Goal: Task Accomplishment & Management: Complete application form

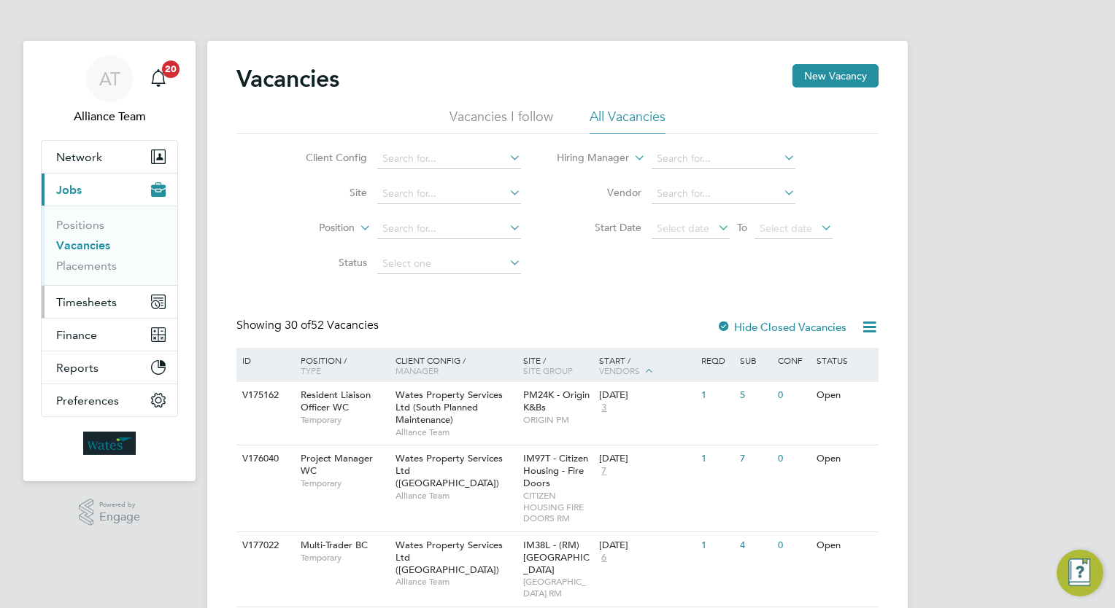
click at [109, 300] on span "Timesheets" at bounding box center [86, 302] width 61 height 14
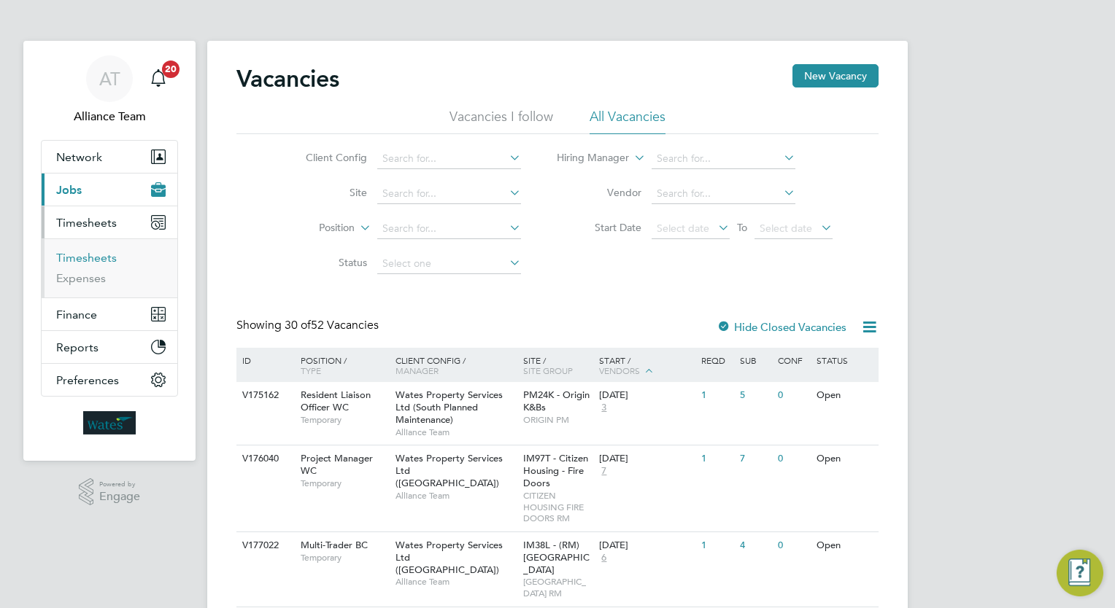
click at [95, 255] on link "Timesheets" at bounding box center [86, 258] width 61 height 14
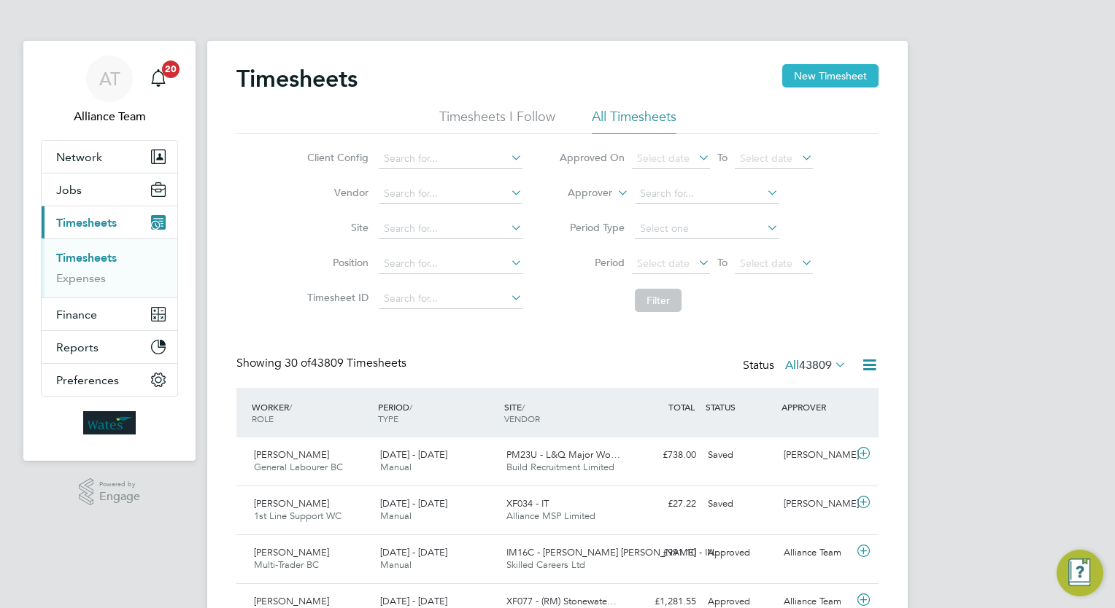
click at [842, 80] on button "New Timesheet" at bounding box center [830, 75] width 96 height 23
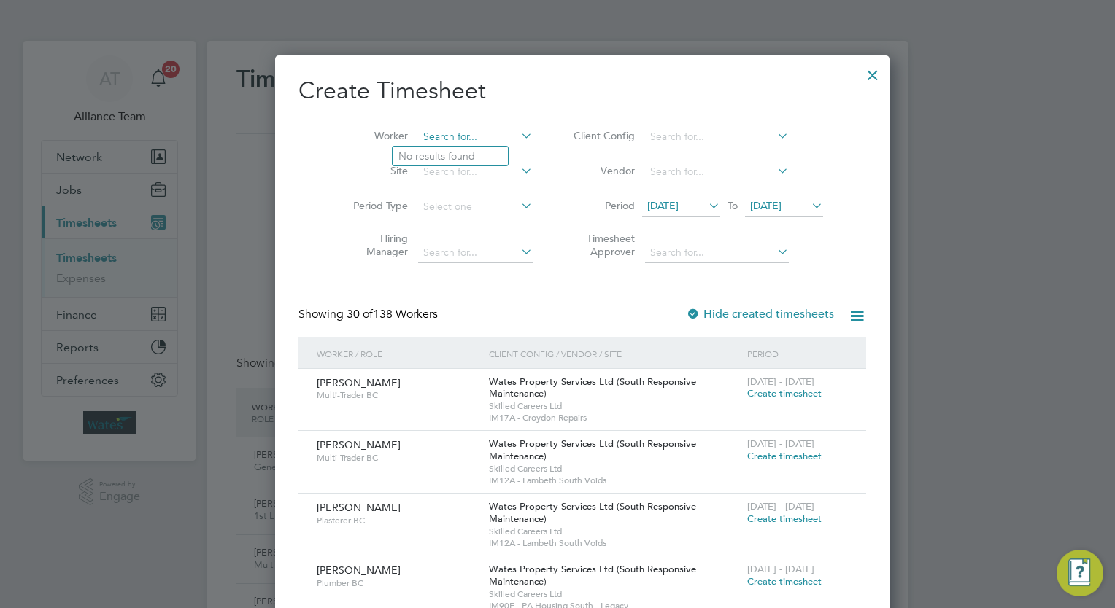
click at [451, 136] on input at bounding box center [475, 137] width 115 height 20
click at [657, 137] on input at bounding box center [717, 137] width 144 height 20
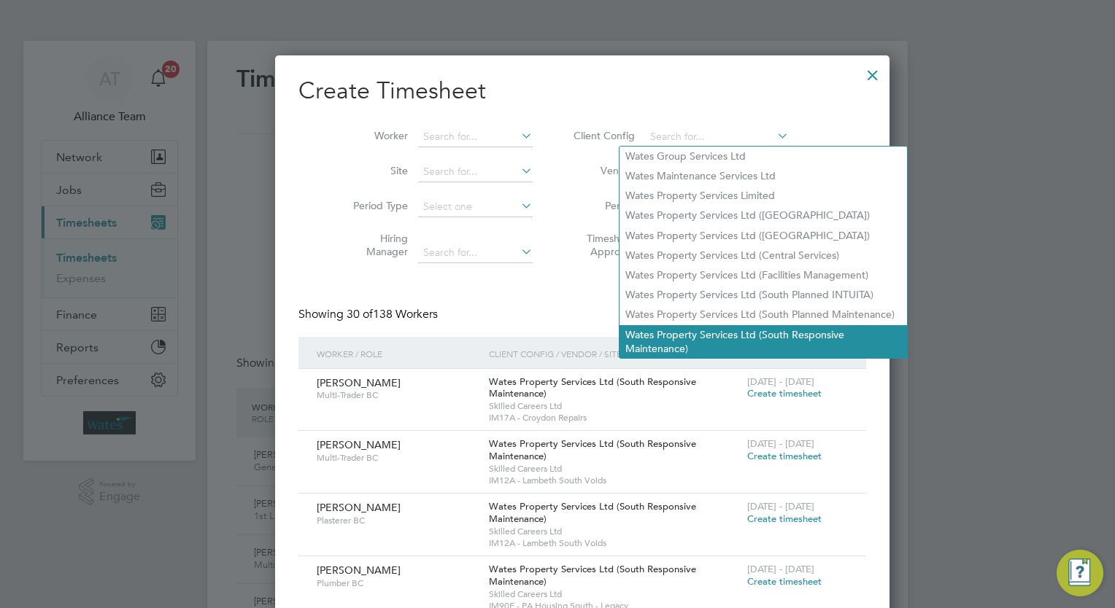
click at [638, 333] on li "Wates Property Services Ltd (South Responsive Maintenance)" at bounding box center [762, 341] width 287 height 33
type input "Wates Property Services Ltd (South Responsive Maintenance)"
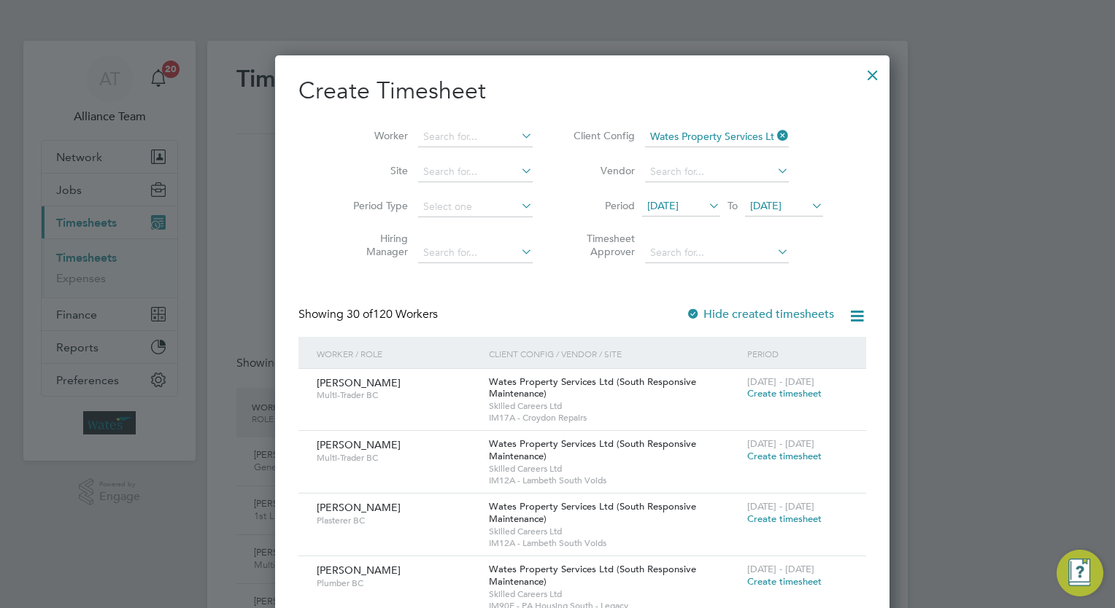
click at [656, 208] on span "13 Aug 2025" at bounding box center [662, 205] width 31 height 13
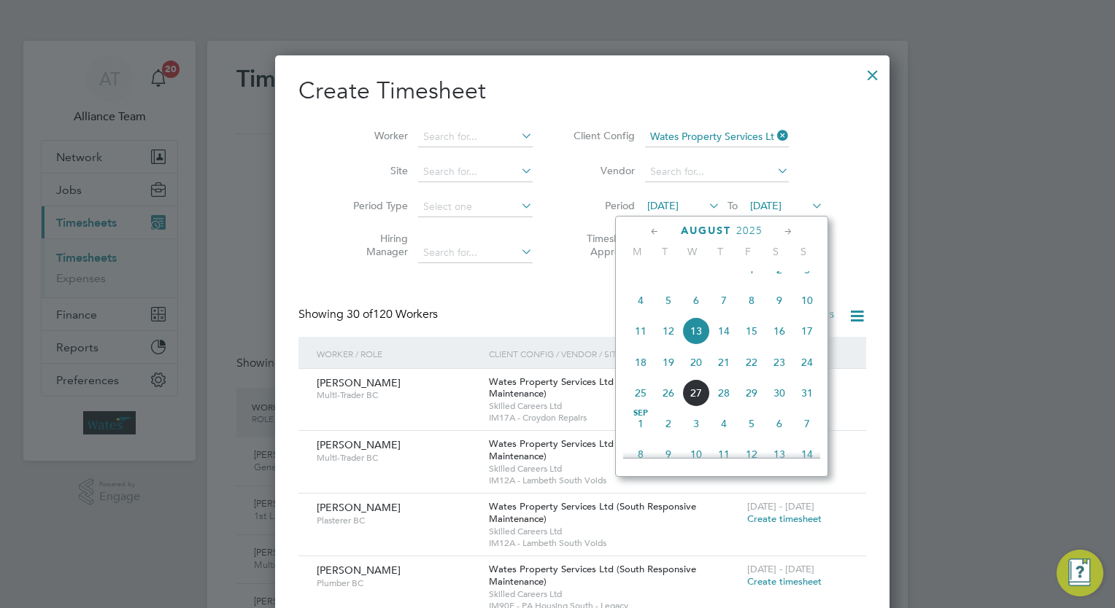
click at [782, 345] on span "16" at bounding box center [779, 331] width 28 height 28
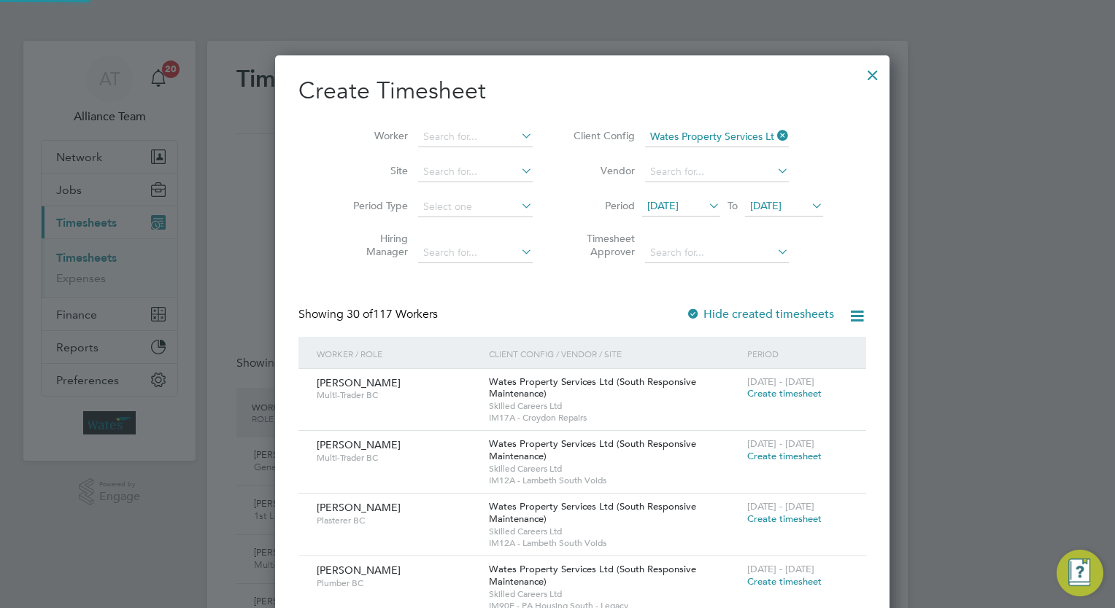
click at [762, 202] on span "20 Aug 2025" at bounding box center [765, 205] width 31 height 13
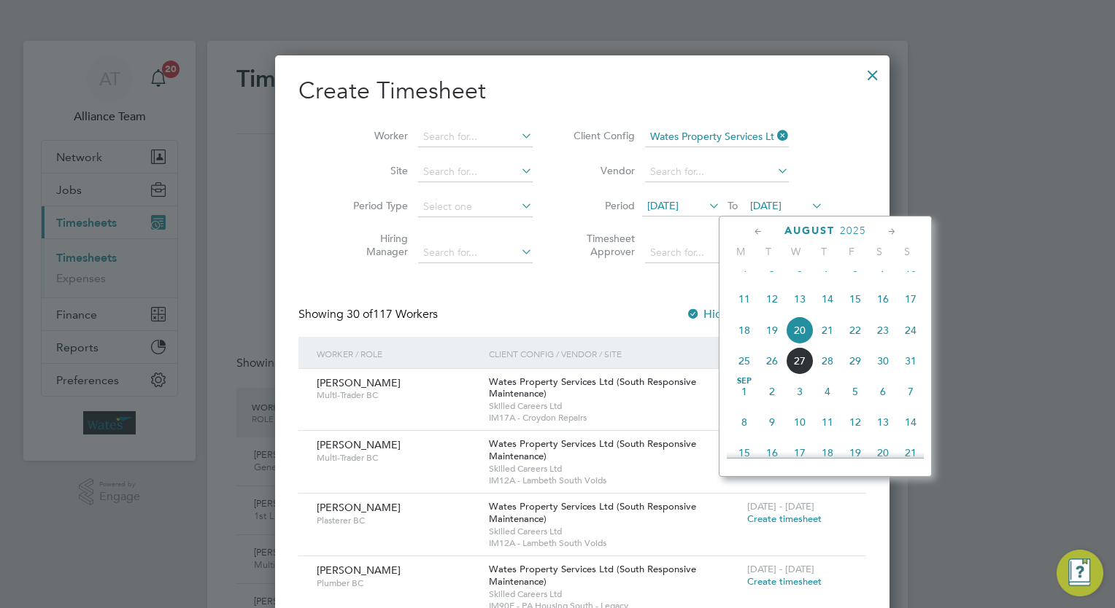
click at [860, 344] on span "22" at bounding box center [855, 331] width 28 height 28
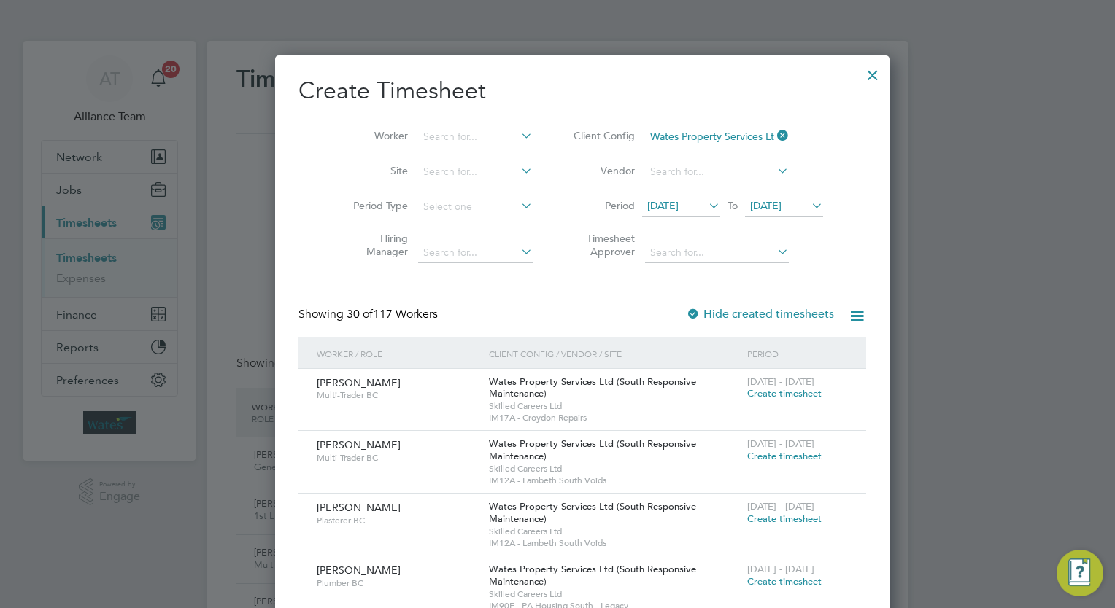
click at [848, 315] on icon at bounding box center [857, 316] width 18 height 18
click at [768, 346] on li "Download missing timesheets" at bounding box center [733, 349] width 158 height 20
click at [954, 275] on div at bounding box center [557, 304] width 1115 height 608
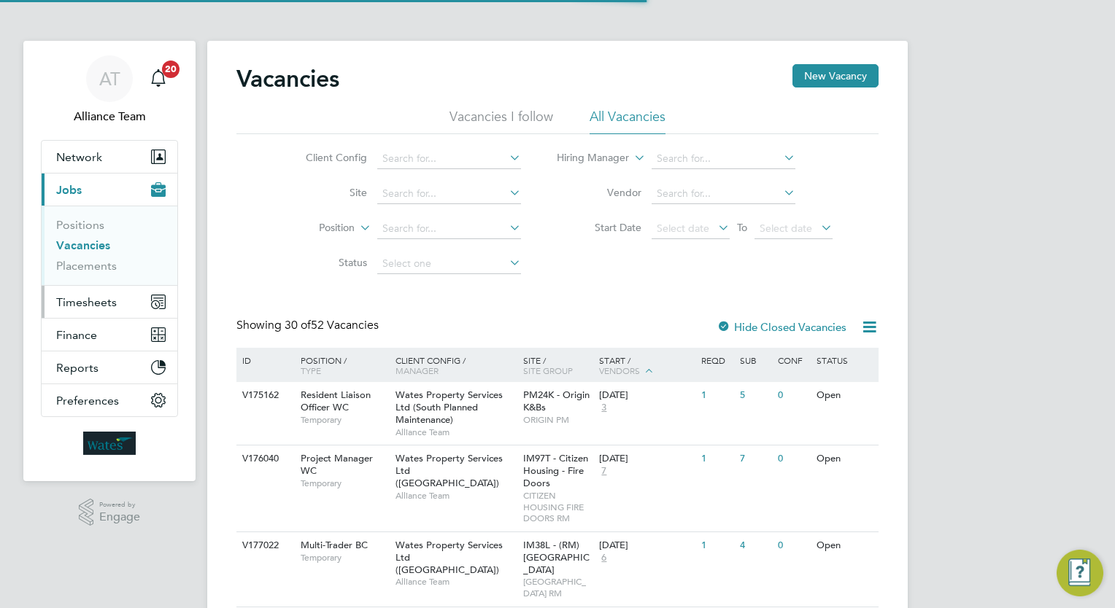
click at [94, 297] on span "Timesheets" at bounding box center [86, 302] width 61 height 14
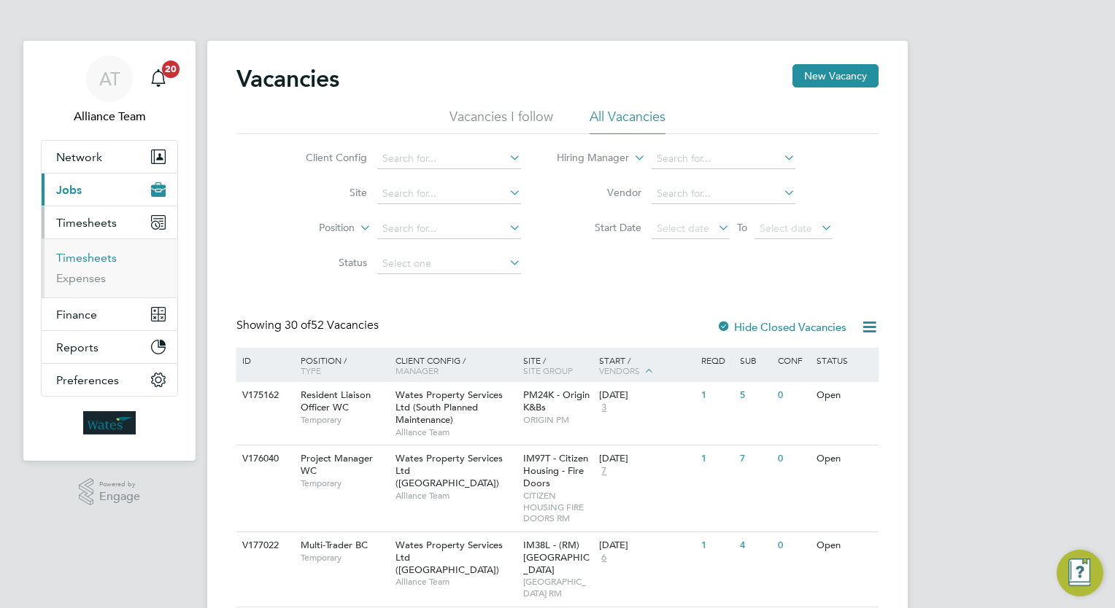
click at [105, 258] on link "Timesheets" at bounding box center [86, 258] width 61 height 14
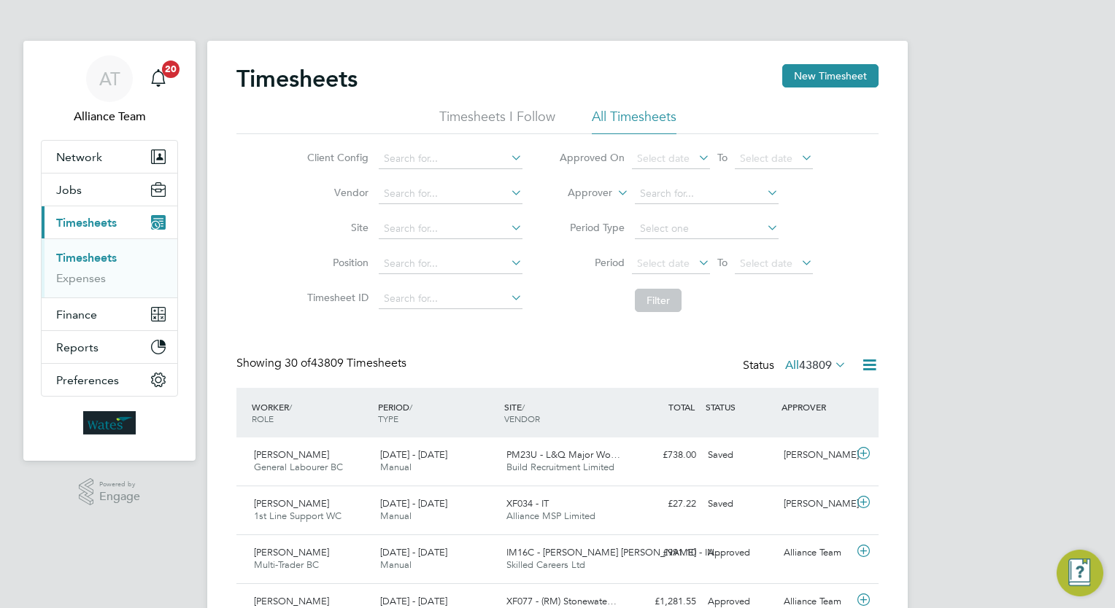
click at [578, 188] on label "Approver" at bounding box center [579, 193] width 66 height 15
click at [576, 203] on li "Worker" at bounding box center [576, 210] width 71 height 19
click at [712, 188] on input at bounding box center [707, 194] width 144 height 20
click at [712, 188] on input "n" at bounding box center [707, 194] width 144 height 20
type input "nathan co"
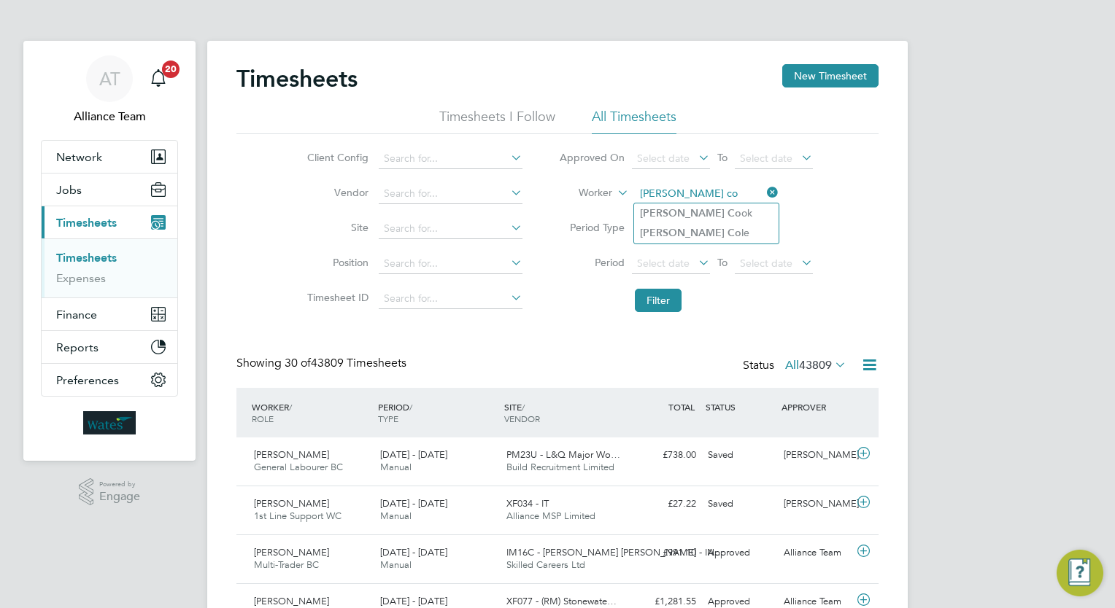
click at [705, 203] on ul "Nathan Co ok Nathan Co le" at bounding box center [706, 223] width 146 height 41
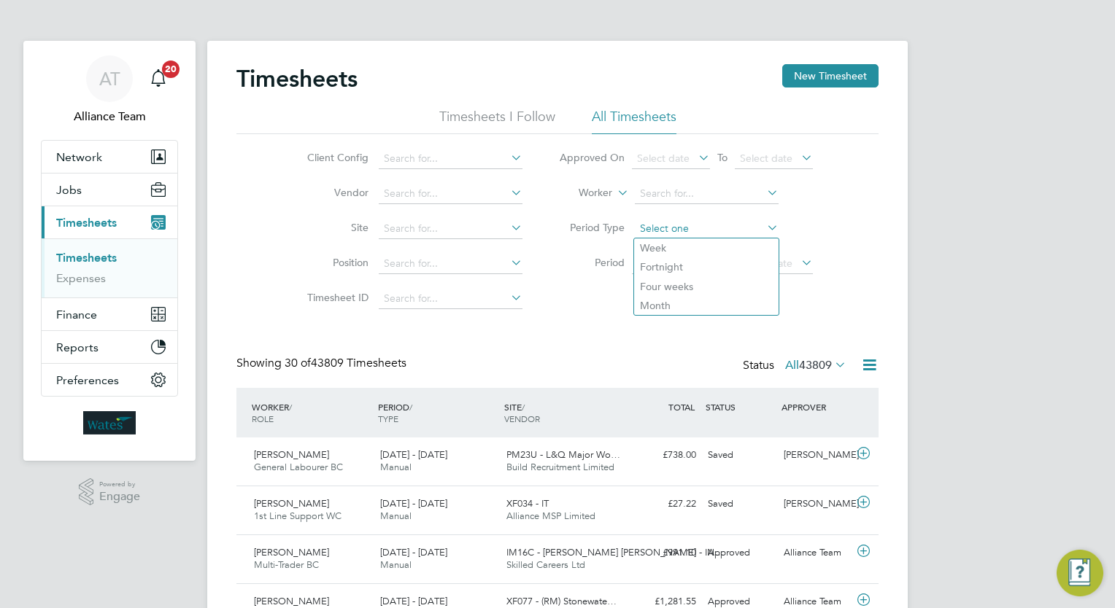
click at [703, 223] on input at bounding box center [707, 229] width 144 height 20
click at [700, 196] on input at bounding box center [707, 194] width 144 height 20
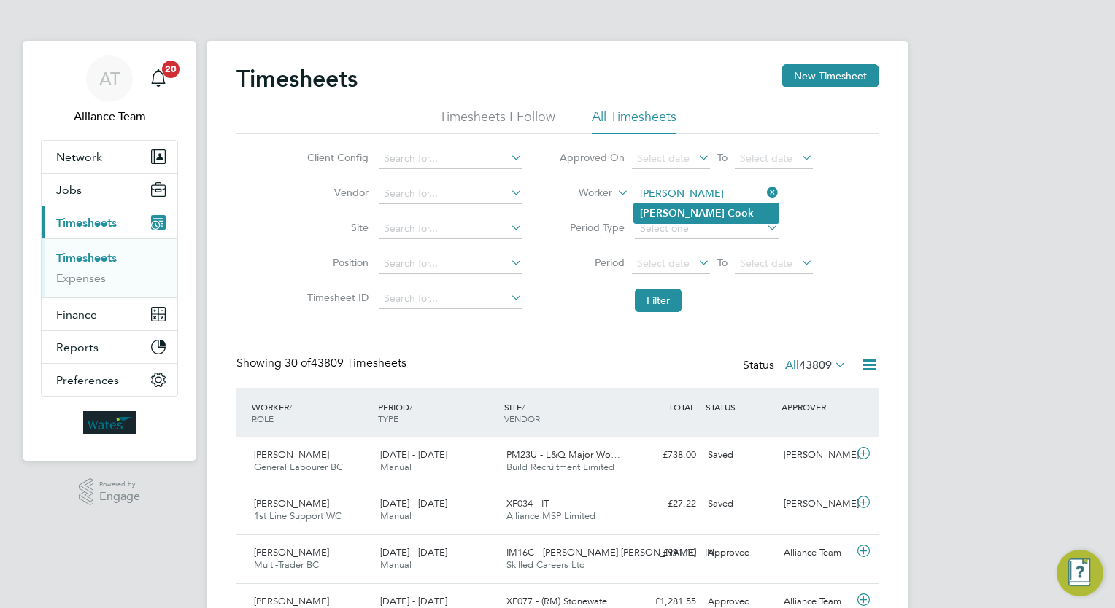
click at [727, 212] on b "Cook" at bounding box center [740, 213] width 26 height 12
type input "Nathan Cook"
click at [665, 306] on button "Filter" at bounding box center [658, 300] width 47 height 23
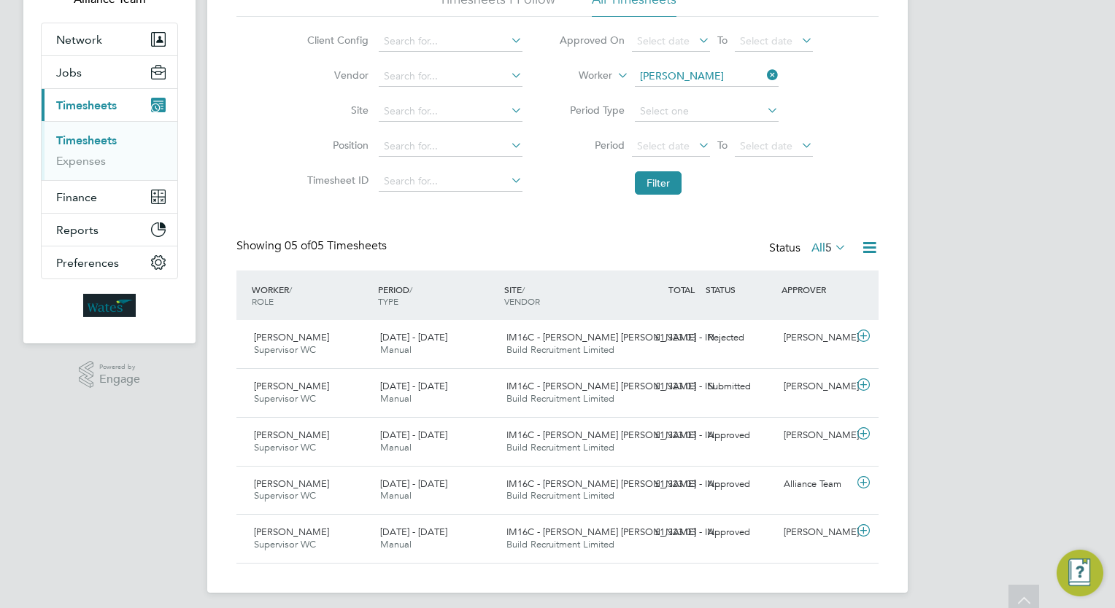
scroll to position [124, 0]
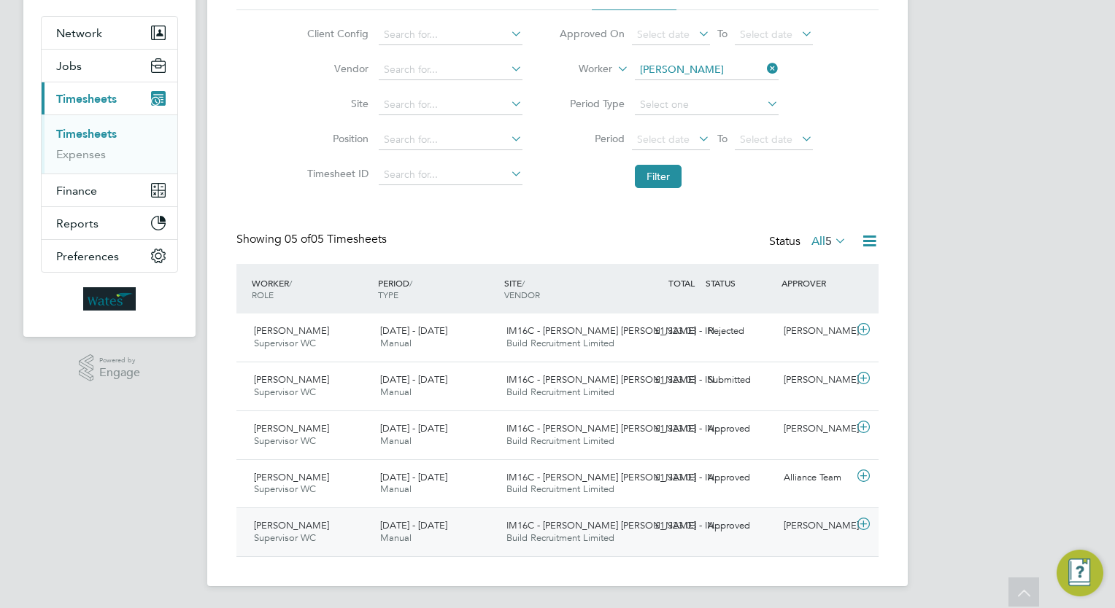
click at [741, 533] on div "Approved" at bounding box center [740, 526] width 76 height 24
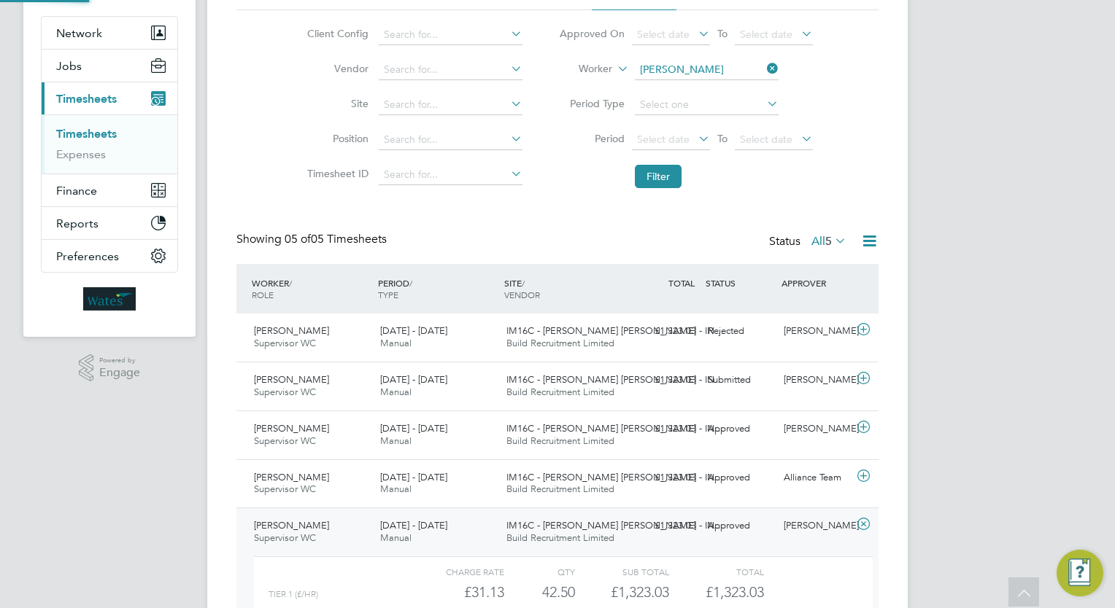
scroll to position [24, 142]
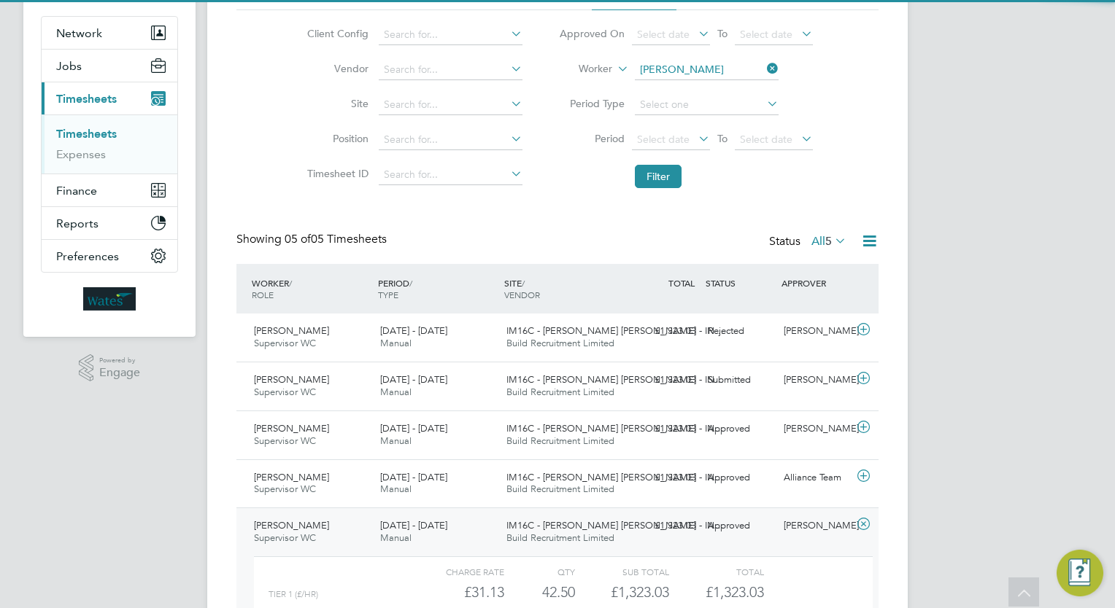
click at [1024, 439] on div "AT Alliance Team Notifications 20 Applications: Network Team Members Businesses…" at bounding box center [557, 310] width 1115 height 868
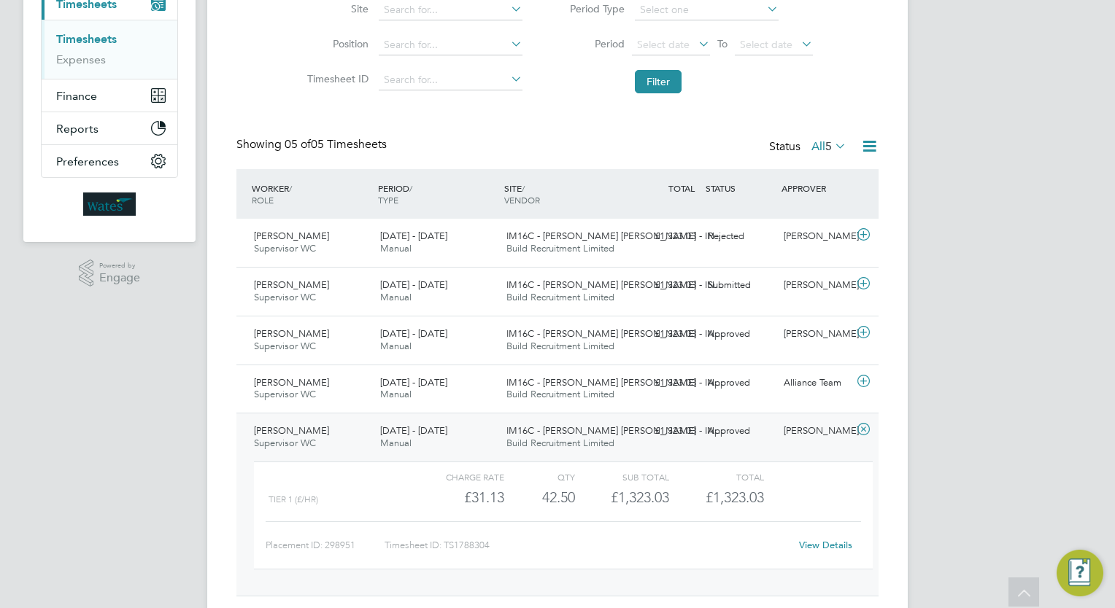
scroll to position [241, 0]
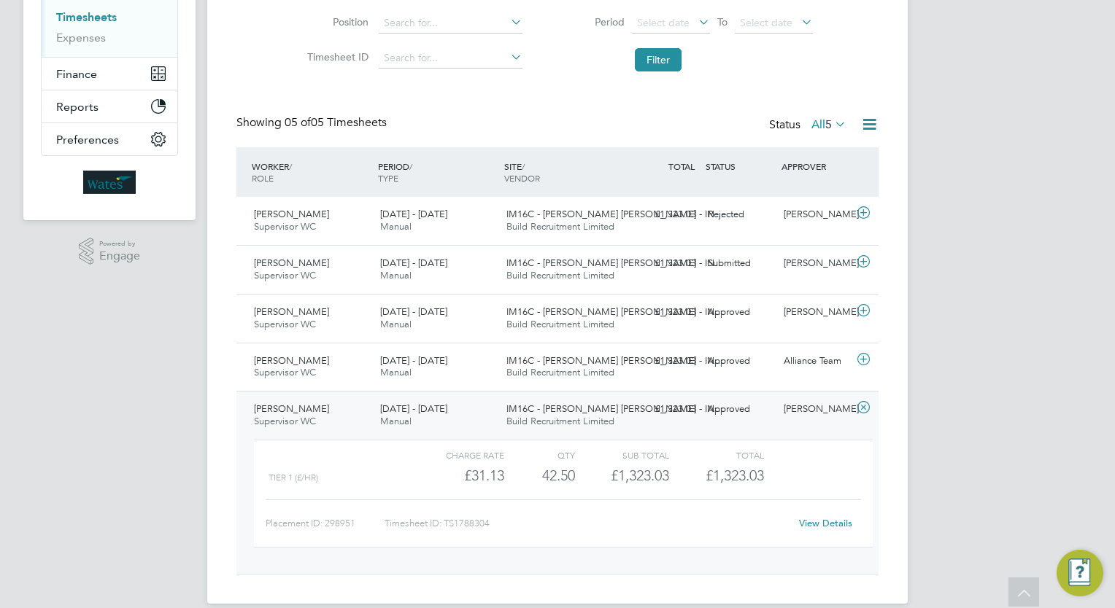
click at [730, 412] on div "Approved" at bounding box center [740, 410] width 76 height 24
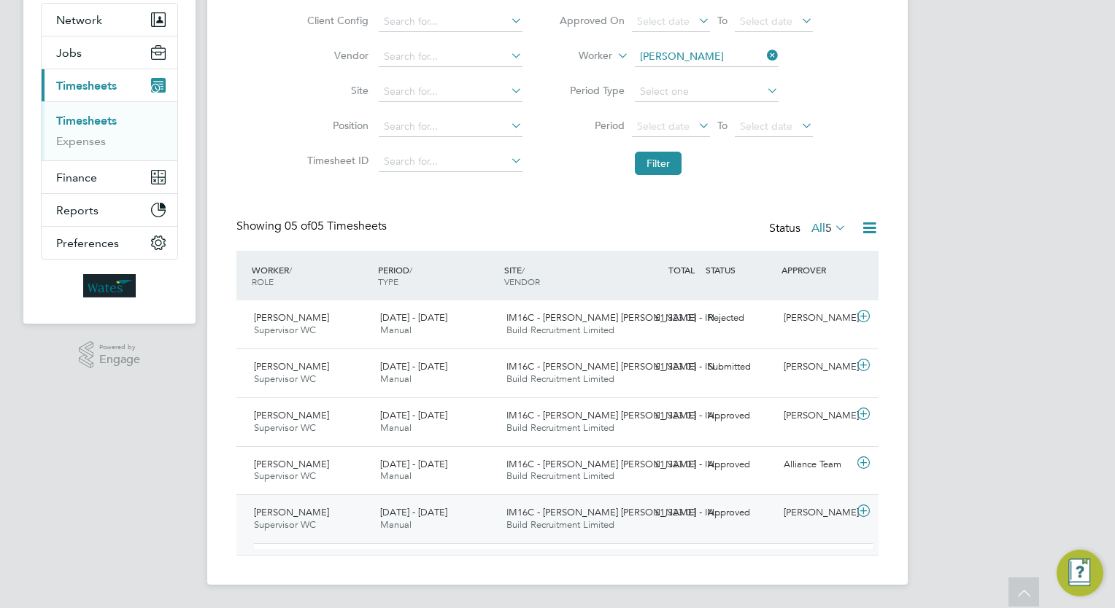
scroll to position [124, 0]
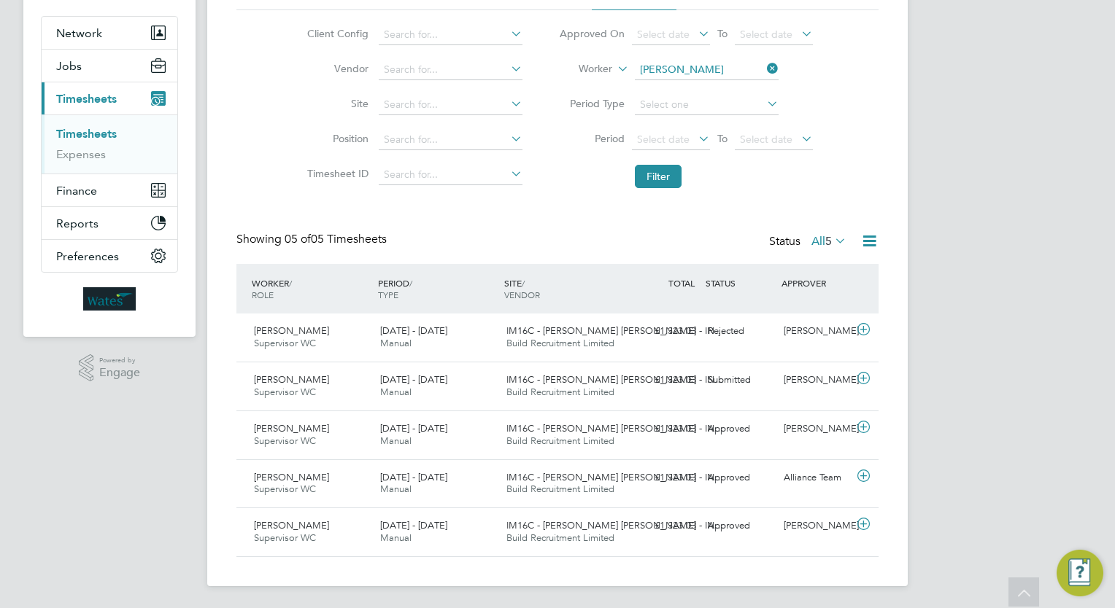
click at [985, 360] on div "AT Alliance Team Notifications 20 Applications: Network Team Members Businesses…" at bounding box center [557, 243] width 1115 height 734
click at [734, 65] on input at bounding box center [707, 70] width 144 height 20
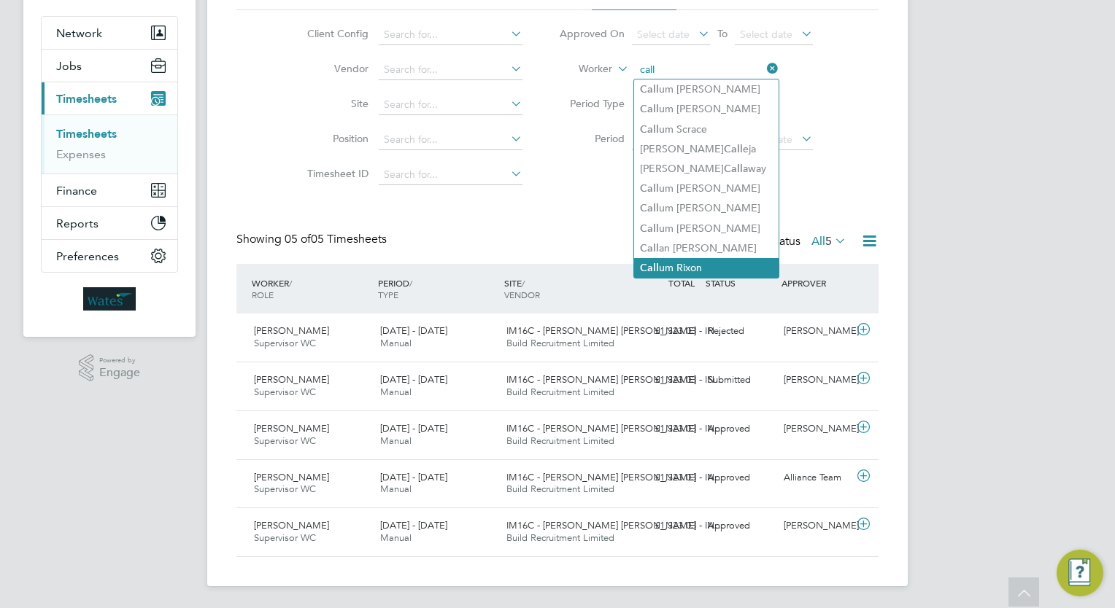
click at [686, 266] on li "Call um Rixon" at bounding box center [706, 268] width 144 height 20
type input "Callum Rixon"
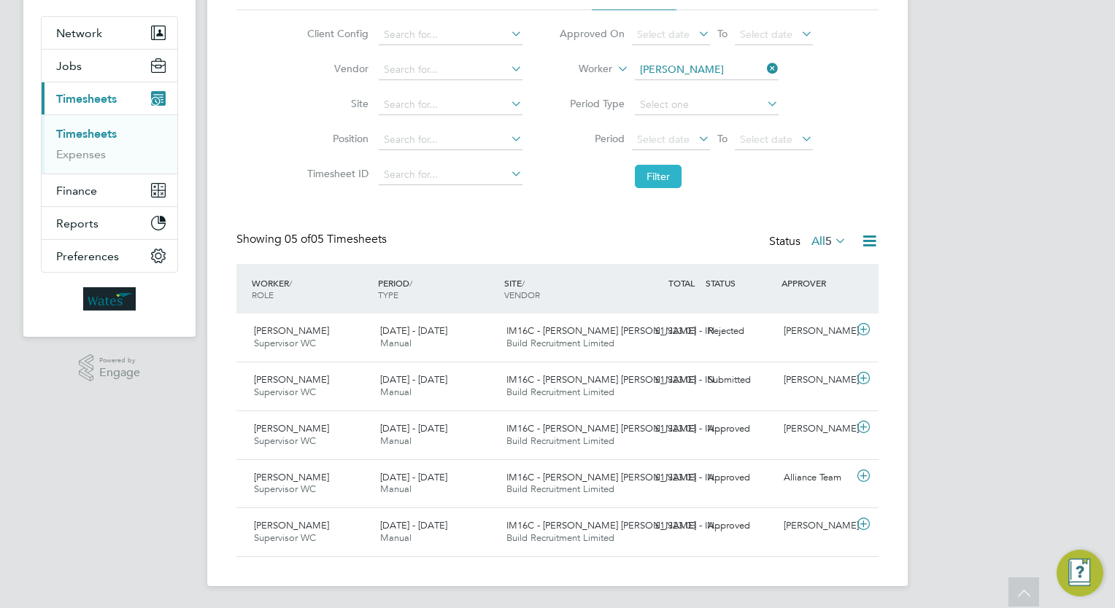
click at [669, 173] on button "Filter" at bounding box center [658, 176] width 47 height 23
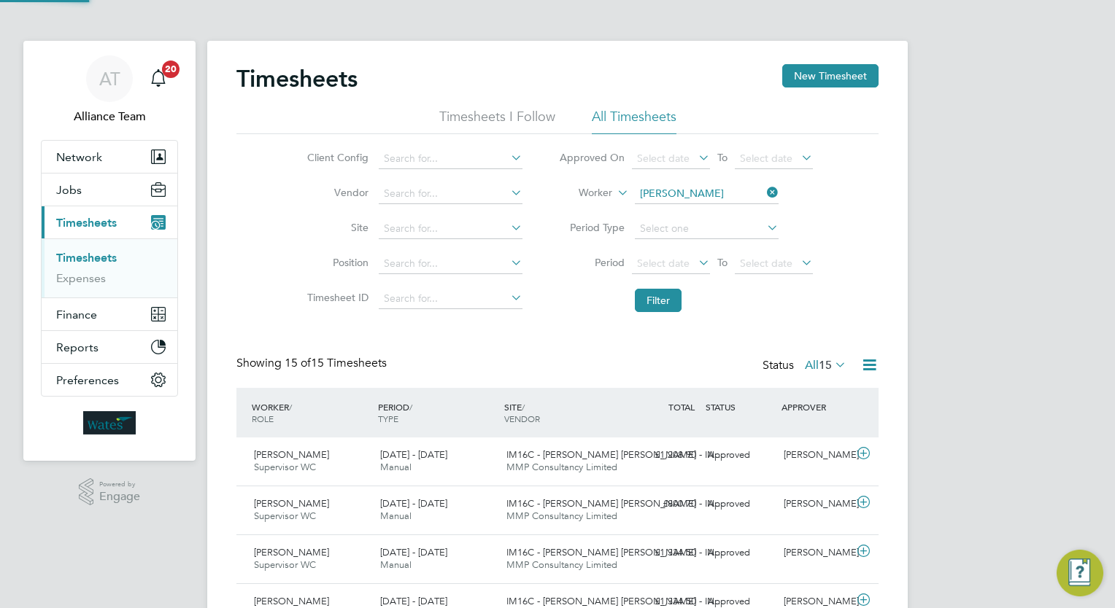
scroll to position [7, 7]
click at [1013, 277] on div "AT Alliance Team Notifications 20 Applications: Network Team Members Businesses…" at bounding box center [557, 610] width 1115 height 1221
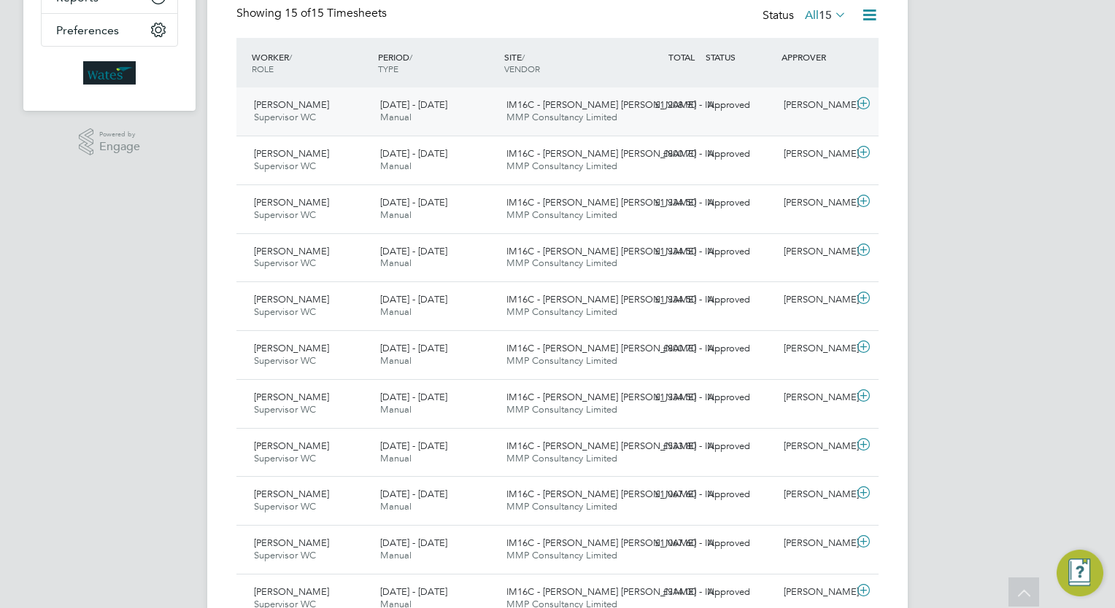
click at [735, 113] on div "Approved" at bounding box center [740, 105] width 76 height 24
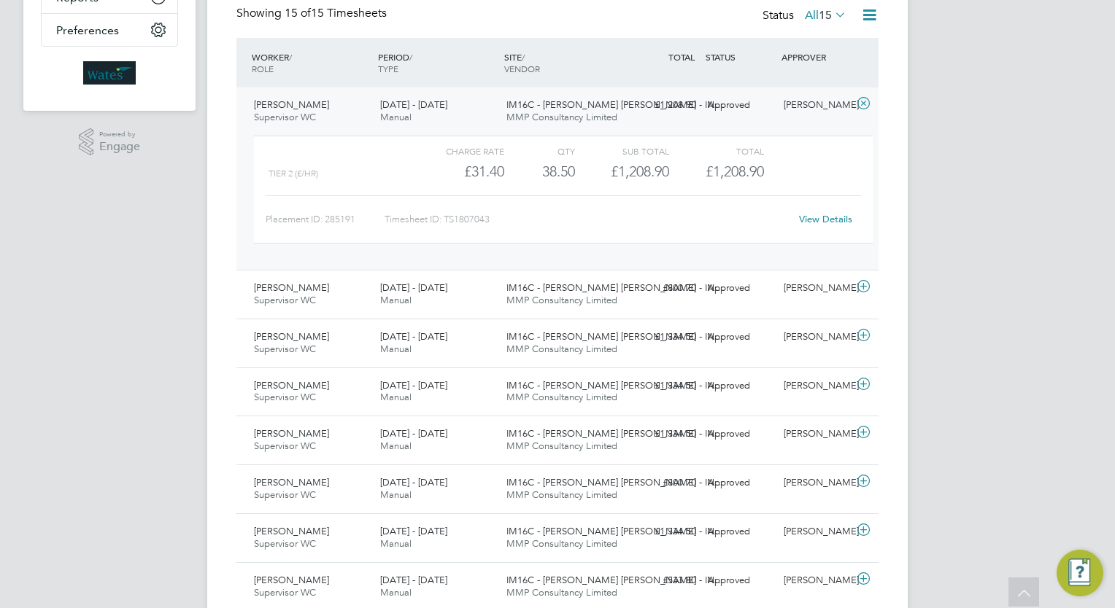
click at [735, 113] on div "Approved" at bounding box center [740, 105] width 76 height 24
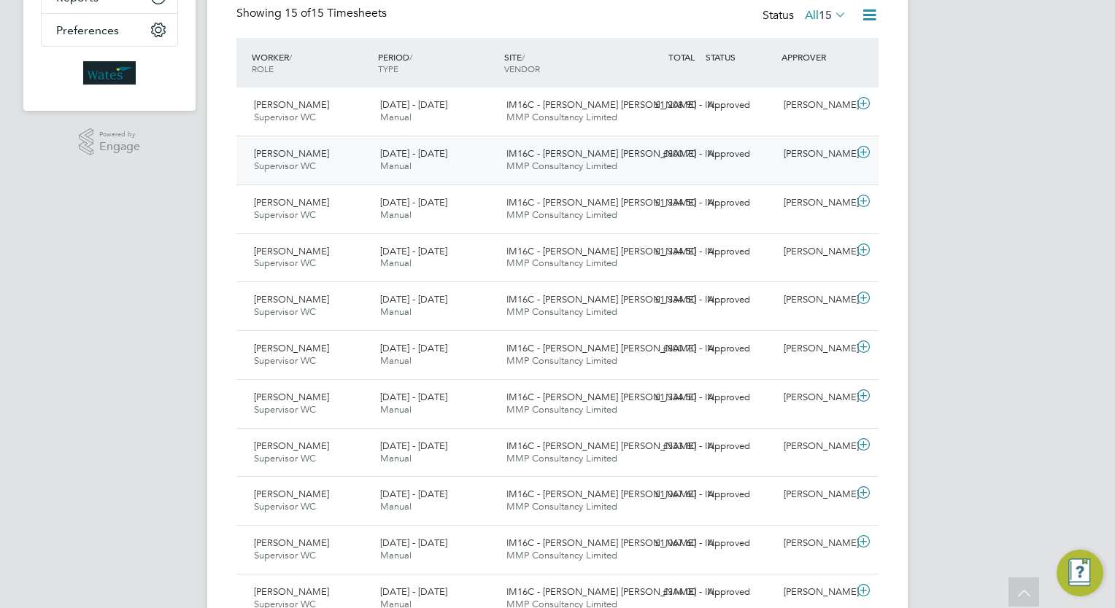
click at [735, 165] on div "Approved" at bounding box center [740, 154] width 76 height 24
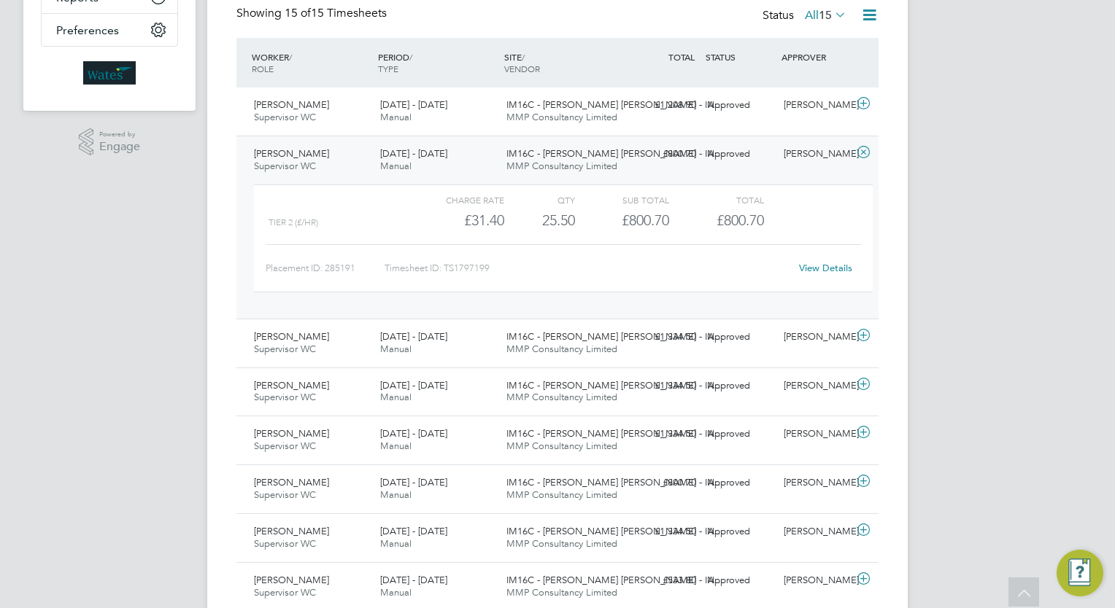
click at [734, 164] on div "Approved" at bounding box center [740, 154] width 76 height 24
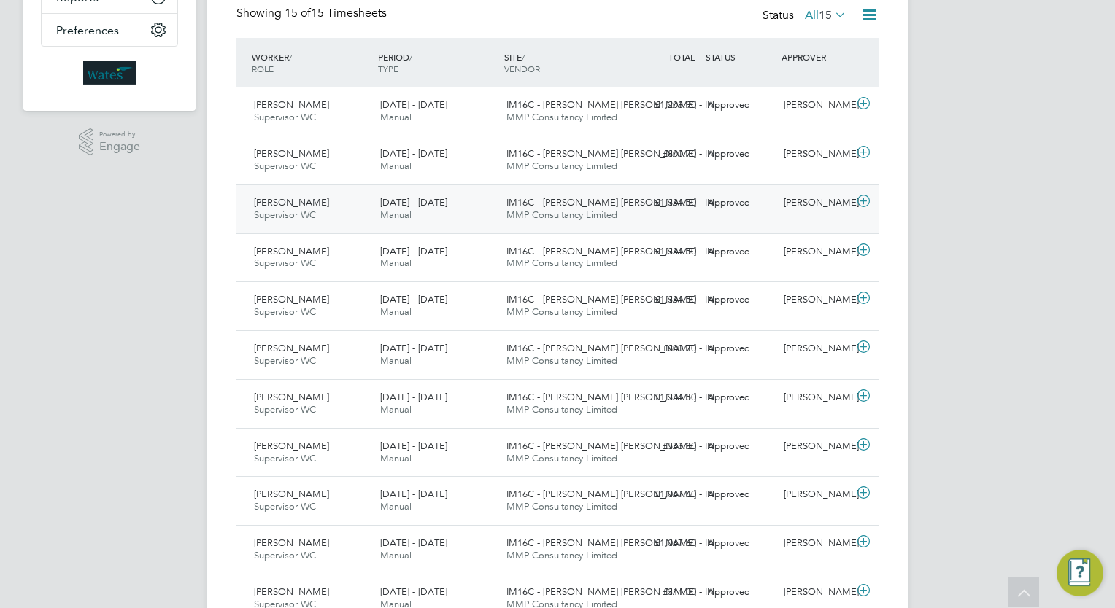
click at [734, 208] on div "Approved" at bounding box center [740, 203] width 76 height 24
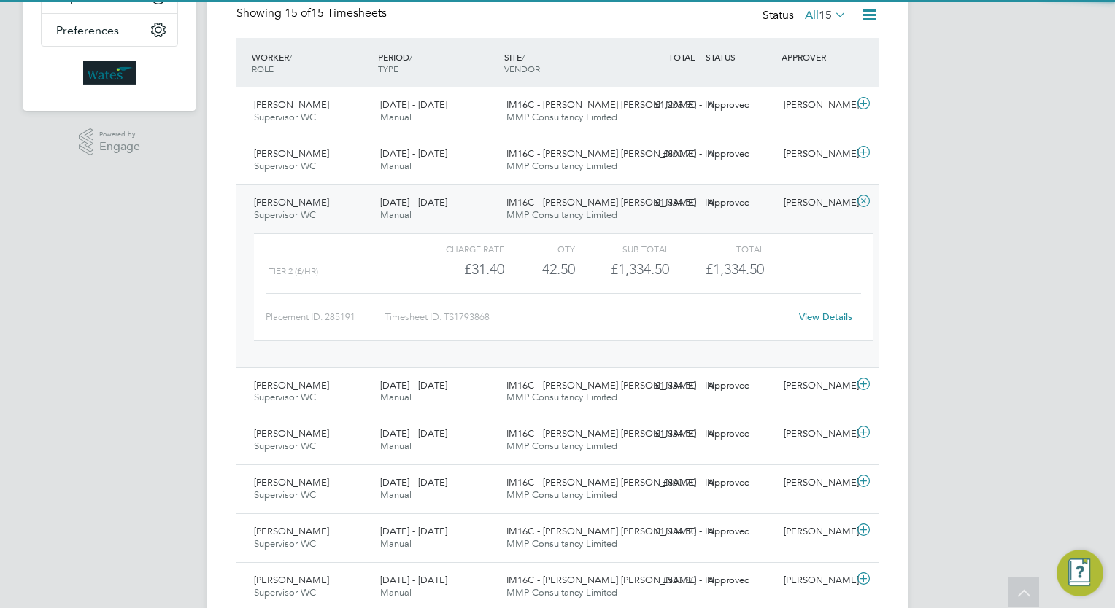
click at [734, 208] on div "Approved" at bounding box center [740, 203] width 76 height 24
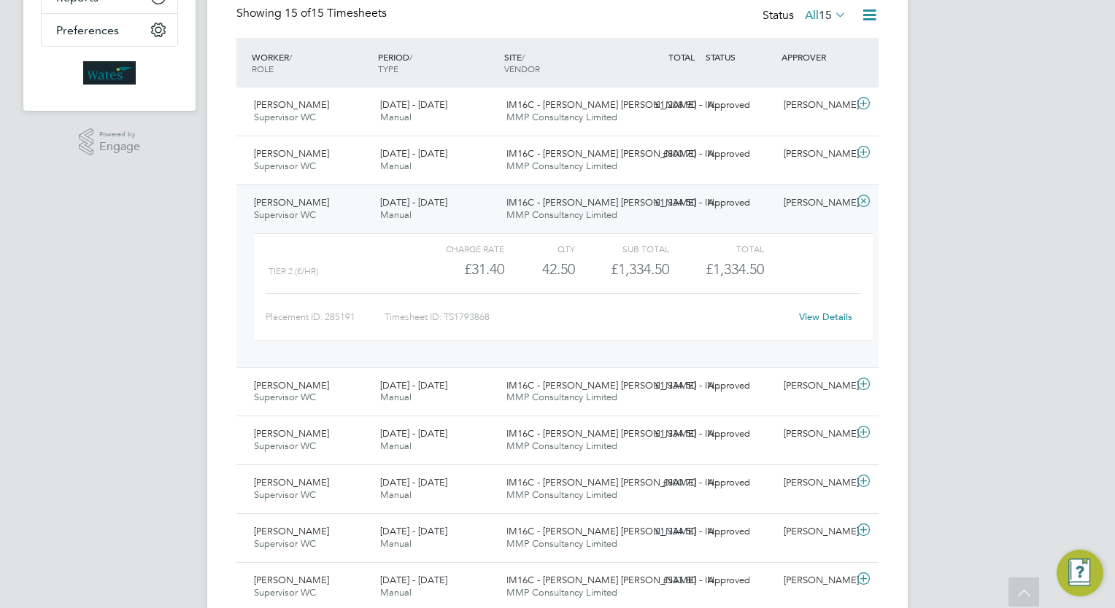
click at [735, 208] on div "Approved" at bounding box center [740, 203] width 76 height 24
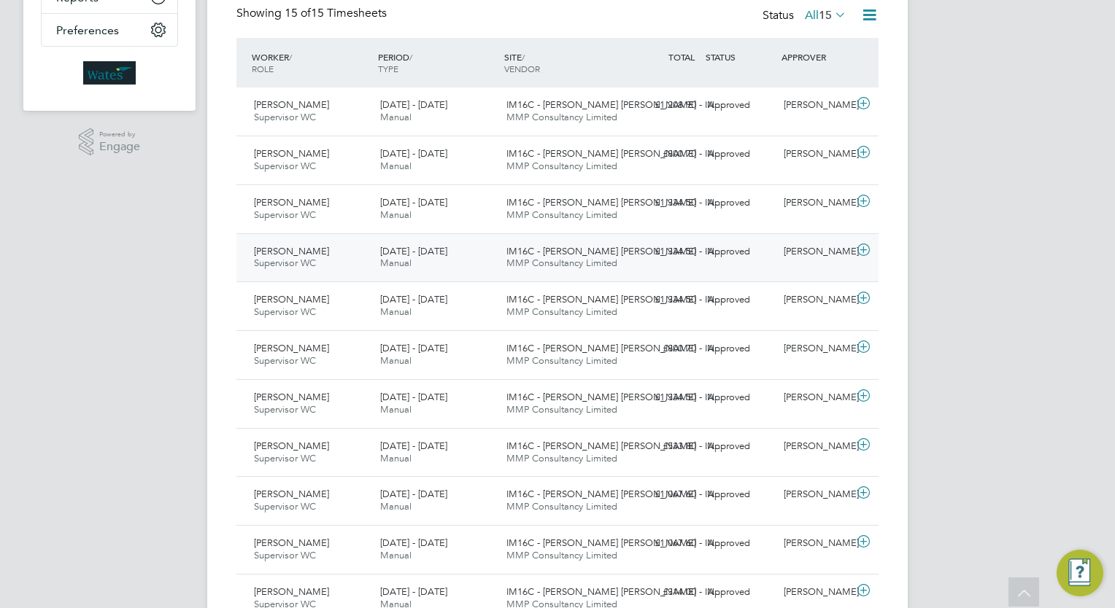
click at [730, 256] on div "Approved" at bounding box center [740, 252] width 76 height 24
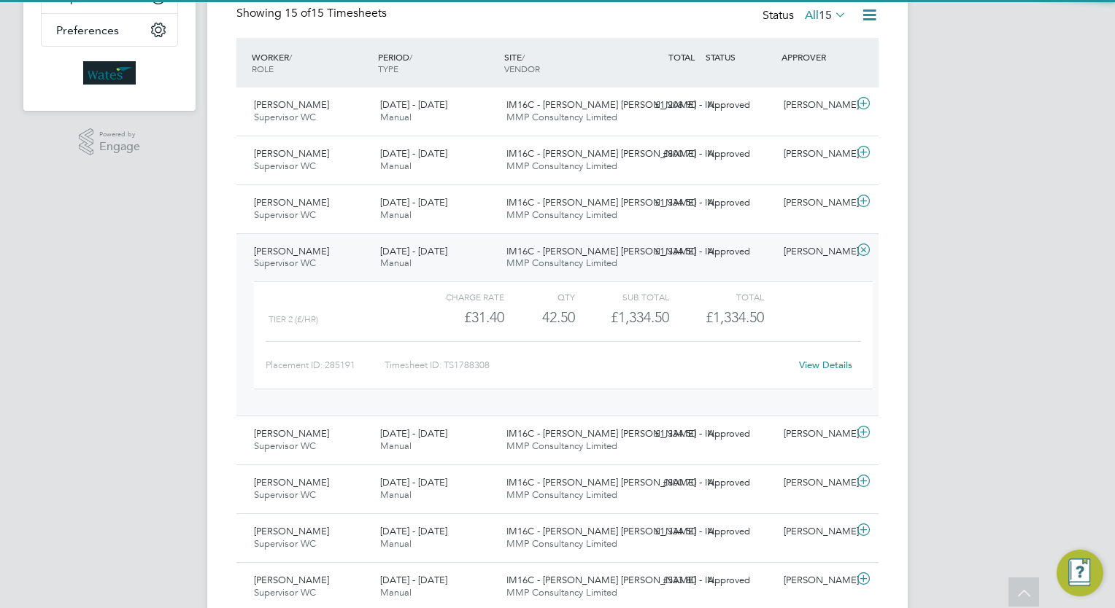
click at [730, 256] on div "Approved" at bounding box center [740, 252] width 76 height 24
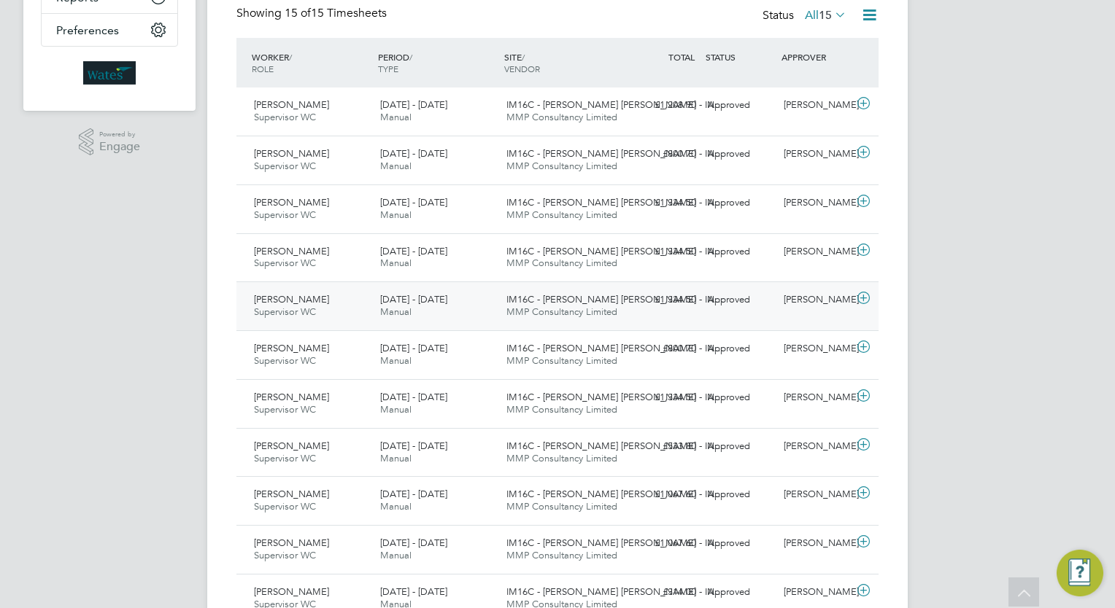
click at [730, 298] on div "Approved" at bounding box center [740, 300] width 76 height 24
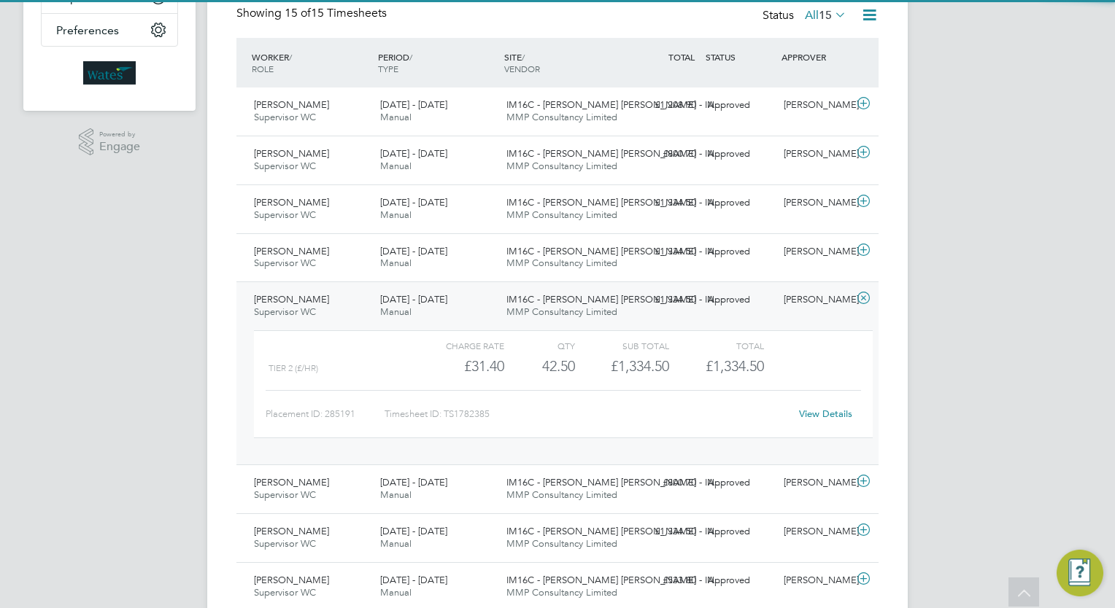
click at [730, 298] on div "Approved" at bounding box center [740, 300] width 76 height 24
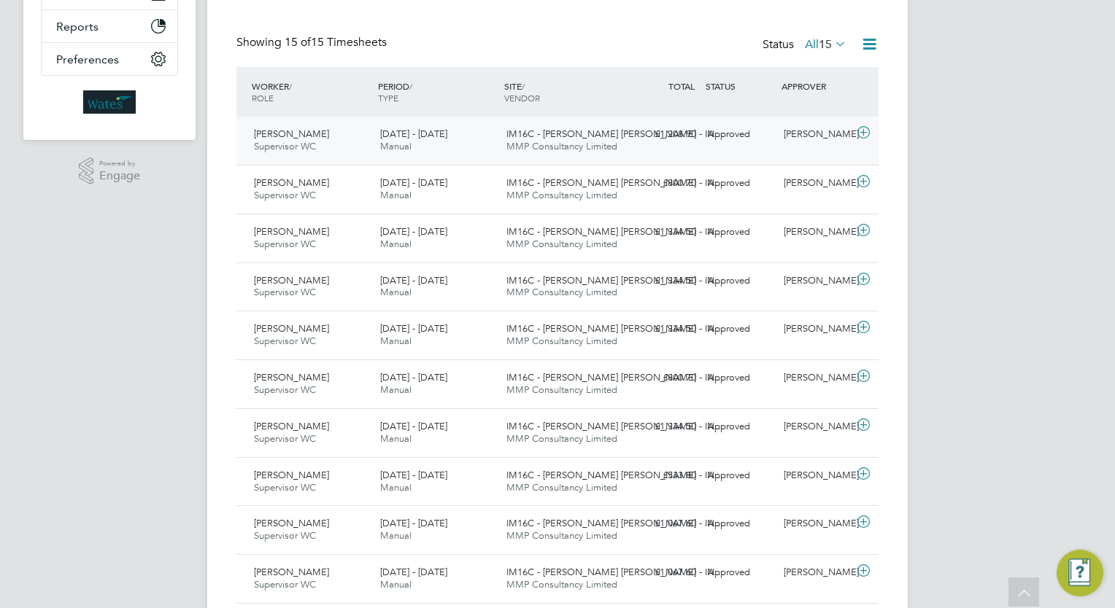
click at [677, 132] on div "£1,208.90 Approved" at bounding box center [664, 135] width 76 height 24
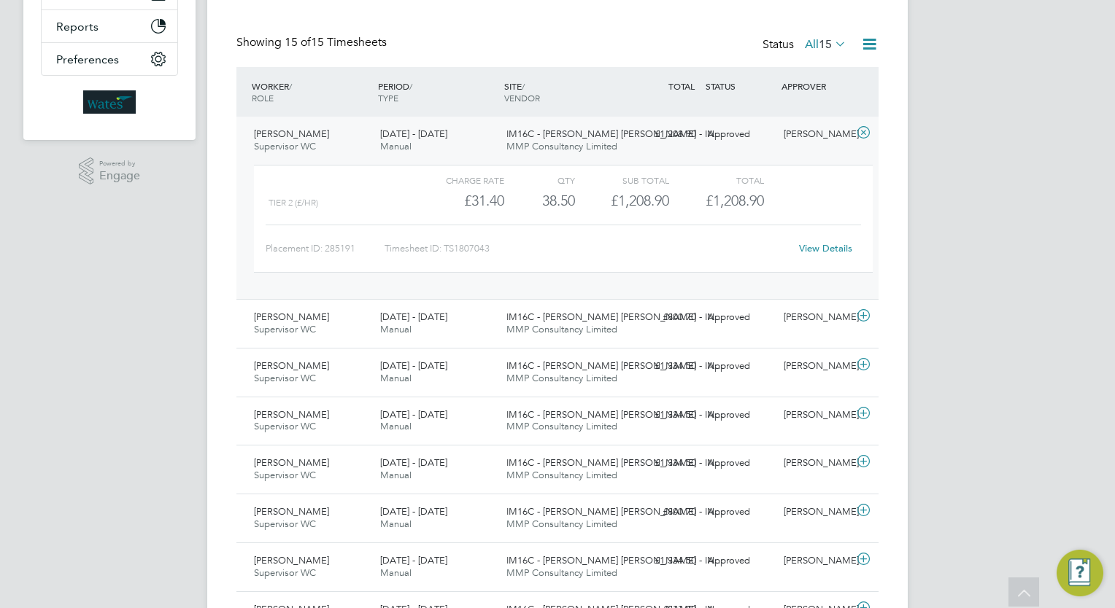
click at [826, 252] on link "View Details" at bounding box center [825, 248] width 53 height 12
click at [605, 323] on span "MMP Consultancy Limited" at bounding box center [561, 329] width 111 height 12
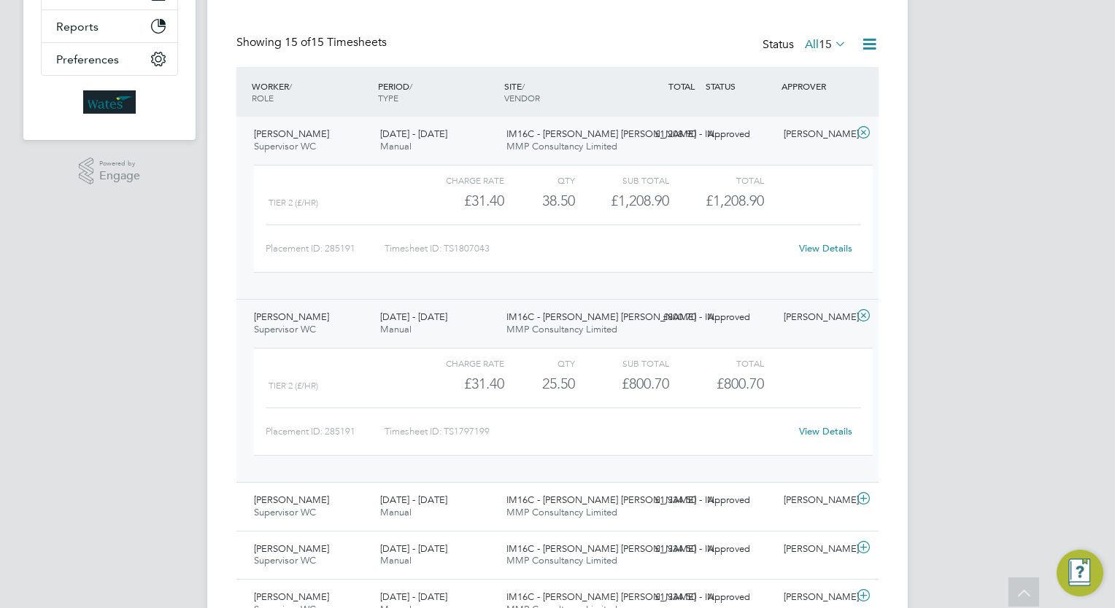
click at [605, 323] on span "MMP Consultancy Limited" at bounding box center [561, 329] width 111 height 12
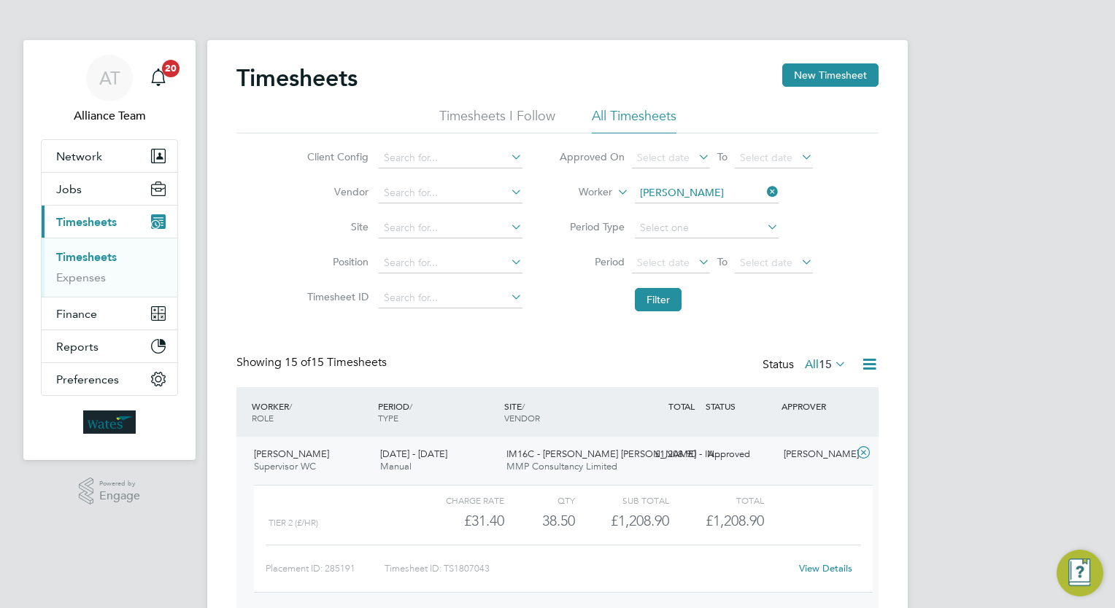
scroll to position [0, 0]
click at [74, 190] on span "Jobs" at bounding box center [69, 190] width 26 height 14
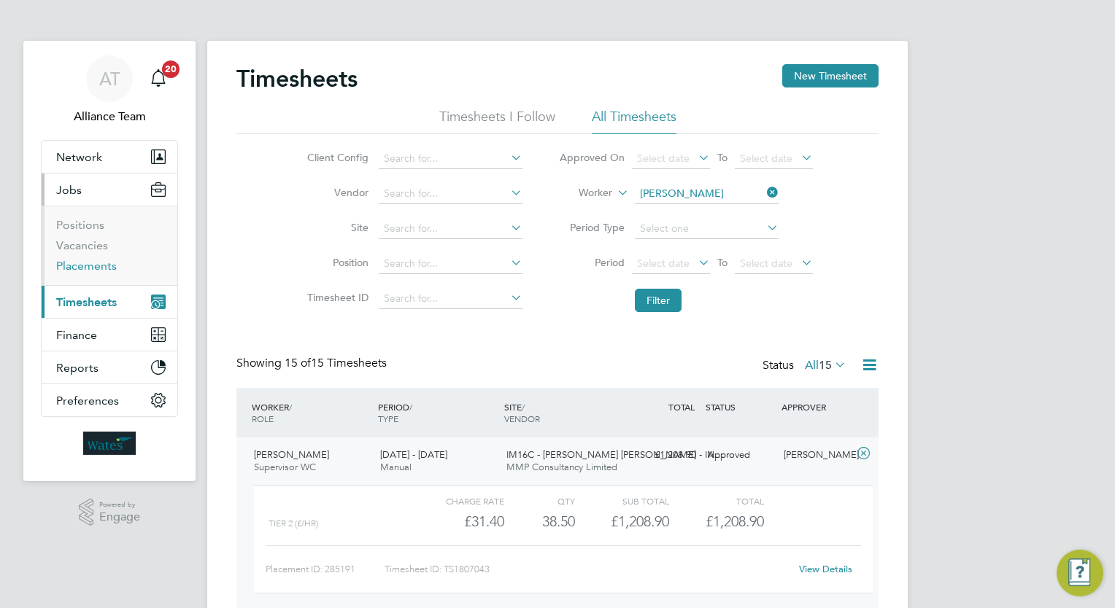
click at [96, 270] on link "Placements" at bounding box center [86, 266] width 61 height 14
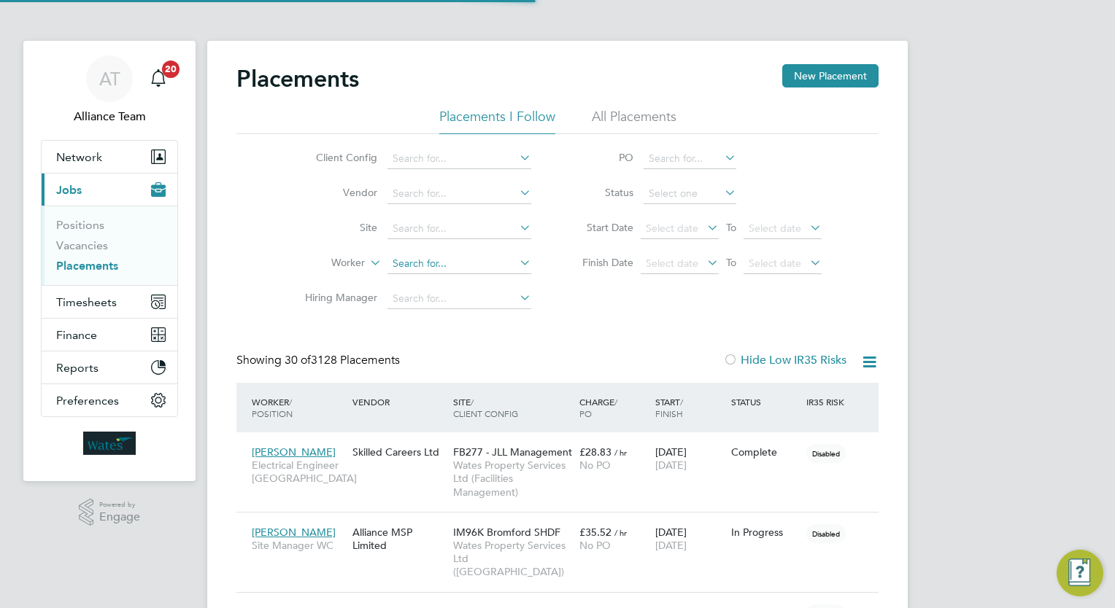
click at [459, 266] on input at bounding box center [459, 264] width 144 height 20
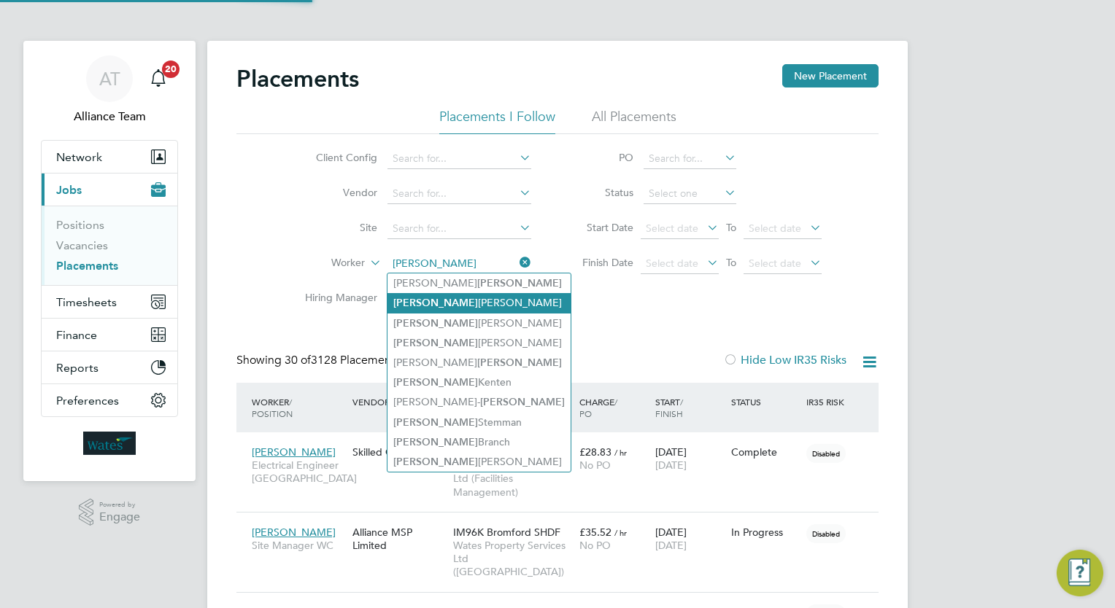
click at [495, 301] on li "Scott Mcglashan" at bounding box center [478, 303] width 183 height 20
type input "Scott Mcglashan"
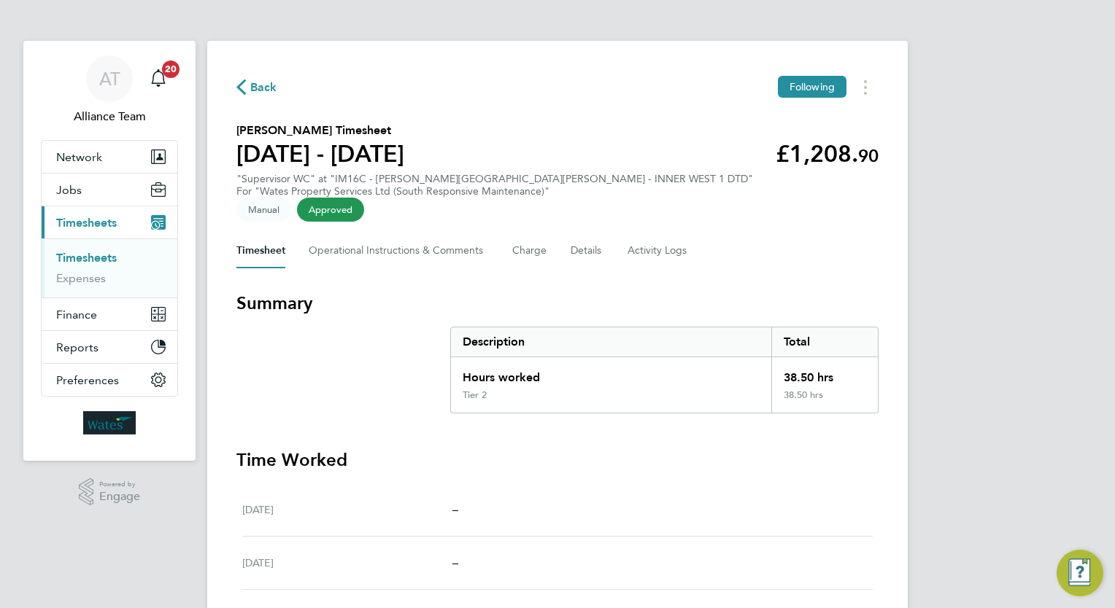
click at [110, 251] on link "Timesheets" at bounding box center [86, 258] width 61 height 14
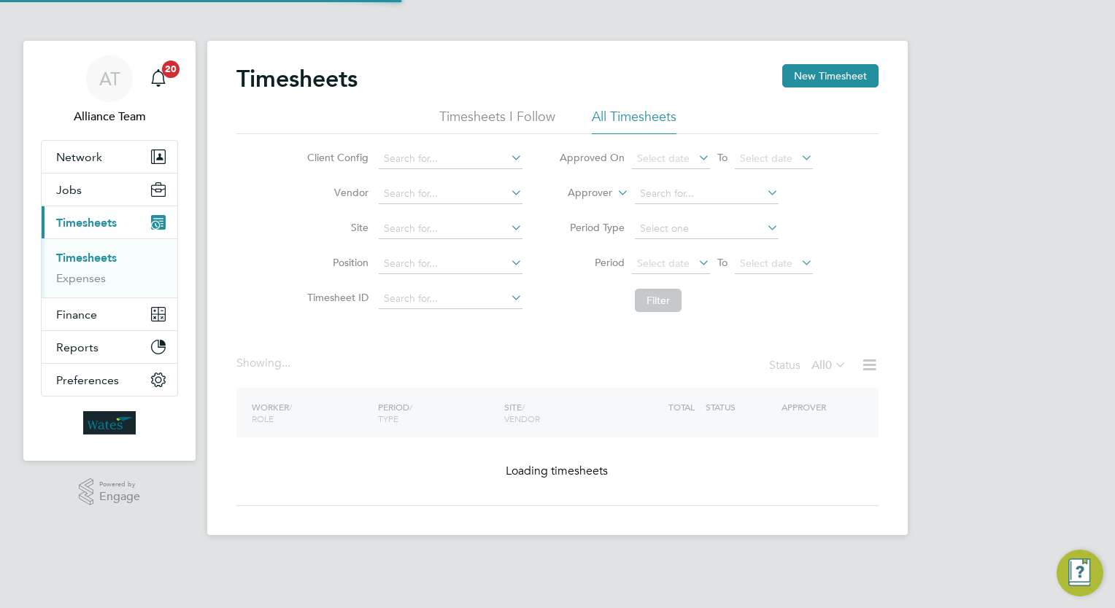
click at [650, 76] on div "Timesheets New Timesheet" at bounding box center [557, 86] width 642 height 44
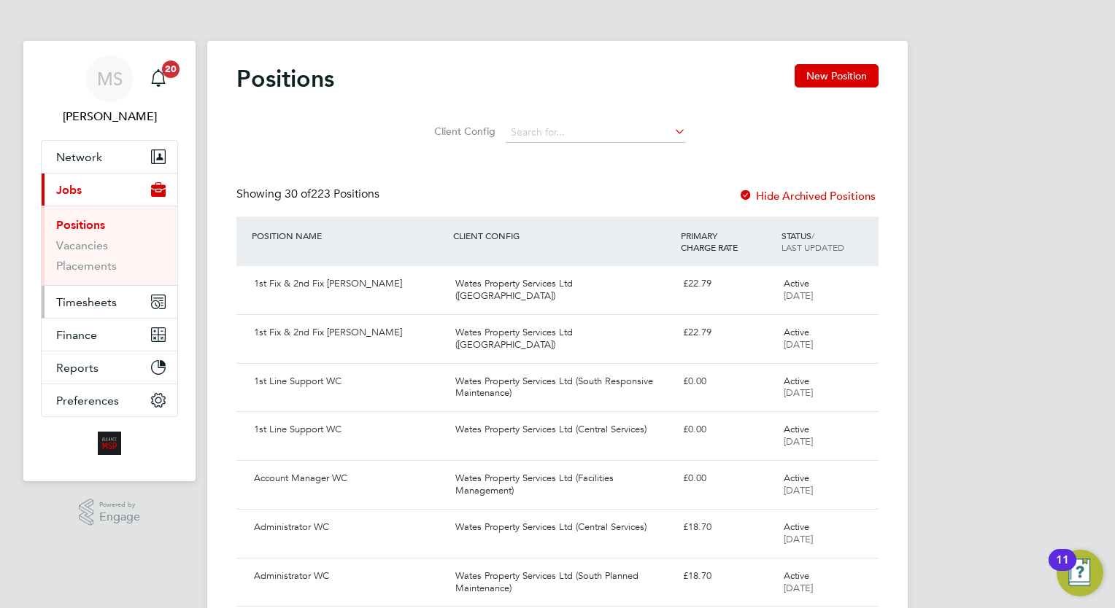
click at [114, 302] on span "Timesheets" at bounding box center [86, 302] width 61 height 14
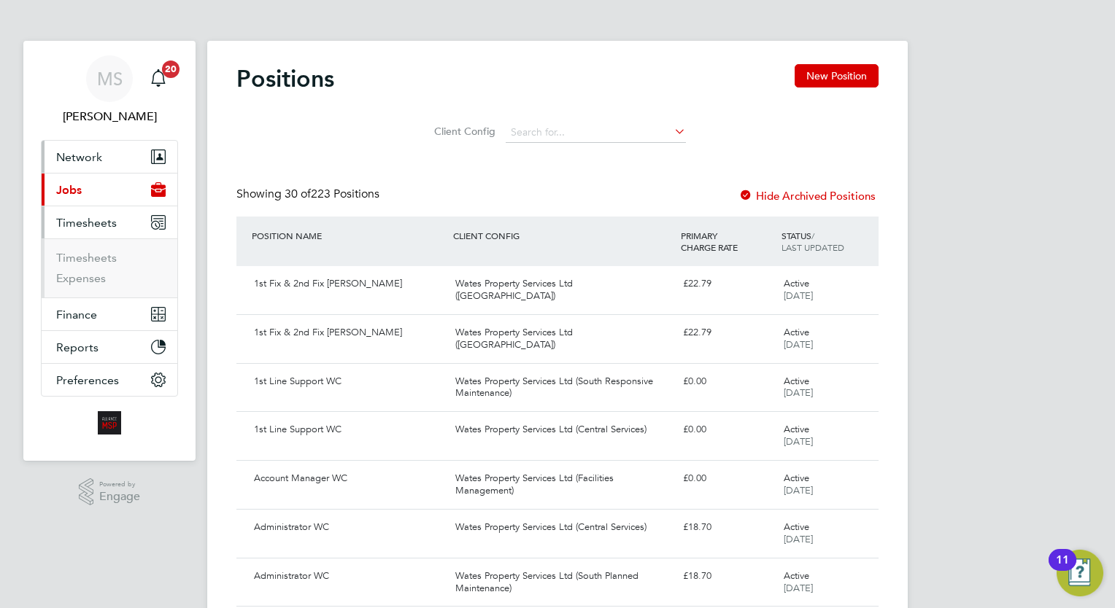
click at [106, 145] on button "Network" at bounding box center [110, 157] width 136 height 32
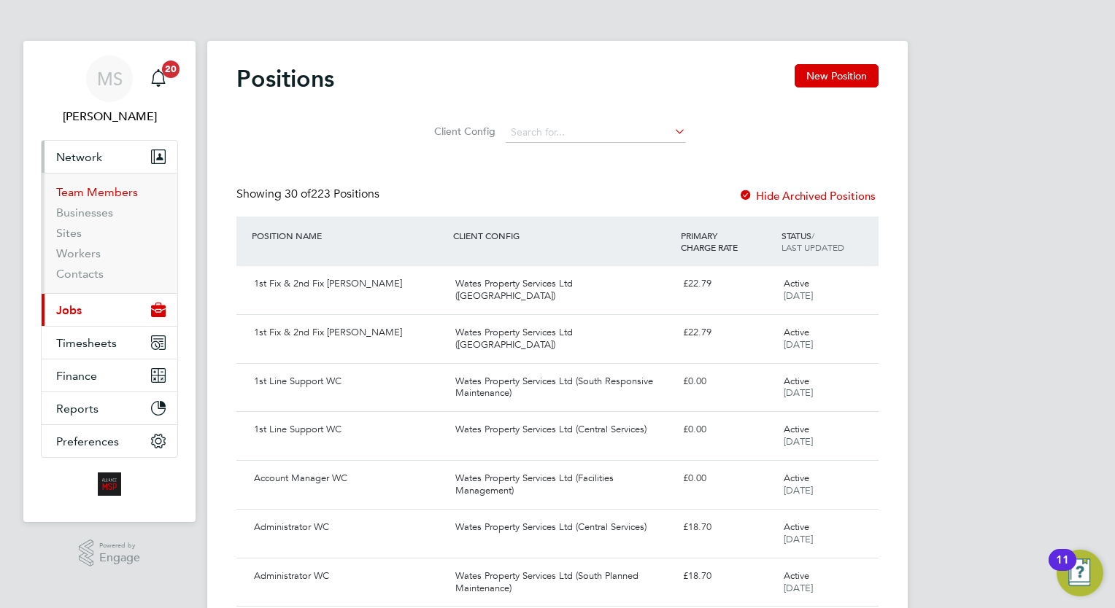
click at [99, 195] on link "Team Members" at bounding box center [97, 192] width 82 height 14
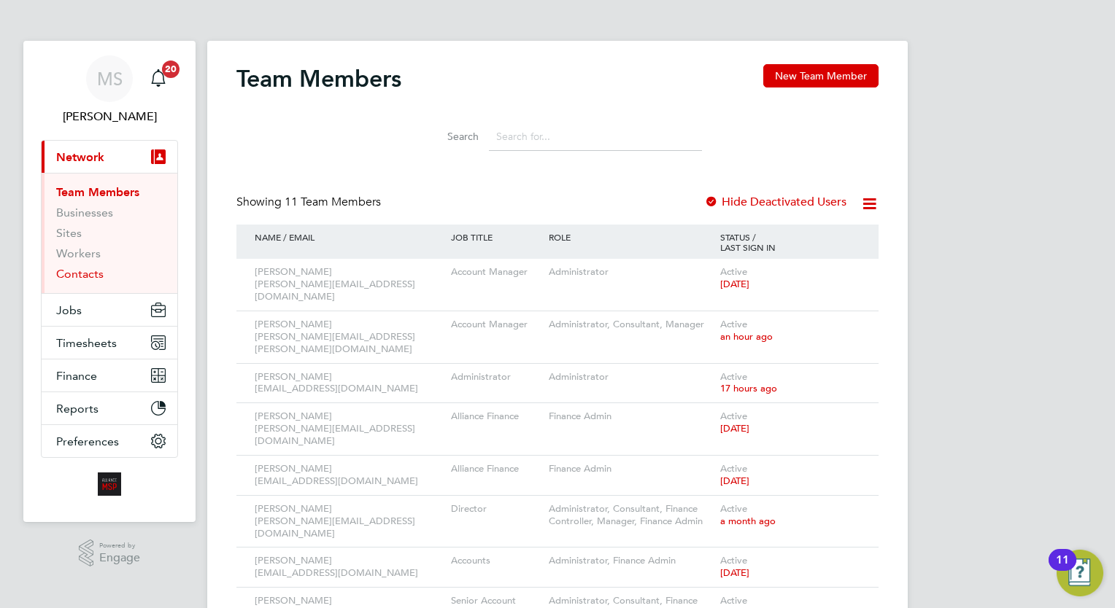
click at [82, 274] on link "Contacts" at bounding box center [79, 274] width 47 height 14
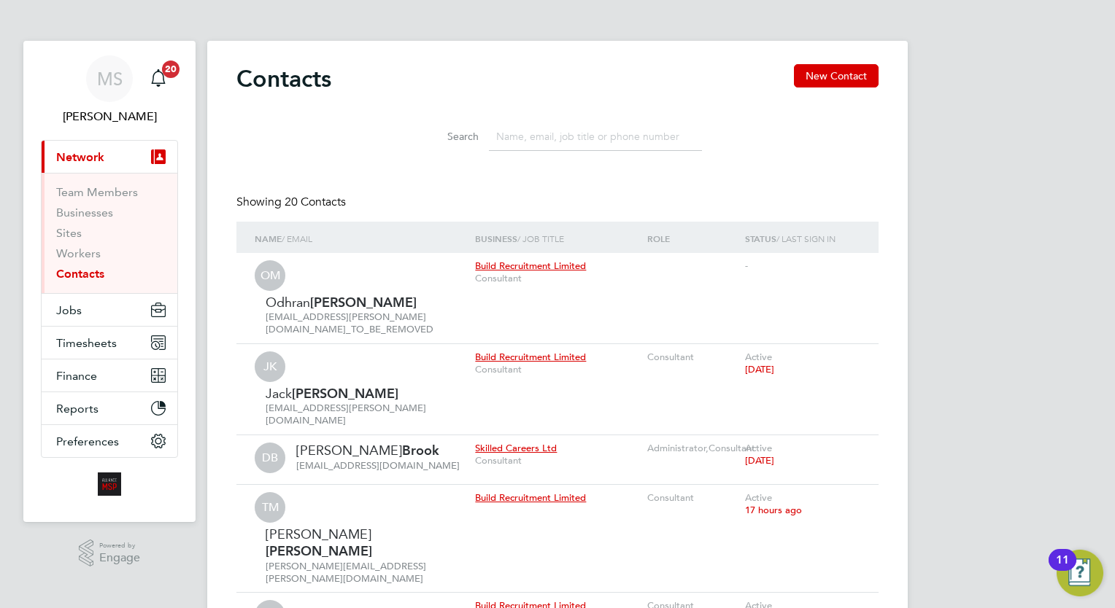
click at [592, 146] on input at bounding box center [595, 137] width 213 height 28
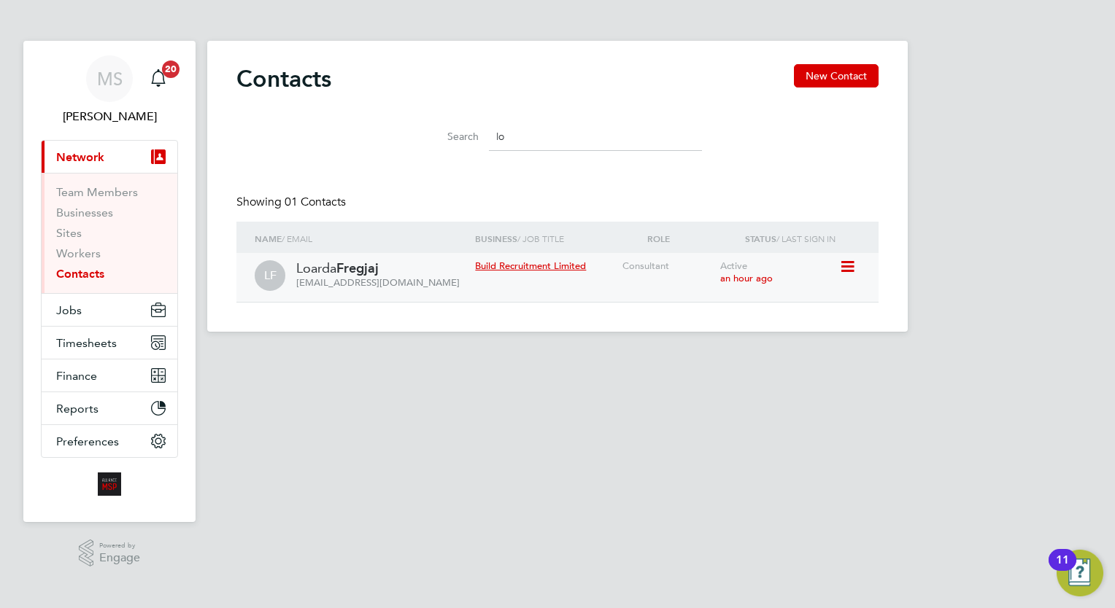
type input "lo"
click at [851, 264] on icon at bounding box center [846, 267] width 15 height 18
click at [753, 299] on li "Edit contact" at bounding box center [783, 300] width 138 height 20
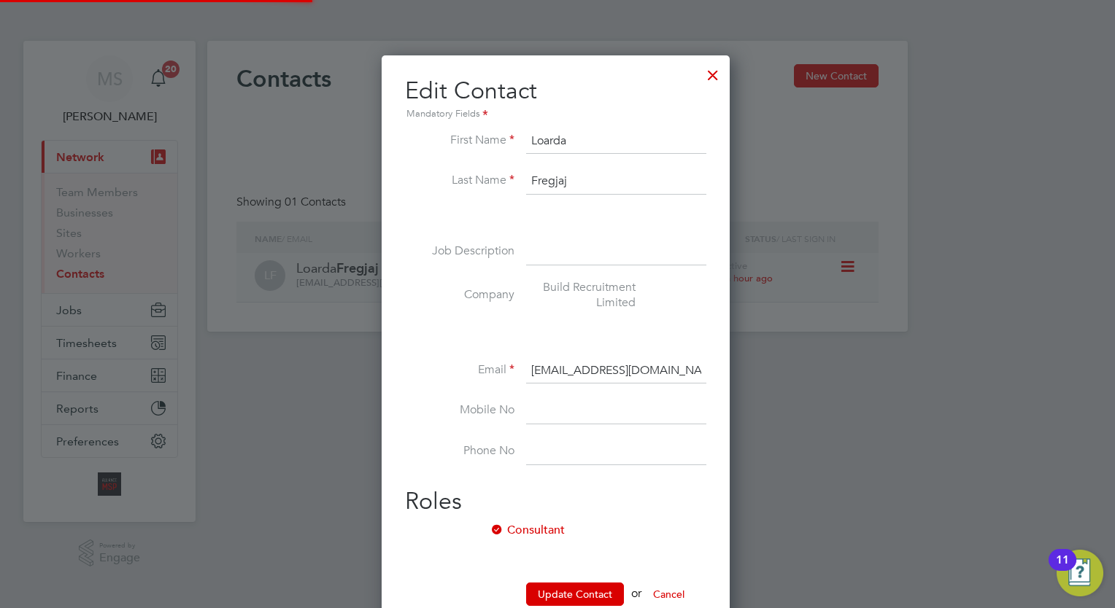
scroll to position [595, 352]
click at [695, 439] on input at bounding box center [616, 452] width 180 height 26
click at [690, 487] on h2 "Roles" at bounding box center [555, 502] width 301 height 31
click at [717, 80] on div at bounding box center [713, 71] width 26 height 26
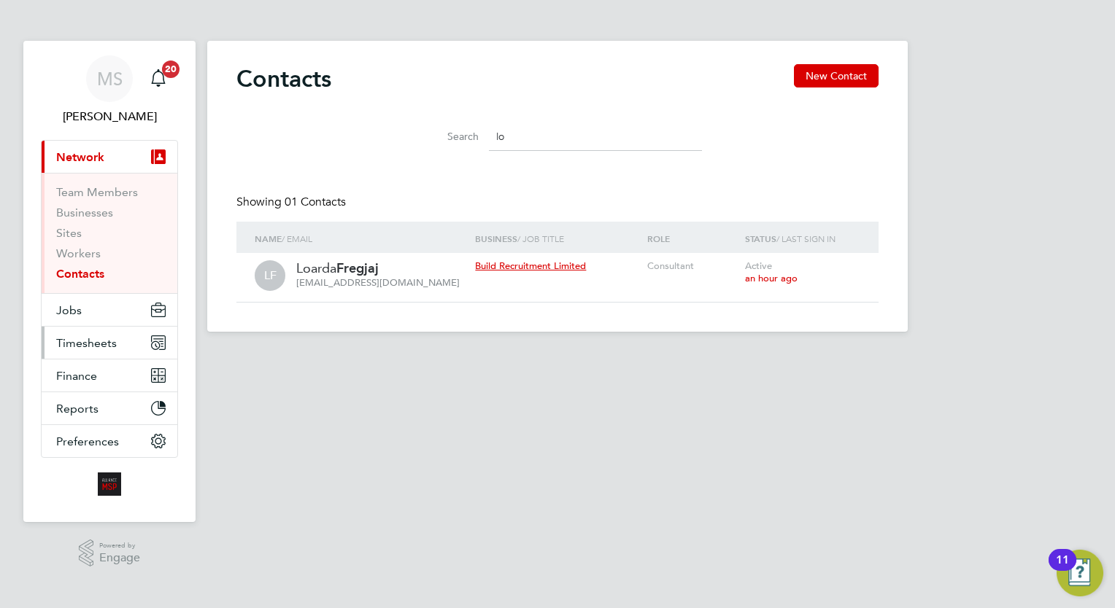
click at [113, 334] on button "Timesheets" at bounding box center [110, 343] width 136 height 32
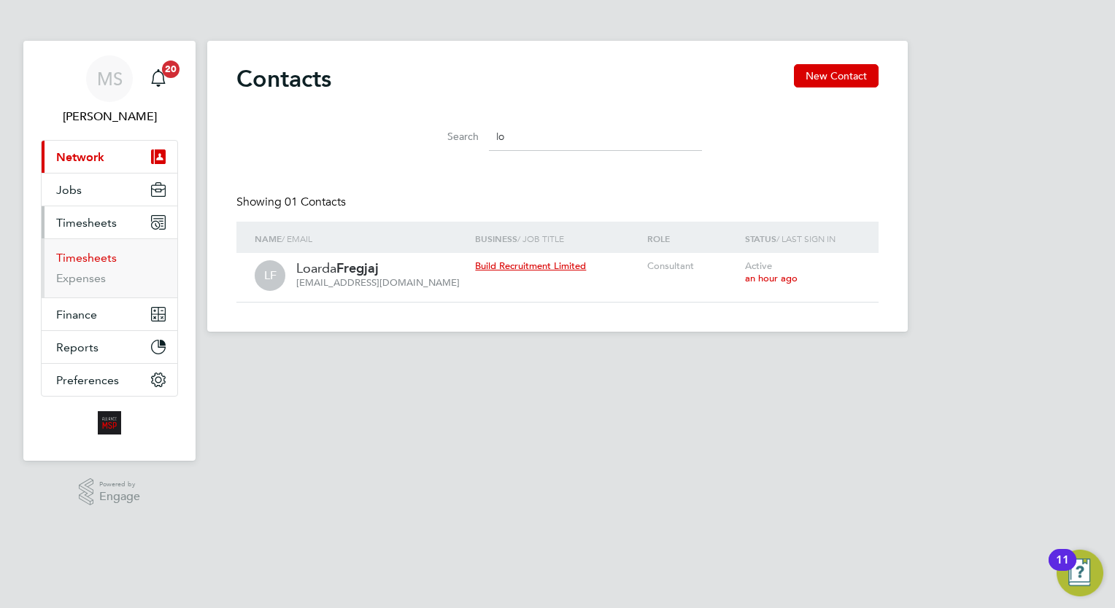
click at [98, 258] on link "Timesheets" at bounding box center [86, 258] width 61 height 14
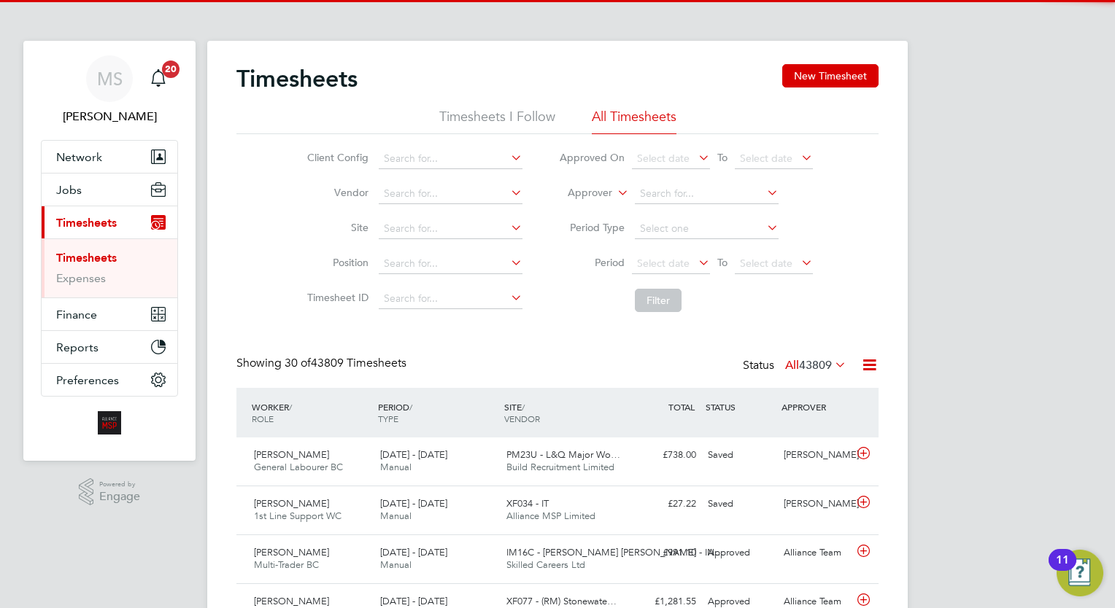
click at [275, 151] on div "Client Config Vendor Site Position Timesheet ID Approved On Select date To Sele…" at bounding box center [557, 226] width 642 height 185
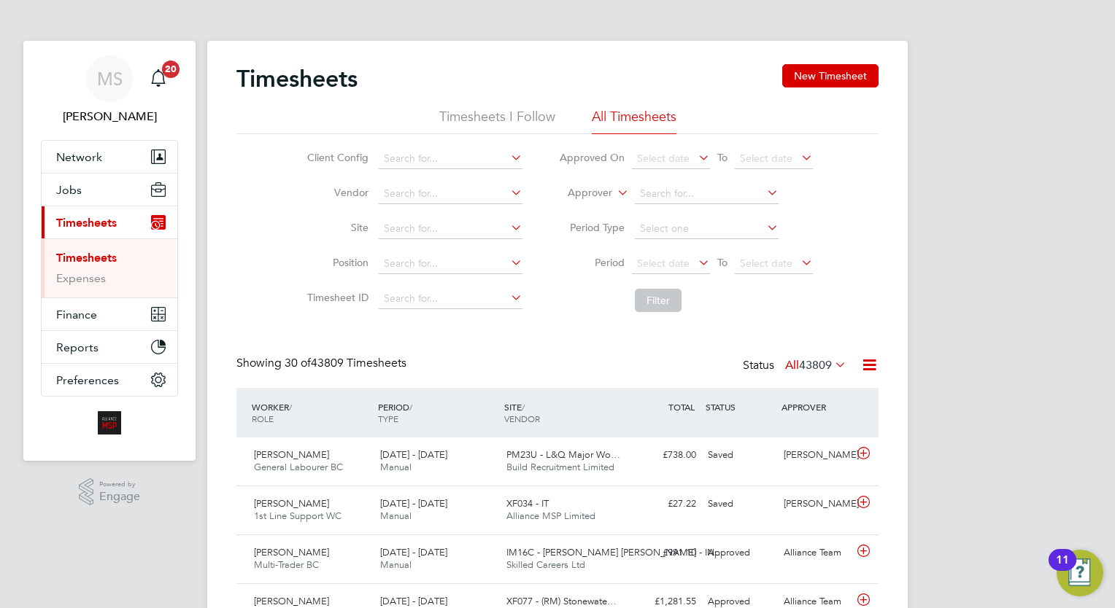
click at [503, 112] on li "Timesheets I Follow" at bounding box center [497, 121] width 116 height 26
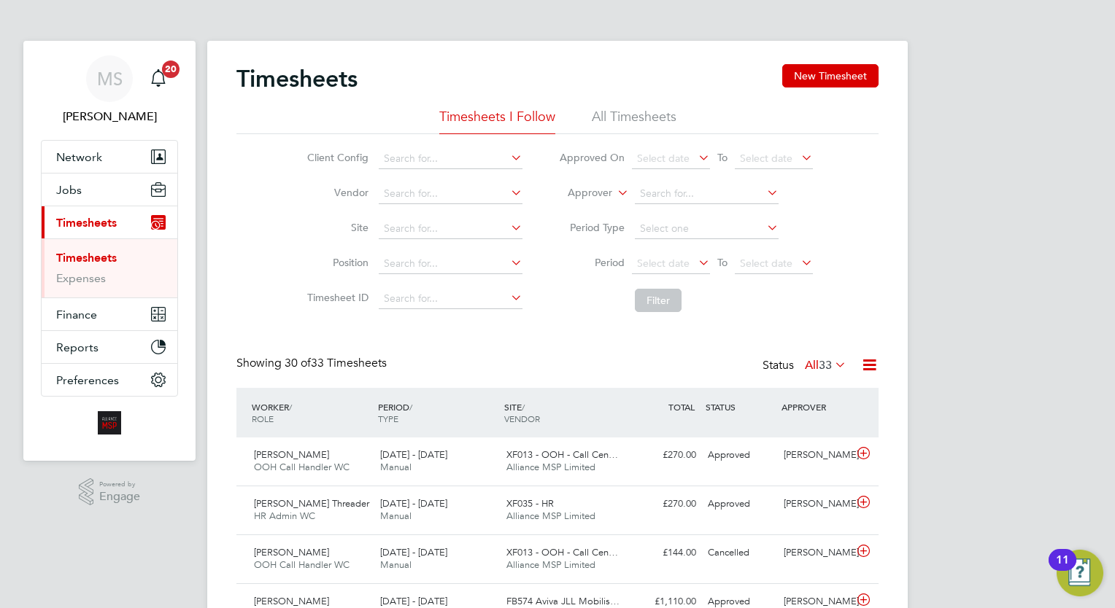
click at [638, 125] on li "All Timesheets" at bounding box center [634, 121] width 85 height 26
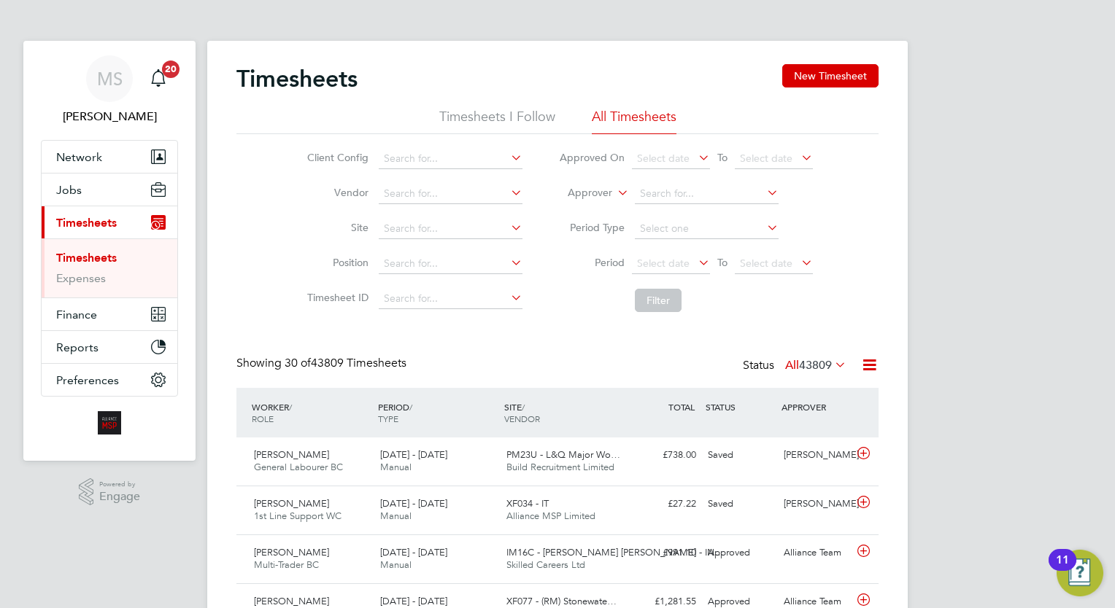
click at [90, 261] on link "Timesheets" at bounding box center [86, 258] width 61 height 14
click at [250, 277] on div "Client Config Vendor Site Position Timesheet ID Approved On Select date To Sele…" at bounding box center [557, 226] width 642 height 185
click at [588, 192] on label "Approver" at bounding box center [579, 193] width 66 height 15
click at [590, 209] on li "Worker" at bounding box center [576, 210] width 71 height 19
click at [598, 191] on label "Worker" at bounding box center [579, 193] width 66 height 15
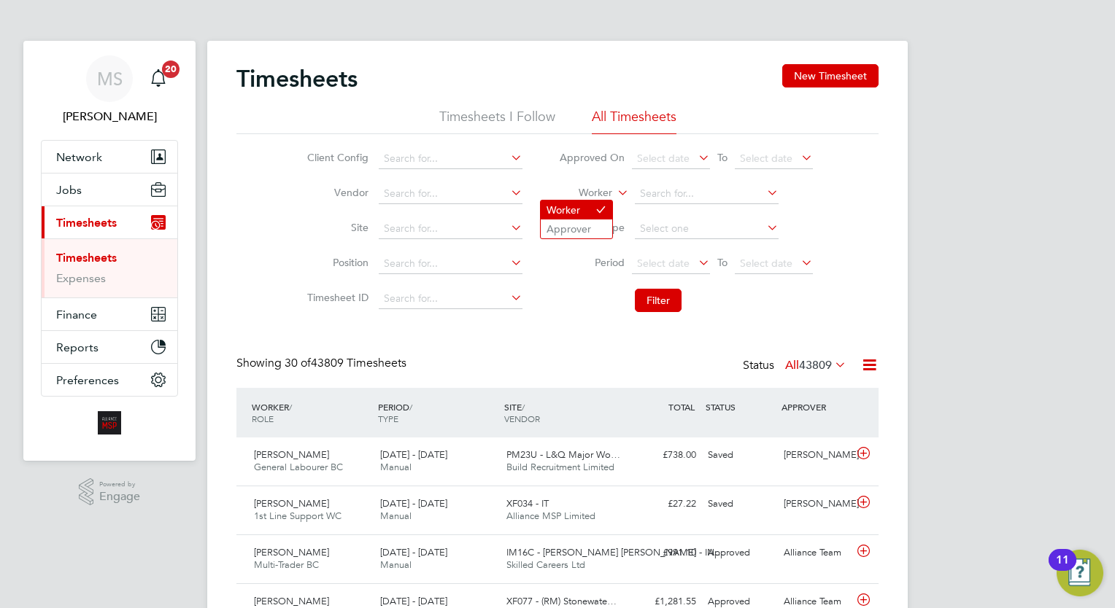
click at [587, 209] on li "Worker" at bounding box center [576, 210] width 71 height 19
click at [689, 191] on input at bounding box center [707, 194] width 144 height 20
click at [699, 214] on li "Nathan Cook" at bounding box center [706, 214] width 144 height 20
type input "Nathan Cook"
click at [643, 304] on button "Filter" at bounding box center [658, 300] width 47 height 23
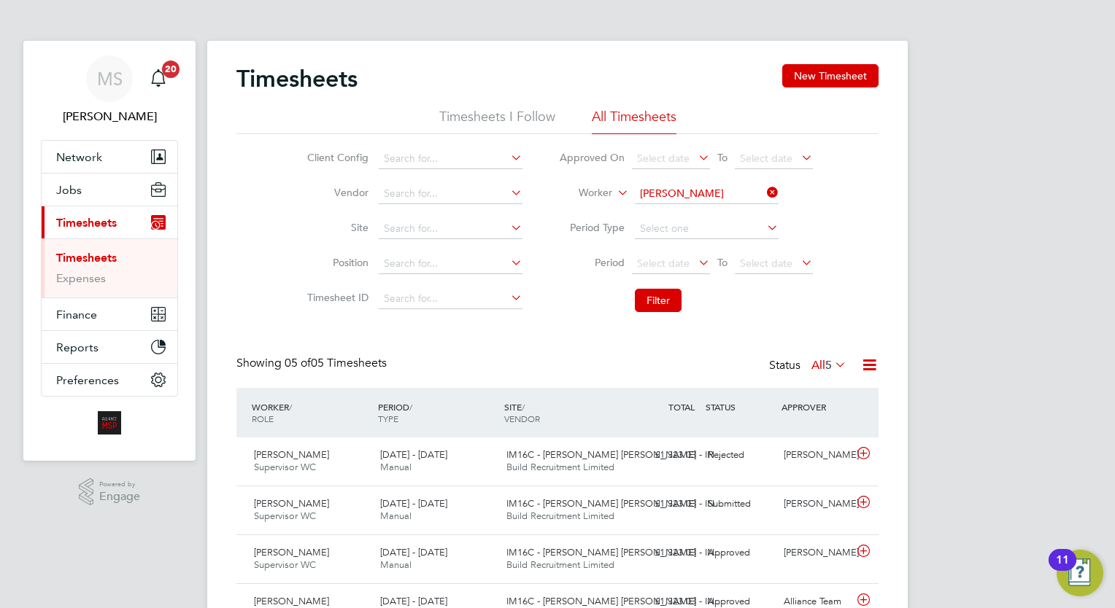
click at [991, 311] on div "MS Megan Sheppard Notifications 20 Applications: Network Team Members Businesse…" at bounding box center [557, 367] width 1115 height 734
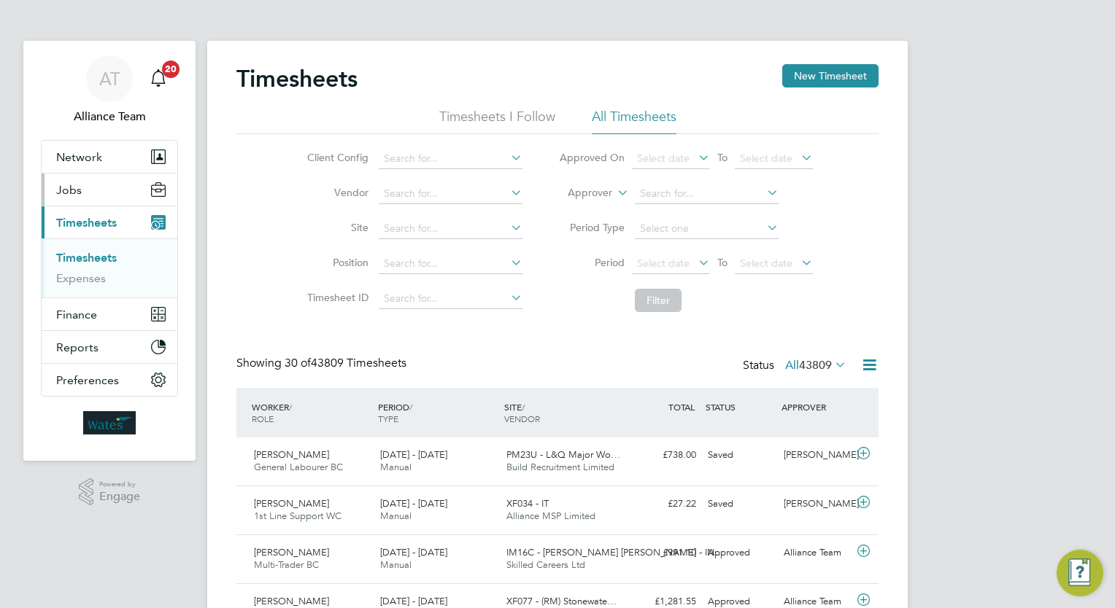
click at [82, 188] on button "Jobs" at bounding box center [110, 190] width 136 height 32
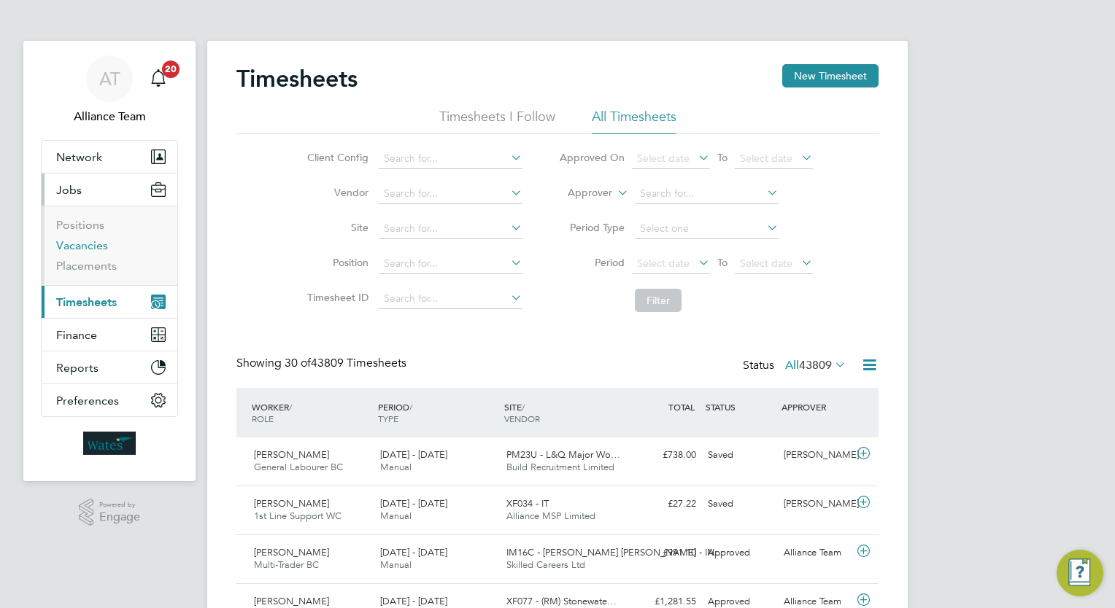
click at [98, 248] on link "Vacancies" at bounding box center [82, 246] width 52 height 14
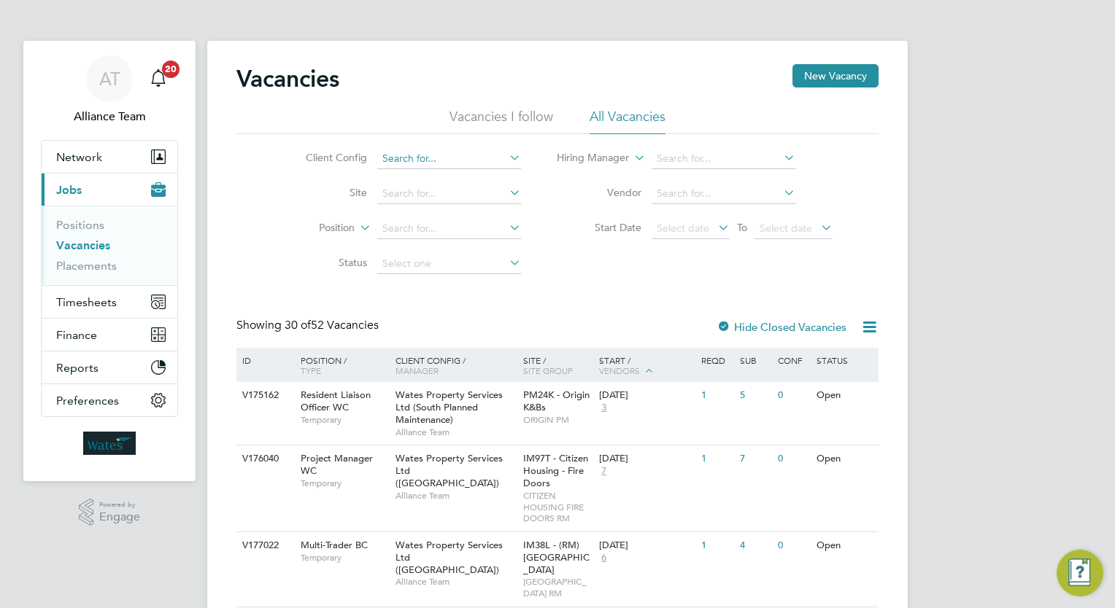
click at [421, 152] on input at bounding box center [449, 159] width 144 height 20
click at [571, 348] on li "Wates Property Services Ltd (South Responsive Maintenance)" at bounding box center [524, 357] width 296 height 20
type input "Wates Property Services Ltd (South Responsive Maintenance)"
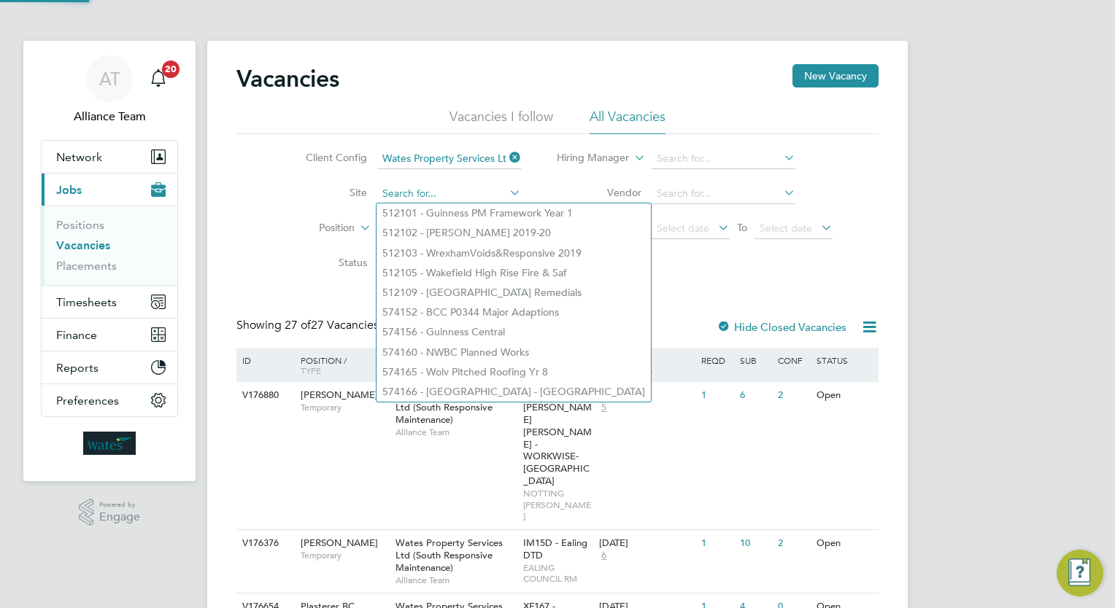
click at [445, 194] on input at bounding box center [449, 194] width 144 height 20
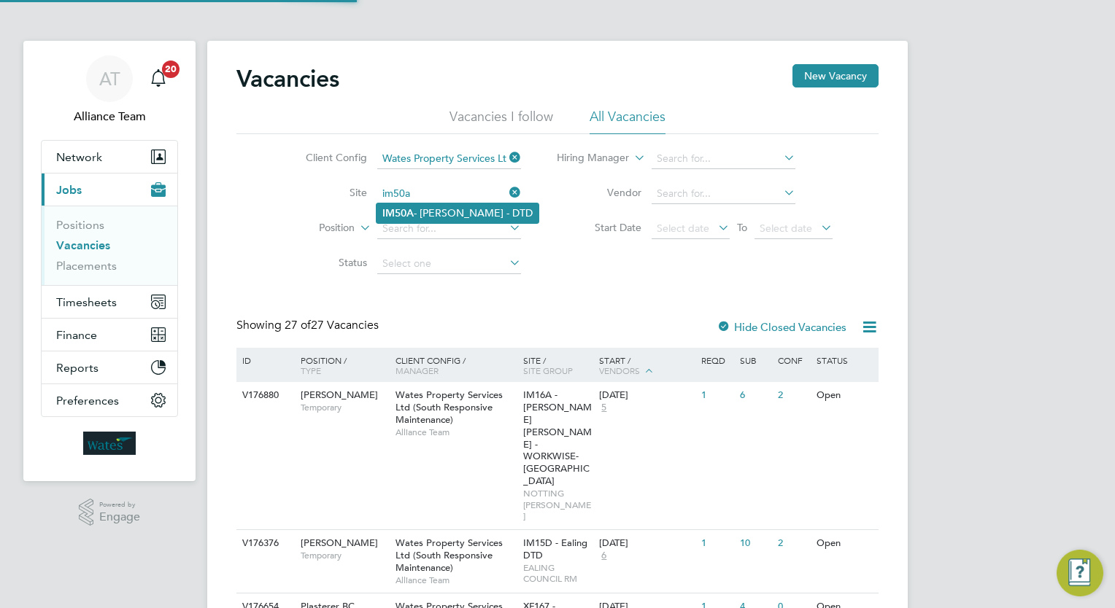
click at [449, 208] on li "IM50A - BRENT - DTD" at bounding box center [457, 214] width 162 height 20
type input "IM50A - [PERSON_NAME] - DTD"
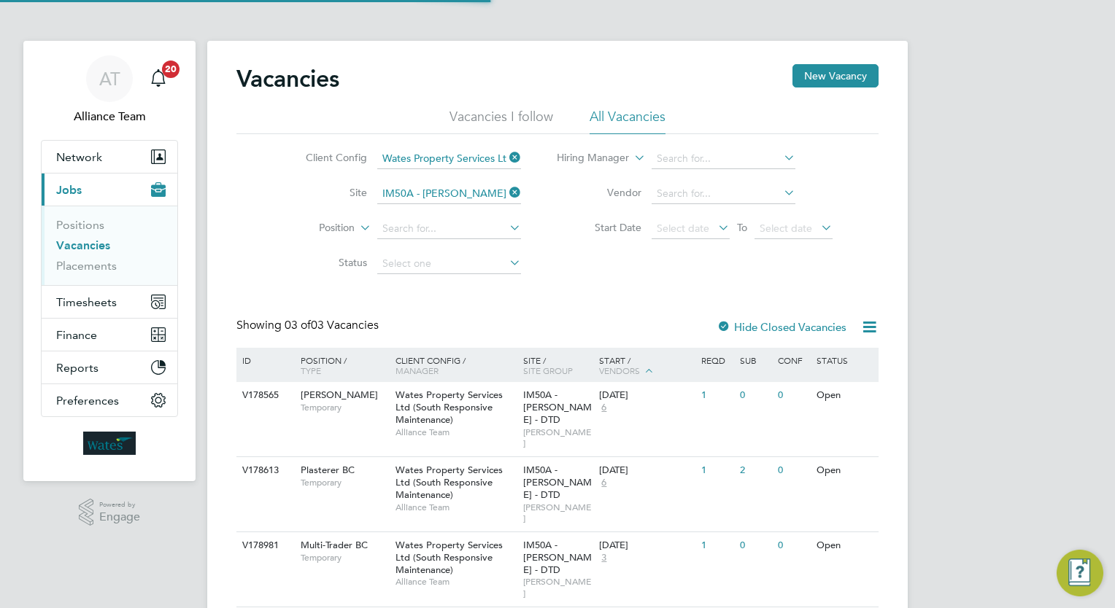
click at [603, 306] on div "Vacancies New Vacancy Vacancies I follow All Vacancies Client Config Wates Prop…" at bounding box center [557, 336] width 642 height 544
click at [630, 467] on div "29 Aug 2025 6" at bounding box center [633, 476] width 77 height 39
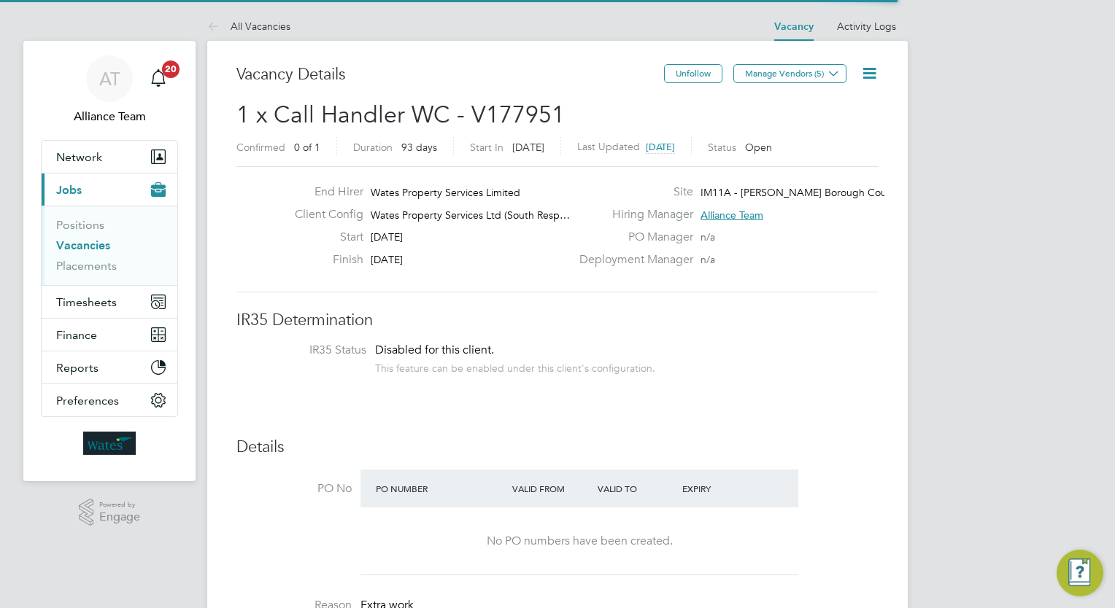
scroll to position [26, 228]
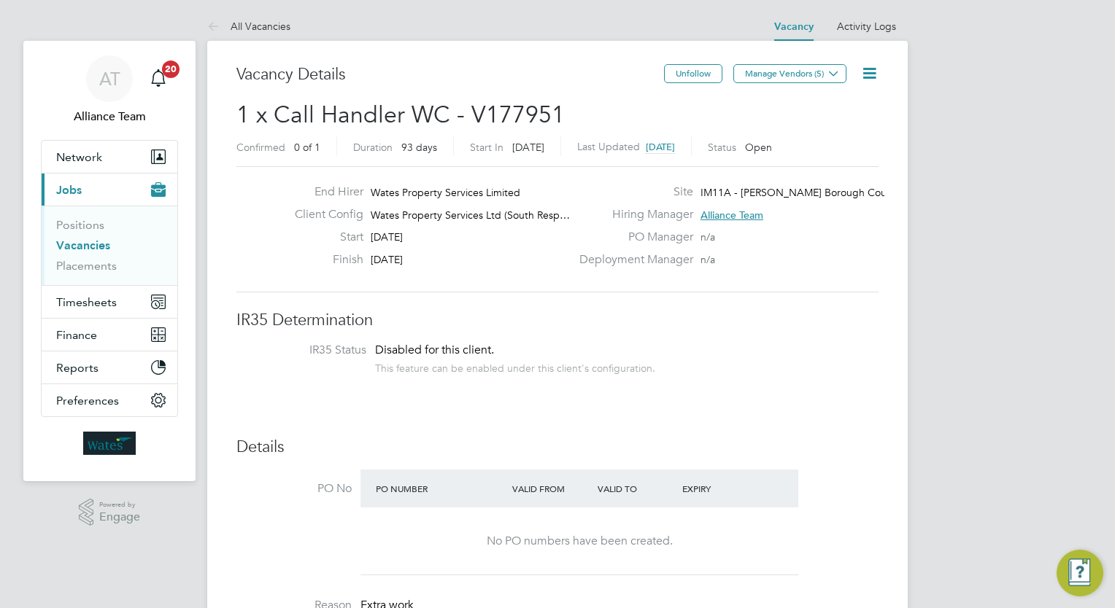
click at [870, 77] on icon at bounding box center [869, 73] width 18 height 18
click at [835, 137] on li "Update Status" at bounding box center [834, 128] width 85 height 20
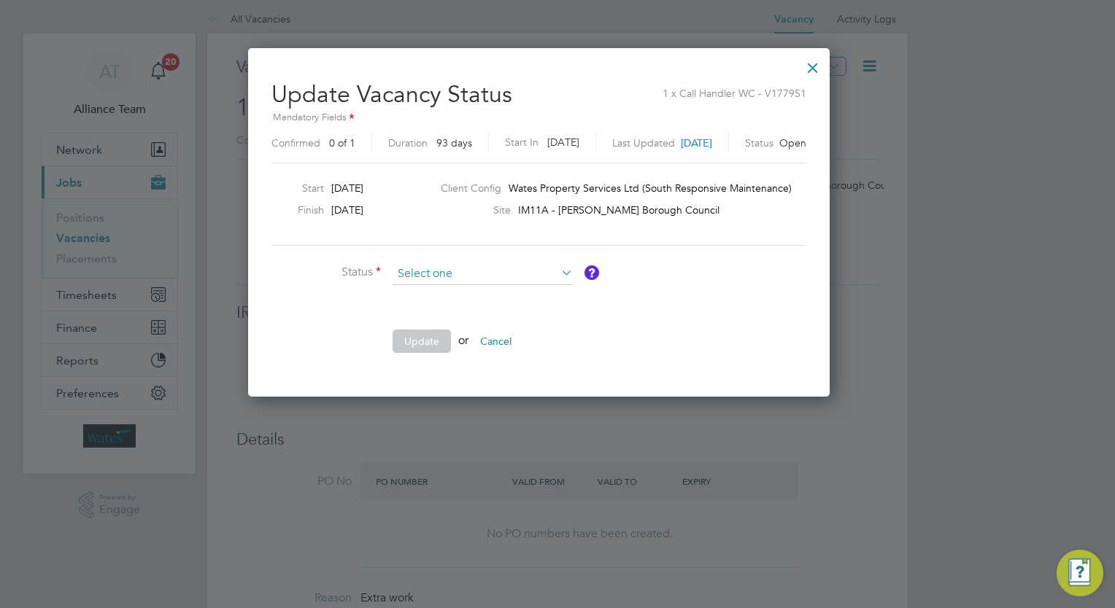
click at [414, 271] on input at bounding box center [483, 274] width 180 height 22
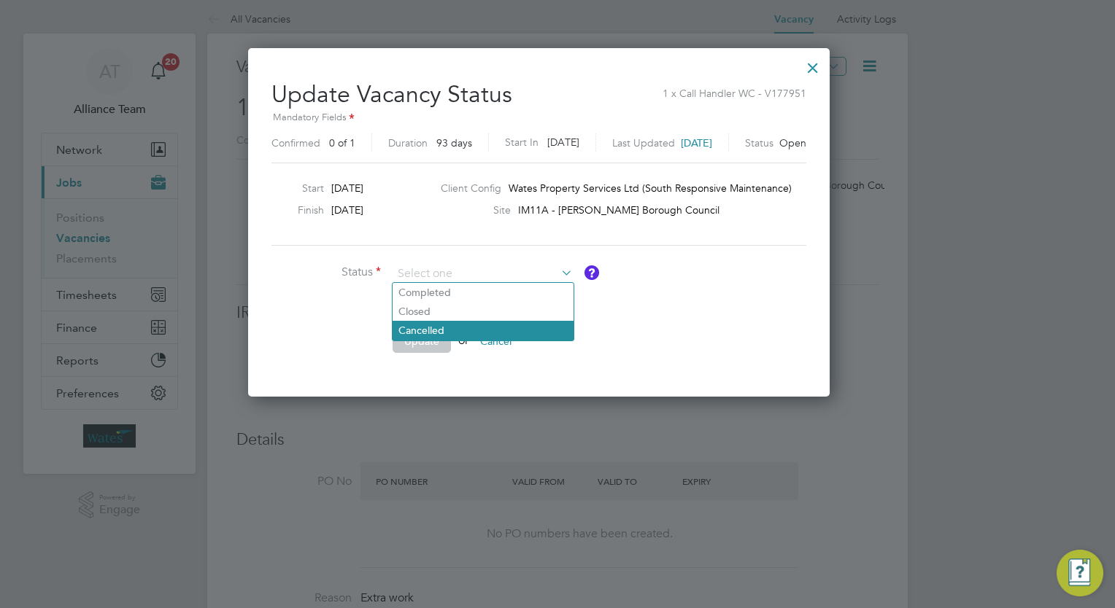
click at [429, 330] on li "Cancelled" at bounding box center [483, 330] width 181 height 19
type input "Cancelled"
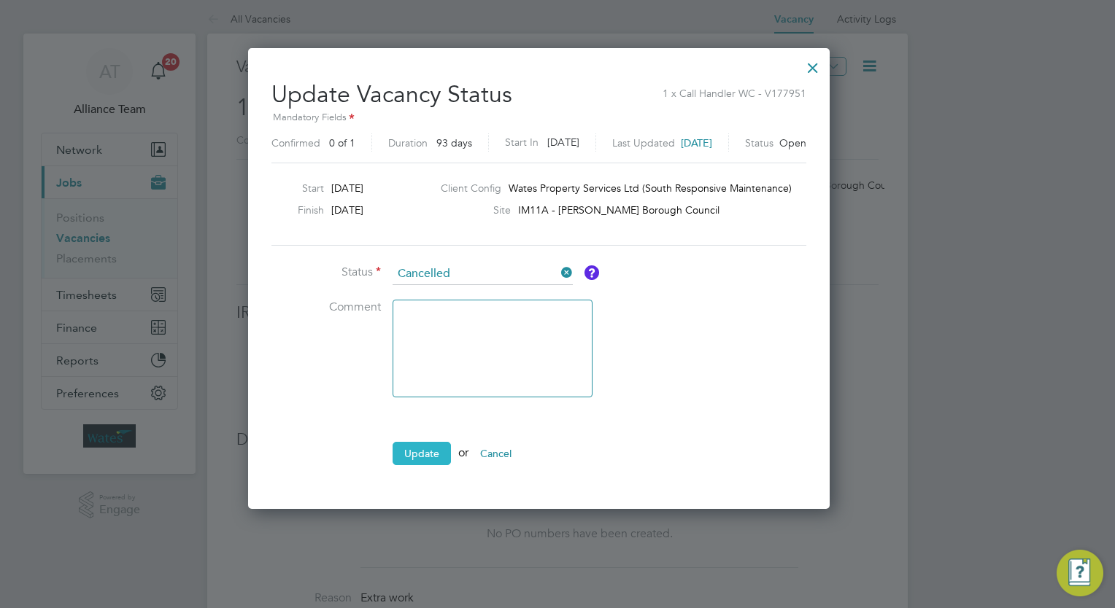
click at [435, 442] on button "Update" at bounding box center [422, 453] width 58 height 23
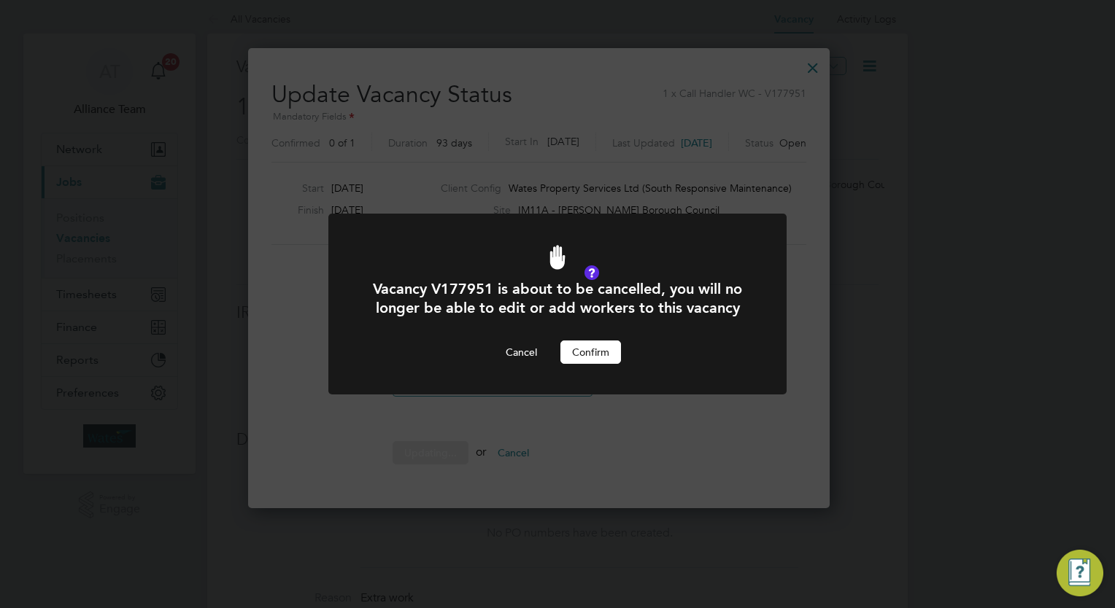
click at [632, 343] on div "Cancel Confirm" at bounding box center [557, 352] width 379 height 23
click at [592, 347] on button "Confirm" at bounding box center [590, 352] width 61 height 23
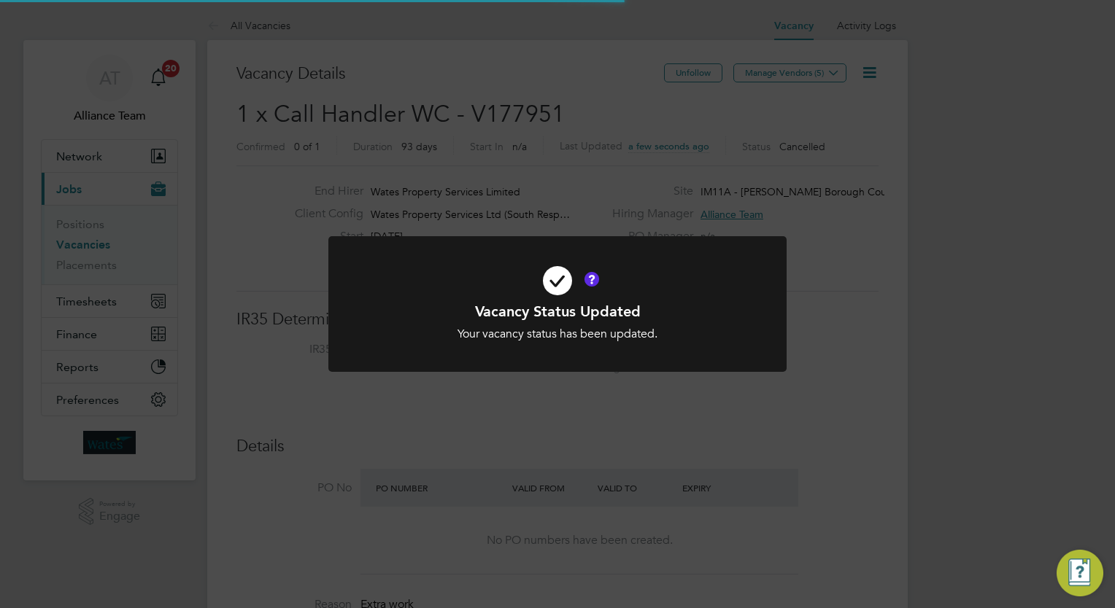
click at [946, 260] on div "Vacancy Status Updated Your vacancy status has been updated. Cancel Okay" at bounding box center [557, 304] width 1115 height 608
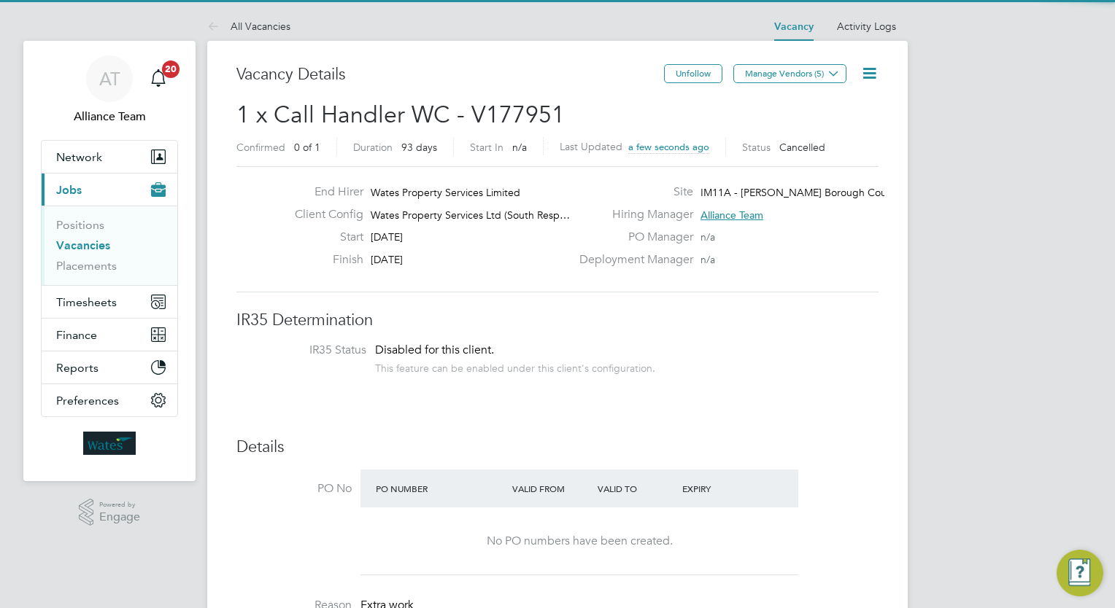
click at [421, 109] on span "1 x Call Handler WC - V177951" at bounding box center [400, 115] width 328 height 28
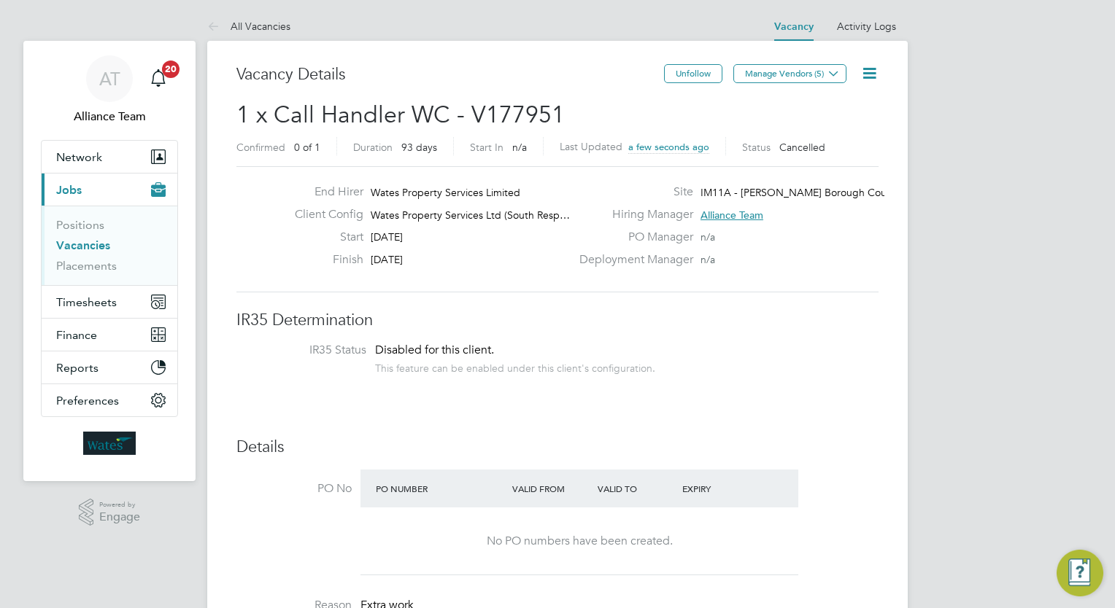
click at [421, 109] on span "1 x Call Handler WC - V177951" at bounding box center [400, 115] width 328 height 28
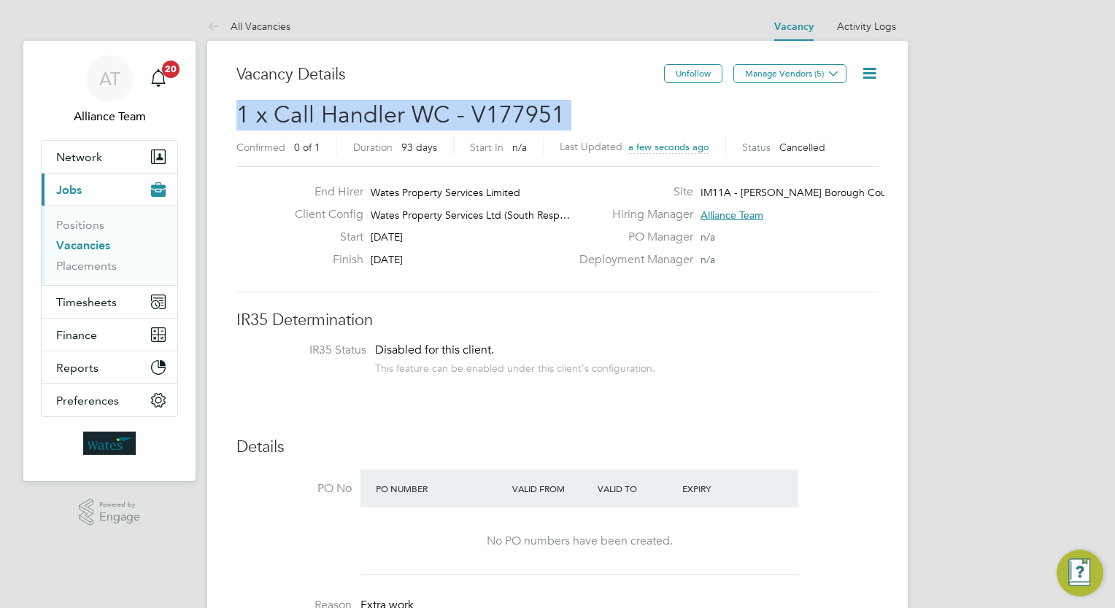
click at [421, 109] on span "1 x Call Handler WC - V177951" at bounding box center [400, 115] width 328 height 28
copy h2 "1 x Call Handler WC - V177951 Confirmed"
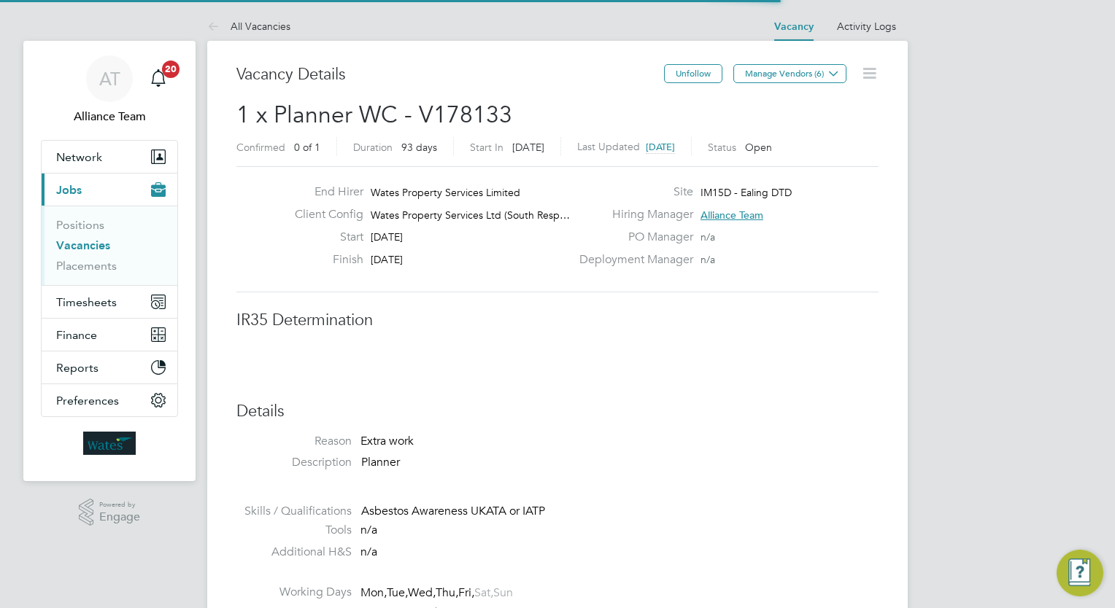
scroll to position [26, 228]
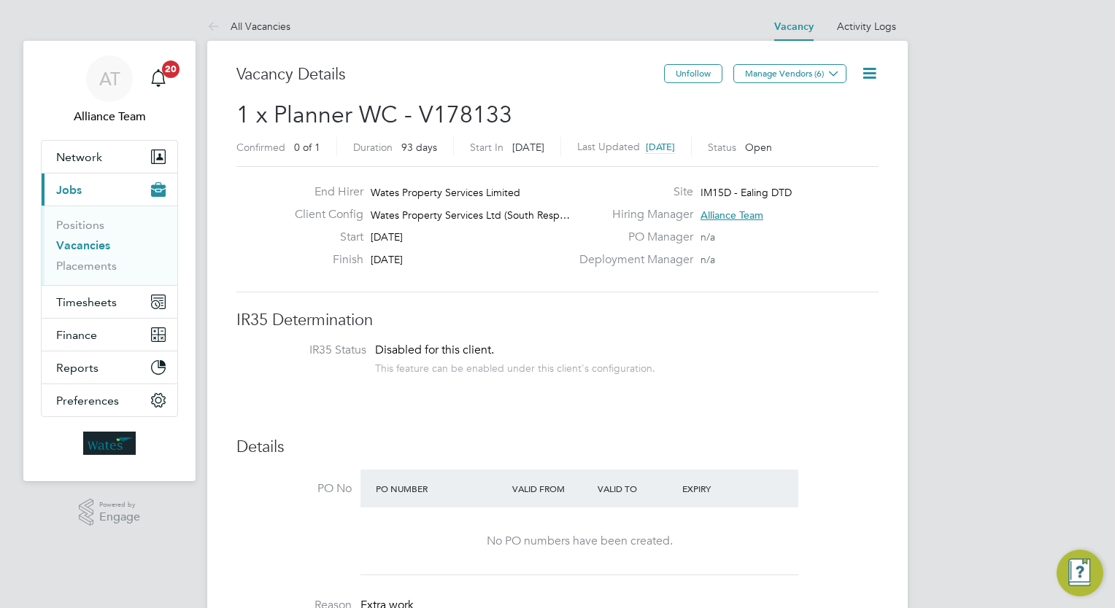
click at [869, 66] on icon at bounding box center [869, 73] width 18 height 18
click at [834, 133] on li "Update Status" at bounding box center [834, 128] width 85 height 20
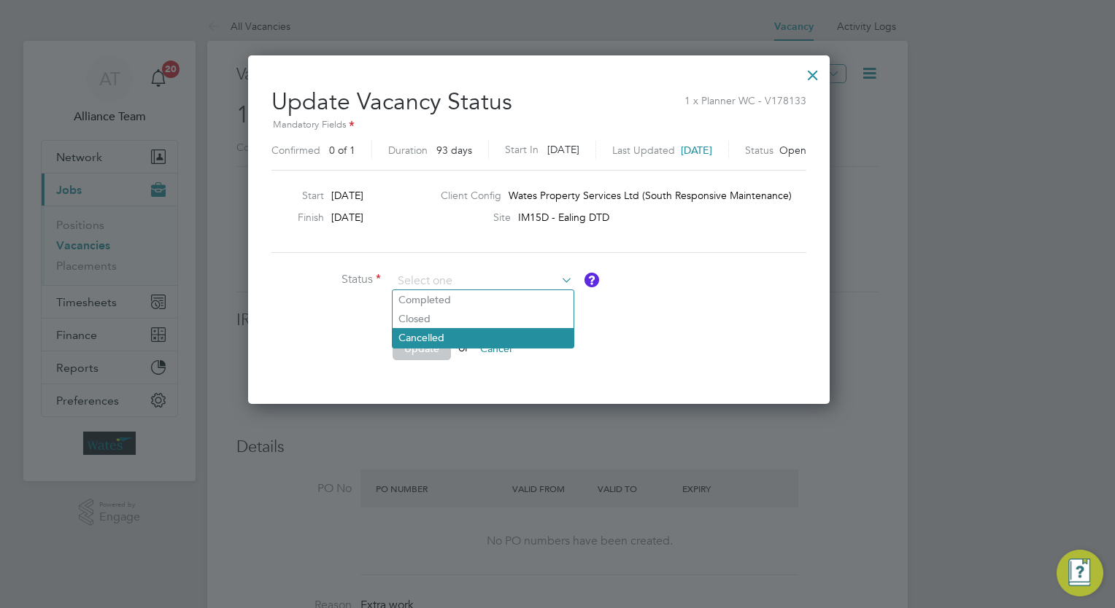
click at [487, 339] on li "Cancelled" at bounding box center [483, 337] width 181 height 19
type input "Cancelled"
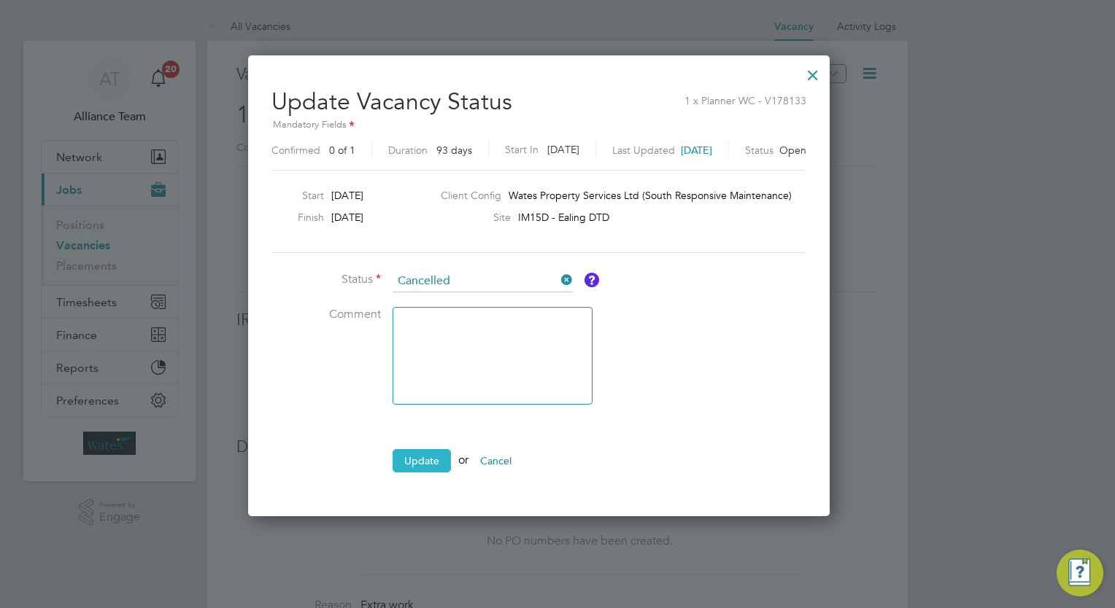
click at [421, 459] on button "Update" at bounding box center [422, 460] width 58 height 23
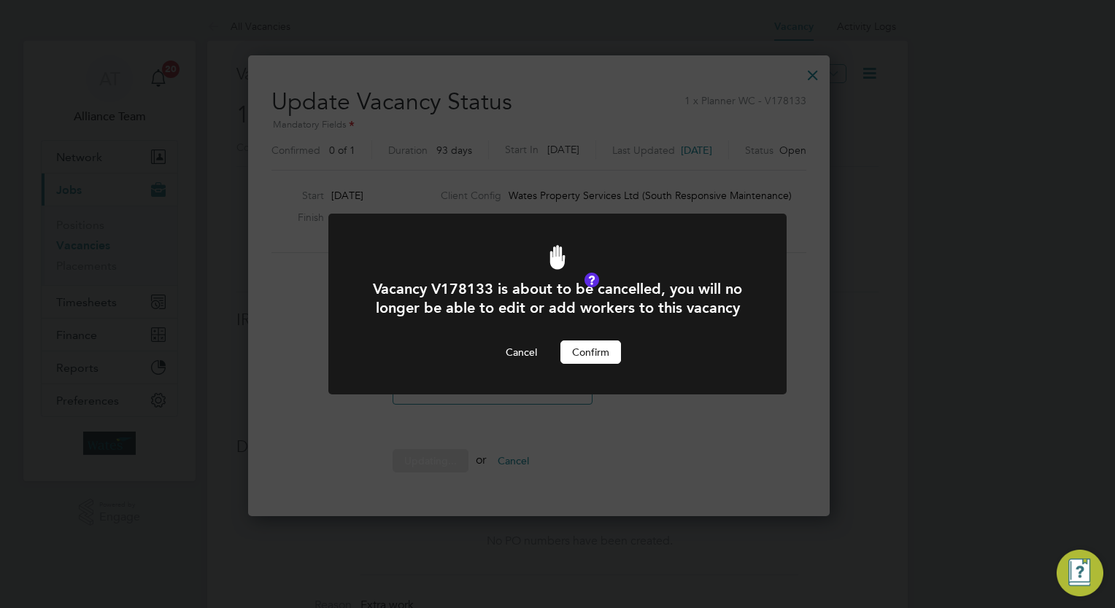
click at [621, 352] on div "Cancel Confirm" at bounding box center [557, 352] width 379 height 23
click at [594, 351] on button "Confirm" at bounding box center [590, 352] width 61 height 23
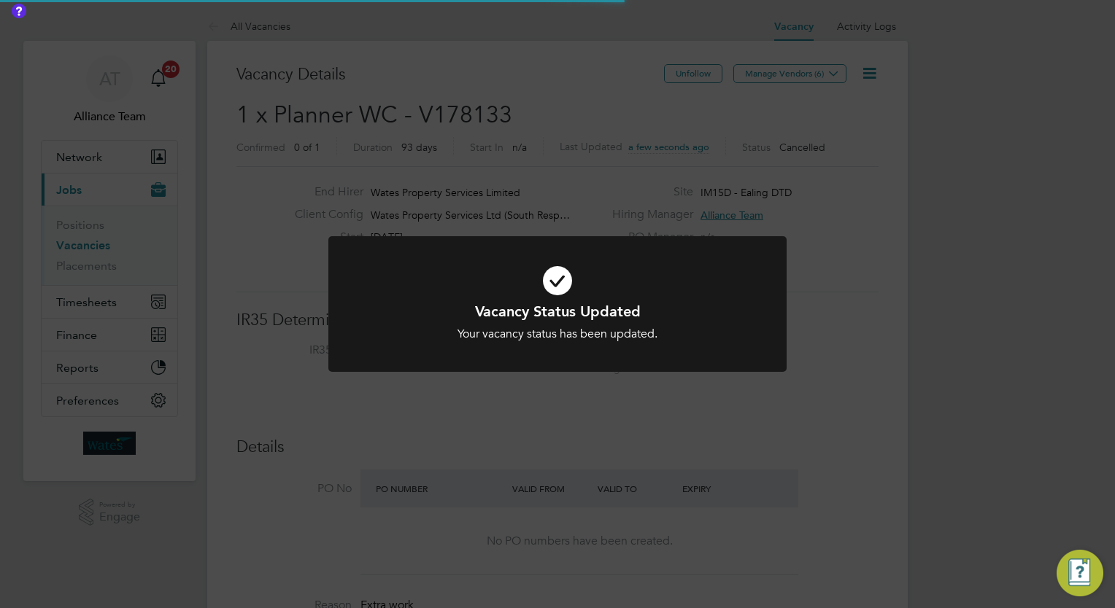
click at [921, 307] on div "Vacancy Status Updated Your vacancy status has been updated. Cancel Okay" at bounding box center [557, 304] width 1115 height 608
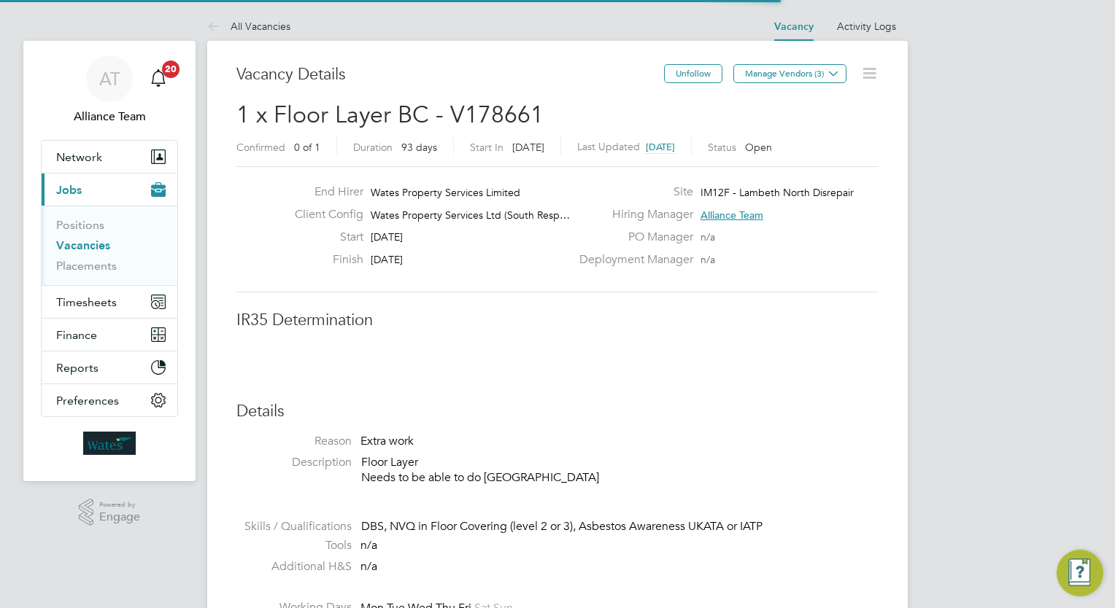
scroll to position [23, 288]
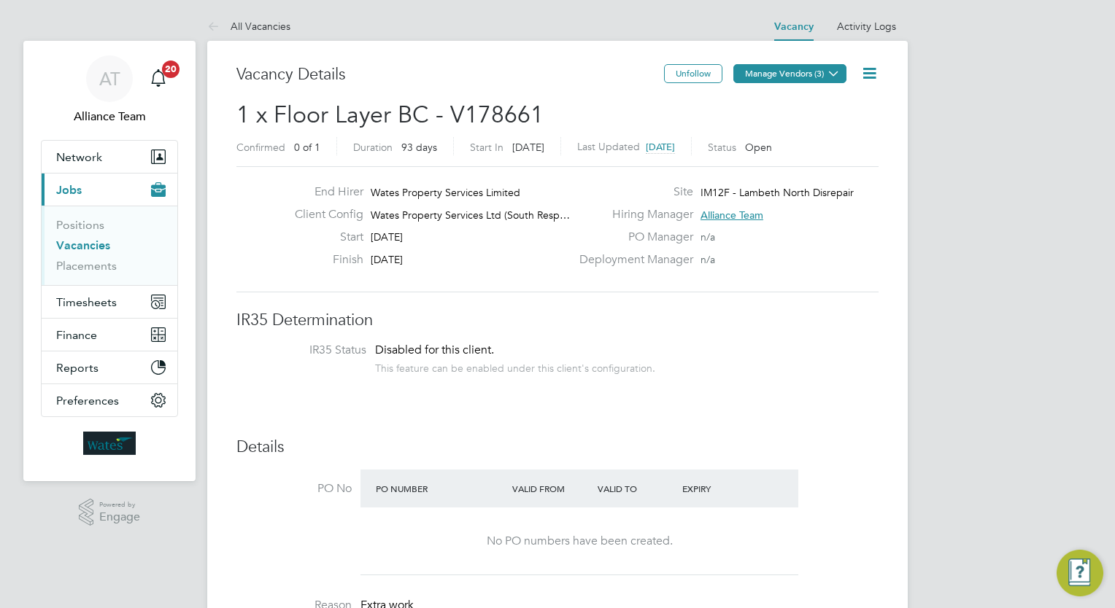
click at [829, 76] on icon at bounding box center [833, 73] width 11 height 11
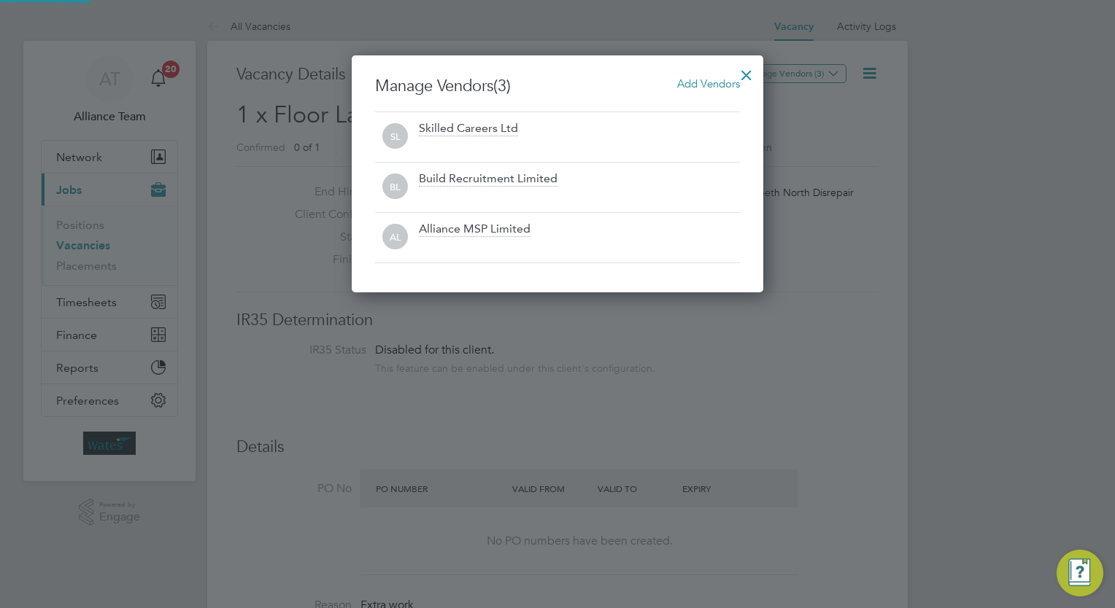
scroll to position [236, 412]
click at [686, 85] on span "Add Vendors" at bounding box center [708, 84] width 63 height 14
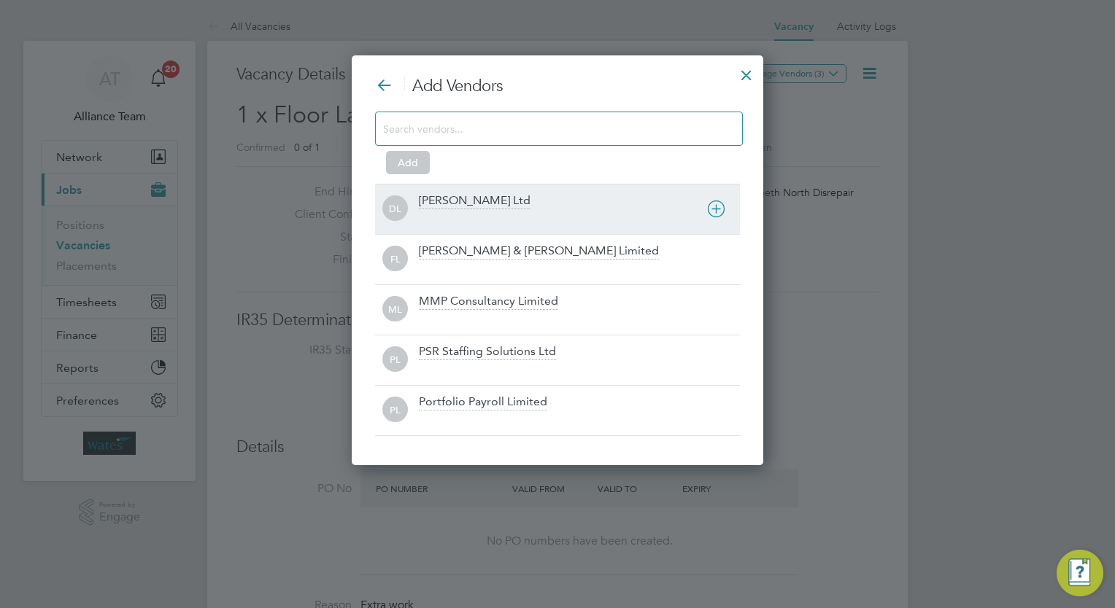
click at [471, 200] on div "Daniel Owen Ltd" at bounding box center [475, 201] width 112 height 16
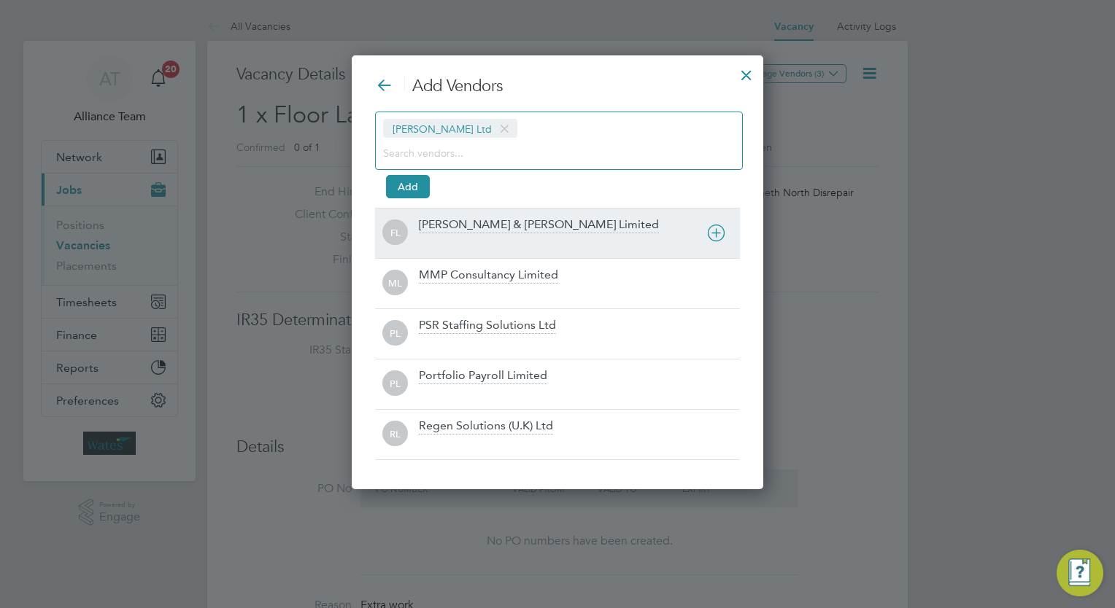
scroll to position [433, 412]
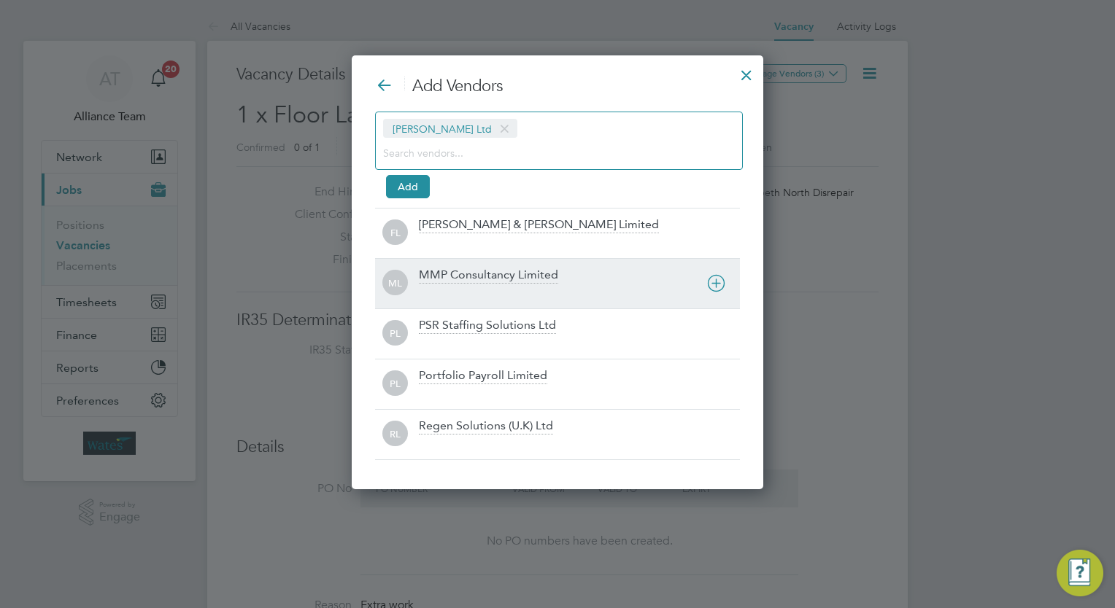
click at [447, 274] on div "MMP Consultancy Limited" at bounding box center [488, 276] width 139 height 16
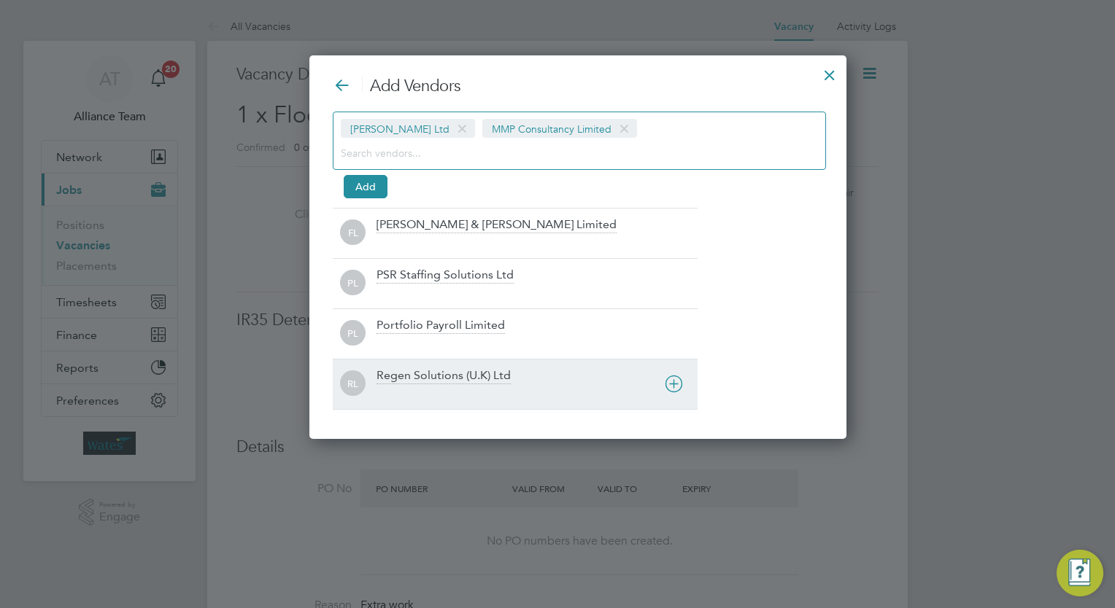
click at [414, 388] on div at bounding box center [536, 394] width 321 height 15
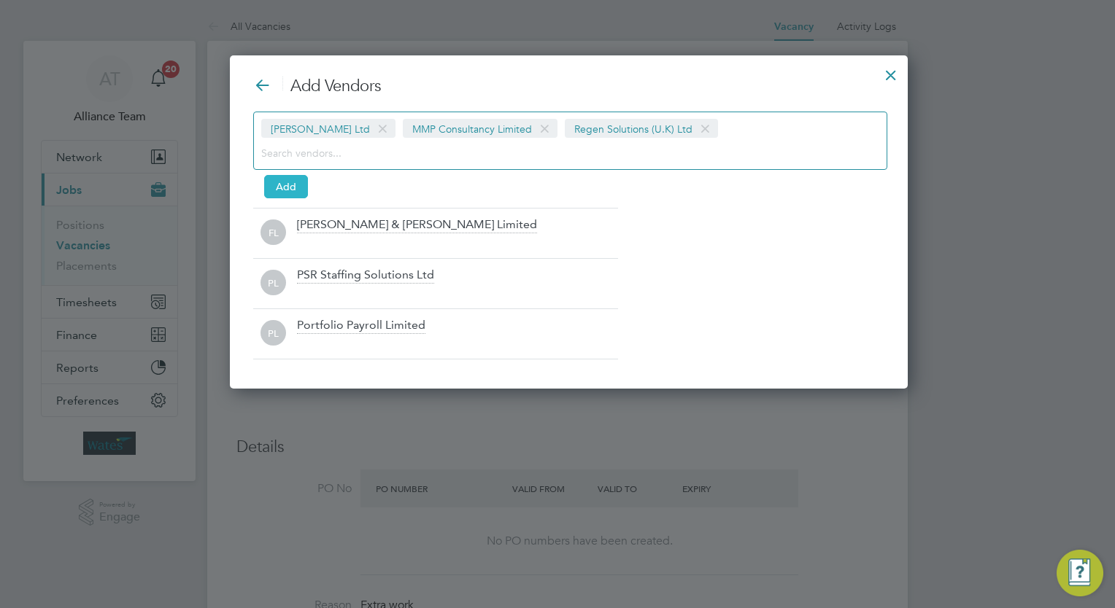
click at [285, 188] on button "Add" at bounding box center [286, 186] width 44 height 23
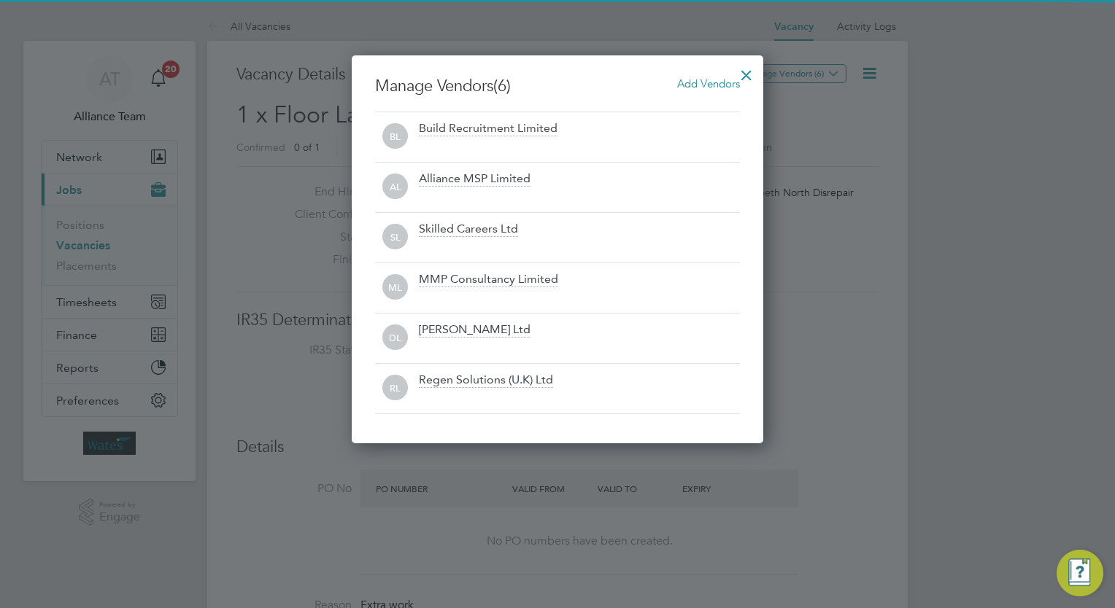
click at [751, 72] on div at bounding box center [746, 71] width 26 height 26
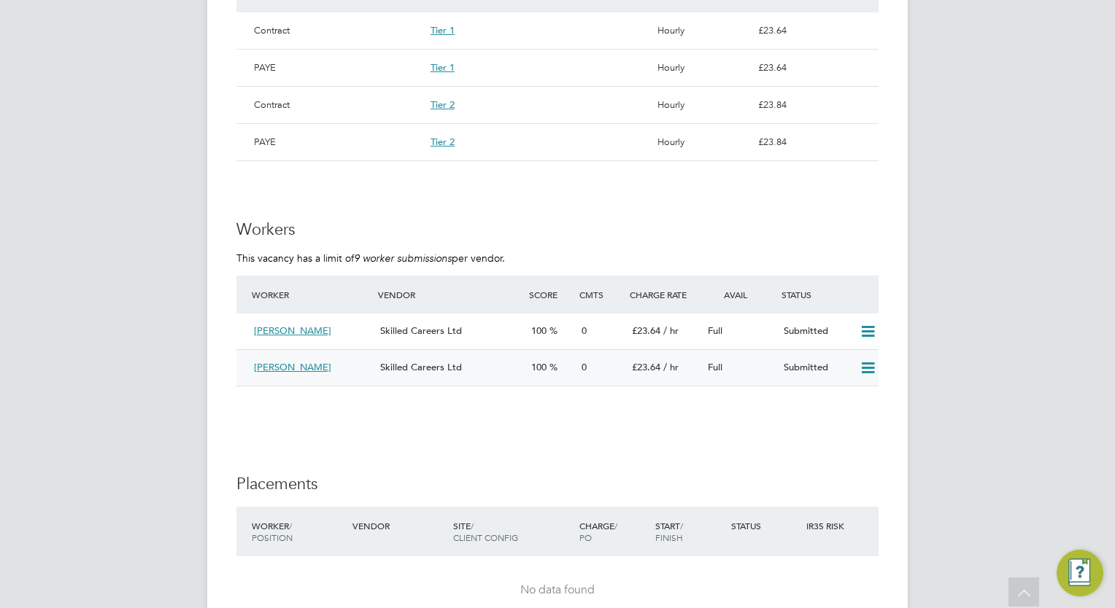
click at [867, 371] on icon at bounding box center [868, 369] width 18 height 12
click at [832, 420] on li "Reject" at bounding box center [849, 419] width 51 height 20
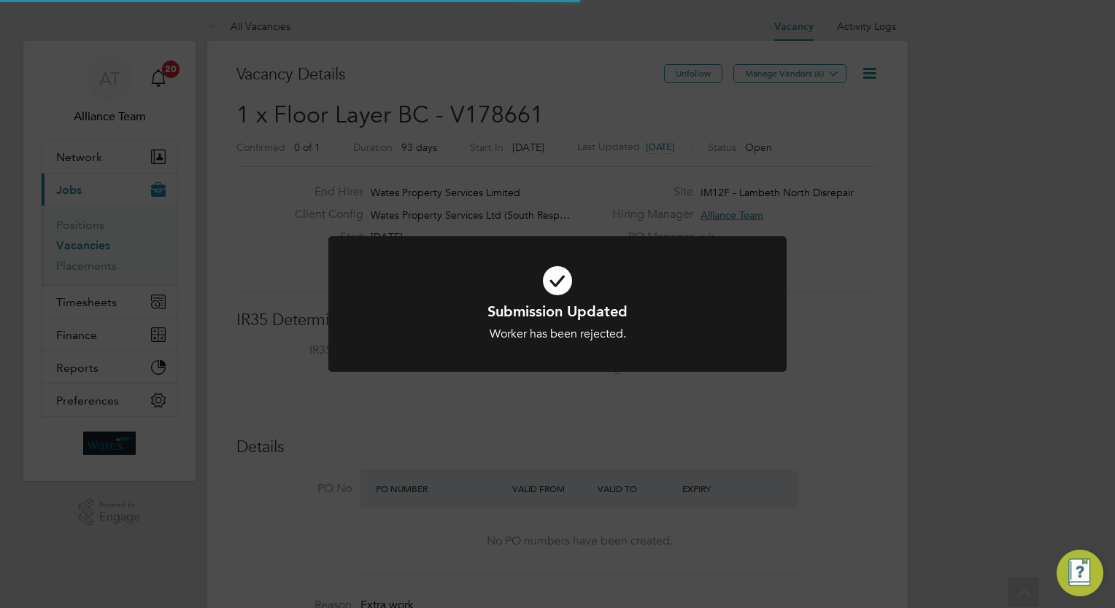
click at [924, 381] on div "Submission Updated Worker has been rejected. Cancel Okay" at bounding box center [557, 304] width 1115 height 608
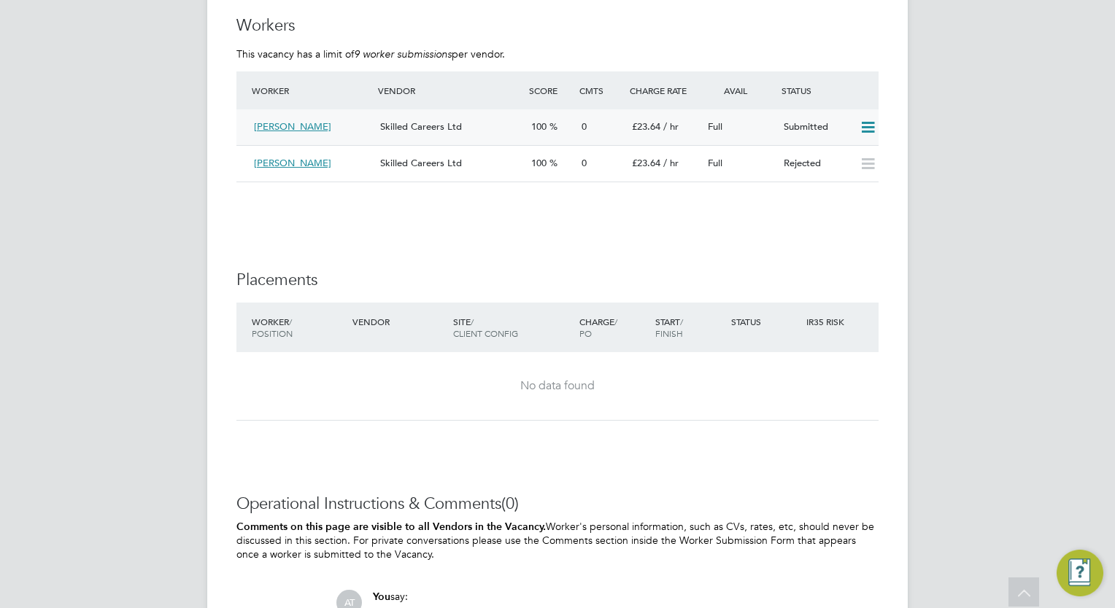
click at [871, 127] on icon at bounding box center [868, 128] width 18 height 12
click at [843, 180] on li "Reject" at bounding box center [849, 179] width 51 height 20
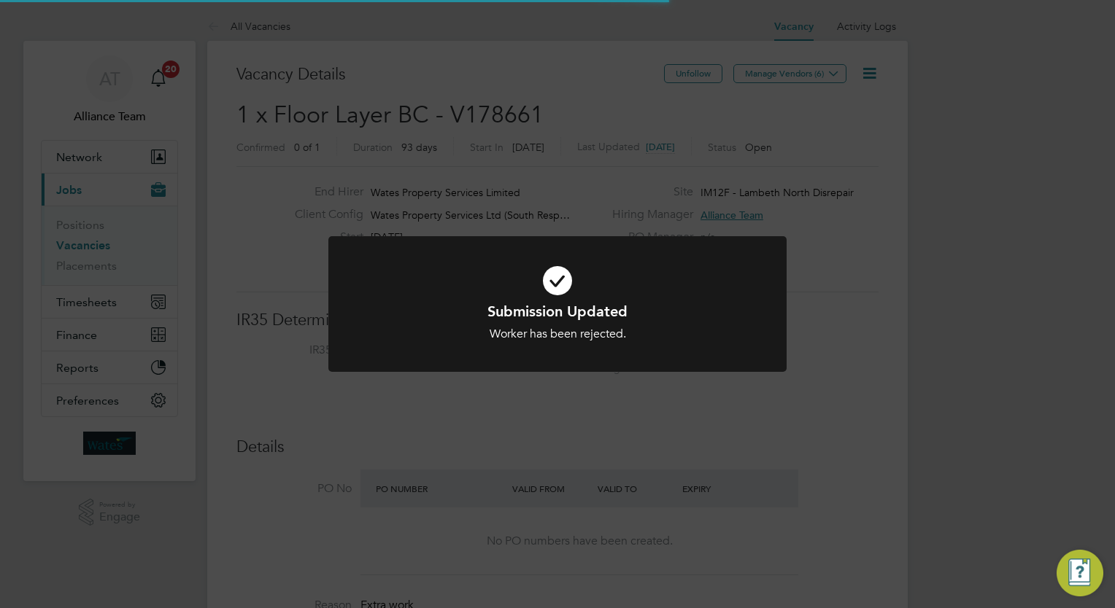
click at [959, 279] on div "Submission Updated Worker has been rejected. Cancel Okay" at bounding box center [557, 304] width 1115 height 608
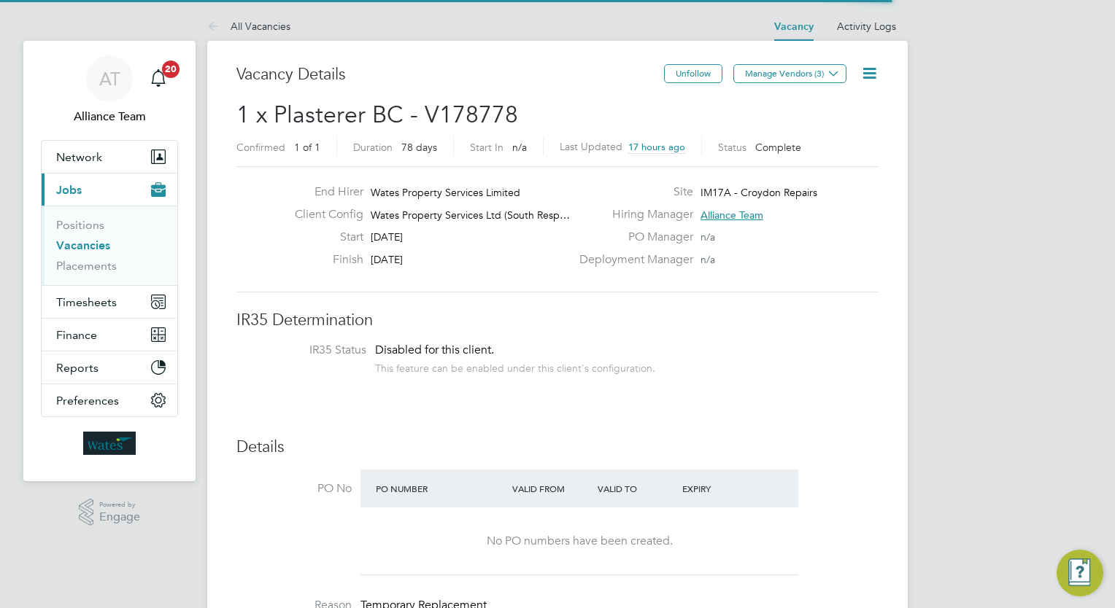
scroll to position [25, 127]
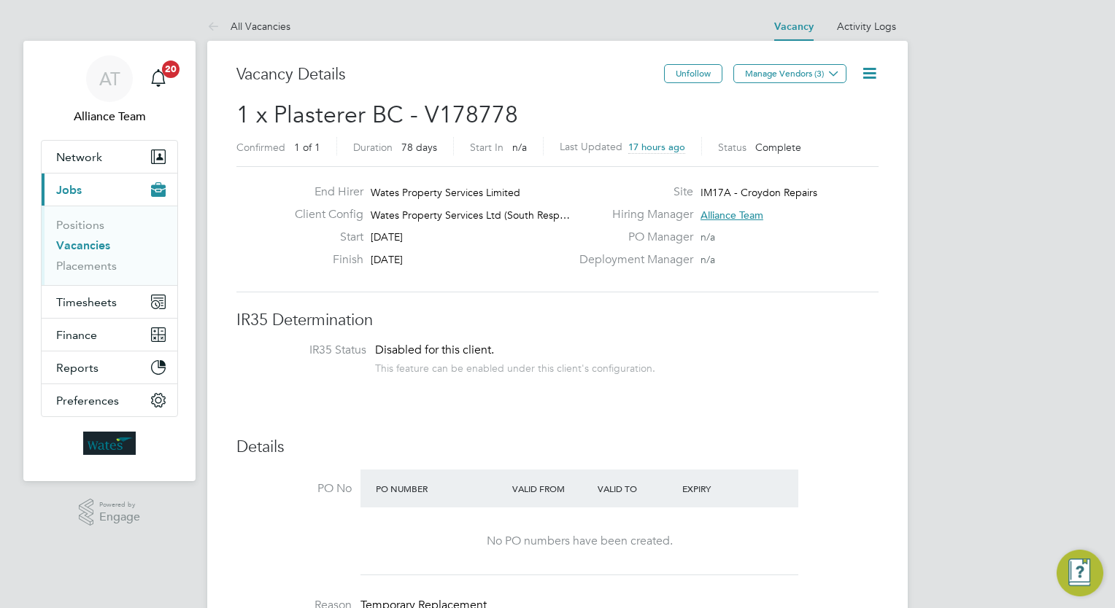
click at [100, 239] on link "Vacancies" at bounding box center [83, 246] width 54 height 14
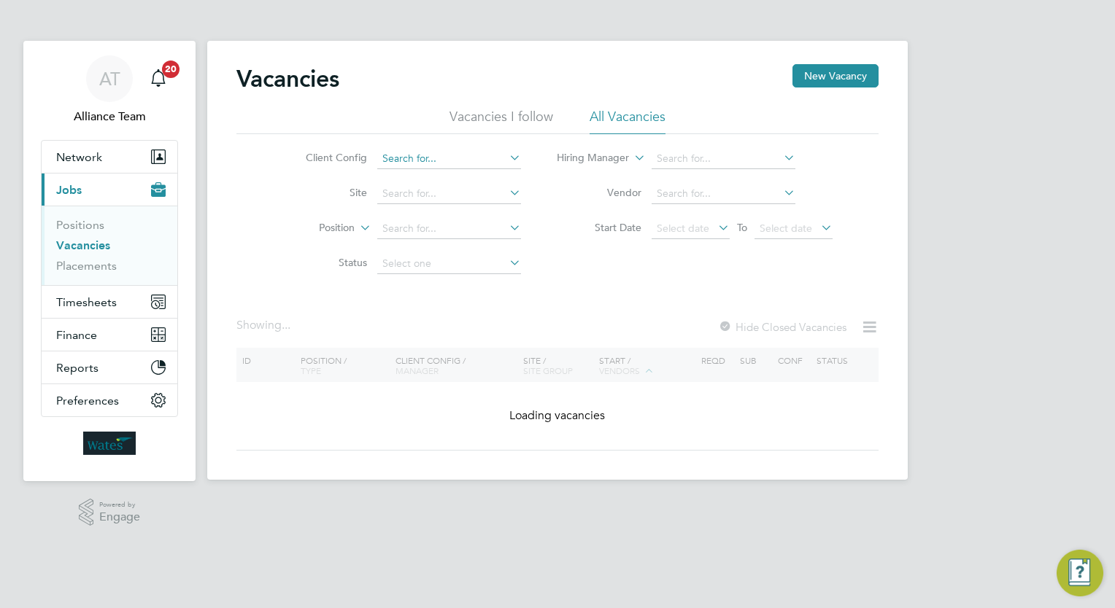
click at [427, 159] on input at bounding box center [449, 159] width 144 height 20
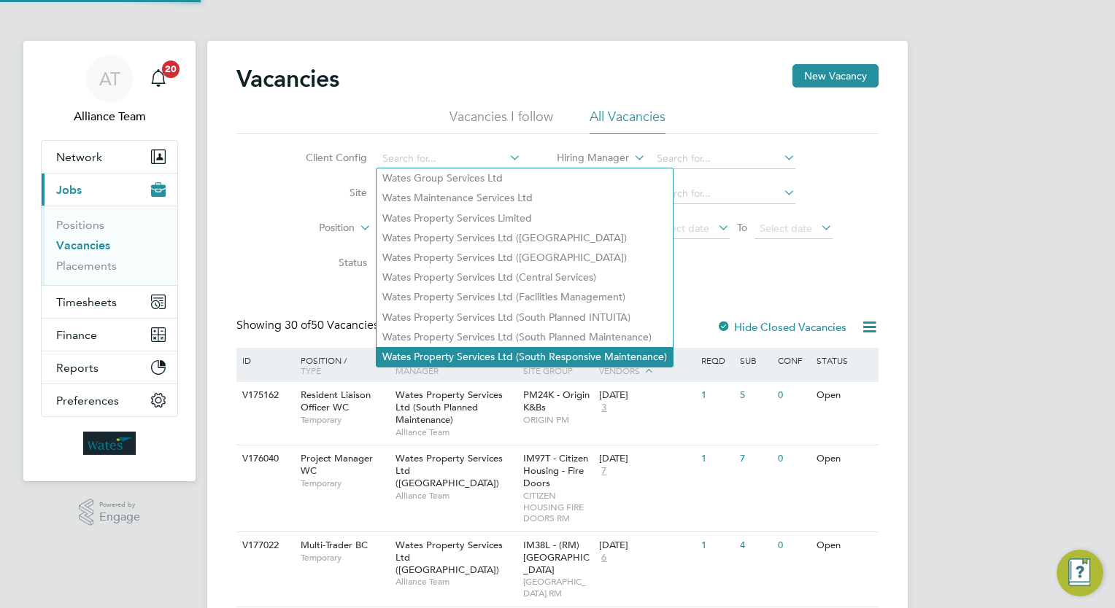
click at [580, 349] on li "Wates Property Services Ltd (South Responsive Maintenance)" at bounding box center [524, 357] width 296 height 20
type input "Wates Property Services Ltd (South Responsive Maintenance)"
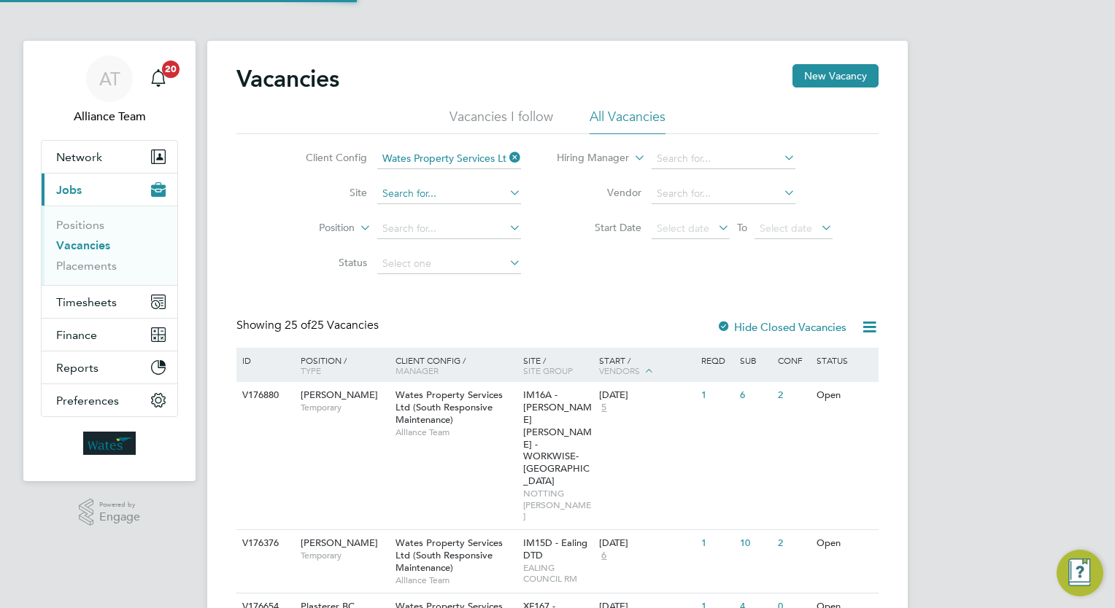
click at [443, 201] on input at bounding box center [449, 194] width 144 height 20
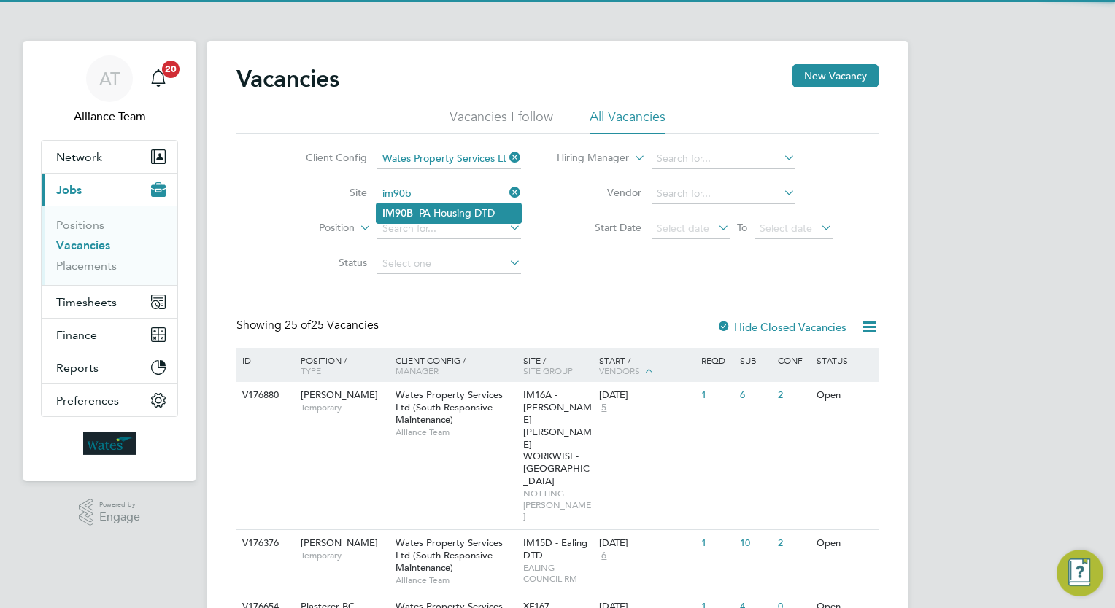
click at [448, 206] on li "IM90B - PA Housing DTD" at bounding box center [448, 214] width 144 height 20
type input "IM90B - PA Housing DTD"
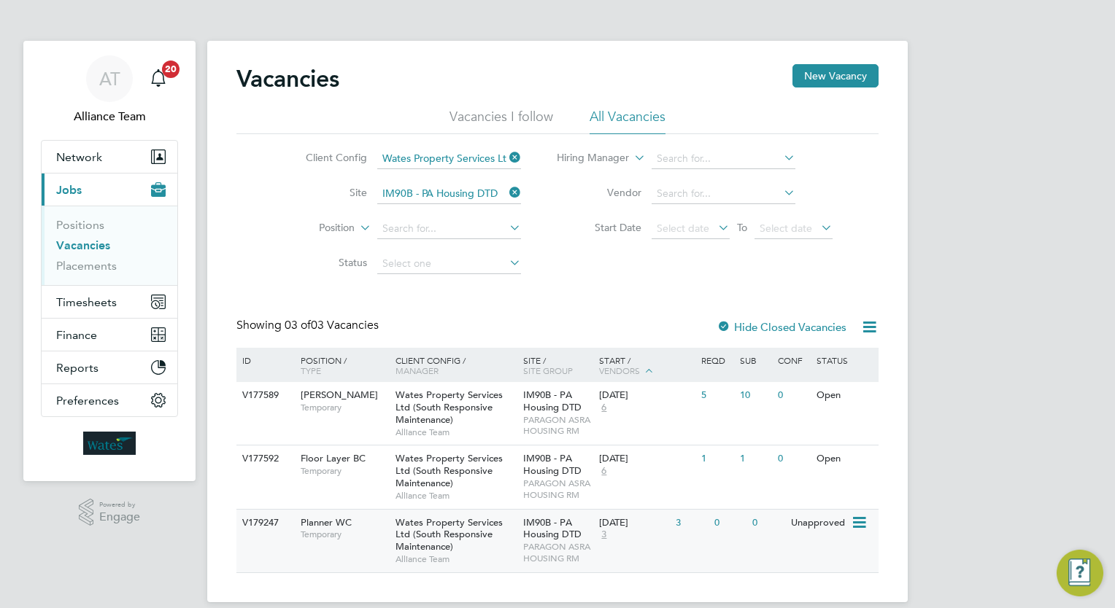
click at [650, 558] on div "V179247 Planner WC Temporary Wates Property Services Ltd (South Responsive Main…" at bounding box center [557, 540] width 642 height 63
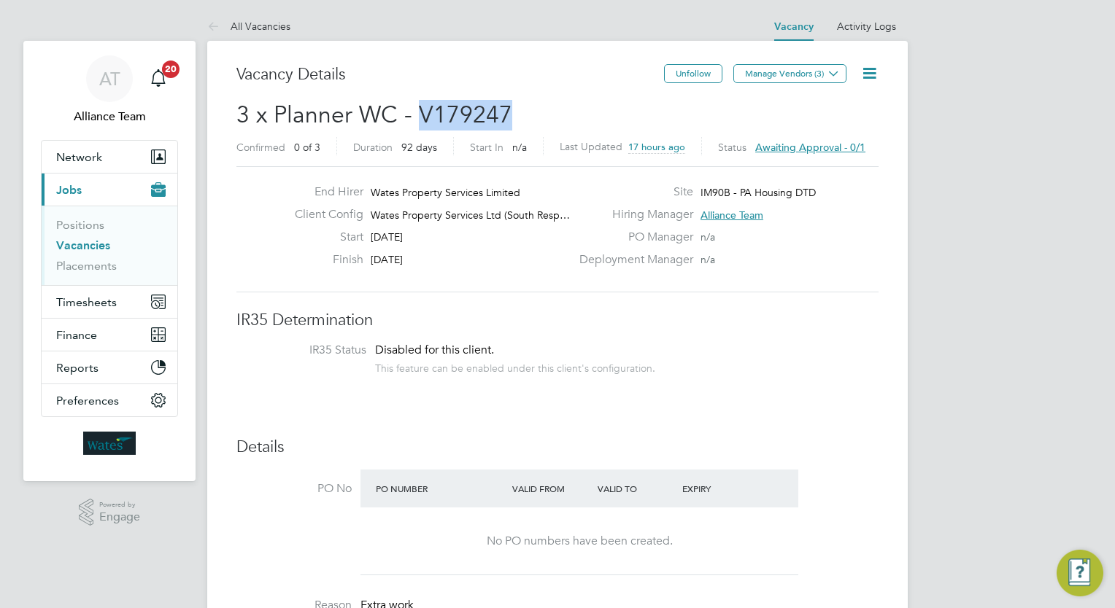
drag, startPoint x: 523, startPoint y: 115, endPoint x: 421, endPoint y: 124, distance: 102.5
click at [421, 124] on h2 "3 x Planner WC - V179247 Confirmed 0 of 3 Duration 92 days Start In n/a Last Up…" at bounding box center [557, 130] width 642 height 61
copy span "V179247"
click at [95, 268] on link "Placements" at bounding box center [86, 266] width 61 height 14
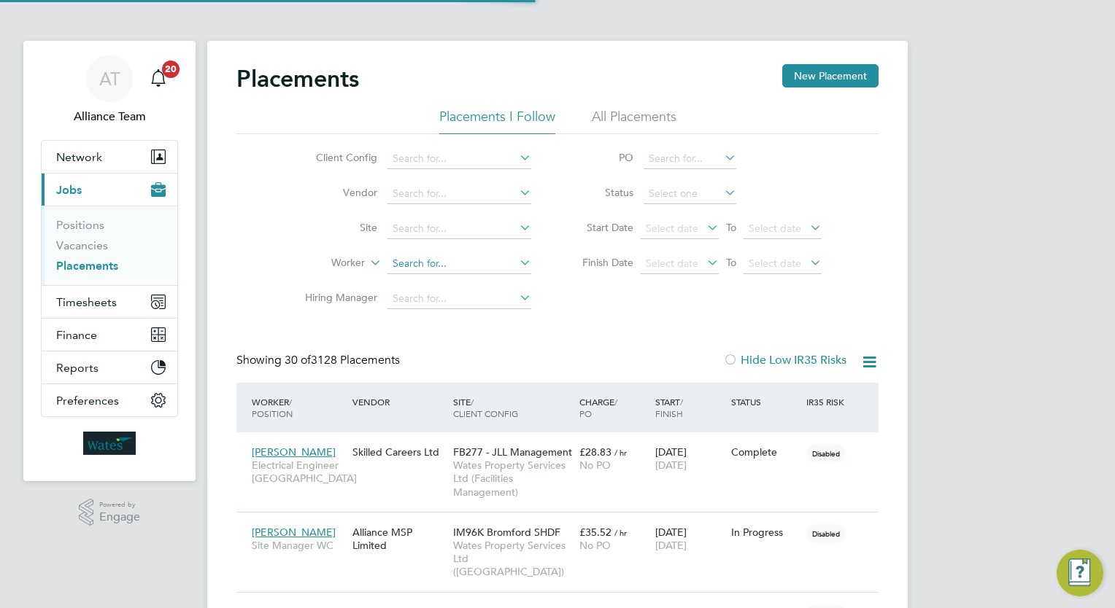
click at [444, 266] on input at bounding box center [459, 264] width 144 height 20
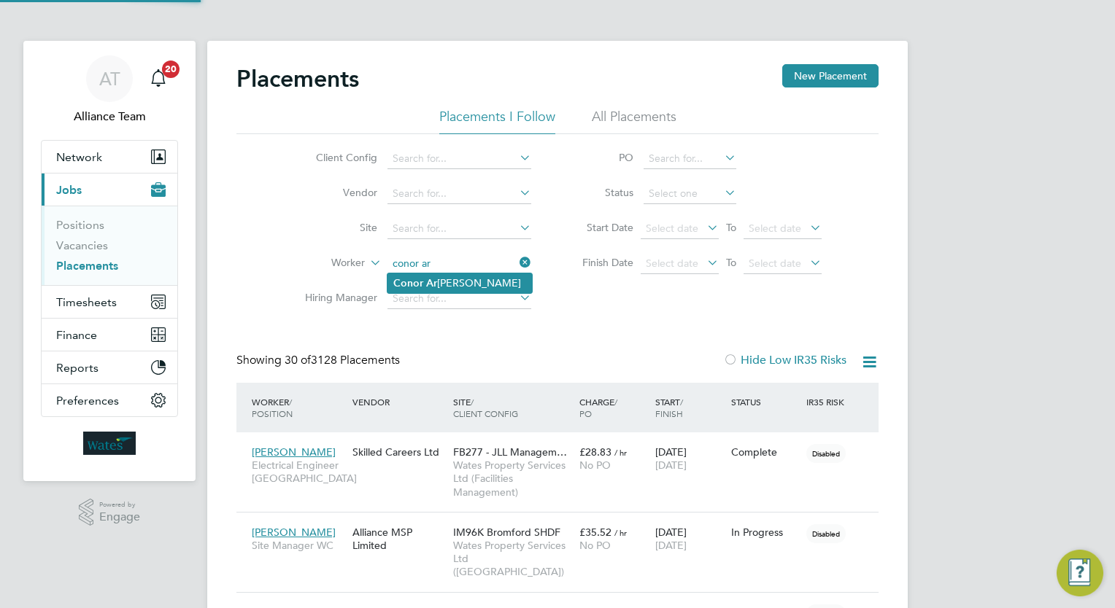
click at [462, 287] on li "Conor Ar cher" at bounding box center [459, 284] width 144 height 20
type input "[PERSON_NAME]"
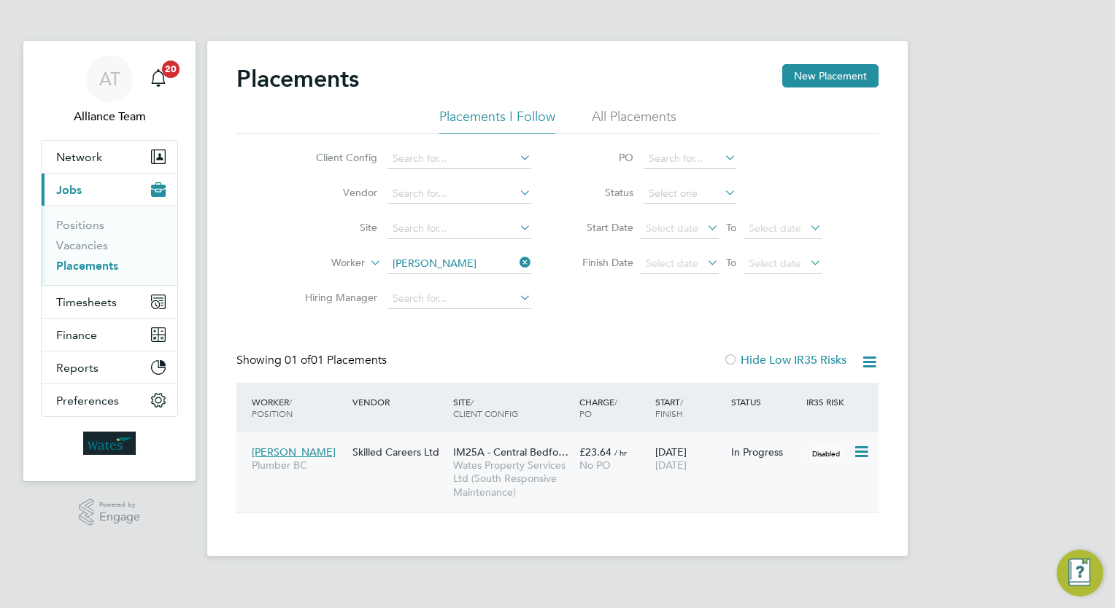
click at [703, 480] on div "Conor Archer Plumber BC Skilled Careers Ltd IM25A - Central Bedfo… Wates Proper…" at bounding box center [557, 473] width 642 height 80
click at [687, 461] on span "[DATE]" at bounding box center [670, 465] width 31 height 13
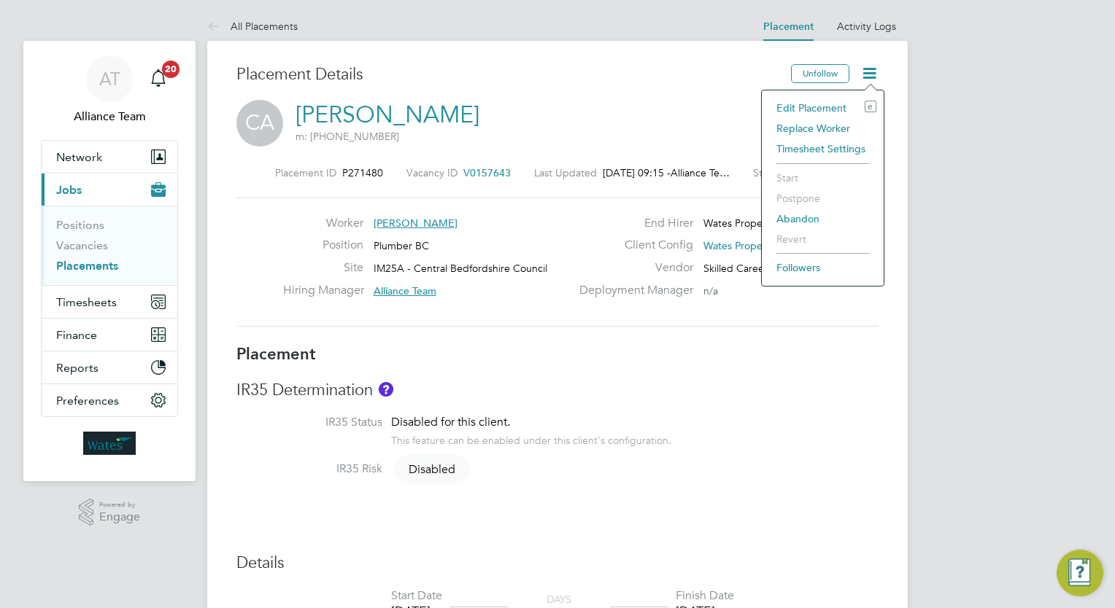
click at [832, 107] on li "Edit Placement e" at bounding box center [822, 108] width 107 height 20
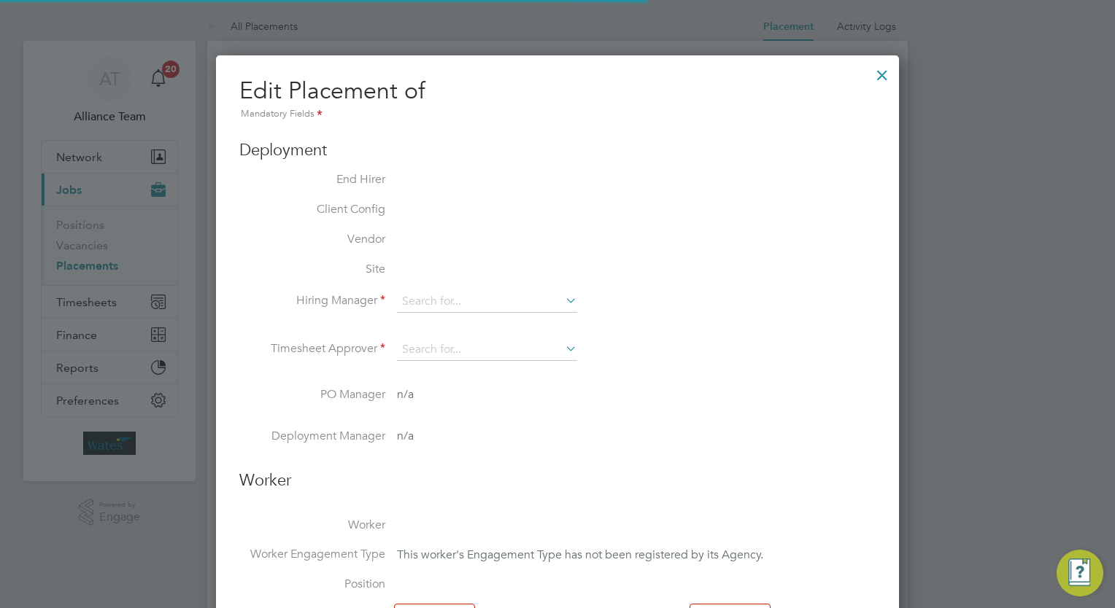
type input "Alliance Team"
type input "[DATE]"
type input "08:00"
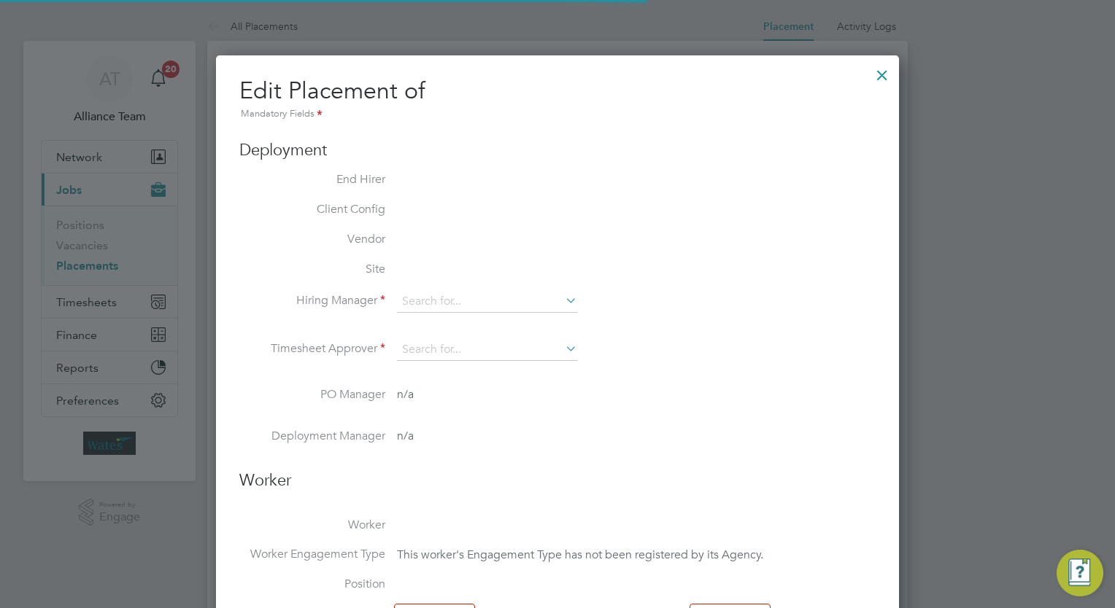
type input "17:00"
type input "07453"
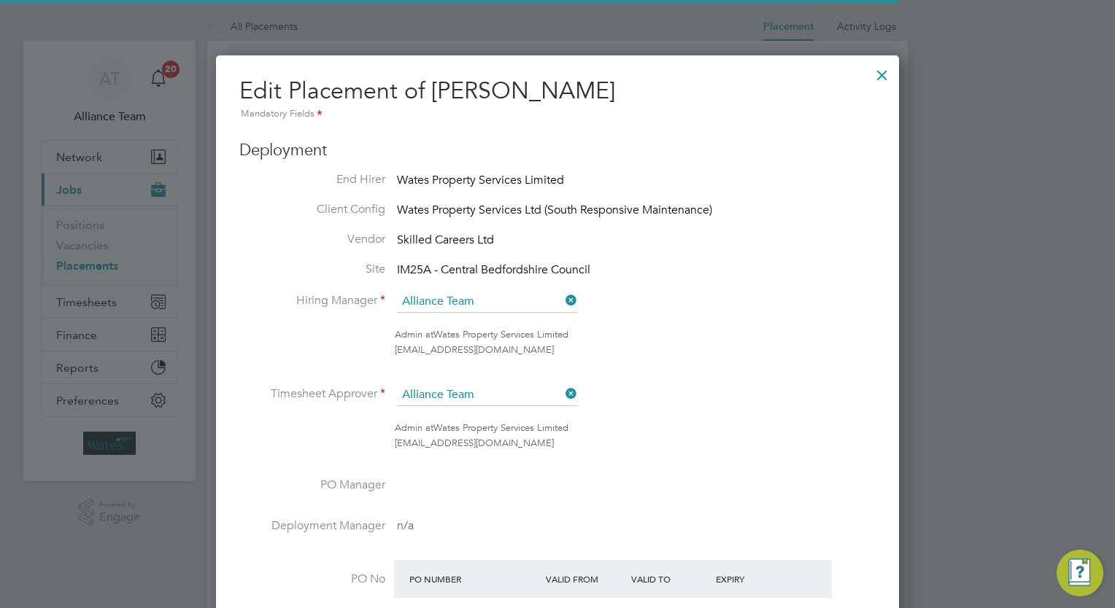
click at [730, 470] on ul "End Hirer Wates Property Services Limited Client Config Wates Property Services…" at bounding box center [557, 444] width 636 height 545
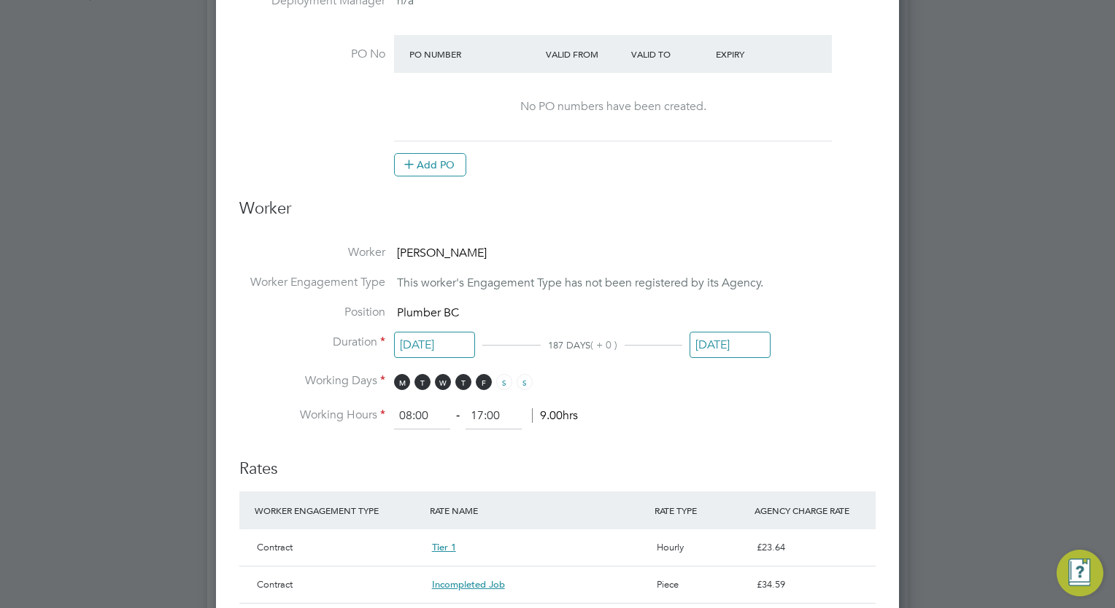
click at [733, 346] on input "[DATE]" at bounding box center [729, 345] width 81 height 27
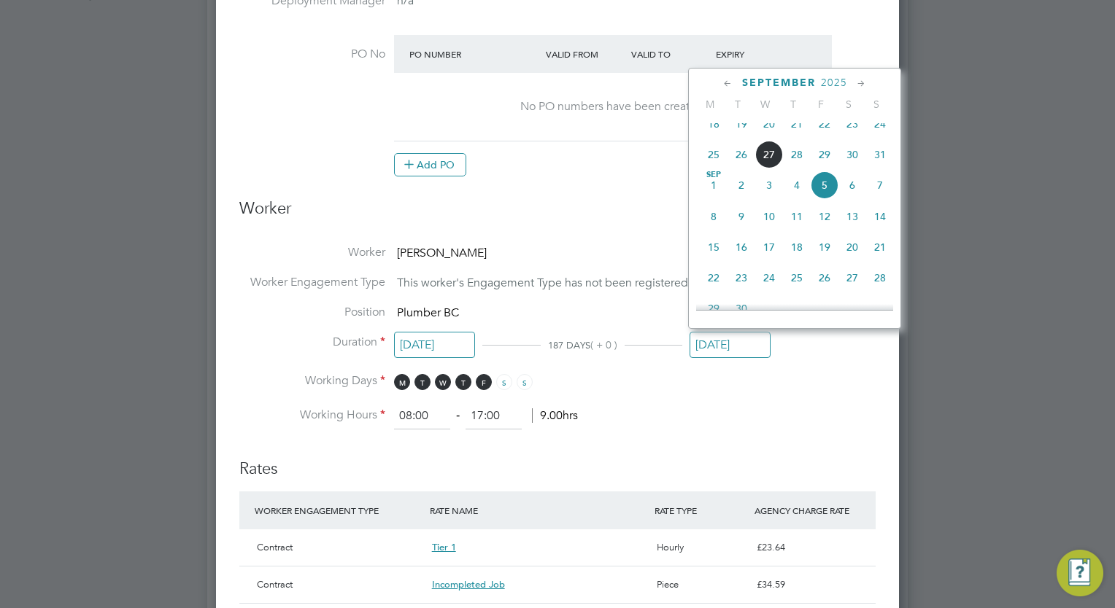
click at [729, 83] on icon at bounding box center [728, 84] width 14 height 16
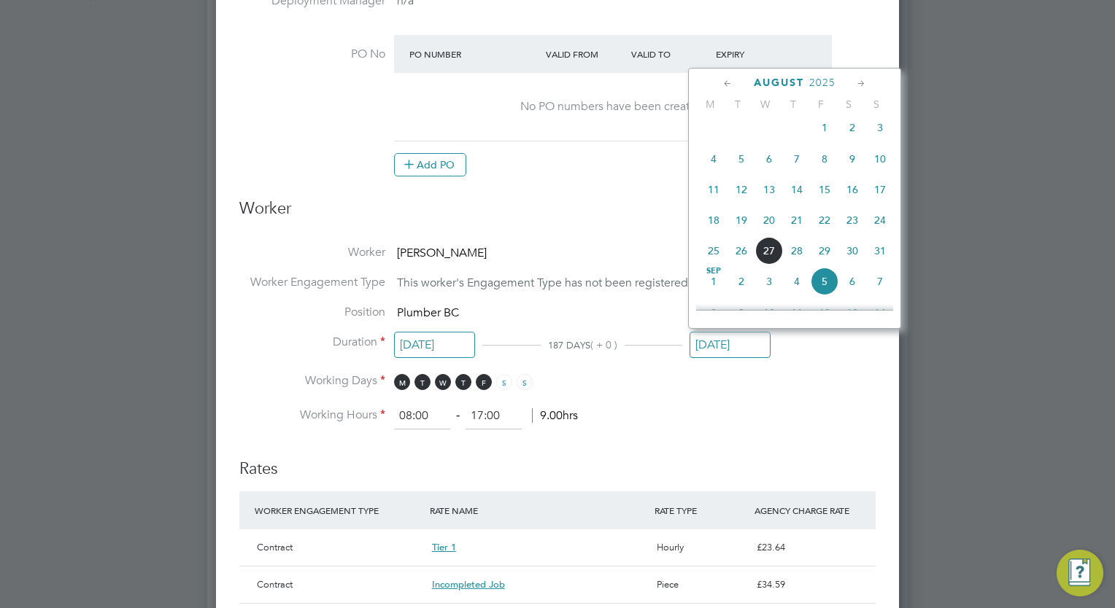
click at [826, 168] on span "8" at bounding box center [825, 159] width 28 height 28
type input "[DATE]"
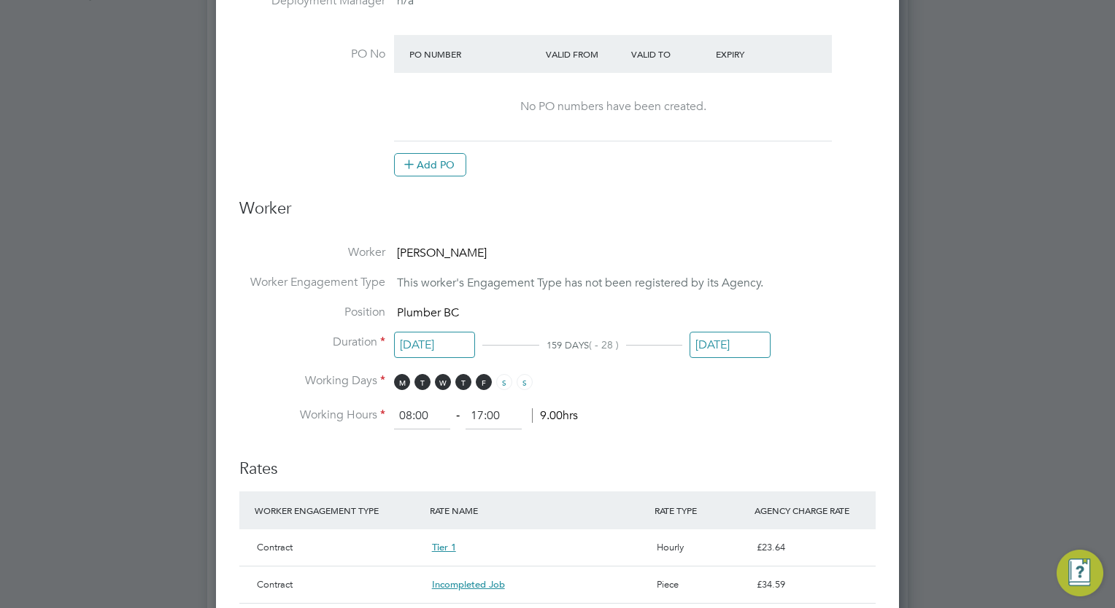
click at [837, 395] on li "Working Days M T W T F S S" at bounding box center [557, 389] width 636 height 30
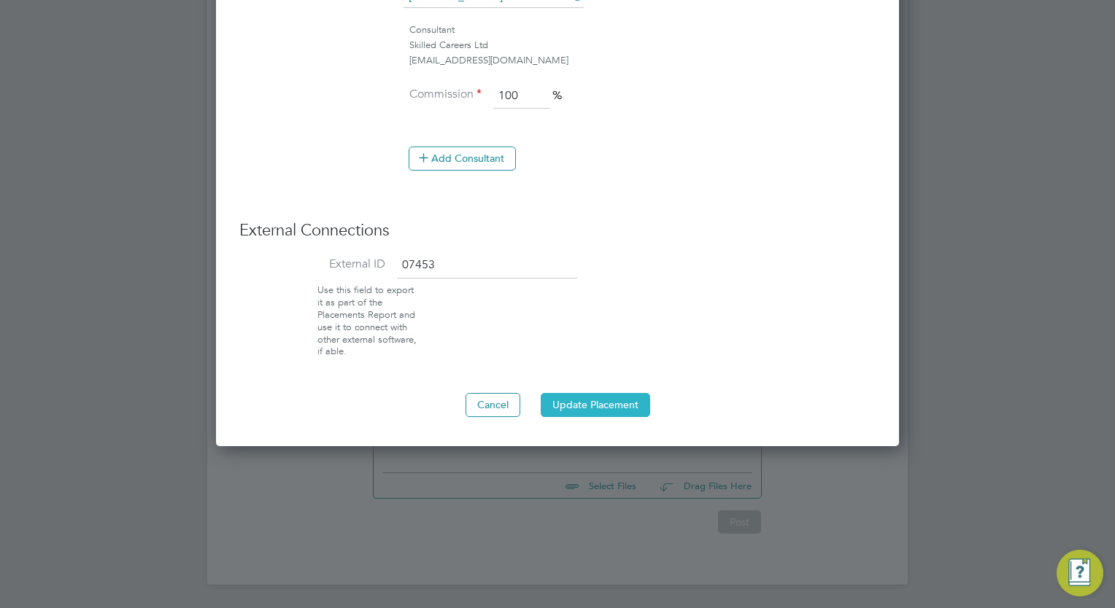
click at [604, 405] on button "Update Placement" at bounding box center [595, 404] width 109 height 23
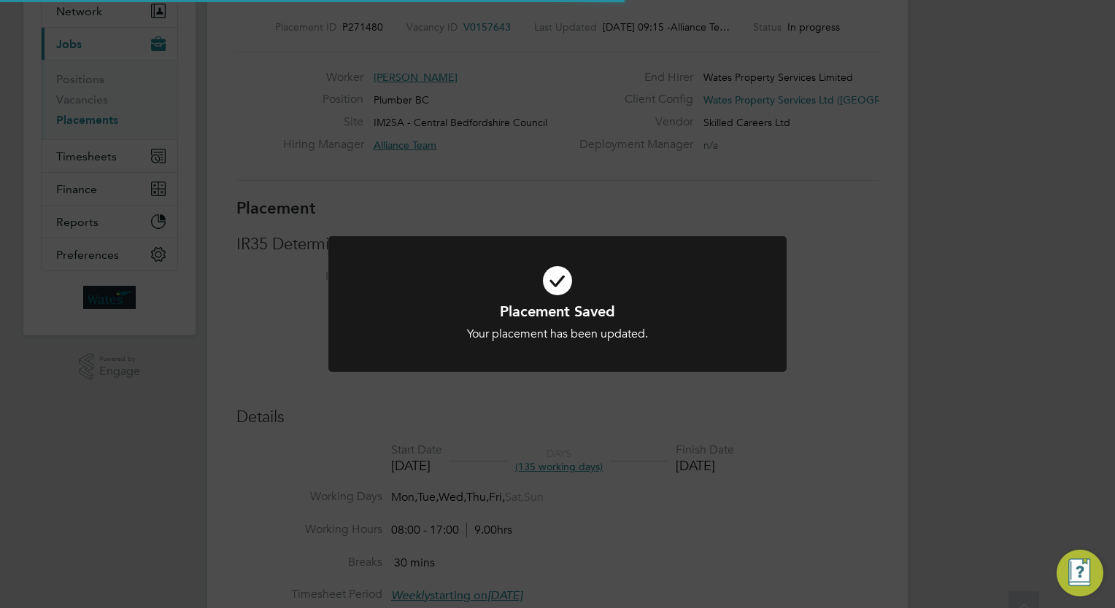
click at [956, 220] on div "Placement Saved Your placement has been updated. Cancel Okay" at bounding box center [557, 304] width 1115 height 608
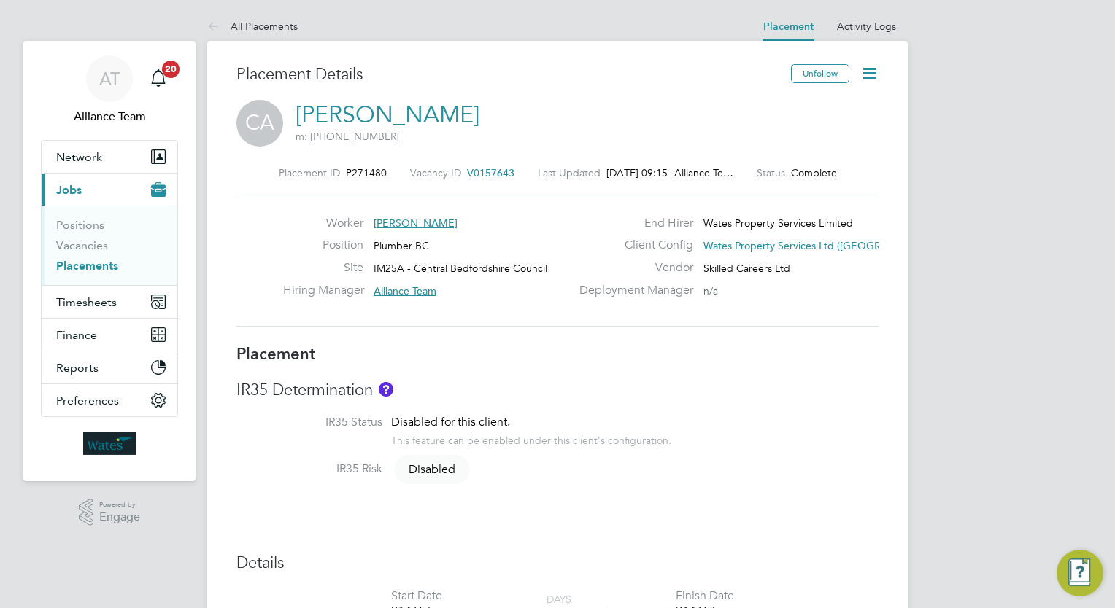
click at [98, 272] on link "Placements" at bounding box center [87, 266] width 62 height 14
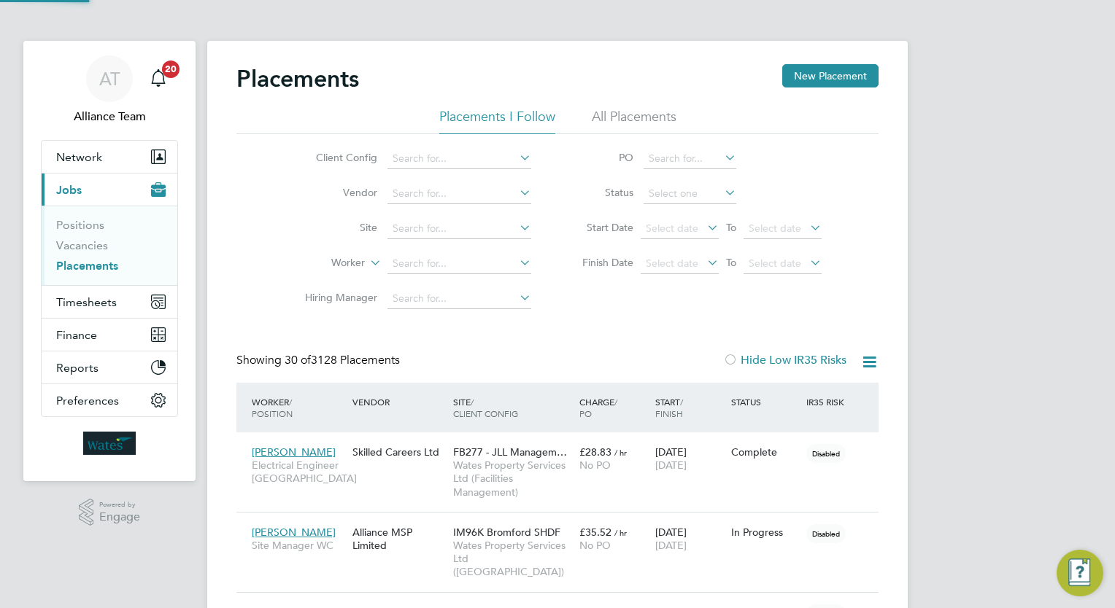
scroll to position [55, 101]
click at [438, 270] on input at bounding box center [459, 264] width 144 height 20
click at [104, 290] on button "Timesheets" at bounding box center [110, 302] width 136 height 32
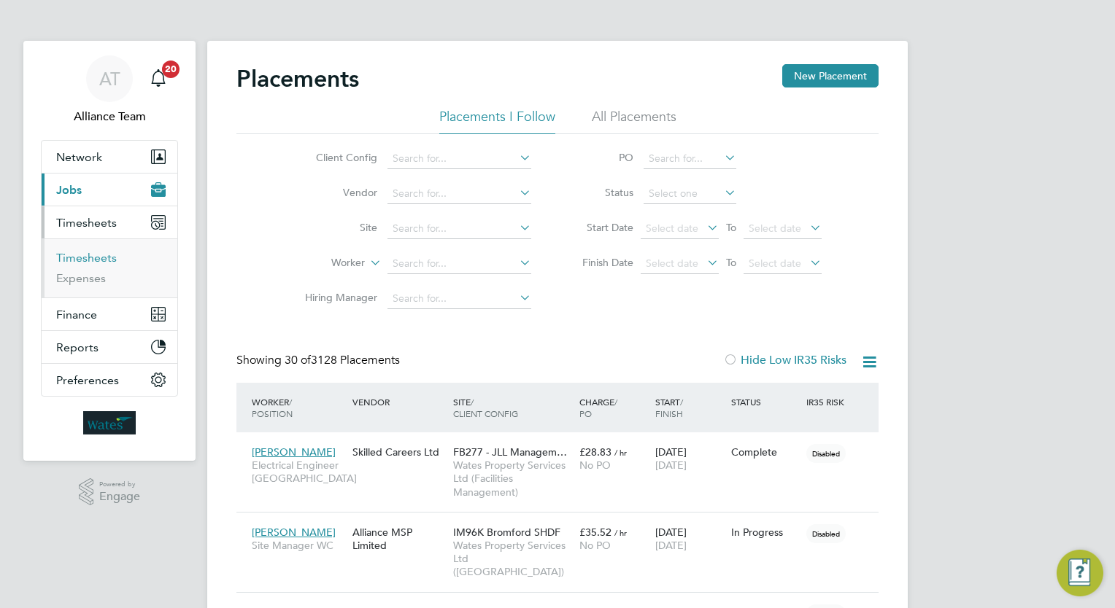
click at [93, 263] on link "Timesheets" at bounding box center [86, 258] width 61 height 14
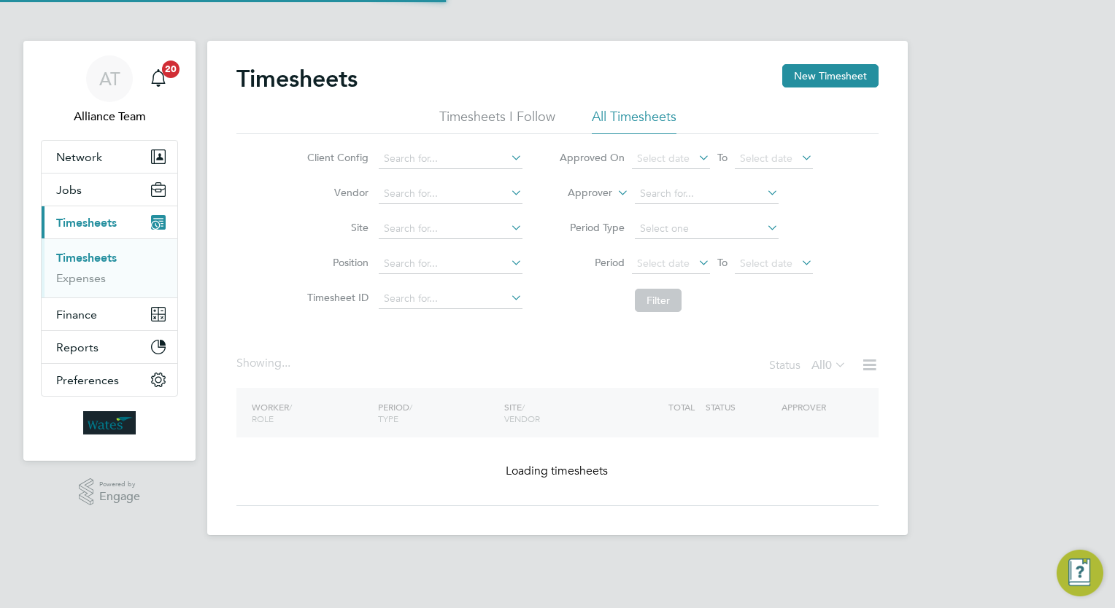
click at [603, 196] on label "Approver" at bounding box center [579, 193] width 66 height 15
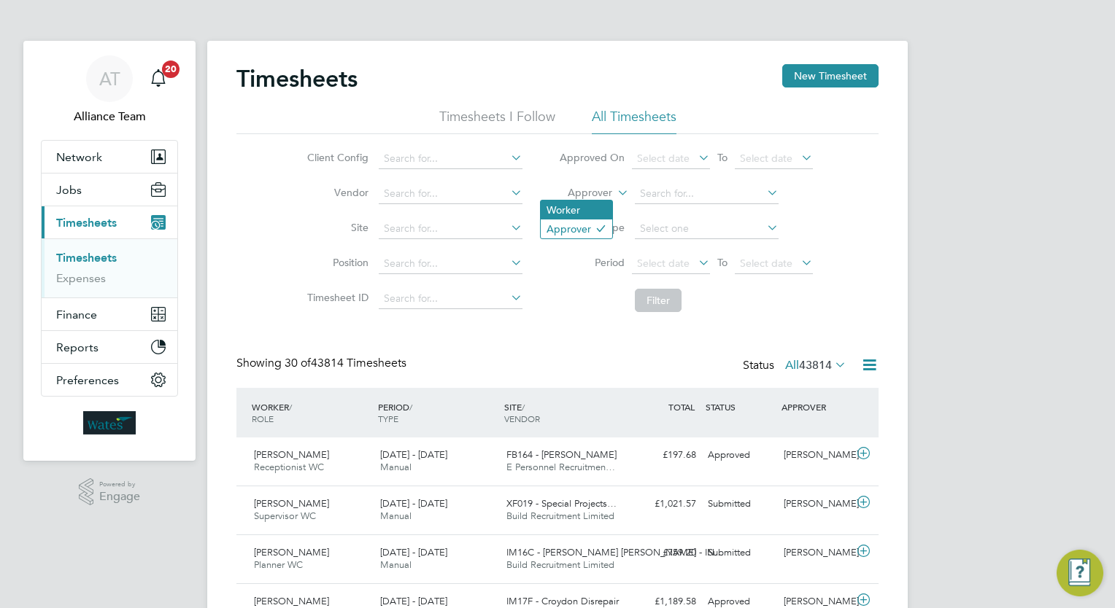
click at [596, 207] on li "Worker" at bounding box center [576, 210] width 71 height 19
click at [654, 199] on input at bounding box center [707, 194] width 144 height 20
click at [693, 214] on li "Paul Ril ey" at bounding box center [706, 214] width 144 height 20
type input "Paul Riley"
click at [764, 190] on icon at bounding box center [764, 192] width 0 height 20
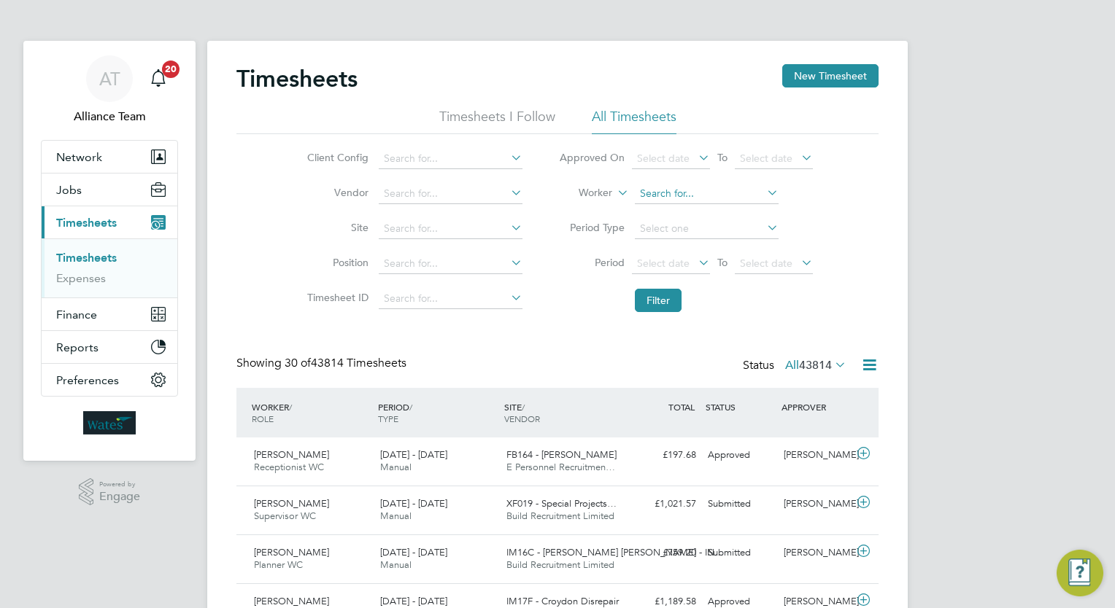
click at [711, 196] on input at bounding box center [707, 194] width 144 height 20
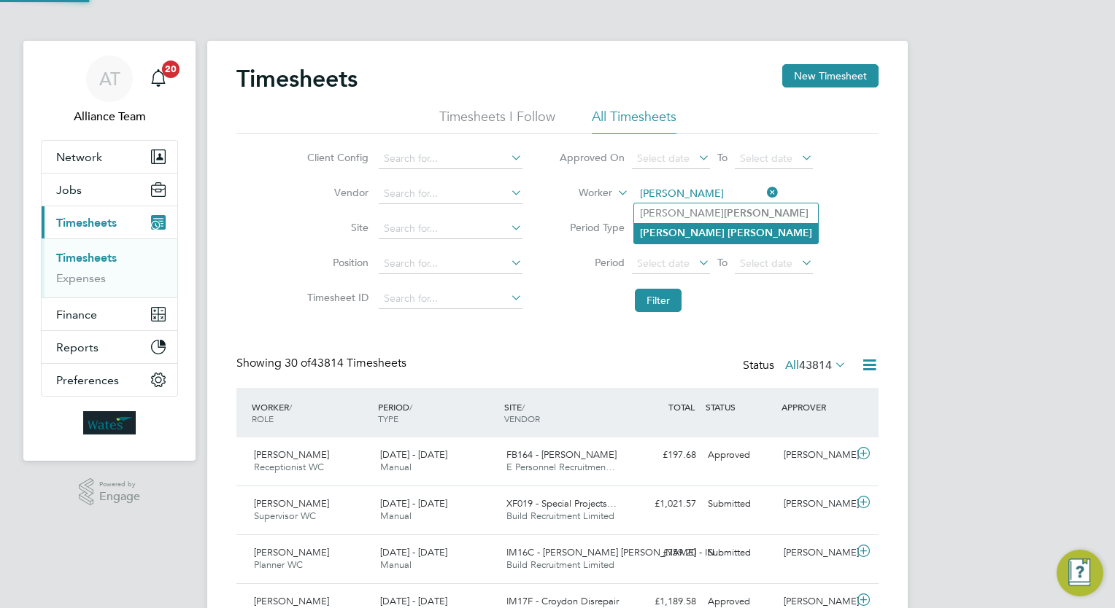
click at [700, 234] on li "Ryan Riley" at bounding box center [726, 233] width 184 height 20
type input "Ryan Riley"
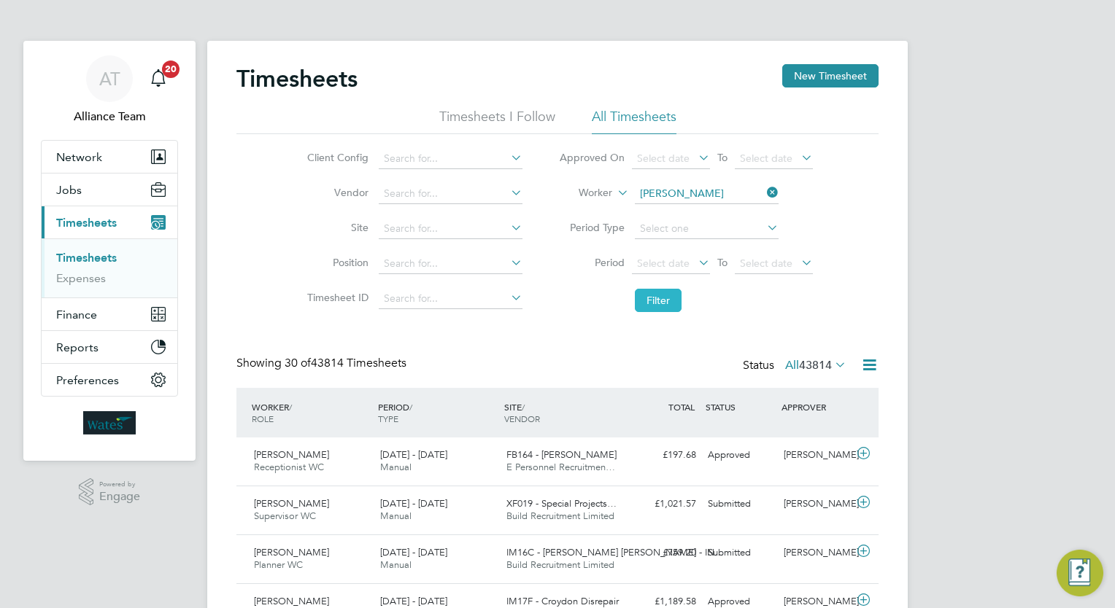
click at [669, 296] on button "Filter" at bounding box center [658, 300] width 47 height 23
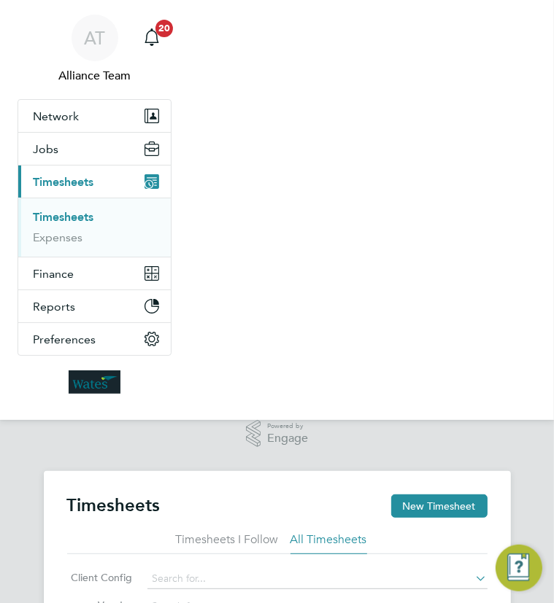
scroll to position [36, 82]
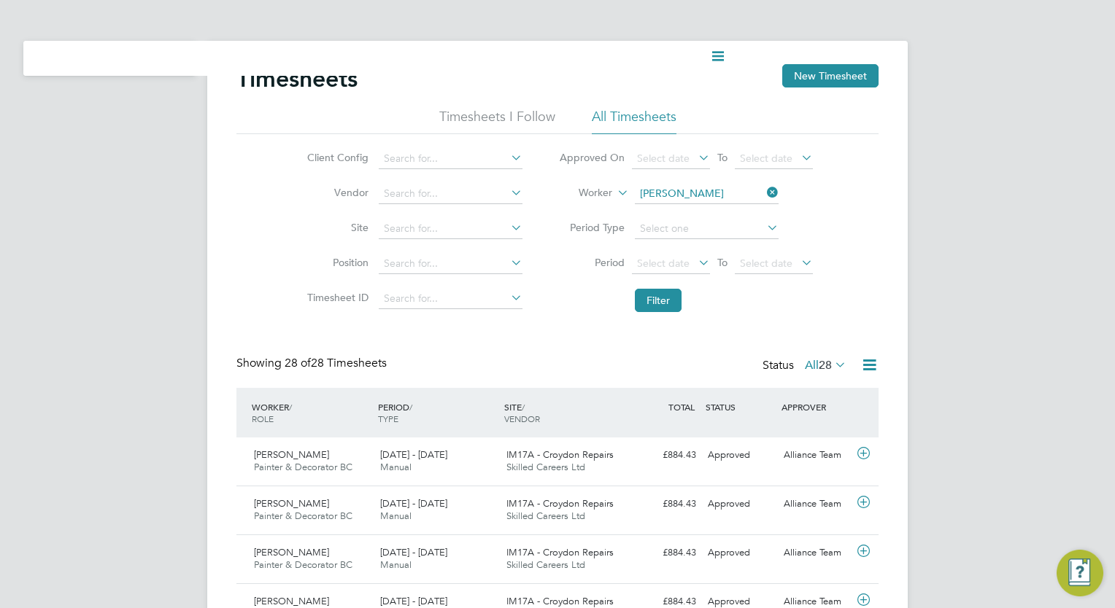
click at [260, 51] on ul "Current page:" at bounding box center [373, 58] width 700 height 35
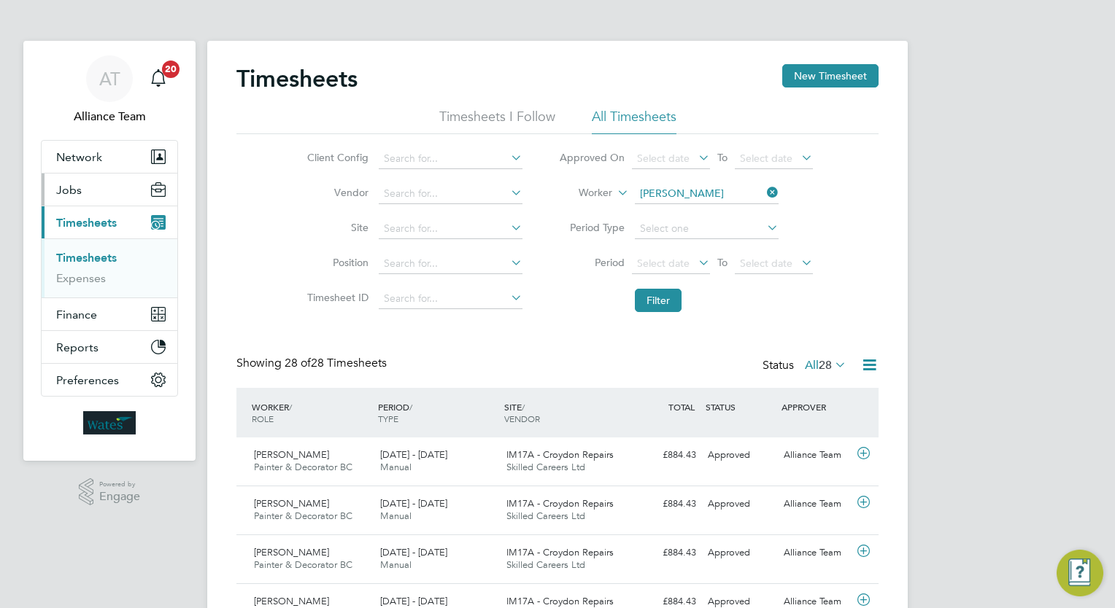
click at [98, 198] on button "Jobs" at bounding box center [110, 190] width 136 height 32
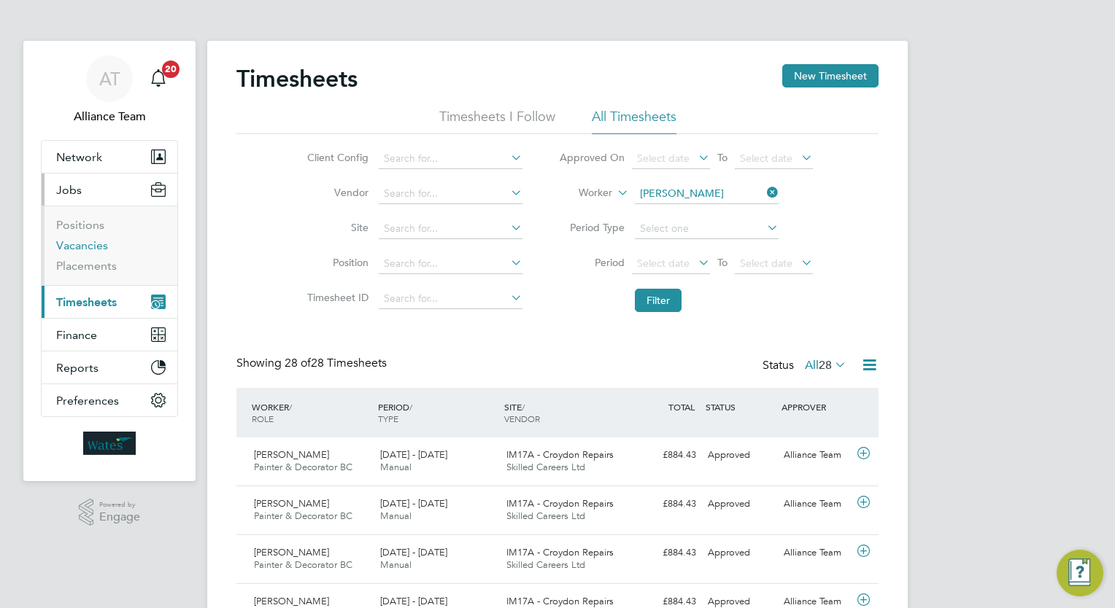
click at [93, 247] on link "Vacancies" at bounding box center [82, 246] width 52 height 14
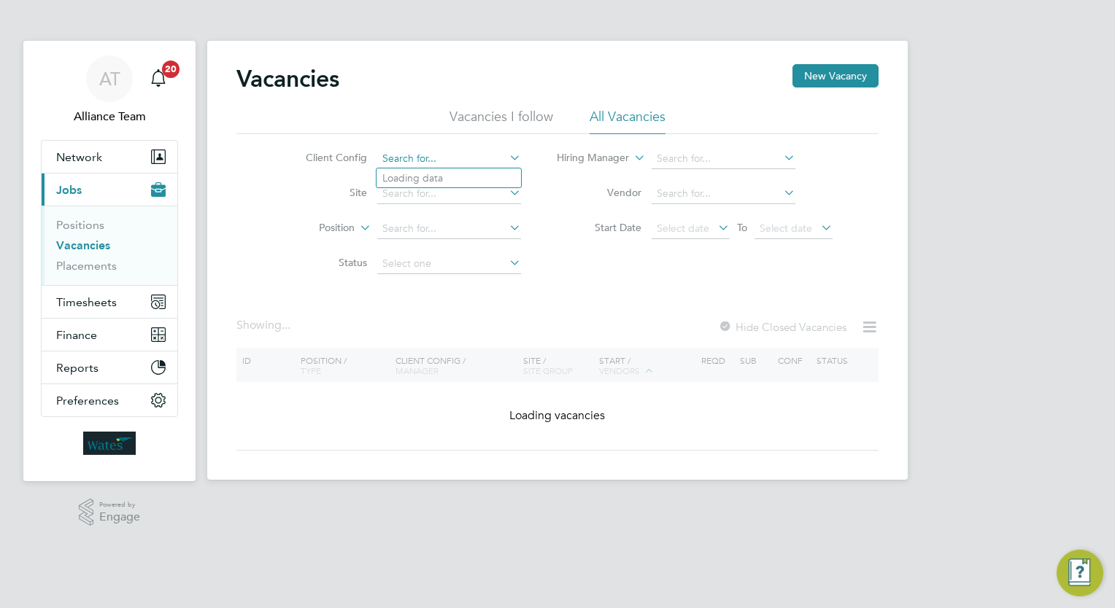
click at [444, 156] on input at bounding box center [449, 159] width 144 height 20
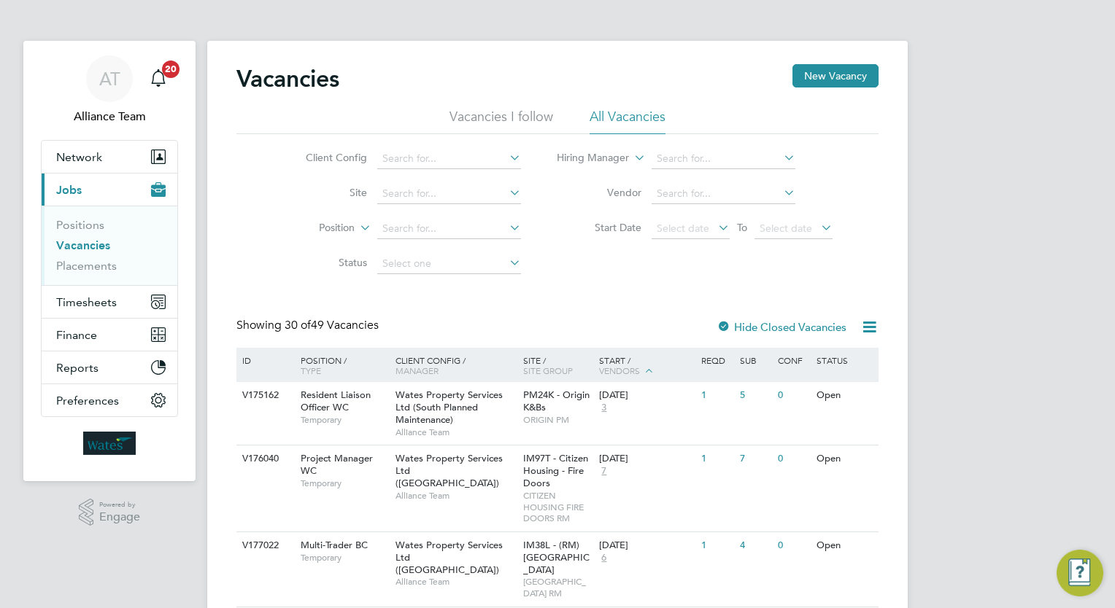
click at [572, 299] on li "Wates Property Services Ltd (Facilities Management)" at bounding box center [524, 297] width 296 height 20
type input "Wates Property Services Ltd (Facilities Management)"
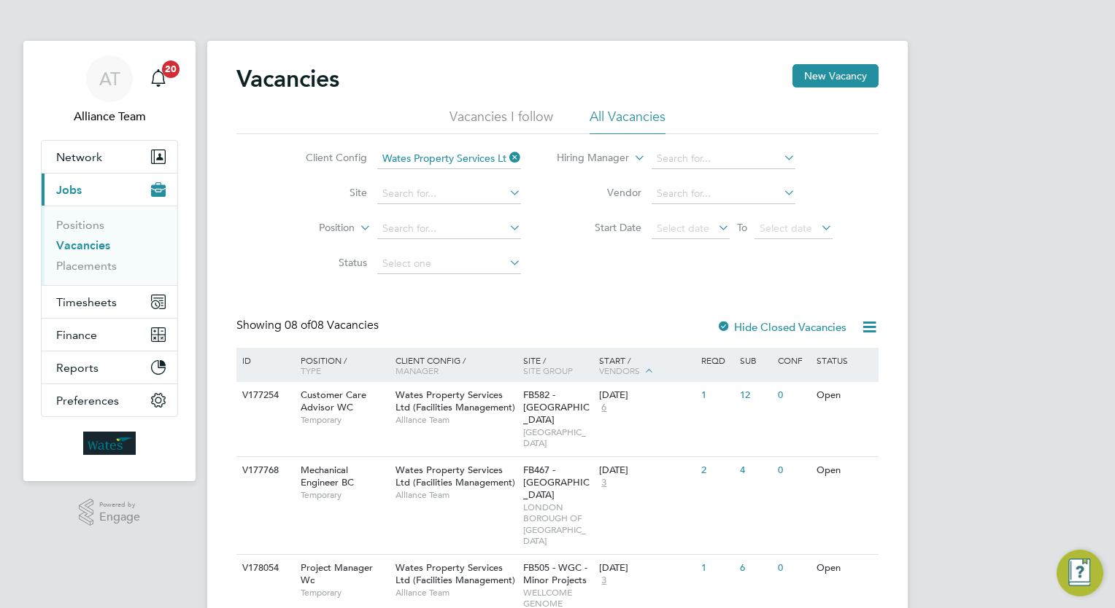
click at [572, 299] on div "Vacancies New Vacancy Vacancies I follow All Vacancies Client Config Wates Prop…" at bounding box center [557, 505] width 642 height 883
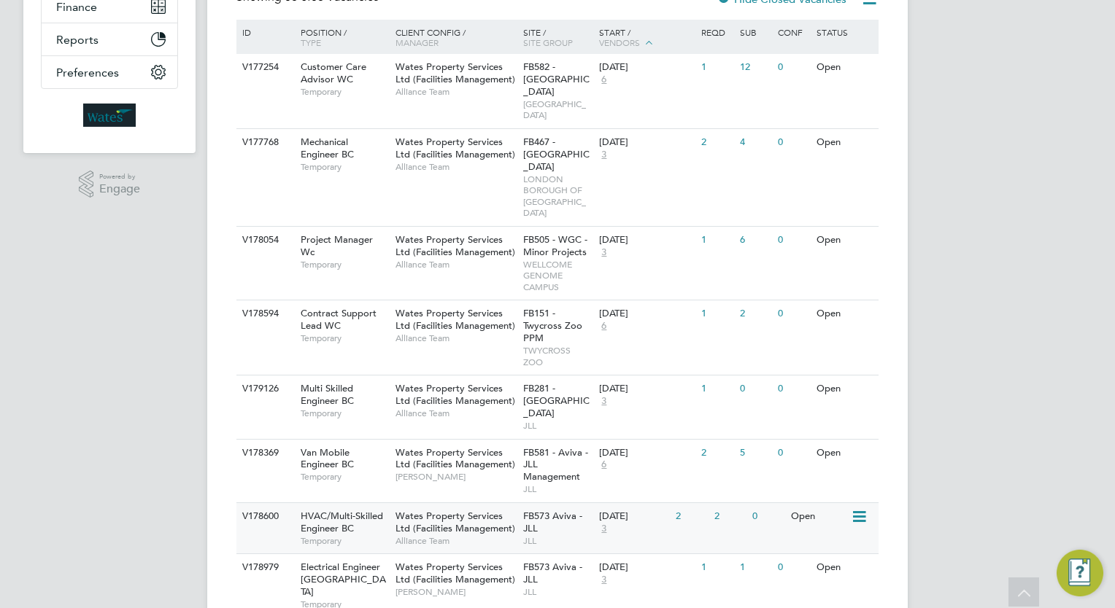
click at [563, 503] on div "FB573 Aviva - JLL JLL" at bounding box center [557, 528] width 77 height 50
click at [414, 587] on span "[PERSON_NAME]" at bounding box center [455, 593] width 120 height 12
click at [463, 154] on span "Wates Property Services Ltd (Facilities Management)" at bounding box center [455, 148] width 120 height 25
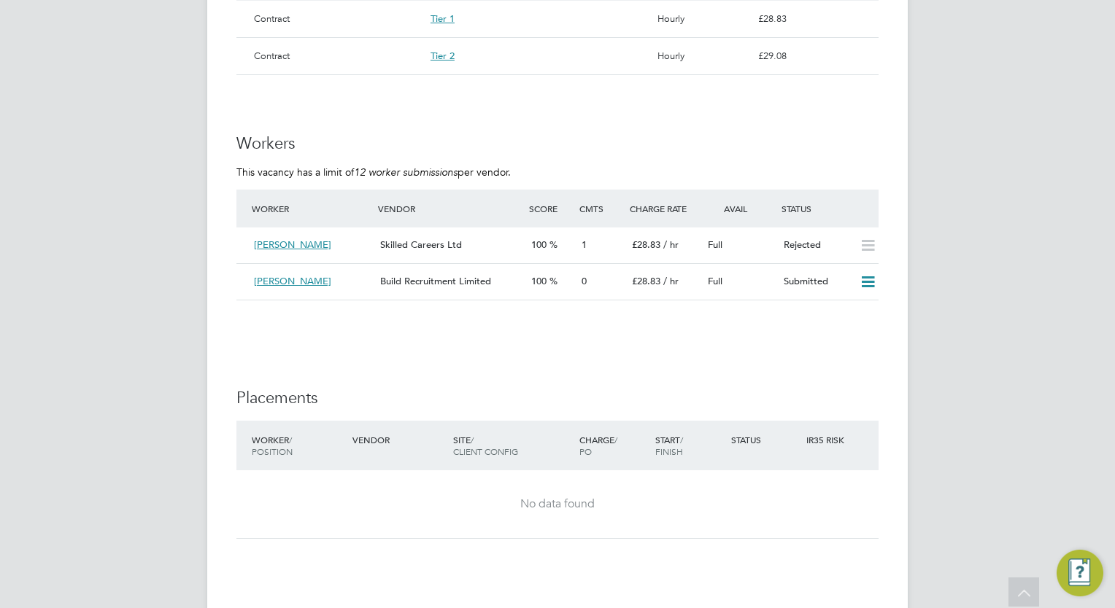
scroll to position [1284, 0]
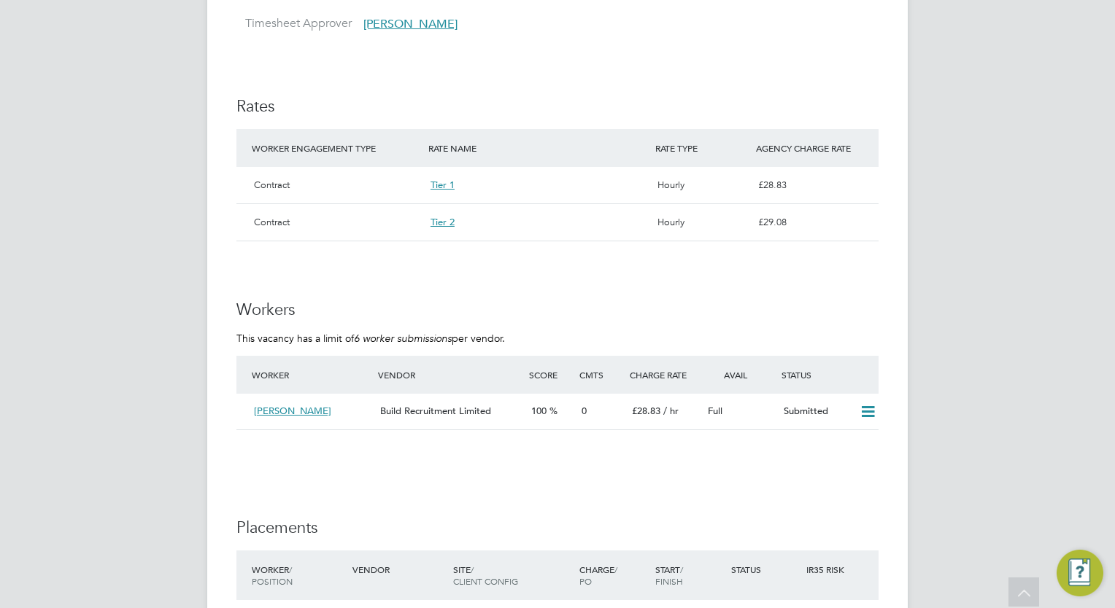
scroll to position [1372, 0]
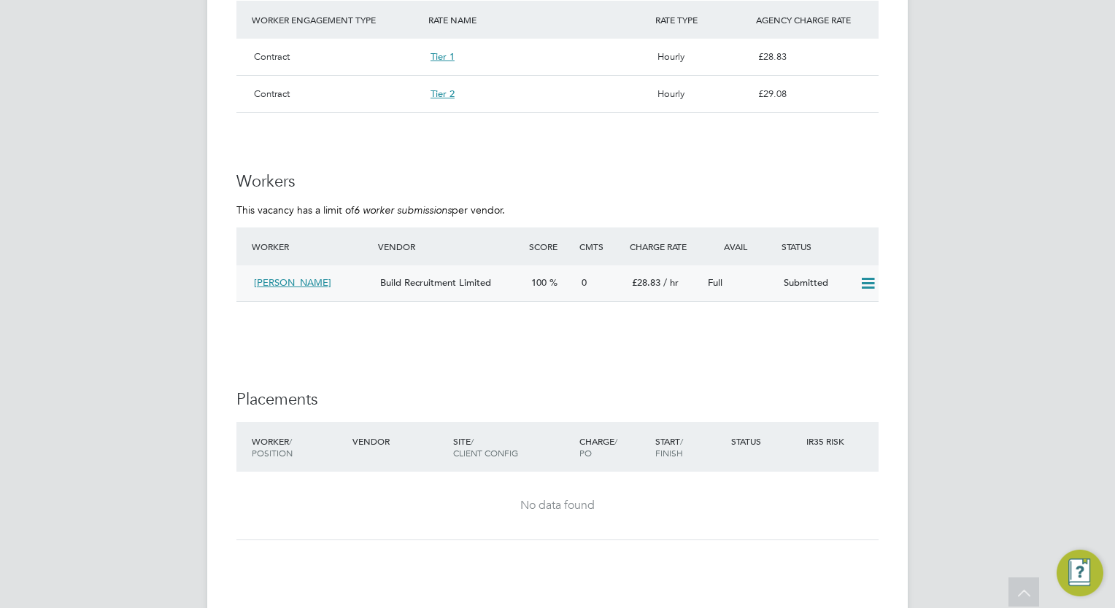
click at [869, 278] on icon at bounding box center [868, 284] width 18 height 12
click at [841, 301] on li "Offer" at bounding box center [849, 300] width 51 height 20
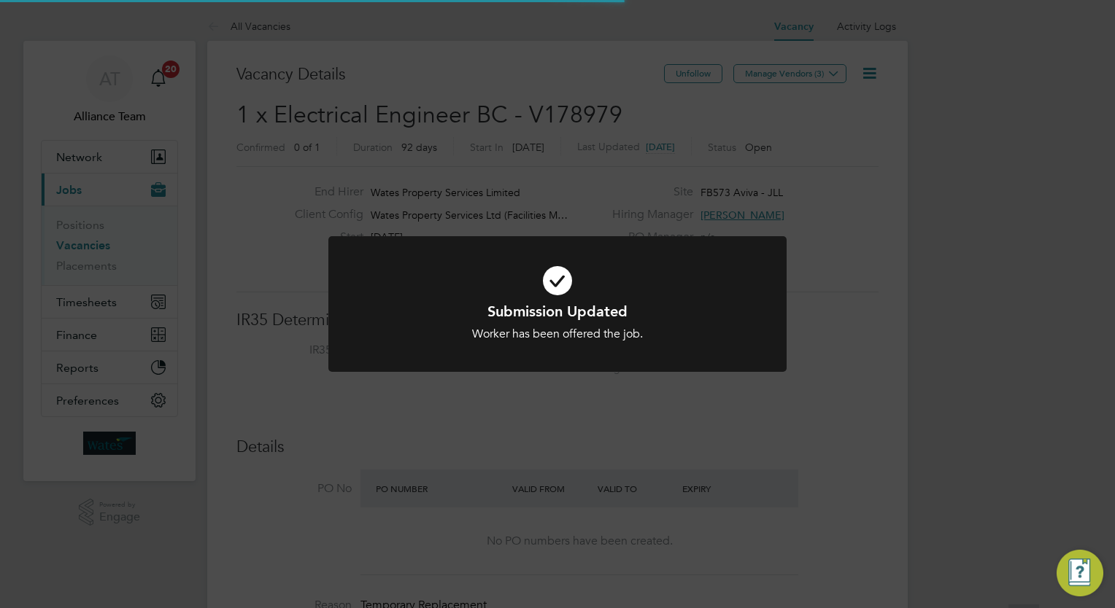
scroll to position [26, 228]
click at [968, 253] on div "Submission Updated Worker has been offered the job. Cancel Okay" at bounding box center [557, 304] width 1115 height 608
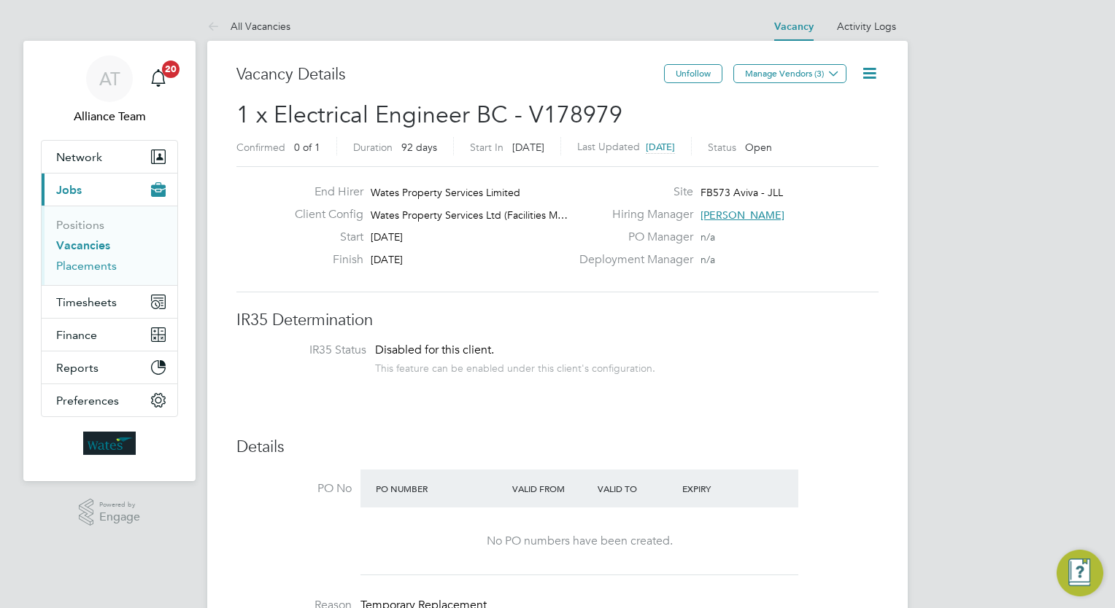
click at [92, 270] on link "Placements" at bounding box center [86, 266] width 61 height 14
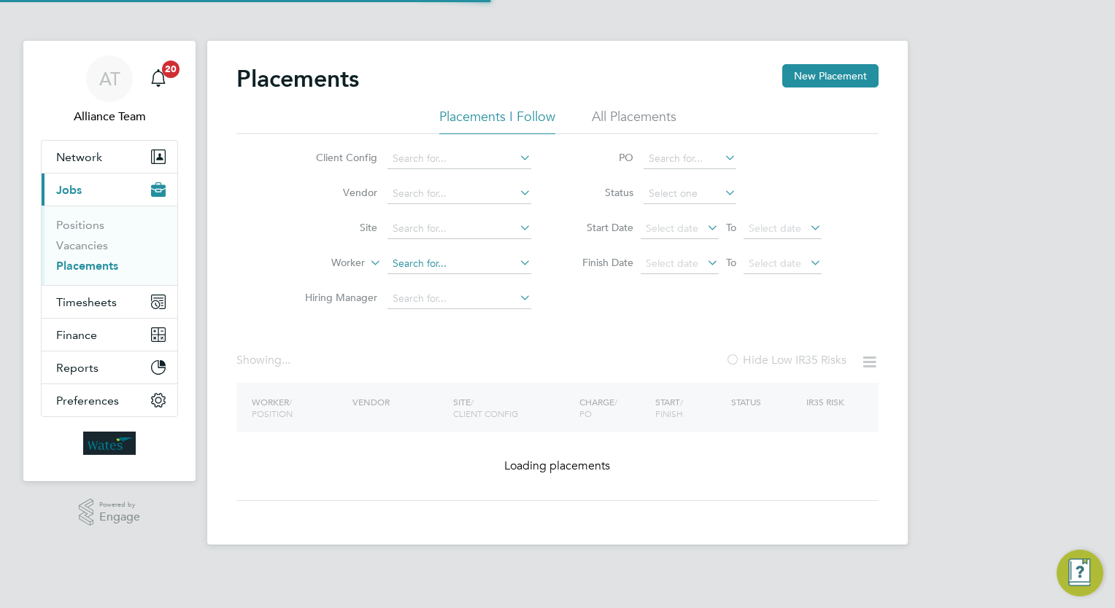
click at [471, 258] on input at bounding box center [459, 264] width 144 height 20
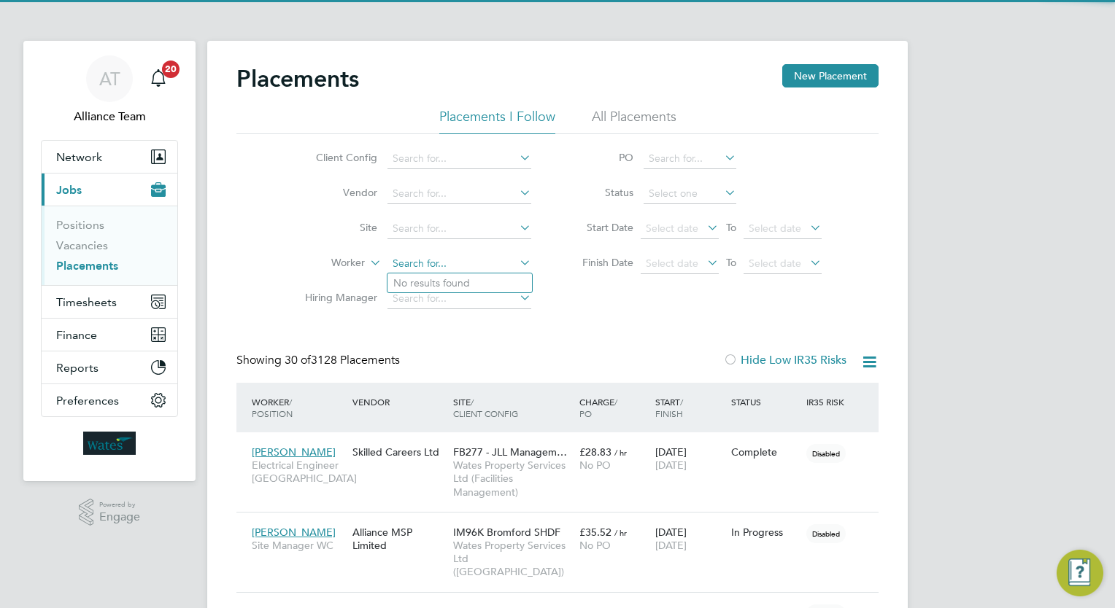
scroll to position [7, 7]
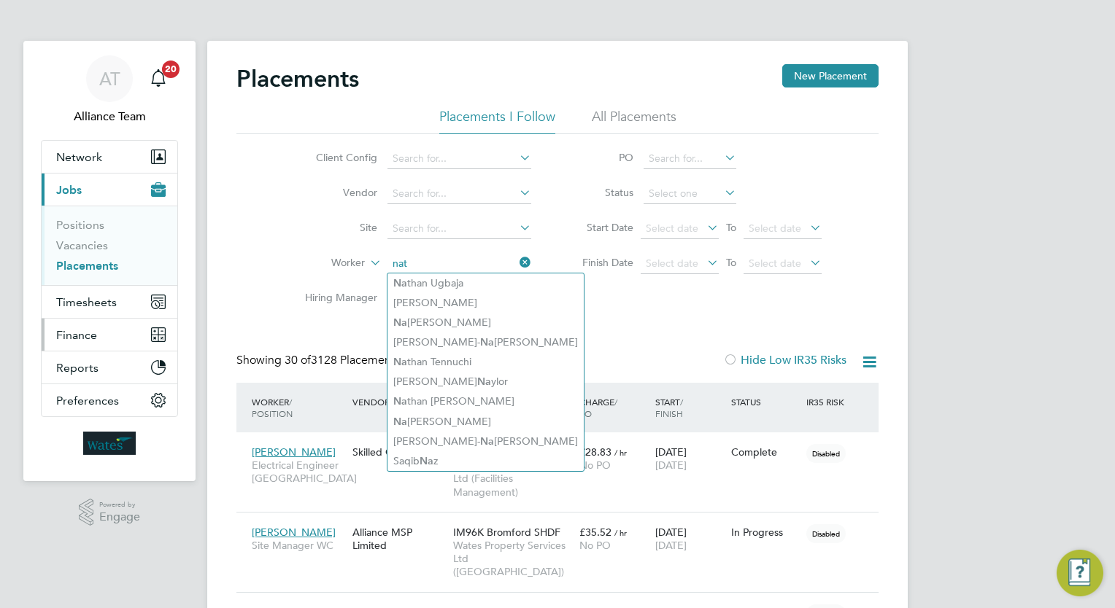
type input "nat"
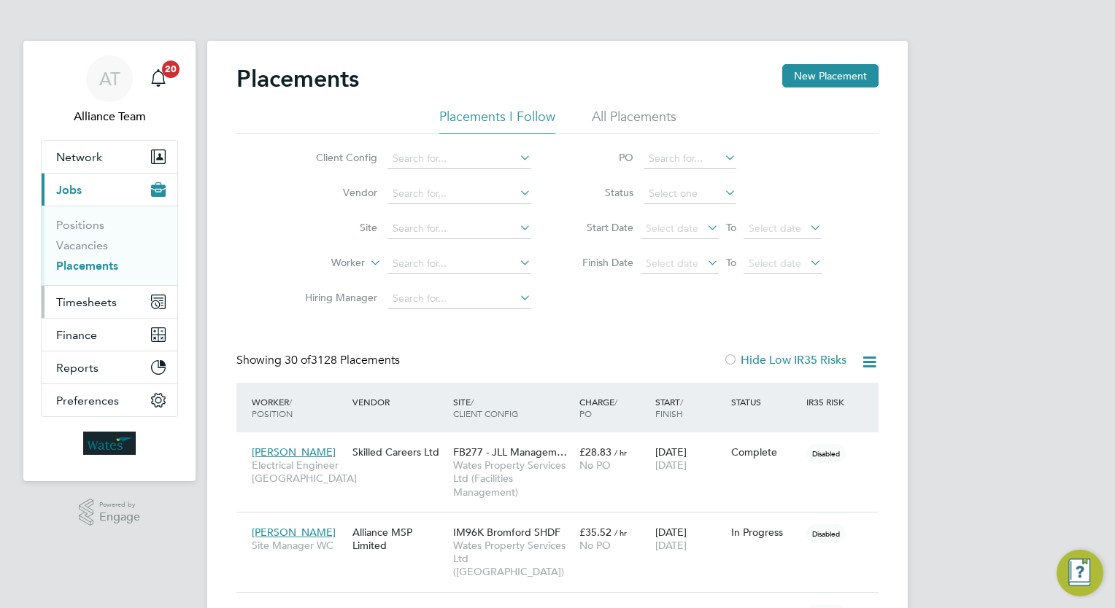
click at [86, 305] on span "Timesheets" at bounding box center [86, 302] width 61 height 14
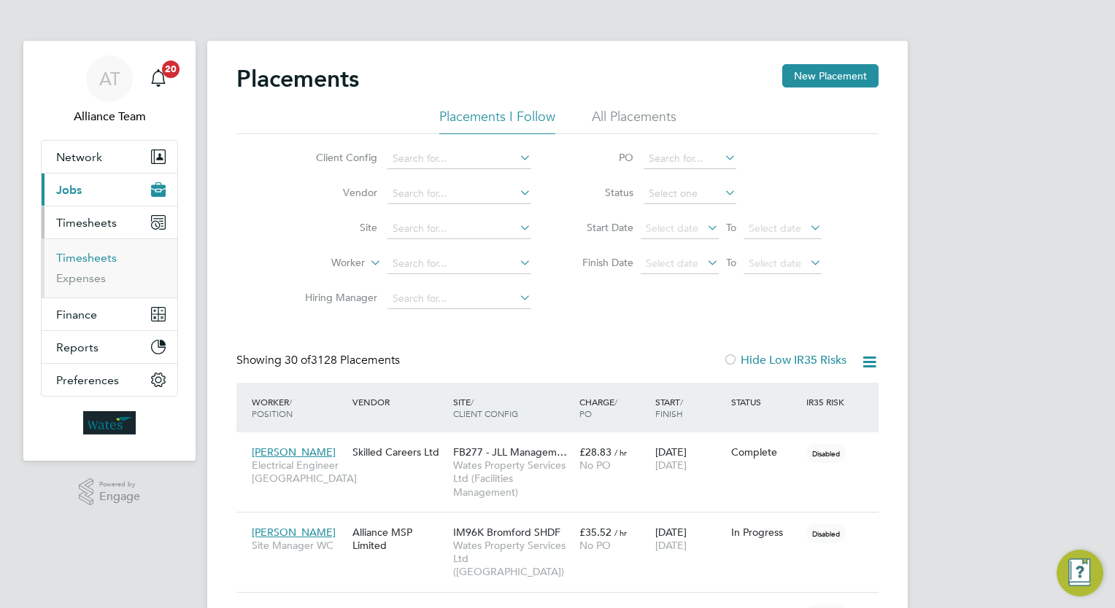
click at [96, 257] on link "Timesheets" at bounding box center [86, 258] width 61 height 14
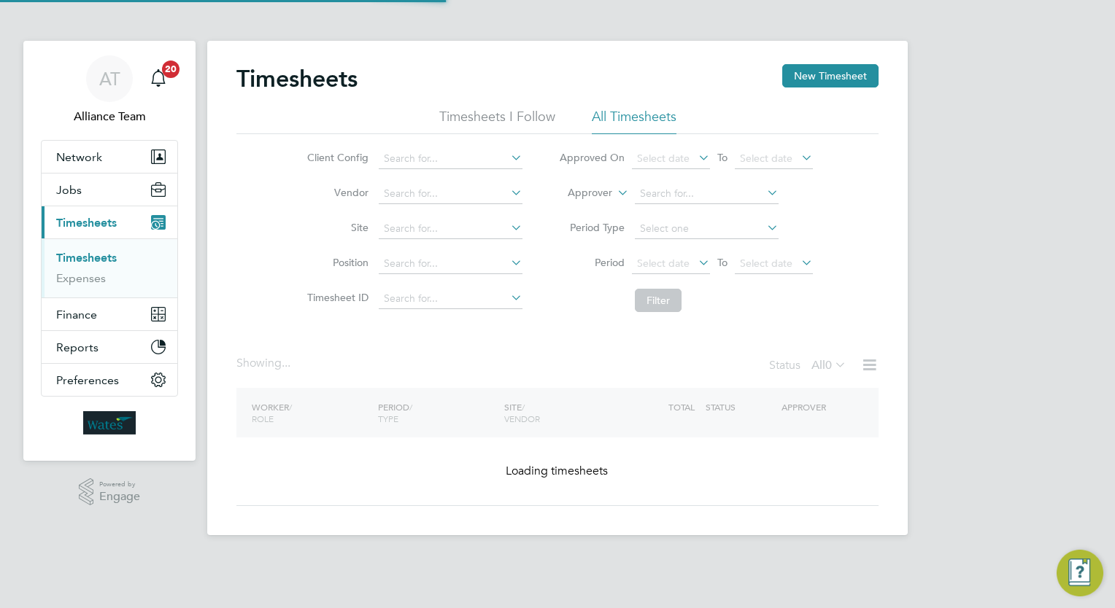
click at [958, 268] on div "AT Alliance Team Notifications 20 Applications: Network Team Members Businesses…" at bounding box center [557, 279] width 1115 height 559
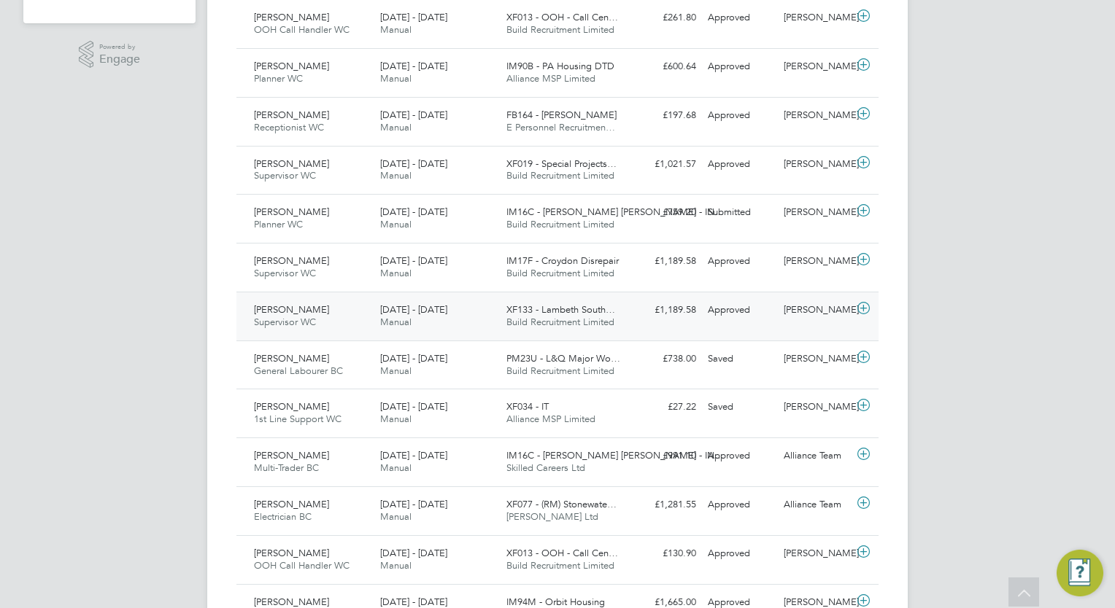
click at [684, 309] on div "£1,189.58 Approved" at bounding box center [664, 310] width 76 height 24
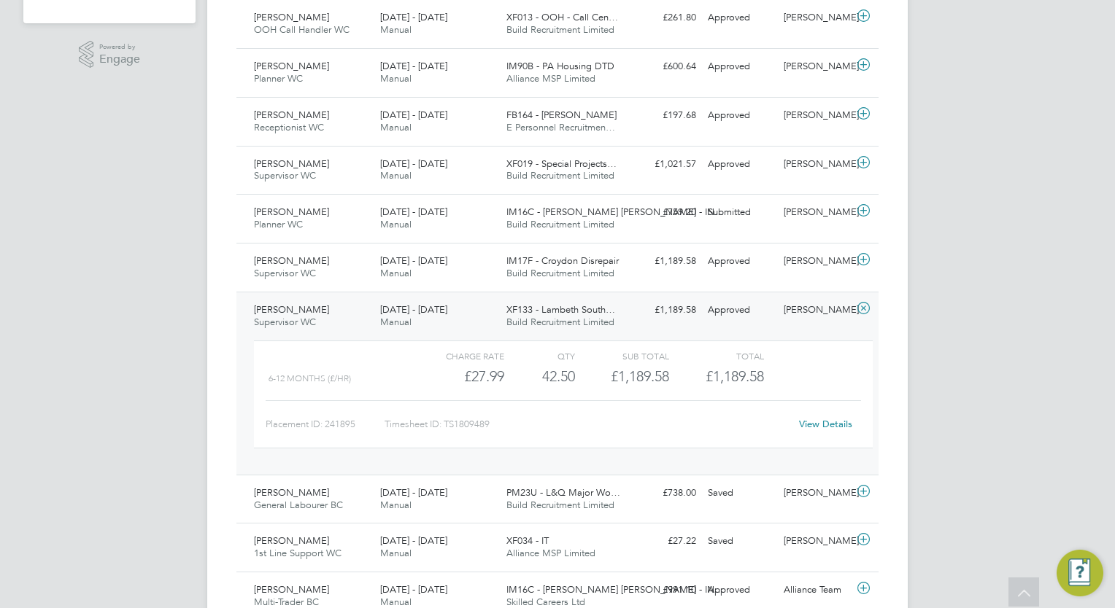
click at [684, 309] on div "£1,189.58 Approved" at bounding box center [664, 310] width 76 height 24
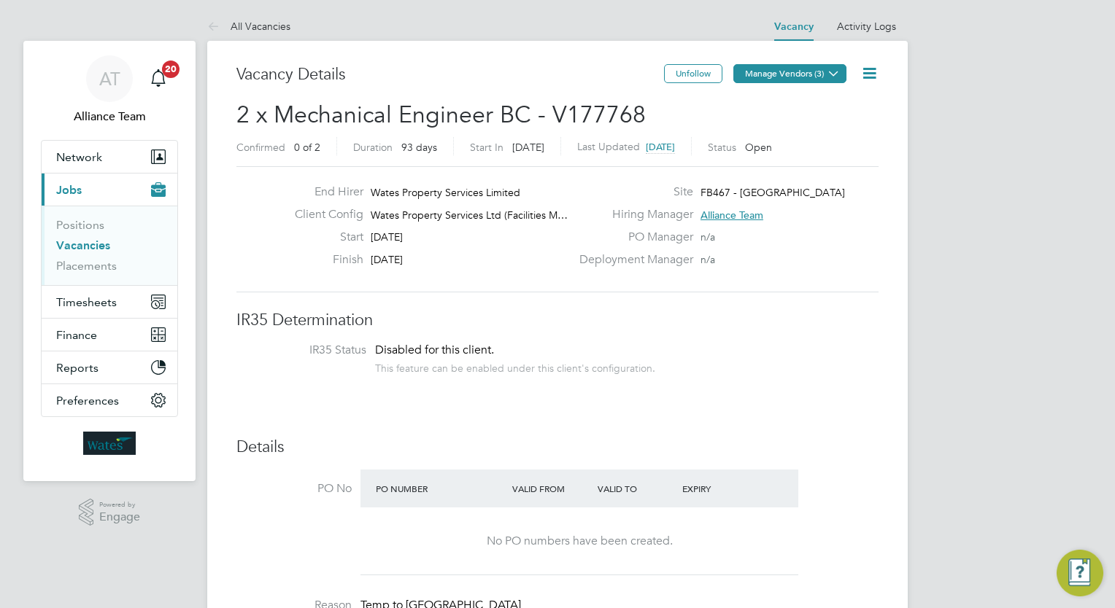
click at [803, 71] on button "Manage Vendors (3)" at bounding box center [789, 73] width 113 height 19
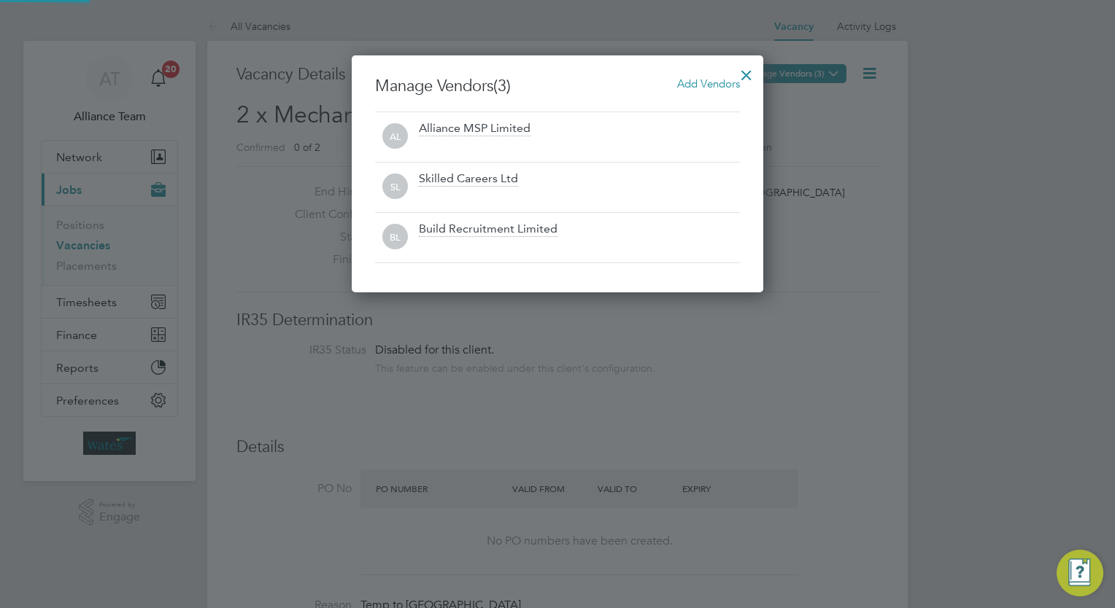
scroll to position [7, 7]
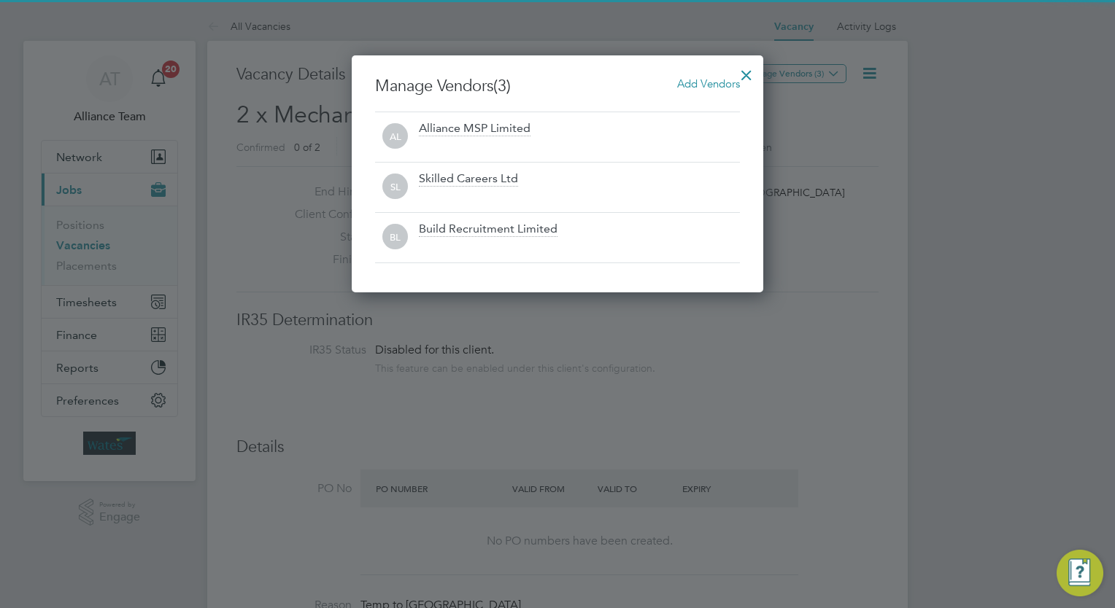
click at [704, 90] on div "Add Vendors" at bounding box center [708, 84] width 63 height 16
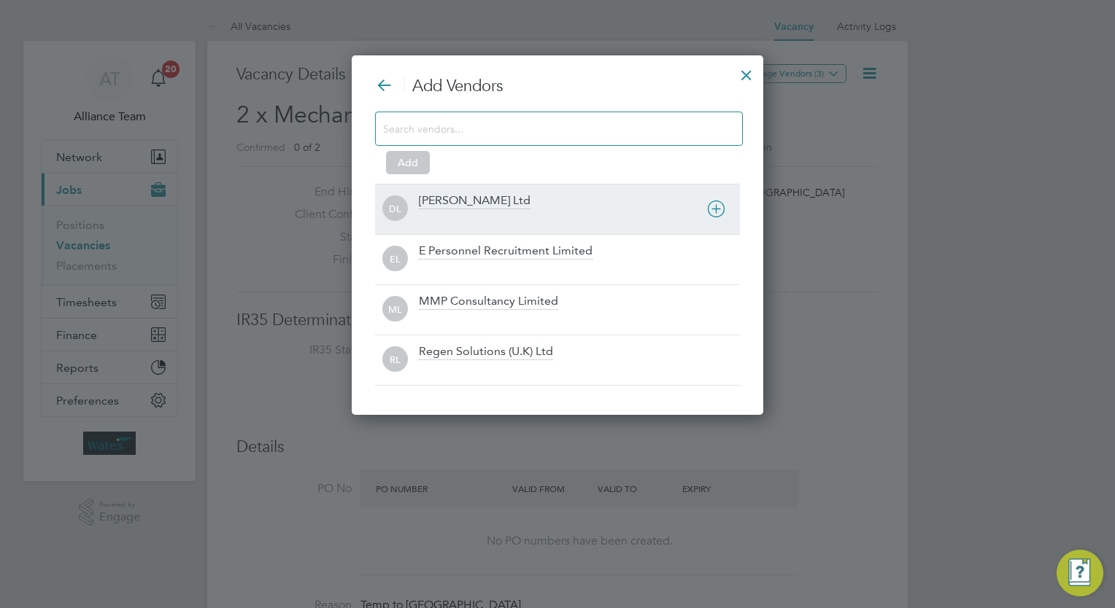
click at [519, 203] on div "Daniel Owen Ltd" at bounding box center [579, 209] width 321 height 32
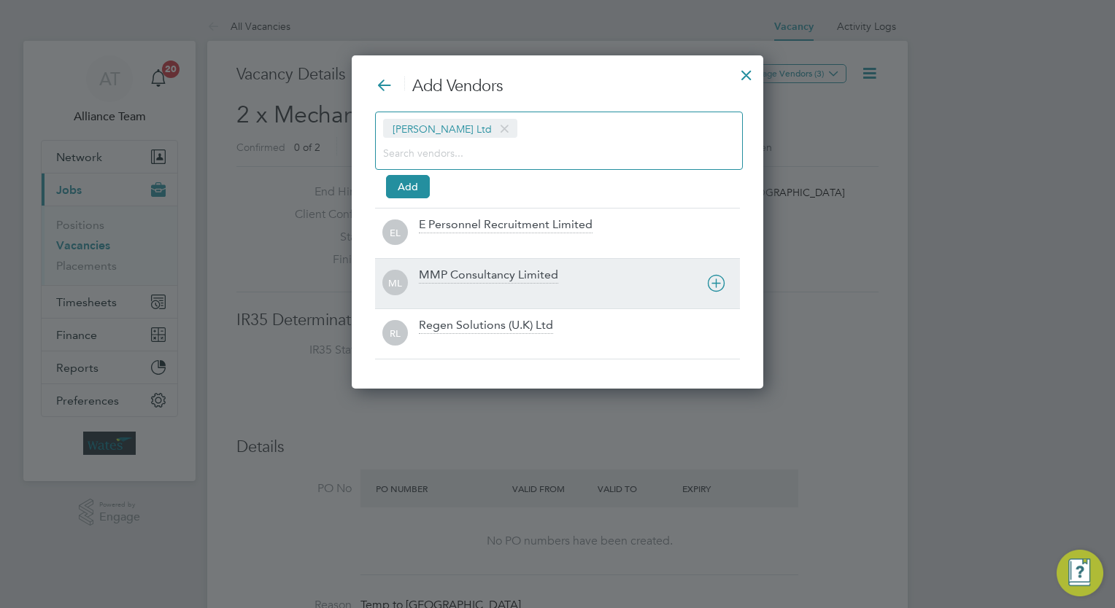
click at [504, 258] on div "ML MMP Consultancy Limited" at bounding box center [557, 283] width 365 height 50
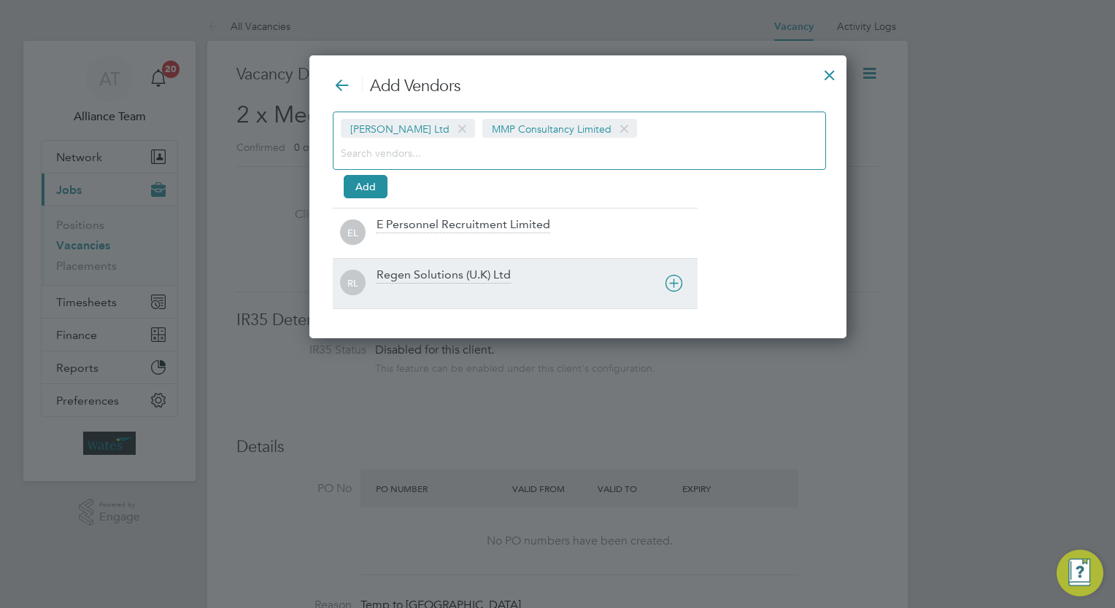
click at [476, 304] on div "RL Regen Solutions (U.K) Ltd" at bounding box center [515, 283] width 365 height 50
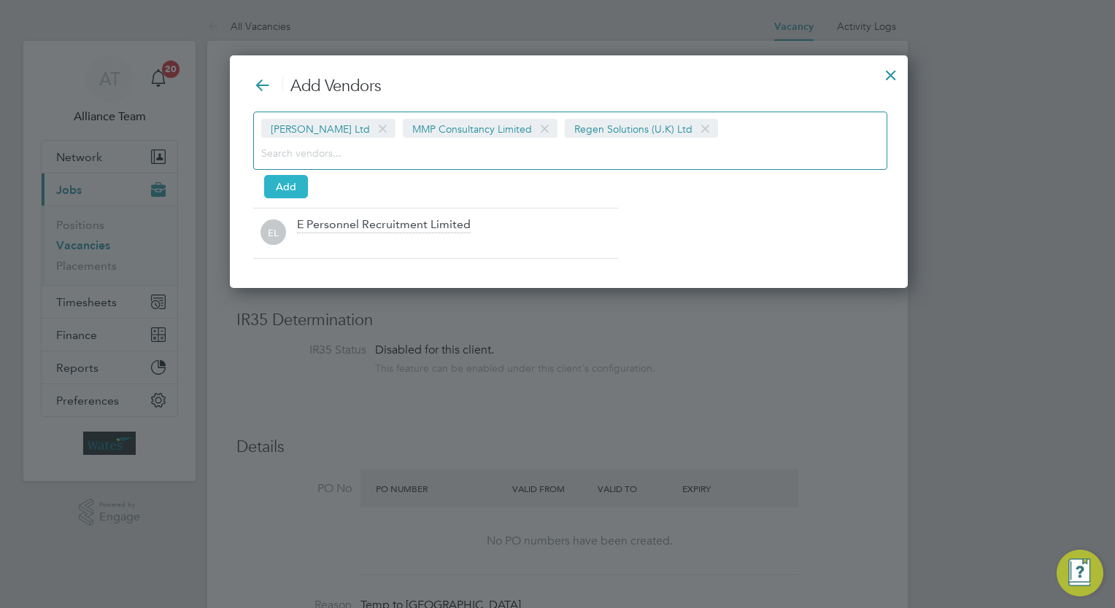
click at [290, 185] on button "Add" at bounding box center [286, 186] width 44 height 23
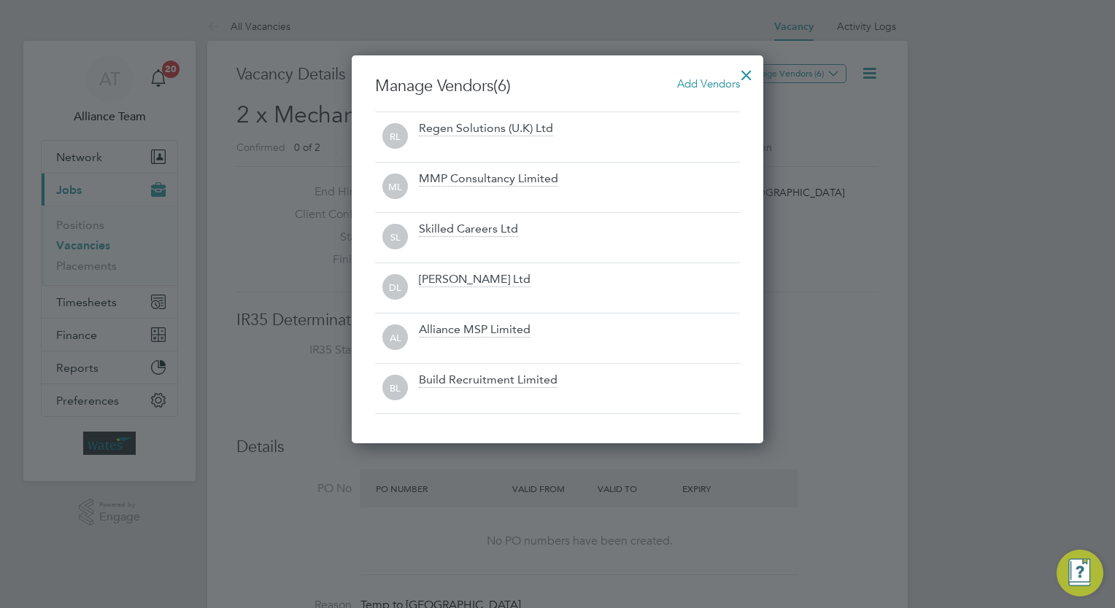
click at [749, 69] on div at bounding box center [746, 71] width 26 height 26
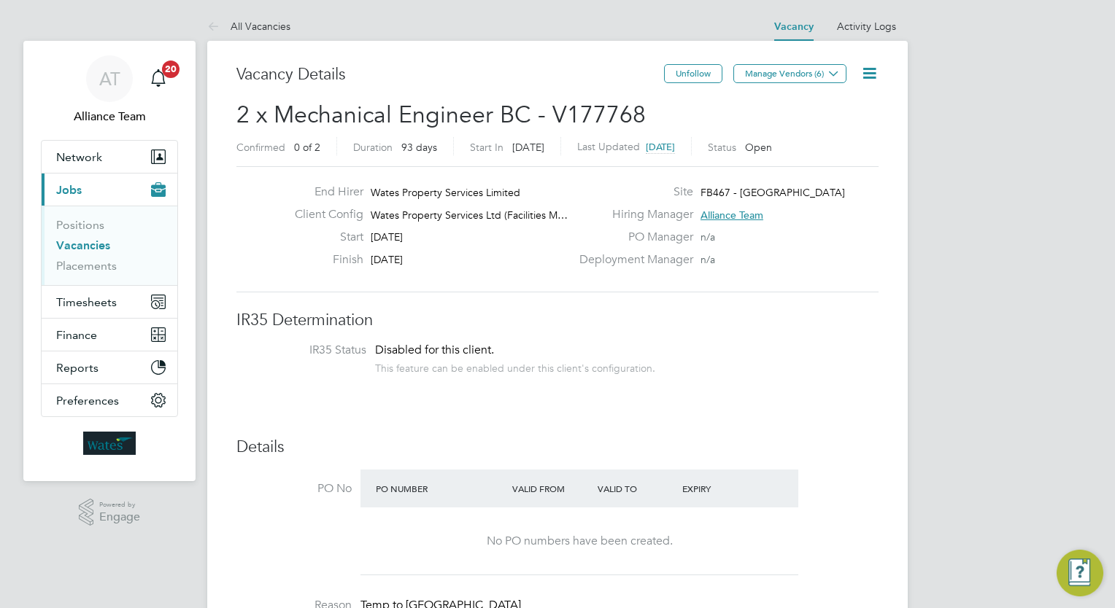
click at [871, 77] on icon at bounding box center [869, 73] width 18 height 18
click at [821, 162] on li "Followers" at bounding box center [834, 157] width 85 height 20
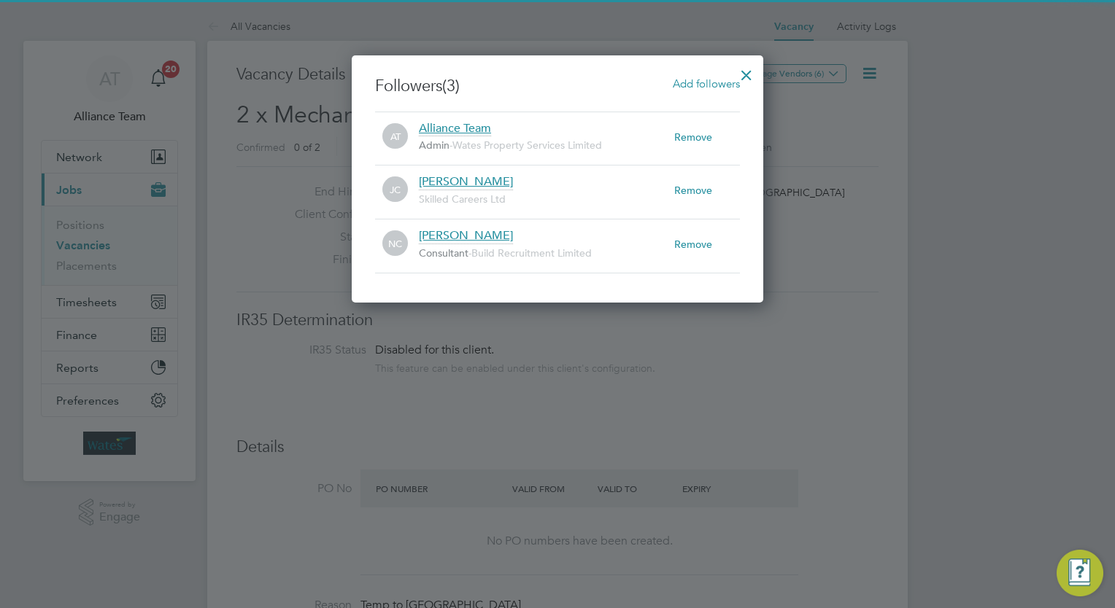
click at [697, 76] on div "Add followers" at bounding box center [706, 84] width 67 height 16
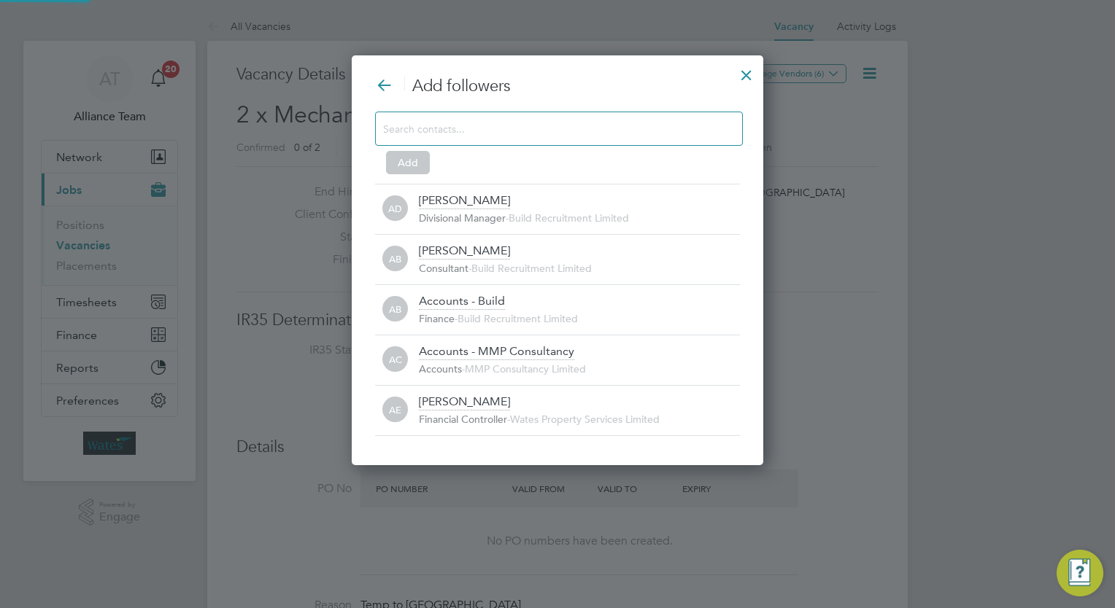
click at [517, 128] on input at bounding box center [547, 128] width 328 height 19
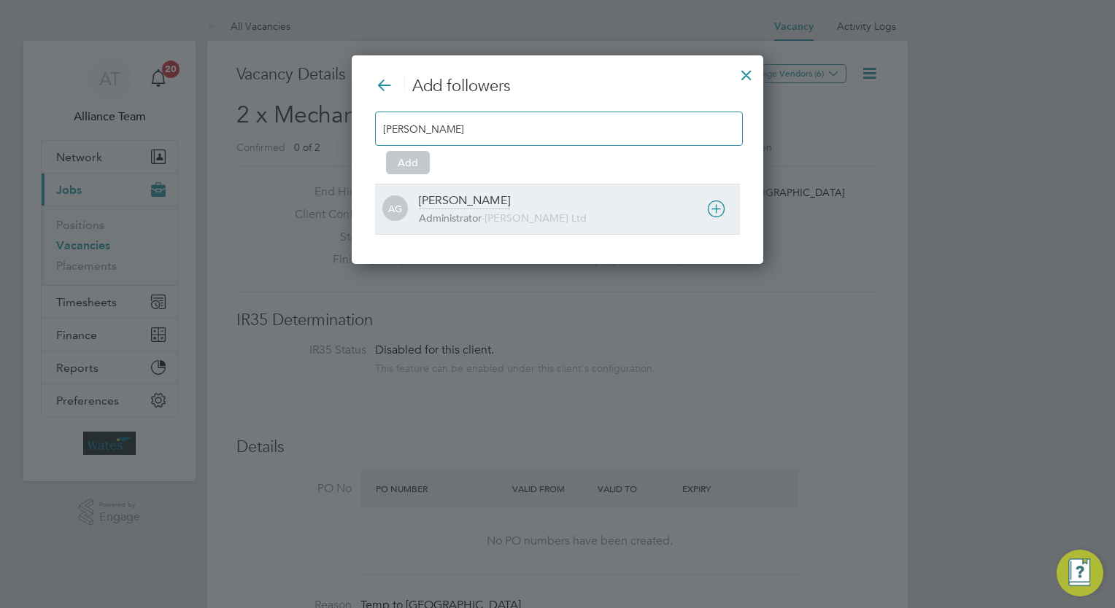
type input "amy"
click at [503, 220] on span "Daniel Owen Ltd" at bounding box center [535, 218] width 102 height 13
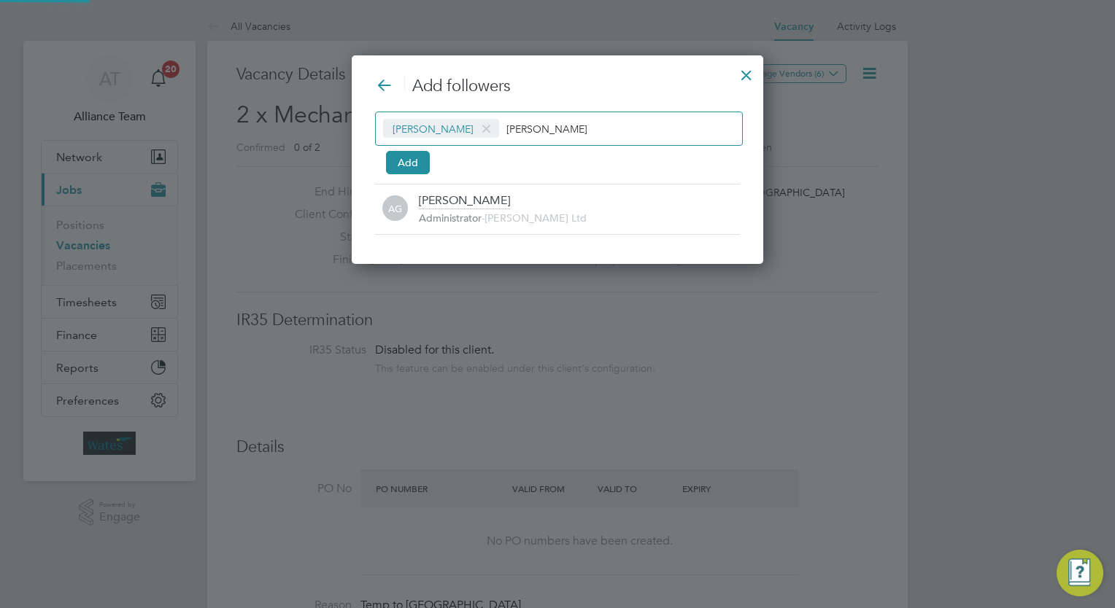
click at [564, 132] on input "amy" at bounding box center [551, 128] width 91 height 19
type input "a"
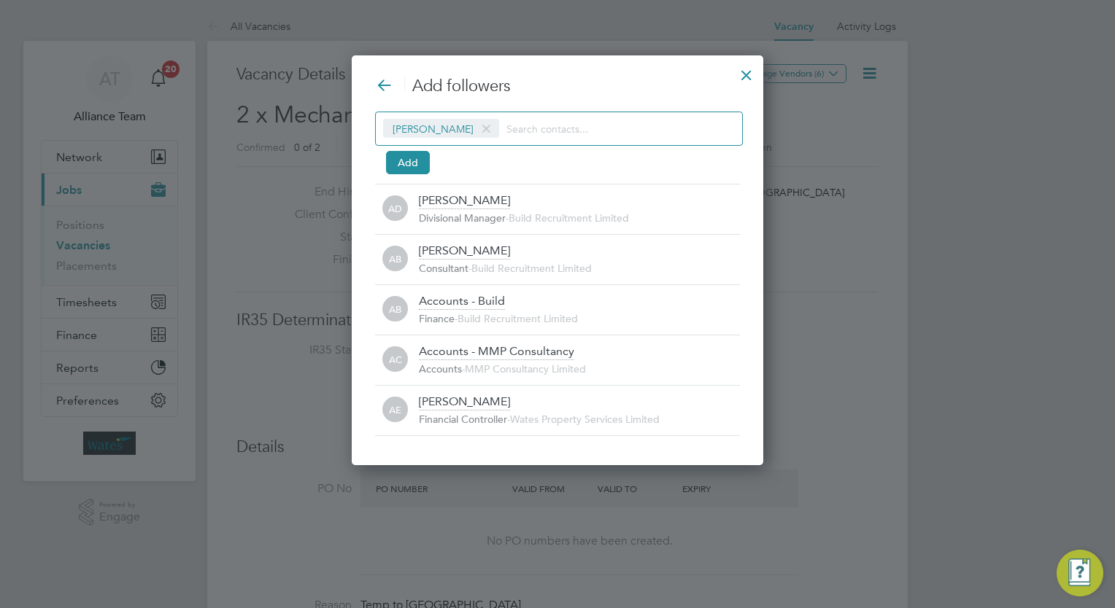
click at [745, 84] on div at bounding box center [746, 71] width 26 height 26
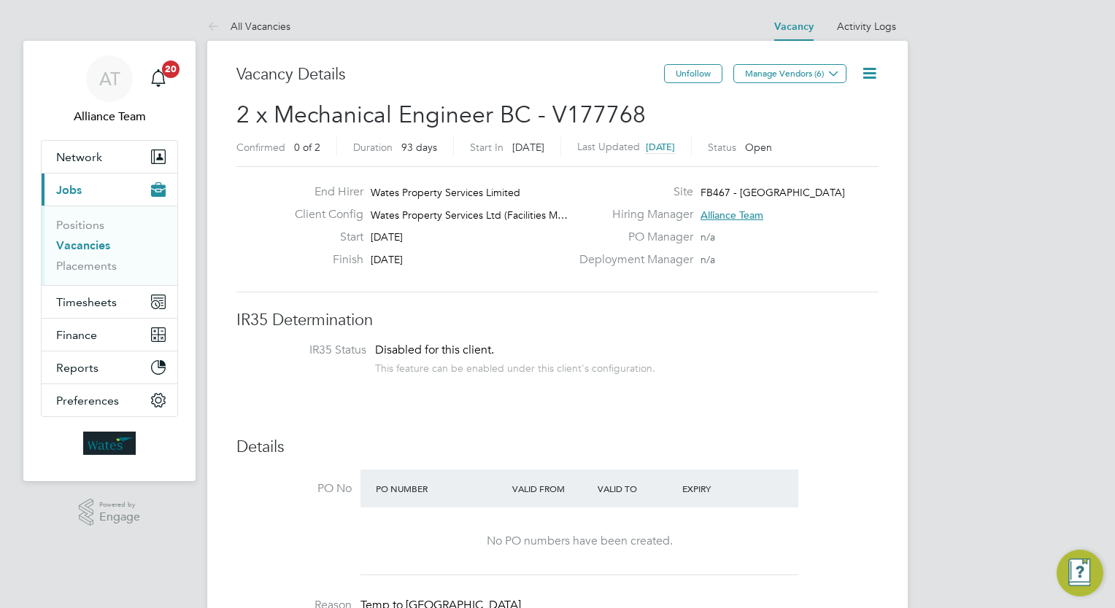
click at [456, 126] on span "2 x Mechanical Engineer BC - V177768" at bounding box center [440, 115] width 409 height 28
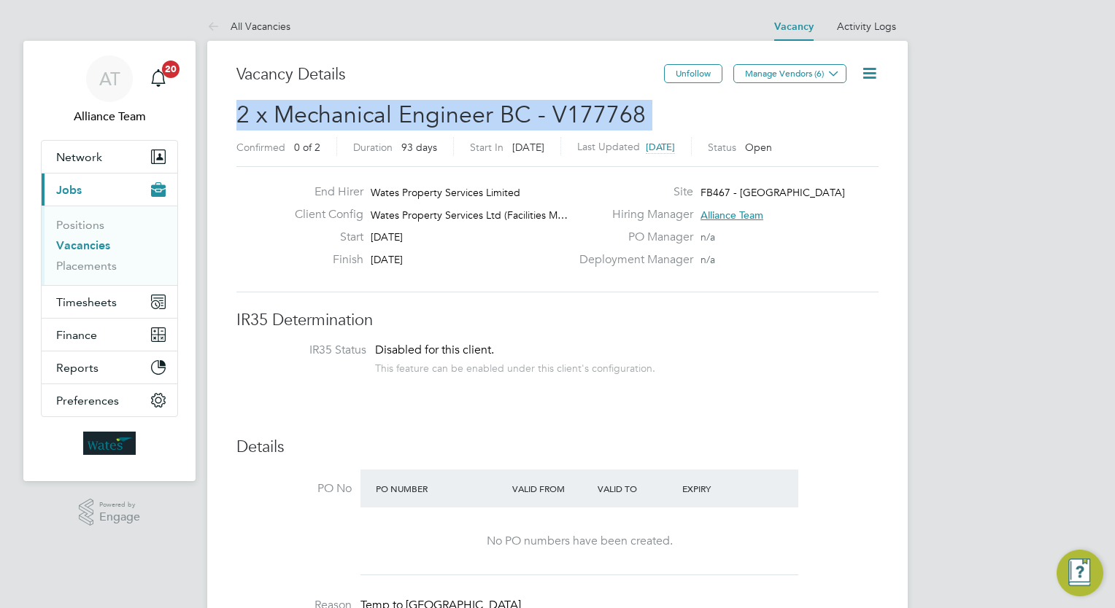
click at [456, 126] on span "2 x Mechanical Engineer BC - V177768" at bounding box center [440, 115] width 409 height 28
copy h2 "2 x Mechanical Engineer BC - V177768 Confirmed"
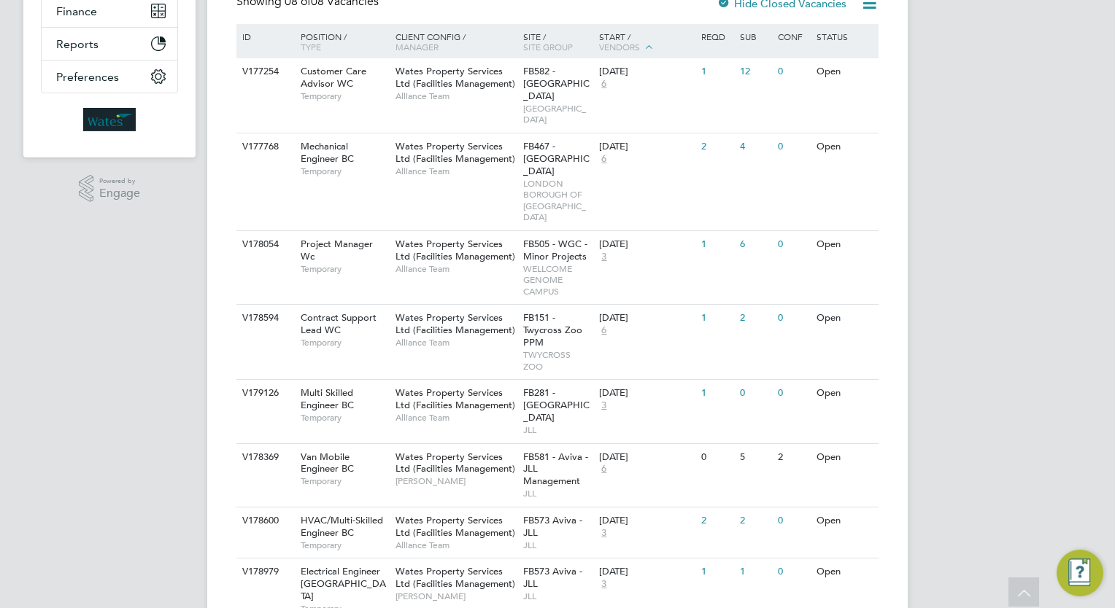
scroll to position [328, 0]
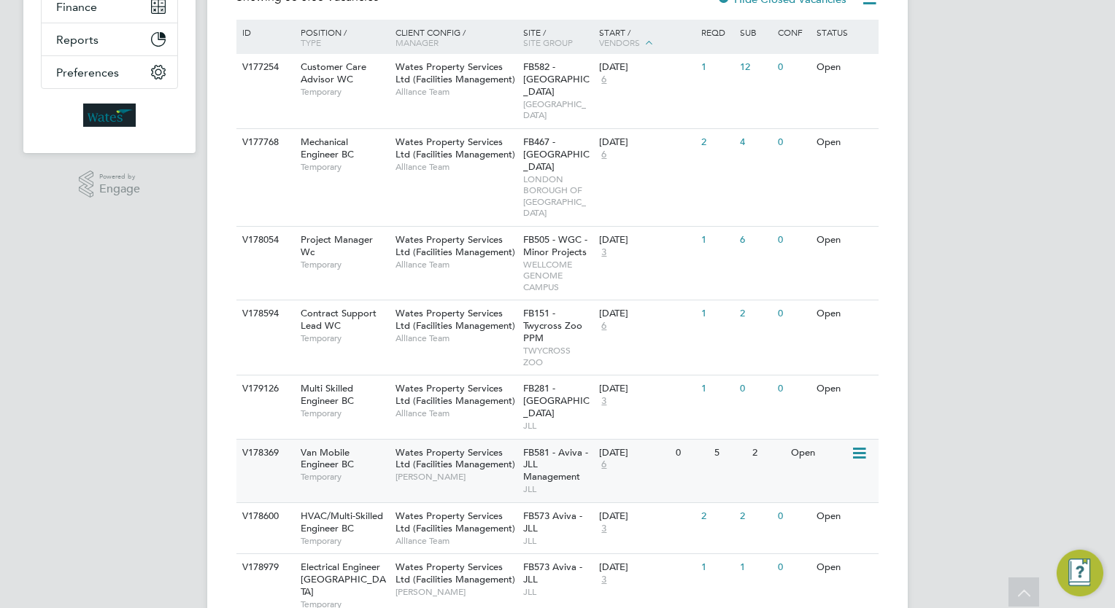
click at [858, 445] on icon at bounding box center [858, 454] width 15 height 18
click at [814, 480] on li "Update Status" at bounding box center [823, 479] width 85 height 20
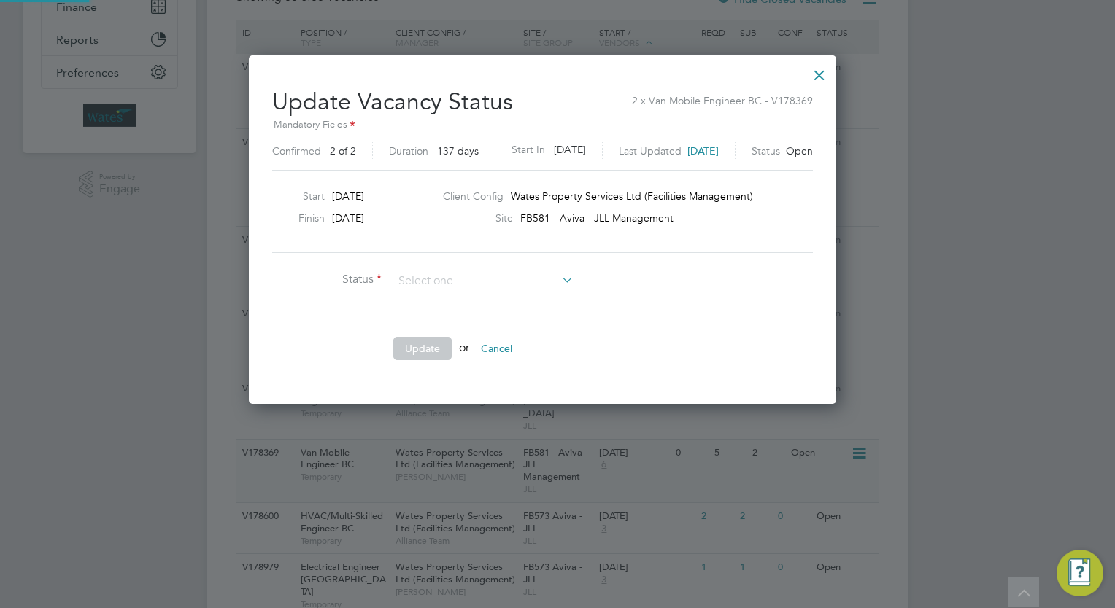
scroll to position [347, 618]
click at [455, 287] on input at bounding box center [483, 282] width 180 height 22
click at [452, 298] on li "Completed" at bounding box center [483, 299] width 181 height 19
type input "Completed"
click at [428, 348] on button "Update" at bounding box center [422, 348] width 58 height 23
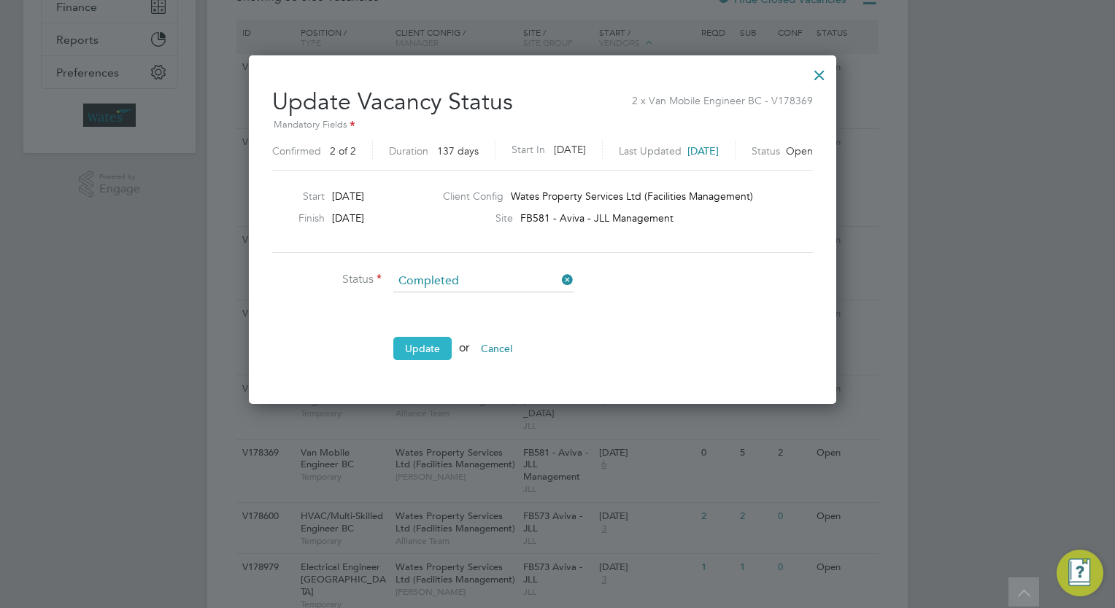
scroll to position [0, 0]
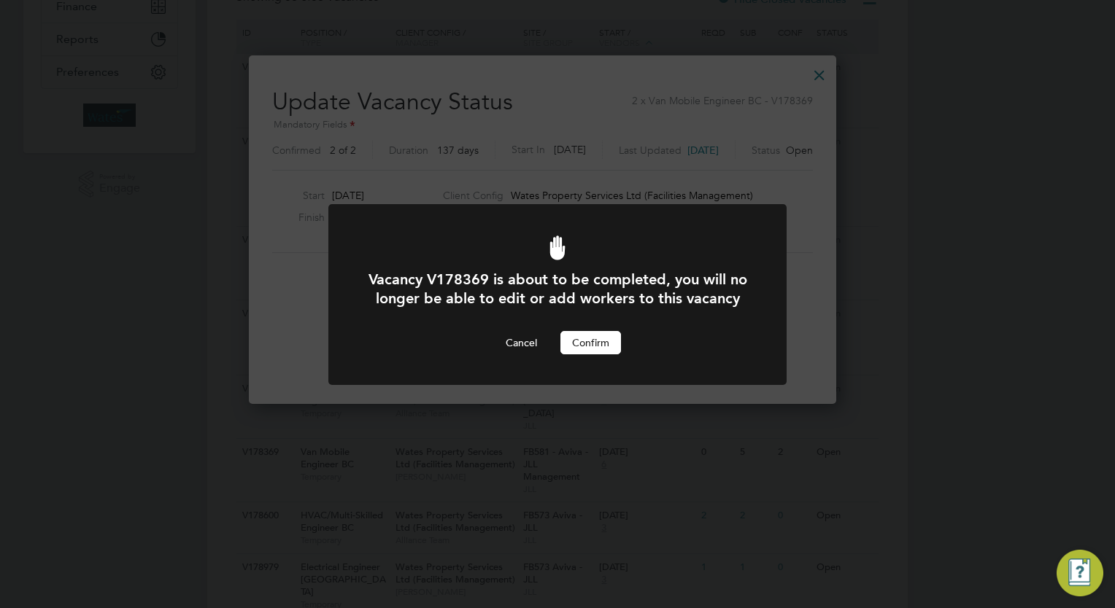
click at [578, 355] on button "Confirm" at bounding box center [590, 342] width 61 height 23
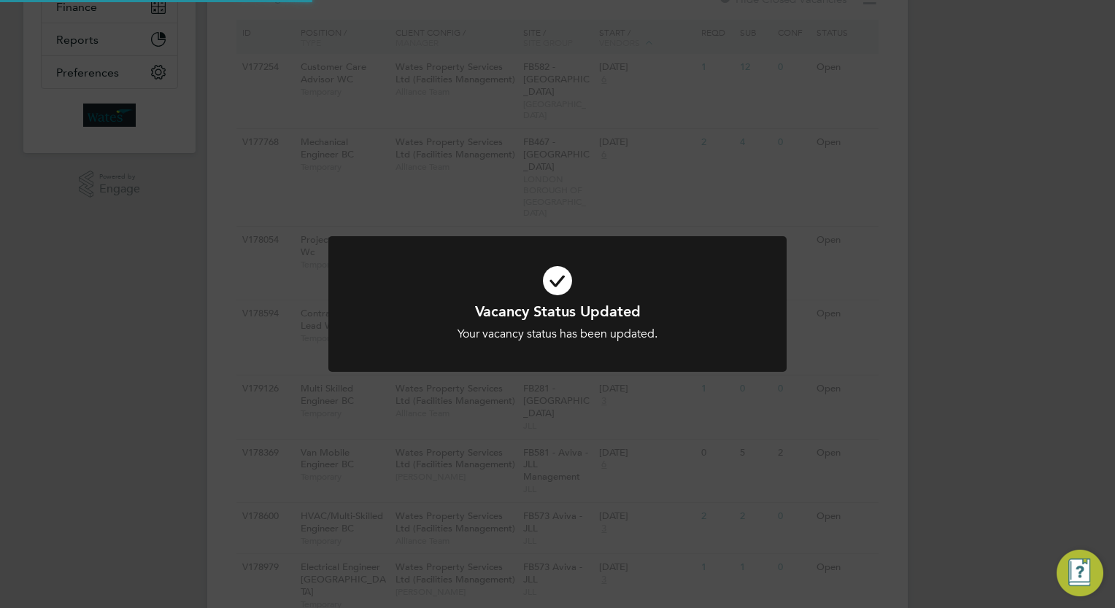
click at [922, 377] on div "Vacancy Status Updated Your vacancy status has been updated. Cancel Okay" at bounding box center [557, 304] width 1115 height 608
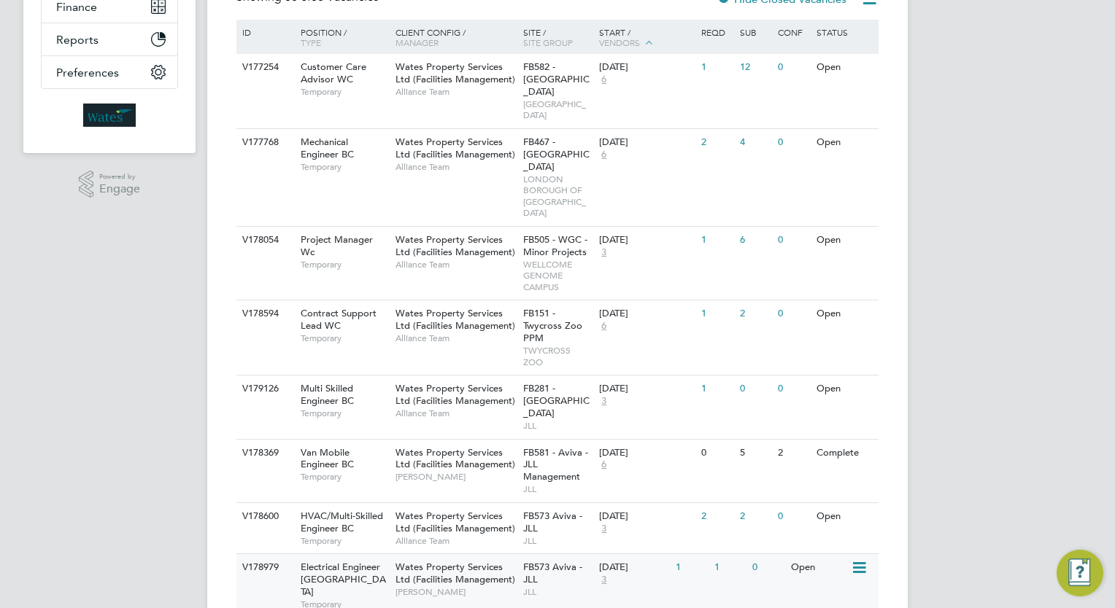
click at [664, 554] on div "[DATE] 3" at bounding box center [633, 573] width 77 height 39
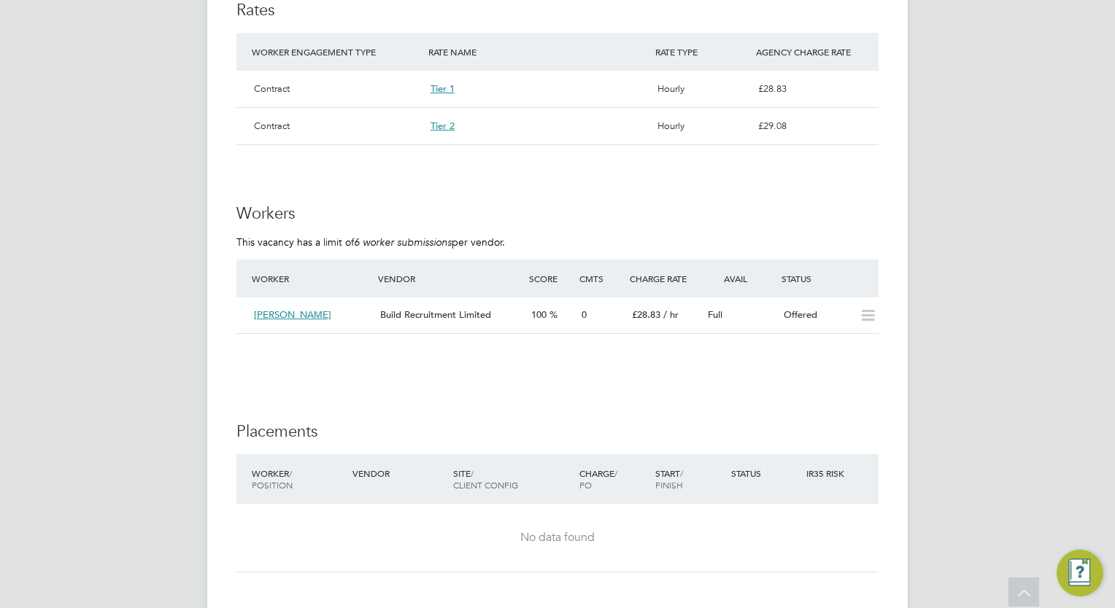
scroll to position [1342, 0]
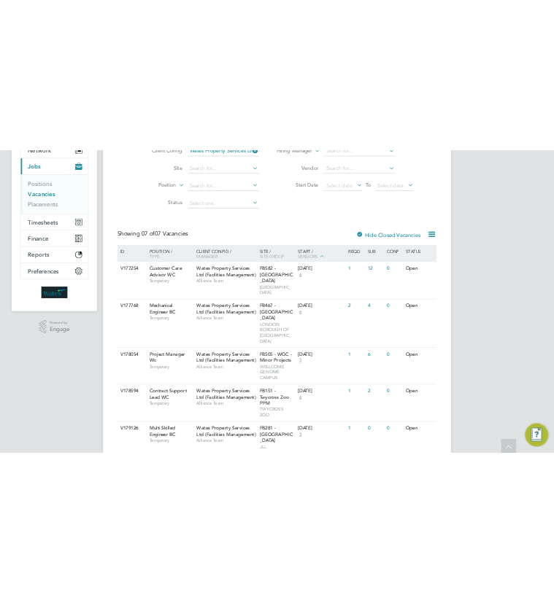
scroll to position [265, 0]
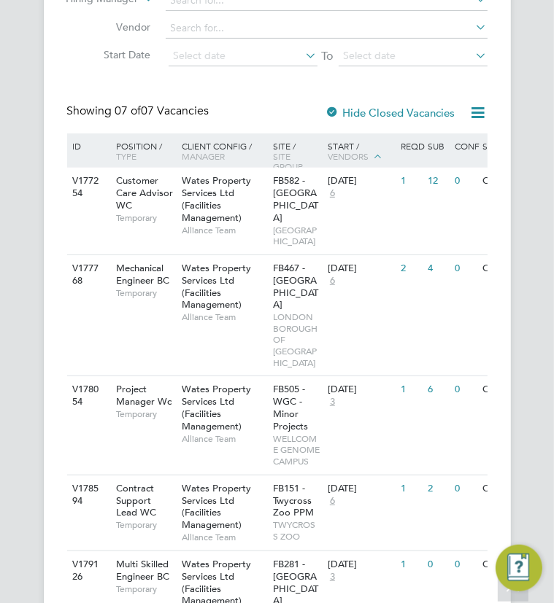
click at [30, 437] on div "Vacancies New Vacancy Vacancies I follow All Vacancies Client Config Wates Prop…" at bounding box center [277, 295] width 554 height 1027
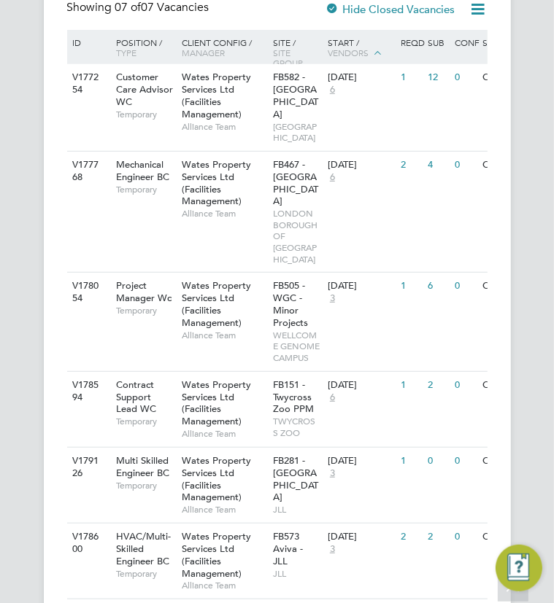
scroll to position [466, 0]
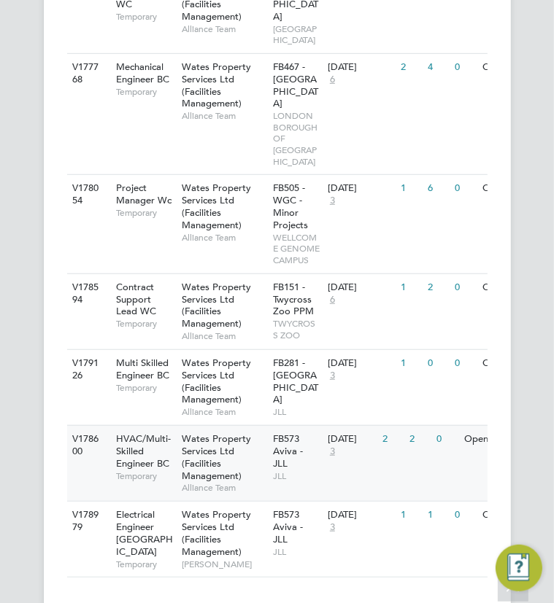
click at [134, 471] on span "Temporary" at bounding box center [145, 477] width 58 height 12
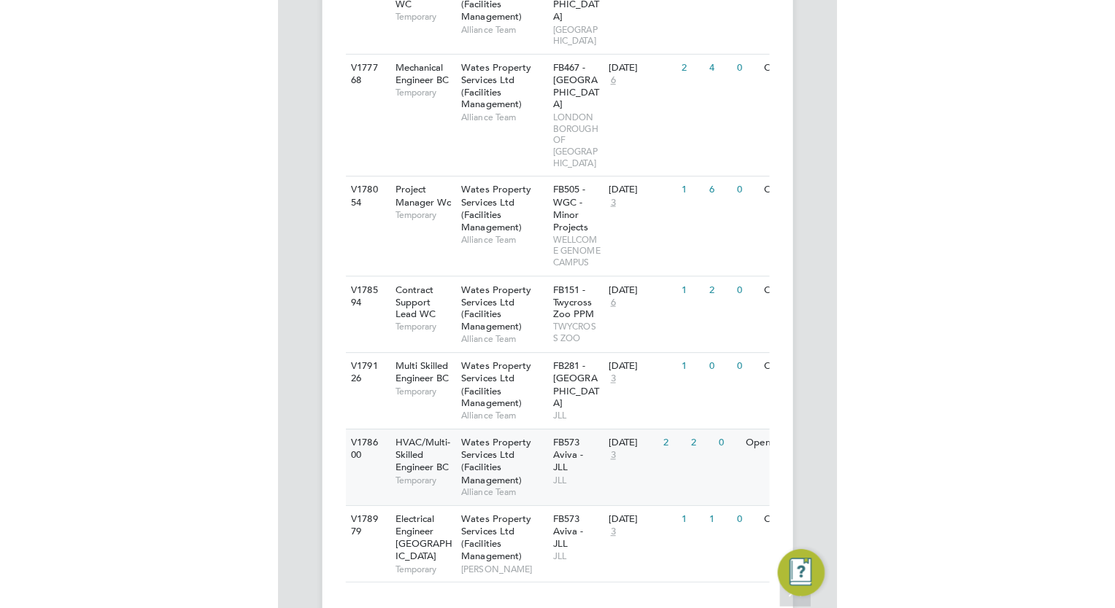
scroll to position [265, 0]
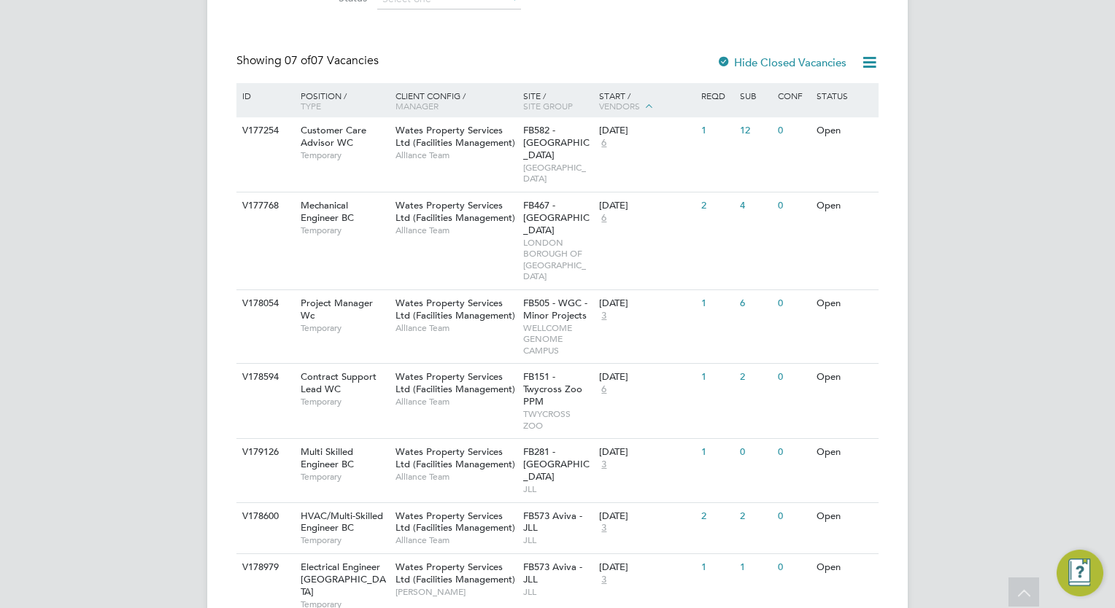
click at [119, 367] on div "Current page: Vacancies New Vacancy Vacancies I follow All Vacancies Client Con…" at bounding box center [557, 202] width 1115 height 935
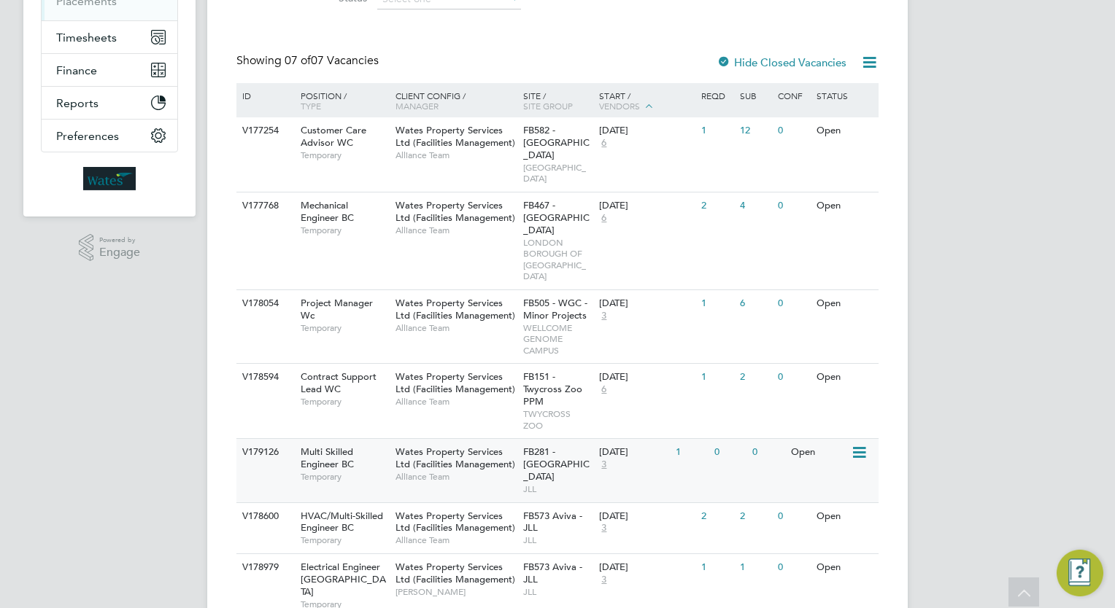
click at [452, 446] on span "Wates Property Services Ltd (Facilities Management)" at bounding box center [455, 458] width 120 height 25
click at [567, 561] on span "FB573 Aviva - JLL" at bounding box center [552, 573] width 59 height 25
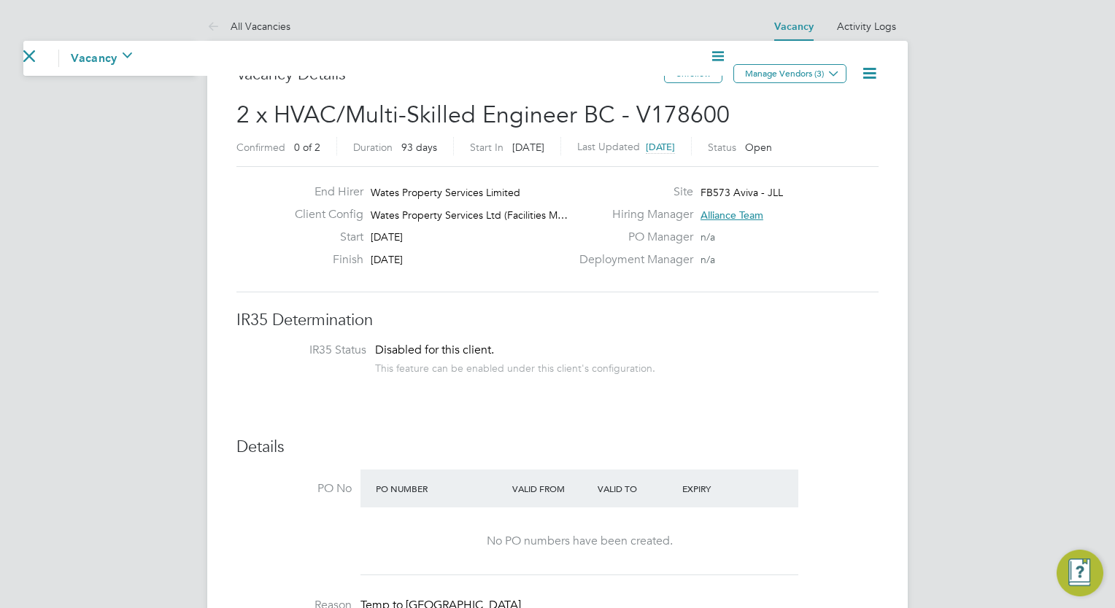
scroll to position [7, 7]
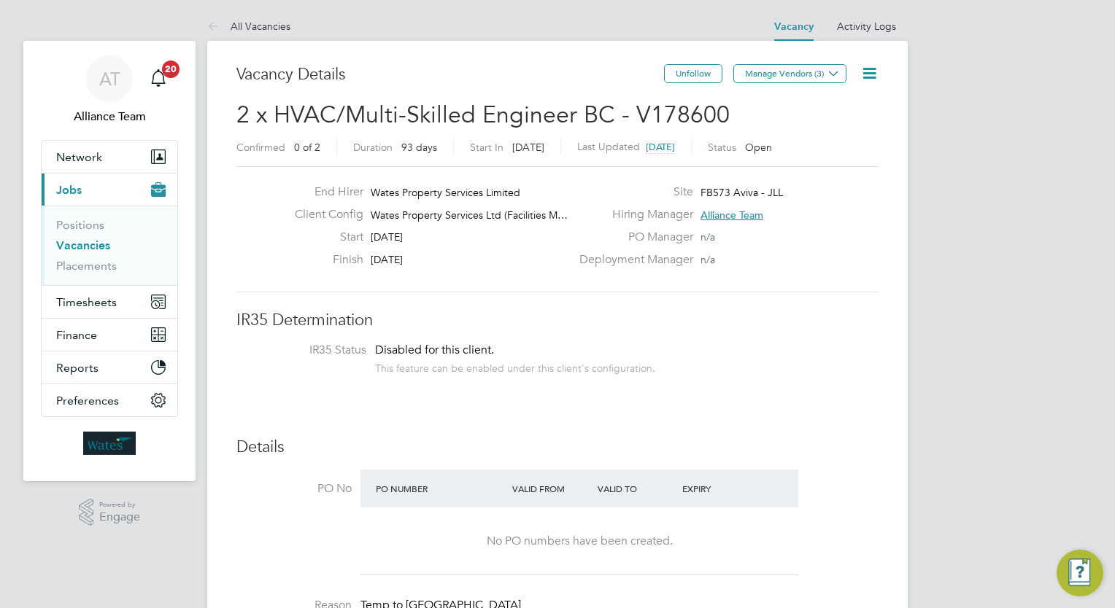
click at [553, 71] on icon at bounding box center [869, 73] width 18 height 18
drag, startPoint x: 828, startPoint y: 153, endPoint x: 840, endPoint y: 109, distance: 45.5
click at [553, 109] on ul "Edit Vacancy e Update Status Followers" at bounding box center [834, 133] width 85 height 70
click at [553, 109] on h2 "2 x HVAC/Multi-Skilled Engineer BC - V178600 Confirmed 0 of 2 Duration 93 days …" at bounding box center [557, 130] width 642 height 61
click at [553, 71] on icon at bounding box center [869, 73] width 18 height 18
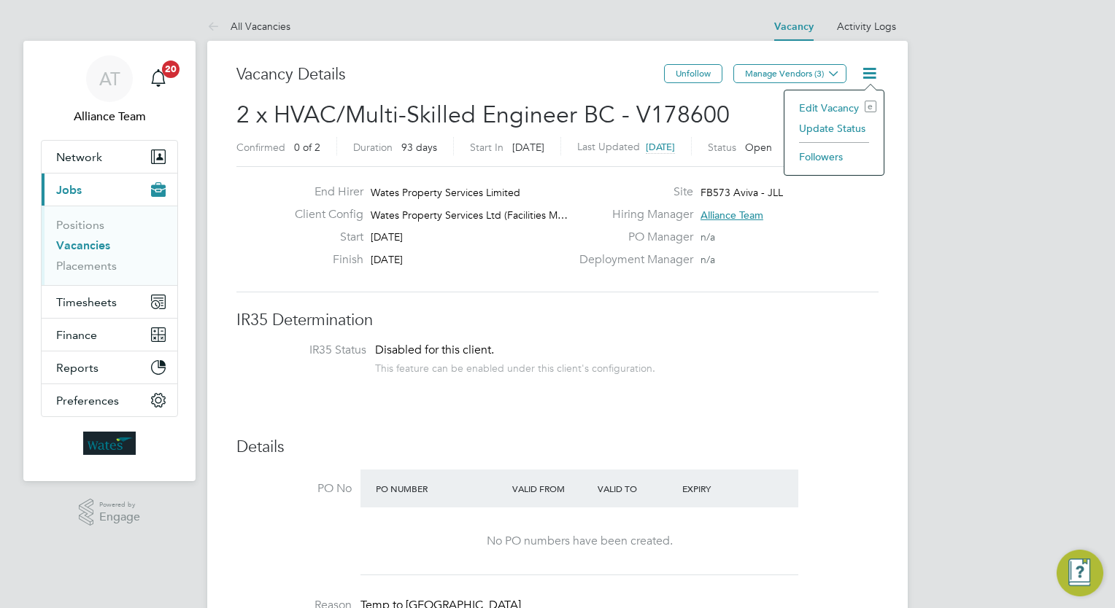
click at [553, 112] on li "Edit Vacancy e" at bounding box center [834, 108] width 85 height 20
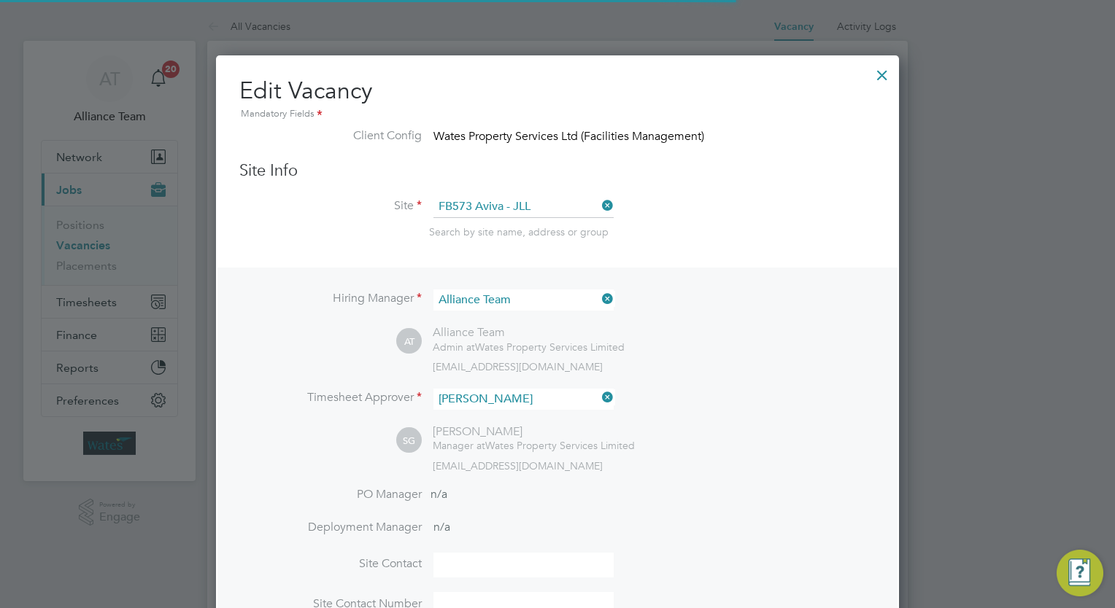
scroll to position [34, 637]
click at [553, 75] on div at bounding box center [882, 71] width 26 height 26
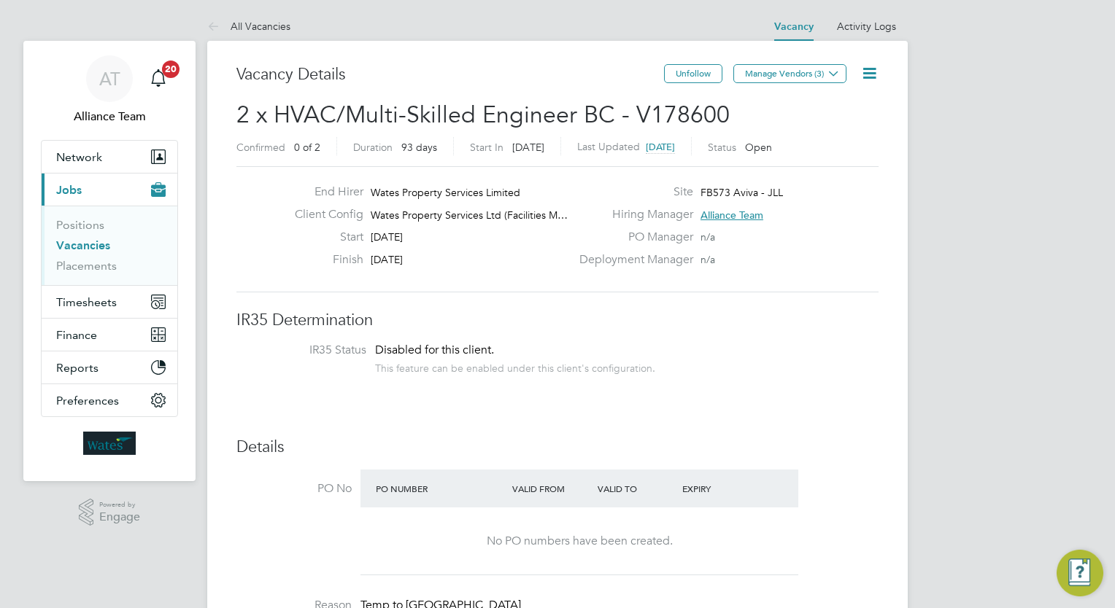
click at [553, 69] on icon at bounding box center [869, 73] width 18 height 18
click at [553, 101] on li "Edit Vacancy e" at bounding box center [834, 108] width 85 height 20
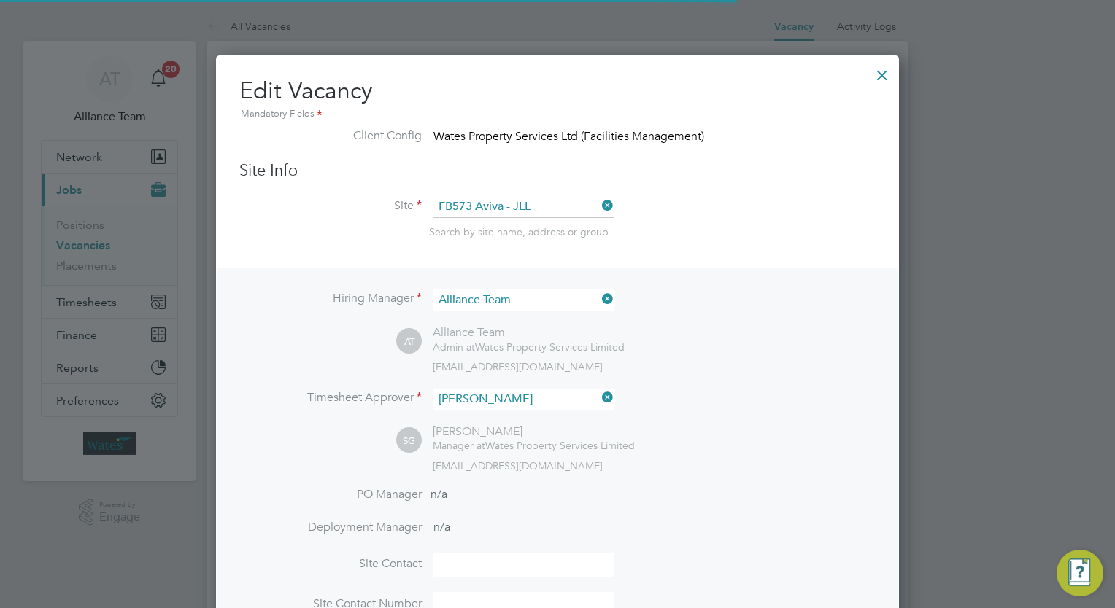
click at [553, 340] on div "AT Alliance Team Admin at Wates Property Services Limited wates@alliance-msp.co…" at bounding box center [635, 349] width 479 height 48
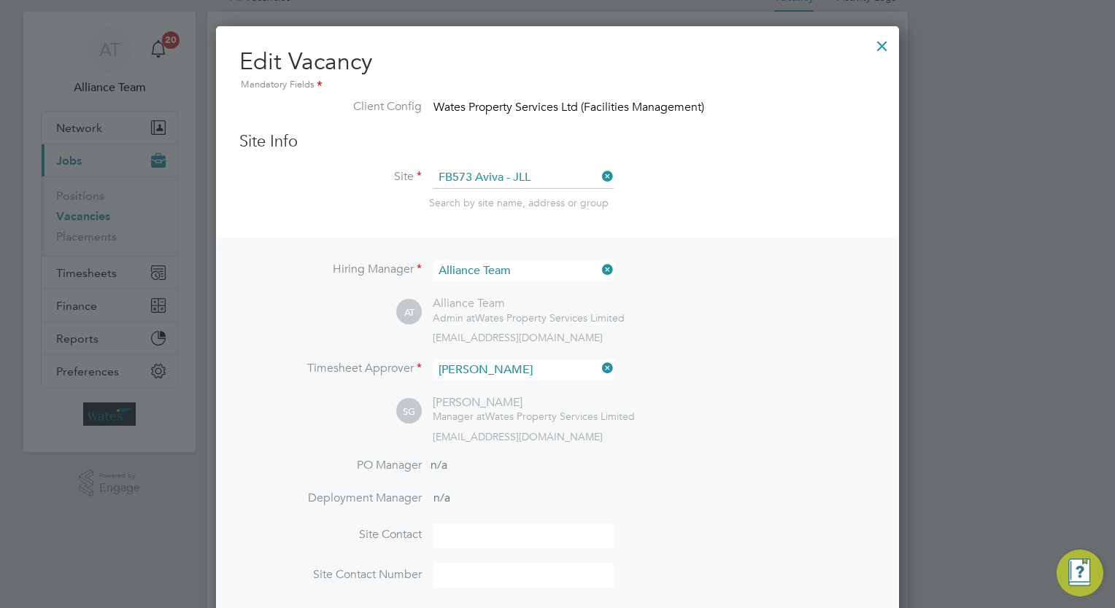
click at [553, 39] on div at bounding box center [882, 42] width 26 height 26
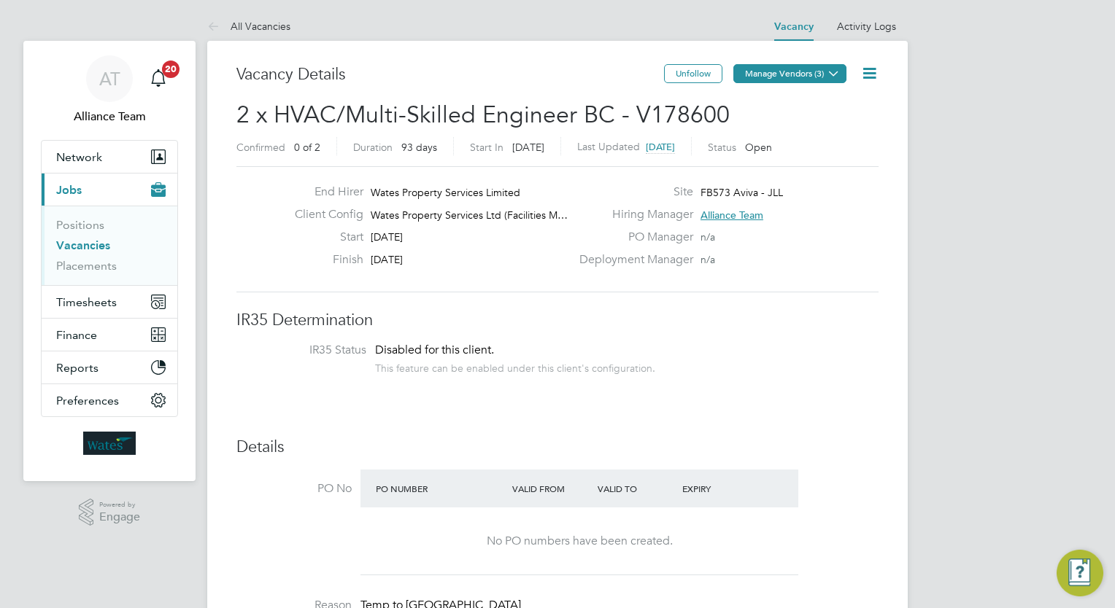
click at [553, 71] on button "Manage Vendors (3)" at bounding box center [789, 73] width 113 height 19
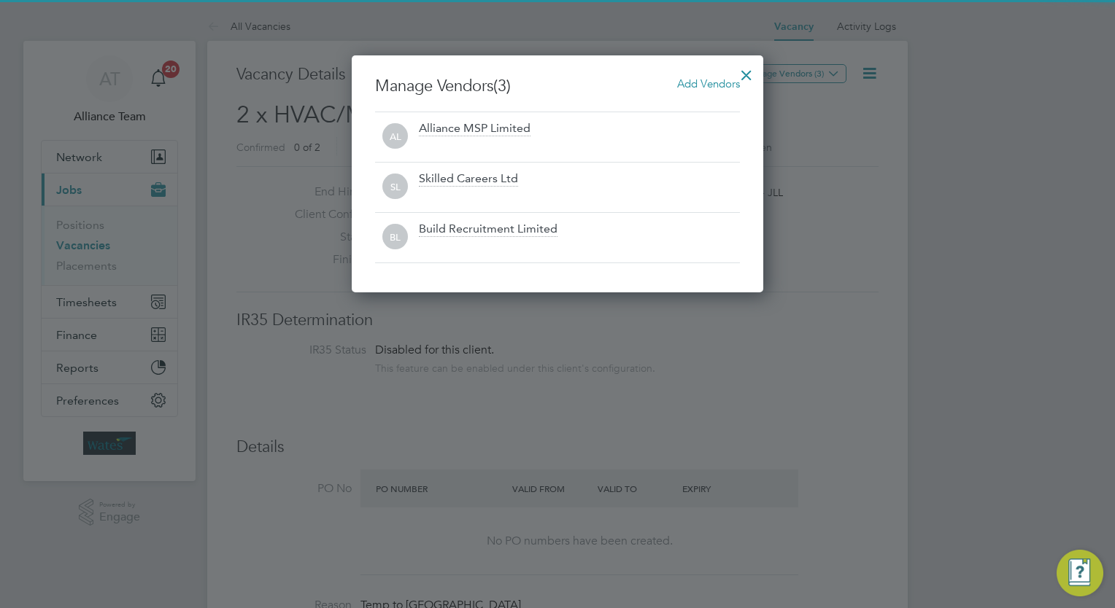
click at [553, 76] on div "Add Vendors" at bounding box center [708, 84] width 63 height 16
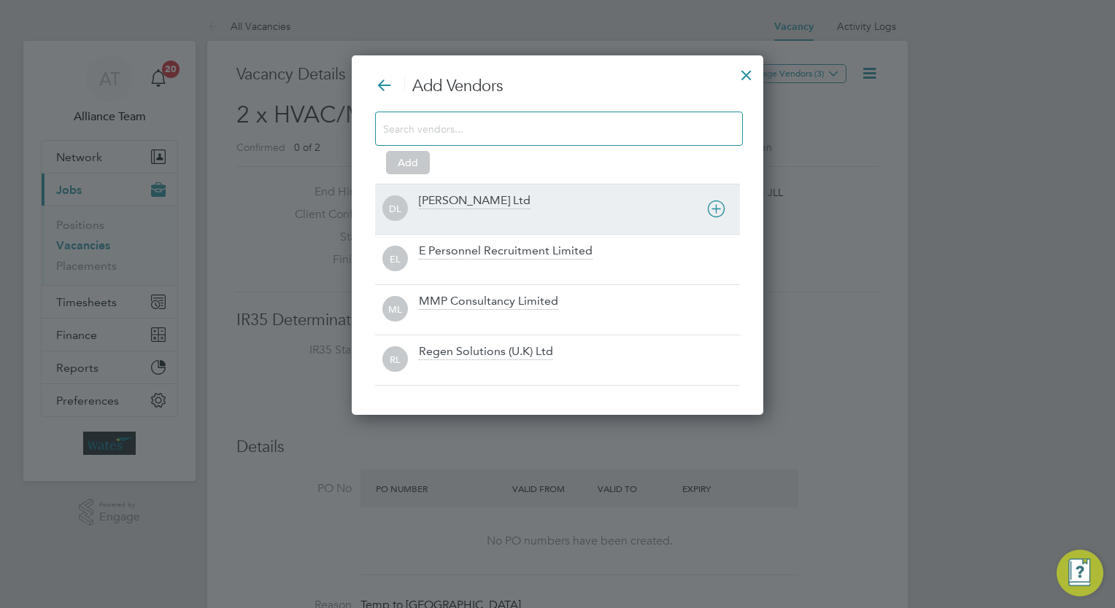
click at [517, 190] on div "DL Daniel Owen Ltd" at bounding box center [557, 209] width 365 height 50
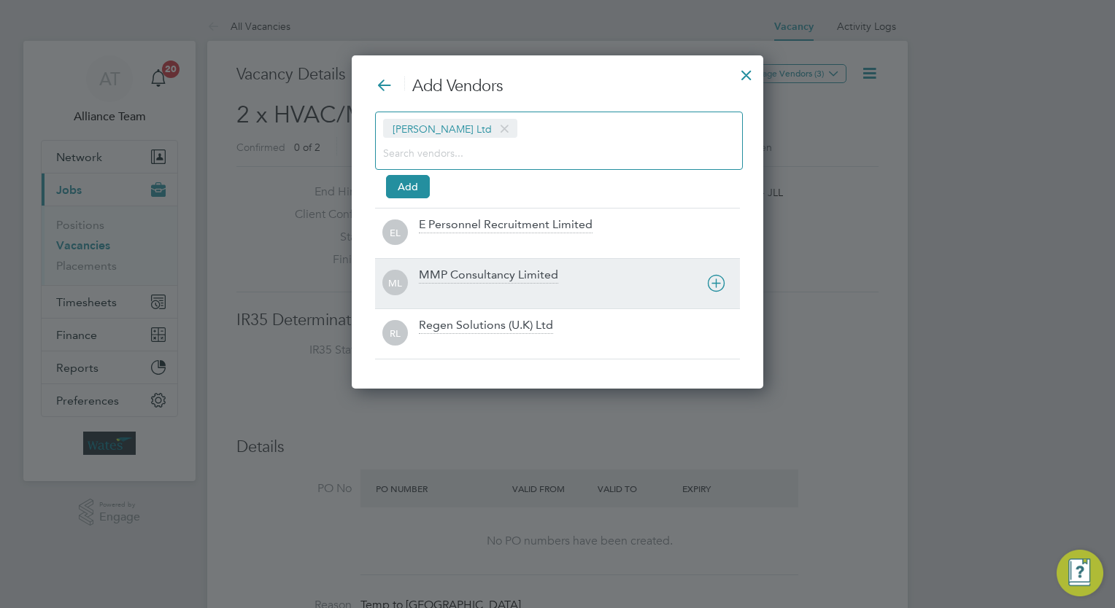
click at [476, 271] on div "MMP Consultancy Limited" at bounding box center [488, 276] width 139 height 16
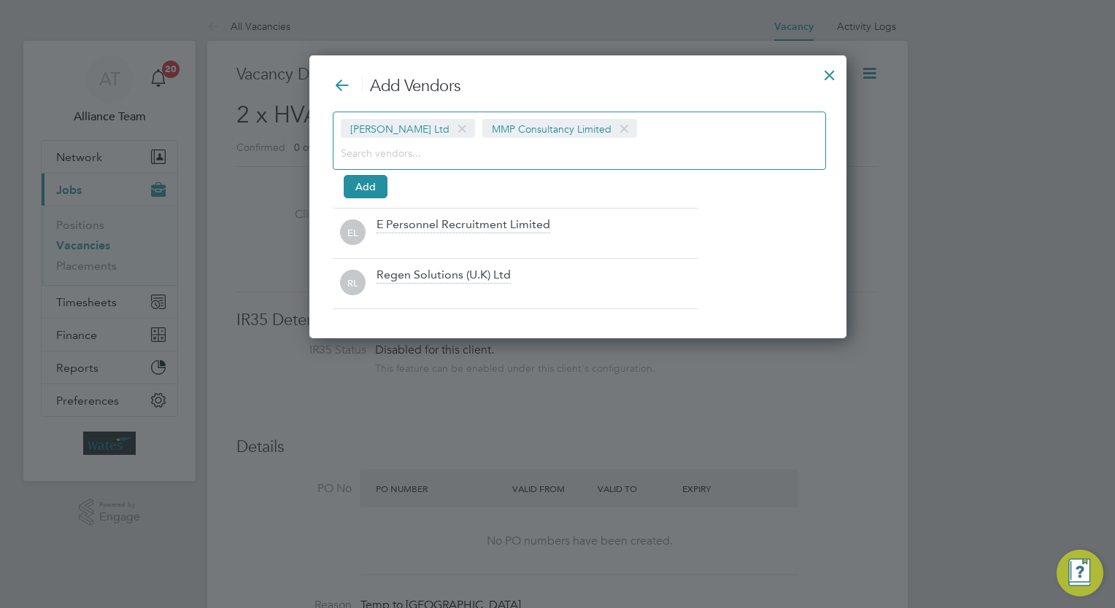
click at [447, 313] on div "Add Vendors Daniel Owen Ltd MMP Consultancy Limited Add EL E Personnel Recruitm…" at bounding box center [577, 196] width 537 height 283
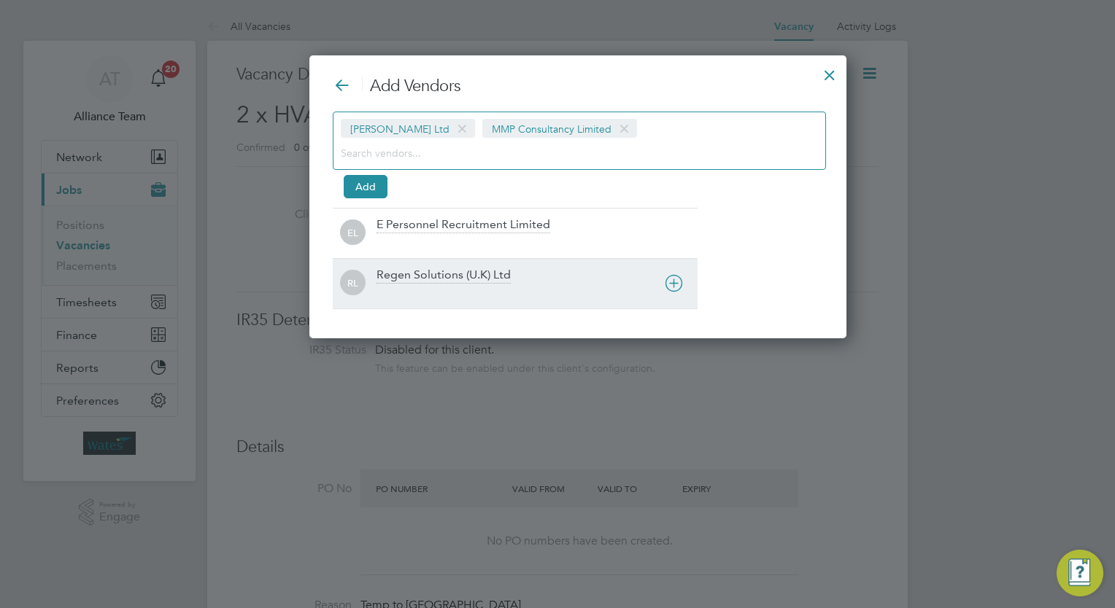
click at [428, 273] on div "Regen Solutions (U.K) Ltd" at bounding box center [443, 276] width 134 height 16
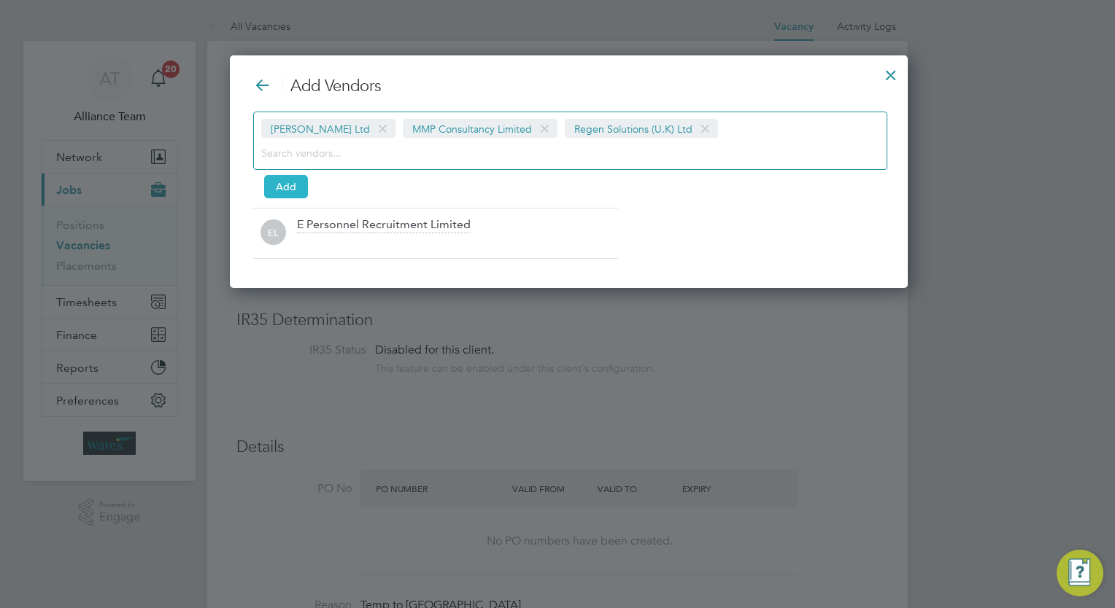
click at [304, 187] on button "Add" at bounding box center [286, 186] width 44 height 23
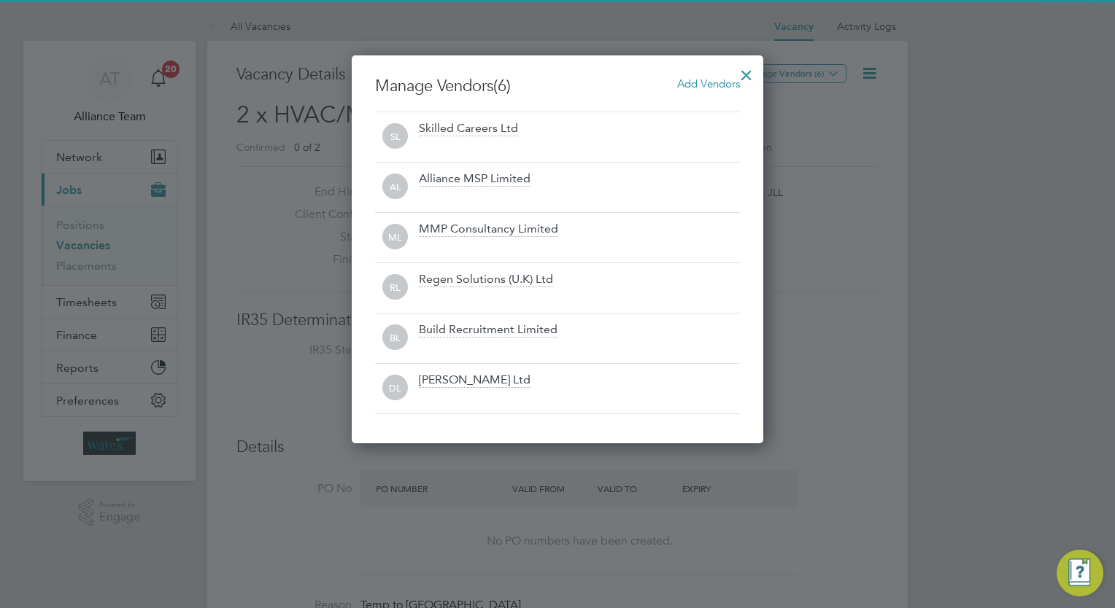
click at [553, 77] on div at bounding box center [746, 71] width 26 height 26
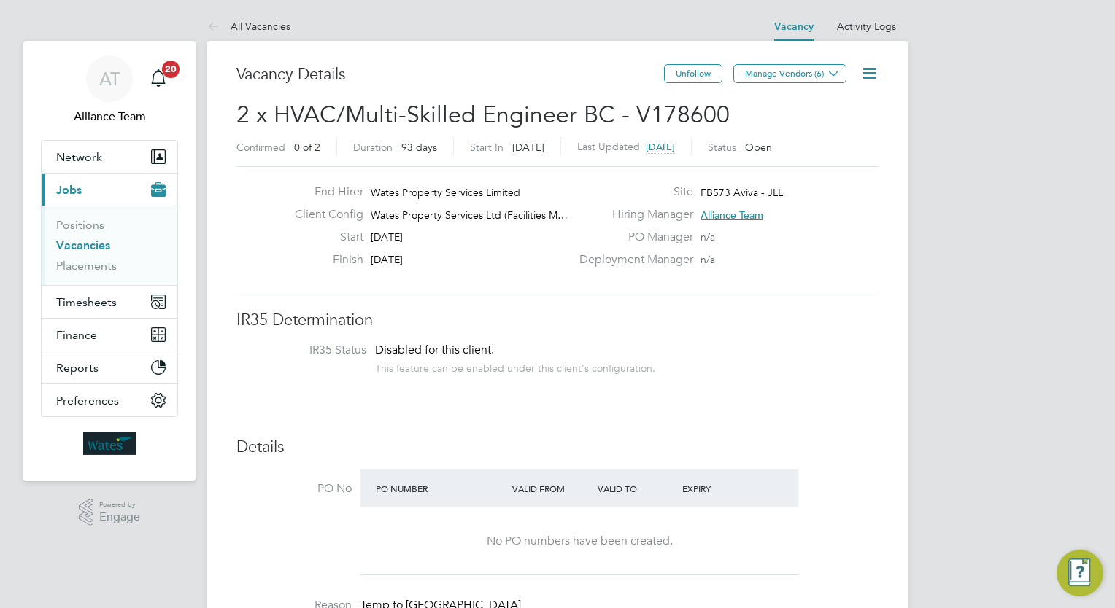
click at [553, 66] on icon at bounding box center [869, 73] width 18 height 18
click at [553, 155] on li "Followers" at bounding box center [834, 157] width 85 height 20
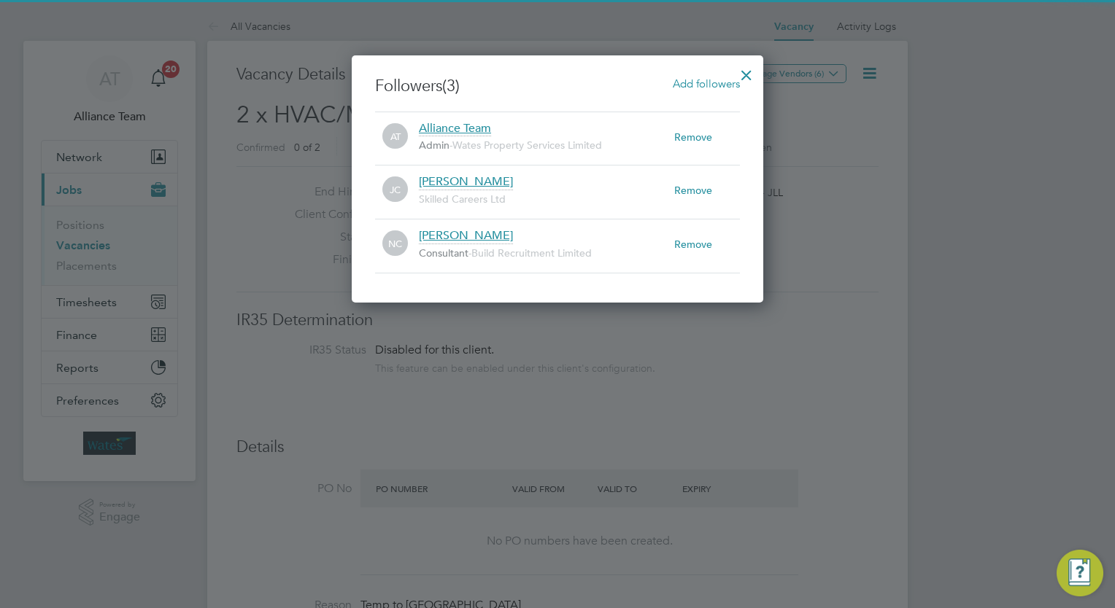
click at [553, 77] on span "Add followers" at bounding box center [706, 84] width 67 height 14
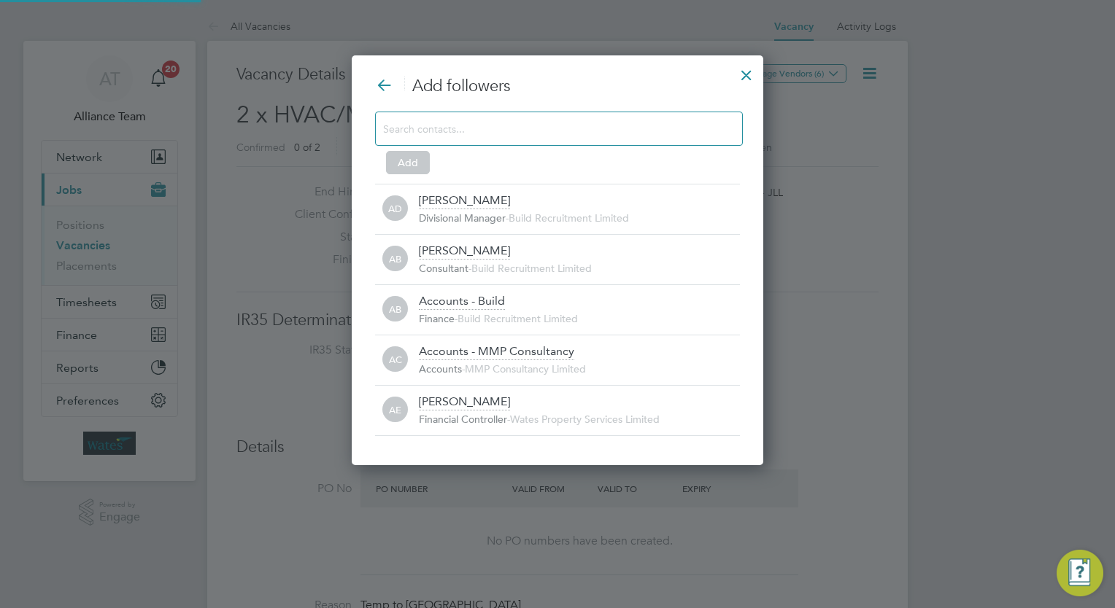
click at [538, 134] on input at bounding box center [547, 128] width 328 height 19
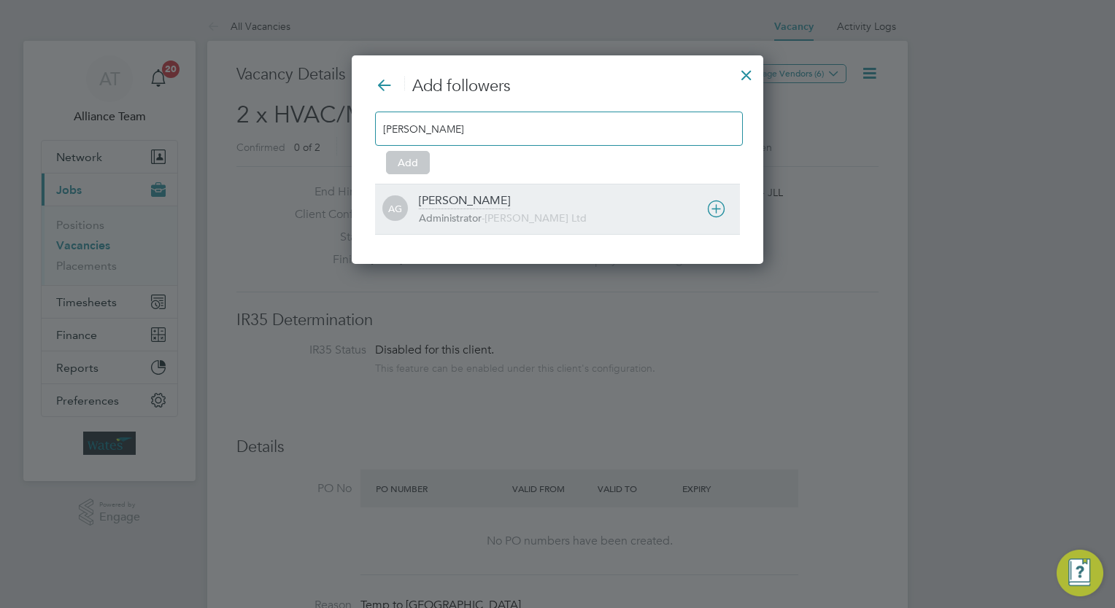
type input "amy"
click at [499, 196] on div "Amy Garcia Administrator - Daniel Owen Ltd" at bounding box center [579, 209] width 321 height 32
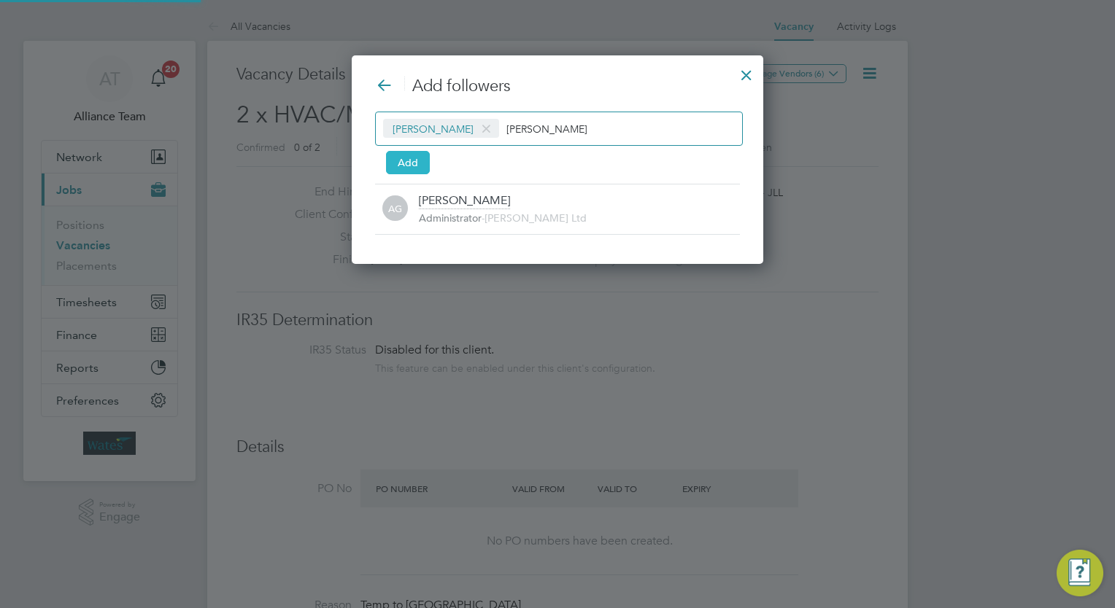
click at [409, 165] on button "Add" at bounding box center [408, 162] width 44 height 23
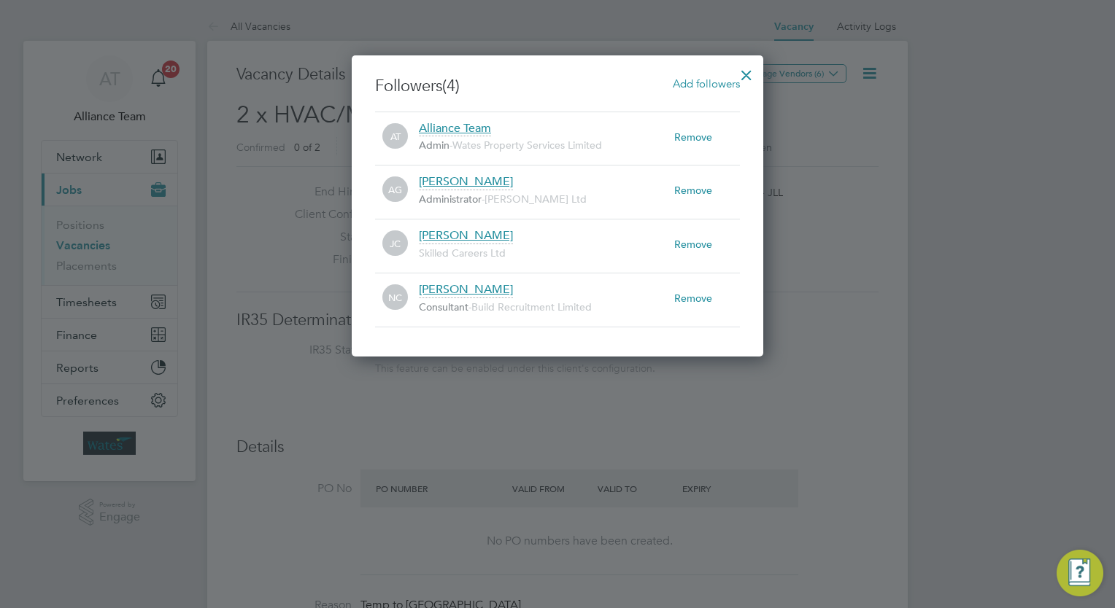
click at [553, 79] on div at bounding box center [746, 71] width 26 height 26
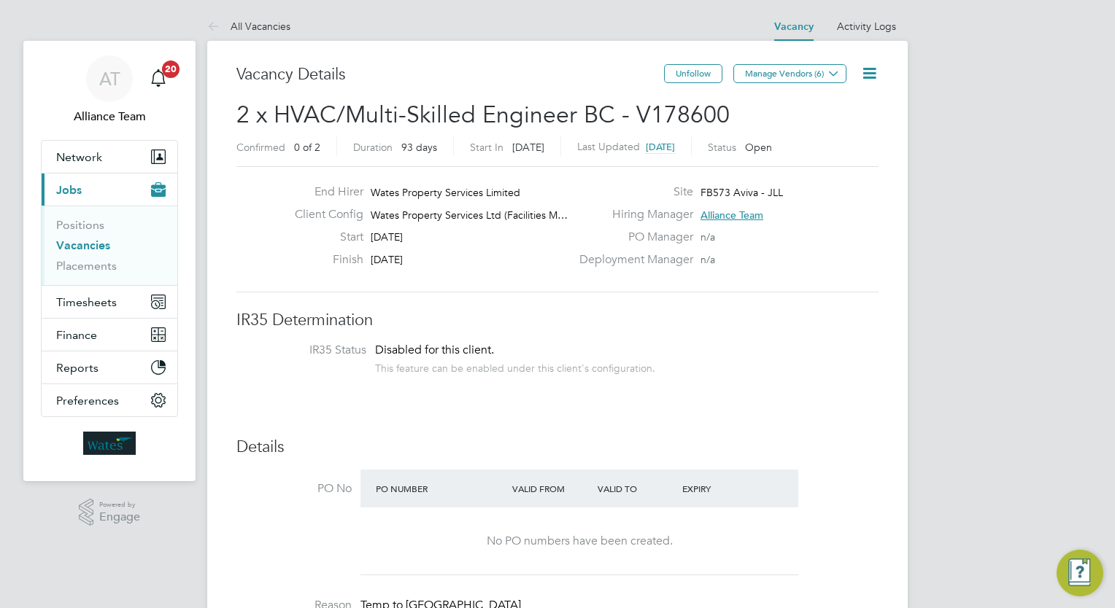
click at [470, 113] on span "2 x HVAC/Multi-Skilled Engineer BC - V178600" at bounding box center [482, 115] width 493 height 28
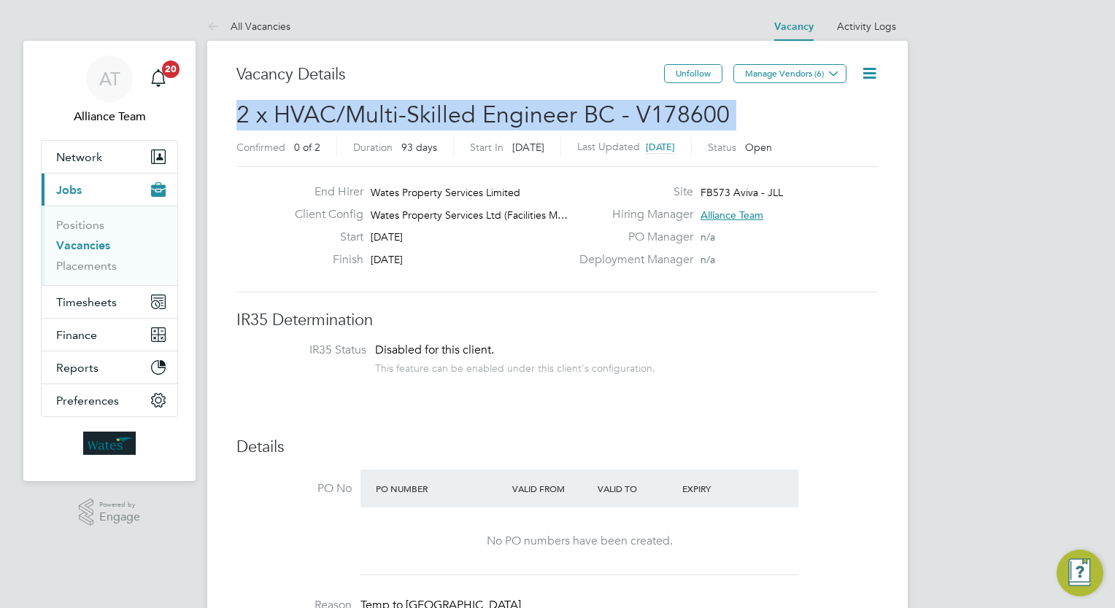
copy h2 "2 x HVAC/Multi-Skilled Engineer BC - V178600 Confirmed"
click at [553, 371] on li "IR35 Status Disabled for this client. This feature can be enabled under this cl…" at bounding box center [557, 361] width 613 height 36
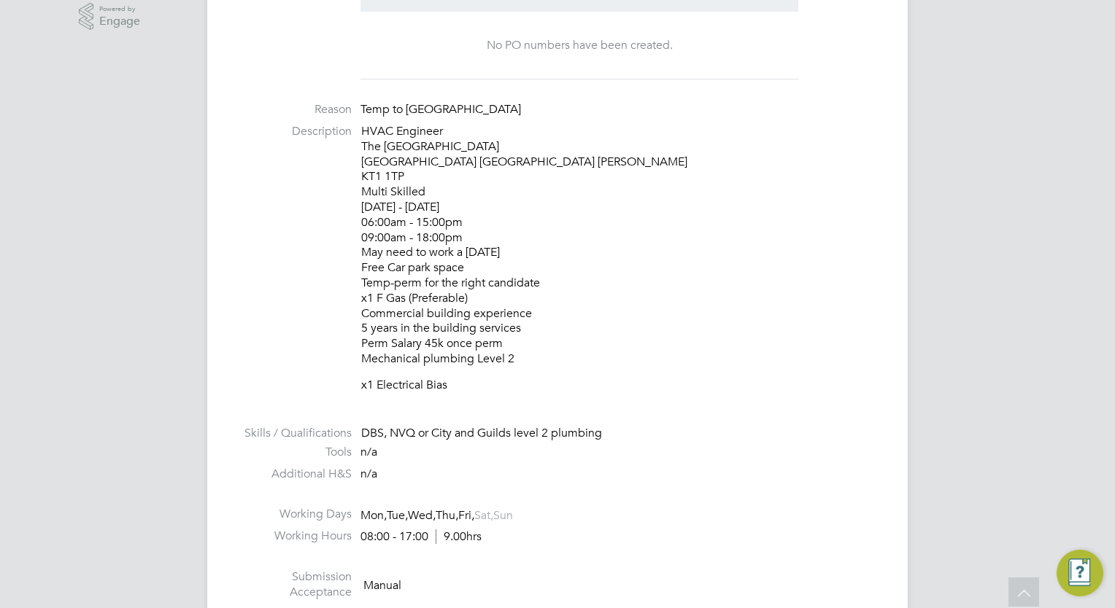
click at [553, 321] on p "HVAC Engineer The Bentall Centre Wood Street Kingston Upton Thames KT1 1TP Mult…" at bounding box center [619, 245] width 517 height 243
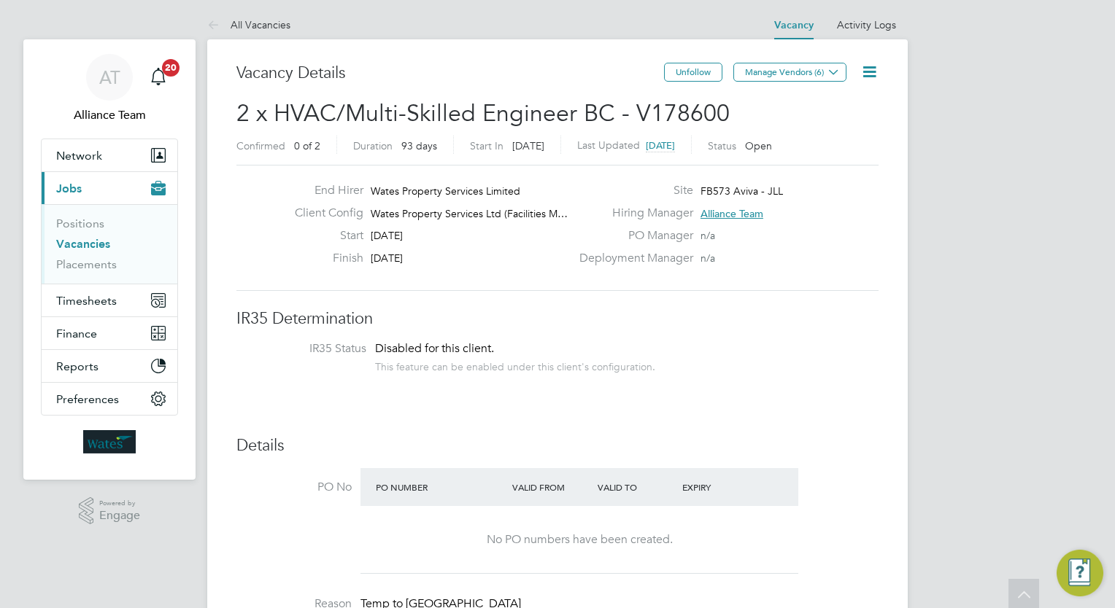
scroll to position [0, 0]
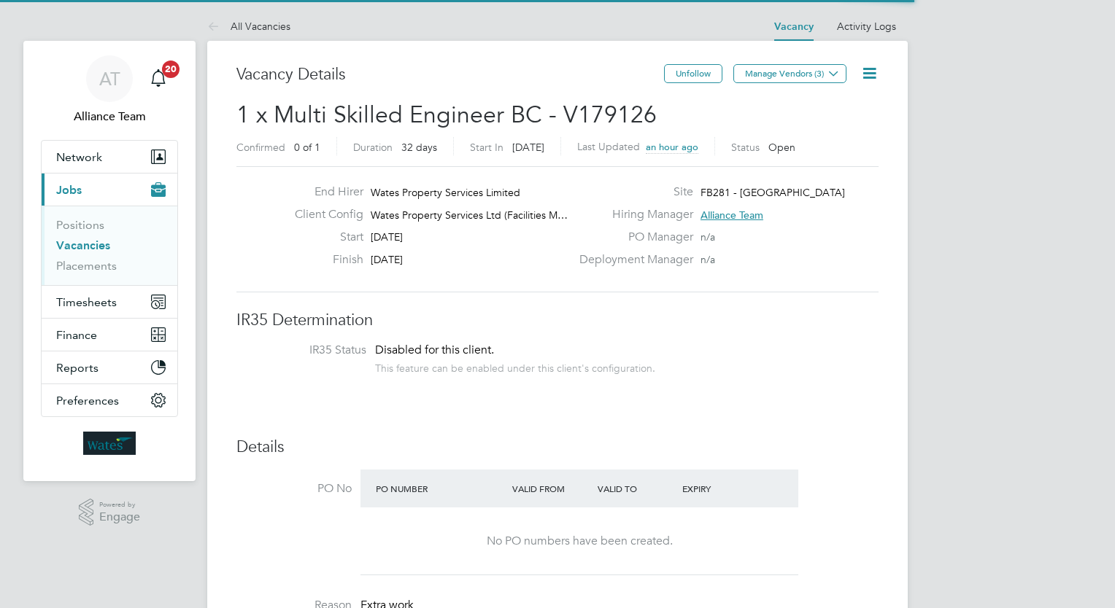
scroll to position [26, 228]
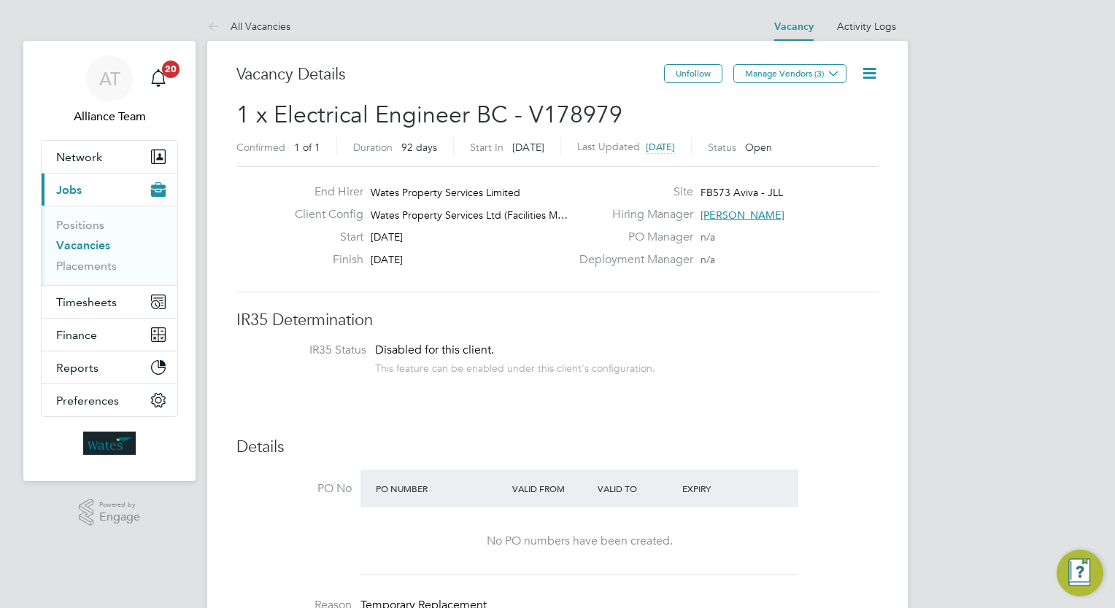
click at [875, 74] on icon at bounding box center [869, 73] width 18 height 18
click at [836, 128] on li "Update Status" at bounding box center [834, 128] width 85 height 20
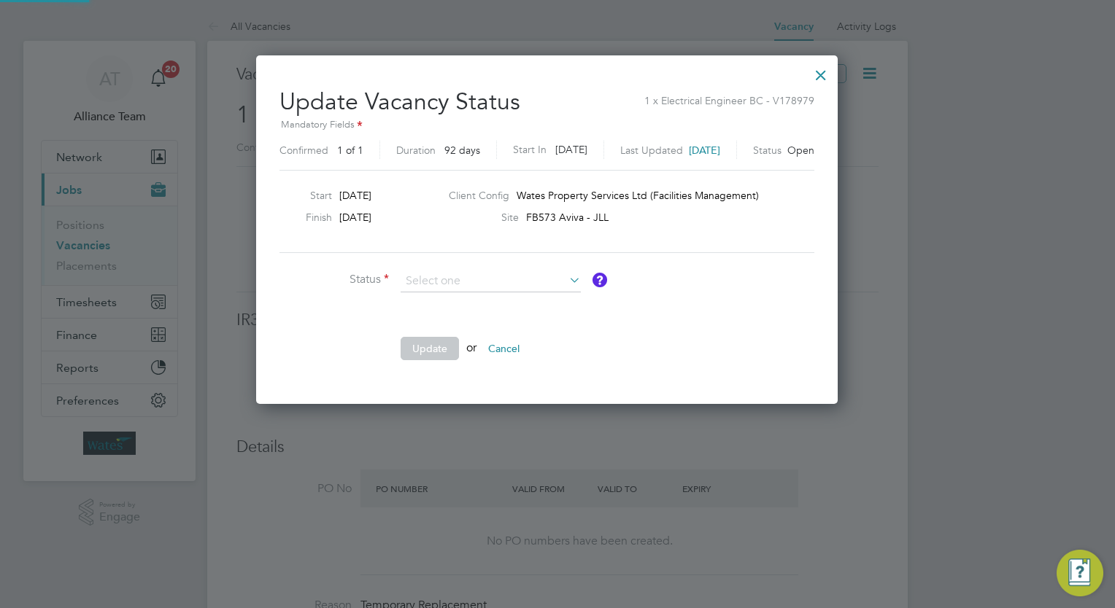
scroll to position [347, 603]
click at [488, 295] on li "Completed" at bounding box center [491, 299] width 181 height 19
type input "Completed"
click at [435, 357] on button "Update" at bounding box center [430, 348] width 58 height 23
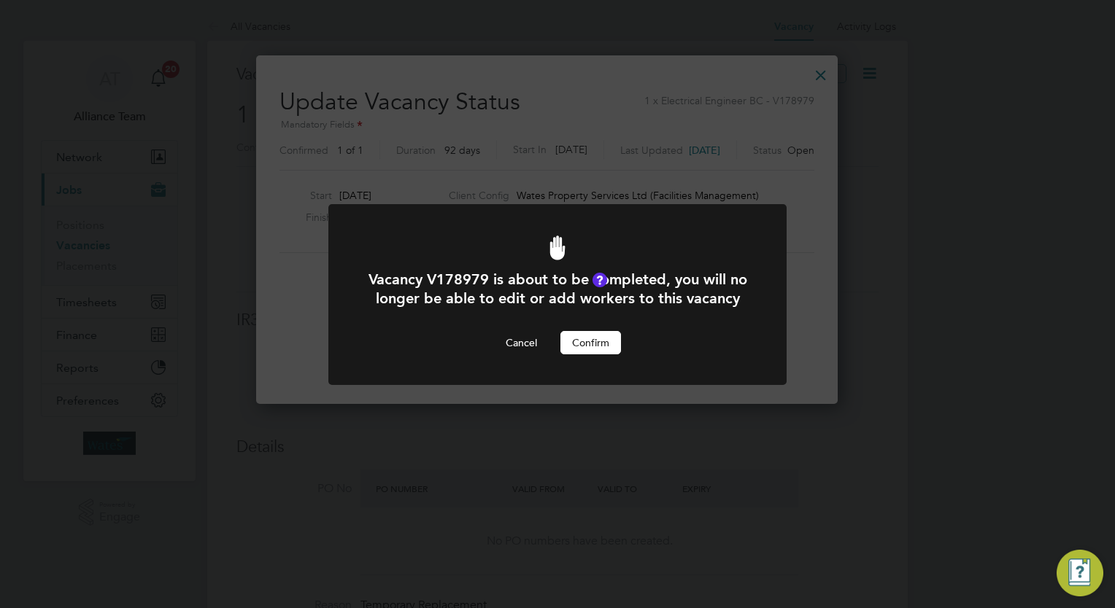
click at [600, 355] on button "Confirm" at bounding box center [590, 342] width 61 height 23
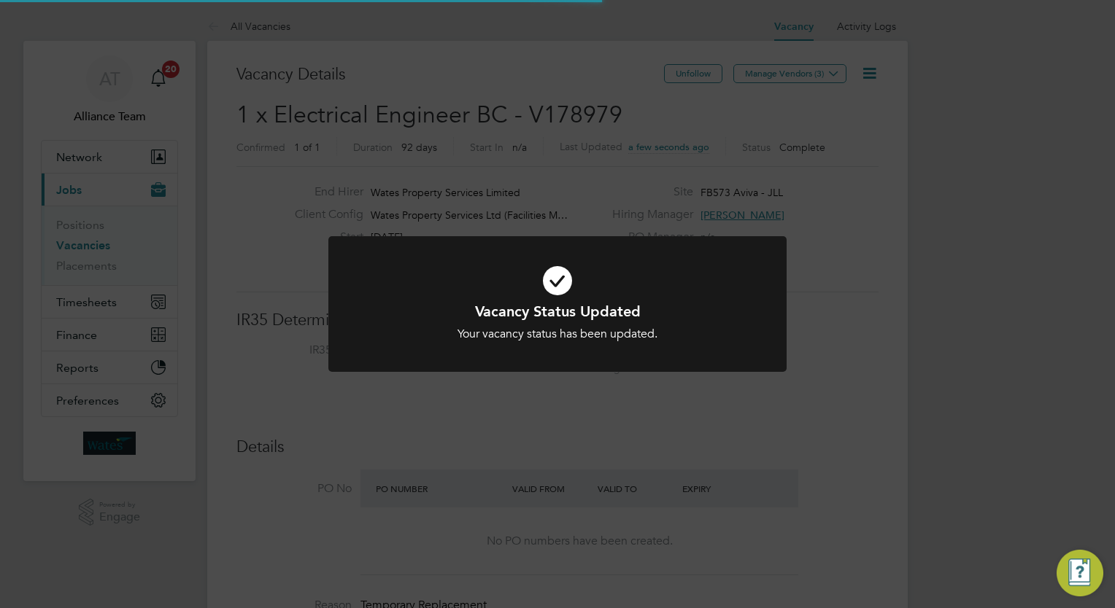
click at [967, 426] on div "Vacancy Status Updated Your vacancy status has been updated. Cancel Okay" at bounding box center [557, 304] width 1115 height 608
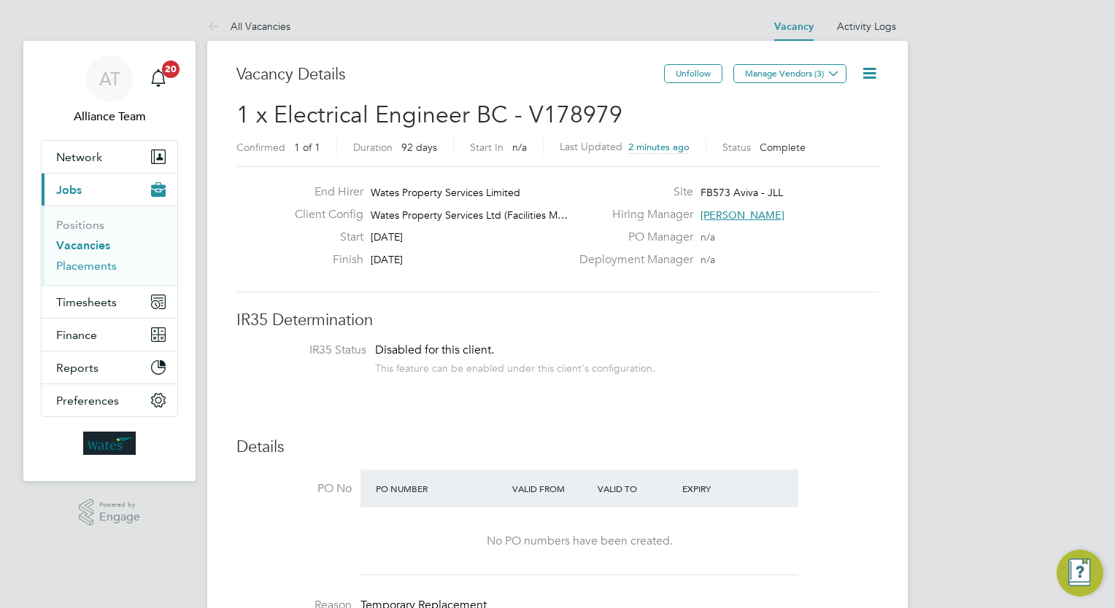
click at [87, 263] on link "Placements" at bounding box center [86, 266] width 61 height 14
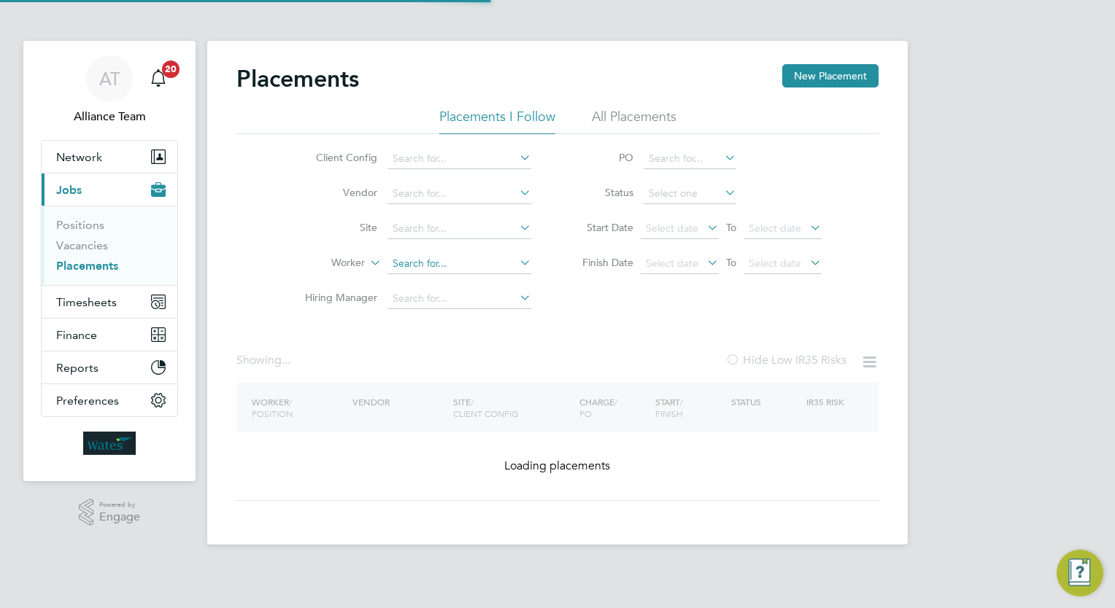
click at [457, 267] on input at bounding box center [459, 264] width 144 height 20
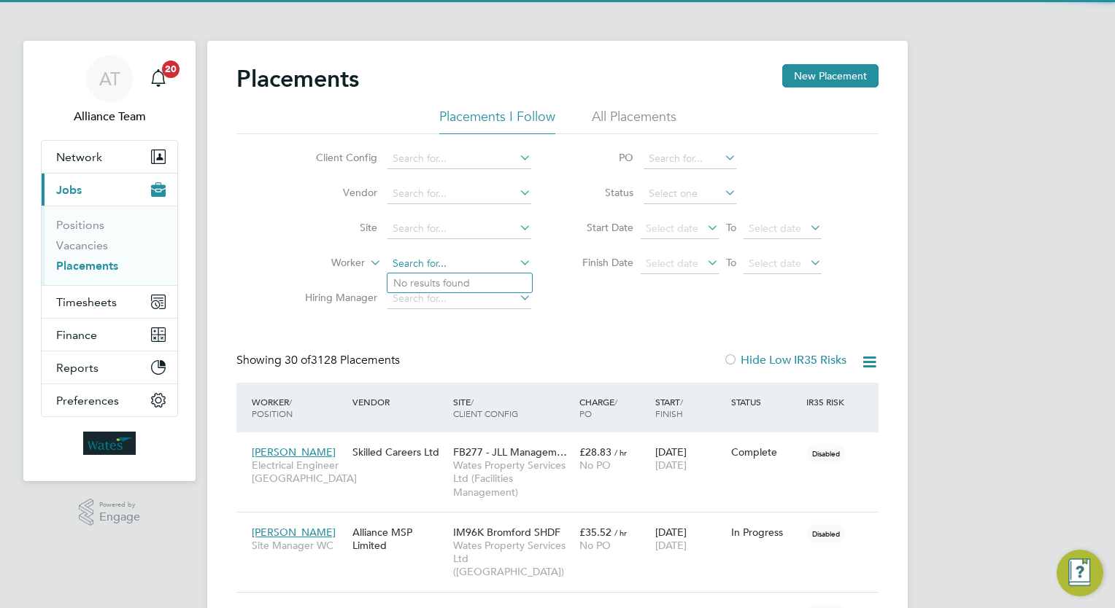
scroll to position [55, 101]
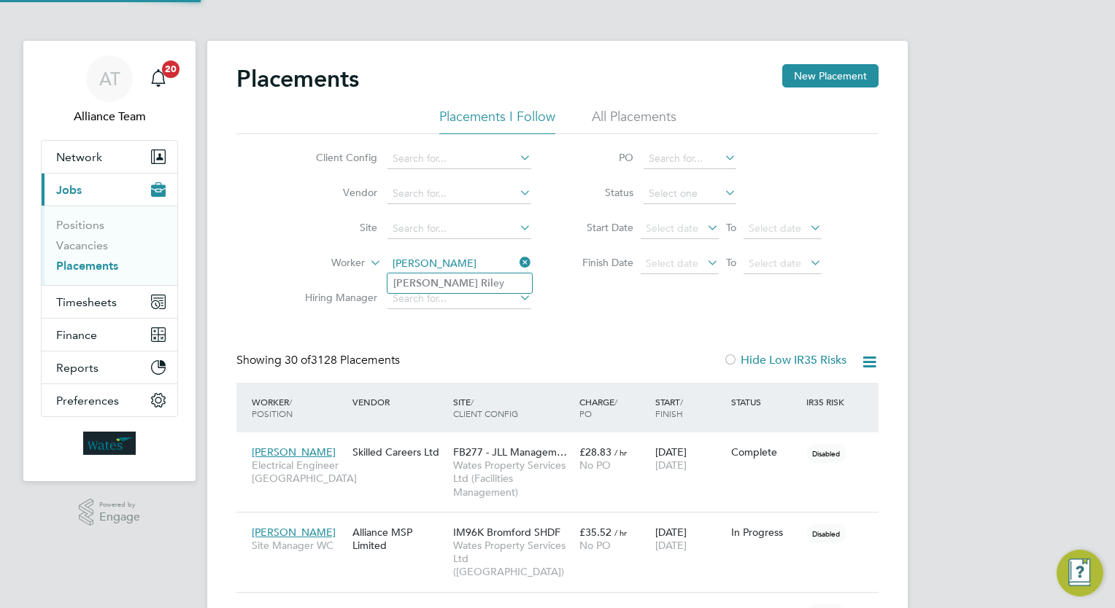
click at [461, 285] on li "Ryan Ril ey" at bounding box center [459, 284] width 144 height 20
type input "[PERSON_NAME]"
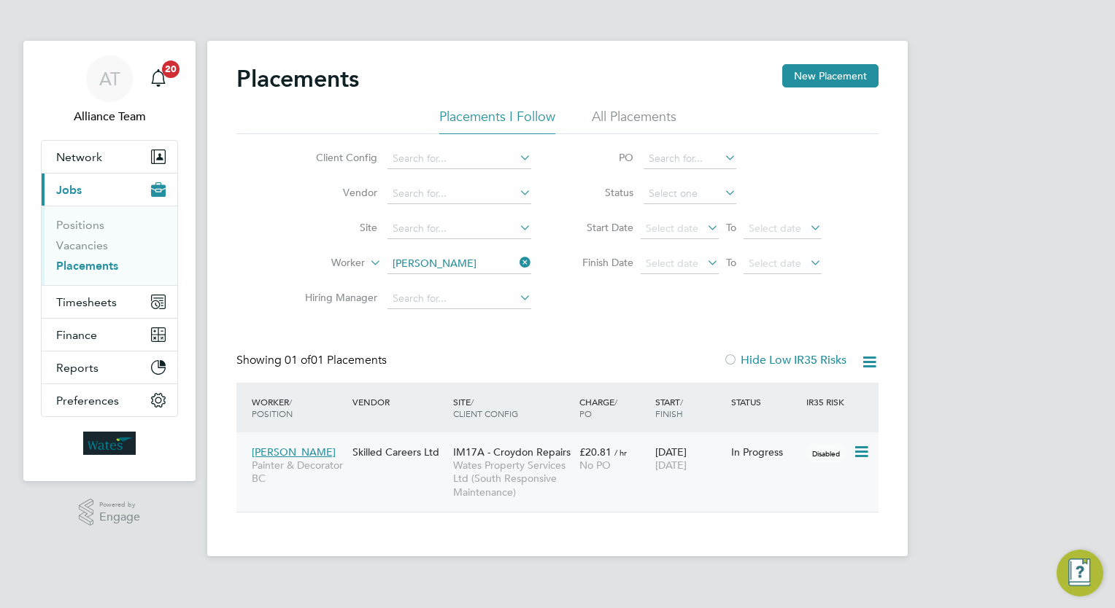
click at [767, 489] on div "Ryan Riley Painter & Decorator BC Skilled Careers Ltd IM17A - Croydon Repairs W…" at bounding box center [557, 473] width 642 height 80
click at [762, 471] on div "Ryan Riley Painter & Decorator BC Skilled Careers Ltd IM17A - Croydon Repairs W…" at bounding box center [557, 473] width 642 height 80
click at [687, 463] on span "05 Dec 2025" at bounding box center [670, 465] width 31 height 13
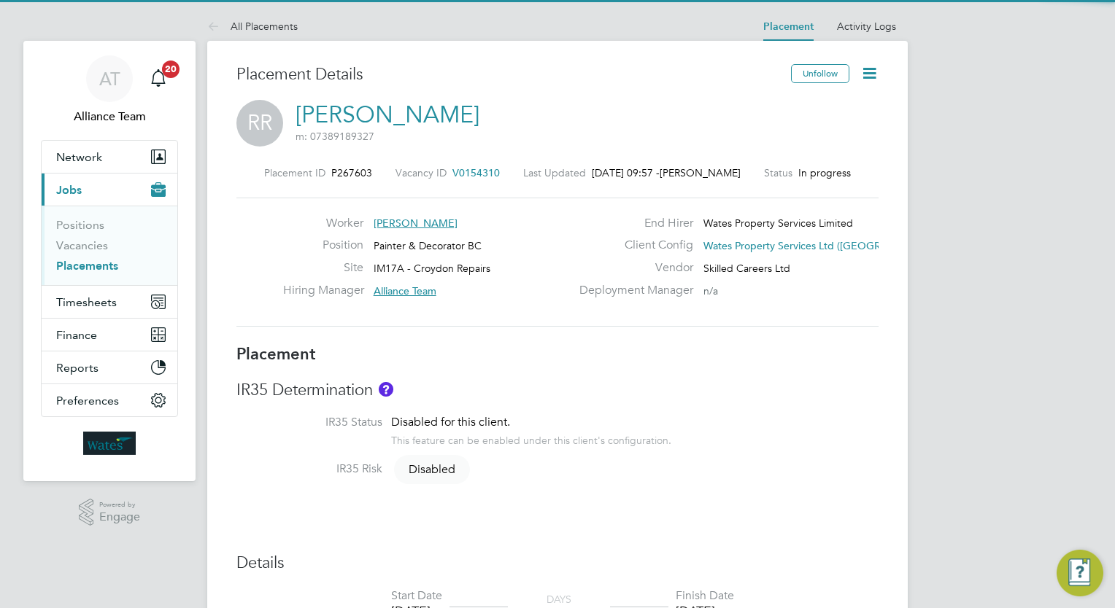
click at [870, 69] on icon at bounding box center [869, 73] width 18 height 18
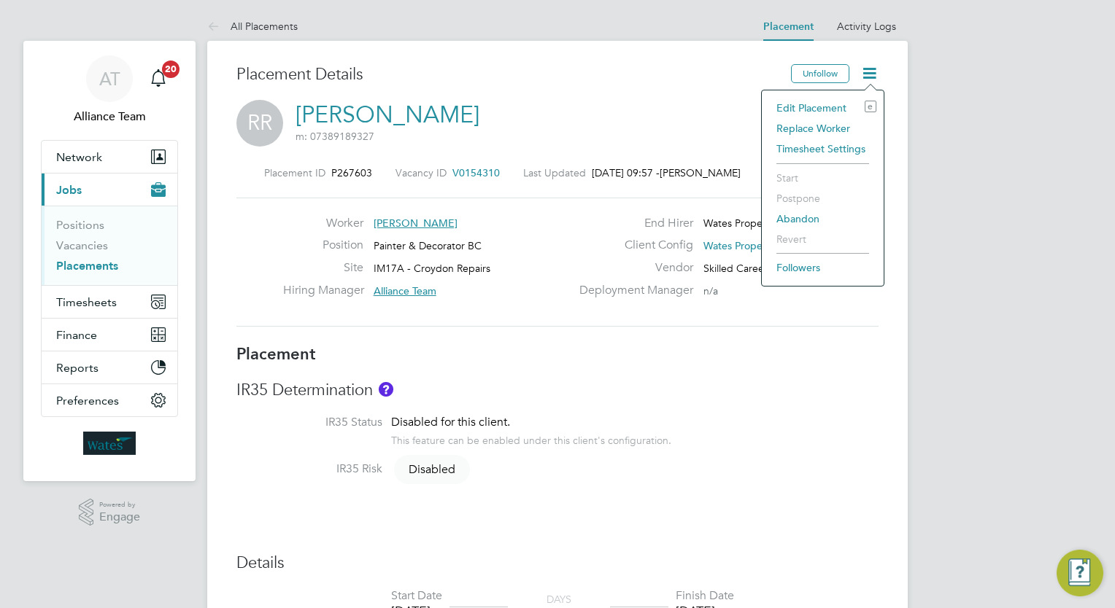
click at [815, 107] on li "Edit Placement e" at bounding box center [822, 108] width 107 height 20
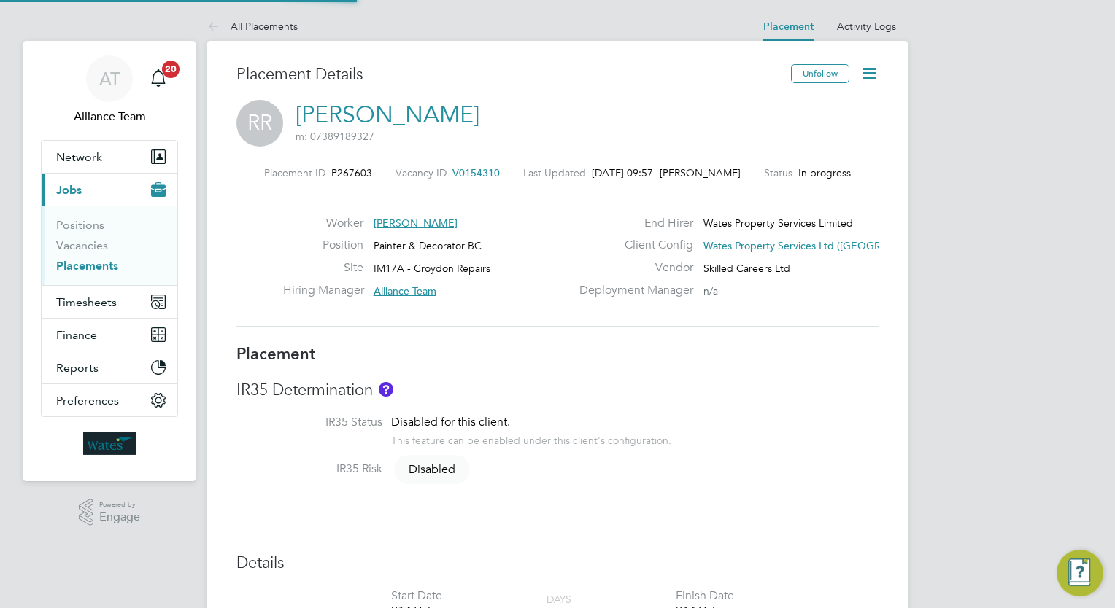
type input "Alliance Team"
type input "03 Feb 2025"
type input "05 Dec 2025"
type input "08:00"
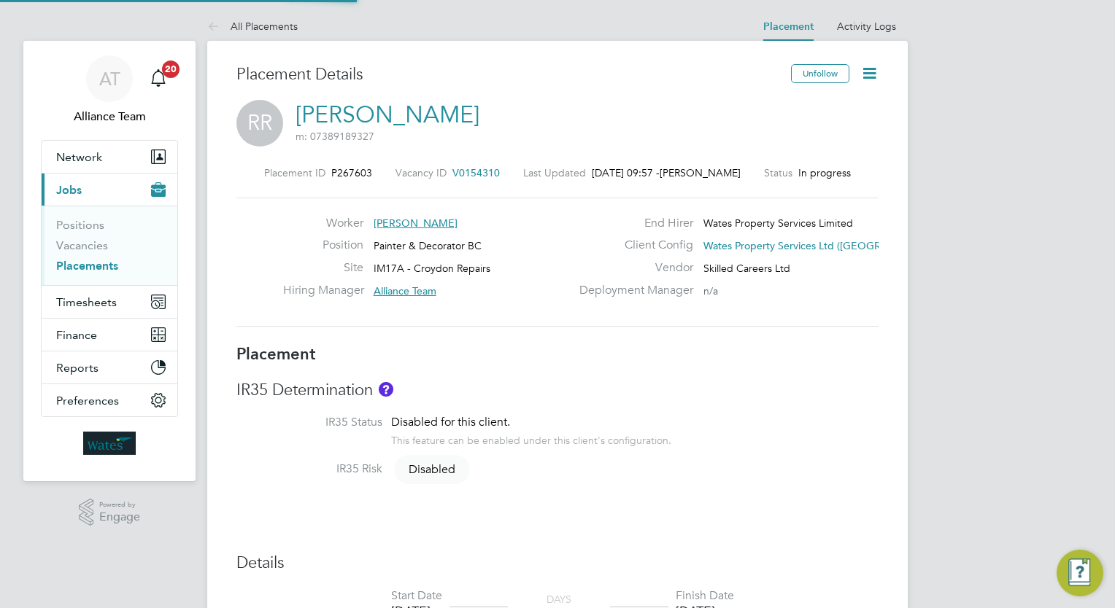
type input "17:00"
type input "07382"
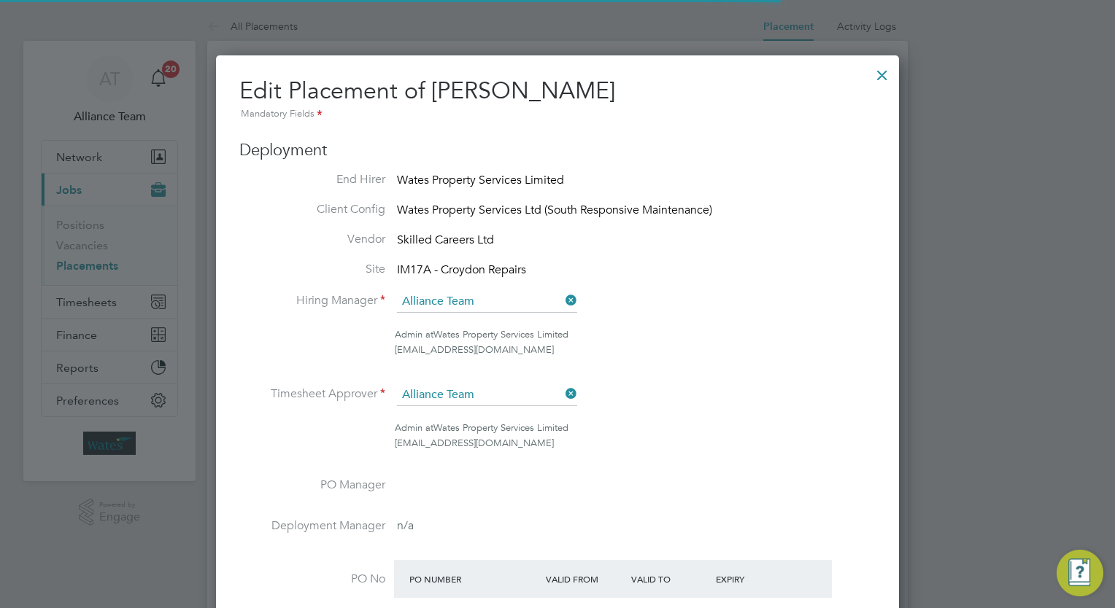
scroll to position [7, 7]
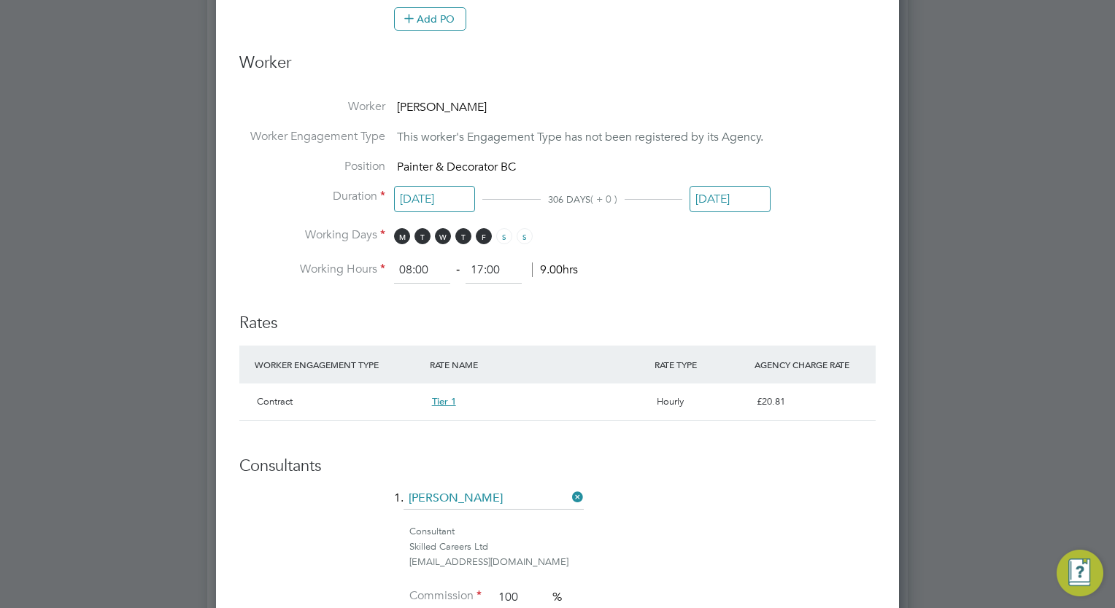
click at [730, 204] on input "05 Dec 2025" at bounding box center [729, 199] width 81 height 27
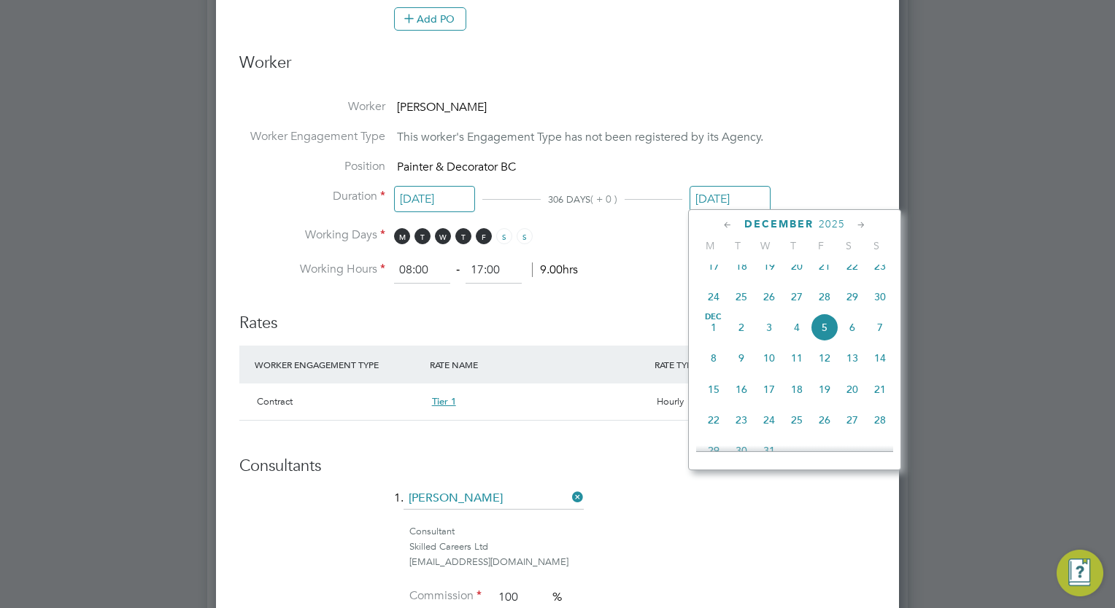
click at [727, 227] on icon at bounding box center [728, 225] width 14 height 16
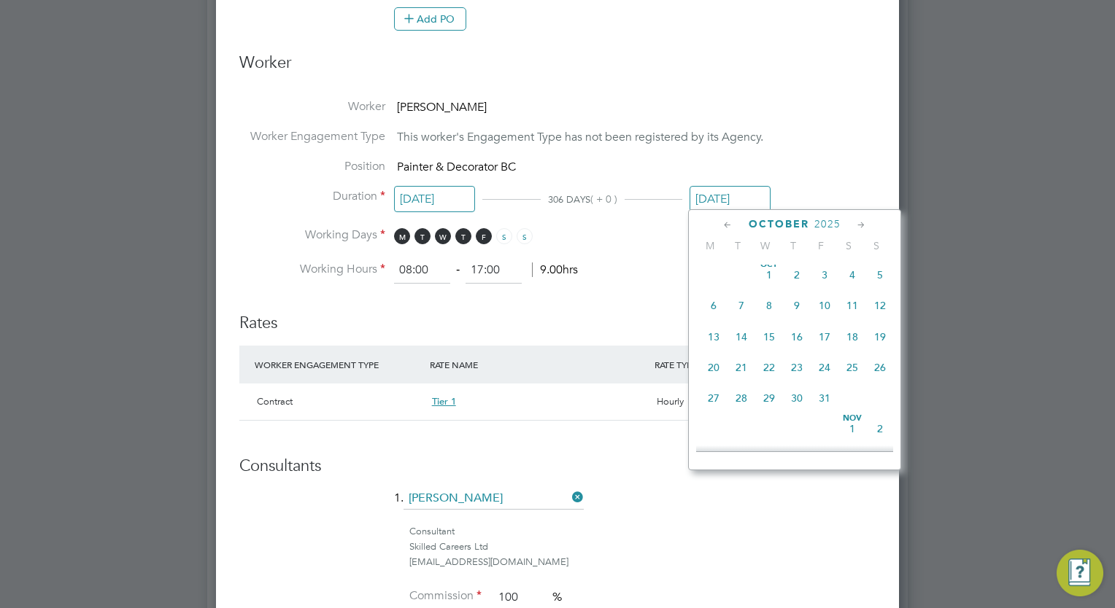
click at [727, 227] on icon at bounding box center [728, 225] width 14 height 16
click at [832, 375] on span "22" at bounding box center [825, 371] width 28 height 28
type input "22 Aug 2025"
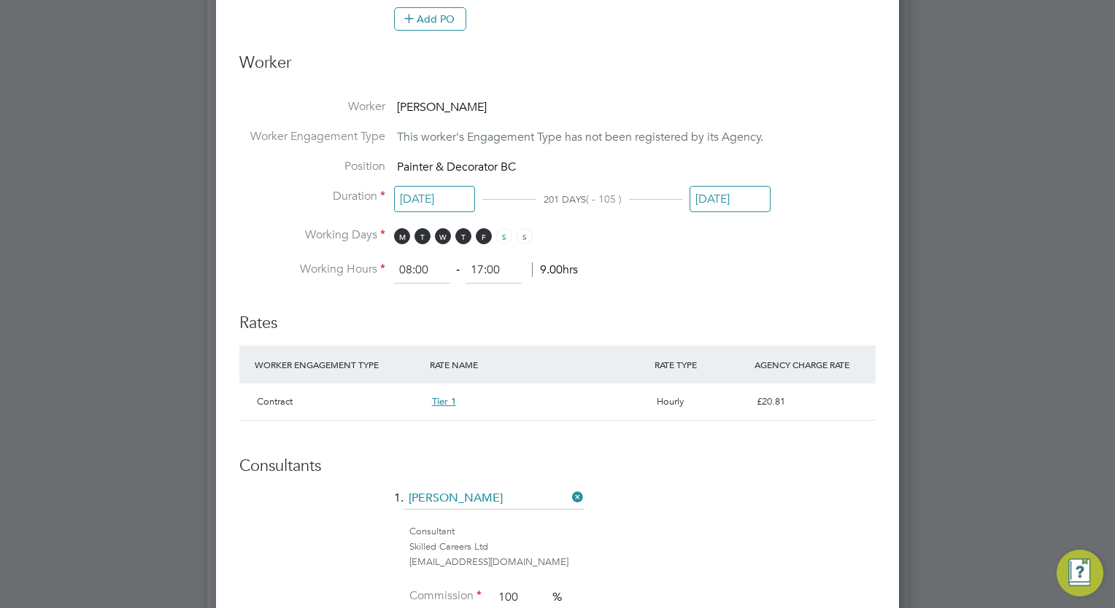
click at [743, 298] on h3 "Rates" at bounding box center [557, 316] width 636 height 36
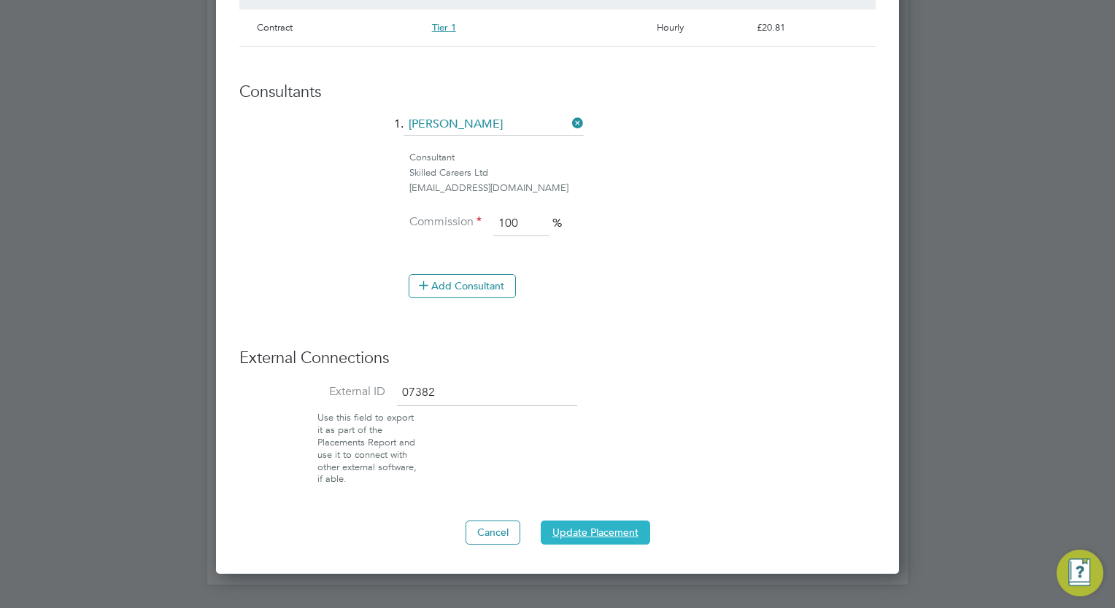
click at [622, 521] on button "Update Placement" at bounding box center [595, 532] width 109 height 23
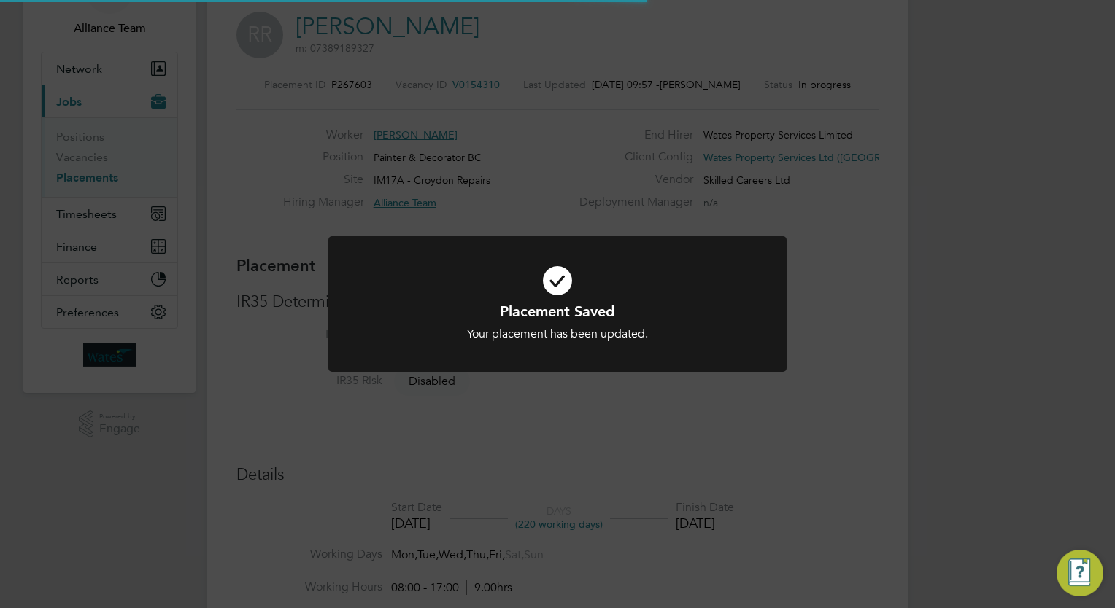
click at [975, 296] on div "Placement Saved Your placement has been updated. Cancel Okay" at bounding box center [557, 304] width 1115 height 608
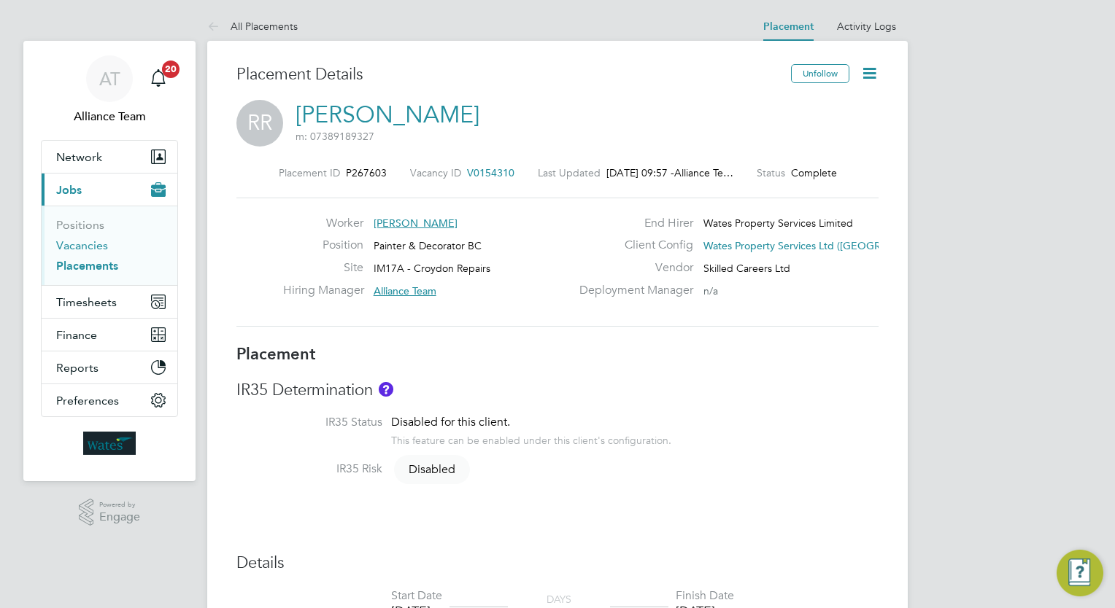
click at [77, 244] on link "Vacancies" at bounding box center [82, 246] width 52 height 14
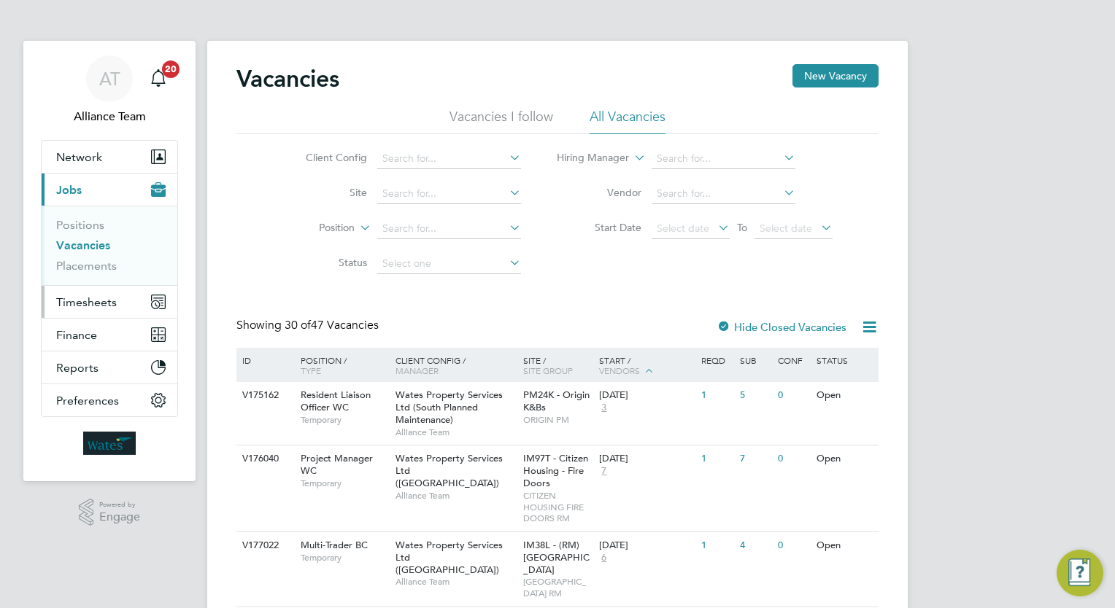
click at [100, 308] on span "Timesheets" at bounding box center [86, 302] width 61 height 14
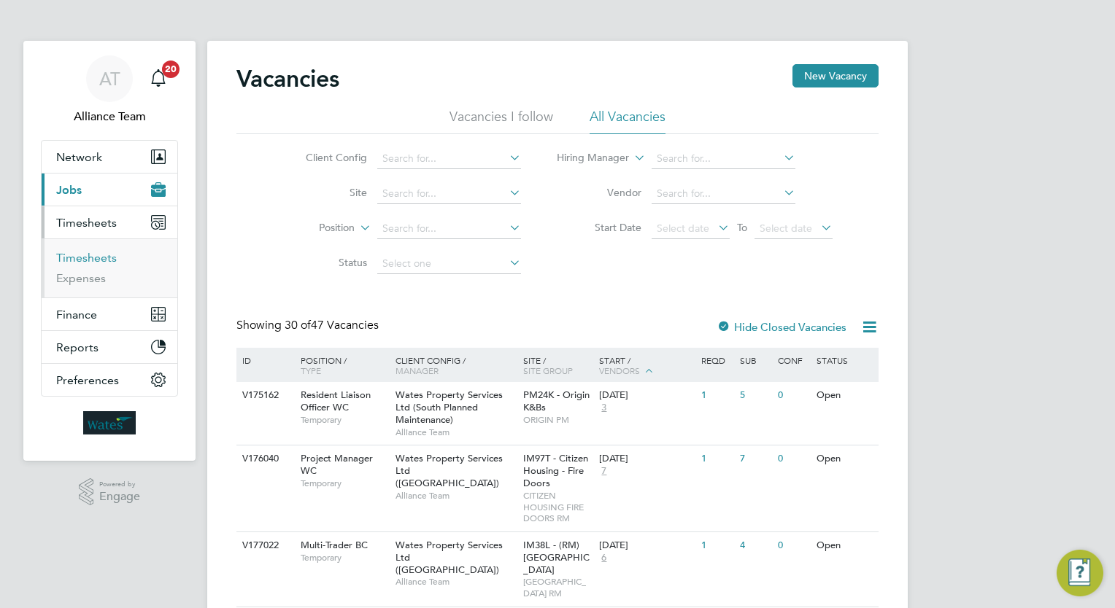
click at [99, 260] on link "Timesheets" at bounding box center [86, 258] width 61 height 14
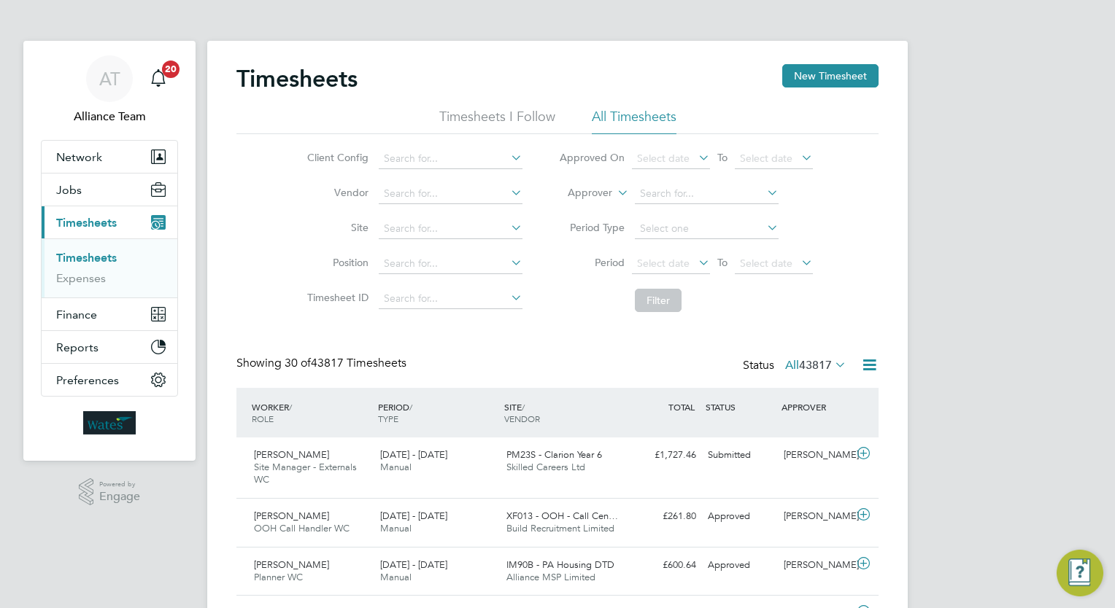
scroll to position [36, 127]
click at [592, 196] on label "Approver" at bounding box center [579, 193] width 66 height 15
click at [590, 206] on li "Worker" at bounding box center [576, 210] width 71 height 19
click at [732, 196] on input at bounding box center [707, 194] width 144 height 20
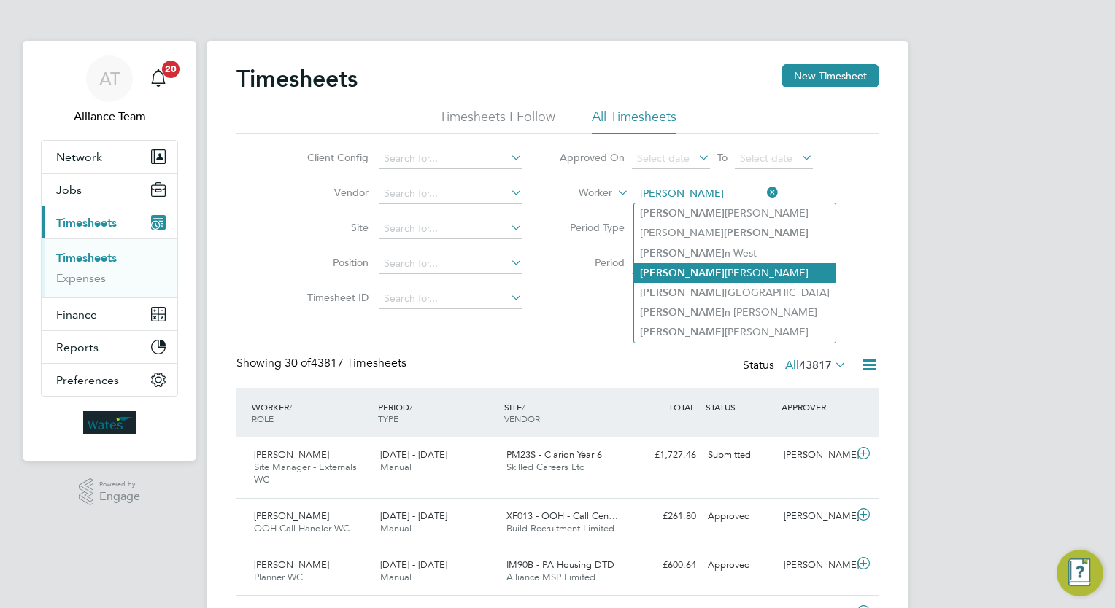
click at [714, 270] on li "Glen roy Bentley" at bounding box center [734, 273] width 201 height 20
type input "[PERSON_NAME]"
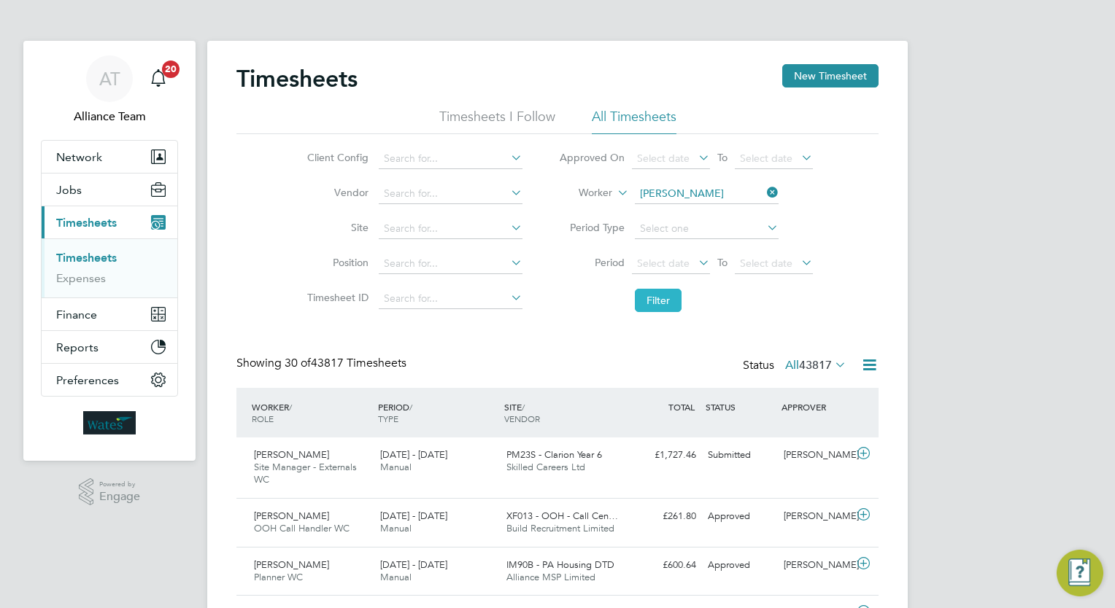
click at [662, 307] on button "Filter" at bounding box center [658, 300] width 47 height 23
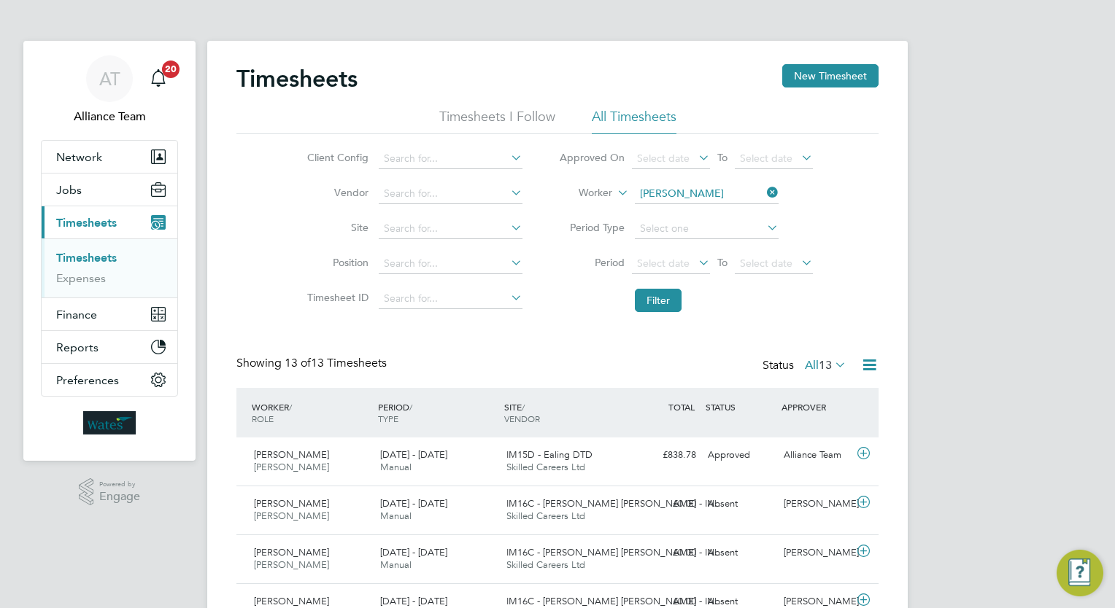
click at [261, 381] on div "Showing 13 of 13 Timesheets Status All 13" at bounding box center [557, 372] width 642 height 32
click at [92, 191] on button "Jobs" at bounding box center [110, 190] width 136 height 32
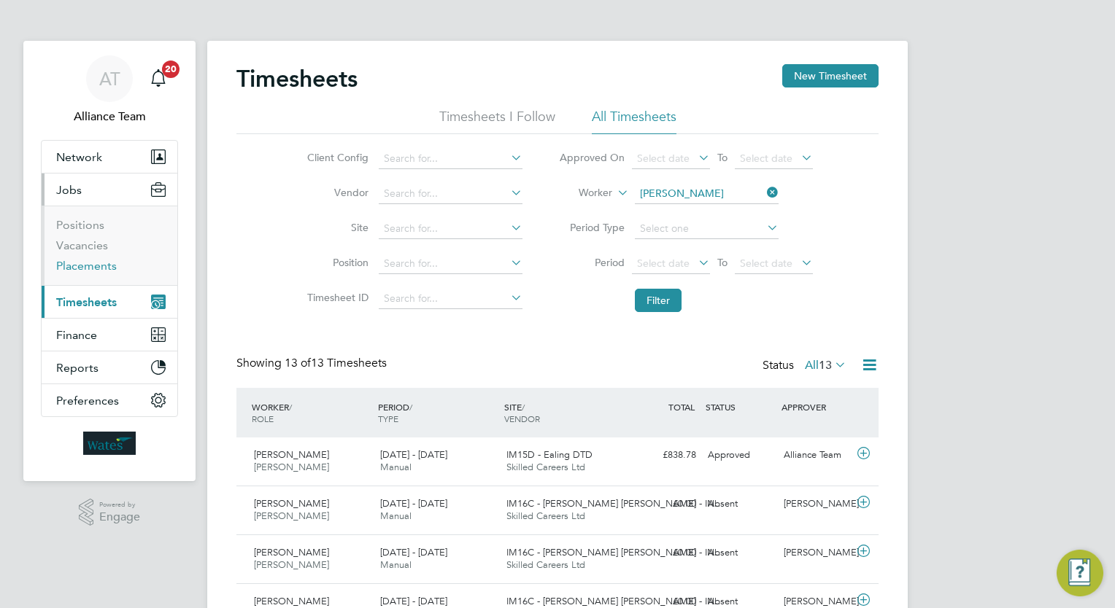
click at [111, 263] on link "Placements" at bounding box center [86, 266] width 61 height 14
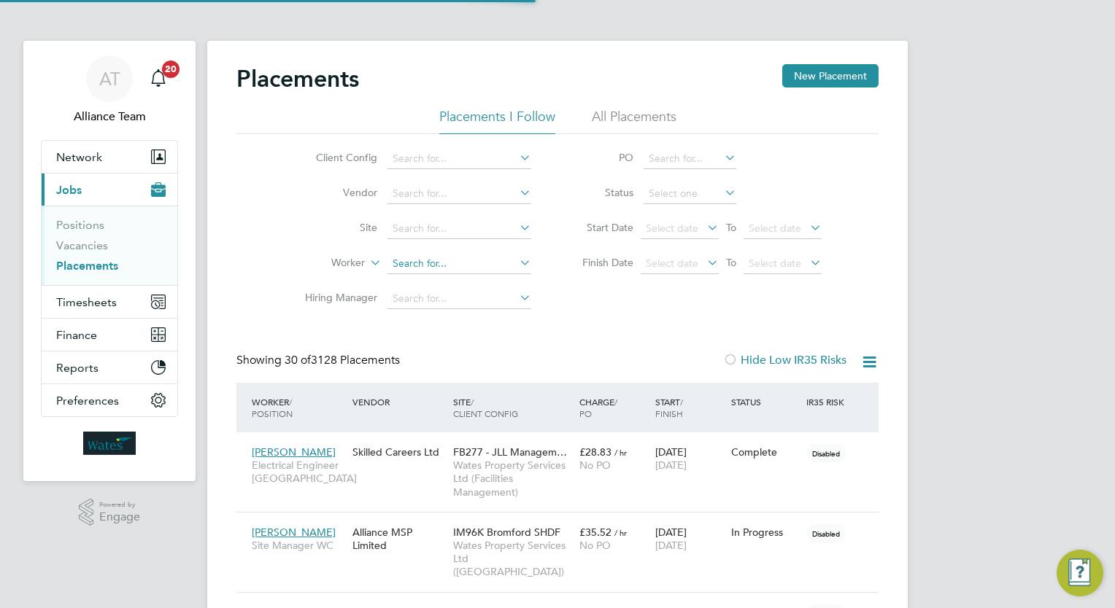
click at [464, 264] on input at bounding box center [459, 264] width 144 height 20
click at [452, 299] on li "Glenr oy Bentley" at bounding box center [459, 303] width 144 height 20
type input "[PERSON_NAME]"
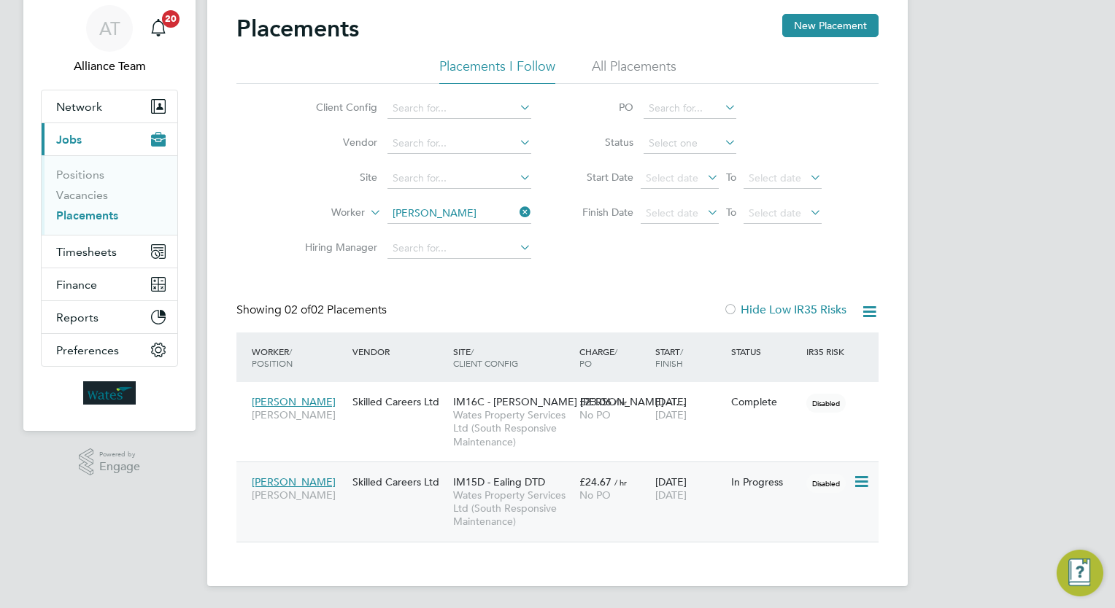
click at [683, 465] on div "Glenroy Bentley Carpenter BC Skilled Careers Ltd IM15D - Ealing DTD Wates Prope…" at bounding box center [557, 502] width 642 height 80
click at [746, 486] on div "In Progress" at bounding box center [765, 482] width 69 height 13
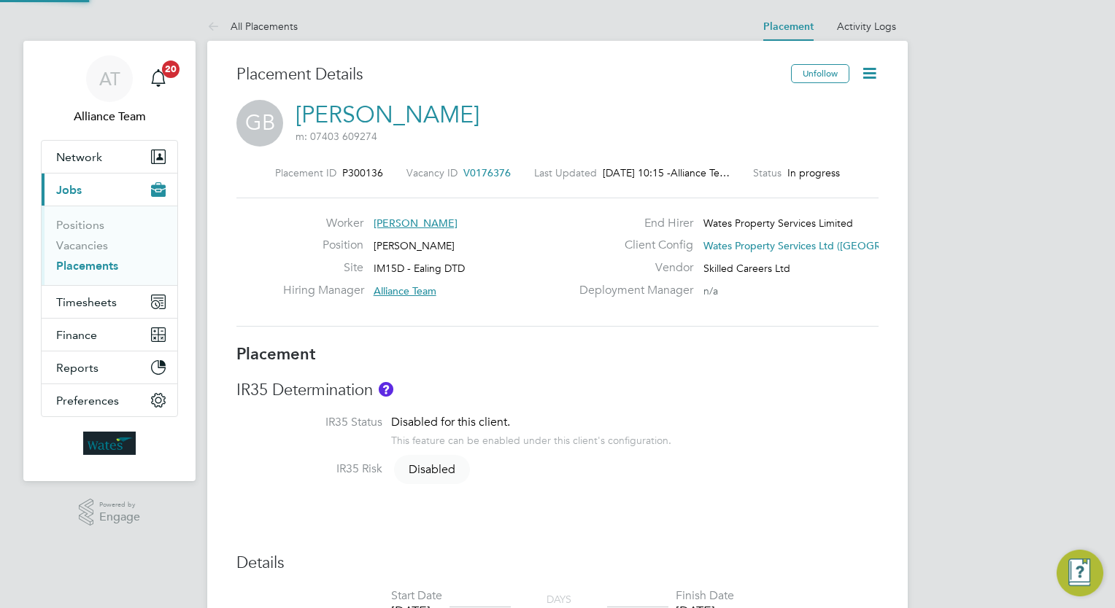
click at [870, 76] on icon at bounding box center [869, 73] width 18 height 18
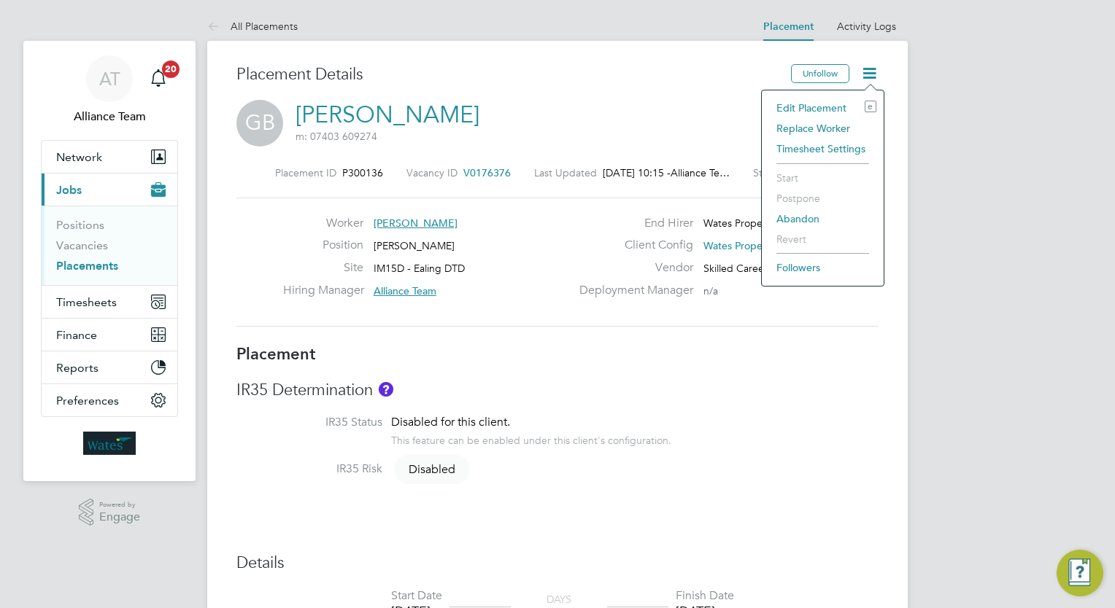
click at [835, 100] on li "Edit Placement e" at bounding box center [822, 108] width 107 height 20
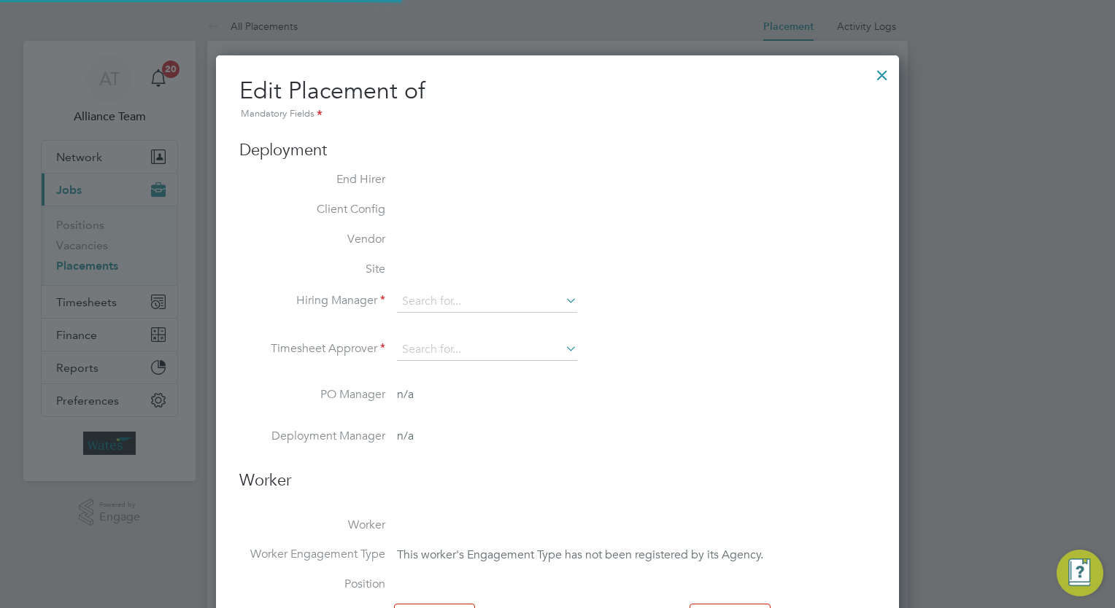
scroll to position [7, 7]
type input "Alliance Team"
type input "[DATE]"
type input "13 Nov 2025"
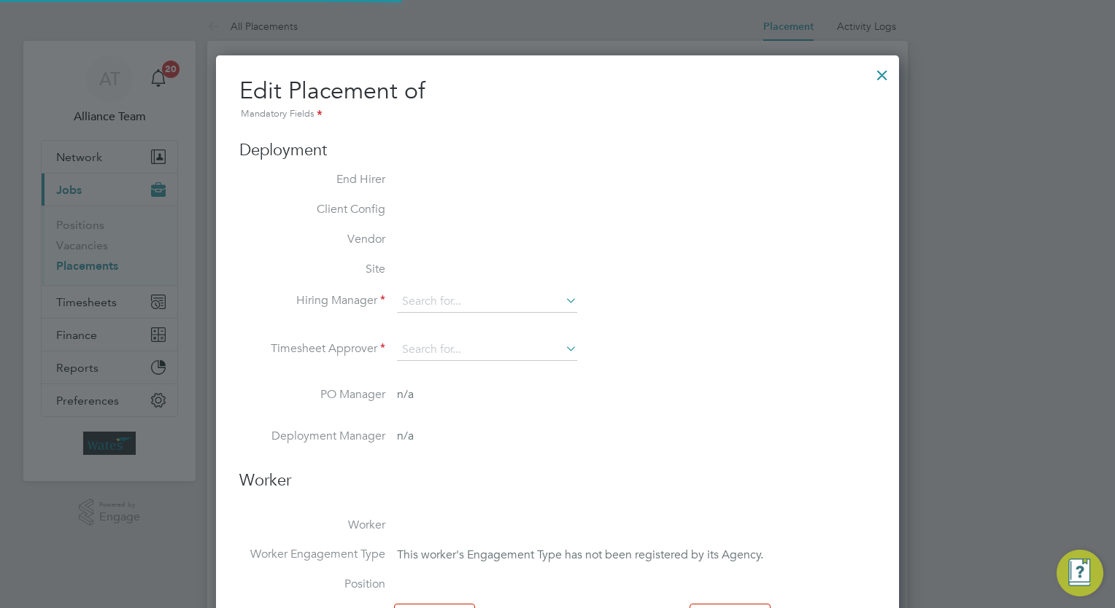
type input "08:00"
type input "18:00"
type input "8106"
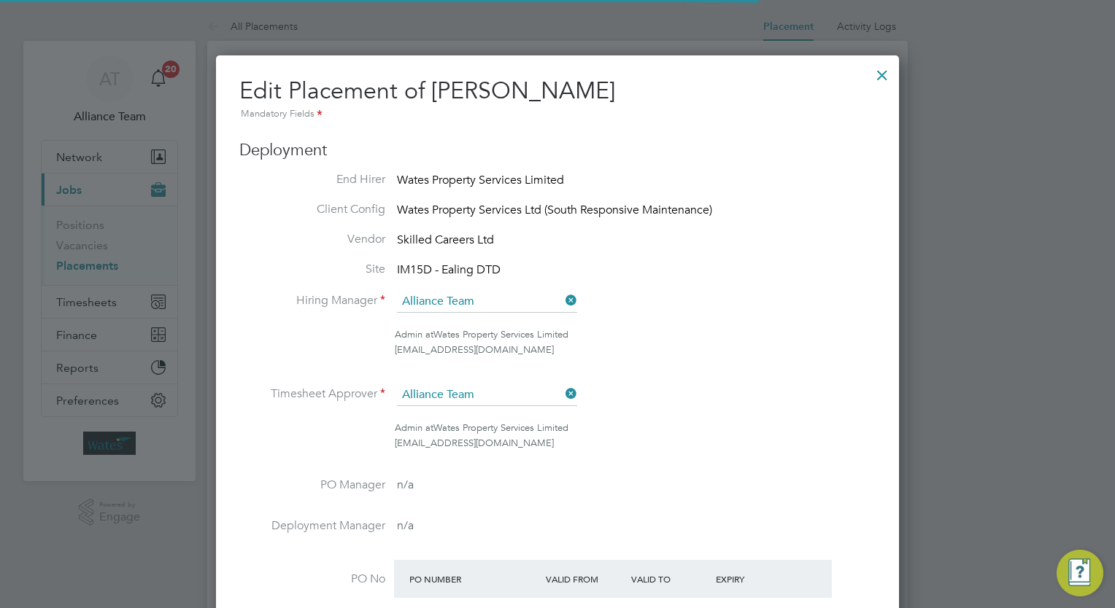
click at [765, 325] on li "Hiring Manager Alliance Team" at bounding box center [557, 309] width 636 height 36
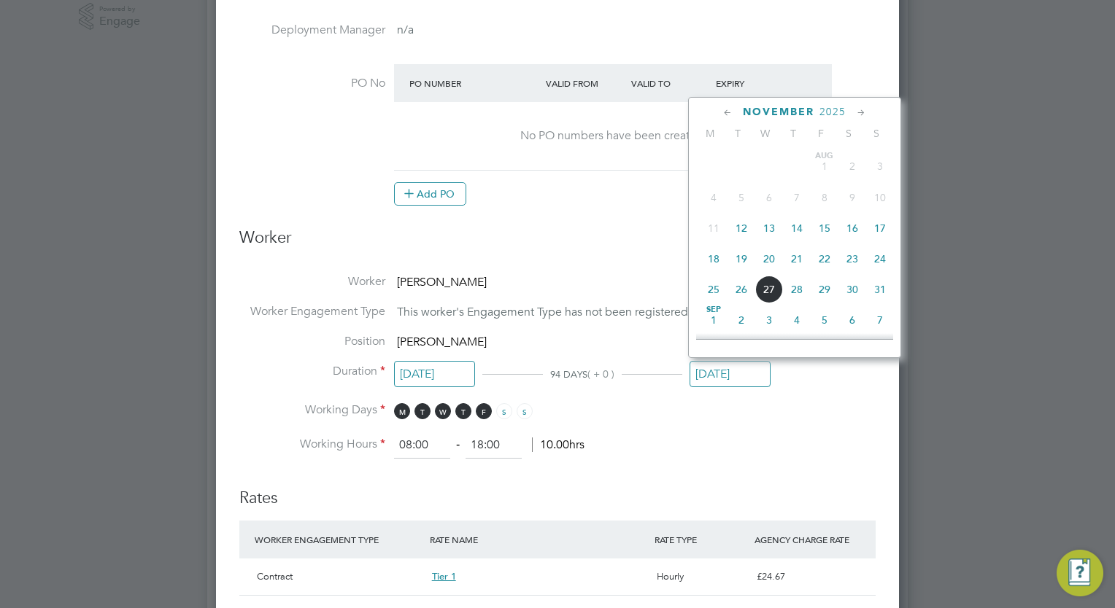
click at [738, 381] on input "13 Nov 2025" at bounding box center [729, 374] width 81 height 27
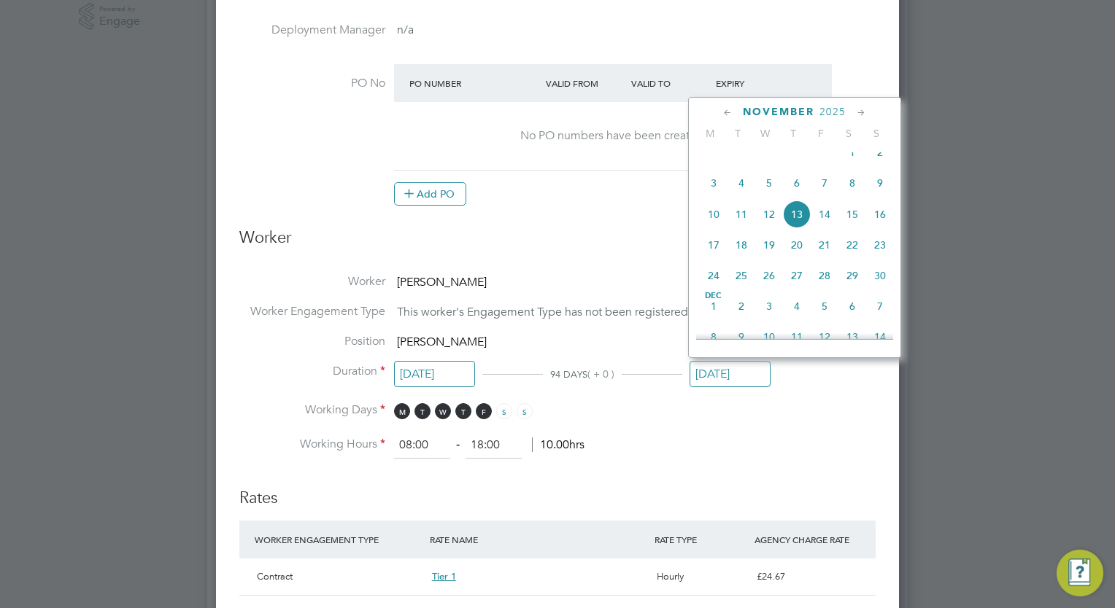
click at [727, 112] on icon at bounding box center [728, 113] width 14 height 16
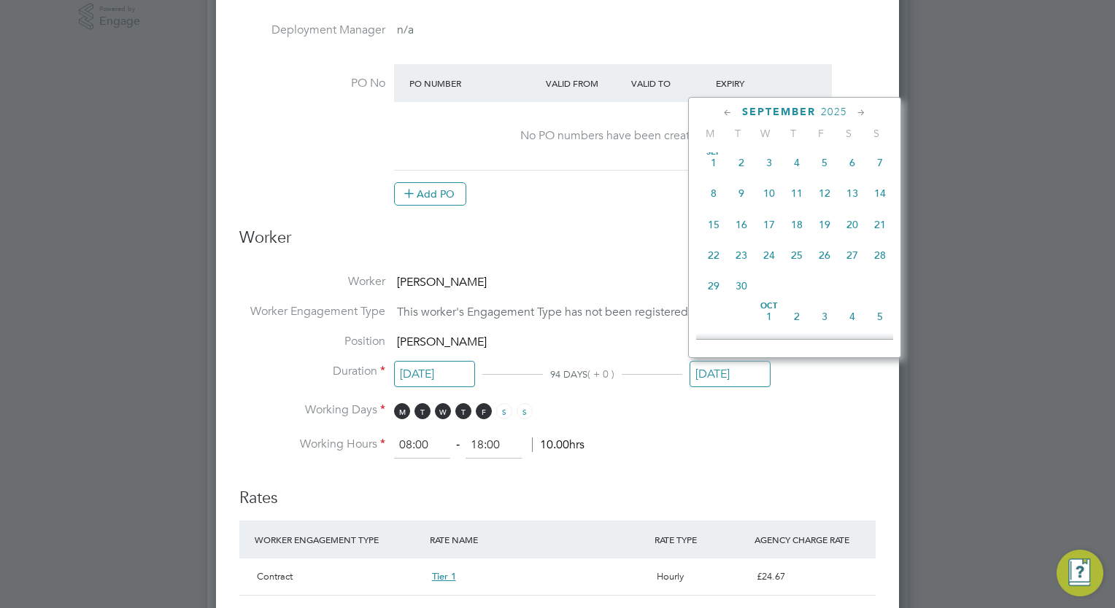
click at [727, 112] on icon at bounding box center [728, 113] width 14 height 16
click at [711, 290] on span "25" at bounding box center [714, 290] width 28 height 28
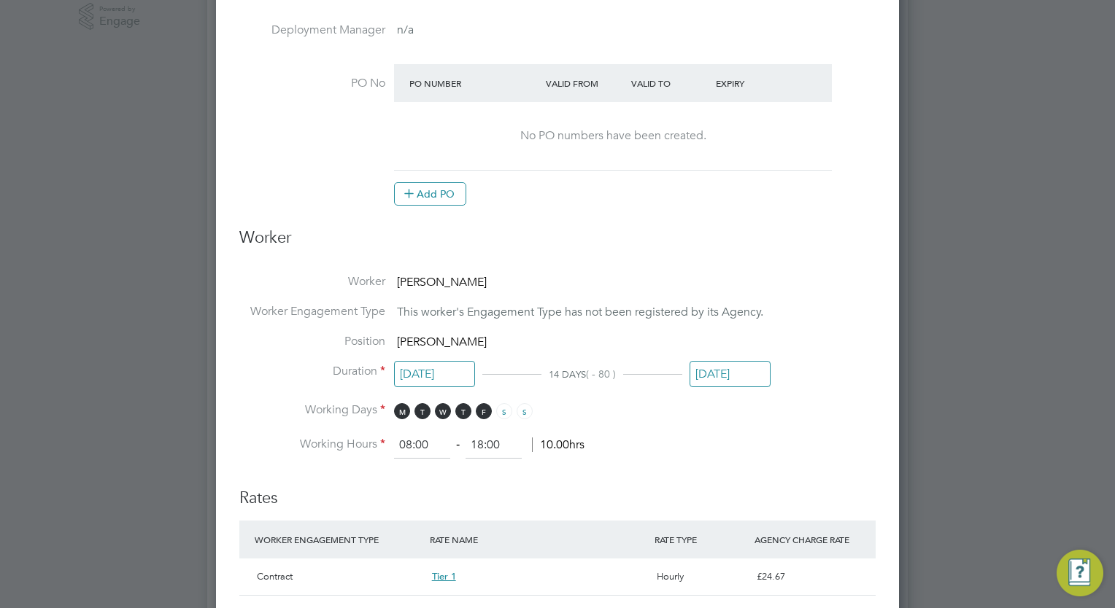
click at [738, 456] on li "Working Hours 08:00 ‐ 18:00 10.00hrs" at bounding box center [557, 446] width 636 height 26
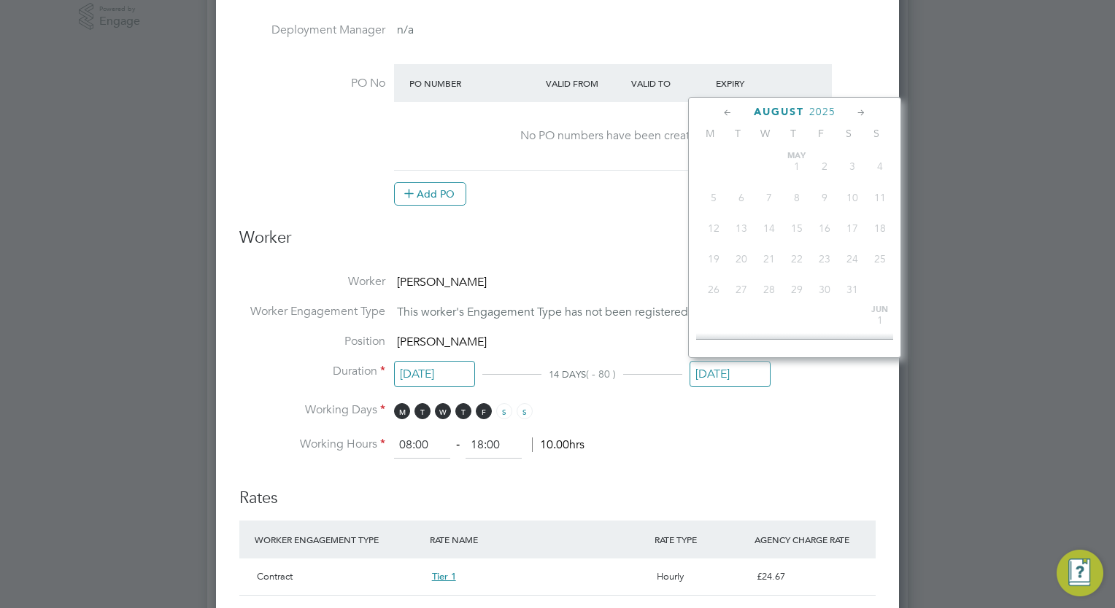
click at [739, 371] on input "[DATE]" at bounding box center [729, 374] width 81 height 27
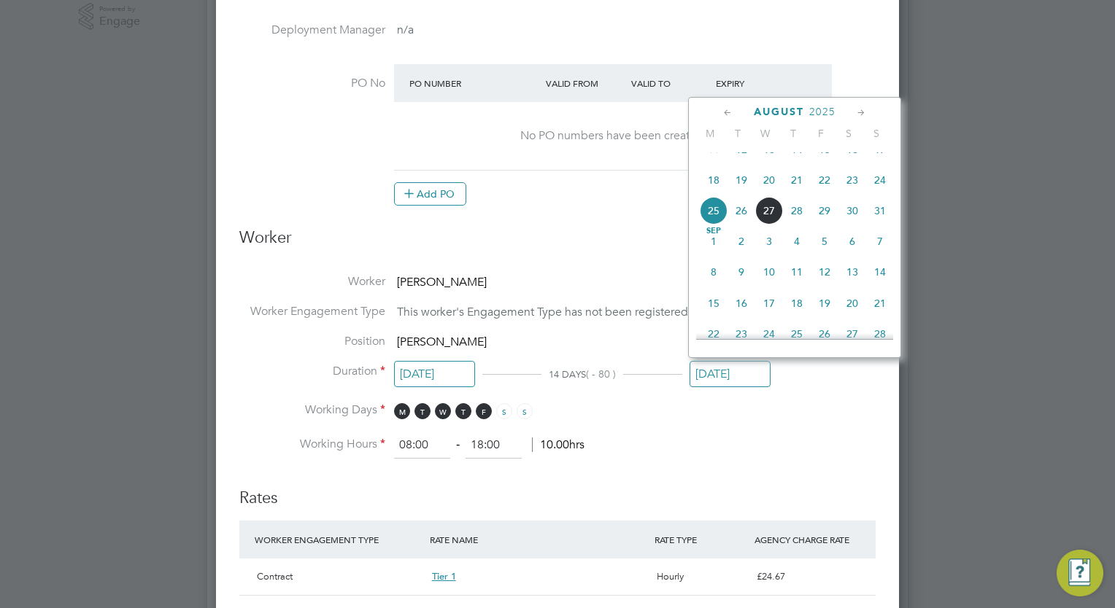
click at [768, 225] on span "27" at bounding box center [769, 211] width 28 height 28
type input "[DATE]"
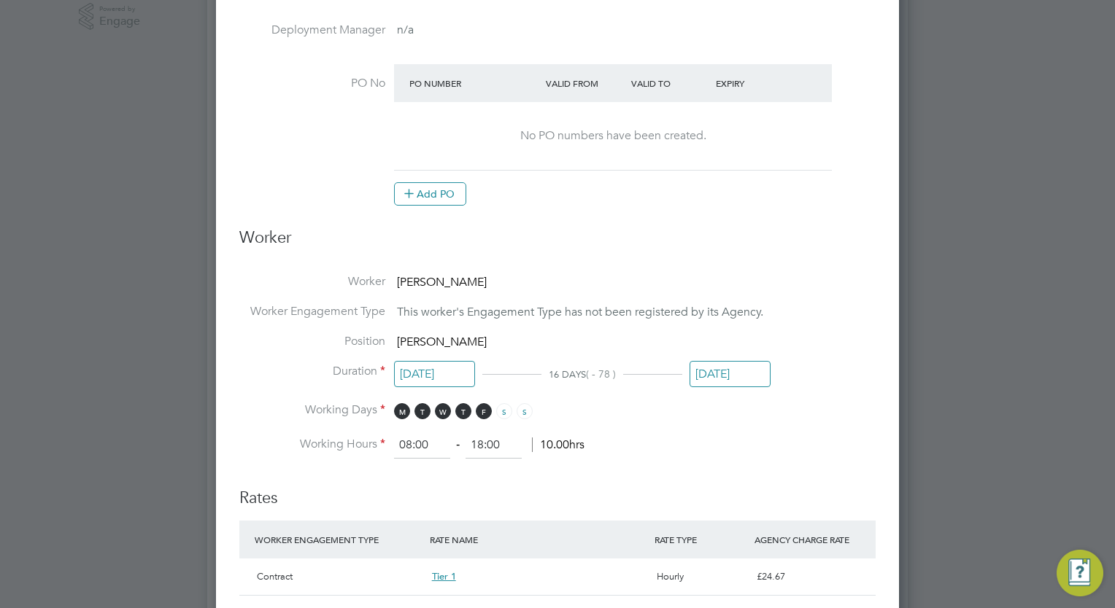
click at [773, 466] on ng-form "Deployment End Hirer Wates Property Services Limited Client Config Wates Proper…" at bounding box center [557, 369] width 636 height 1450
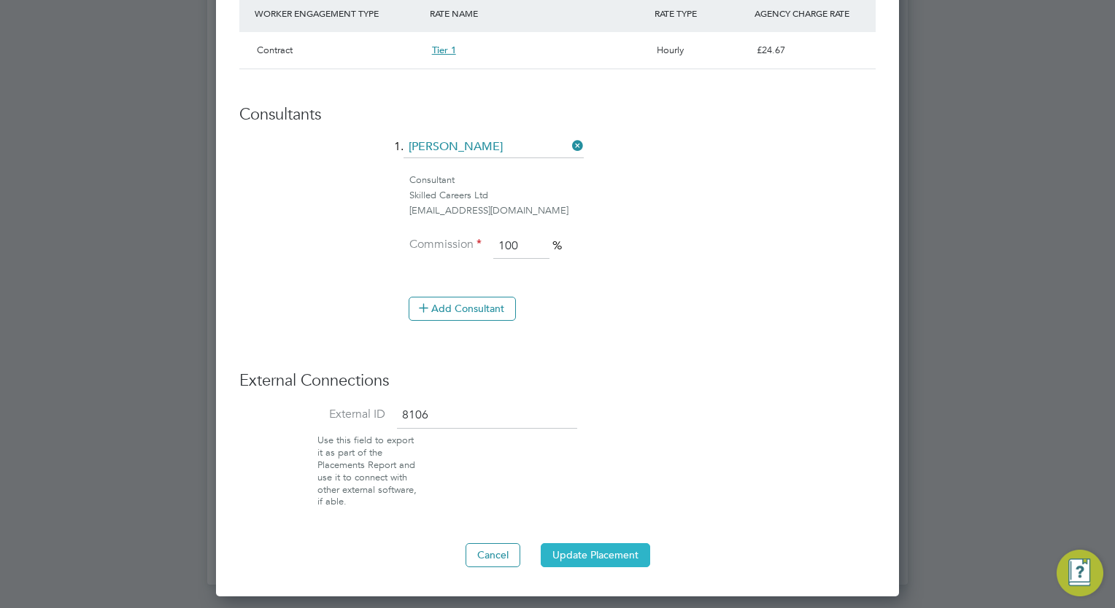
click at [627, 544] on button "Update Placement" at bounding box center [595, 555] width 109 height 23
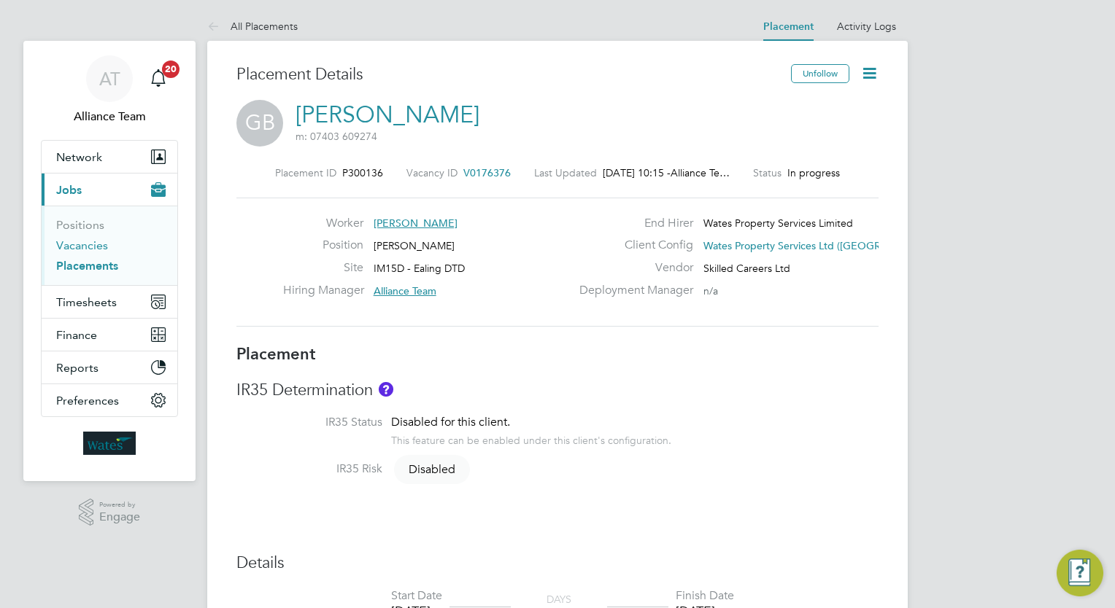
click at [91, 239] on link "Vacancies" at bounding box center [82, 246] width 52 height 14
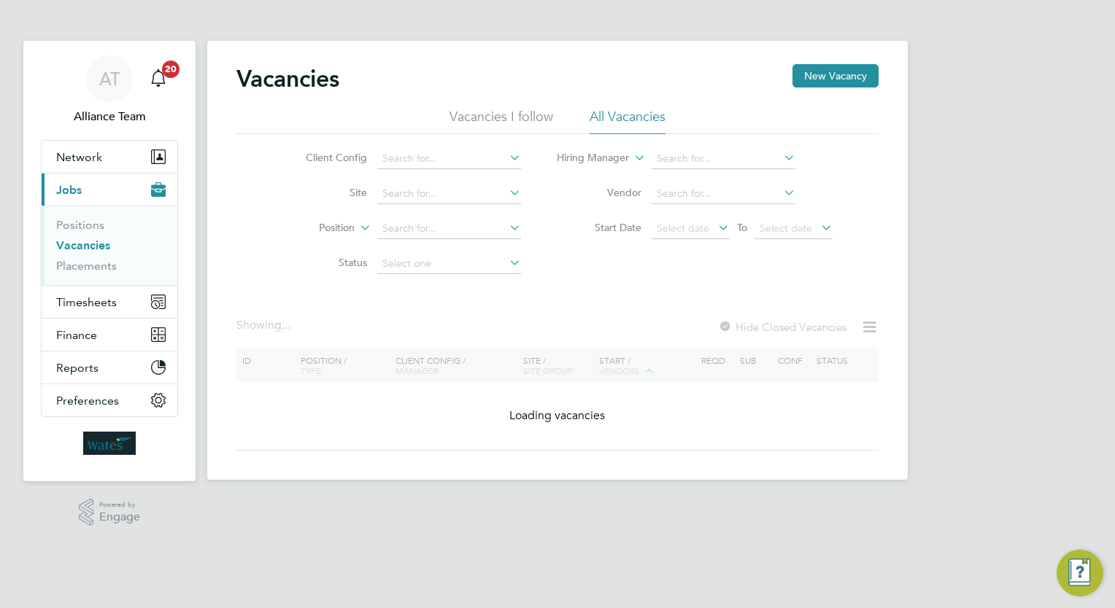
click at [431, 148] on li "Client Config" at bounding box center [402, 159] width 274 height 35
click at [442, 155] on input at bounding box center [449, 159] width 144 height 20
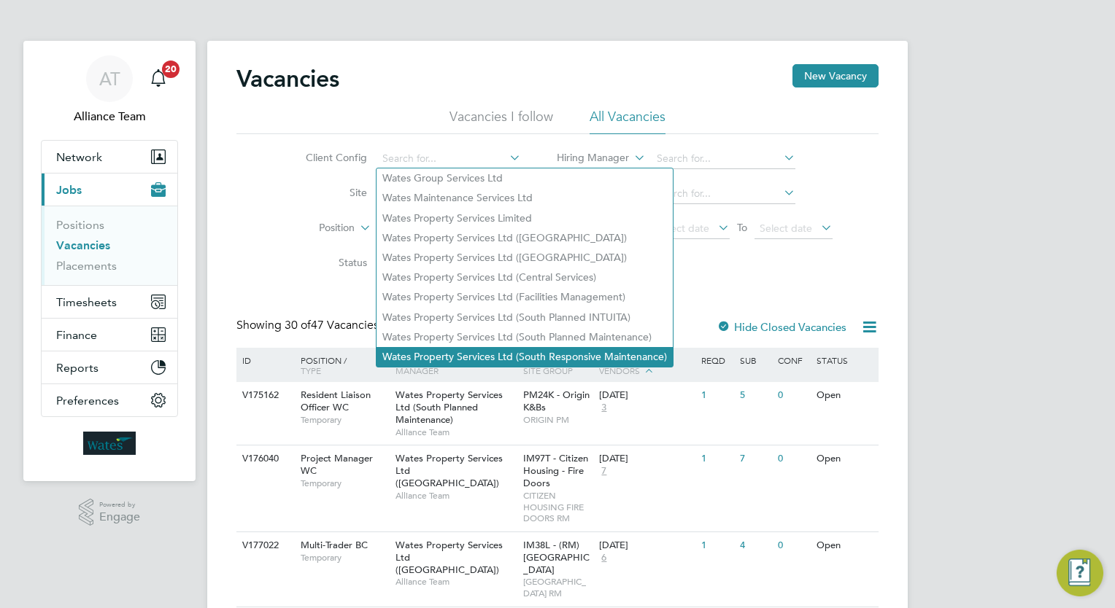
click at [610, 351] on li "Wates Property Services Ltd (South Responsive Maintenance)" at bounding box center [524, 357] width 296 height 20
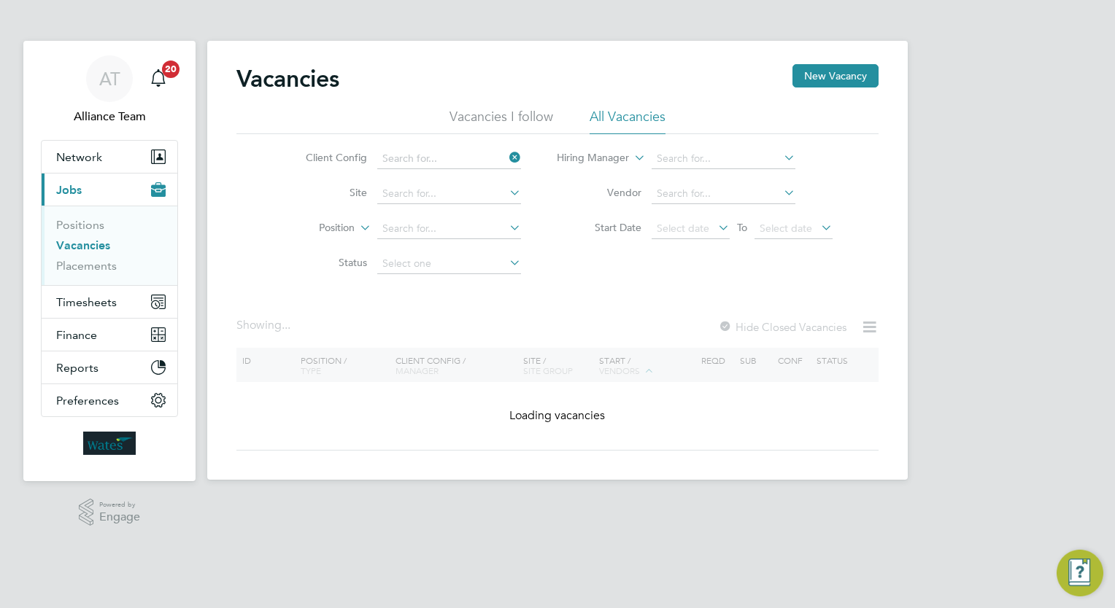
type input "Wates Property Services Ltd (South Responsive Maintenance)"
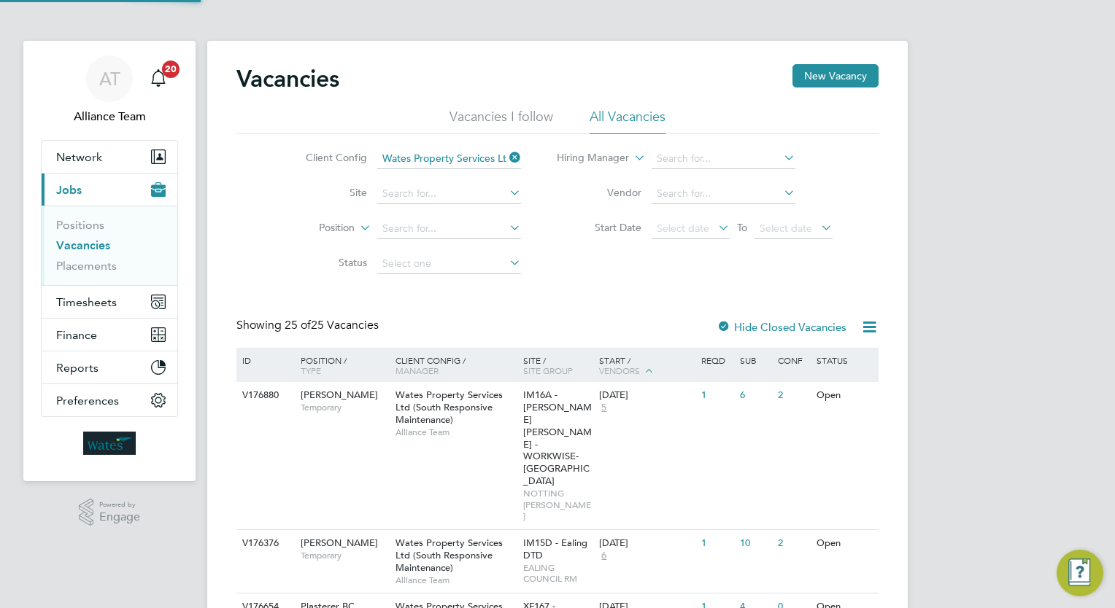
click at [465, 417] on div "Wates Property Services Ltd (South Responsive Maintenance) Alliance Team" at bounding box center [456, 413] width 128 height 63
click at [104, 290] on button "Timesheets" at bounding box center [110, 302] width 136 height 32
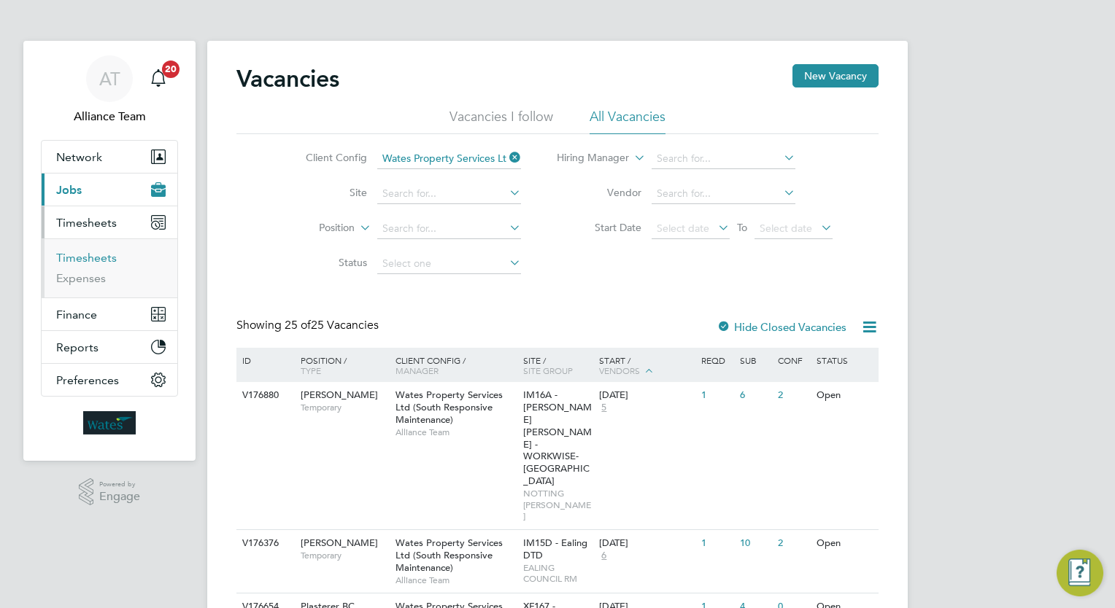
click at [92, 260] on link "Timesheets" at bounding box center [86, 258] width 61 height 14
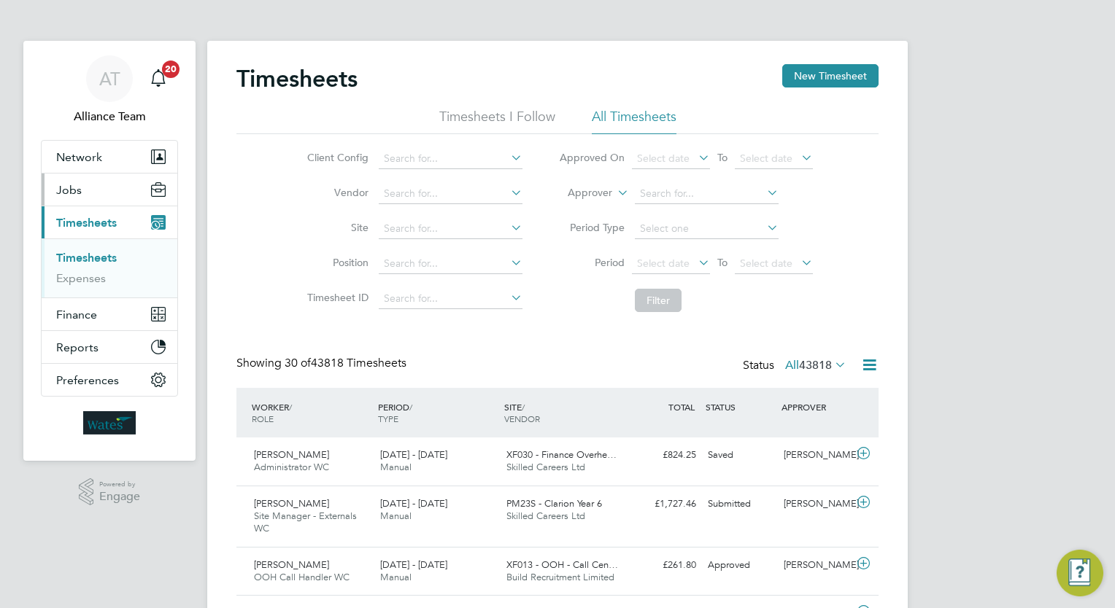
click at [96, 188] on button "Jobs" at bounding box center [110, 190] width 136 height 32
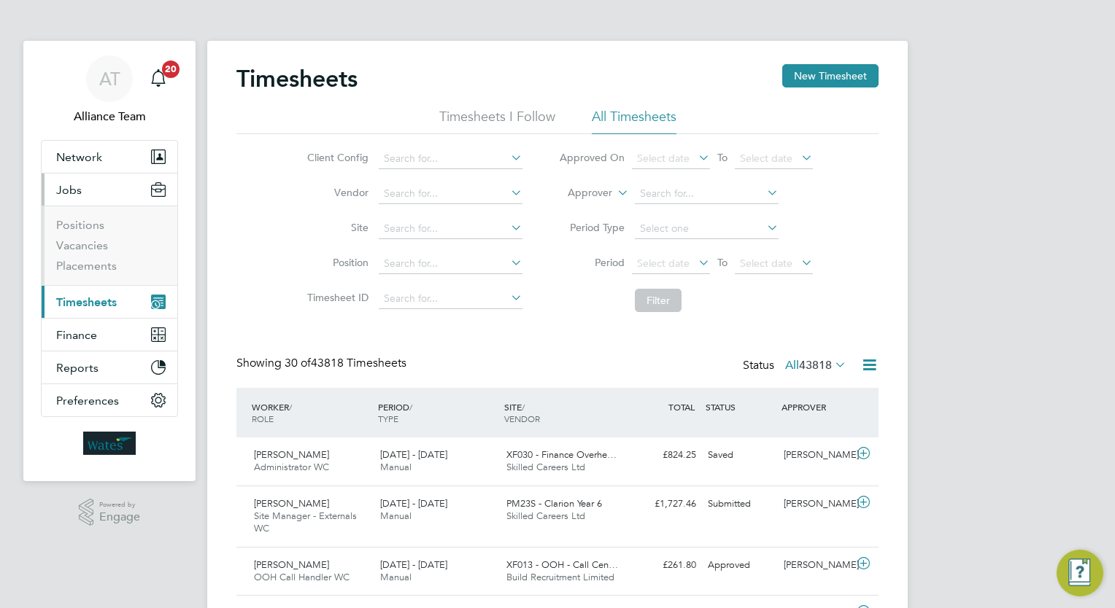
scroll to position [36, 127]
click at [102, 263] on link "Placements" at bounding box center [86, 266] width 61 height 14
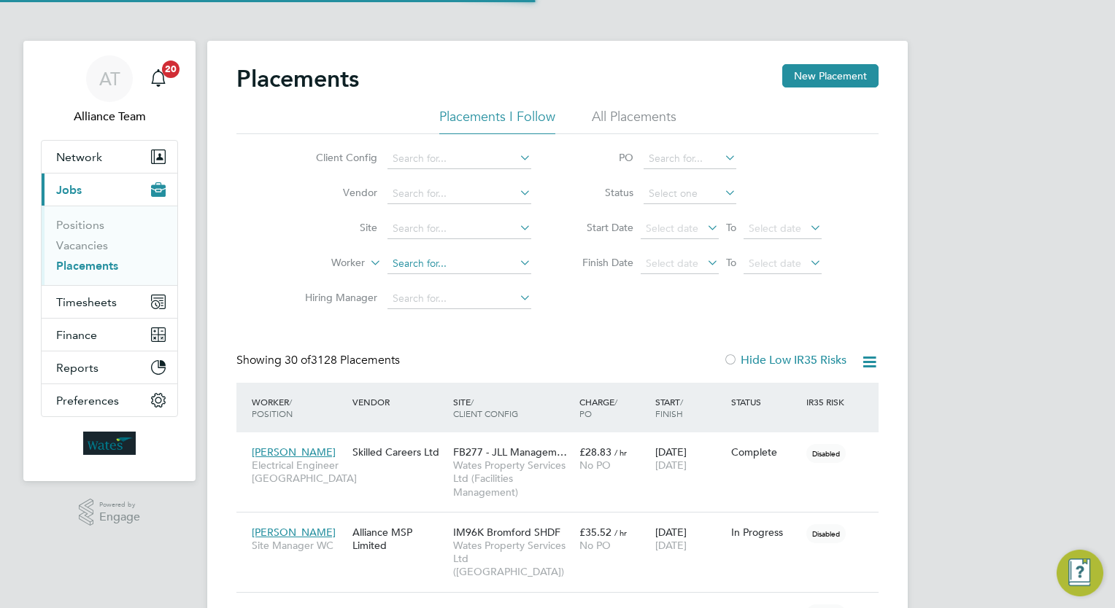
click at [441, 265] on input at bounding box center [459, 264] width 144 height 20
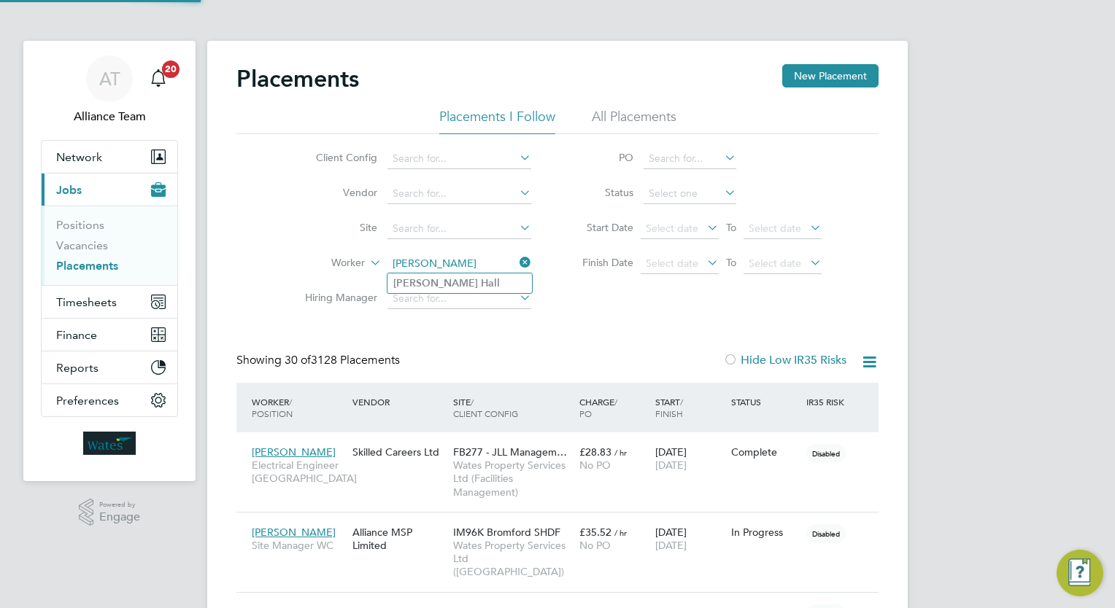
click at [467, 285] on li "Roni Hall" at bounding box center [459, 284] width 144 height 20
type input "Roni Hall"
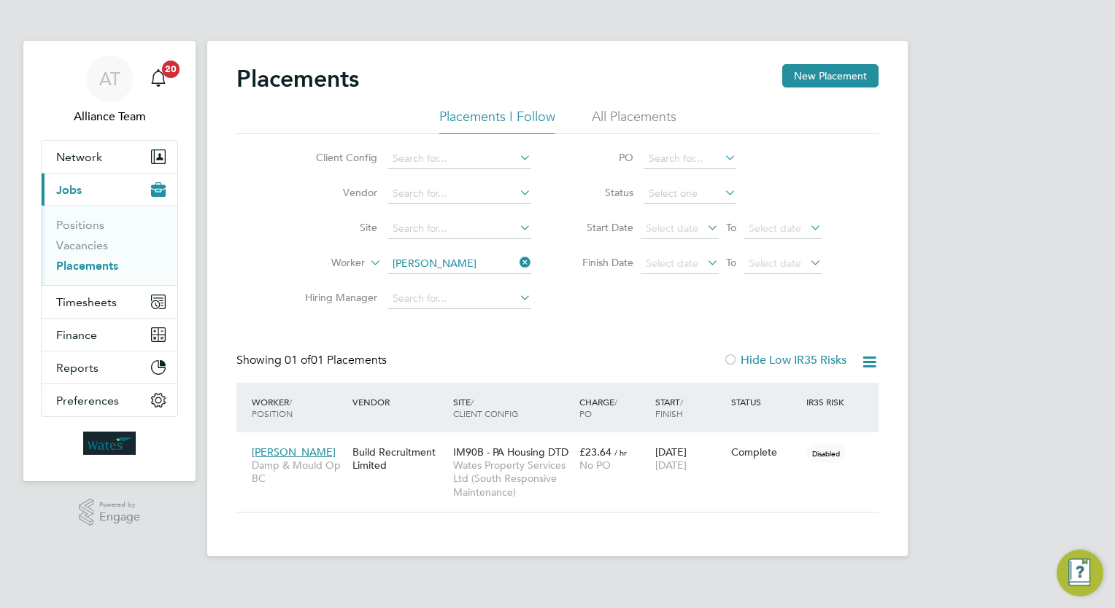
click at [714, 319] on div "Placements New Placement Placements I Follow All Placements Client Config Vendo…" at bounding box center [557, 288] width 642 height 449
click at [967, 489] on div "AT Alliance Team Notifications 20 Applications: Network Team Members Businesses…" at bounding box center [557, 290] width 1115 height 580
click at [85, 249] on link "Vacancies" at bounding box center [82, 246] width 52 height 14
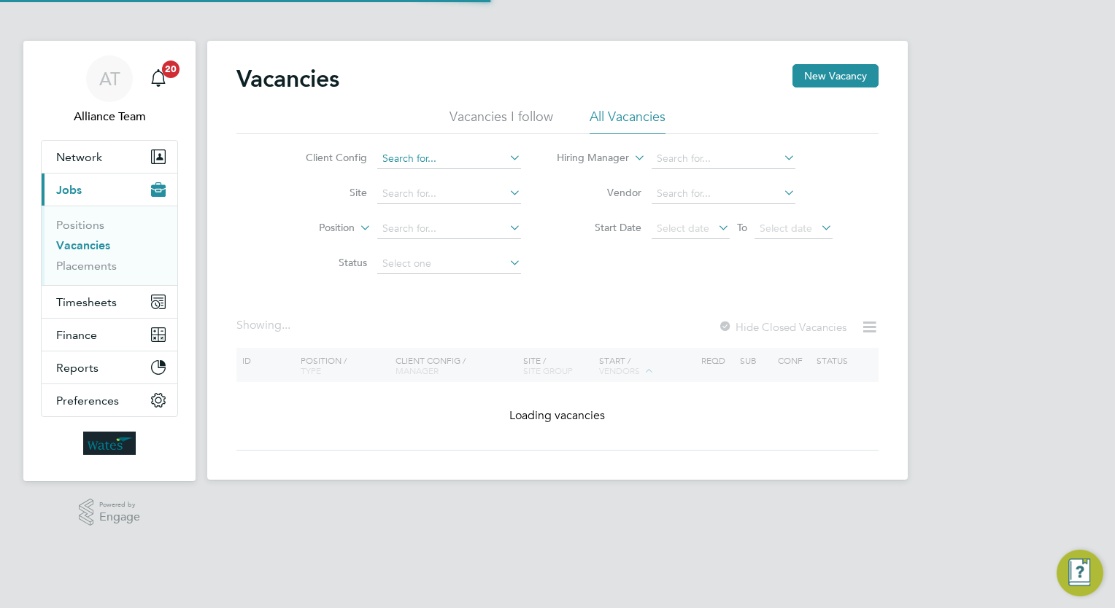
click at [449, 157] on input at bounding box center [449, 159] width 144 height 20
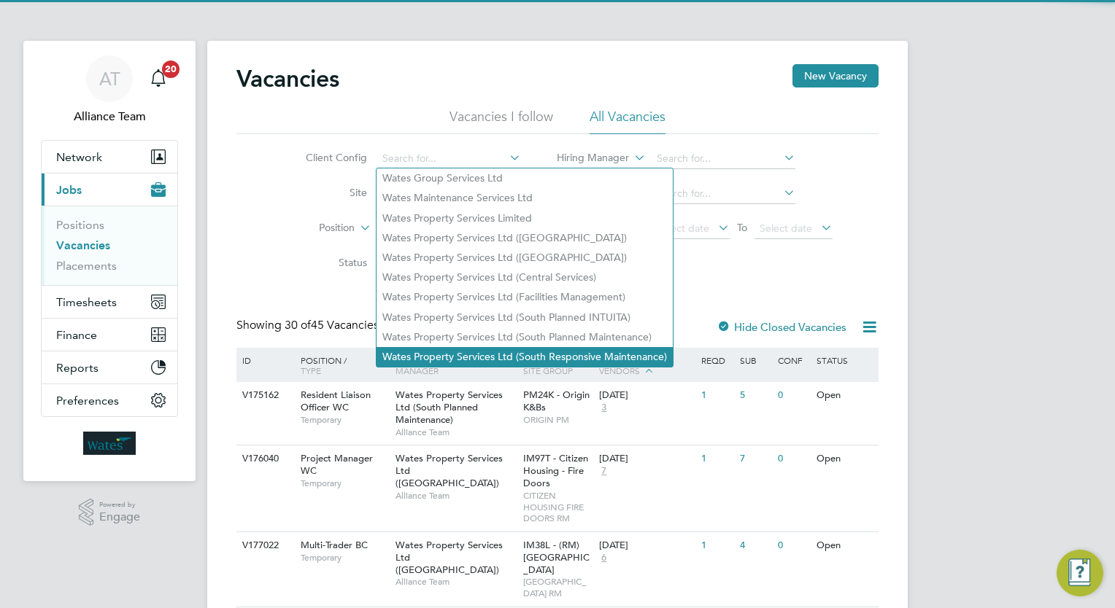
click at [530, 357] on li "Wates Property Services Ltd (South Responsive Maintenance)" at bounding box center [524, 357] width 296 height 20
type input "Wates Property Services Ltd (South Responsive Maintenance)"
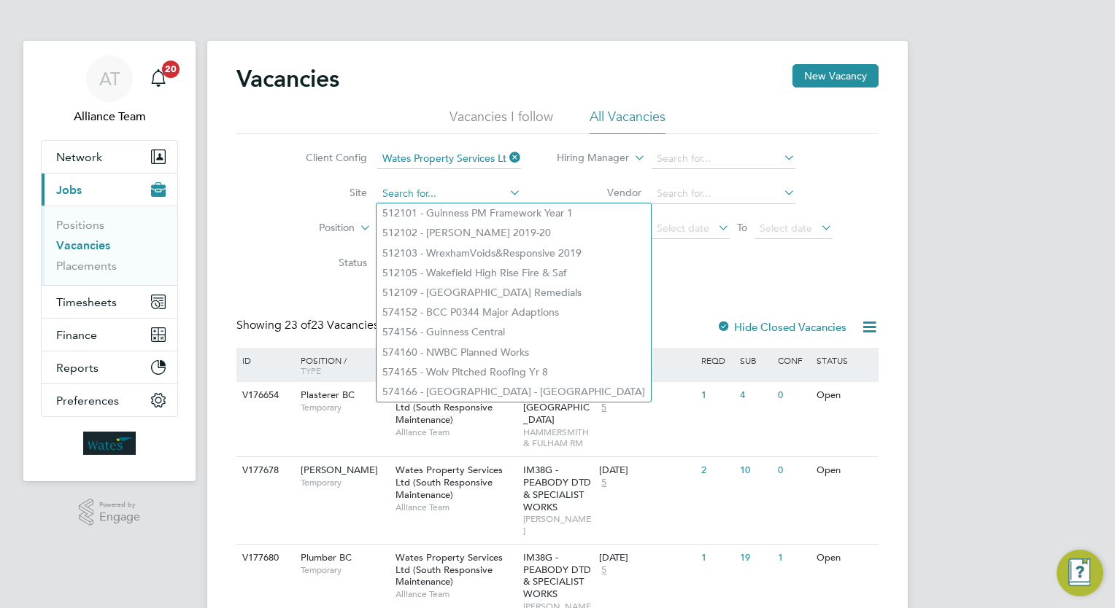
click at [473, 191] on input at bounding box center [449, 194] width 144 height 20
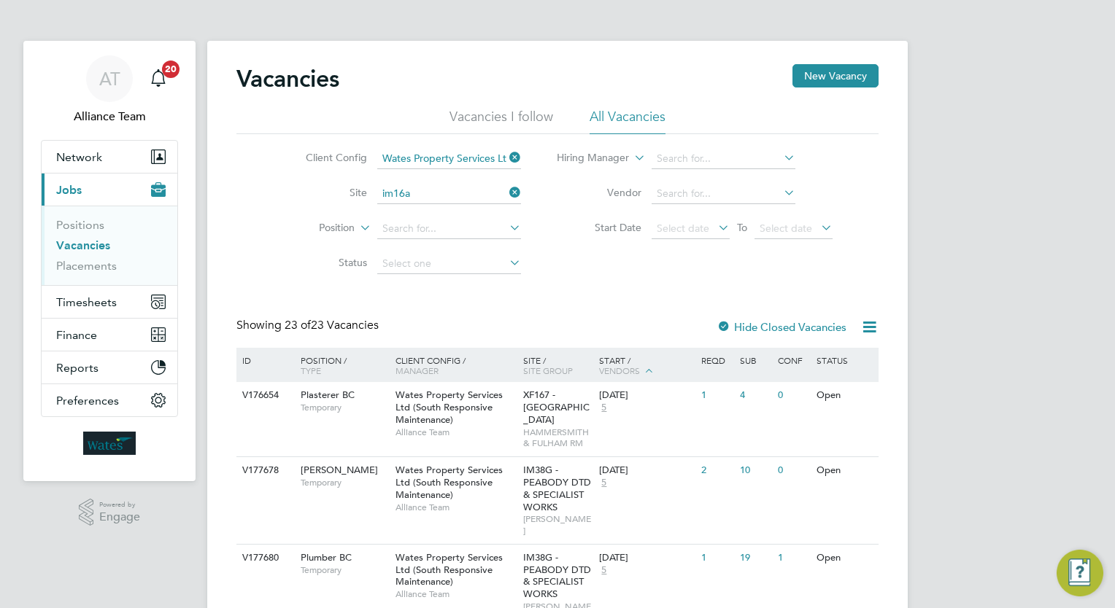
click at [458, 206] on li "IM16A - NOTT HILL - WORKWISE- North East" at bounding box center [573, 214] width 395 height 20
type input "IM16A - NOTT HILL - WORKWISE- North East"
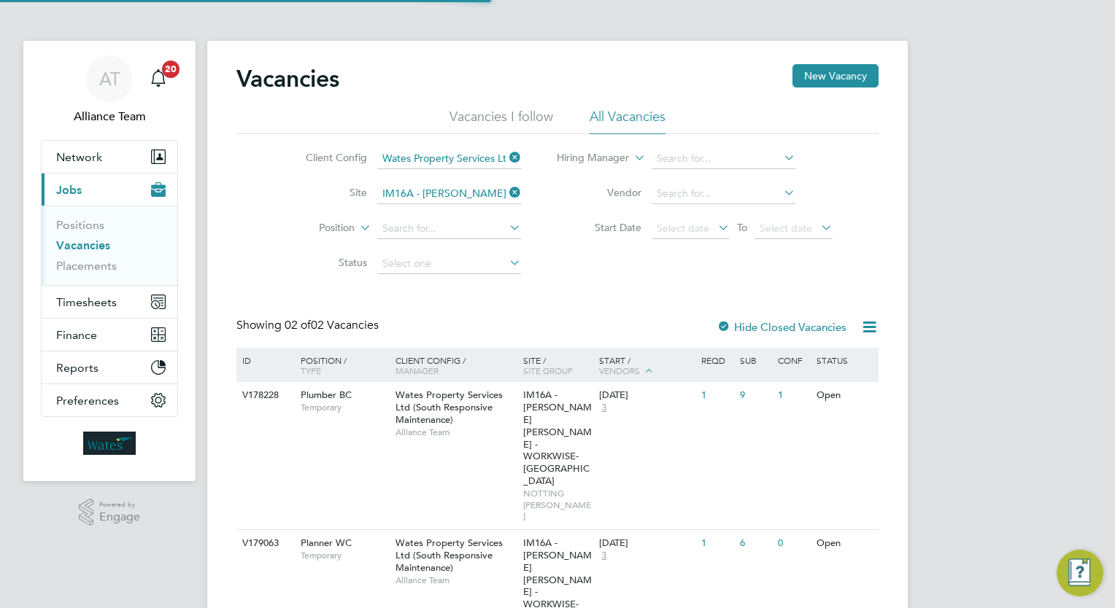
click at [587, 309] on div "Vacancies New Vacancy Vacancies I follow All Vacancies Client Config Wates Prop…" at bounding box center [557, 371] width 642 height 614
click at [558, 304] on div "Vacancies New Vacancy Vacancies I follow All Vacancies Client Config Wates Prop…" at bounding box center [557, 371] width 642 height 614
click at [64, 242] on link "Vacancies" at bounding box center [83, 246] width 54 height 14
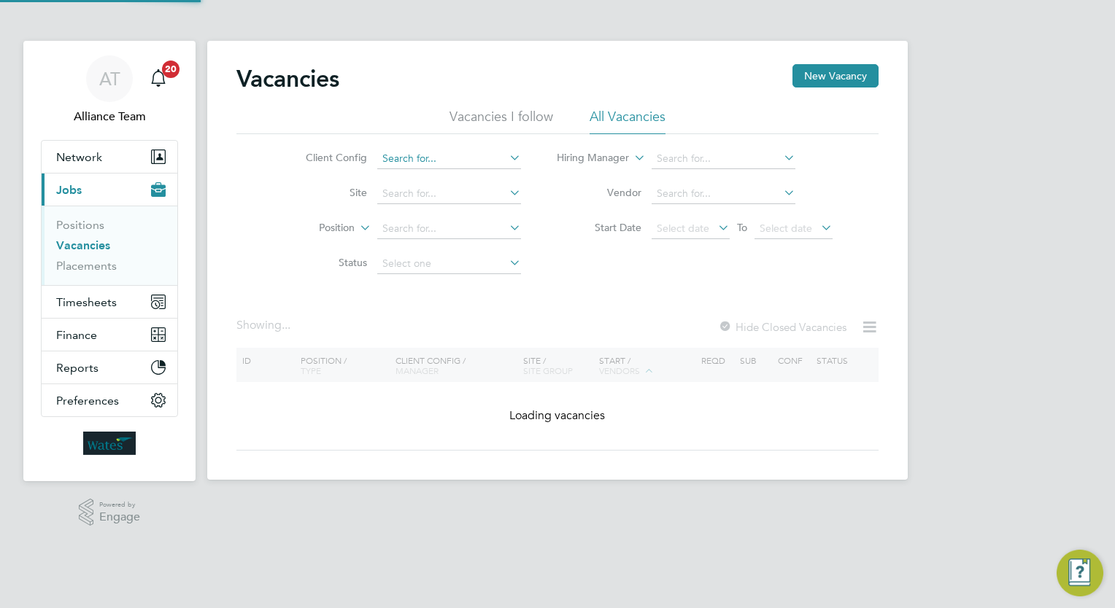
click at [432, 155] on input at bounding box center [449, 159] width 144 height 20
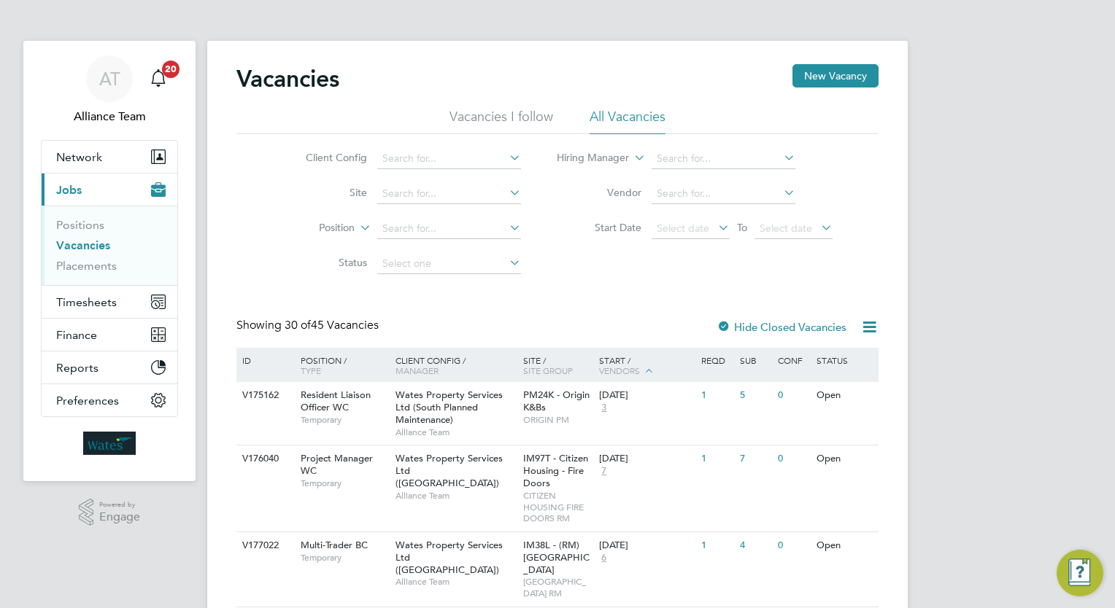
click at [581, 355] on li "Wates Property Services Ltd (South Responsive Maintenance)" at bounding box center [524, 357] width 296 height 20
type input "Wates Property Services Ltd (South Responsive Maintenance)"
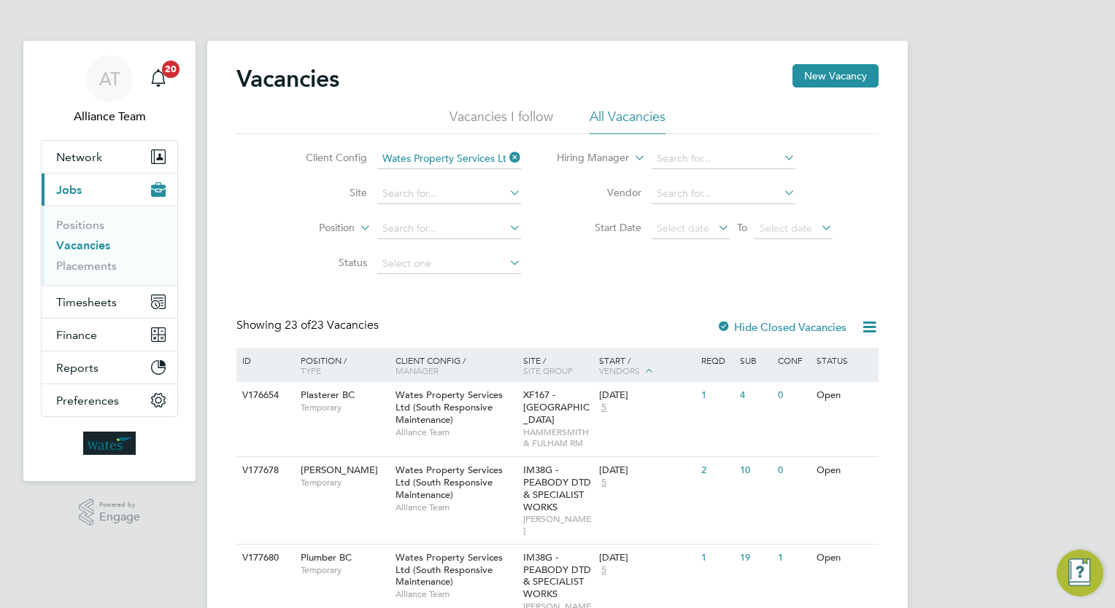
click at [566, 259] on div "Client Config Wates Property Services Ltd (South Responsive Maintenance) Site P…" at bounding box center [557, 207] width 642 height 147
click at [429, 270] on input at bounding box center [449, 264] width 144 height 20
click at [429, 288] on li "Unapproved" at bounding box center [448, 283] width 144 height 19
type input "Unapproved"
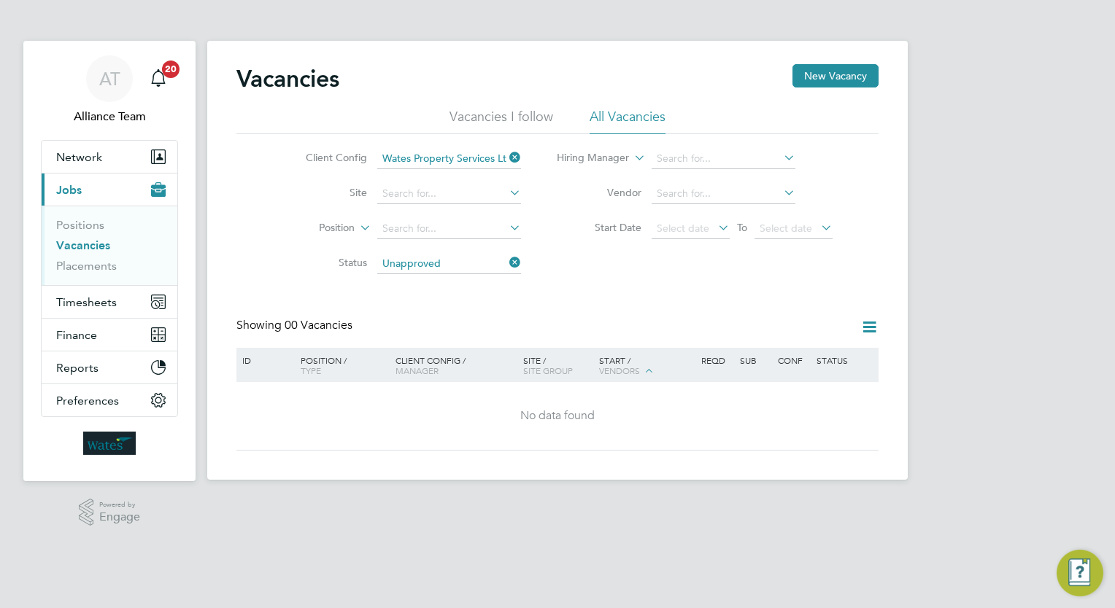
click at [506, 260] on icon at bounding box center [506, 262] width 0 height 20
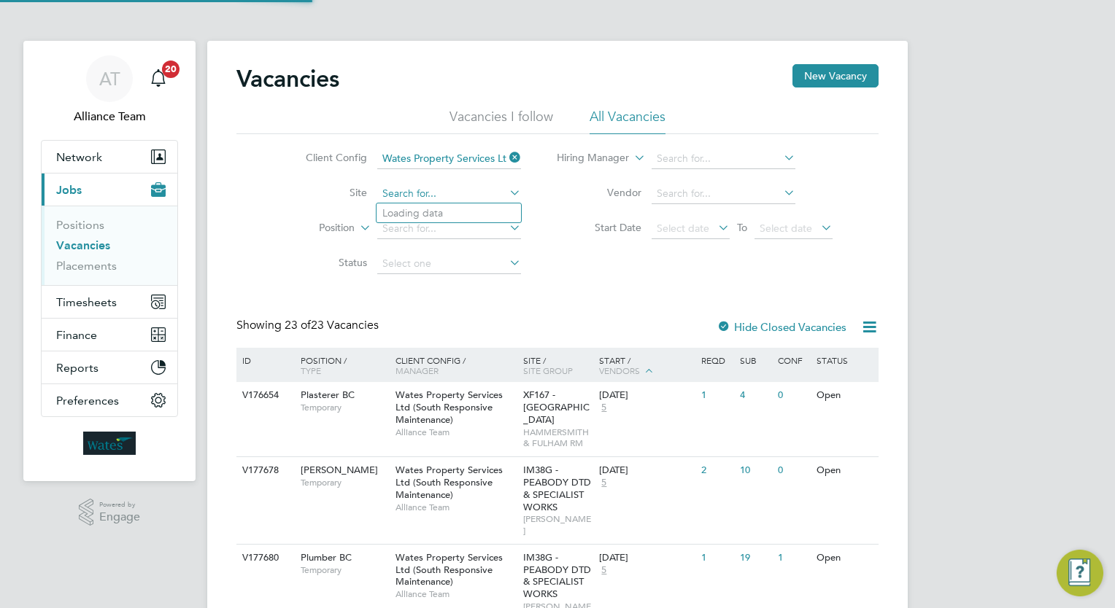
click at [428, 188] on input at bounding box center [449, 194] width 144 height 20
click at [439, 217] on li "IM90B - PA Housing DTD" at bounding box center [448, 214] width 144 height 20
type input "IM90B - PA Housing DTD"
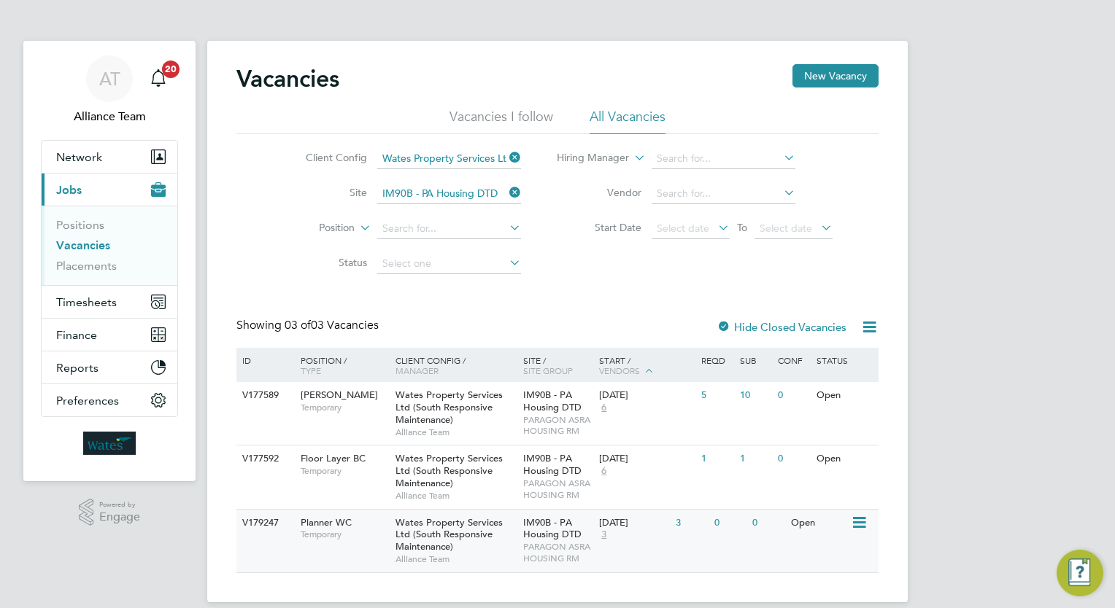
click at [464, 534] on span "Wates Property Services Ltd (South Responsive Maintenance)" at bounding box center [448, 535] width 107 height 37
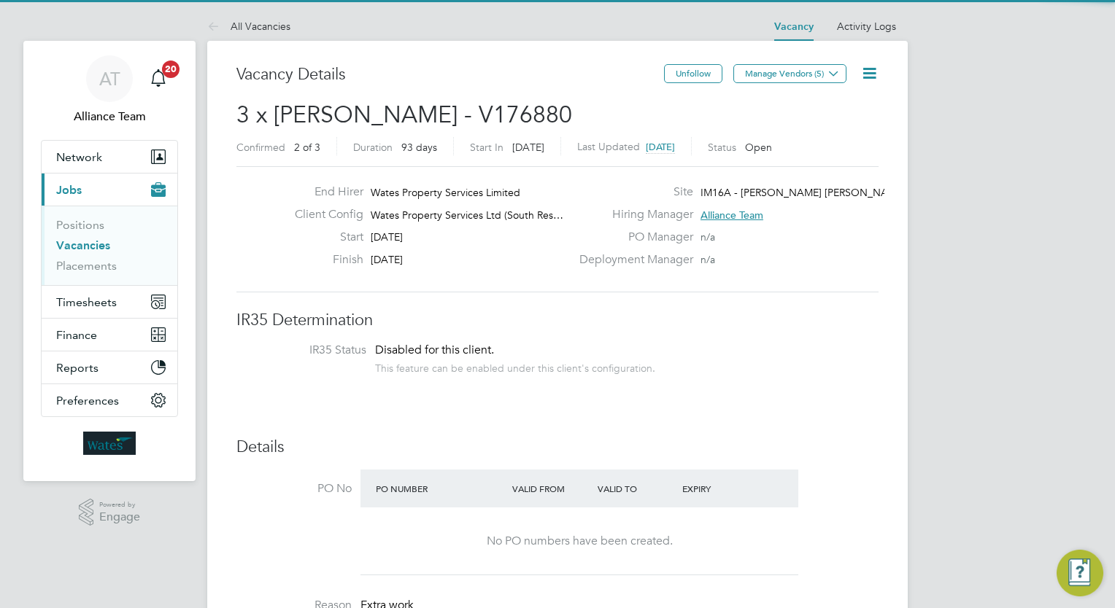
click at [867, 72] on icon at bounding box center [869, 73] width 18 height 18
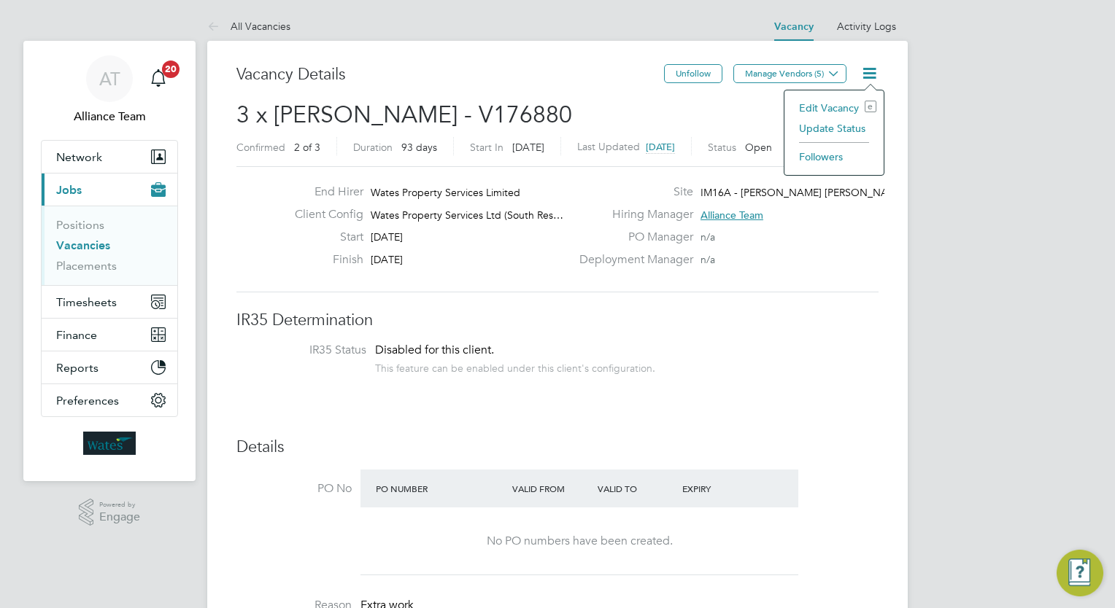
click at [843, 121] on li "Update Status" at bounding box center [834, 128] width 85 height 20
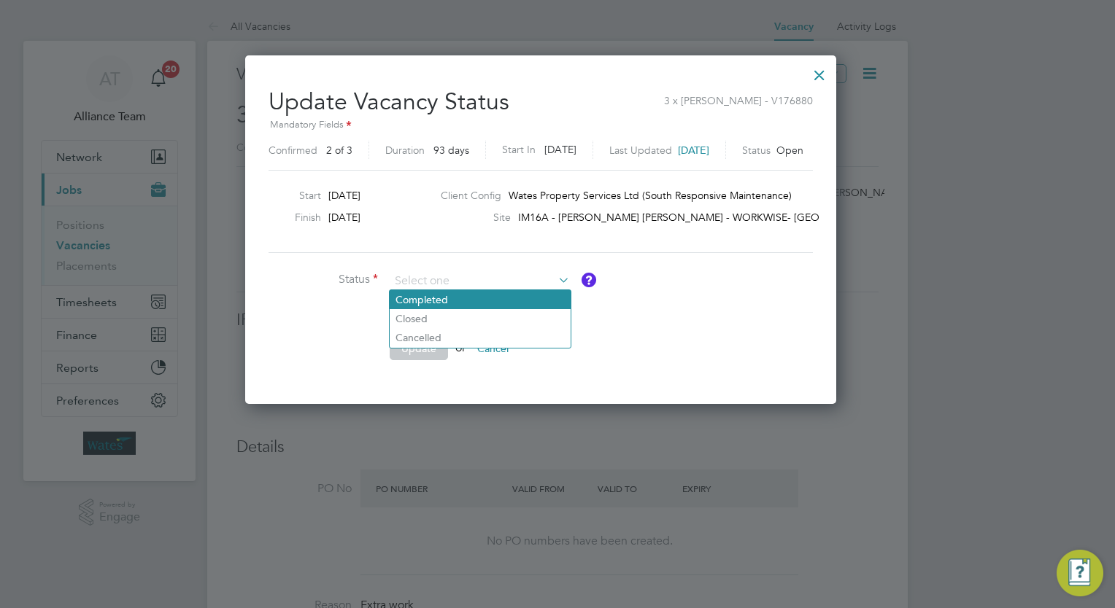
click at [461, 305] on li "Completed" at bounding box center [480, 299] width 181 height 19
type input "Completed"
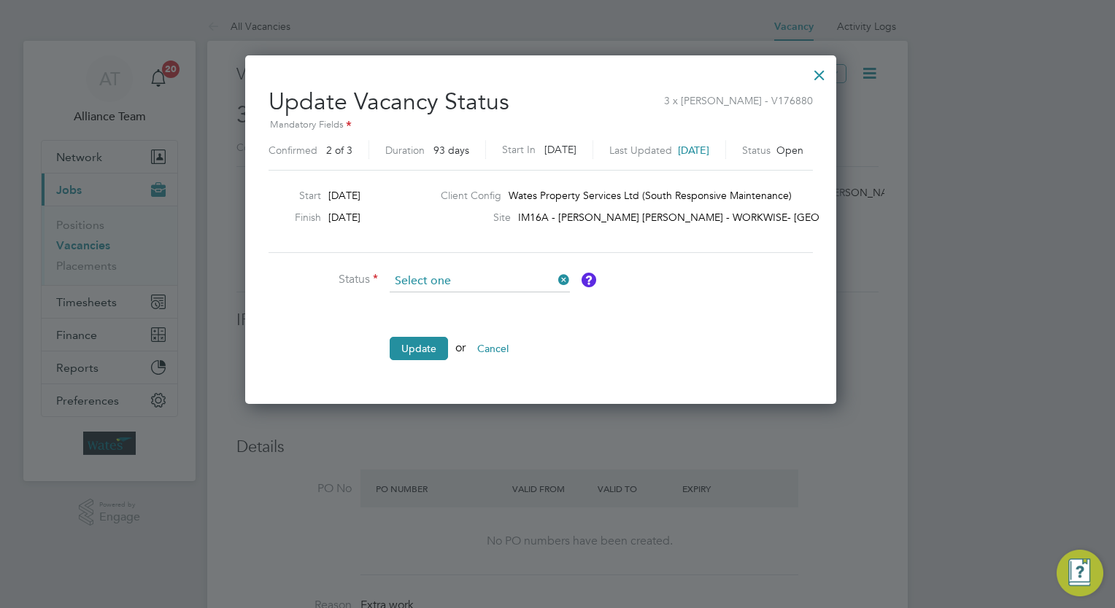
click at [455, 283] on input at bounding box center [480, 282] width 180 height 22
click at [422, 317] on li "Closed" at bounding box center [480, 318] width 181 height 19
type input "Closed"
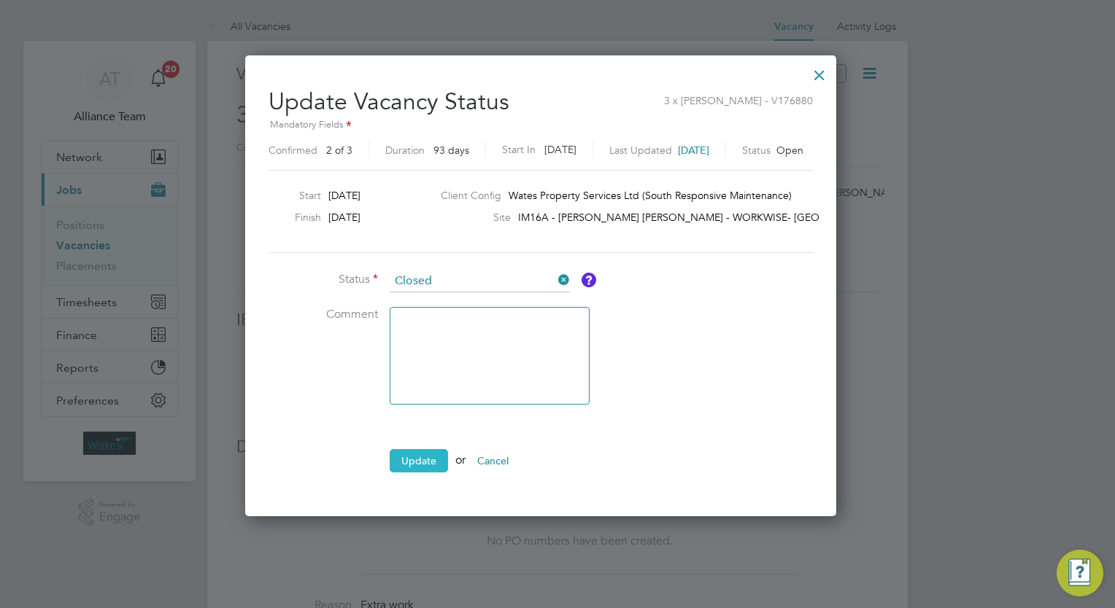
click at [420, 455] on button "Update" at bounding box center [419, 460] width 58 height 23
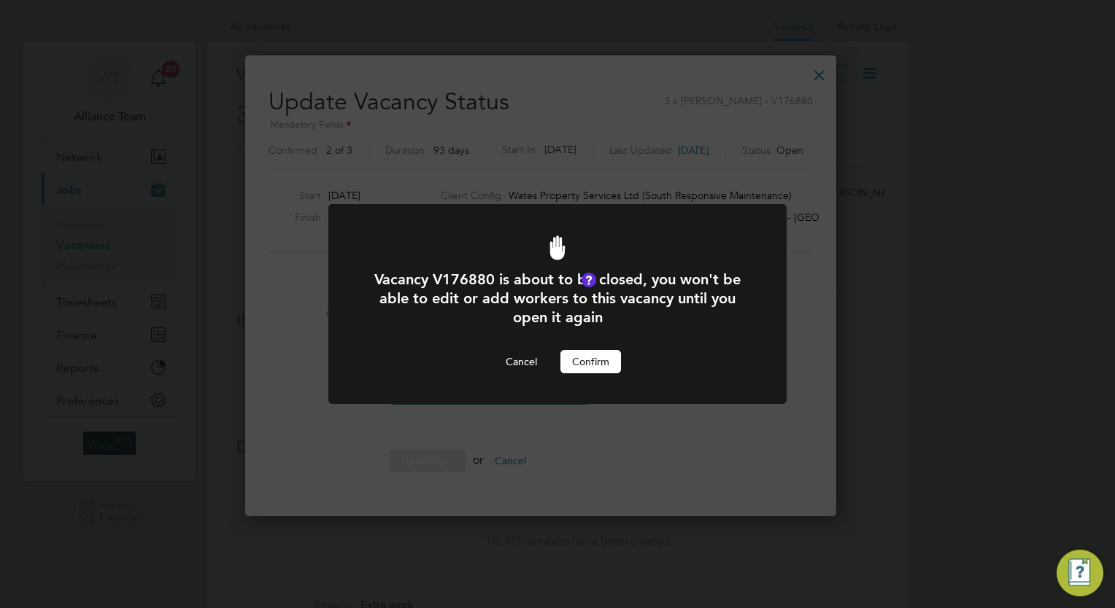
click at [598, 363] on button "Confirm" at bounding box center [590, 361] width 61 height 23
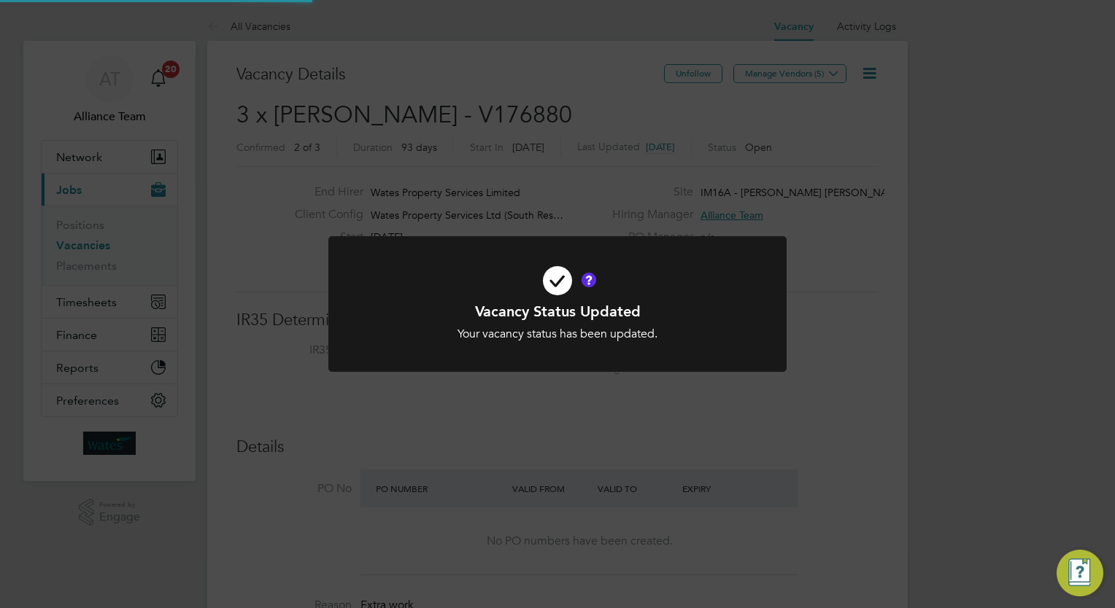
click at [959, 292] on div "Vacancy Status Updated Your vacancy status has been updated. Cancel Okay" at bounding box center [557, 304] width 1115 height 608
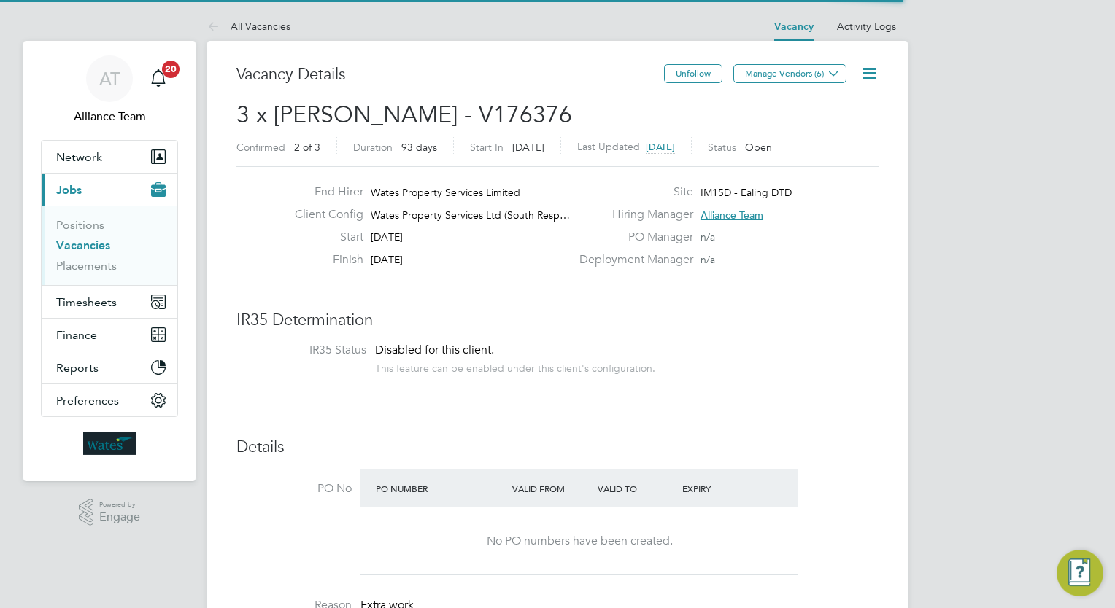
click at [529, 274] on div "End Hirer Wates Property Services Limited Client Config Wates Property Services…" at bounding box center [557, 229] width 642 height 126
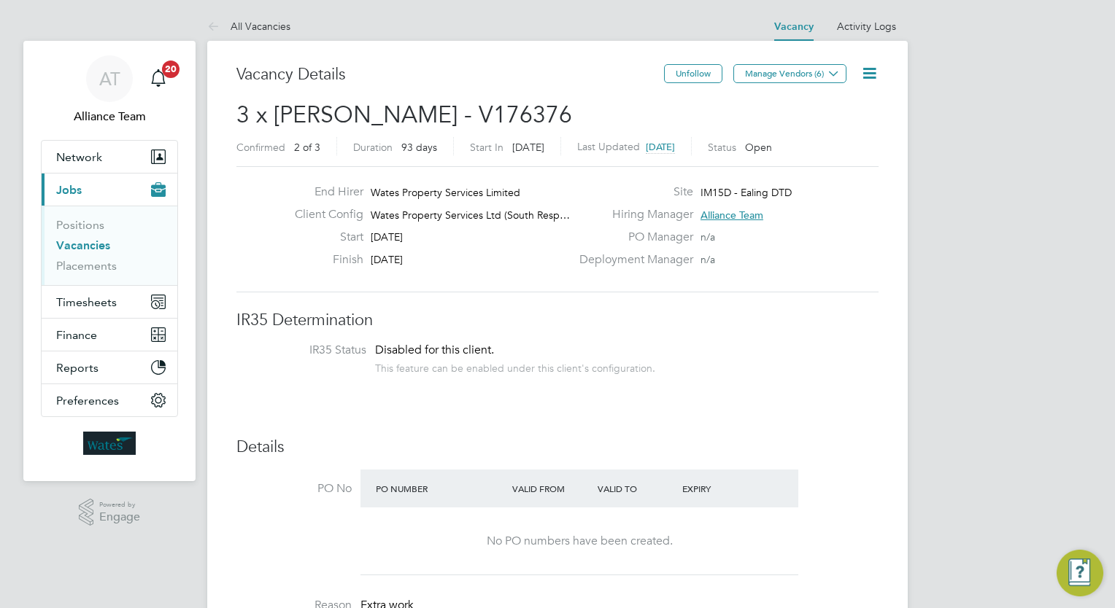
click at [869, 70] on icon at bounding box center [869, 73] width 18 height 18
click at [834, 121] on li "Update Status" at bounding box center [834, 128] width 85 height 20
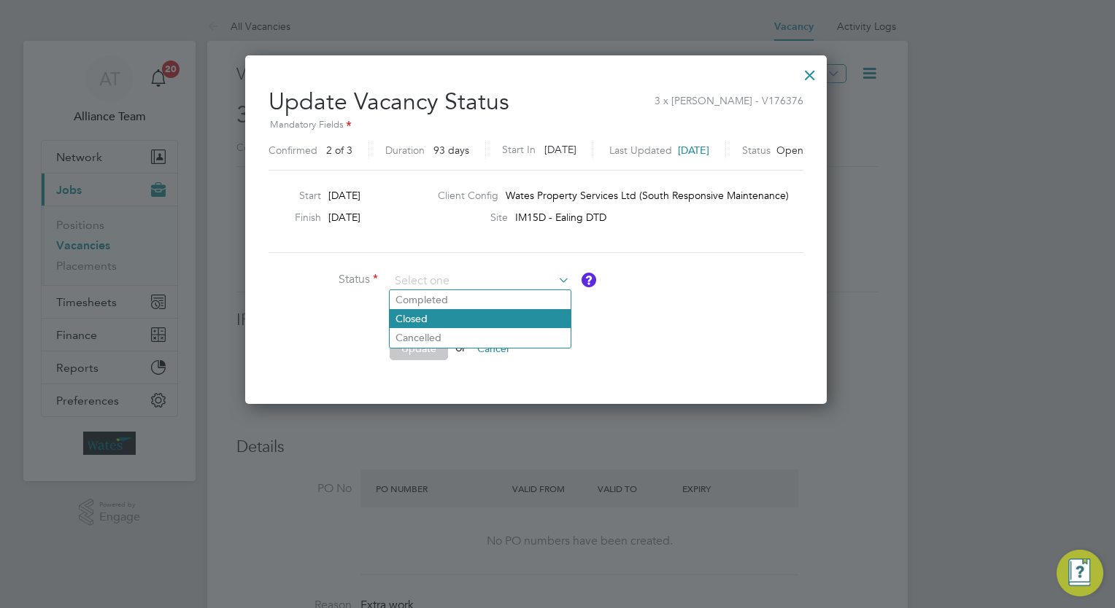
click at [455, 311] on li "Closed" at bounding box center [480, 318] width 181 height 19
type input "Closed"
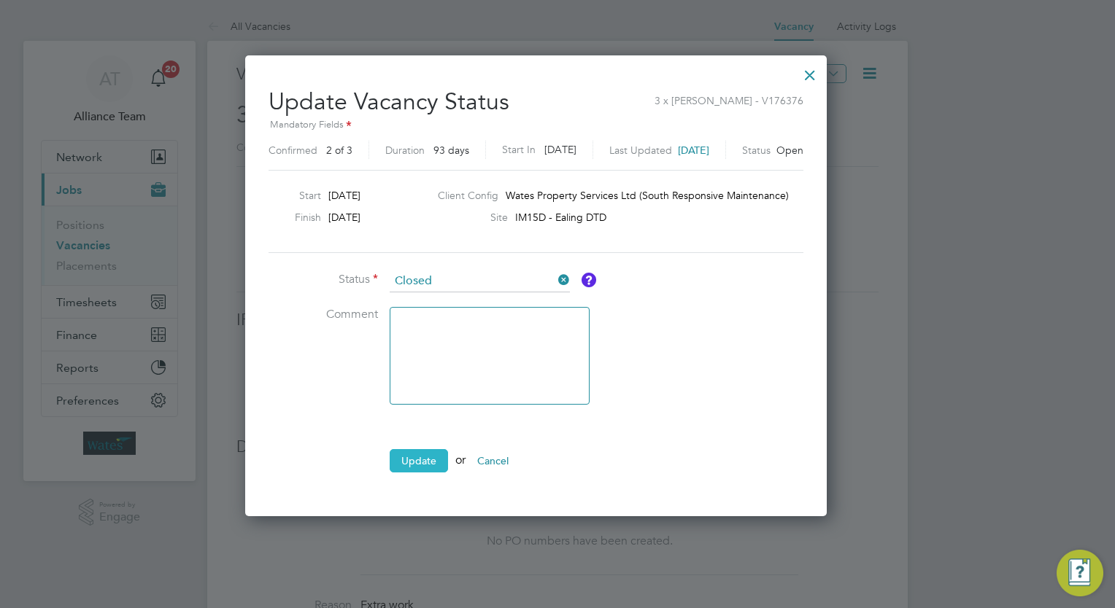
click at [431, 458] on button "Update" at bounding box center [419, 460] width 58 height 23
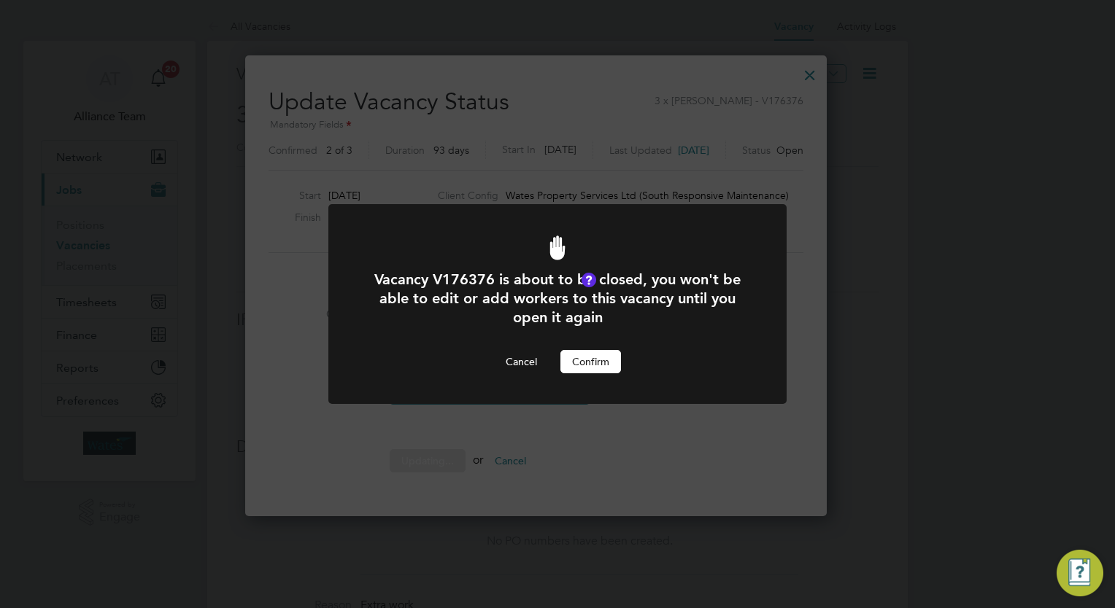
click at [598, 357] on button "Confirm" at bounding box center [590, 361] width 61 height 23
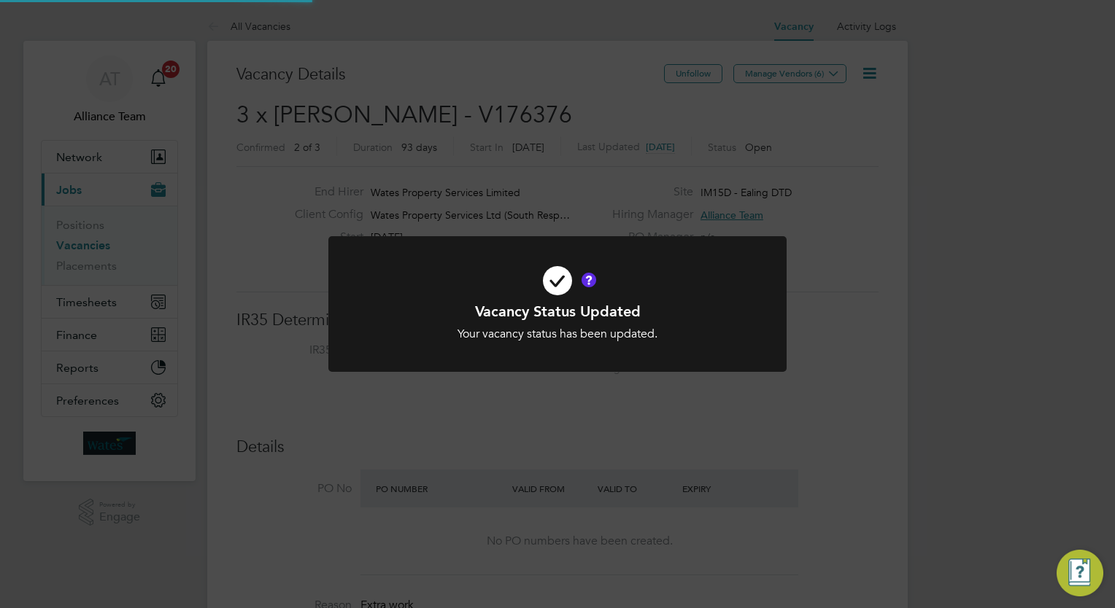
click at [1030, 235] on div "Vacancy Status Updated Your vacancy status has been updated. Cancel Okay" at bounding box center [557, 304] width 1115 height 608
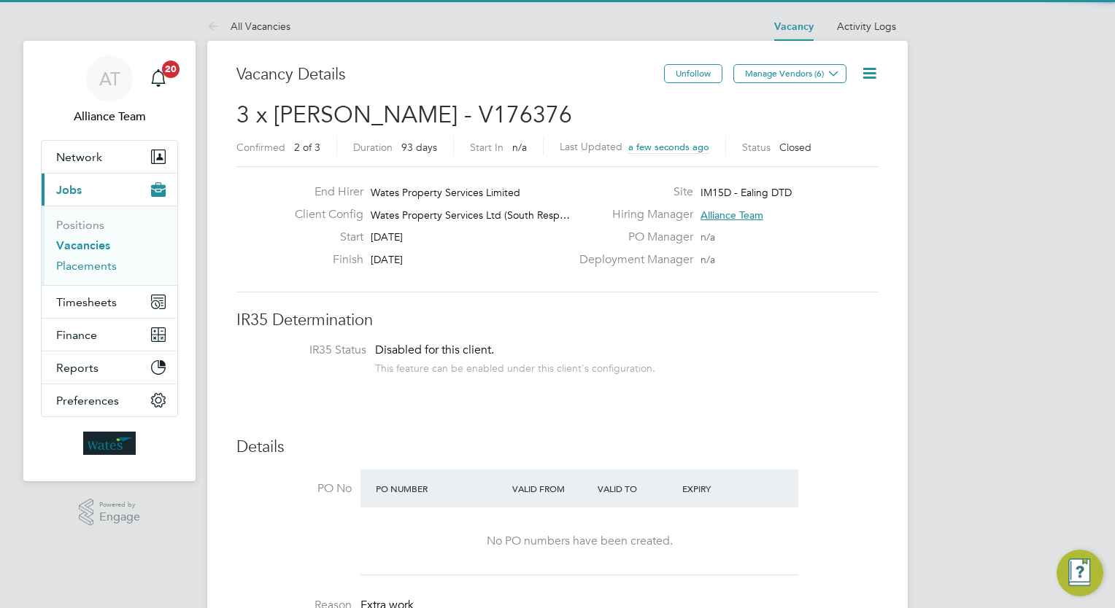
click at [98, 263] on link "Placements" at bounding box center [86, 266] width 61 height 14
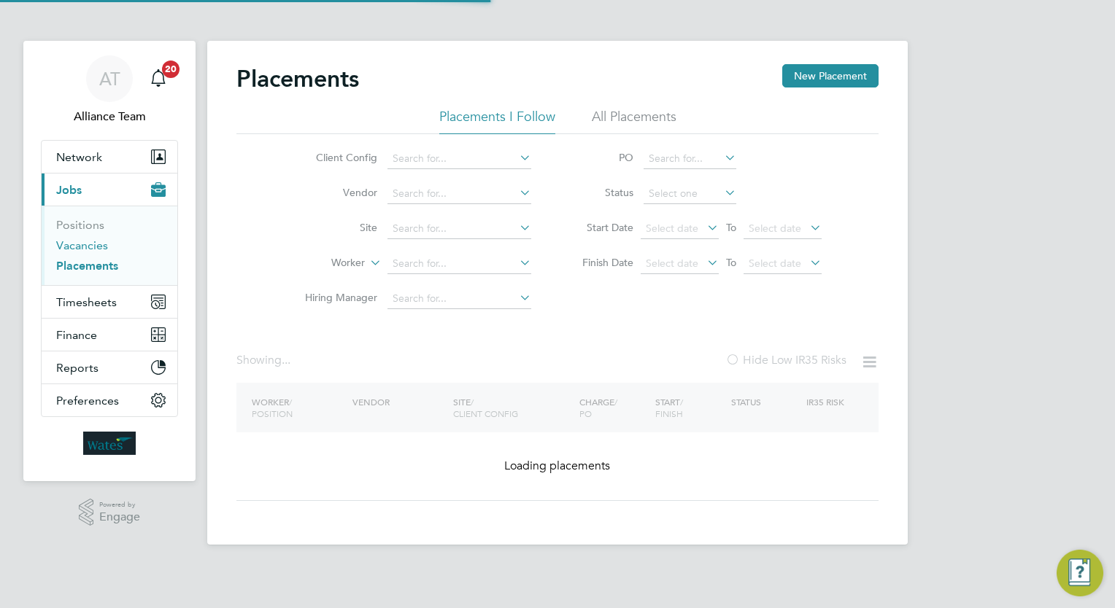
click at [84, 251] on link "Vacancies" at bounding box center [82, 246] width 52 height 14
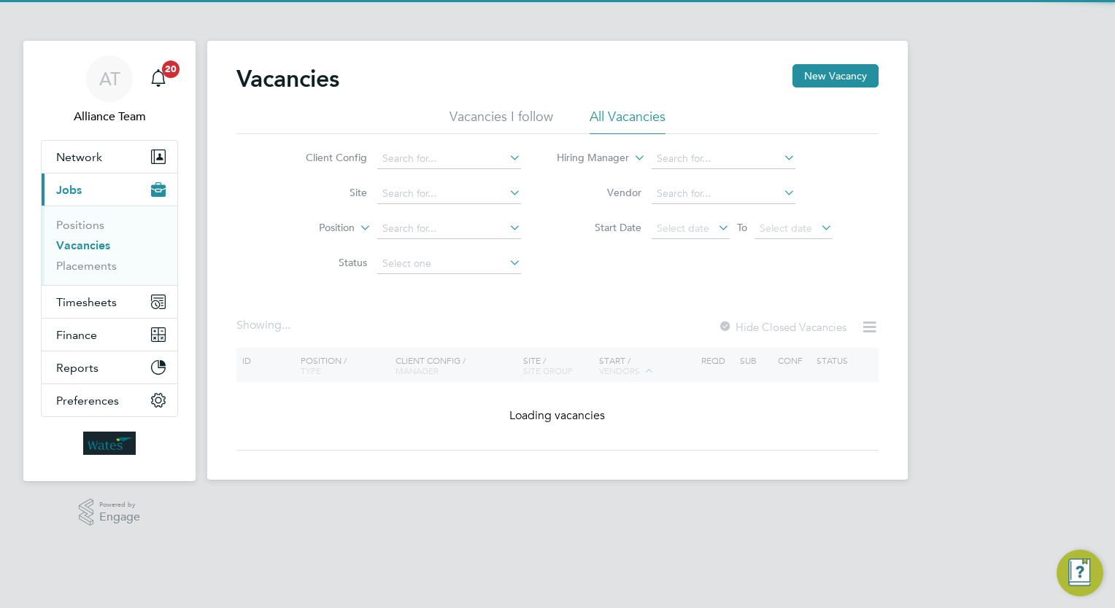
click at [96, 245] on link "Vacancies" at bounding box center [83, 246] width 54 height 14
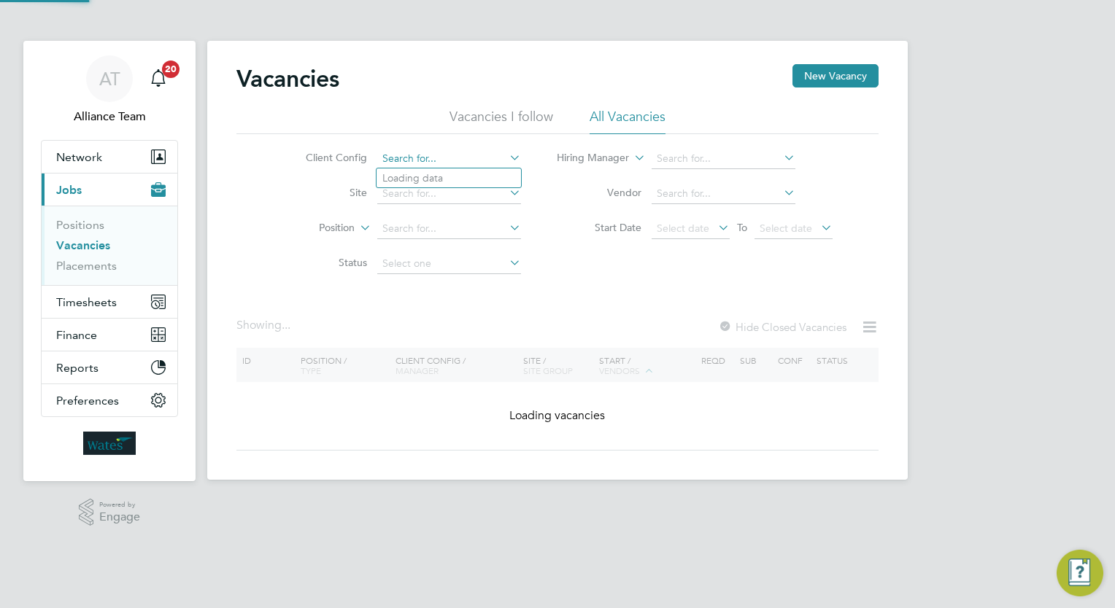
click at [414, 163] on input at bounding box center [449, 159] width 144 height 20
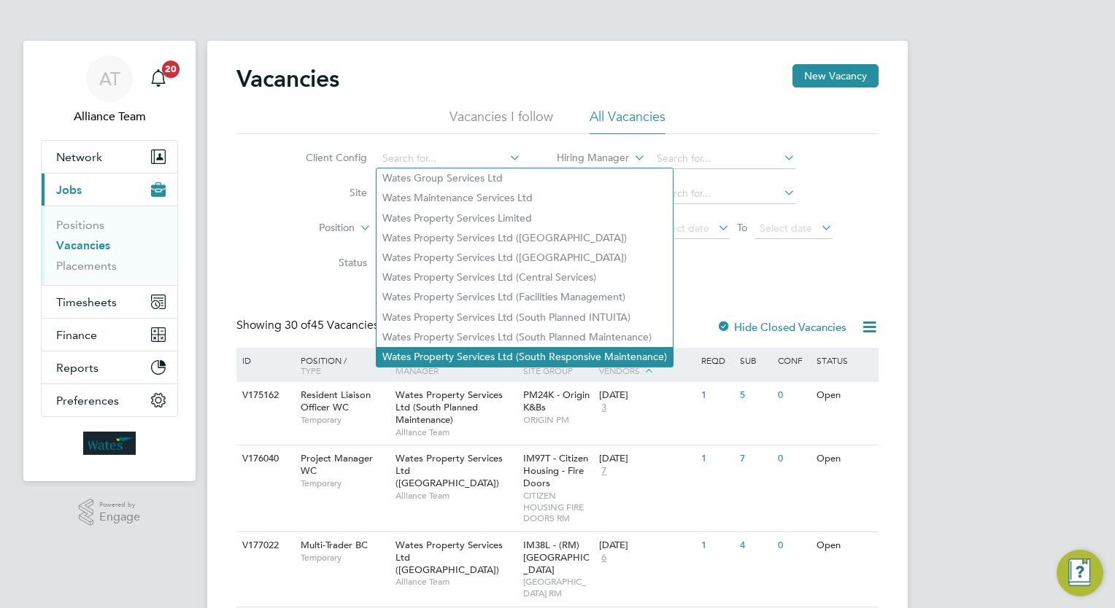
click at [546, 349] on li "Wates Property Services Ltd (South Responsive Maintenance)" at bounding box center [524, 357] width 296 height 20
type input "Wates Property Services Ltd (South Responsive Maintenance)"
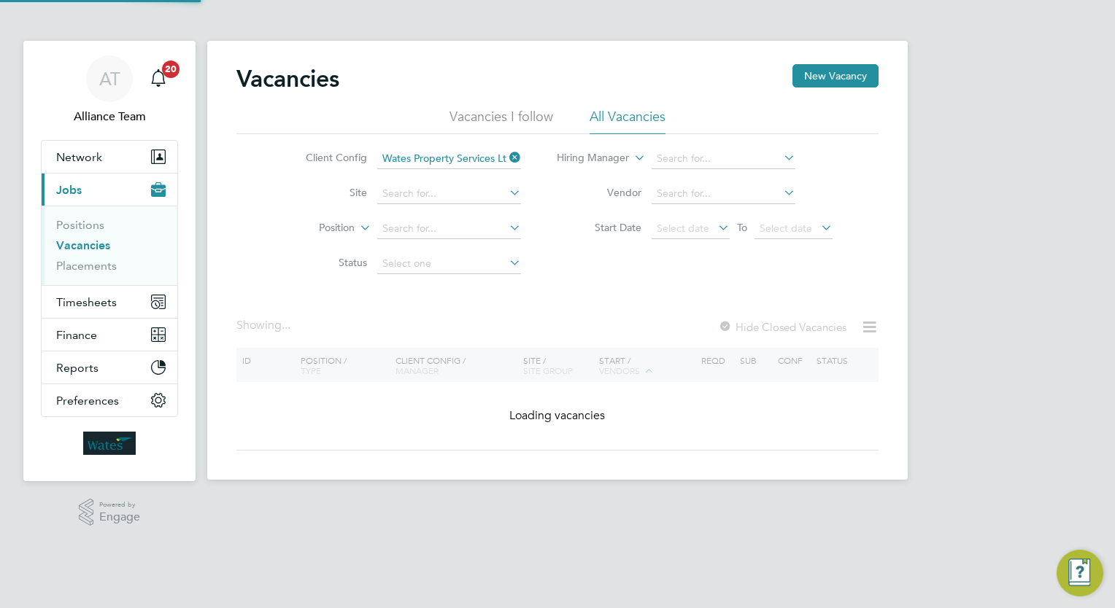
click at [563, 233] on label "Start Date" at bounding box center [599, 227] width 84 height 13
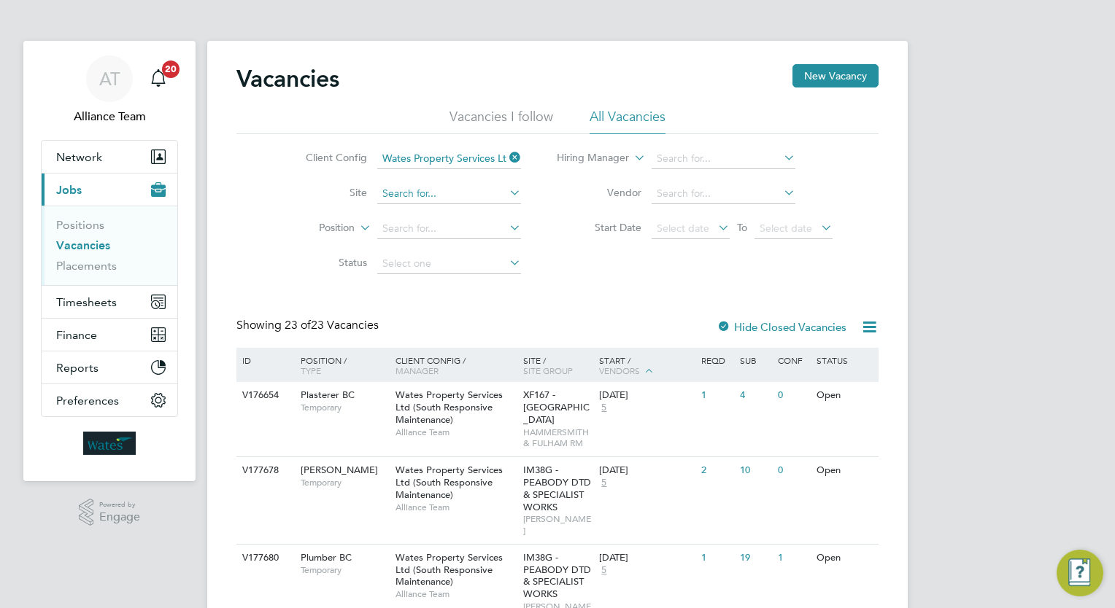
click at [419, 192] on input at bounding box center [449, 194] width 144 height 20
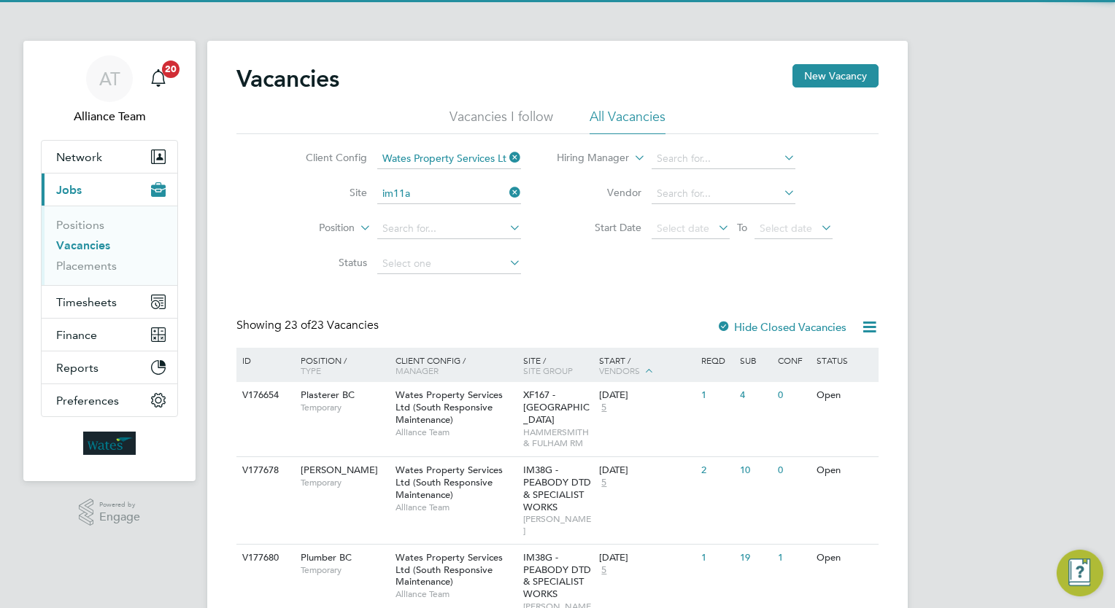
click at [431, 210] on li "IM11A - Crawley Borough Council" at bounding box center [482, 214] width 213 height 20
type input "IM11A - Crawley Borough Council"
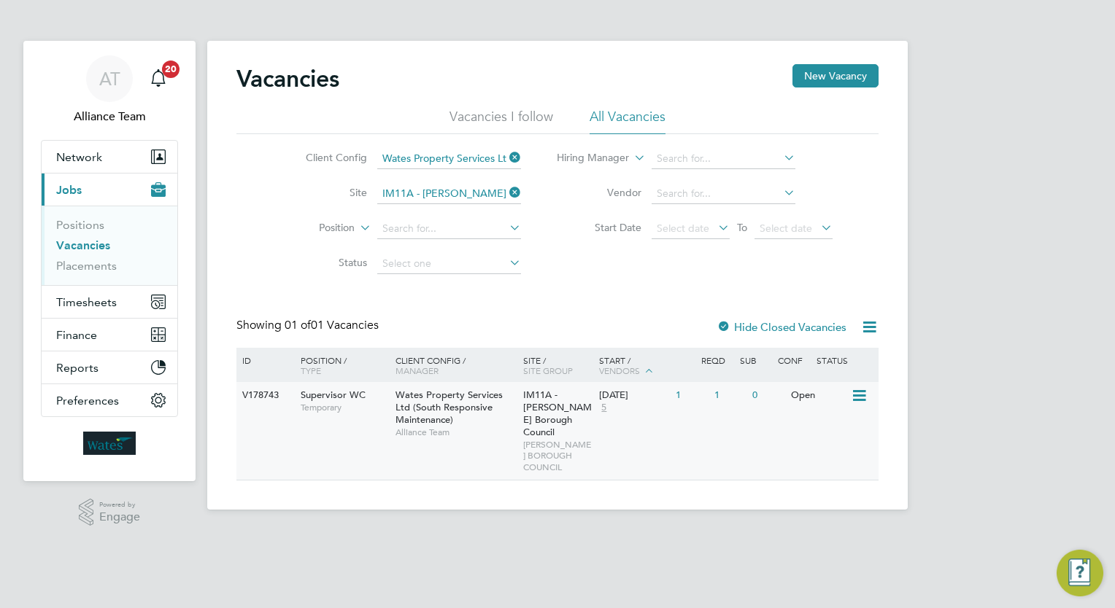
click at [414, 428] on span "Alliance Team" at bounding box center [455, 433] width 120 height 12
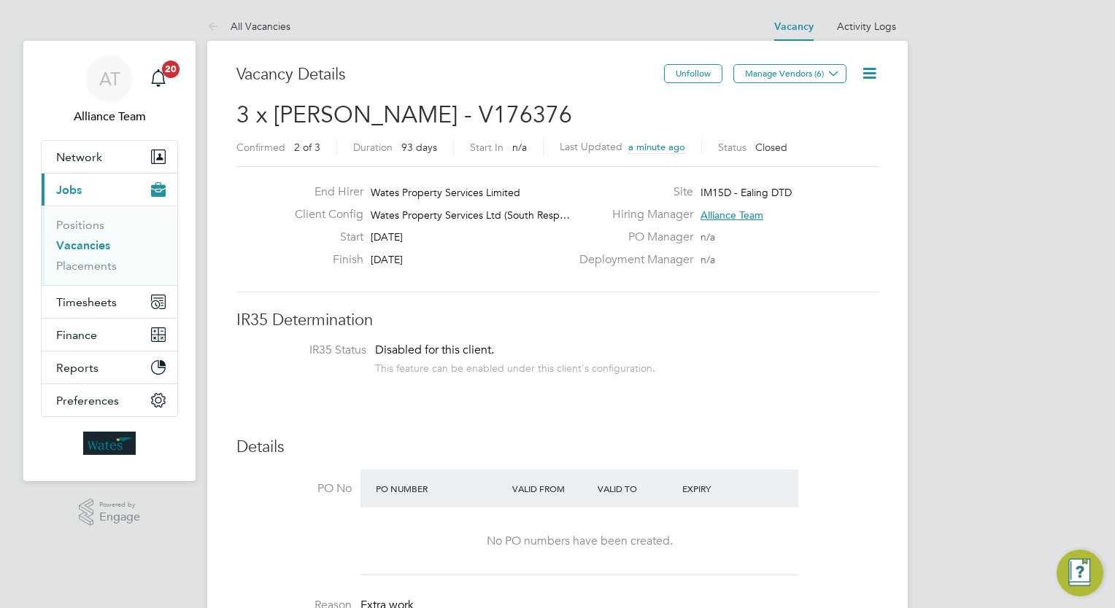
click at [103, 247] on link "Vacancies" at bounding box center [83, 246] width 54 height 14
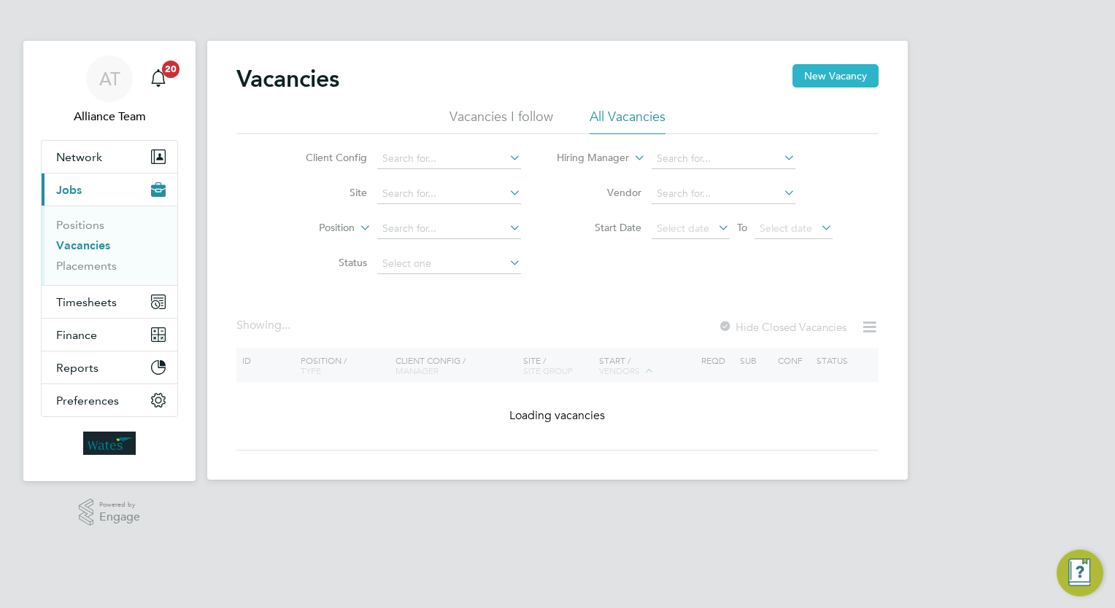
click at [846, 77] on button "New Vacancy" at bounding box center [835, 75] width 86 height 23
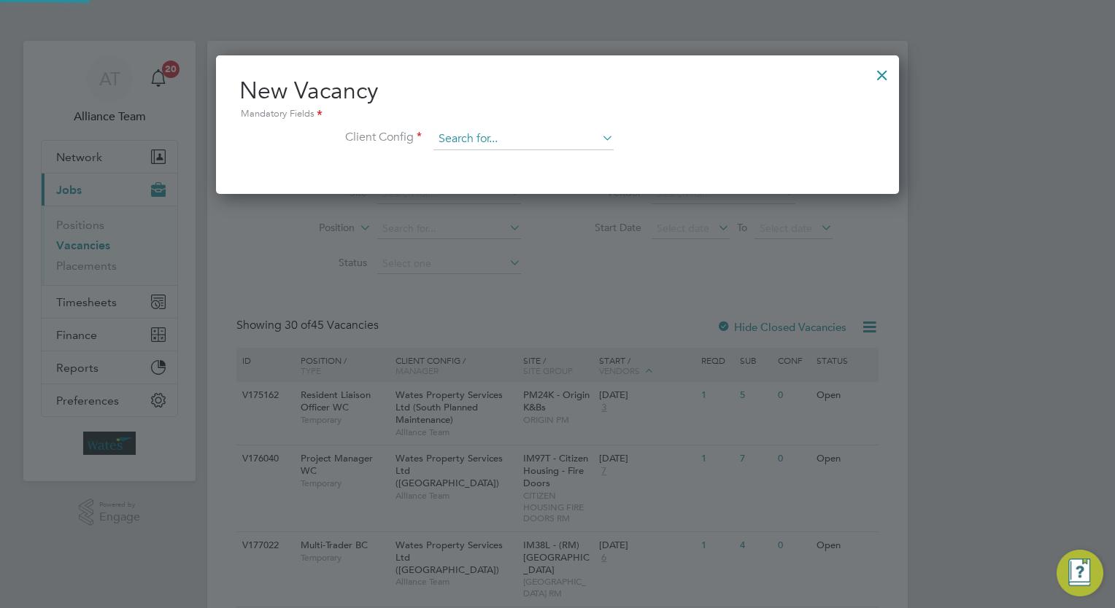
click at [567, 139] on input at bounding box center [523, 139] width 180 height 22
click at [603, 330] on li "Wates Property Services Ltd (South Responsive Maintenance)" at bounding box center [581, 338] width 296 height 20
type input "Wates Property Services Ltd (South Responsive Maintenance)"
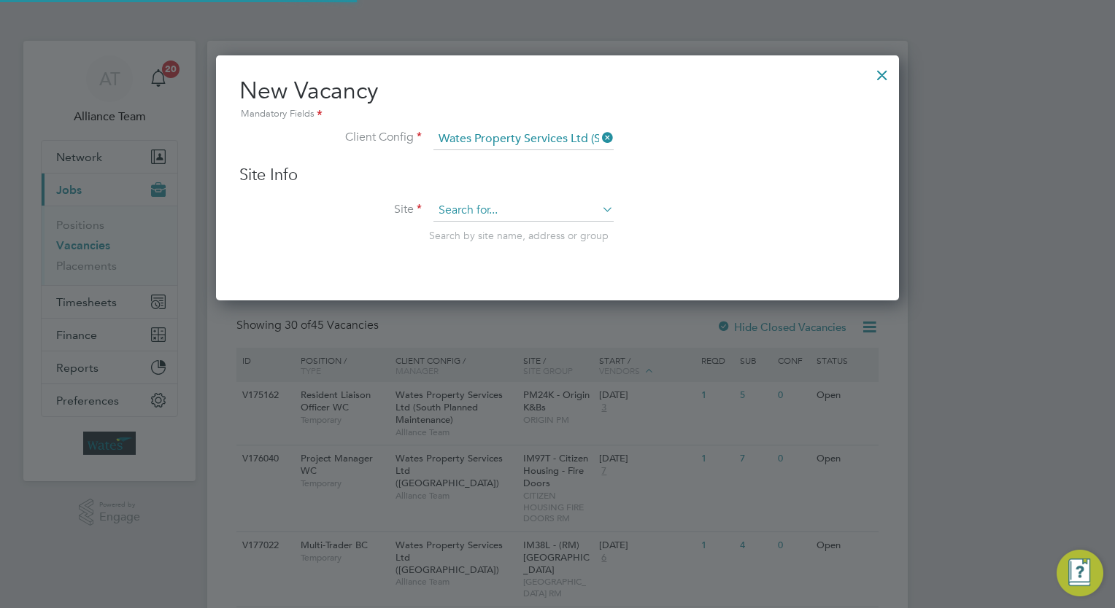
click at [496, 209] on input at bounding box center [523, 211] width 180 height 22
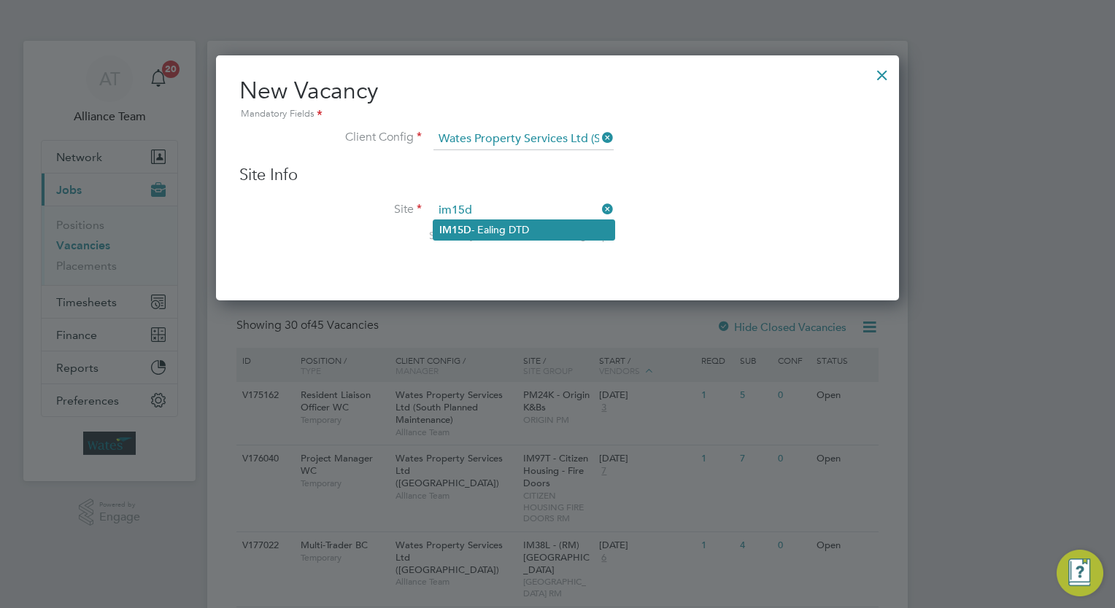
click at [503, 221] on li "IM15D - Ealing DTD" at bounding box center [523, 230] width 181 height 20
type input "IM15D - Ealing DTD"
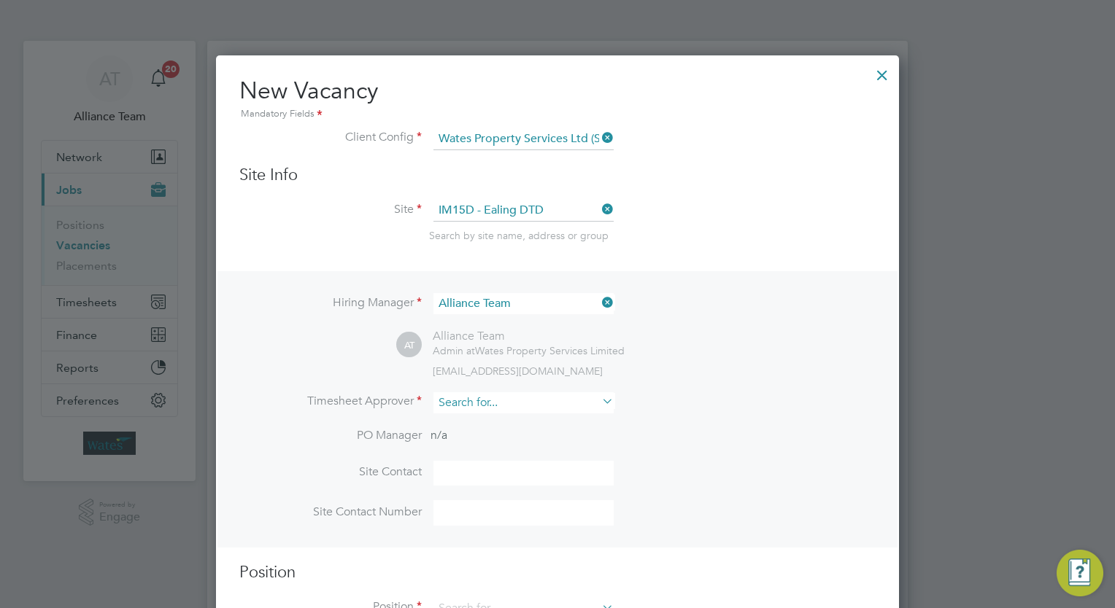
click at [540, 401] on input at bounding box center [523, 403] width 180 height 21
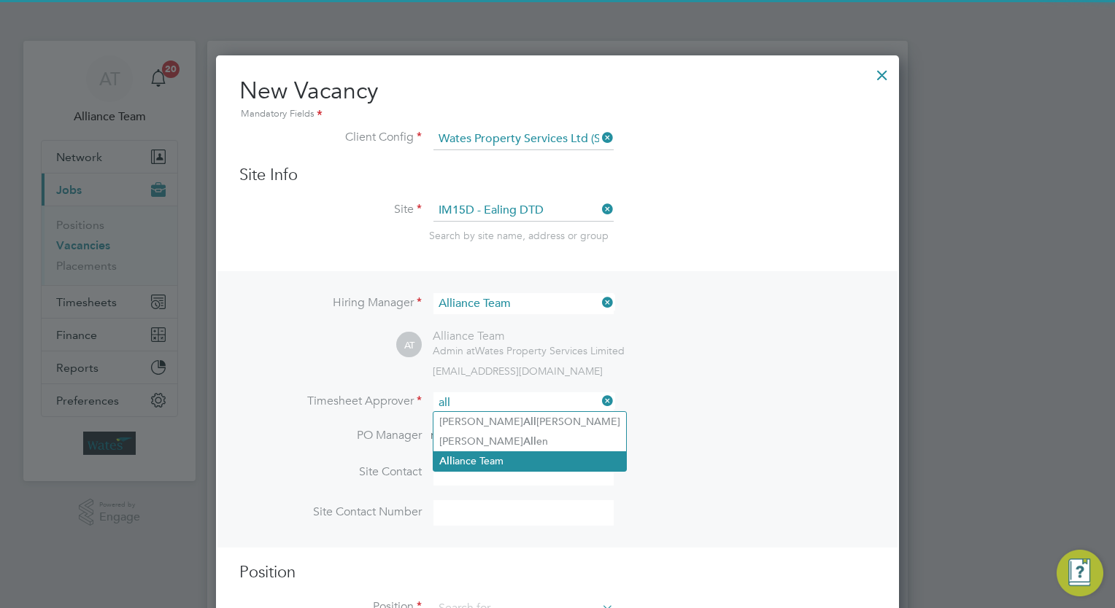
click at [508, 454] on li "All iance Team" at bounding box center [529, 462] width 193 height 20
type input "Alliance Team"
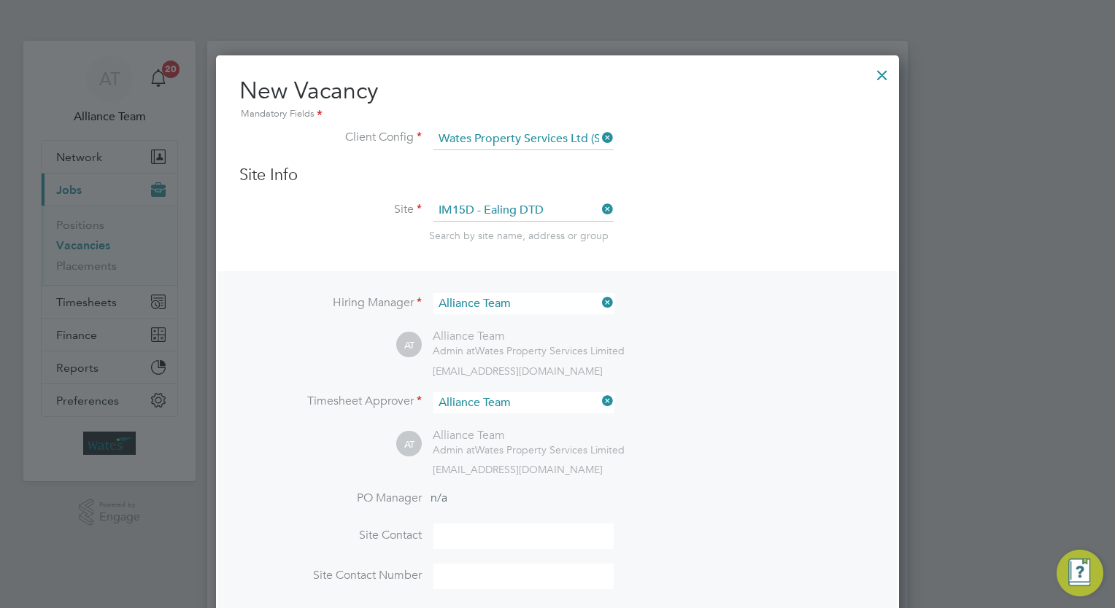
click at [709, 463] on div "wates@alliance-msp.co.uk" at bounding box center [654, 469] width 443 height 13
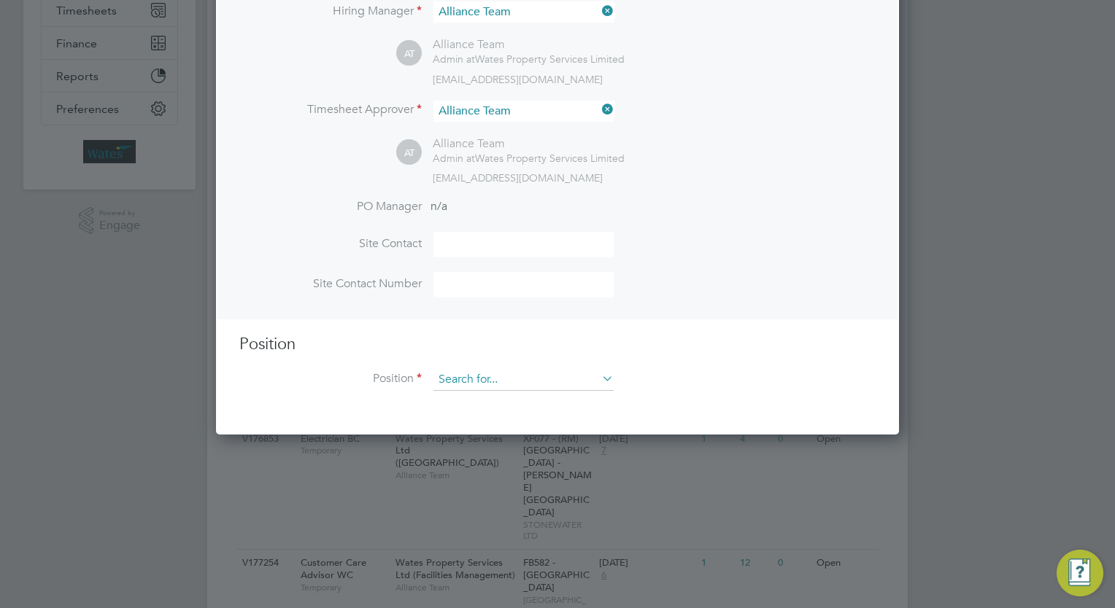
click at [492, 380] on input at bounding box center [523, 380] width 180 height 22
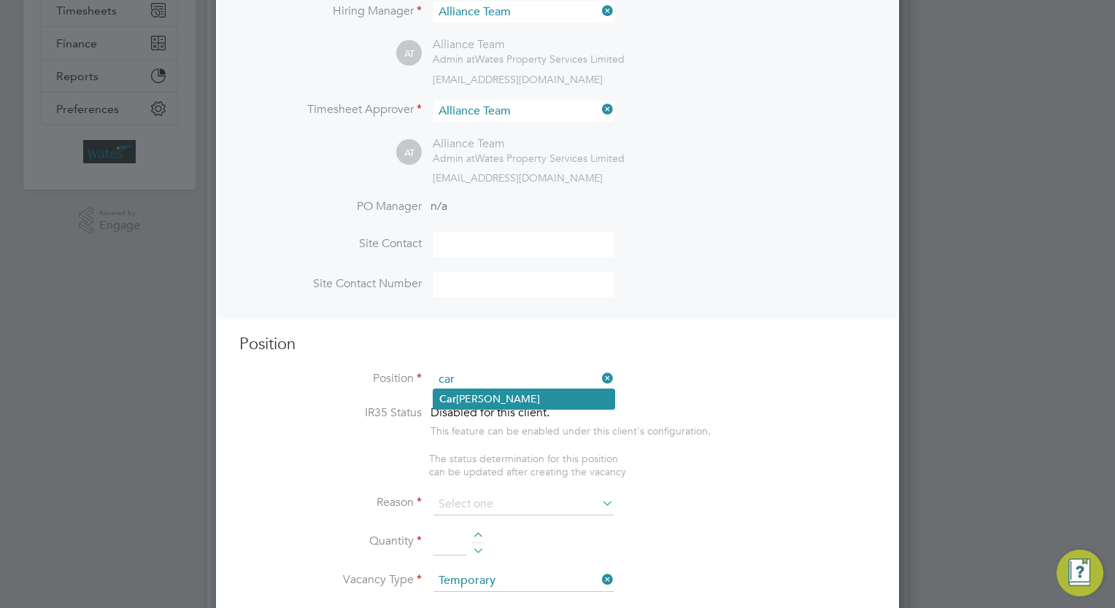
click at [505, 394] on li "Car penter BC" at bounding box center [523, 400] width 181 height 20
type input "Carpenter BC"
type textarea "Carpenter"
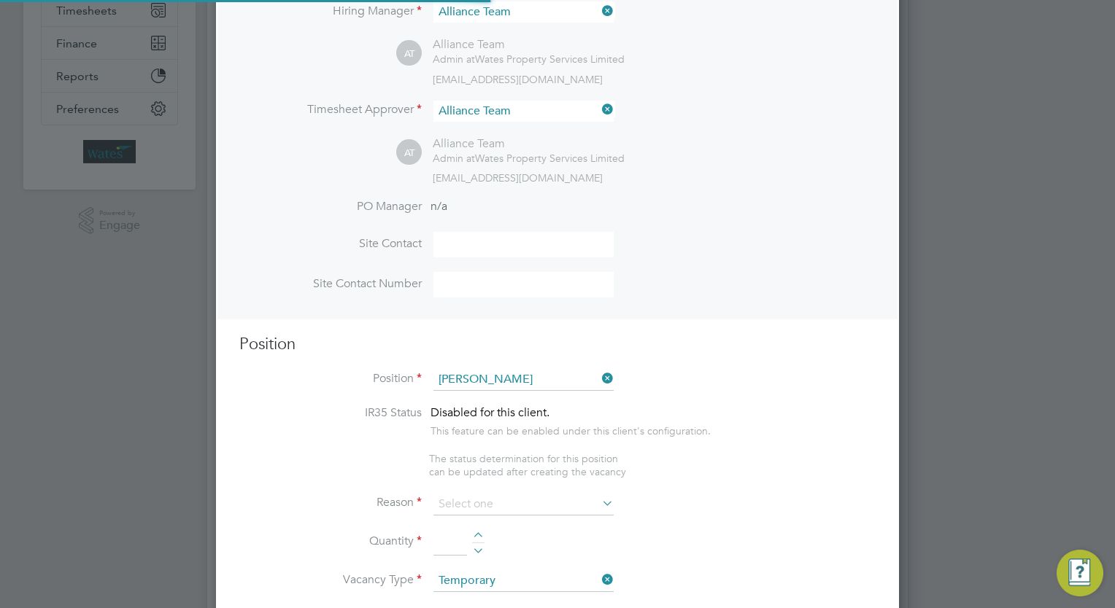
click at [807, 428] on li "IR35 Status Disabled for this client. This feature can be enabled under this cl…" at bounding box center [557, 429] width 636 height 47
click at [514, 503] on input at bounding box center [523, 505] width 180 height 22
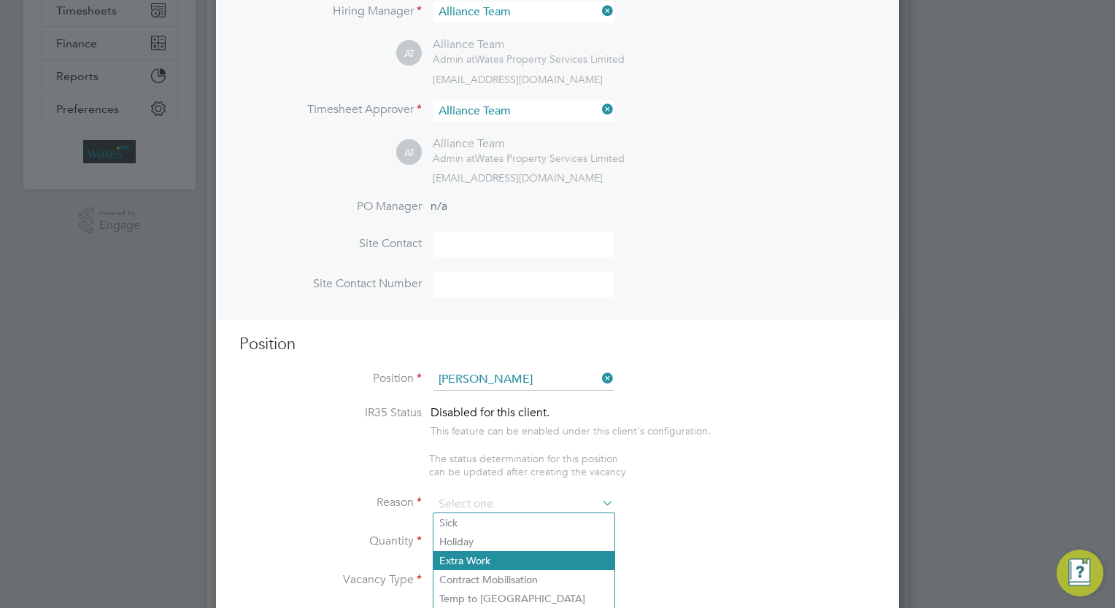
click at [511, 554] on li "Extra Work" at bounding box center [523, 561] width 181 height 19
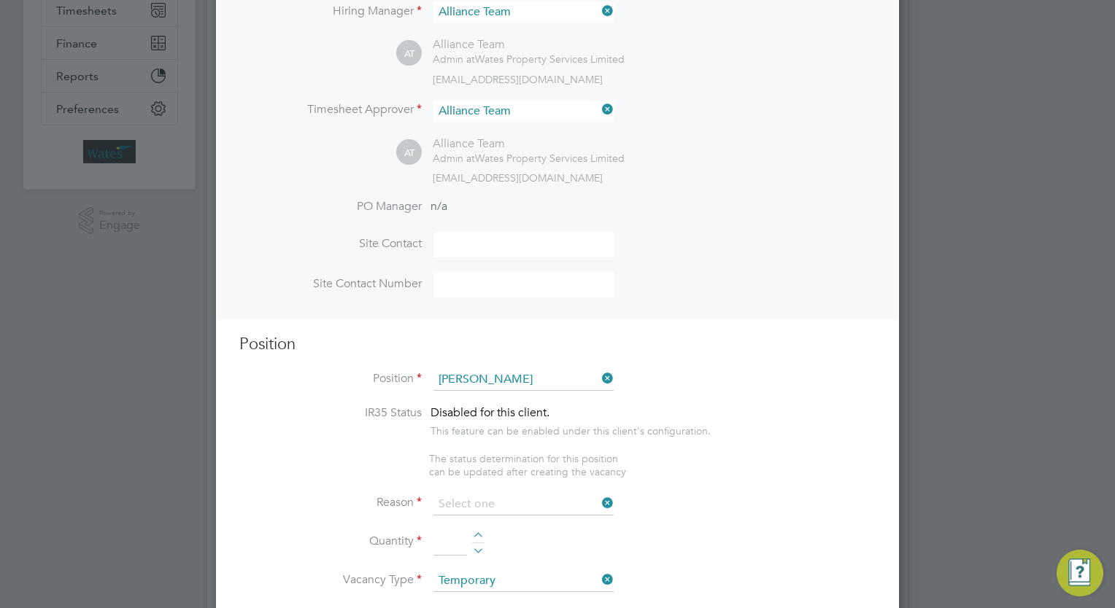
type input "Extra Work"
click at [478, 534] on div at bounding box center [478, 538] width 12 height 10
type input "2"
click at [757, 506] on li "Reason Extra Work" at bounding box center [557, 512] width 636 height 36
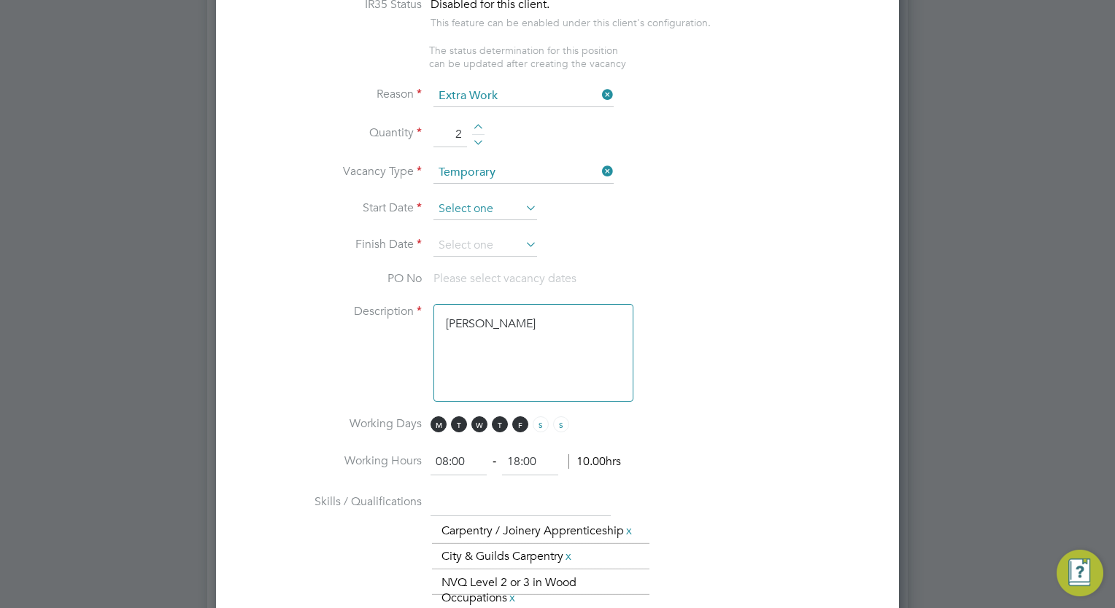
click at [484, 200] on input at bounding box center [485, 209] width 104 height 22
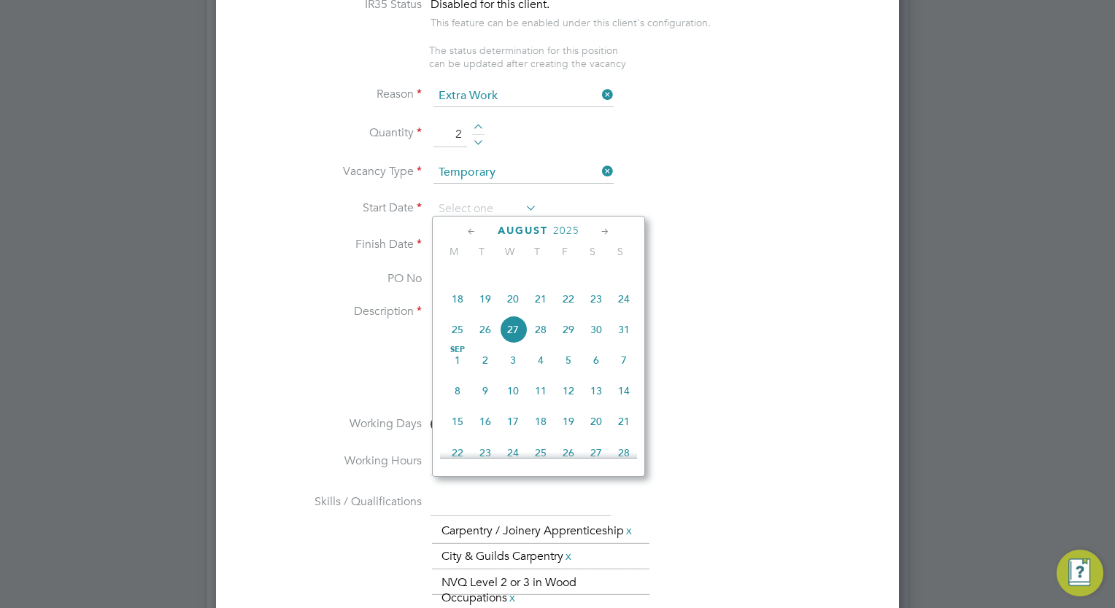
click at [515, 405] on span "10" at bounding box center [513, 391] width 28 height 28
type input "10 Sep 2025"
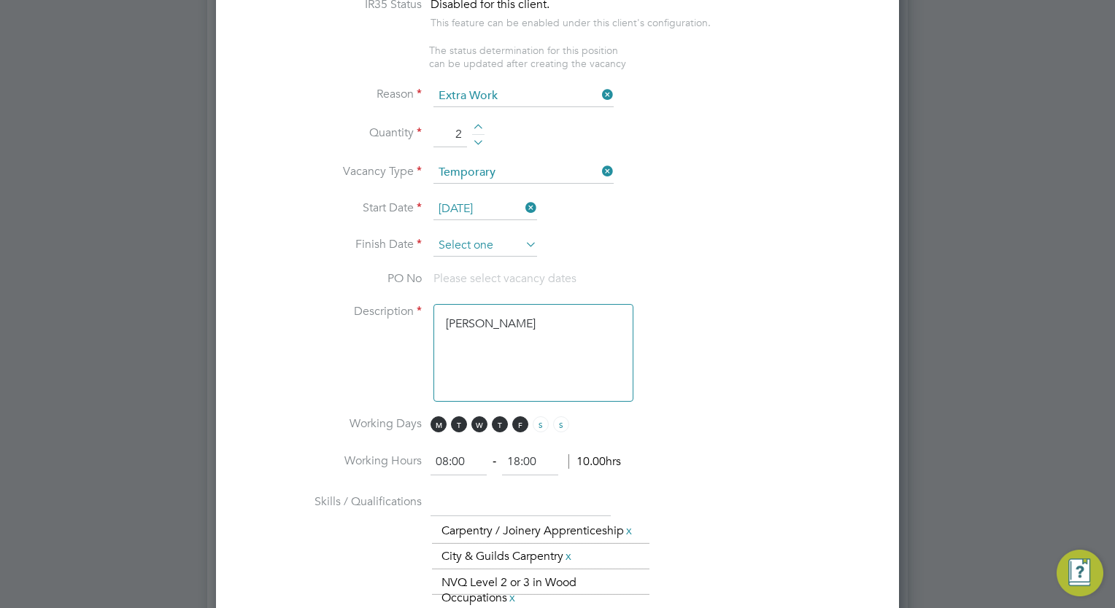
click at [481, 241] on input at bounding box center [485, 246] width 104 height 22
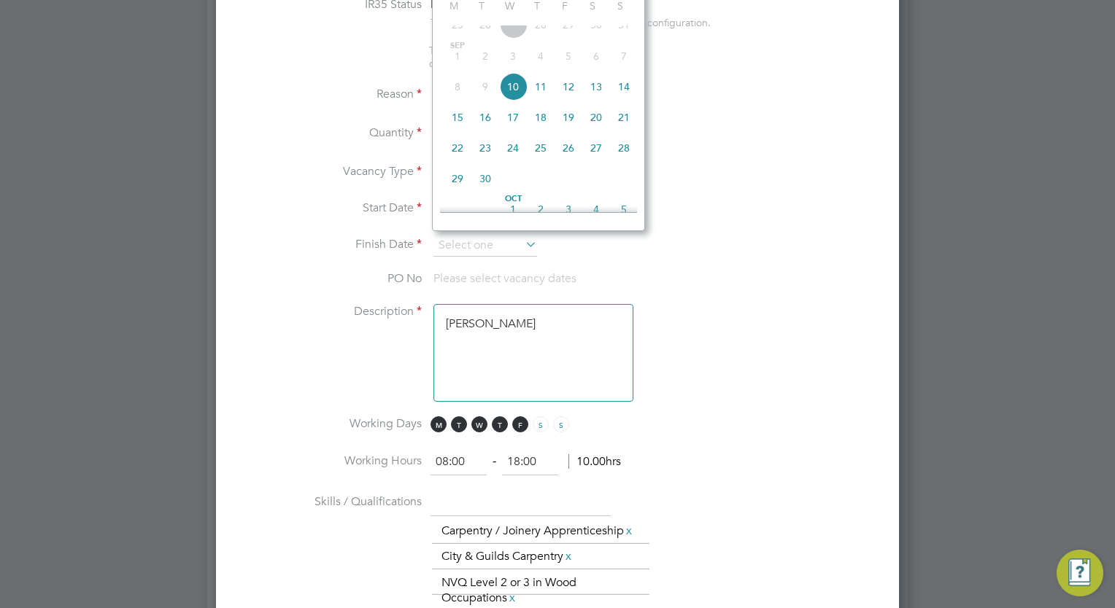
click at [746, 239] on li "Finish Date" at bounding box center [557, 253] width 636 height 36
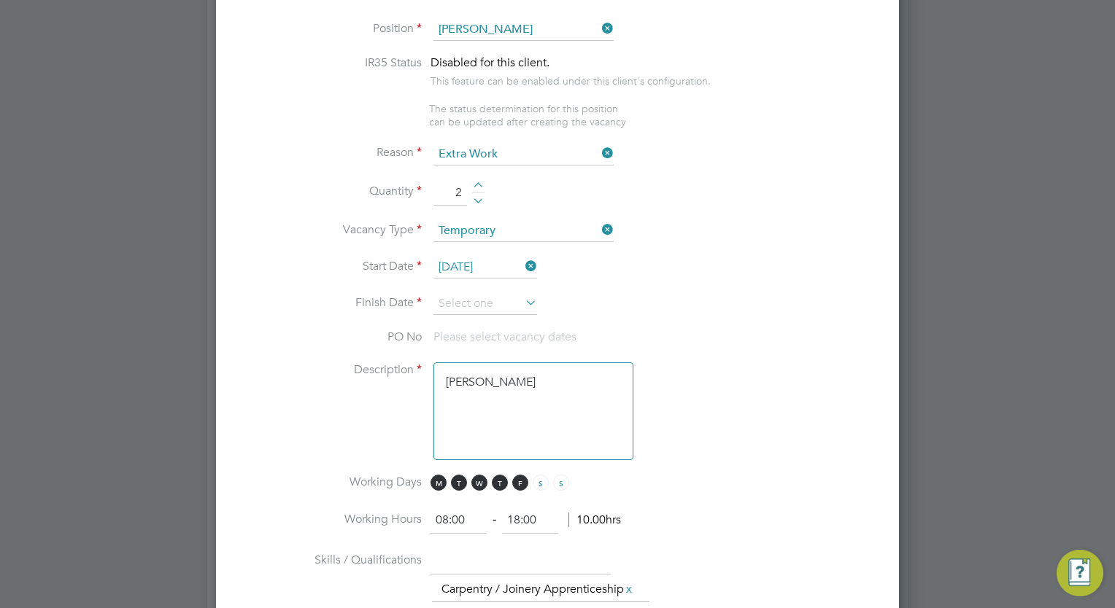
click at [466, 313] on li "Finish Date" at bounding box center [557, 311] width 636 height 36
click at [465, 301] on input at bounding box center [485, 304] width 104 height 22
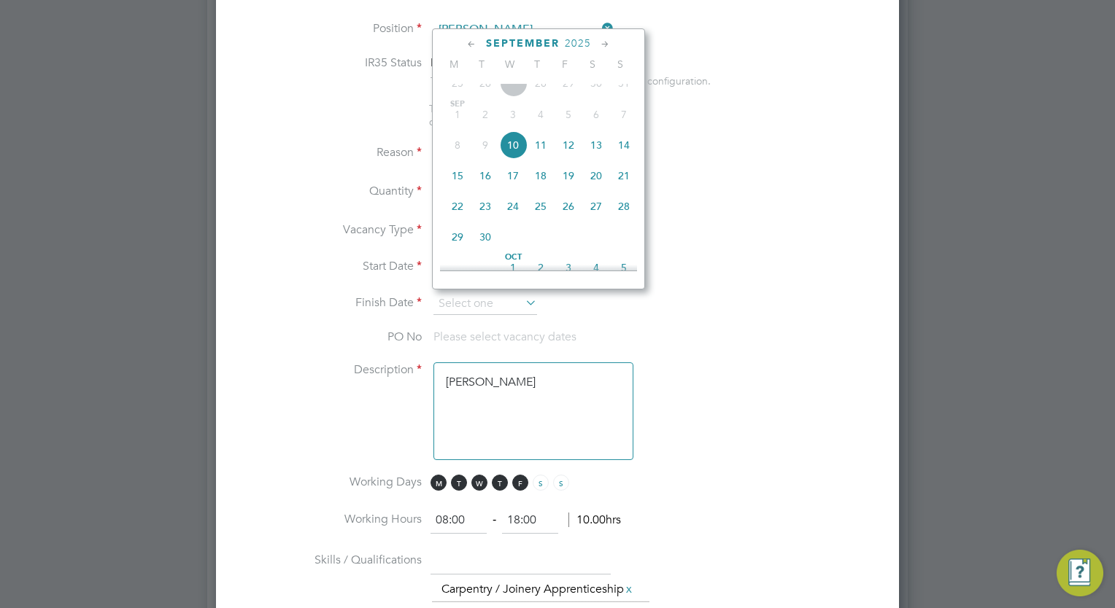
click at [747, 264] on li "Start Date 10 Sep 2025" at bounding box center [557, 275] width 636 height 36
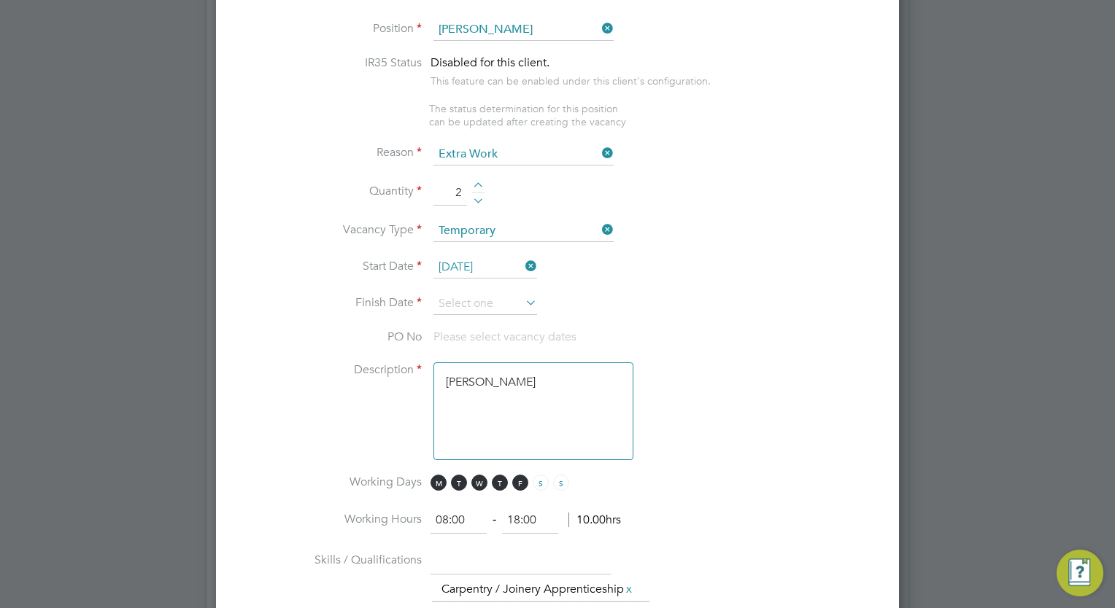
click at [517, 515] on input "18:00" at bounding box center [530, 521] width 56 height 26
type input "17:00"
click at [713, 363] on li "Description Carpenter" at bounding box center [557, 419] width 636 height 112
click at [476, 263] on input "10 Sep 2025" at bounding box center [485, 268] width 104 height 22
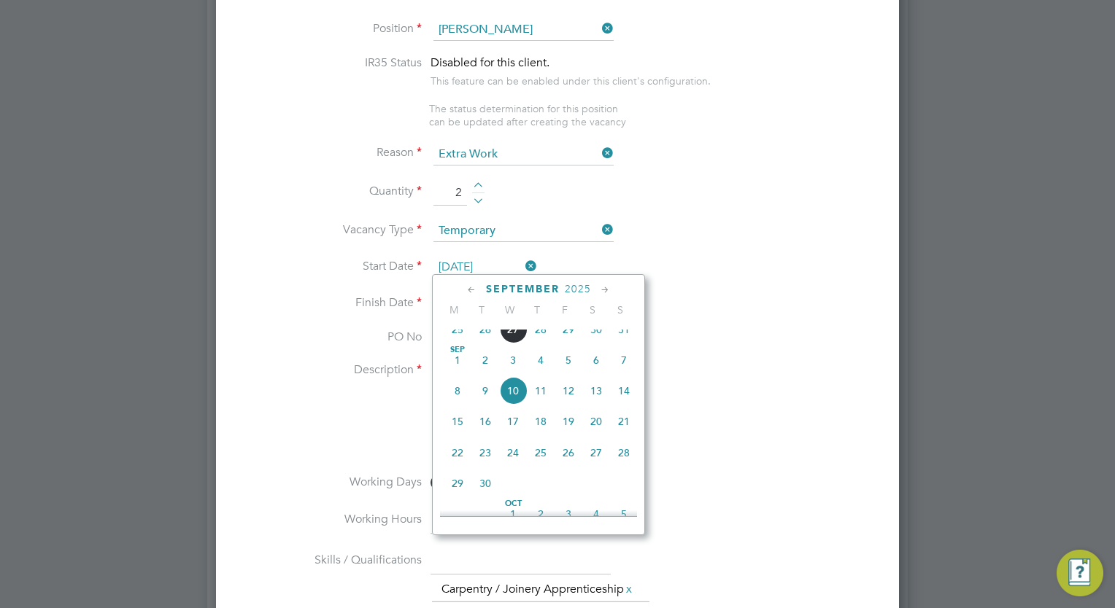
click at [692, 366] on li "Description Carpenter" at bounding box center [557, 419] width 636 height 112
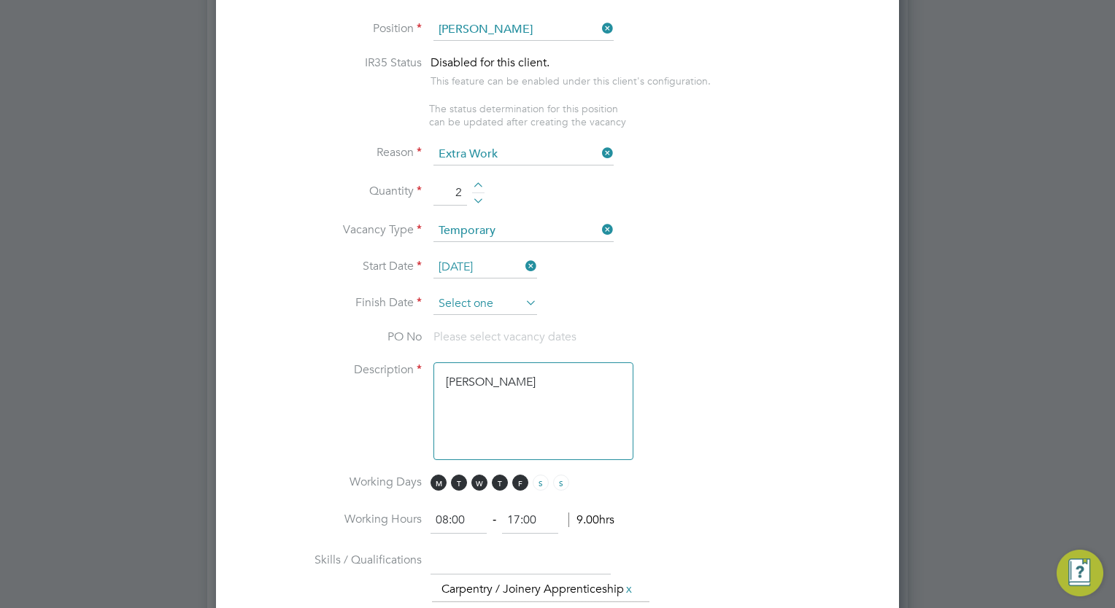
click at [479, 302] on input at bounding box center [485, 304] width 104 height 22
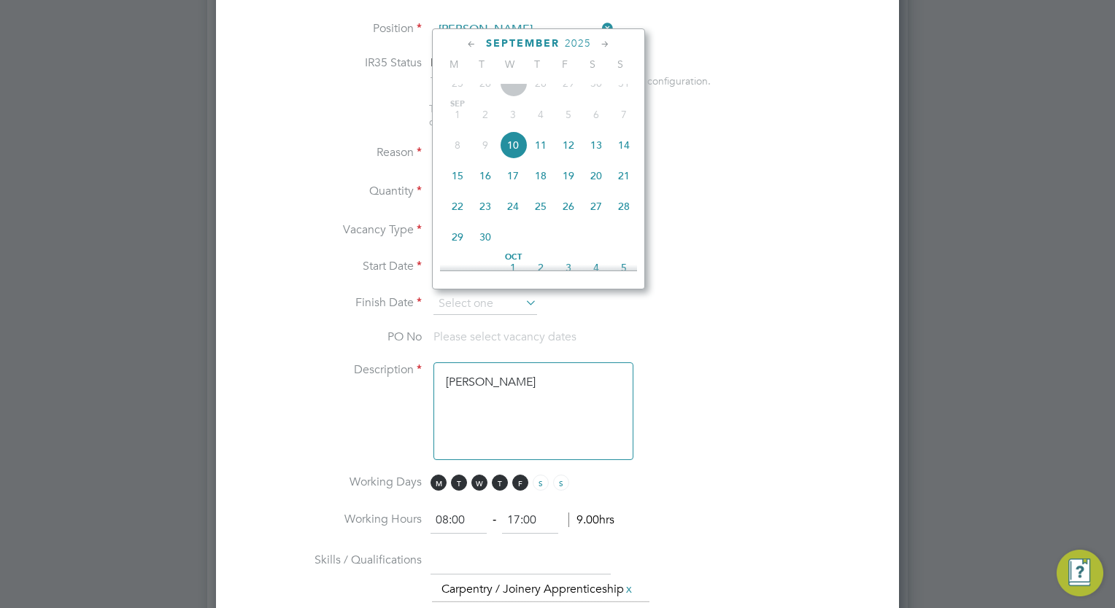
click at [605, 45] on icon at bounding box center [605, 44] width 14 height 16
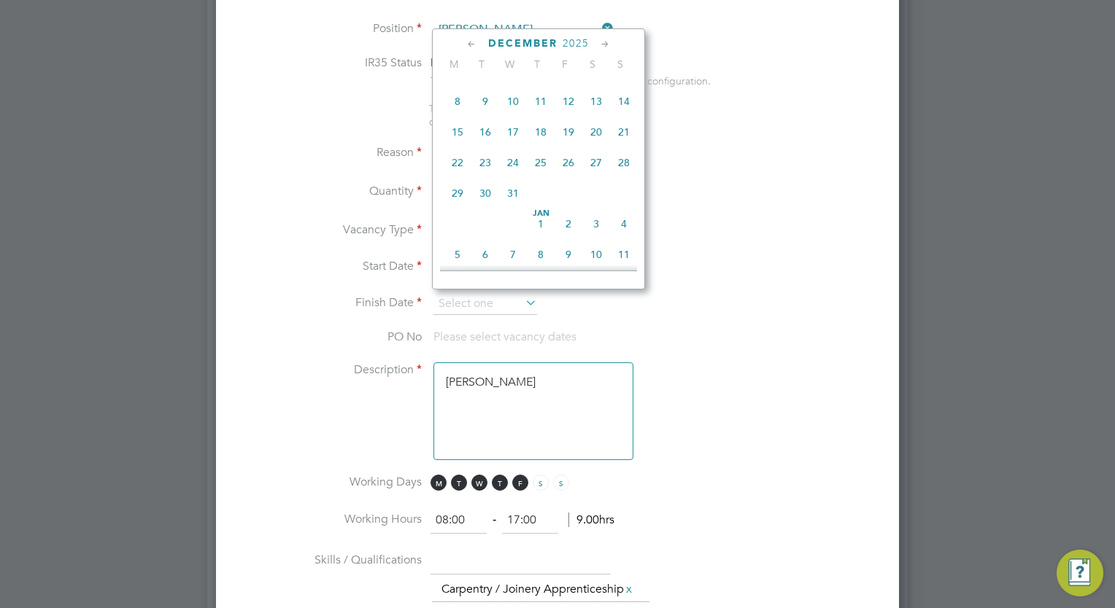
click at [510, 115] on span "10" at bounding box center [513, 102] width 28 height 28
type input "10 Dec 2025"
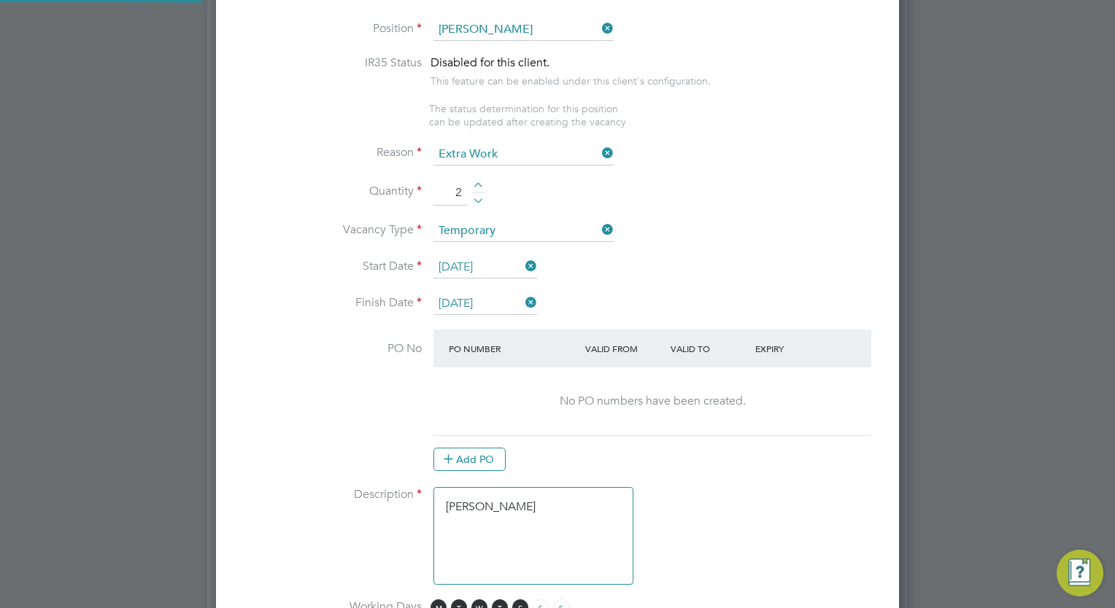
scroll to position [2454, 684]
click at [692, 257] on li "Start Date 10 Sep 2025" at bounding box center [557, 275] width 636 height 36
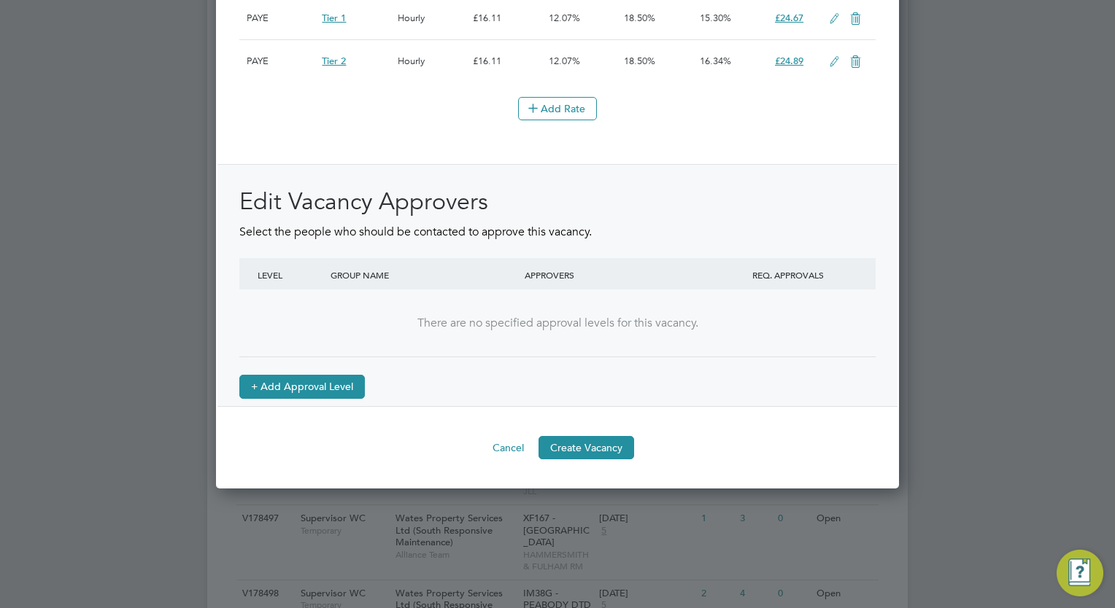
click at [330, 396] on button "+ Add Approval Level" at bounding box center [301, 386] width 125 height 23
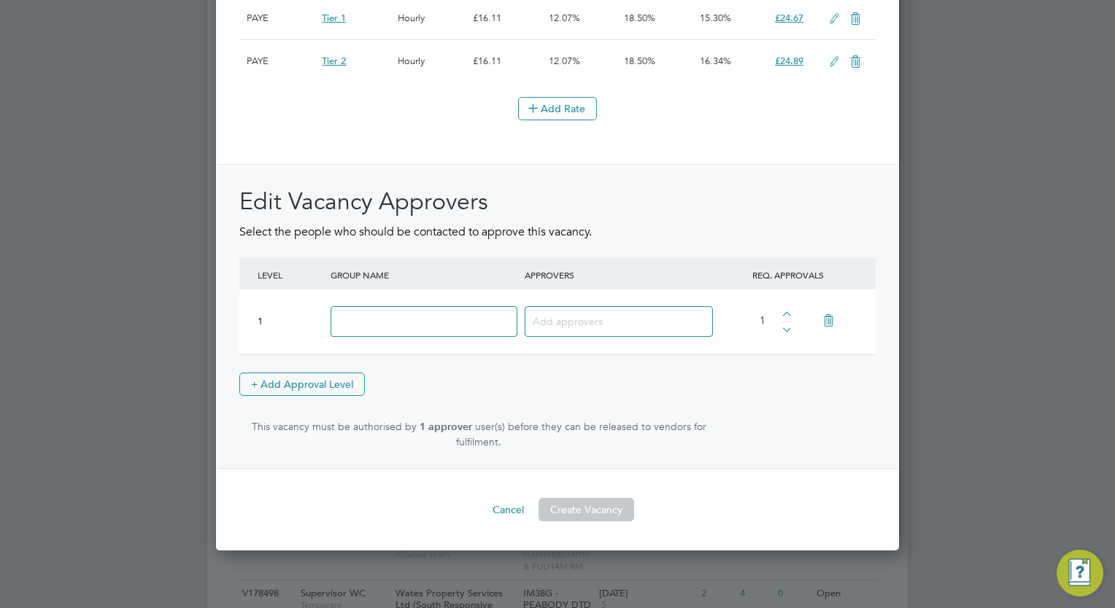
click at [371, 330] on input at bounding box center [423, 321] width 187 height 31
type input "Approve"
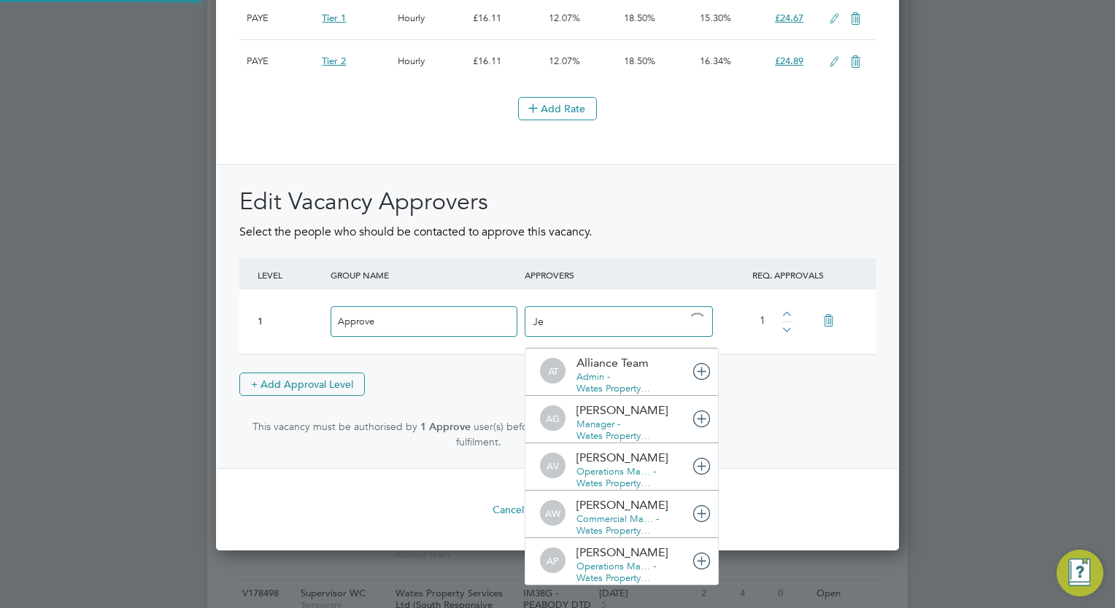
type input "Jed"
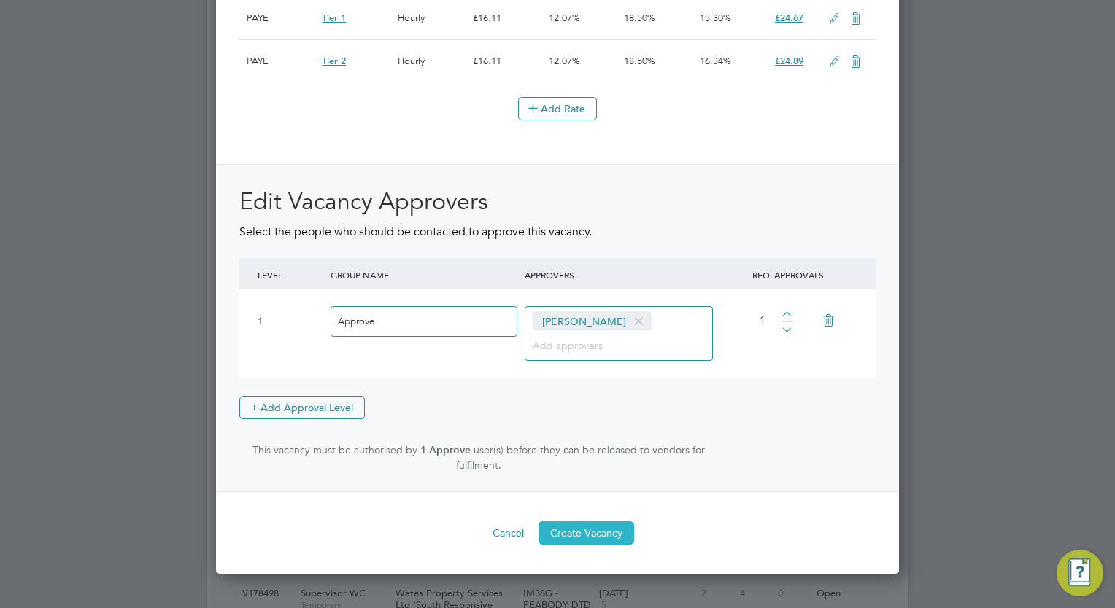
click at [581, 545] on button "Create Vacancy" at bounding box center [586, 533] width 96 height 23
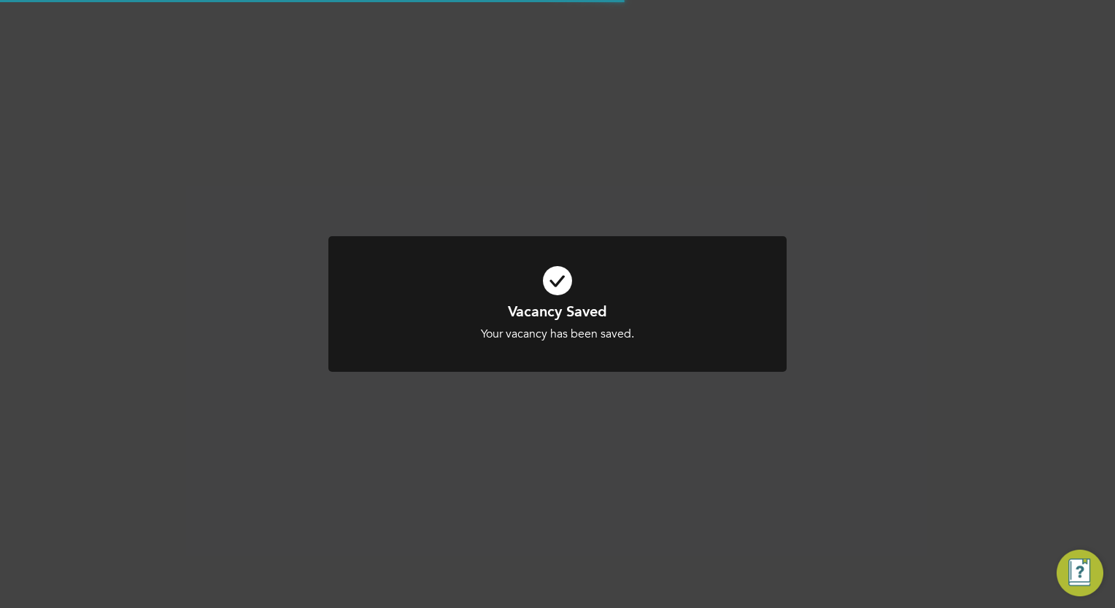
click at [993, 320] on div "Vacancy Saved Your vacancy has been saved. Cancel Okay" at bounding box center [557, 304] width 1115 height 608
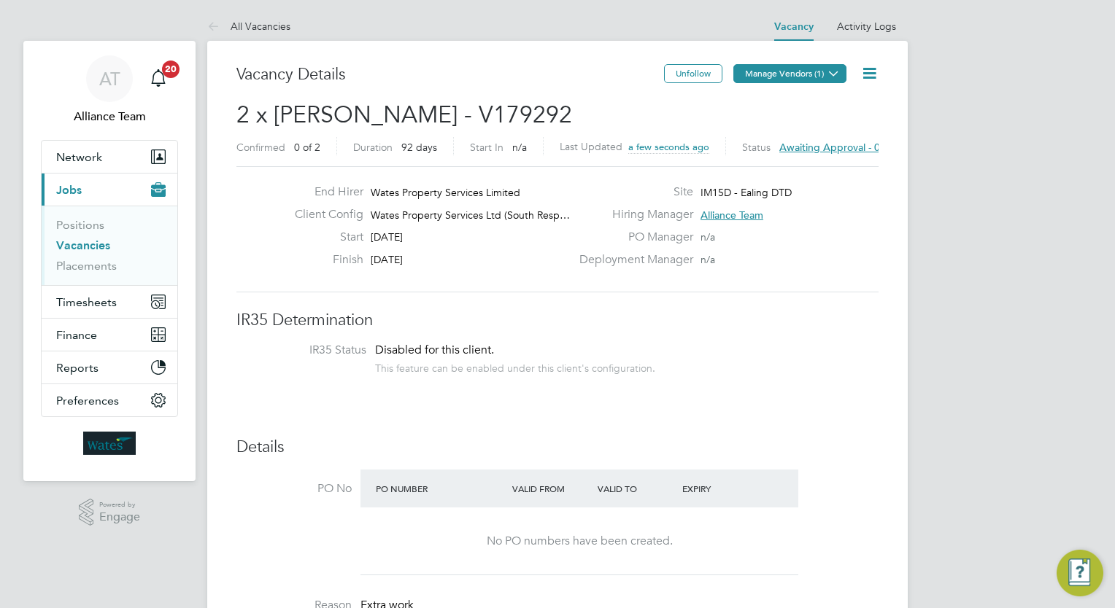
click at [821, 71] on button "Manage Vendors (1)" at bounding box center [789, 73] width 113 height 19
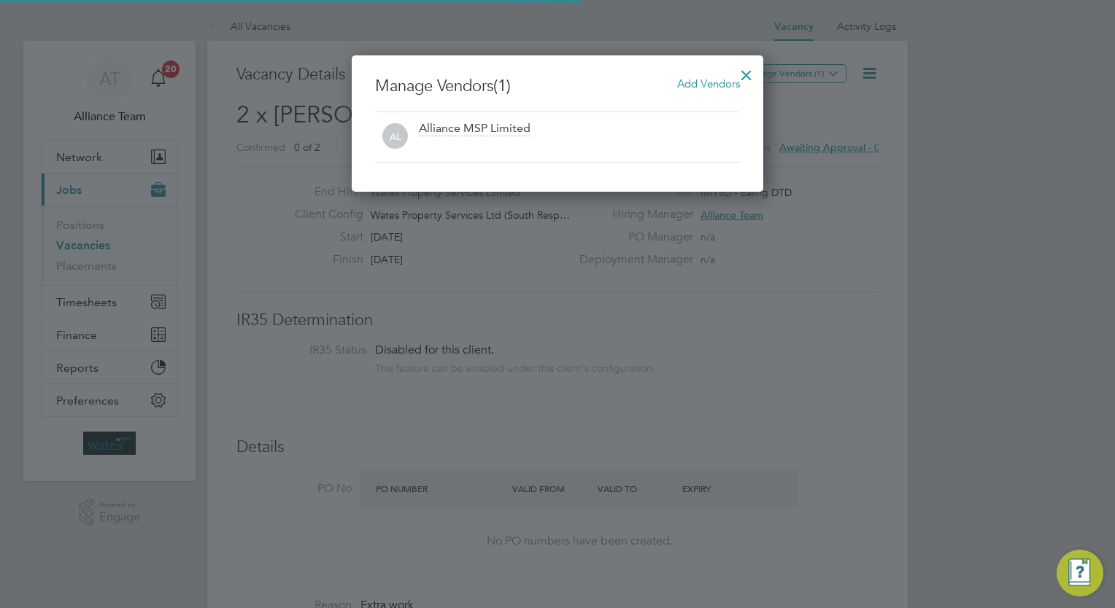
click at [702, 87] on span "Add Vendors" at bounding box center [708, 84] width 63 height 14
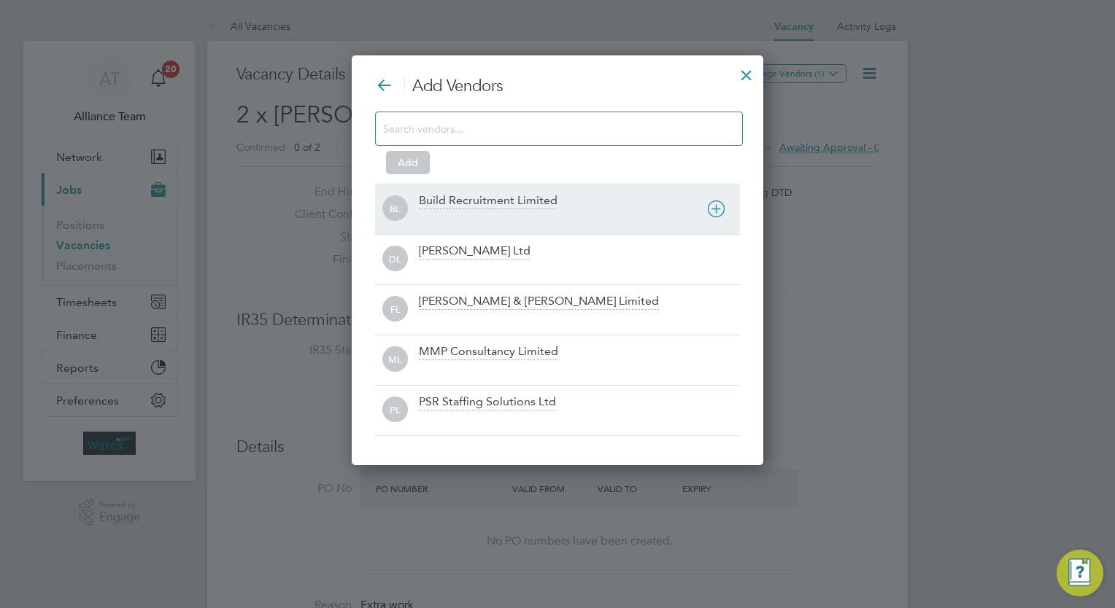
click at [479, 204] on div "Build Recruitment Limited" at bounding box center [488, 201] width 139 height 16
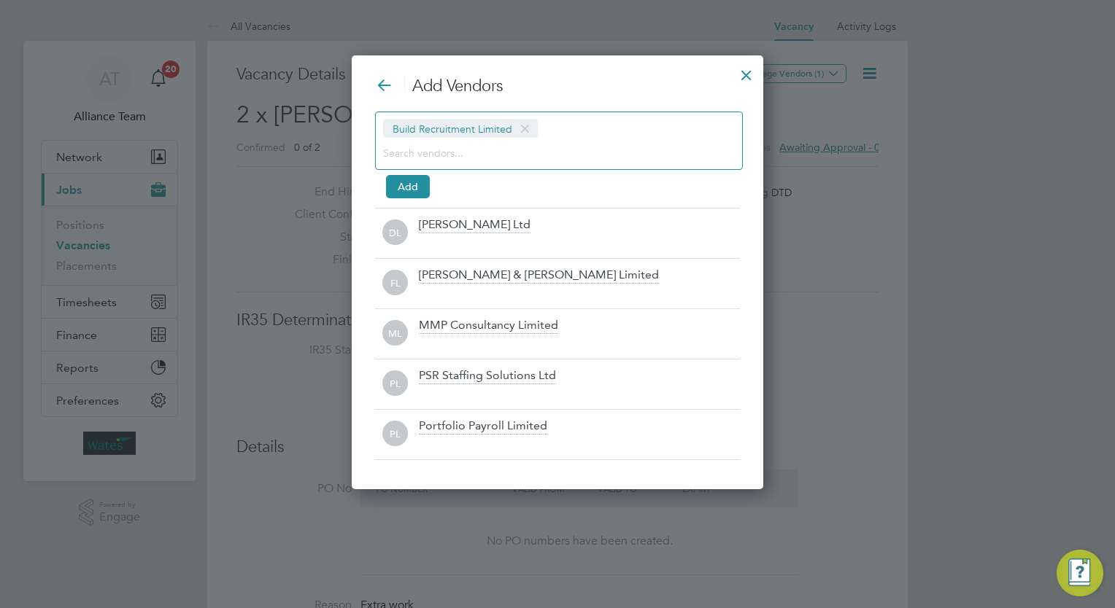
click at [461, 147] on input at bounding box center [547, 152] width 328 height 19
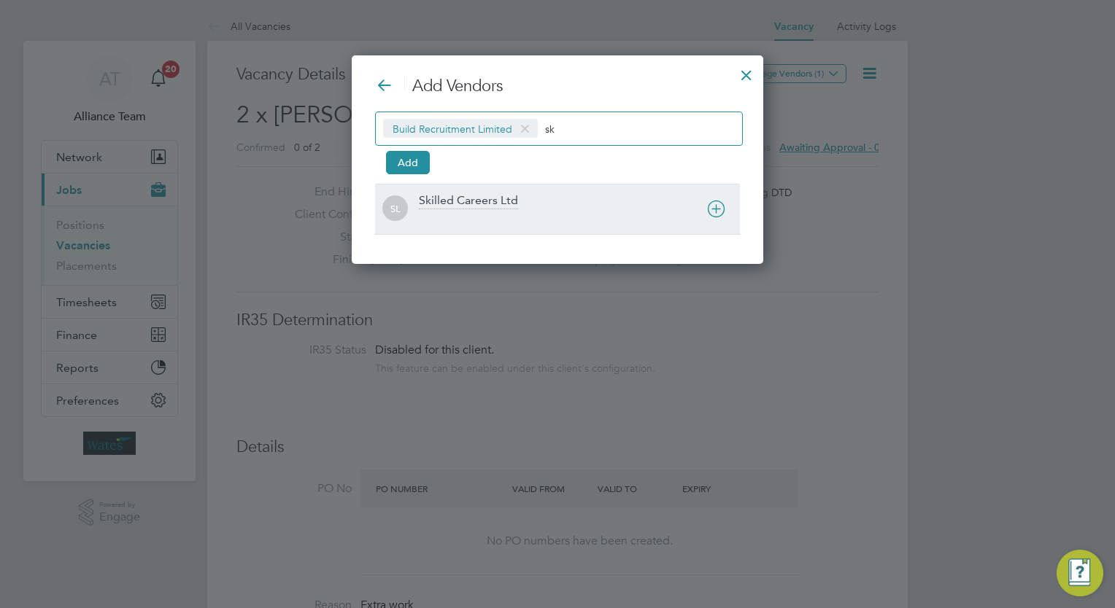
type input "sk"
click at [484, 186] on div "SL Skilled Careers Ltd" at bounding box center [557, 209] width 365 height 50
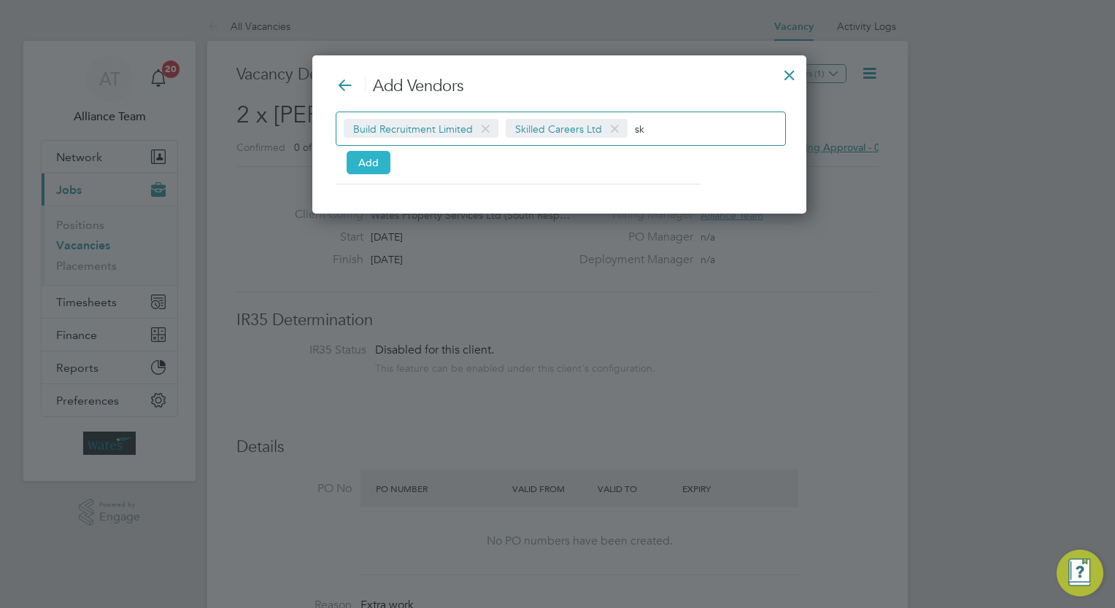
click at [358, 167] on button "Add" at bounding box center [369, 162] width 44 height 23
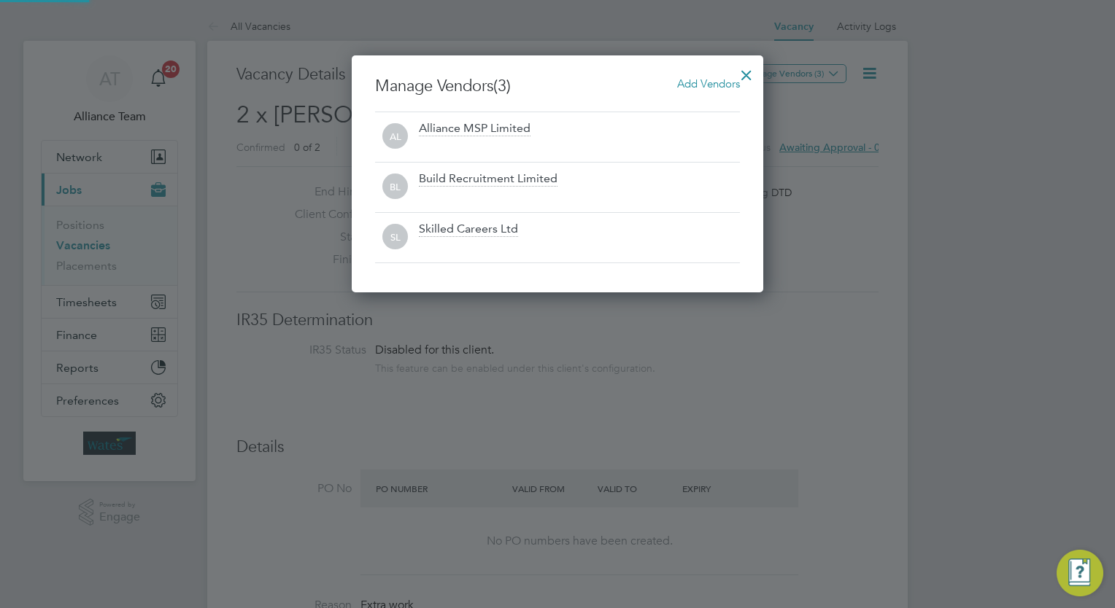
click at [747, 74] on div at bounding box center [746, 71] width 26 height 26
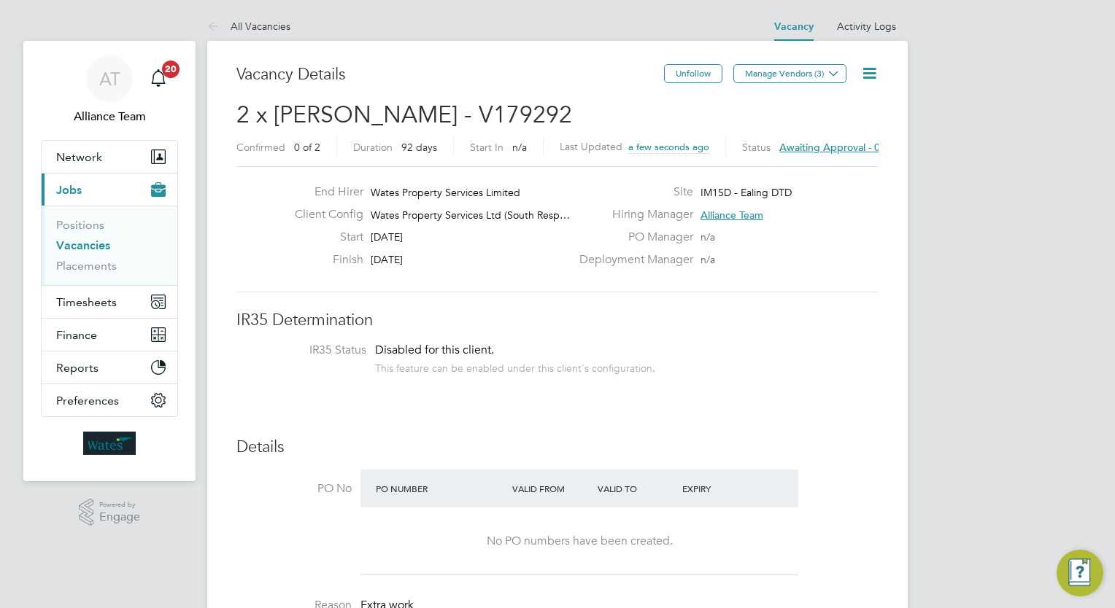
click at [868, 74] on icon at bounding box center [869, 73] width 18 height 18
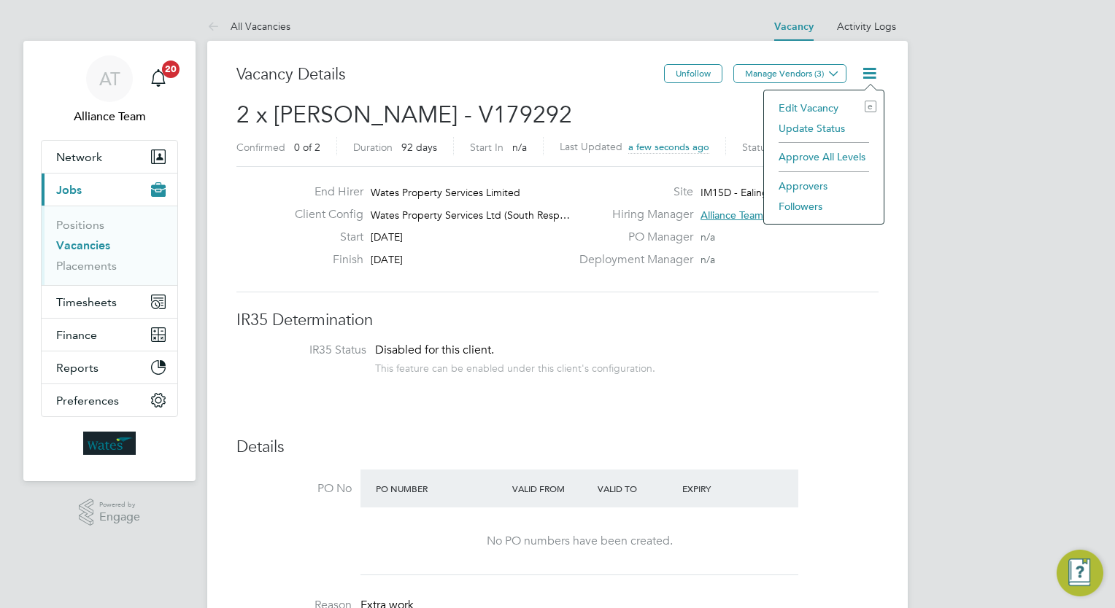
click at [803, 200] on li "Followers" at bounding box center [823, 206] width 105 height 20
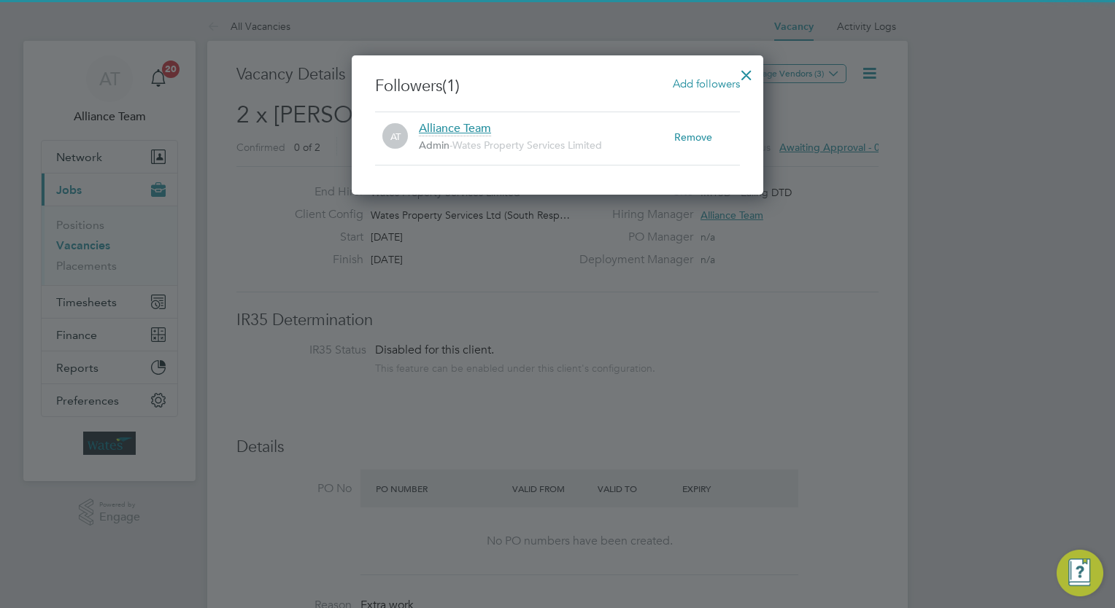
click at [692, 89] on span "Add followers" at bounding box center [706, 84] width 67 height 14
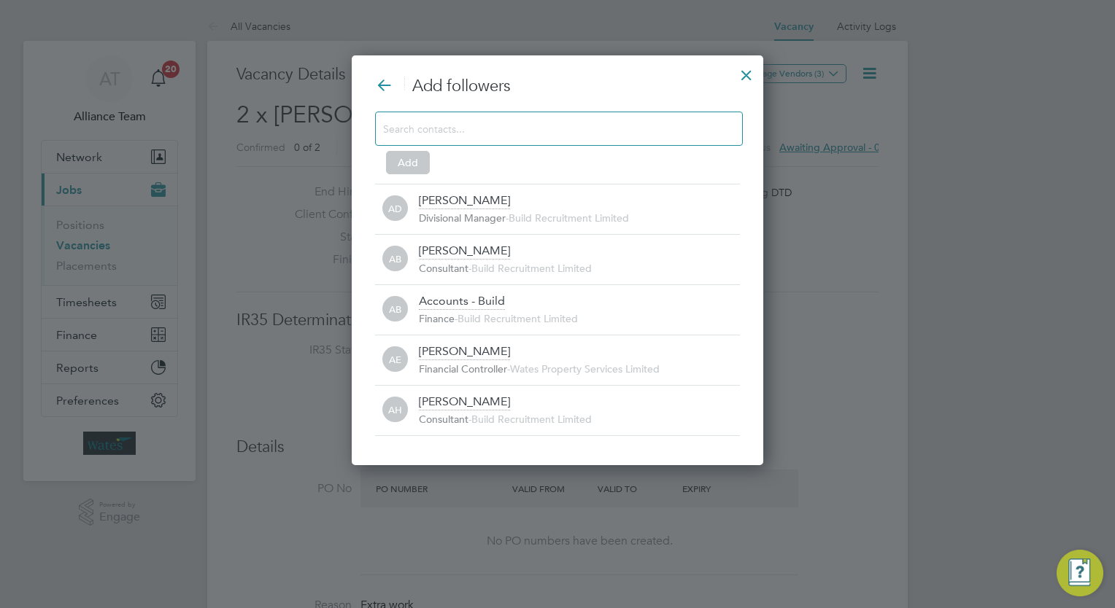
click at [482, 133] on input at bounding box center [547, 128] width 328 height 19
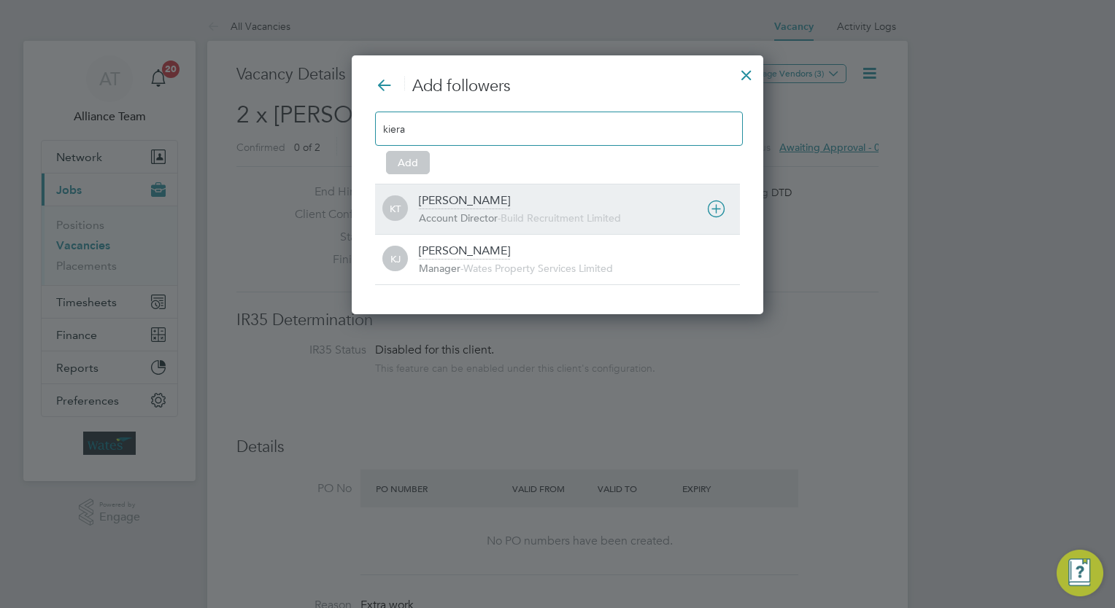
type input "kiera"
click at [473, 204] on div "[PERSON_NAME]" at bounding box center [464, 201] width 91 height 16
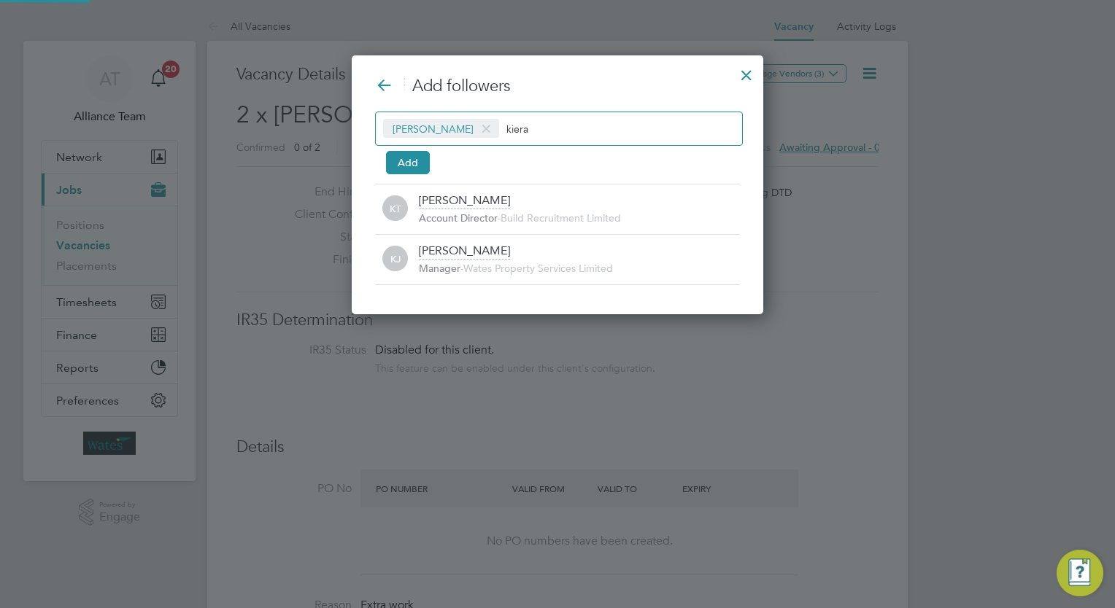
click at [517, 136] on input "kiera" at bounding box center [551, 128] width 91 height 19
type input "k"
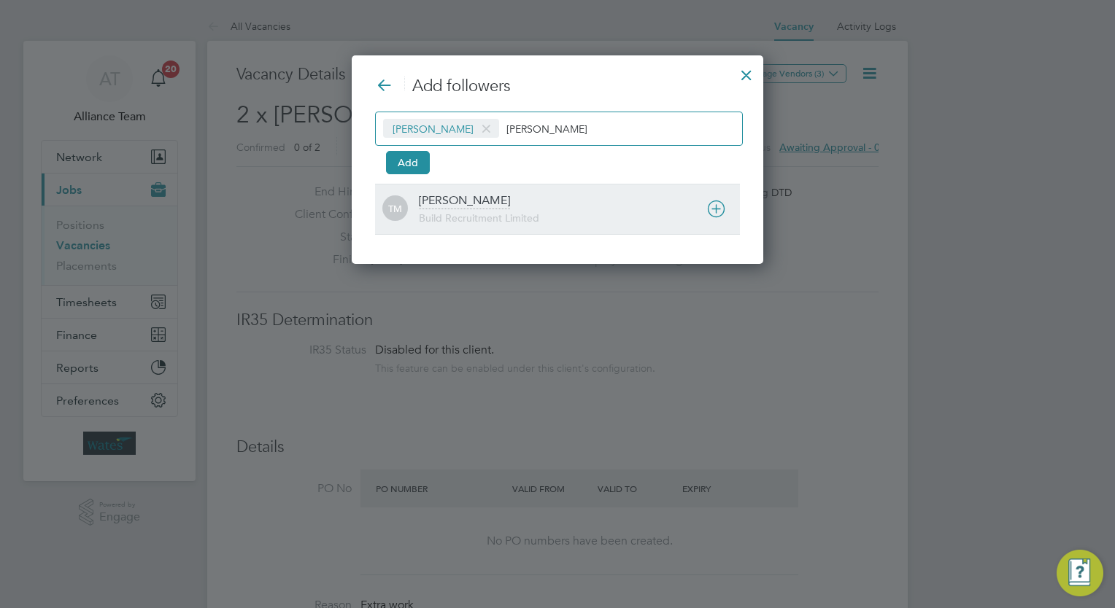
type input "[PERSON_NAME]"
click at [505, 185] on div "TM [PERSON_NAME] Build Recruitment Limited" at bounding box center [557, 209] width 365 height 50
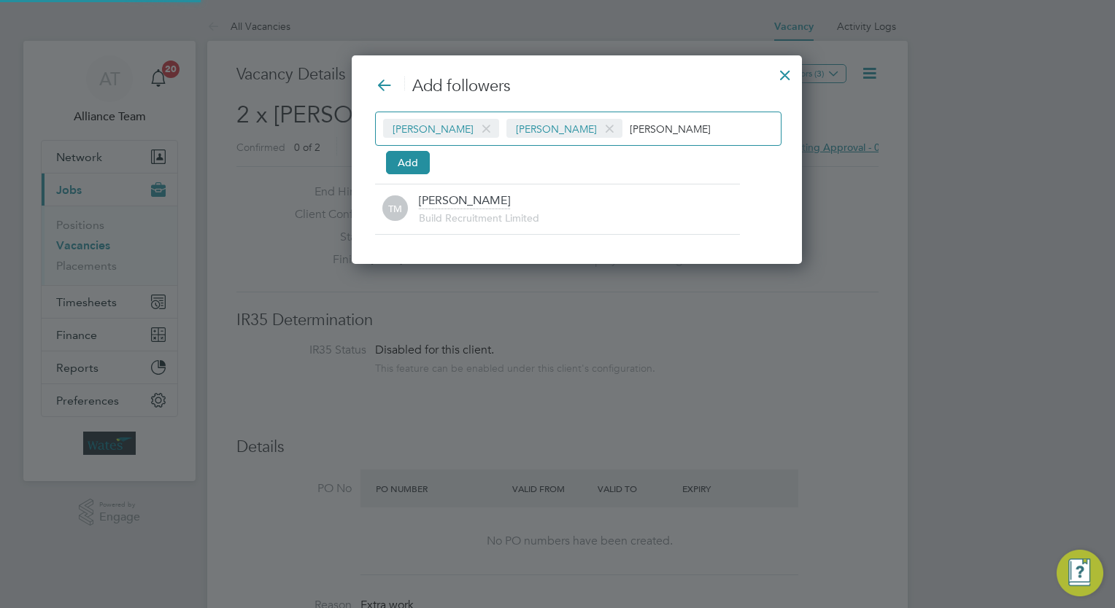
click at [652, 121] on input "[PERSON_NAME]" at bounding box center [676, 128] width 92 height 19
type input "t"
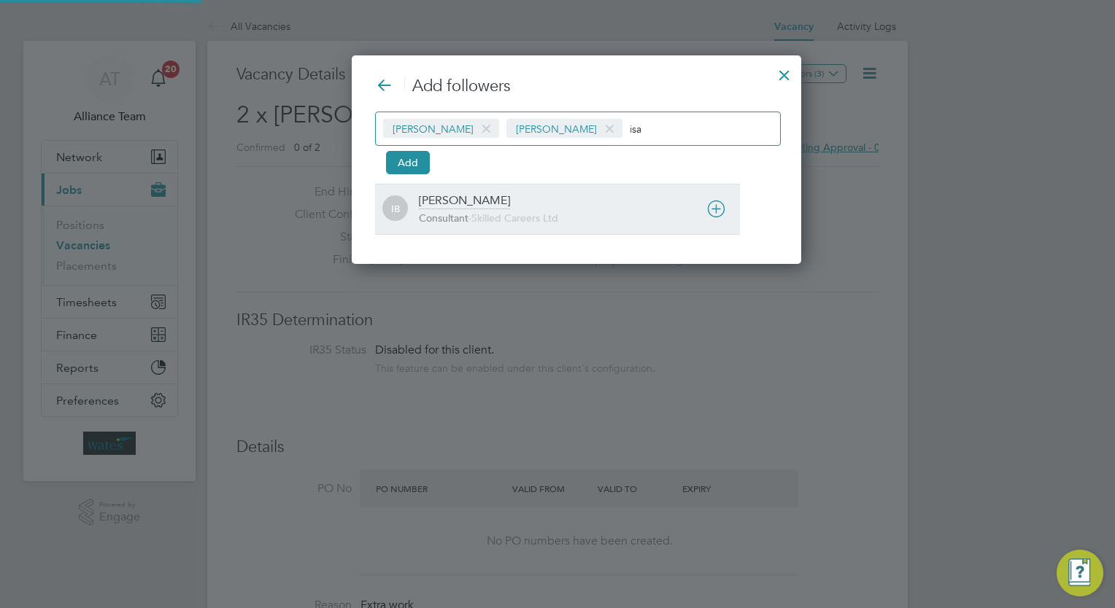
type input "isa"
click at [571, 205] on div "[PERSON_NAME] Consultant - Skilled Careers Ltd" at bounding box center [579, 209] width 321 height 32
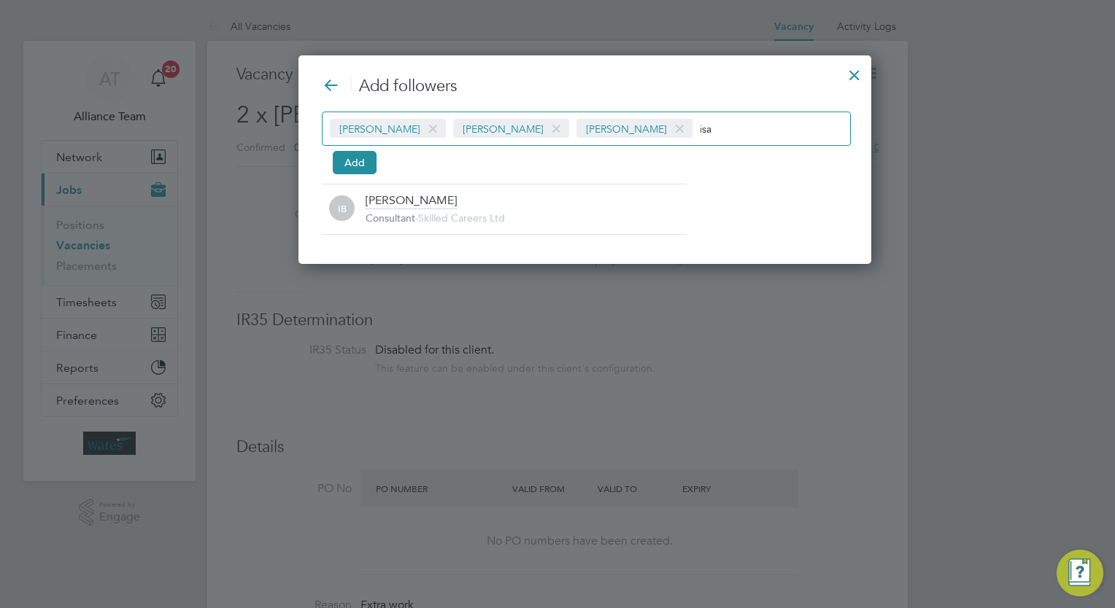
click at [701, 124] on input "isa" at bounding box center [745, 128] width 91 height 19
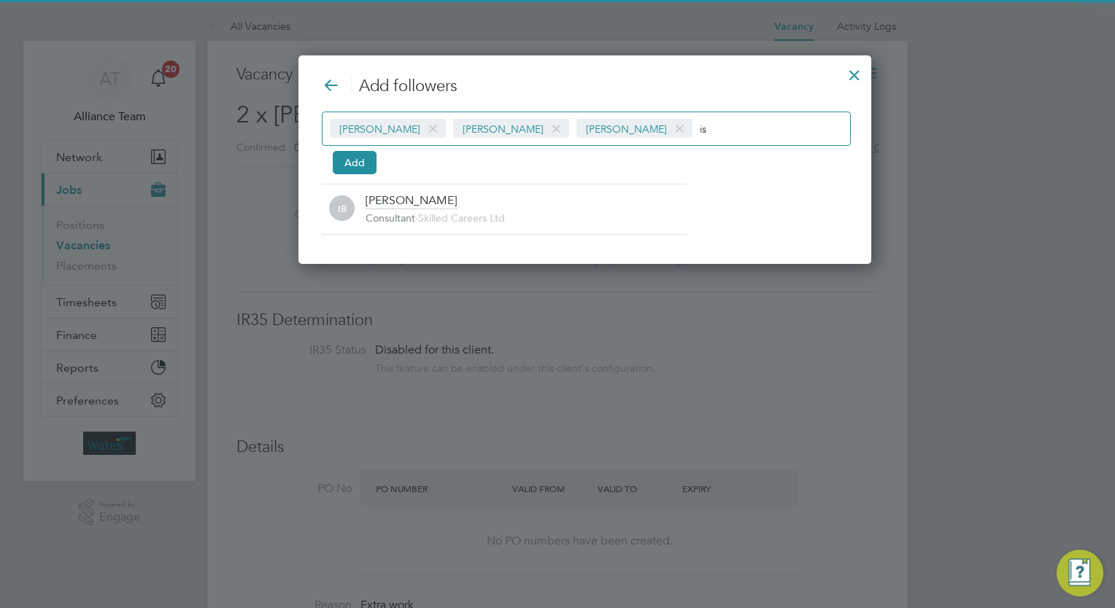
type input "i"
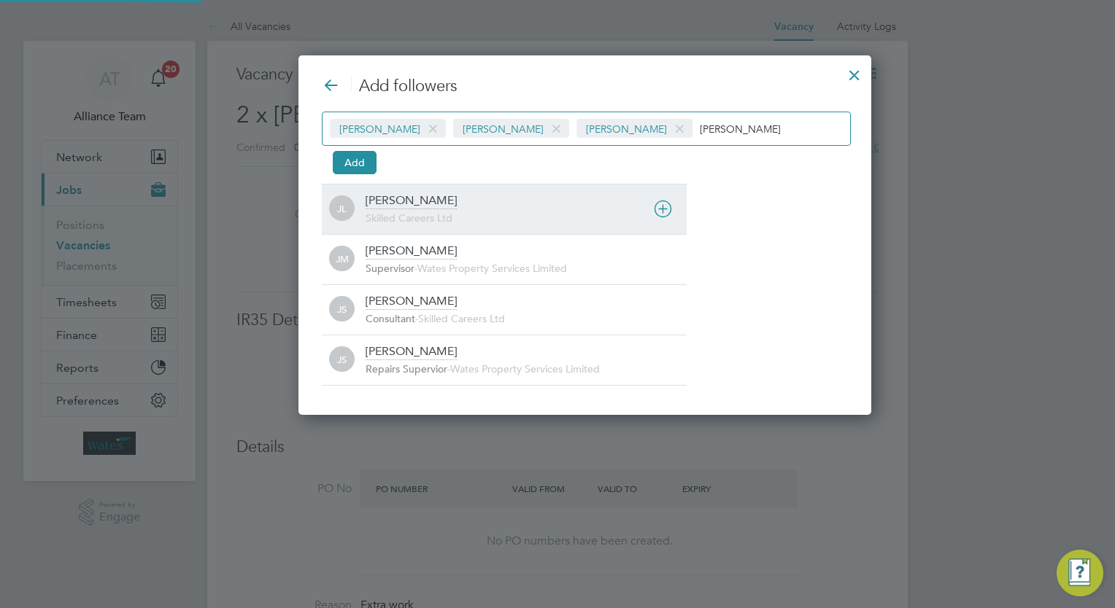
type input "[PERSON_NAME]"
click at [467, 227] on div "JL Joe Laws Skilled Careers Ltd" at bounding box center [504, 209] width 365 height 50
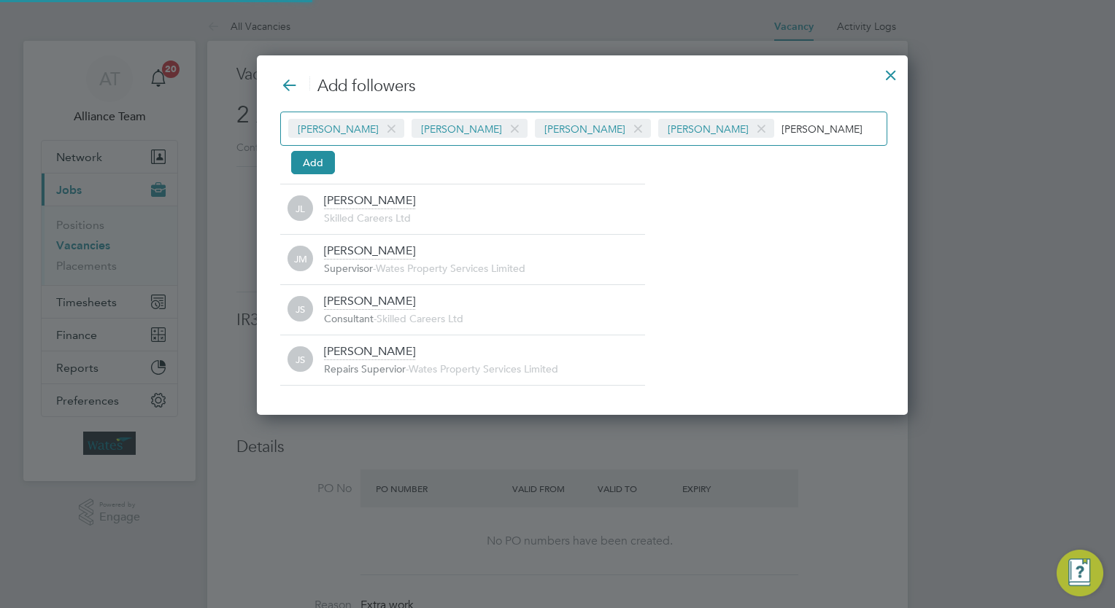
click at [781, 129] on input "[PERSON_NAME]" at bounding box center [826, 128] width 91 height 19
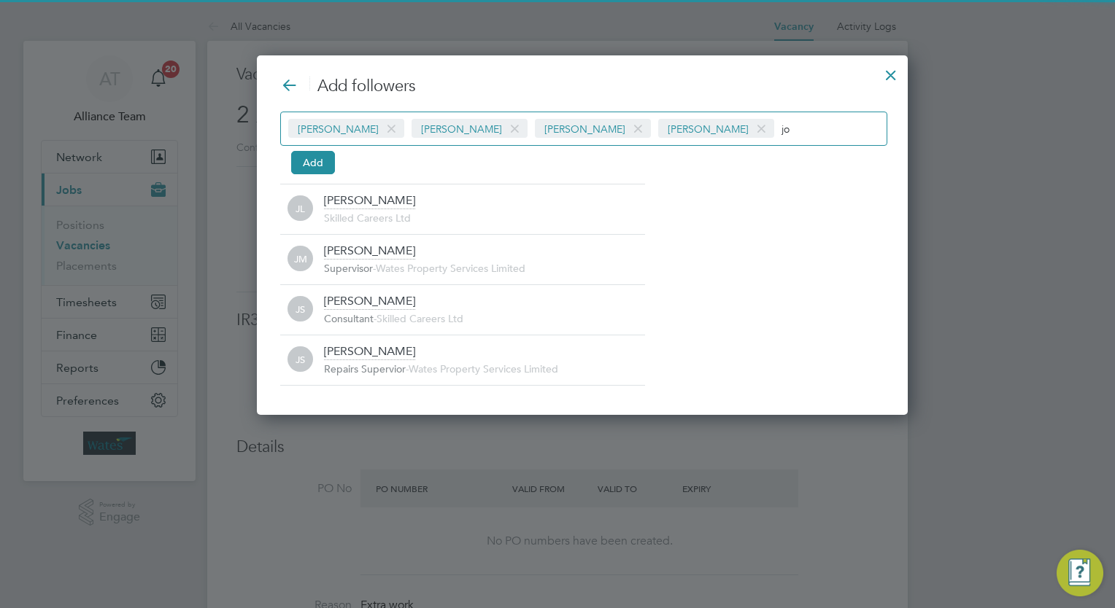
type input "j"
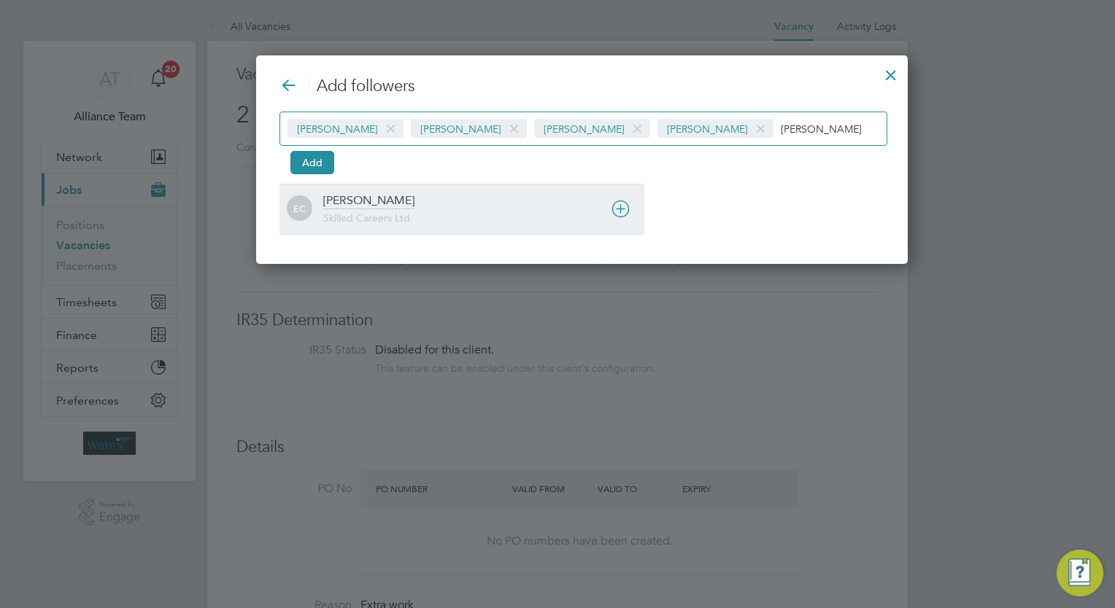
type input "[PERSON_NAME]"
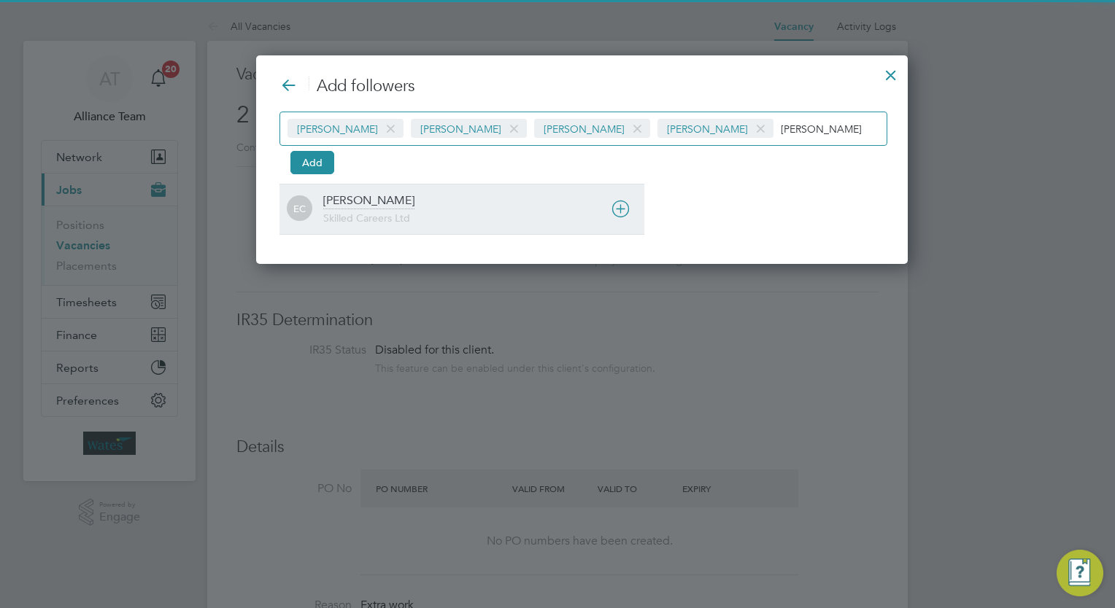
click at [422, 201] on div "[PERSON_NAME] Skilled Careers Ltd" at bounding box center [483, 209] width 321 height 32
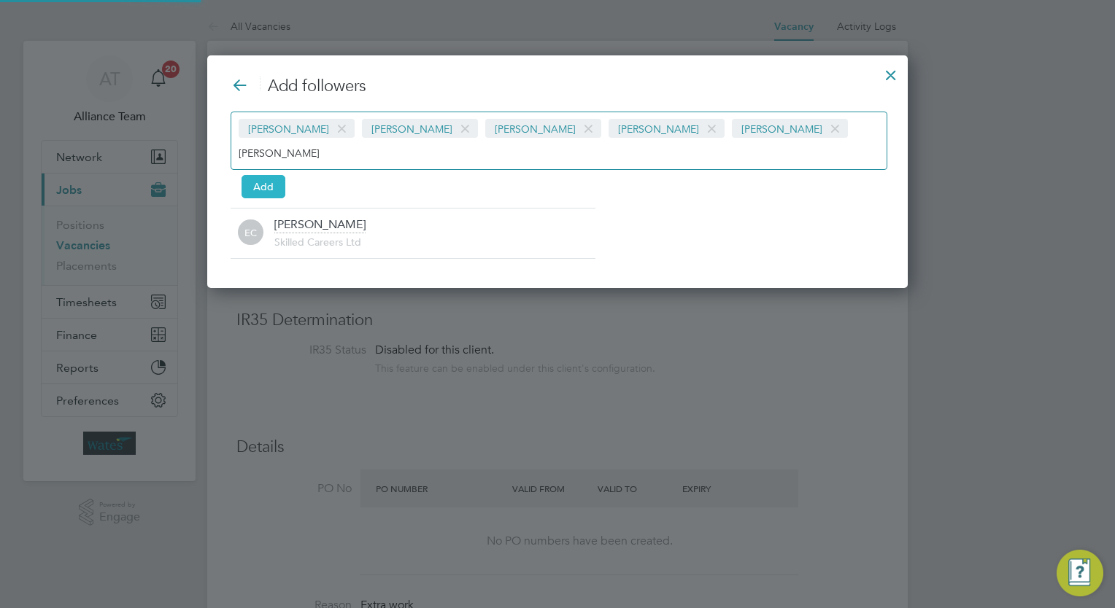
click at [264, 175] on button "Add" at bounding box center [263, 186] width 44 height 23
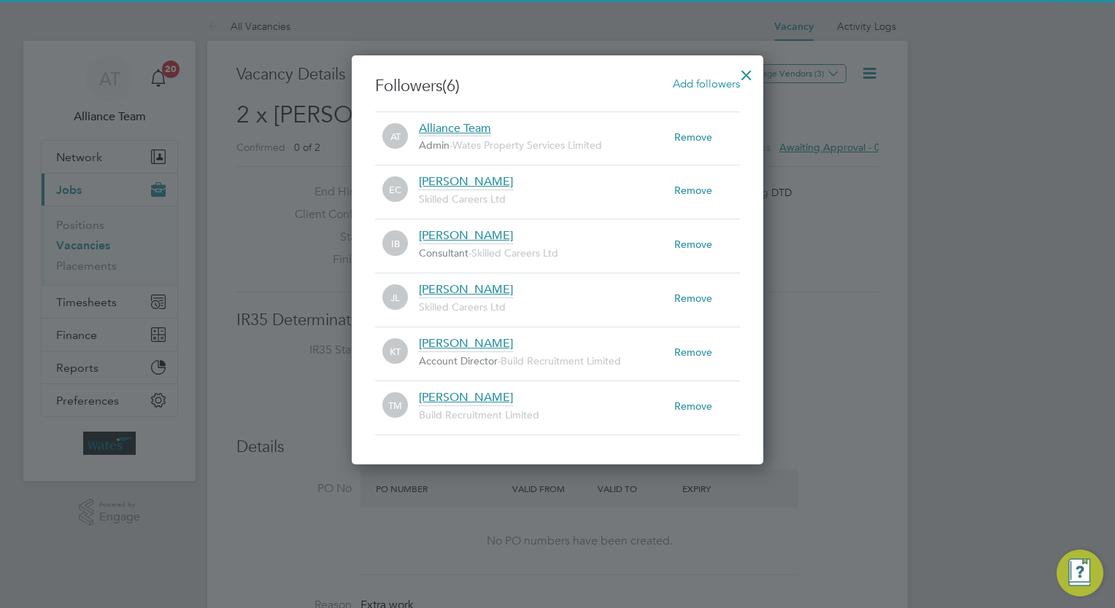
click at [745, 74] on div at bounding box center [746, 71] width 26 height 26
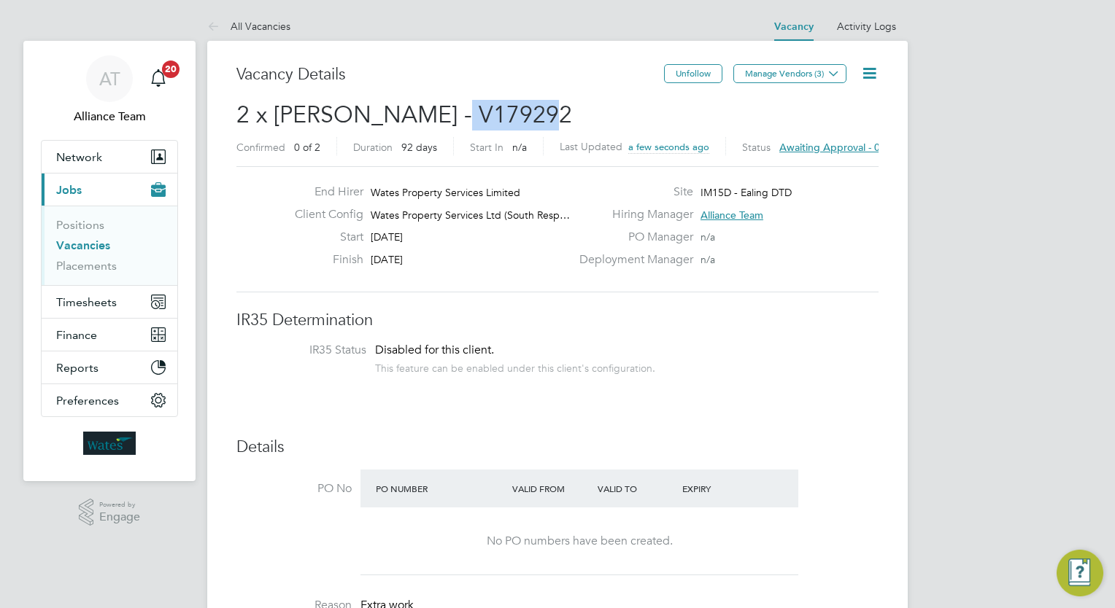
drag, startPoint x: 545, startPoint y: 115, endPoint x: 443, endPoint y: 122, distance: 102.4
click at [443, 122] on h2 "2 x Carpenter BC - V179292 Confirmed 0 of 2 Duration 92 days Start In n/a Last …" at bounding box center [557, 130] width 642 height 61
copy span "V179292"
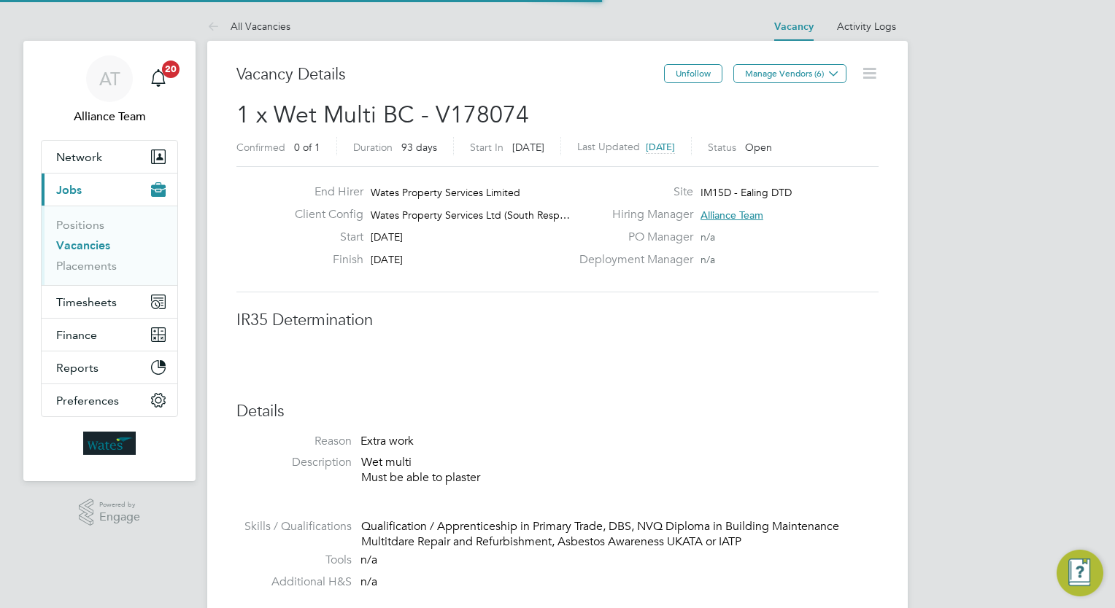
click at [581, 83] on h3 "Vacancy Details" at bounding box center [450, 74] width 428 height 21
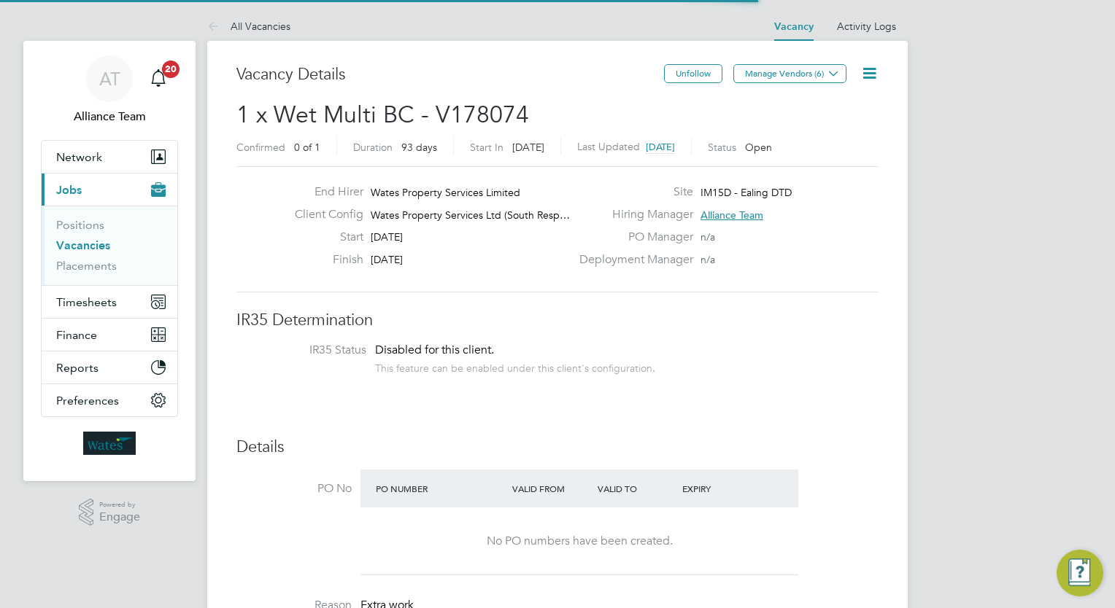
click at [869, 77] on icon at bounding box center [869, 73] width 18 height 18
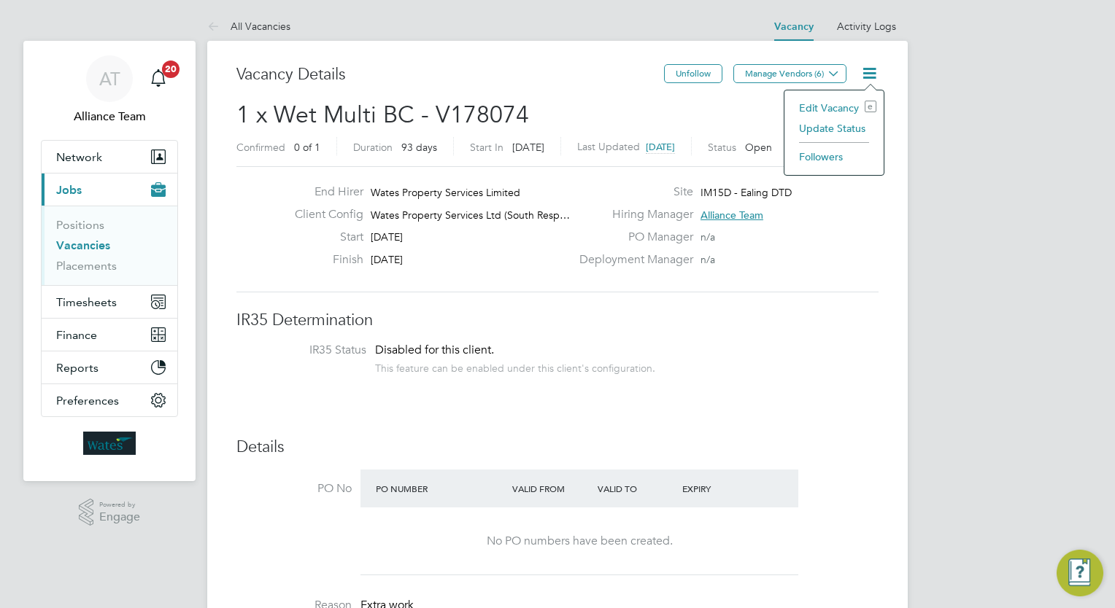
click at [824, 126] on li "Update Status" at bounding box center [834, 128] width 85 height 20
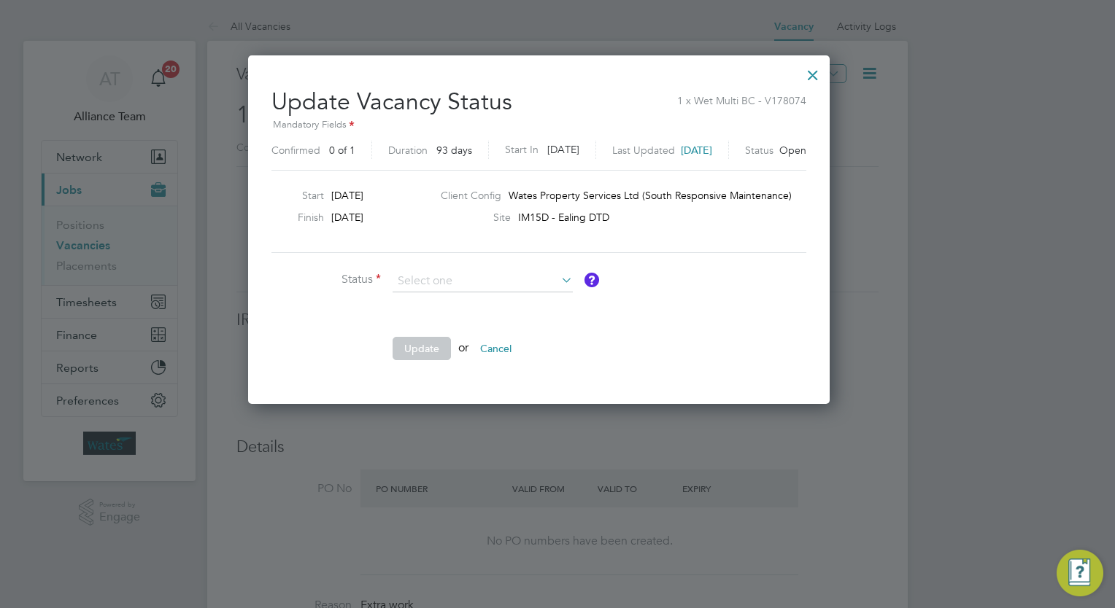
click at [487, 341] on li "Cancelled" at bounding box center [483, 337] width 181 height 19
type input "Cancelled"
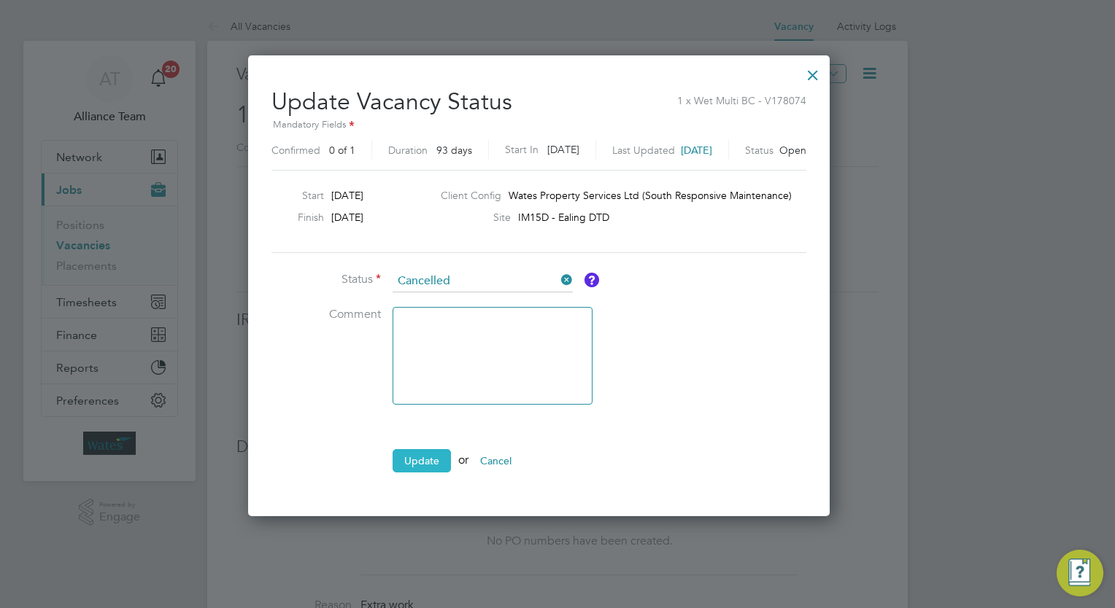
click at [420, 460] on button "Update" at bounding box center [422, 460] width 58 height 23
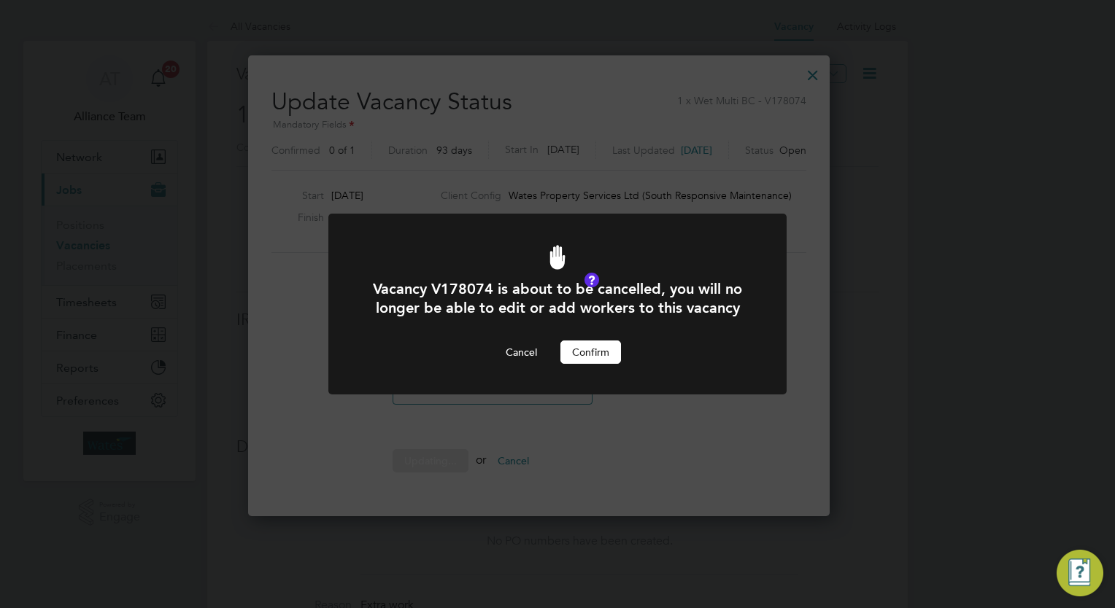
click at [622, 346] on div "Cancel Confirm" at bounding box center [557, 352] width 379 height 23
click at [598, 351] on button "Confirm" at bounding box center [590, 352] width 61 height 23
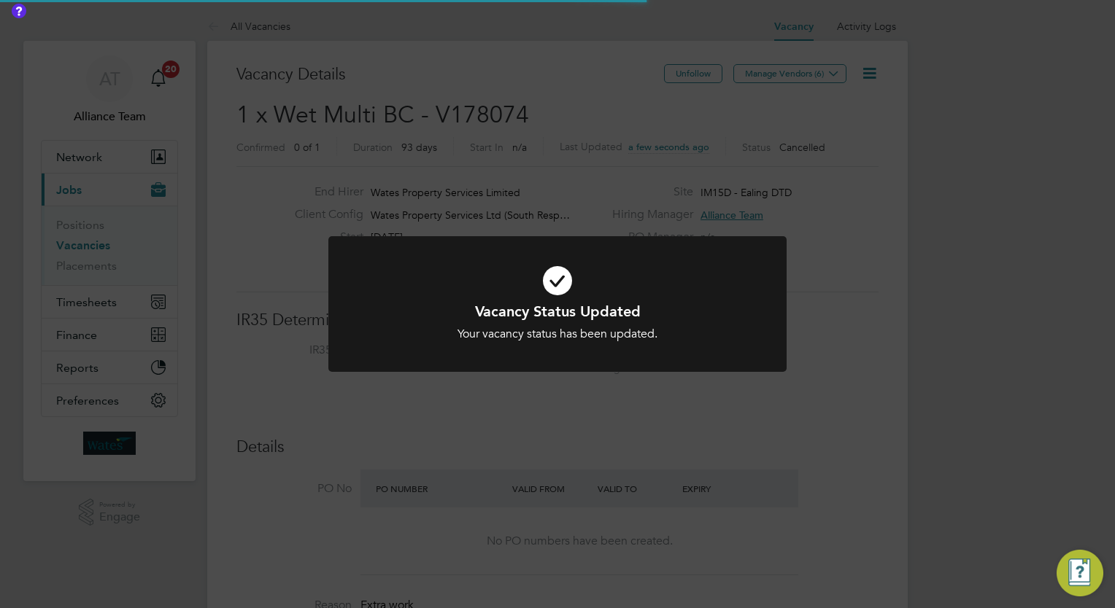
click at [974, 279] on div "Vacancy Status Updated Your vacancy status has been updated. Cancel Okay" at bounding box center [557, 304] width 1115 height 608
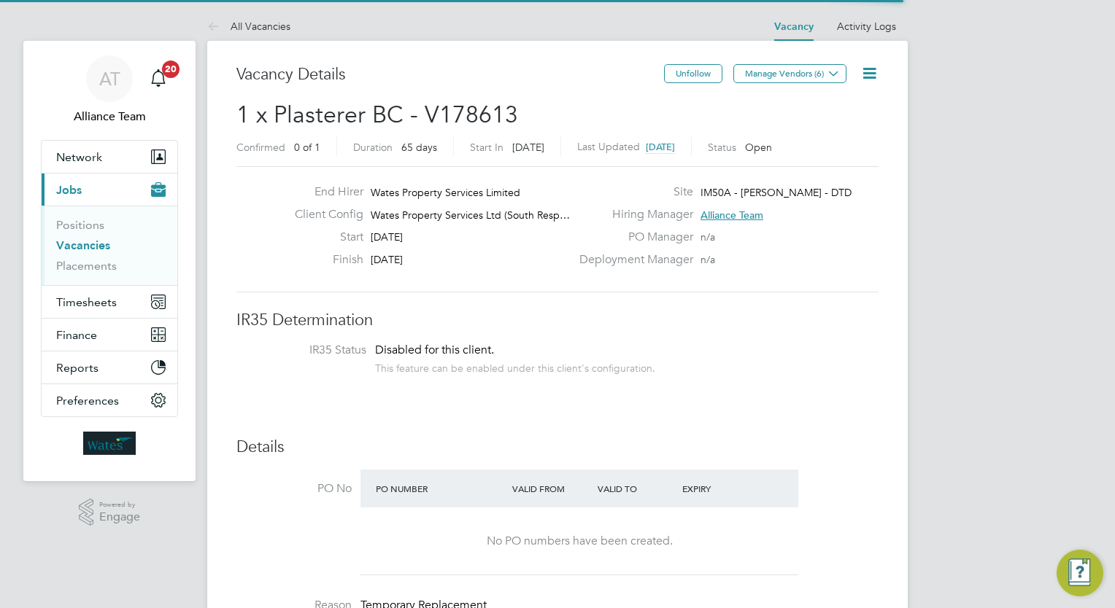
click at [568, 105] on h2 "1 x Plasterer BC - V178613 Confirmed 0 of 1 Duration 65 days Start In in 2 days…" at bounding box center [557, 130] width 642 height 61
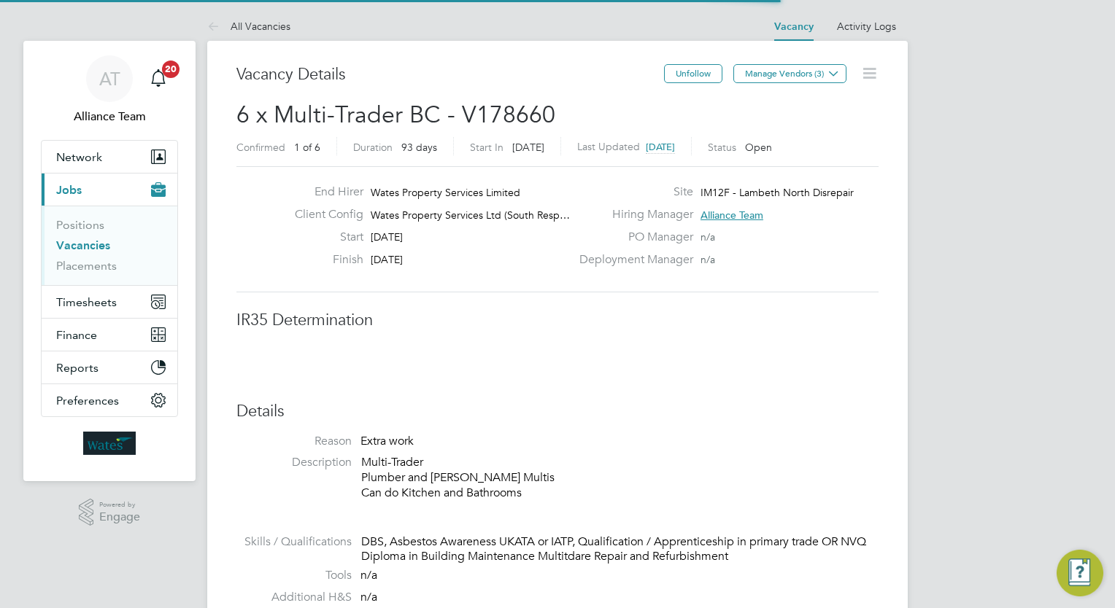
scroll to position [26, 228]
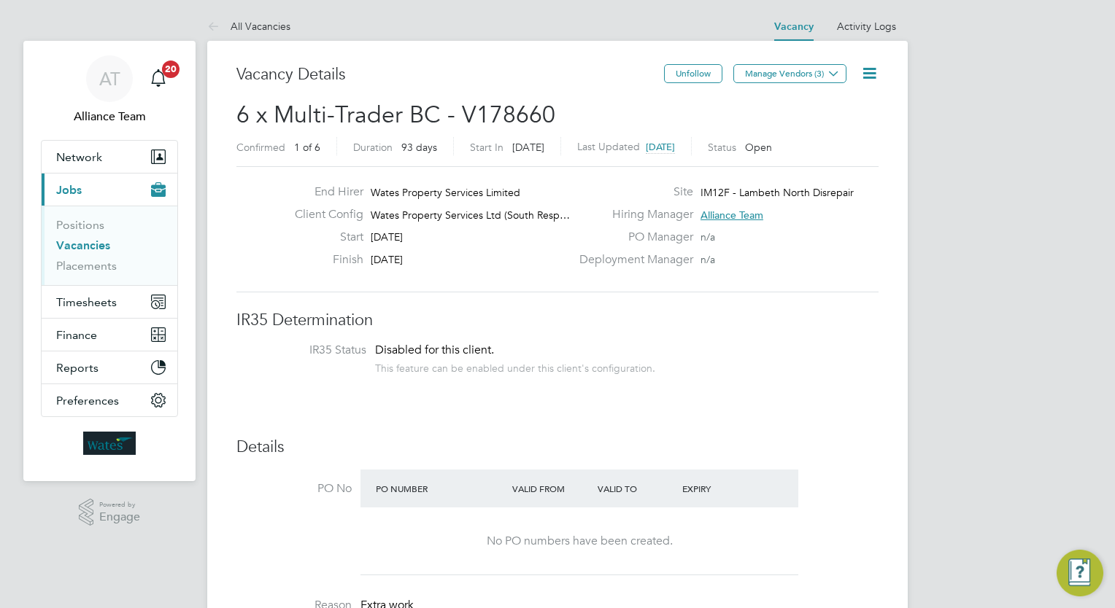
click at [552, 369] on div "This feature can be enabled under this client's configuration." at bounding box center [515, 366] width 280 height 17
click at [96, 270] on link "Placements" at bounding box center [86, 266] width 61 height 14
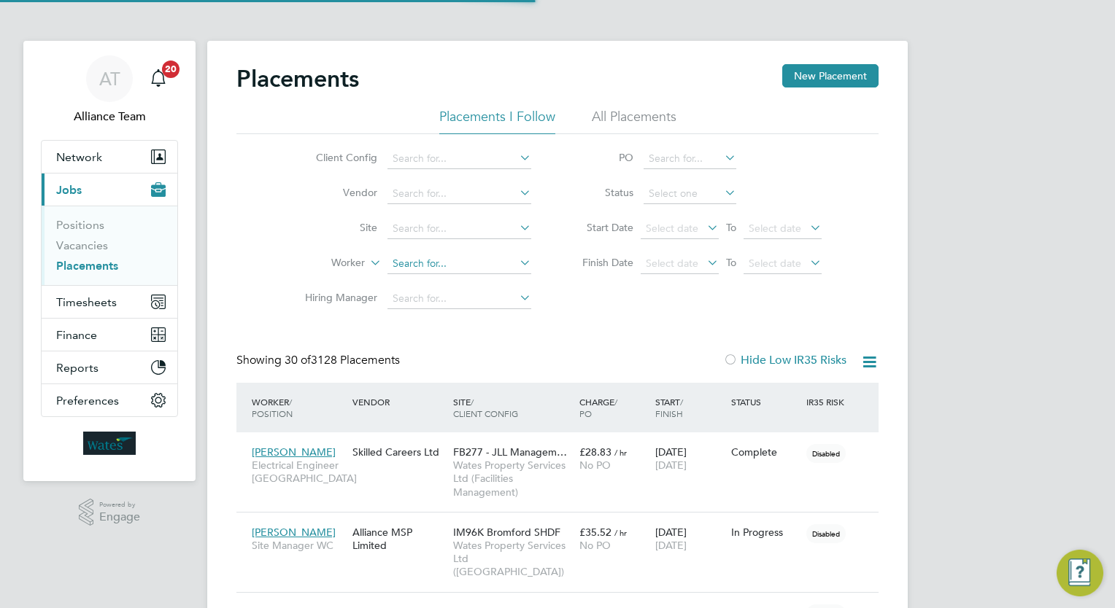
click at [461, 261] on input at bounding box center [459, 264] width 144 height 20
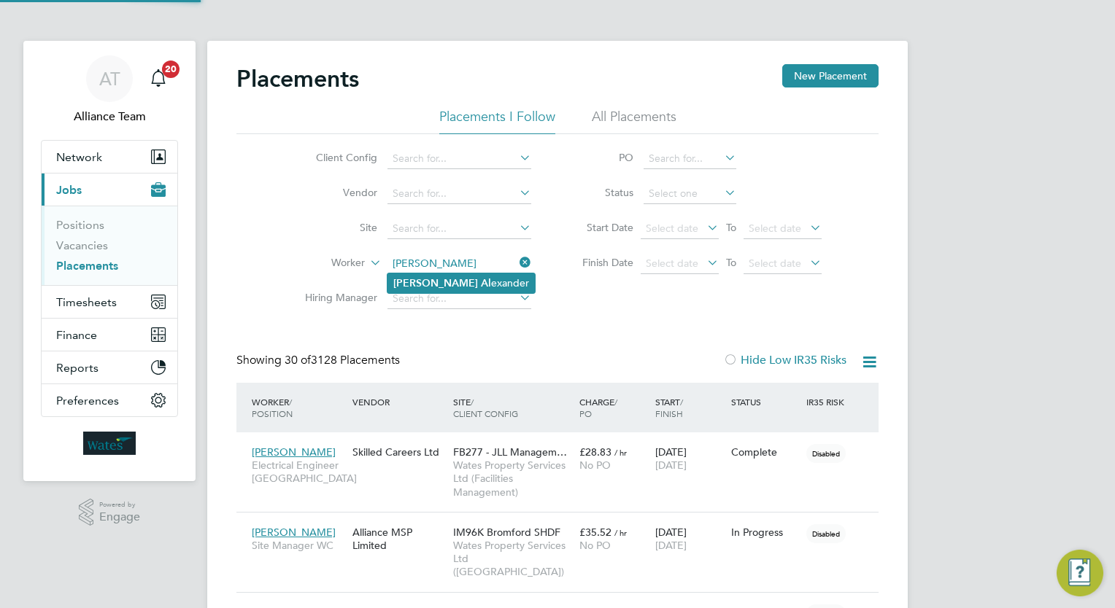
click at [465, 290] on li "Simon Al exander" at bounding box center [460, 284] width 147 height 20
type input "Simon Alexander"
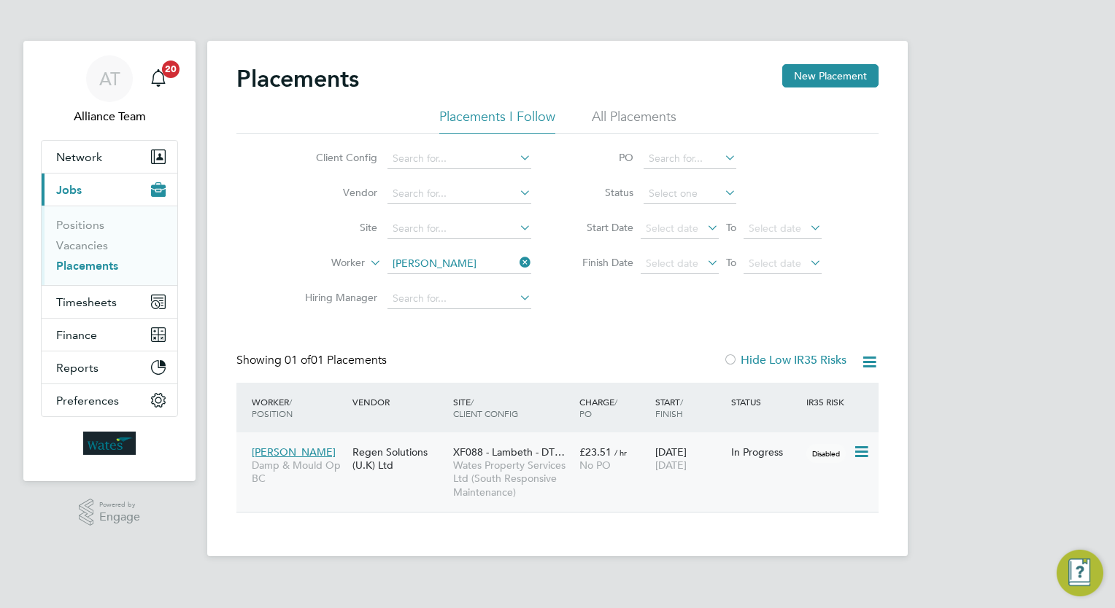
click at [524, 467] on span "Wates Property Services Ltd (South Responsive Maintenance)" at bounding box center [512, 479] width 119 height 40
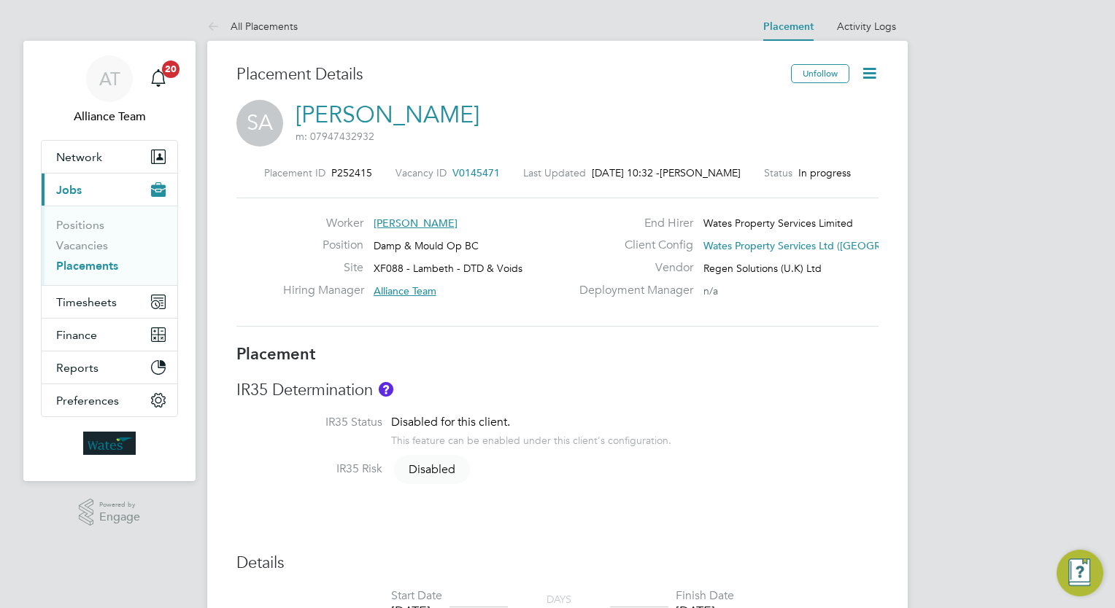
click at [420, 115] on link "[PERSON_NAME]" at bounding box center [387, 115] width 184 height 28
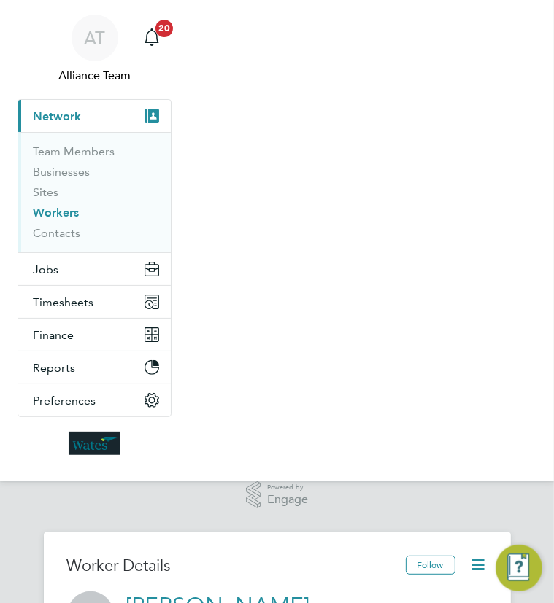
click at [554, 263] on html "AT Alliance Team Notifications 20 Applications: Current page: Network Team Memb…" at bounding box center [277, 301] width 554 height 603
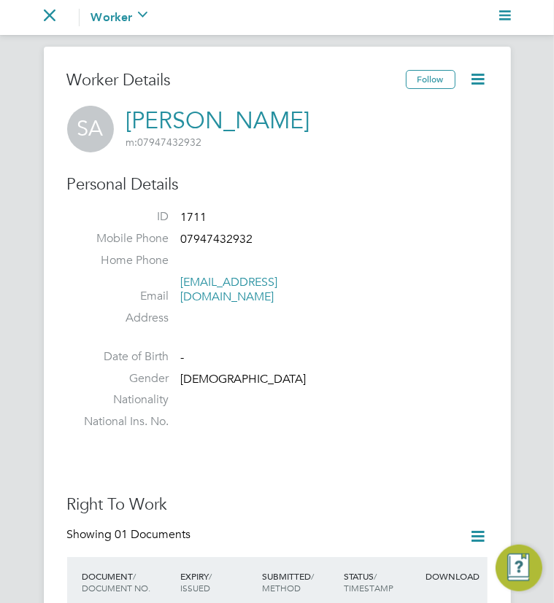
click at [386, 214] on li "ID 1711" at bounding box center [277, 220] width 420 height 22
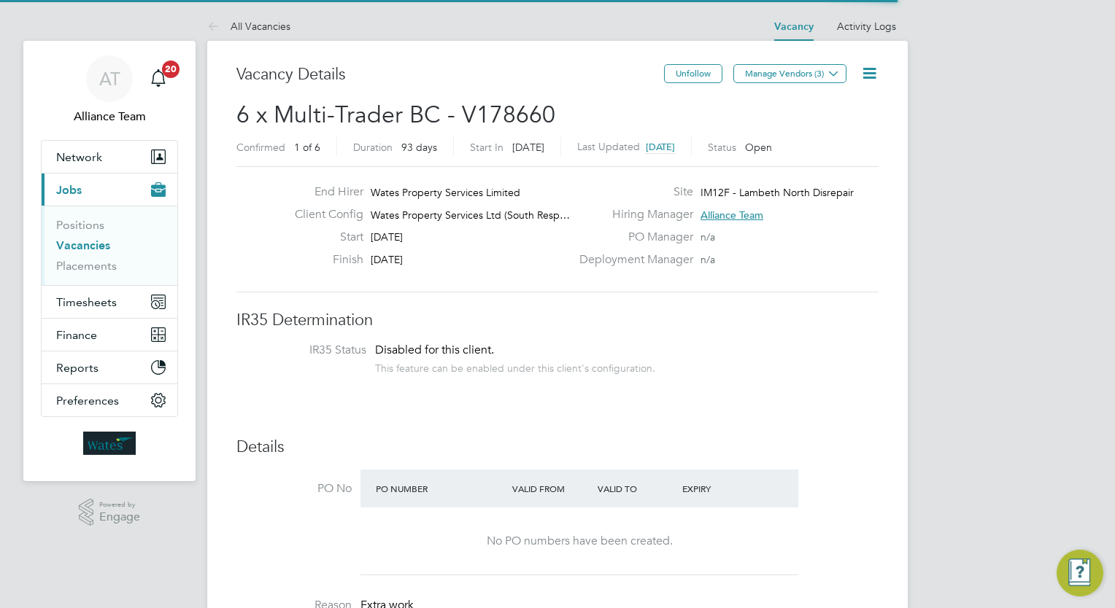
scroll to position [26, 228]
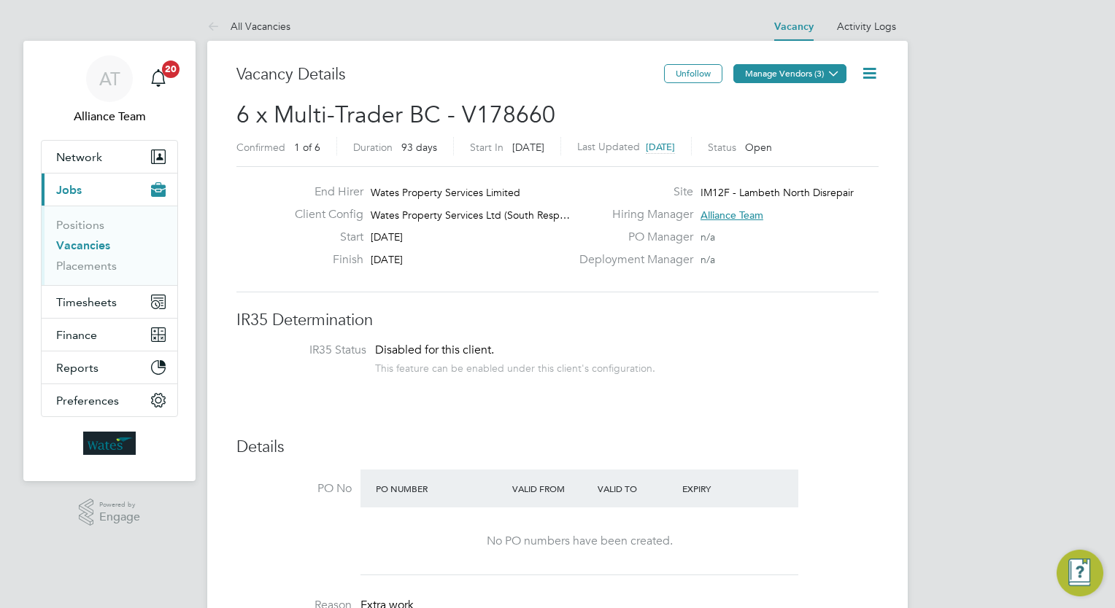
click at [791, 74] on button "Manage Vendors (3)" at bounding box center [789, 73] width 113 height 19
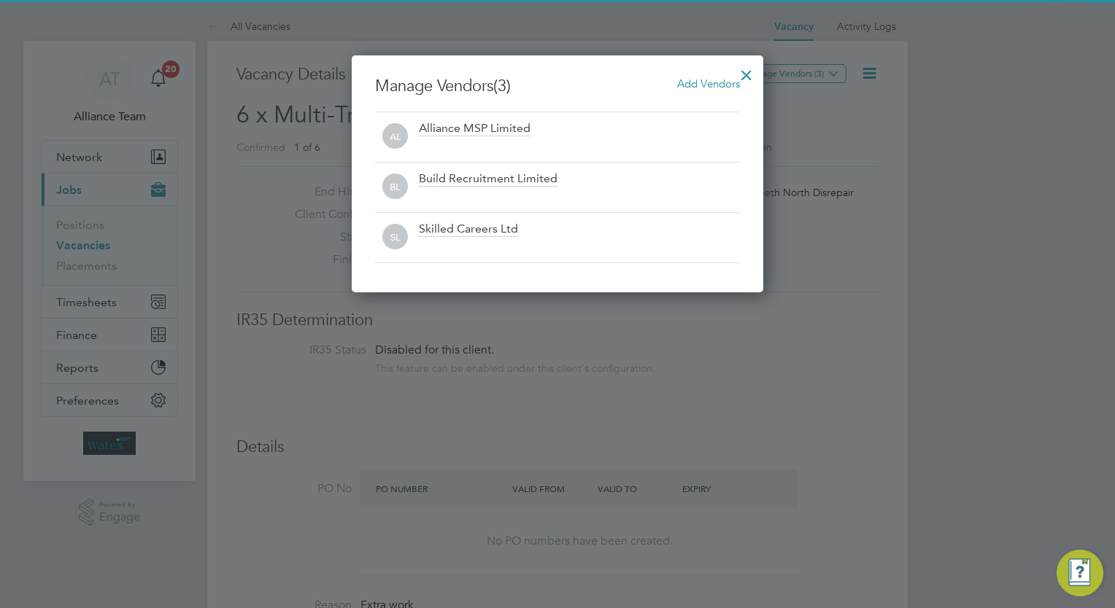
click at [715, 89] on span "Add Vendors" at bounding box center [708, 84] width 63 height 14
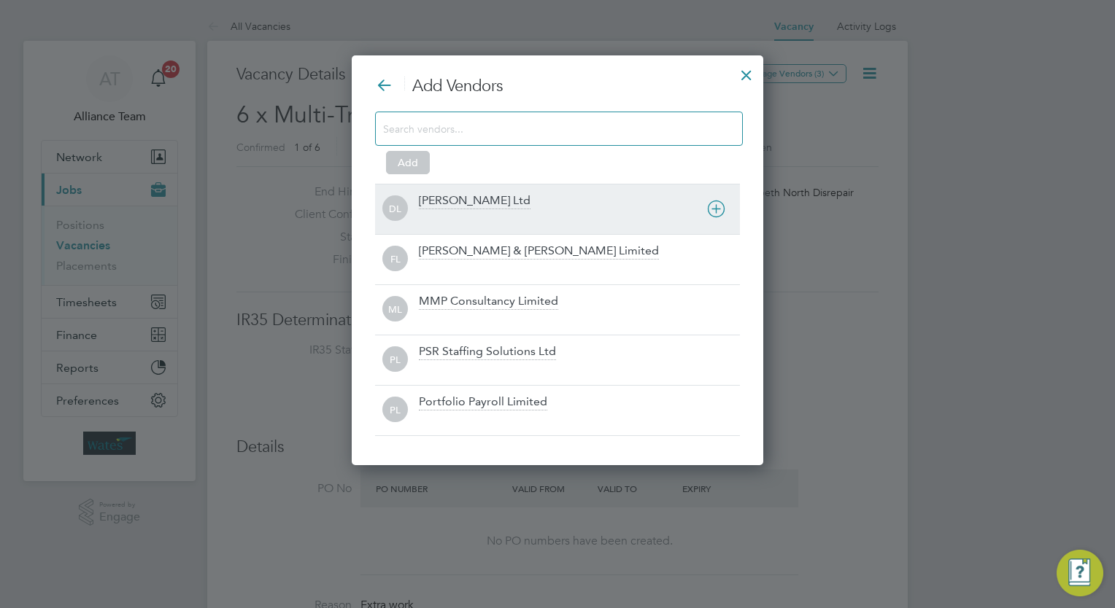
click at [496, 203] on div "[PERSON_NAME] Ltd" at bounding box center [475, 201] width 112 height 16
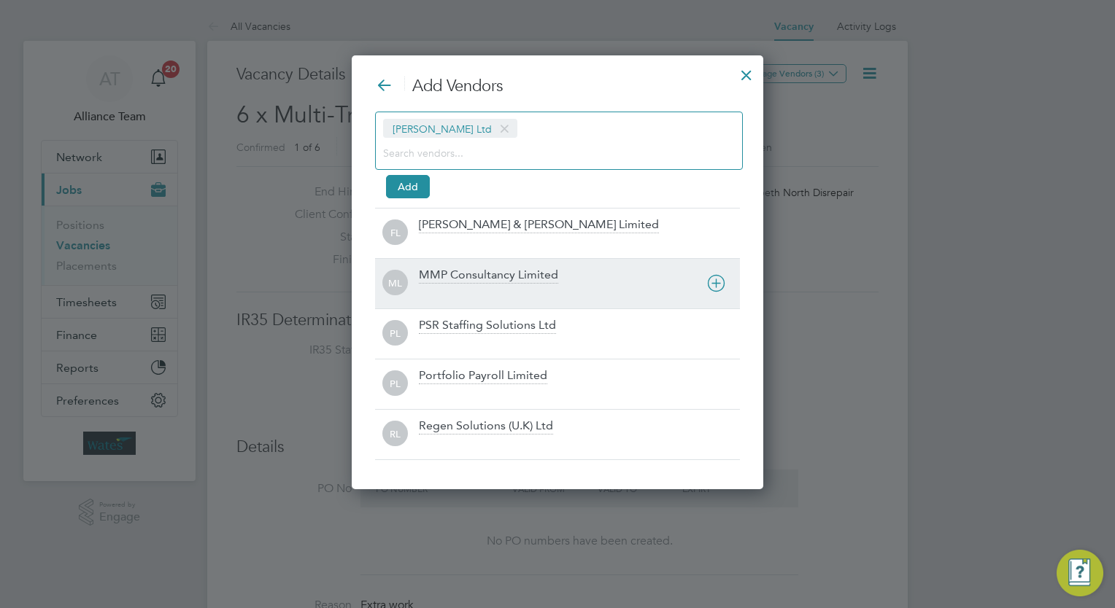
click at [473, 279] on div "MMP Consultancy Limited" at bounding box center [488, 276] width 139 height 16
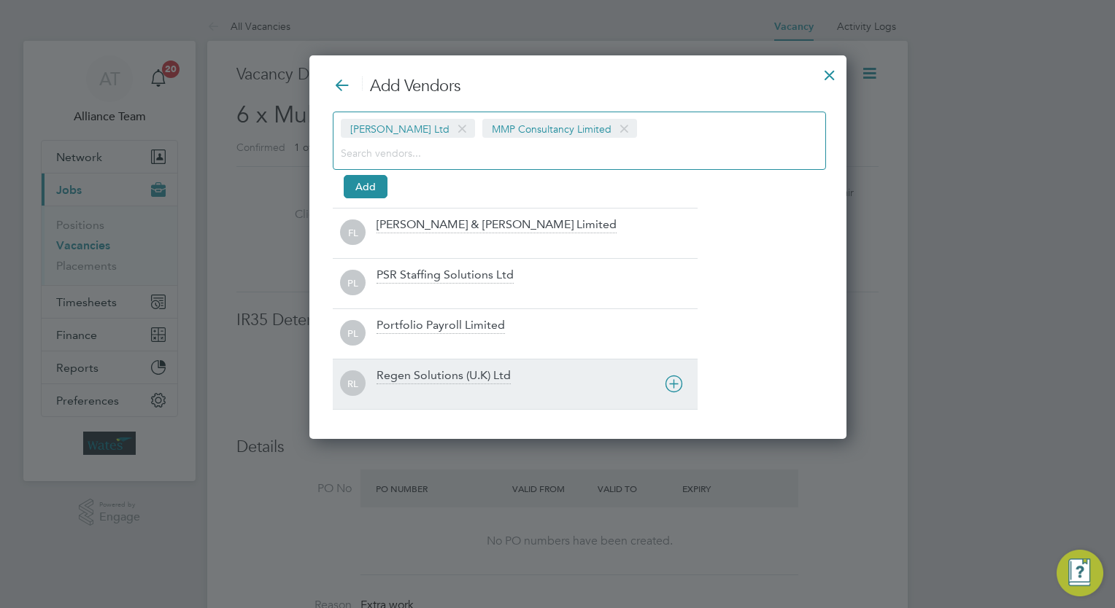
click at [444, 381] on div "Regen Solutions (U.K) Ltd" at bounding box center [443, 376] width 134 height 16
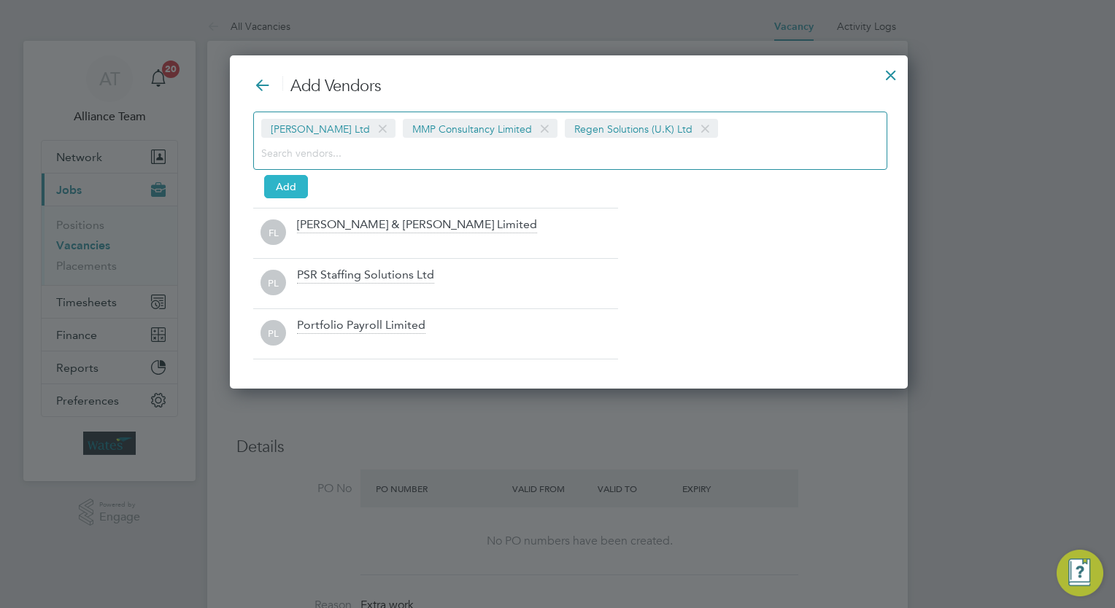
click at [284, 180] on button "Add" at bounding box center [286, 186] width 44 height 23
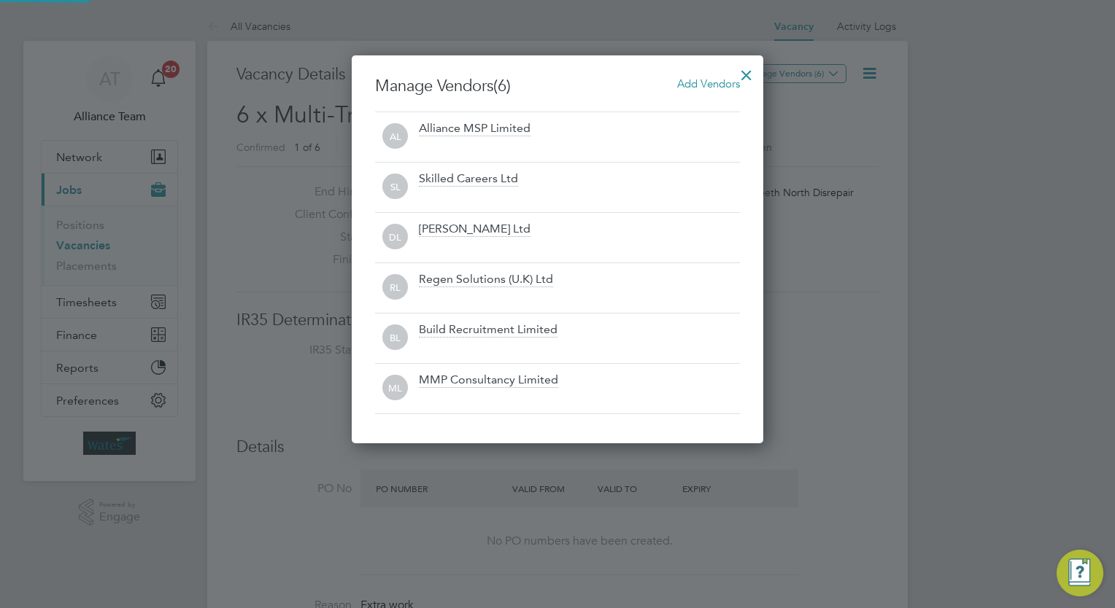
click at [741, 70] on div at bounding box center [746, 71] width 26 height 26
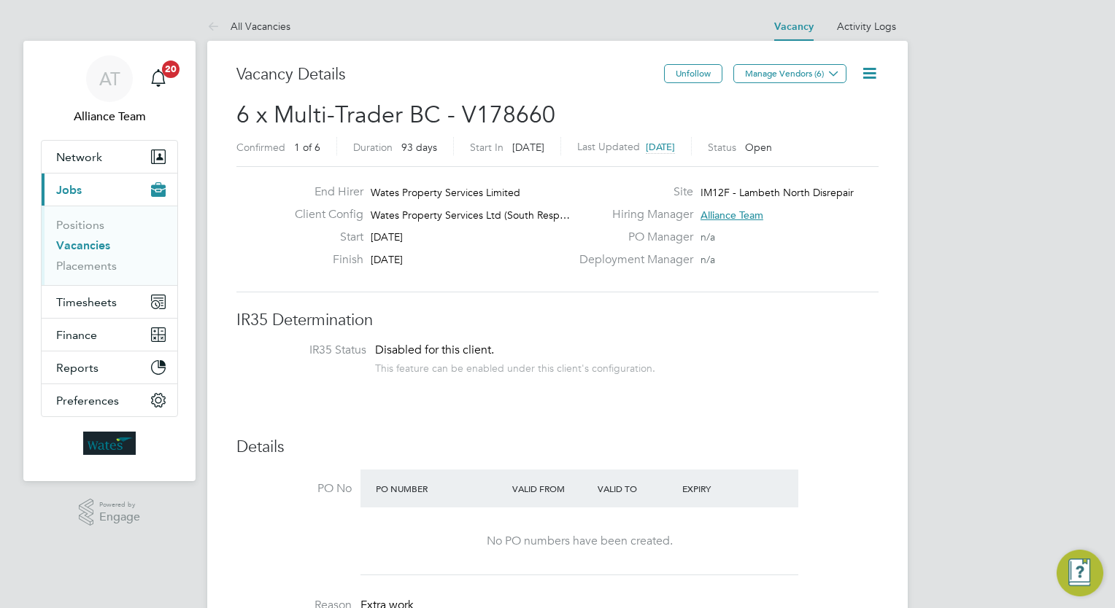
click at [867, 74] on icon at bounding box center [869, 73] width 18 height 18
click at [821, 156] on li "Followers" at bounding box center [834, 157] width 85 height 20
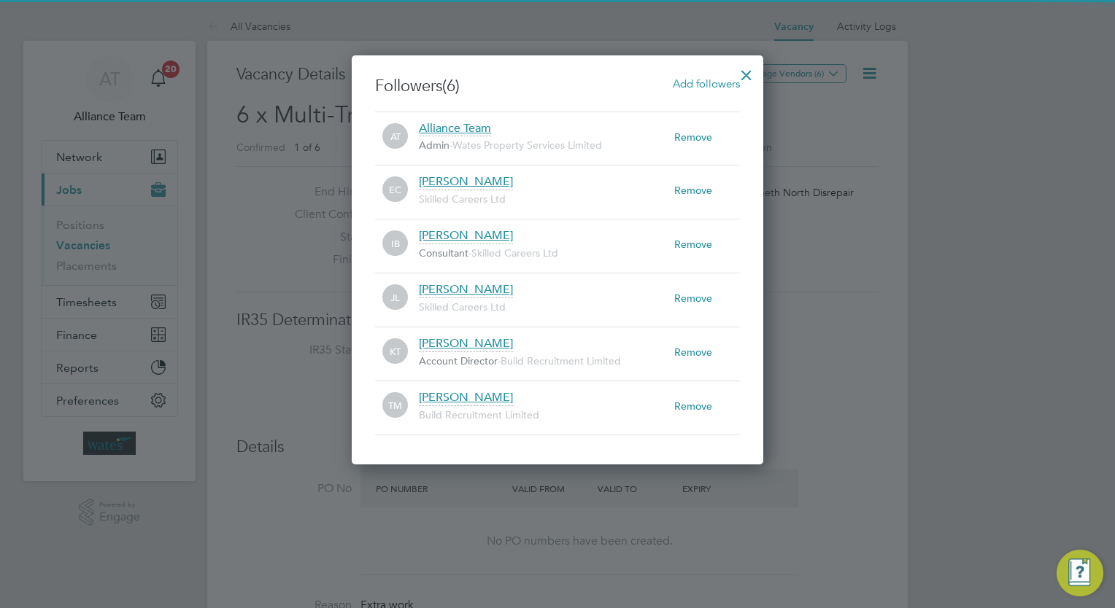
click at [692, 76] on div "Add followers" at bounding box center [706, 84] width 67 height 16
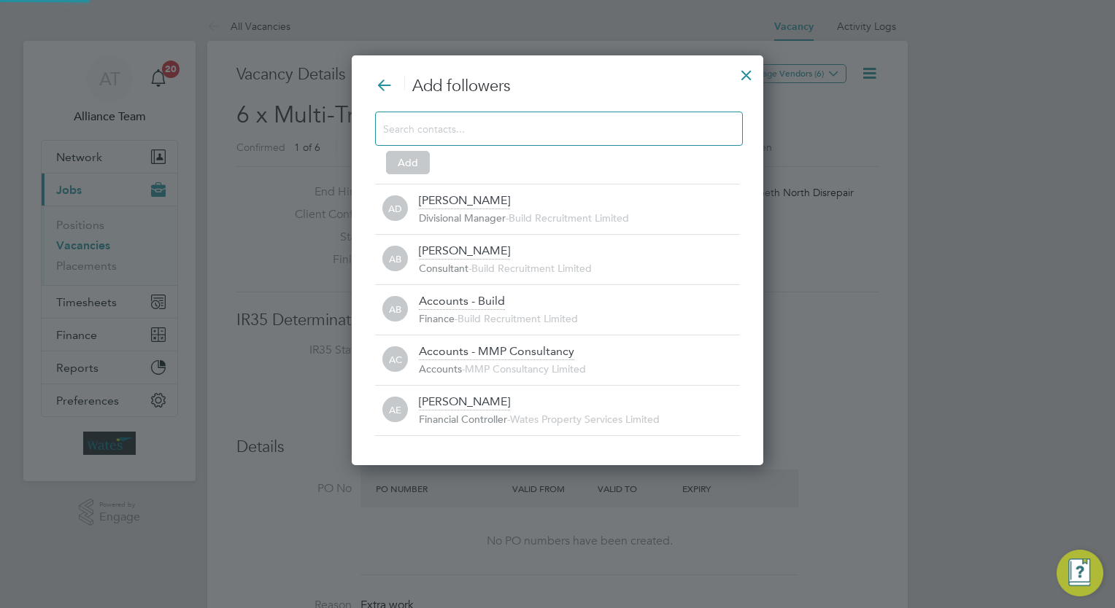
click at [541, 119] on input at bounding box center [547, 128] width 328 height 19
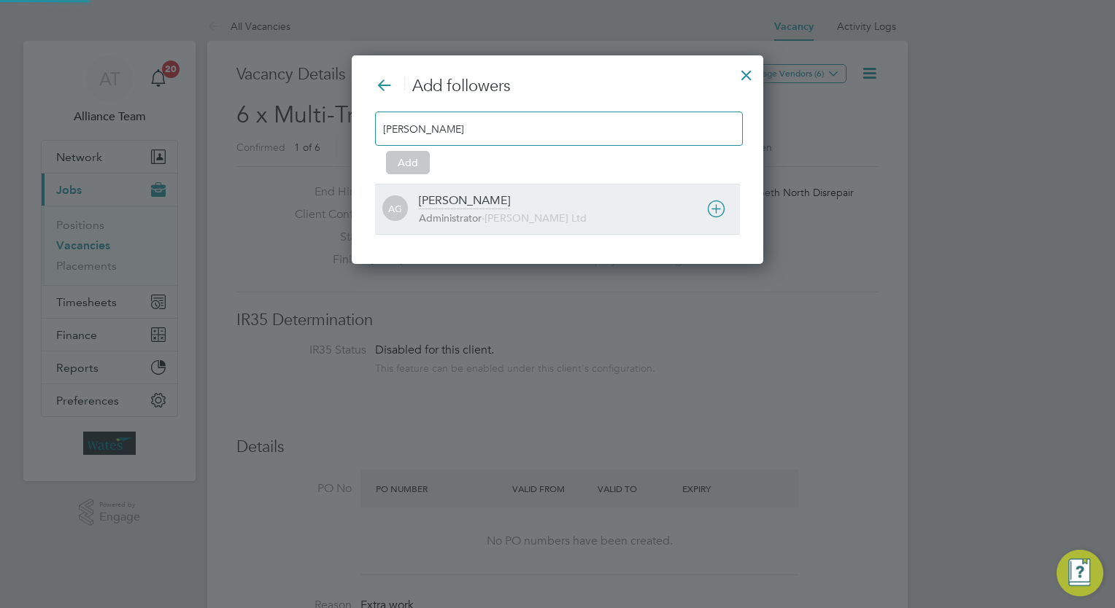
type input "amy"
click at [505, 214] on span "[PERSON_NAME] Ltd" at bounding box center [535, 218] width 102 height 13
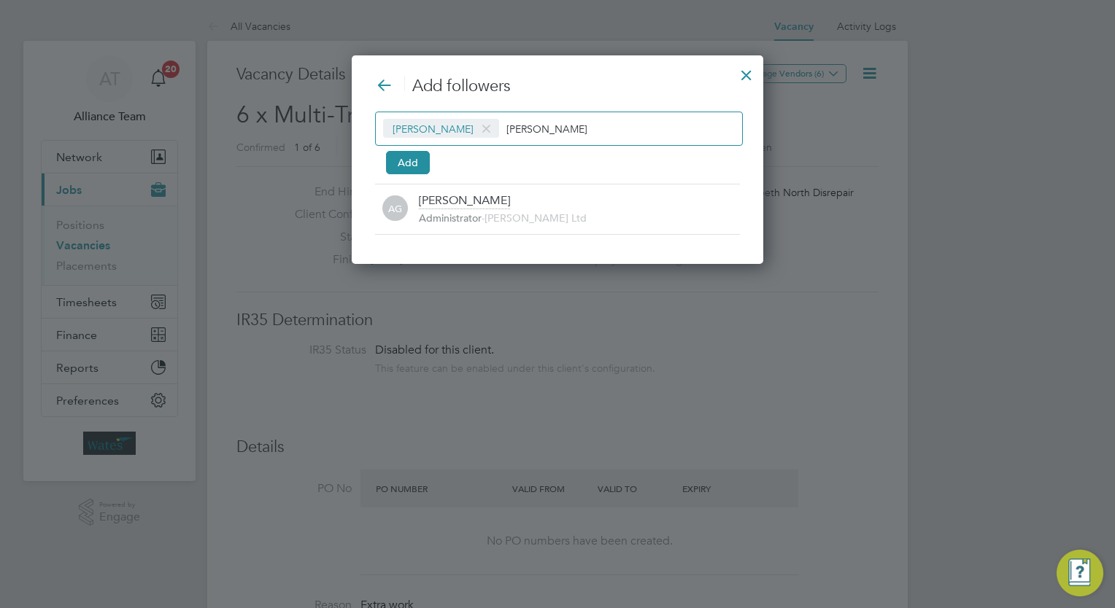
click at [572, 128] on div "Amy Garcia amy" at bounding box center [559, 129] width 368 height 34
type input "a"
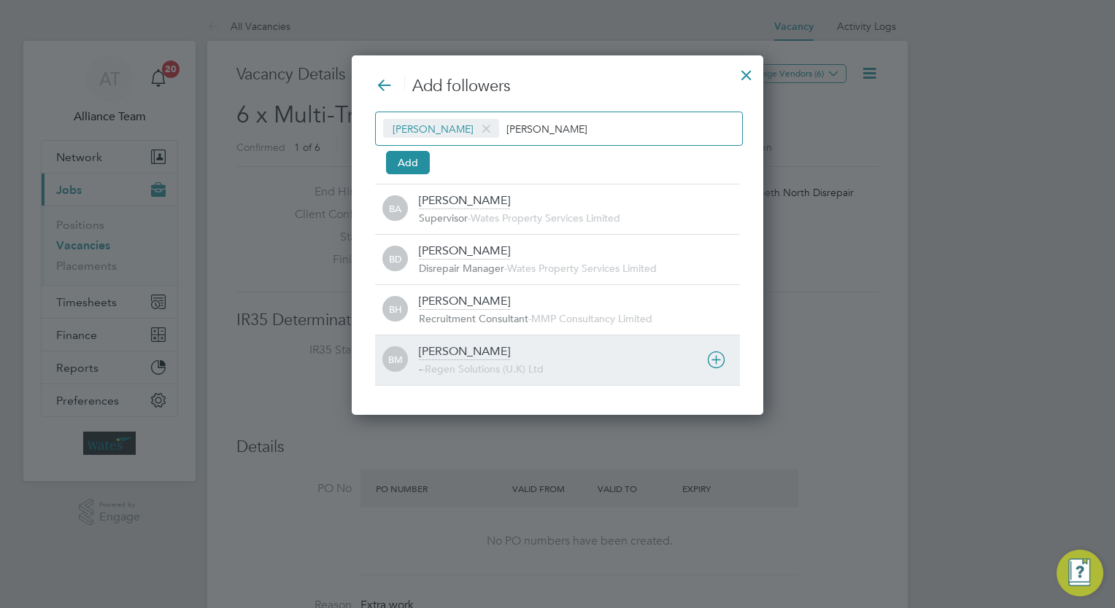
type input "billy"
click at [497, 352] on div "Billy Mcnamara" at bounding box center [464, 352] width 91 height 16
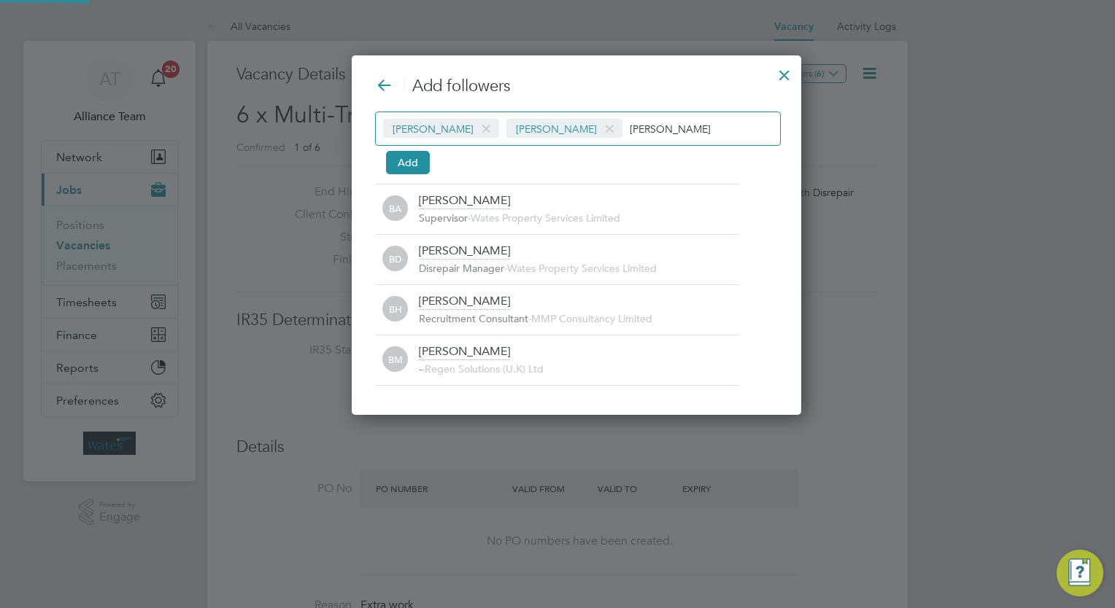
click at [656, 125] on input "billy" at bounding box center [675, 128] width 91 height 19
type input "b"
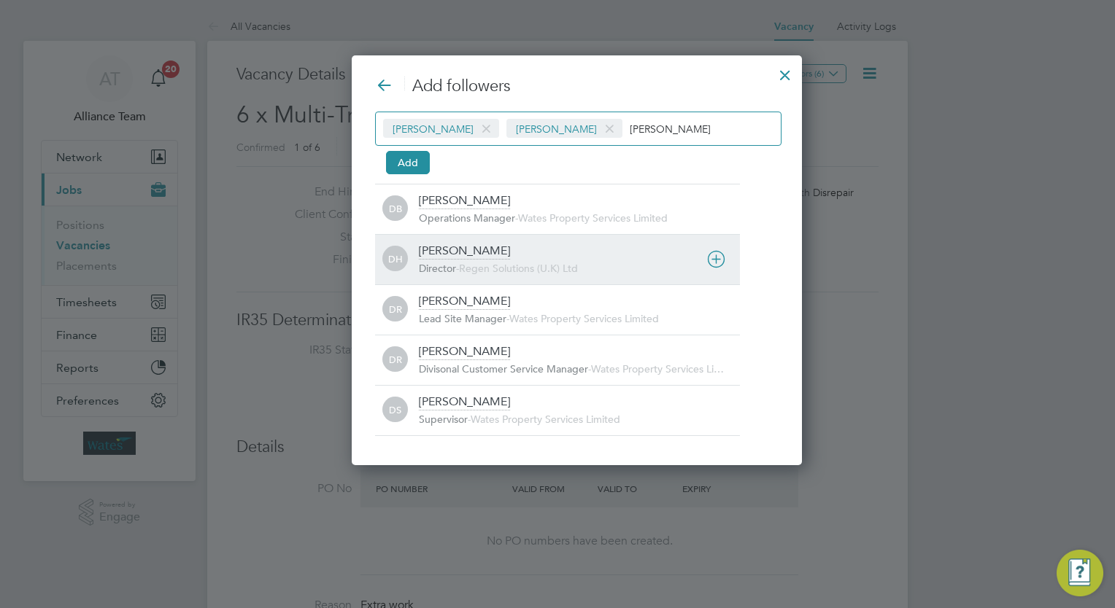
type input "darren"
click at [491, 269] on span "Regen Solutions (U.K) Ltd" at bounding box center [518, 268] width 119 height 13
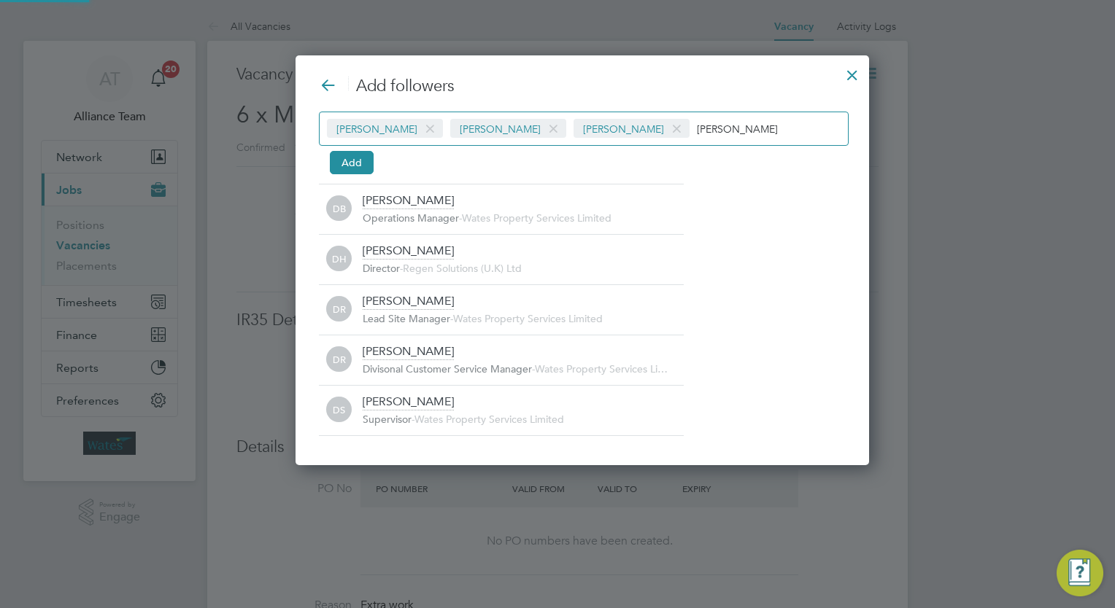
click at [711, 130] on input "darren" at bounding box center [743, 128] width 92 height 19
type input "d"
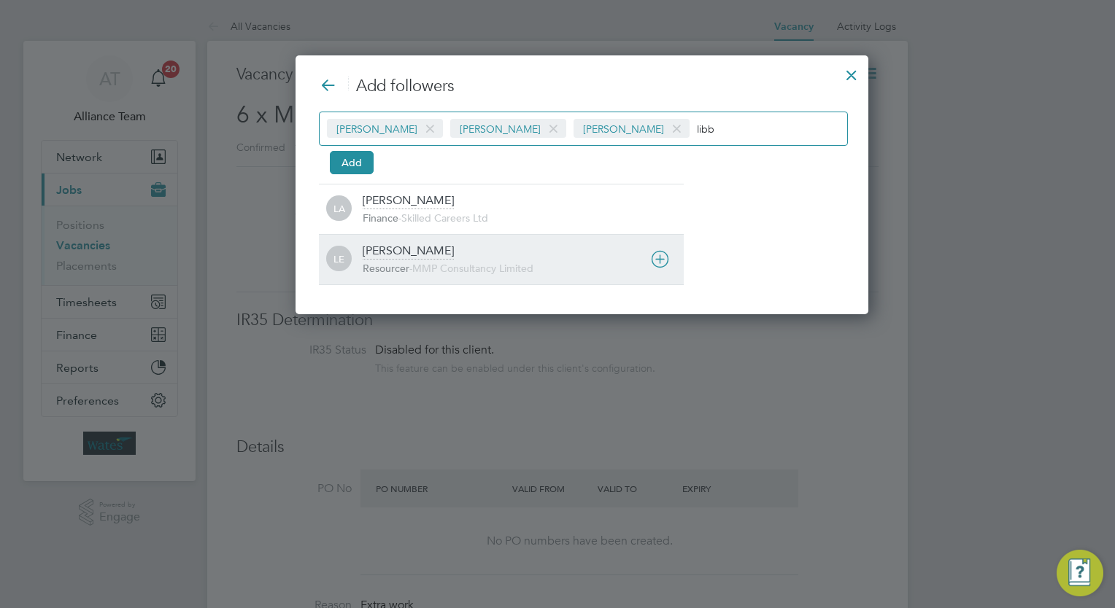
type input "libb"
click at [444, 256] on div "Libby Evans Resourcer - MMP Consultancy Limited" at bounding box center [523, 260] width 321 height 32
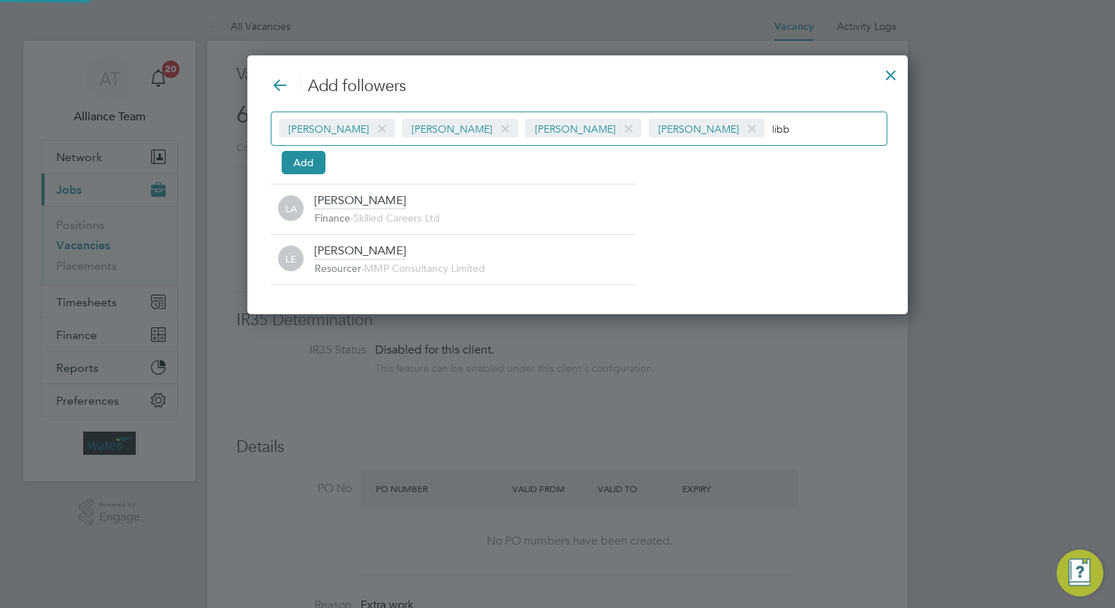
click at [772, 125] on input "libb" at bounding box center [817, 128] width 91 height 19
type input "l"
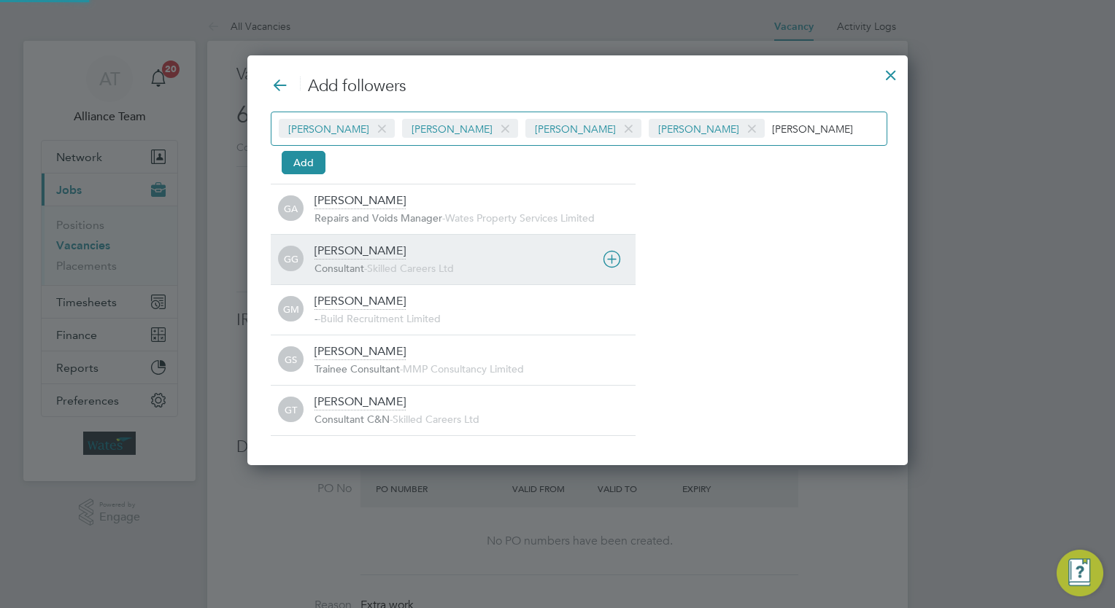
type input "george"
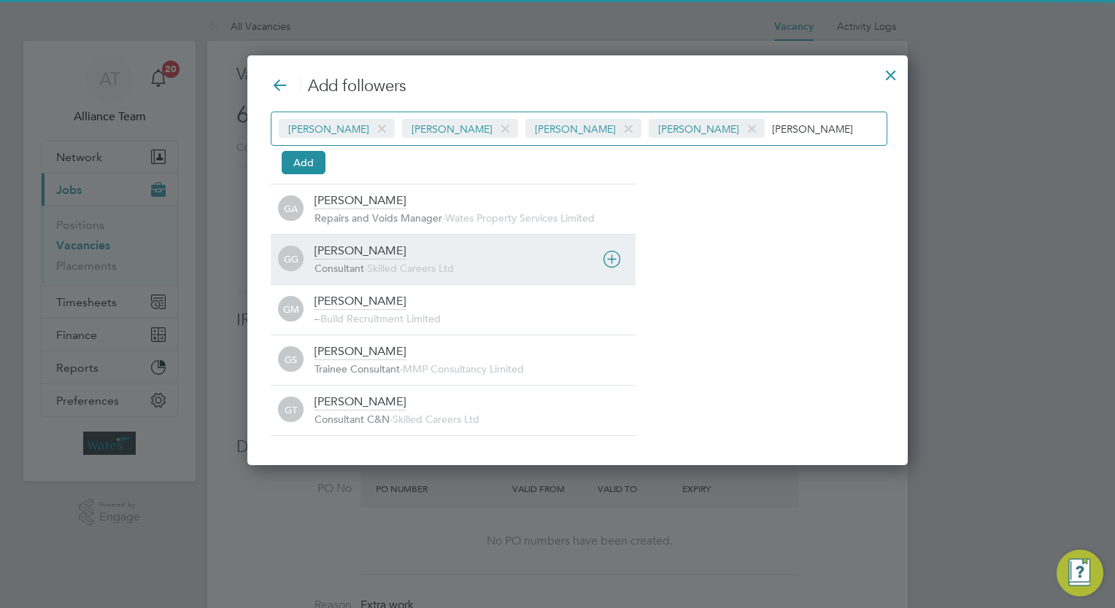
click at [339, 267] on span "Consultant" at bounding box center [339, 268] width 50 height 13
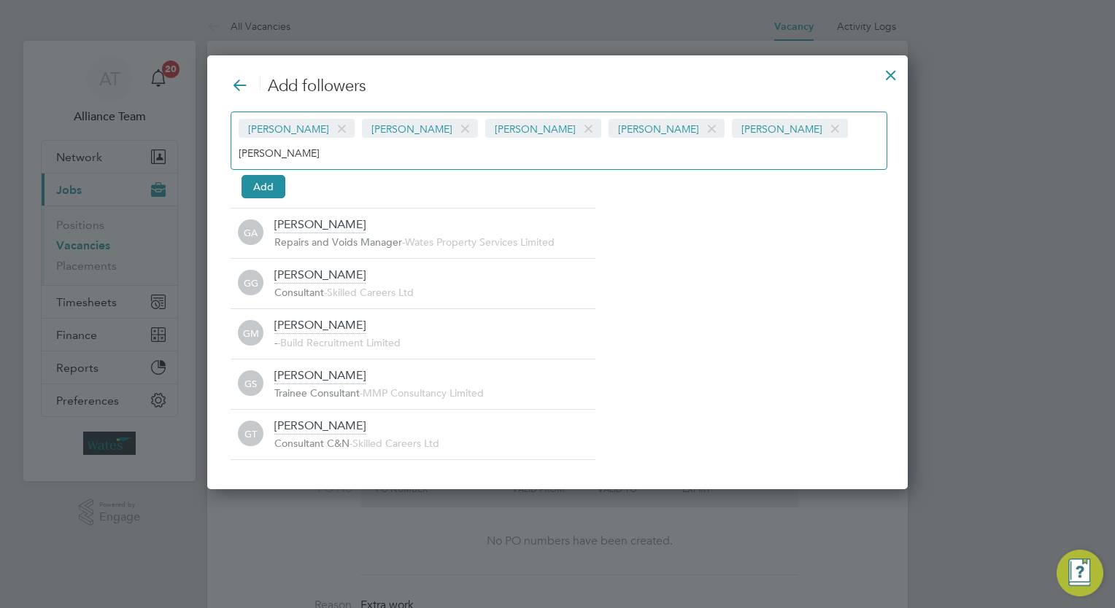
click at [824, 127] on span at bounding box center [834, 129] width 21 height 28
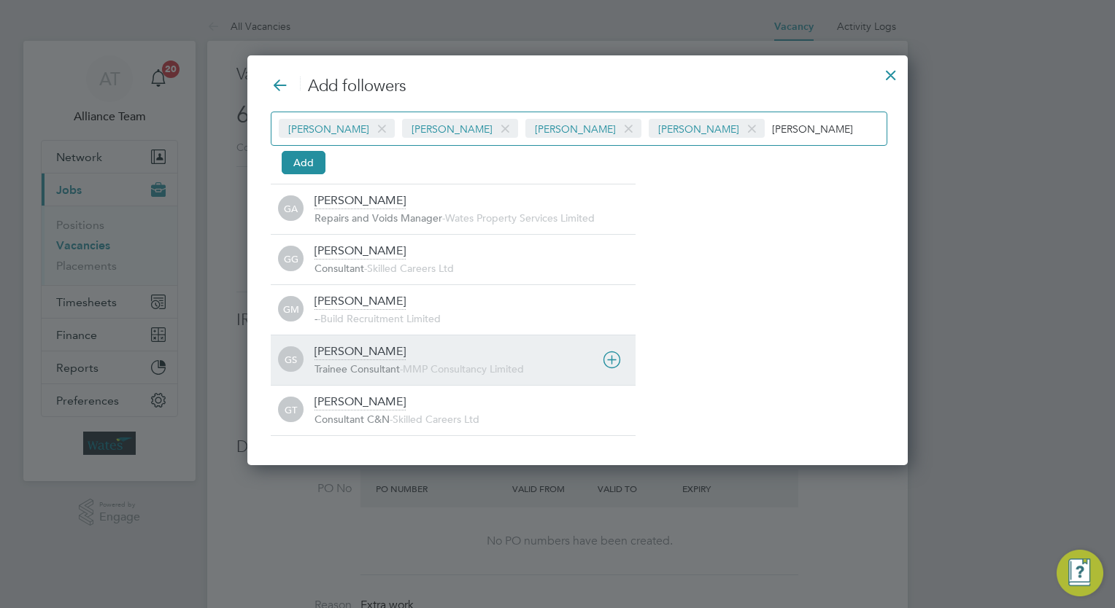
click at [428, 358] on div "George Stacey Trainee Consultant - MMP Consultancy Limited" at bounding box center [474, 360] width 321 height 32
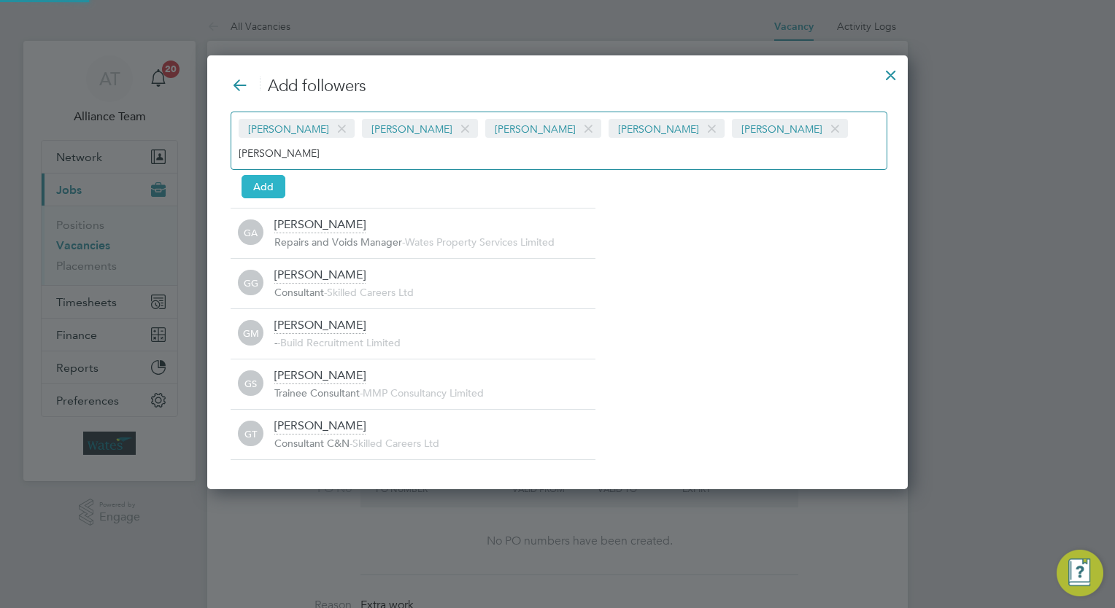
click at [264, 175] on button "Add" at bounding box center [263, 186] width 44 height 23
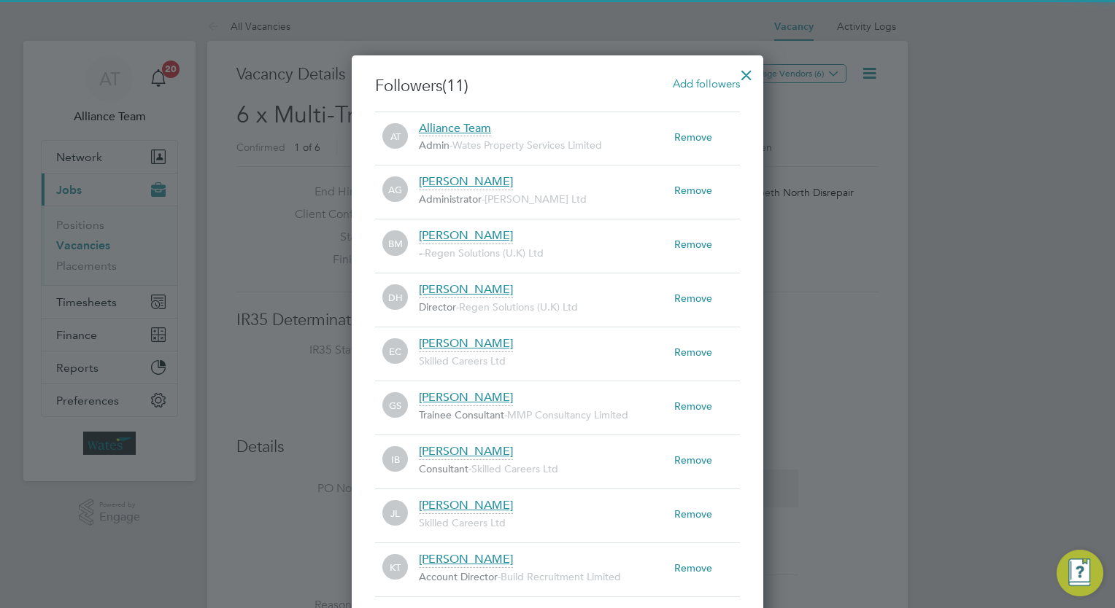
click at [741, 73] on div at bounding box center [746, 71] width 26 height 26
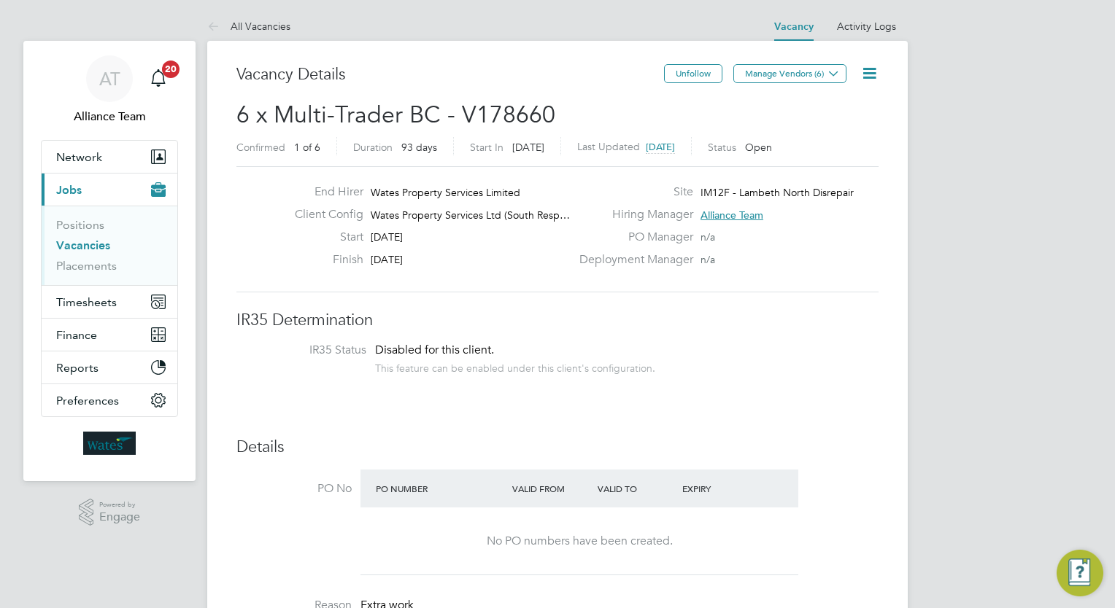
click at [80, 243] on link "Vacancies" at bounding box center [83, 246] width 54 height 14
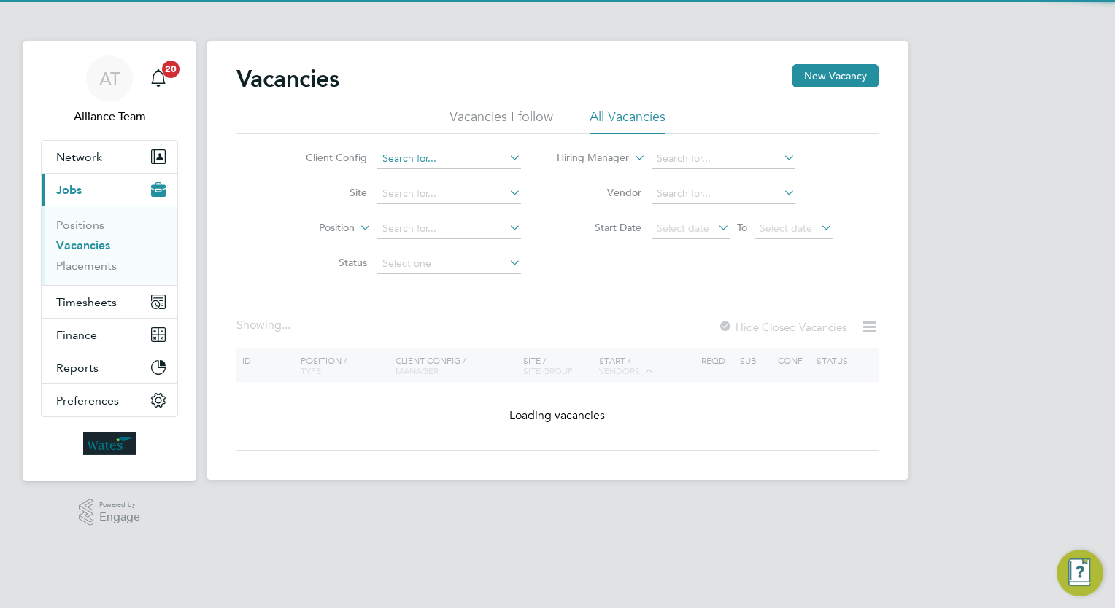
click at [470, 159] on input at bounding box center [449, 159] width 144 height 20
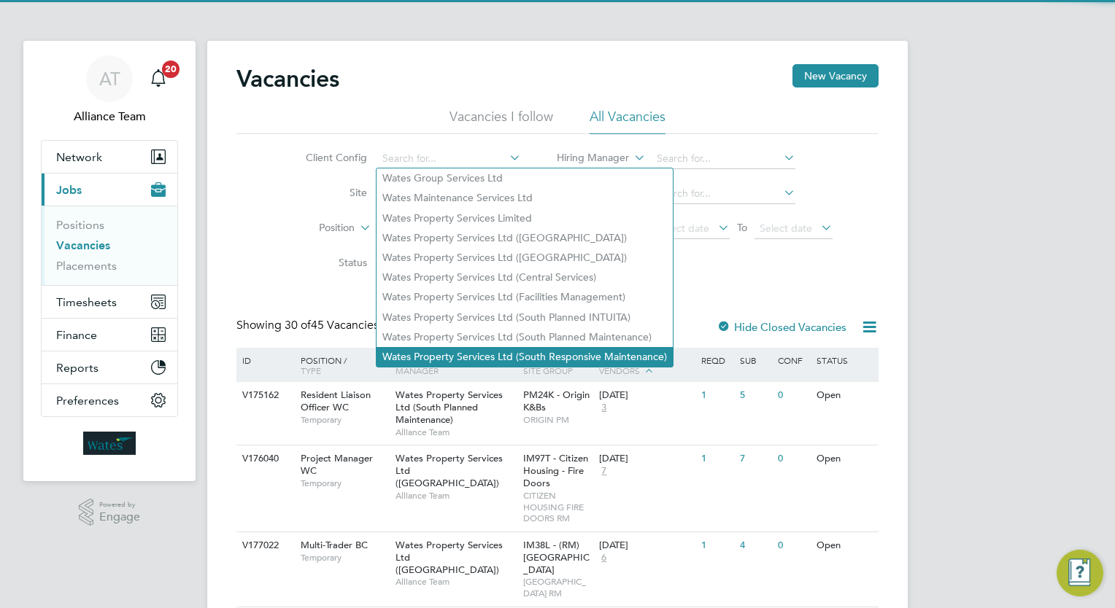
click at [576, 355] on li "Wates Property Services Ltd (South Responsive Maintenance)" at bounding box center [524, 357] width 296 height 20
type input "Wates Property Services Ltd (South Responsive Maintenance)"
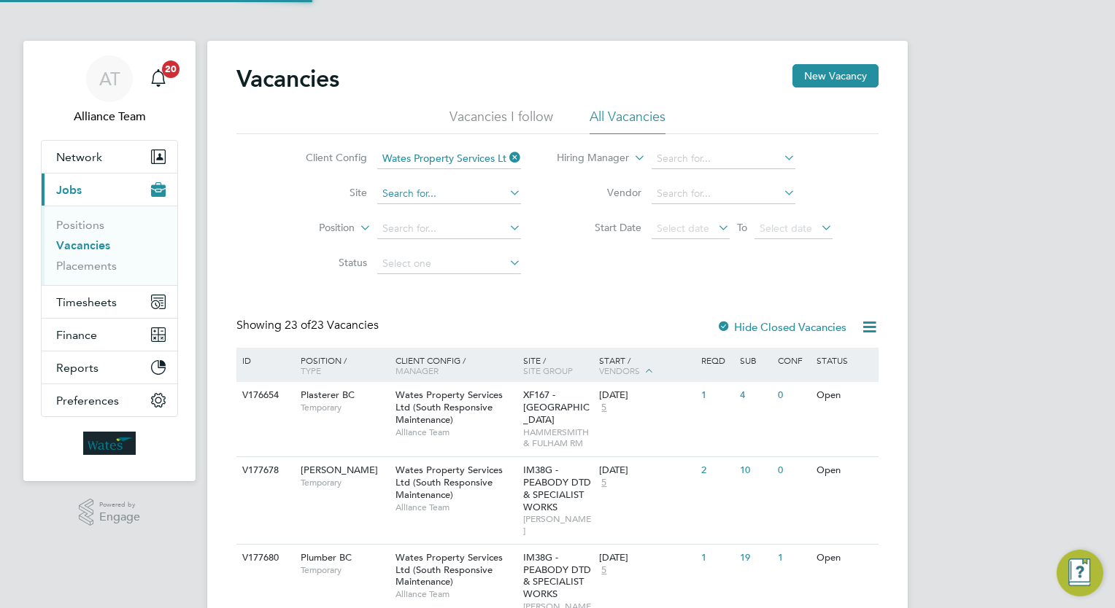
click at [453, 196] on input at bounding box center [449, 194] width 144 height 20
click at [457, 210] on li "IM90B - PA Housing DTD" at bounding box center [448, 214] width 144 height 20
type input "IM90B - PA Housing DTD"
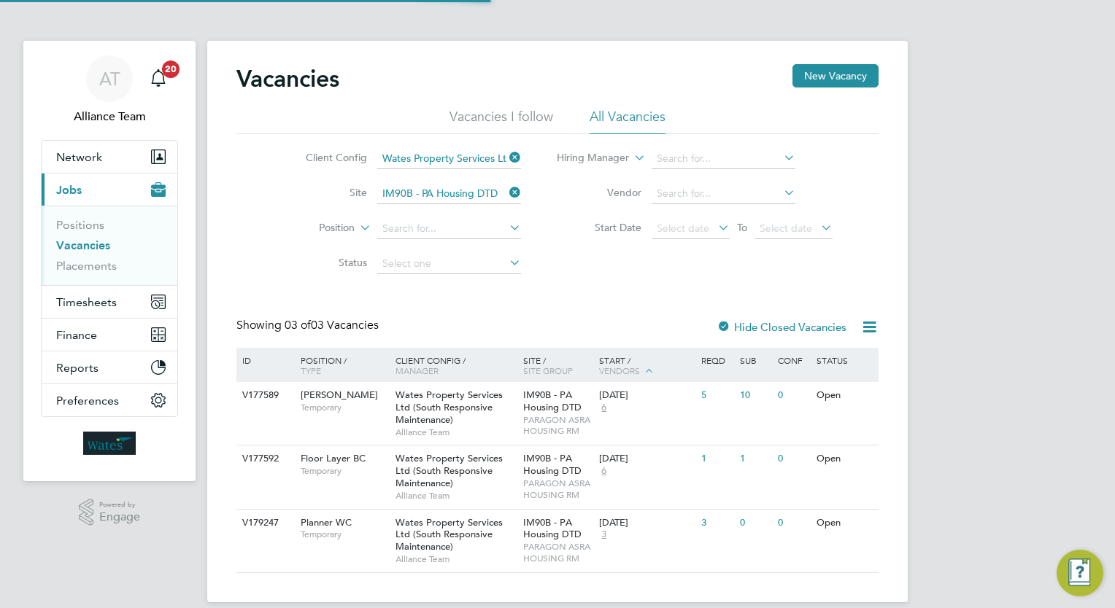
click at [590, 305] on div "Vacancies New Vacancy Vacancies I follow All Vacancies Client Config Wates Prop…" at bounding box center [557, 318] width 642 height 509
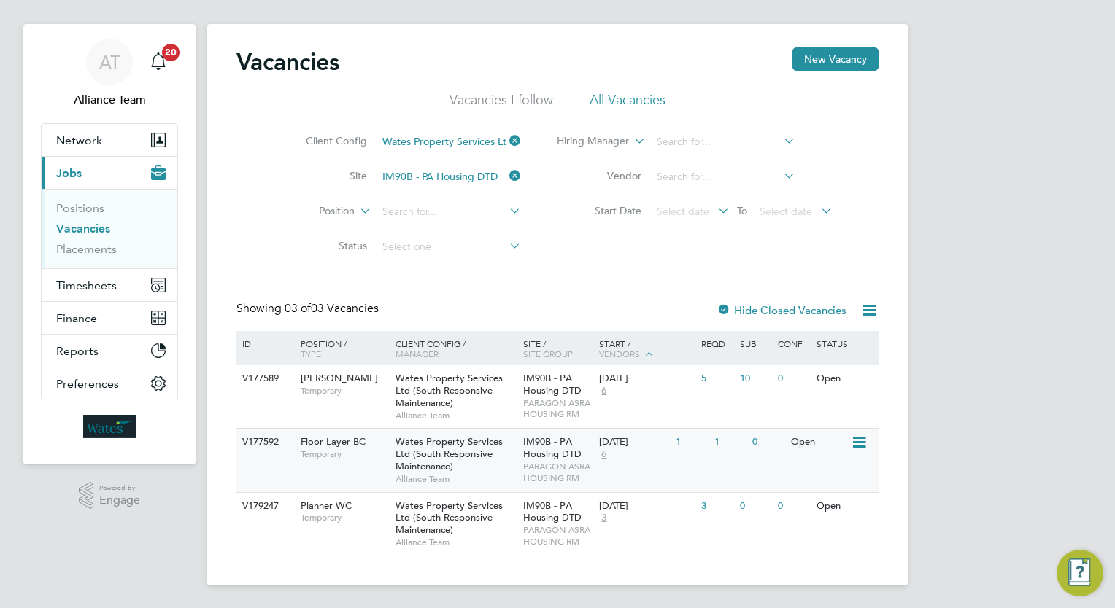
click at [529, 461] on span "PARAGON ASRA HOUSING RM" at bounding box center [557, 472] width 69 height 23
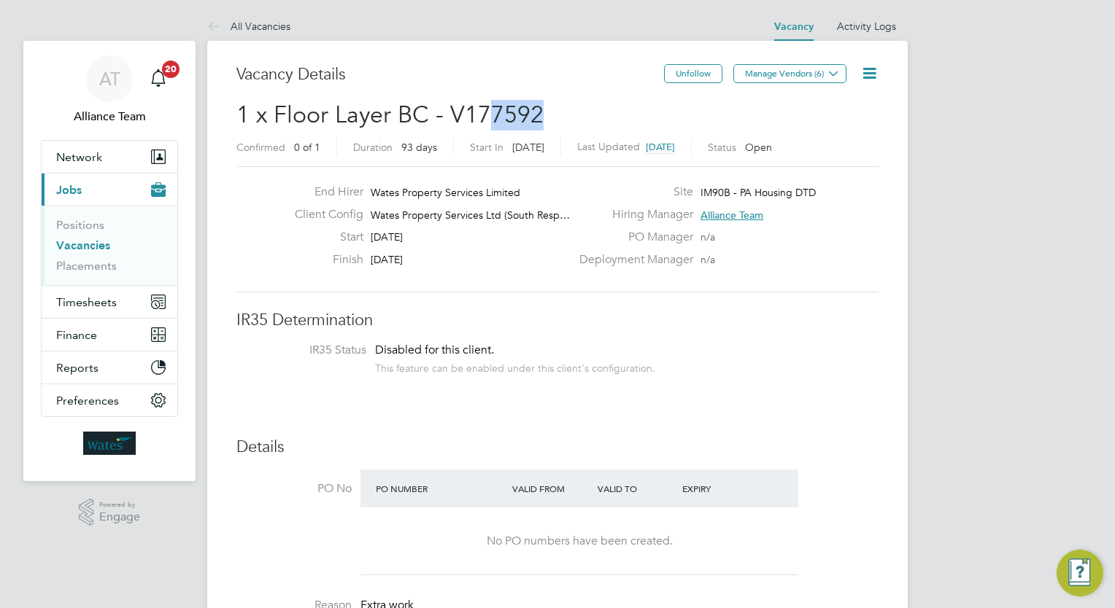
drag, startPoint x: 544, startPoint y: 111, endPoint x: 485, endPoint y: 120, distance: 59.7
click at [485, 120] on h2 "1 x Floor Layer BC - V177592 Confirmed 0 of 1 Duration 93 days Start [DATE][DAT…" at bounding box center [557, 130] width 642 height 61
drag, startPoint x: 485, startPoint y: 120, endPoint x: 472, endPoint y: 120, distance: 13.1
click at [472, 120] on span "1 x Floor Layer BC - V177592" at bounding box center [389, 115] width 307 height 28
drag, startPoint x: 569, startPoint y: 112, endPoint x: 481, endPoint y: 117, distance: 88.4
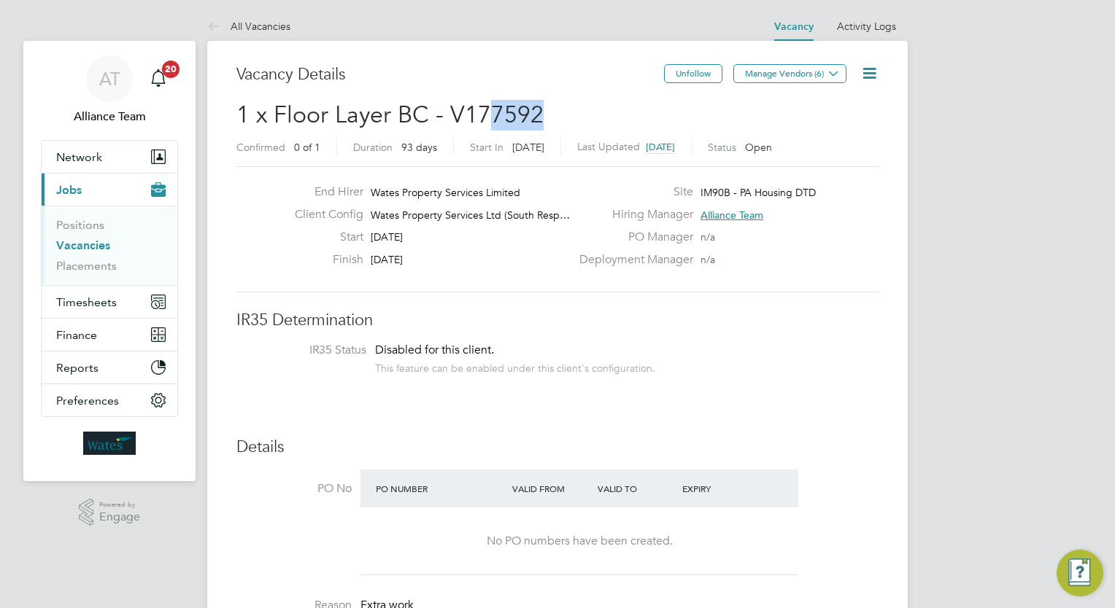
click at [481, 117] on h2 "1 x Floor Layer BC - V177592 Confirmed 0 of 1 Duration 93 days Start [DATE][DAT…" at bounding box center [557, 130] width 642 height 61
drag, startPoint x: 481, startPoint y: 117, endPoint x: 495, endPoint y: 112, distance: 15.5
click at [495, 112] on span "1 x Floor Layer BC - V177592" at bounding box center [389, 115] width 307 height 28
click at [554, 113] on h2 "1 x Floor Layer BC - V177592 Confirmed 0 of 1 Duration 93 days Start [DATE][DAT…" at bounding box center [557, 130] width 642 height 61
drag, startPoint x: 549, startPoint y: 113, endPoint x: 455, endPoint y: 114, distance: 94.8
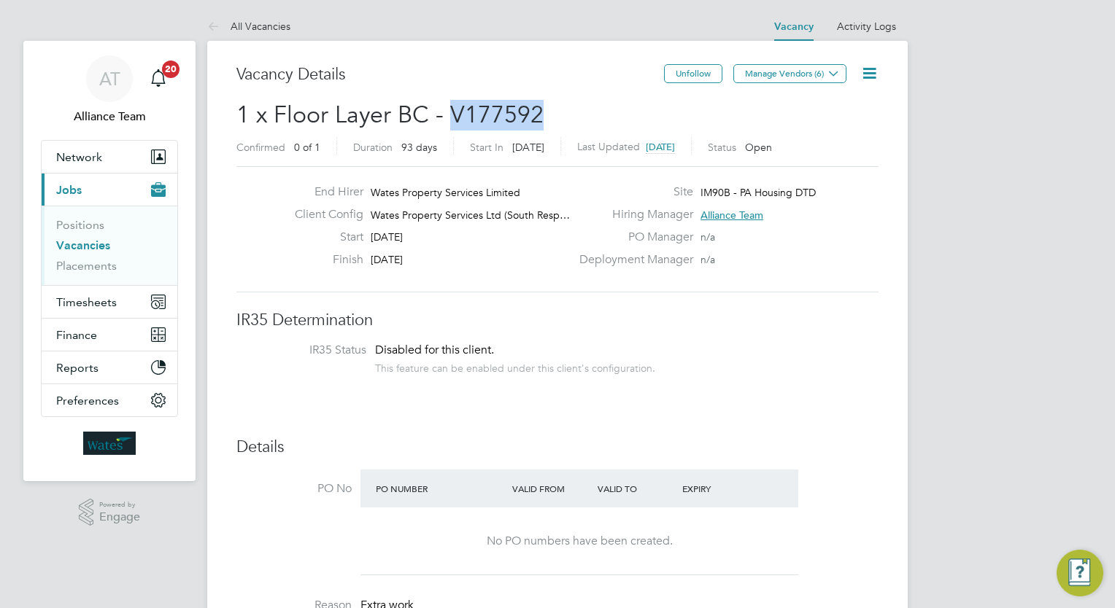
click at [455, 114] on h2 "1 x Floor Layer BC - V177592 Confirmed 0 of 1 Duration 93 days Start [DATE][DAT…" at bounding box center [557, 130] width 642 height 61
copy span "V177592"
click at [82, 246] on link "Vacancies" at bounding box center [83, 246] width 54 height 14
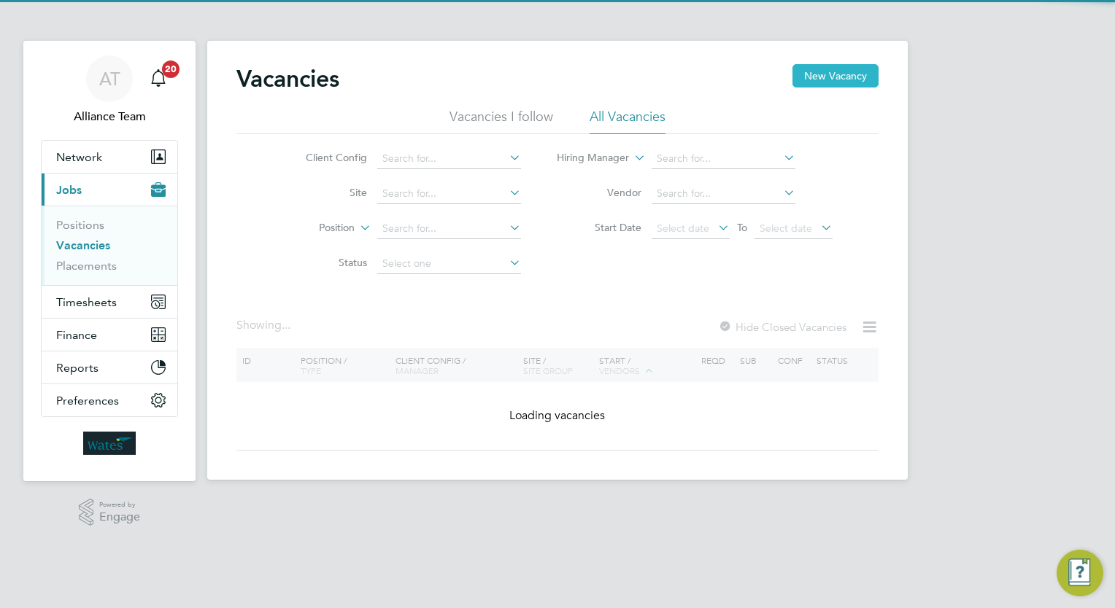
click at [824, 71] on button "New Vacancy" at bounding box center [835, 75] width 86 height 23
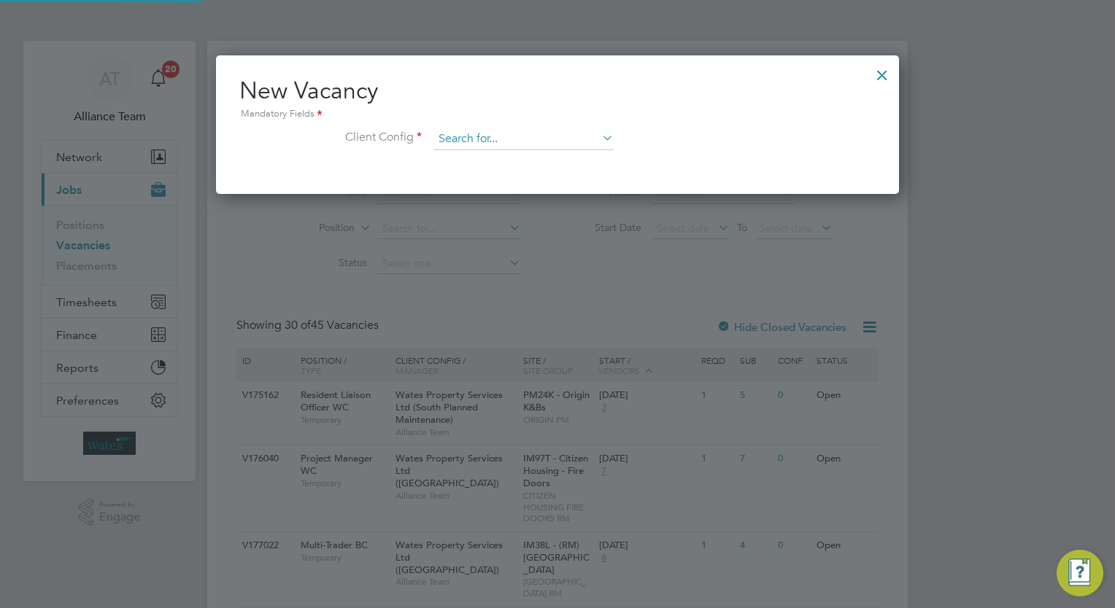
scroll to position [138, 684]
click at [535, 137] on input at bounding box center [523, 139] width 180 height 22
click at [664, 343] on li "Wates Property Services Ltd (South Responsive Maintenance)" at bounding box center [581, 338] width 296 height 20
type input "Wates Property Services Ltd (South Responsive Maintenance)"
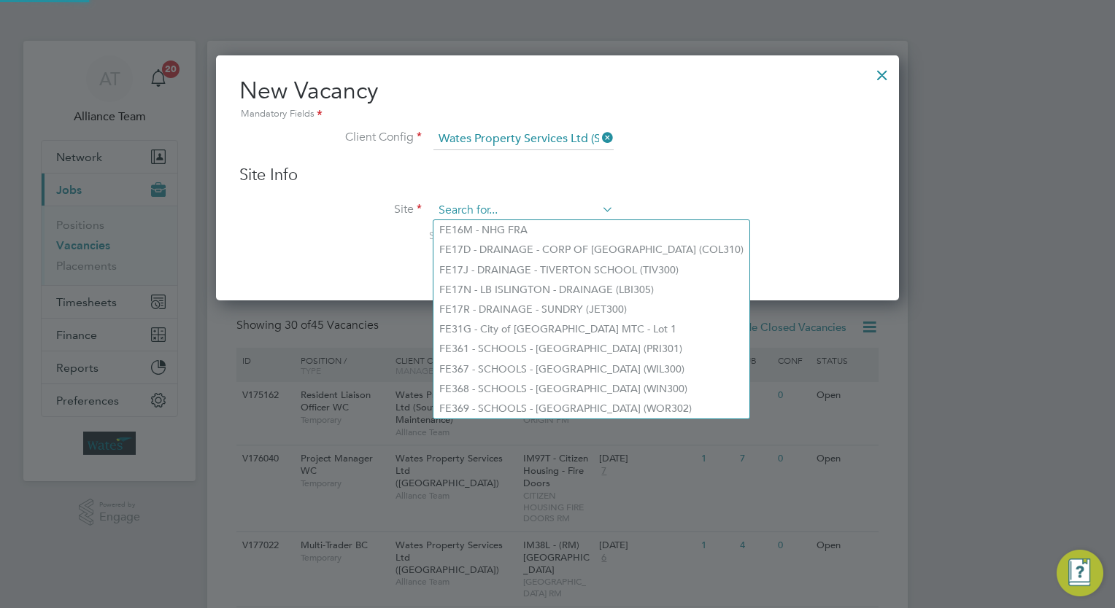
click at [519, 212] on input at bounding box center [523, 211] width 180 height 22
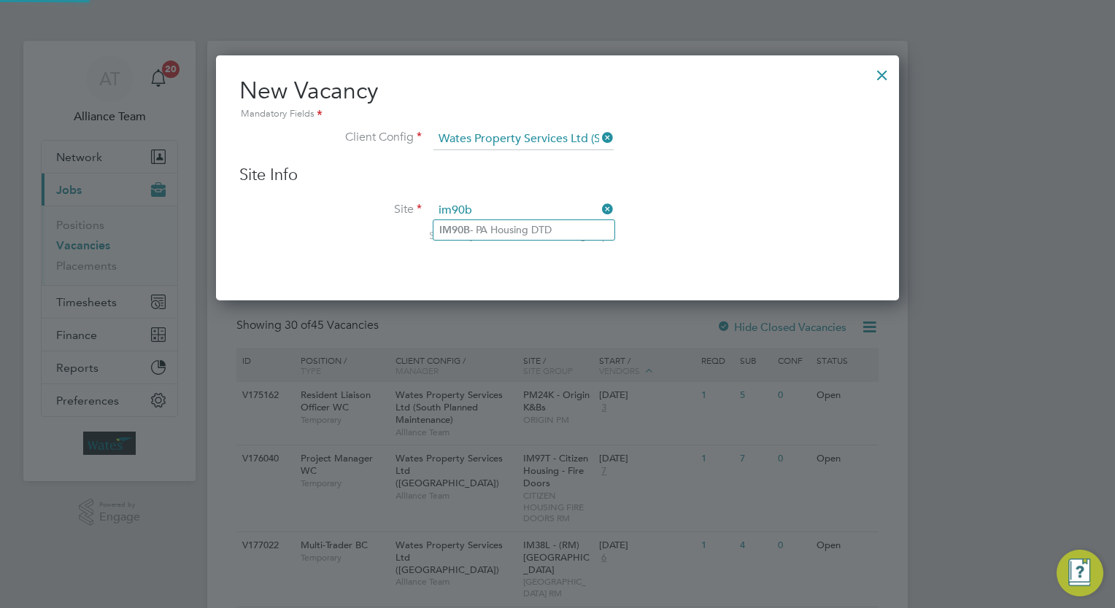
type input "im90b"
click at [522, 220] on ul "IM90B - PA Housing DTD" at bounding box center [524, 230] width 182 height 21
click at [522, 217] on input at bounding box center [523, 211] width 180 height 22
click at [522, 229] on li "IM90B - PA Housing DTD" at bounding box center [523, 230] width 181 height 20
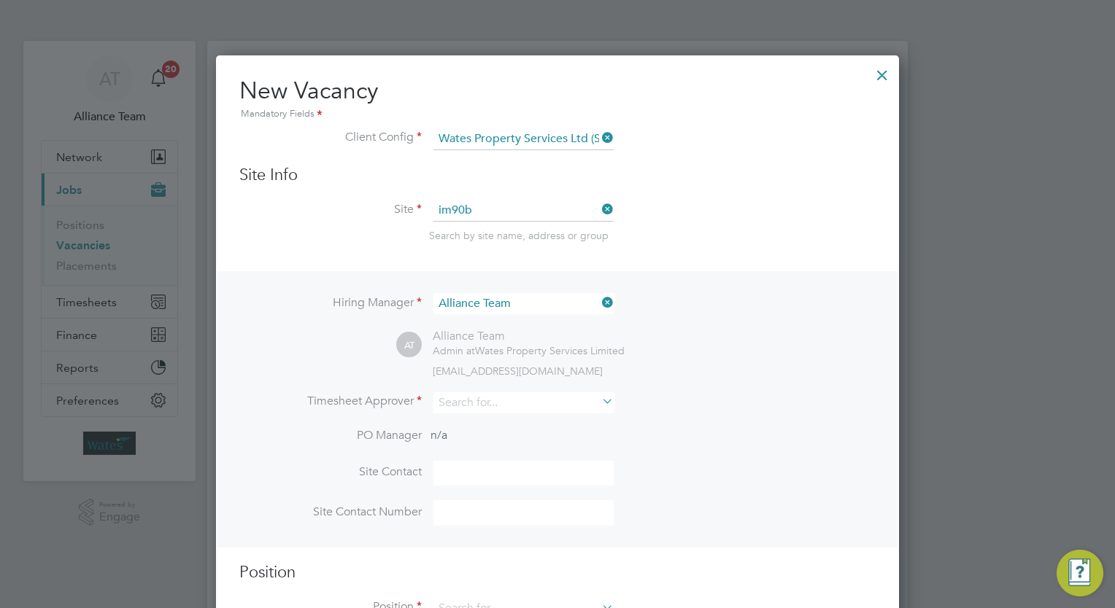
type input "IM90B - PA Housing DTD"
click at [482, 406] on input at bounding box center [523, 403] width 180 height 21
click at [471, 462] on li "All iance Team" at bounding box center [529, 462] width 193 height 20
type input "Alliance Team"
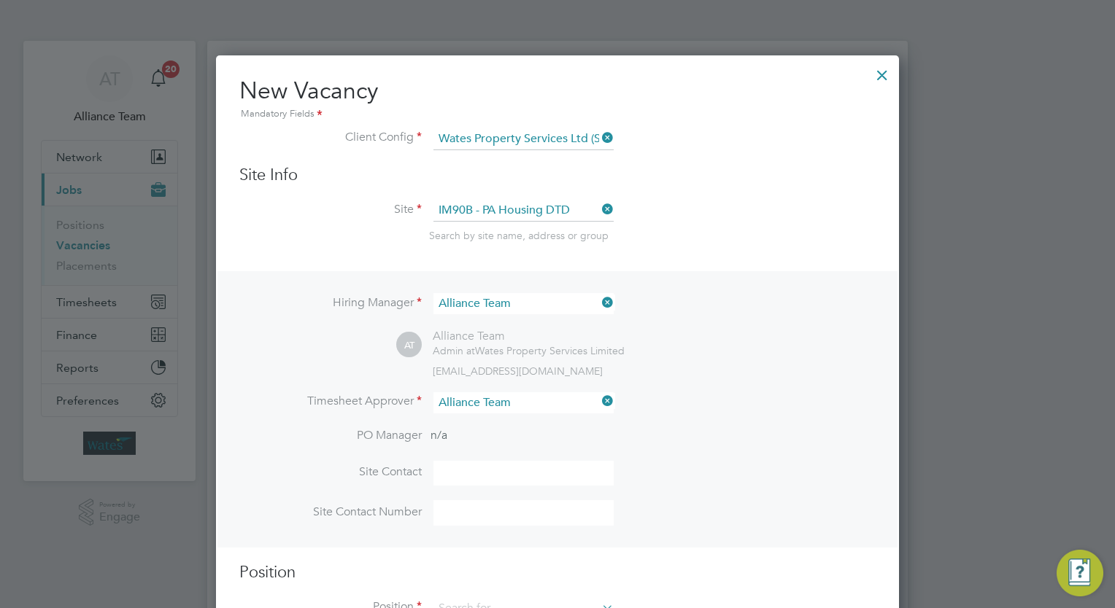
scroll to position [670, 684]
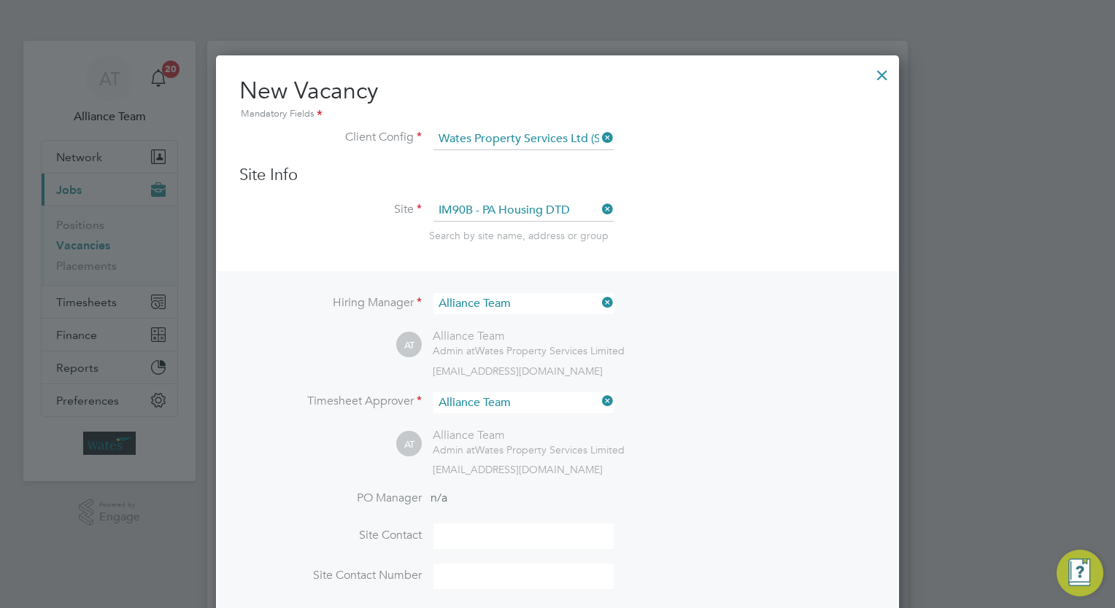
click at [805, 445] on div "AT Alliance Team Admin at Wates Property Services Limited [EMAIL_ADDRESS][DOMAI…" at bounding box center [635, 452] width 479 height 48
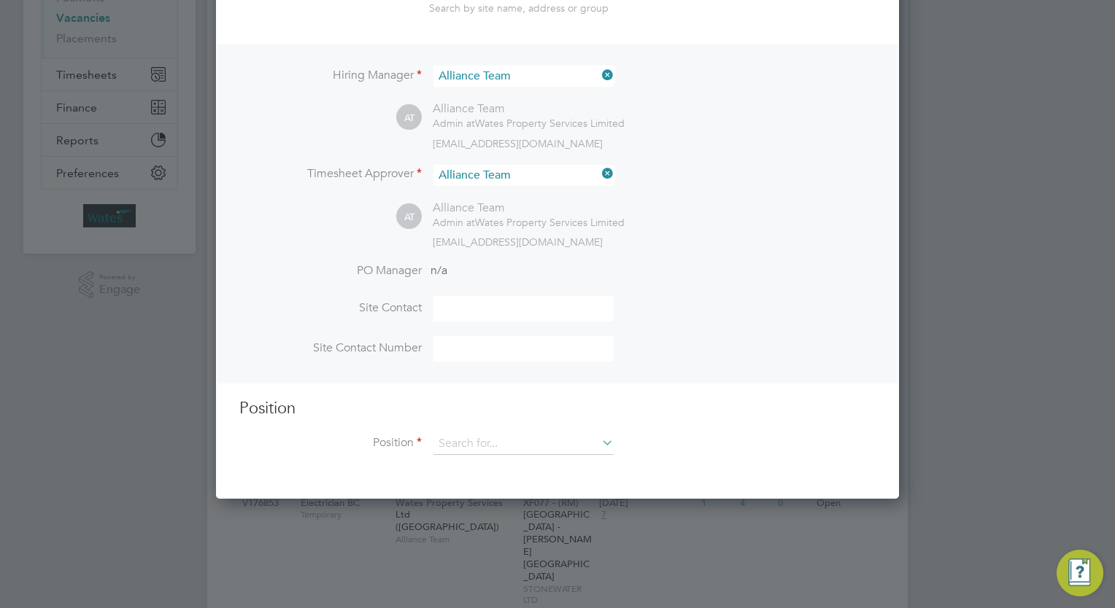
scroll to position [350, 0]
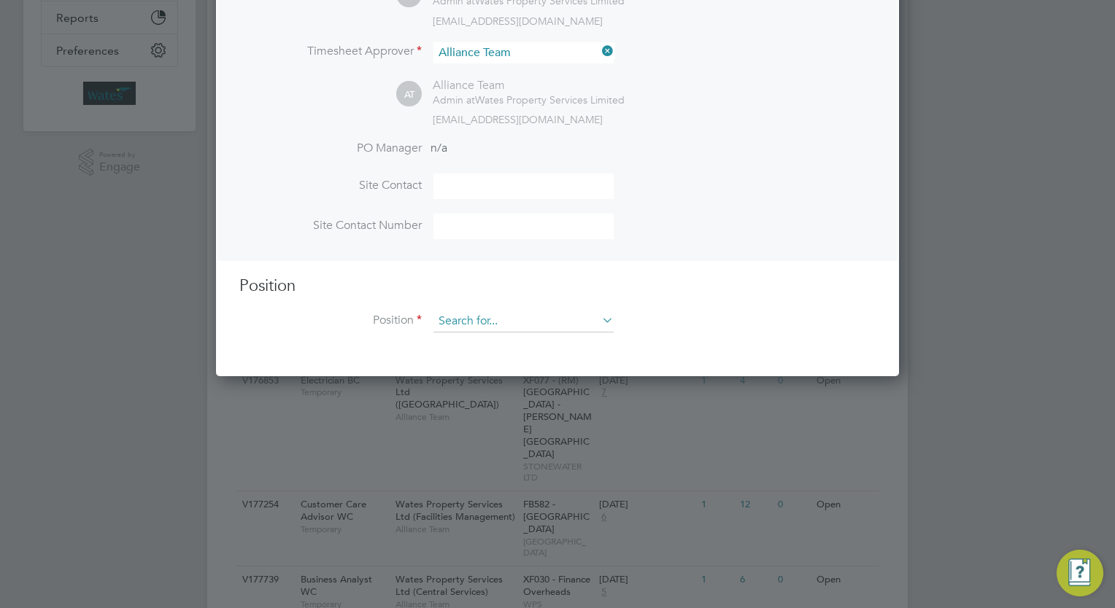
click at [499, 320] on input at bounding box center [523, 322] width 180 height 22
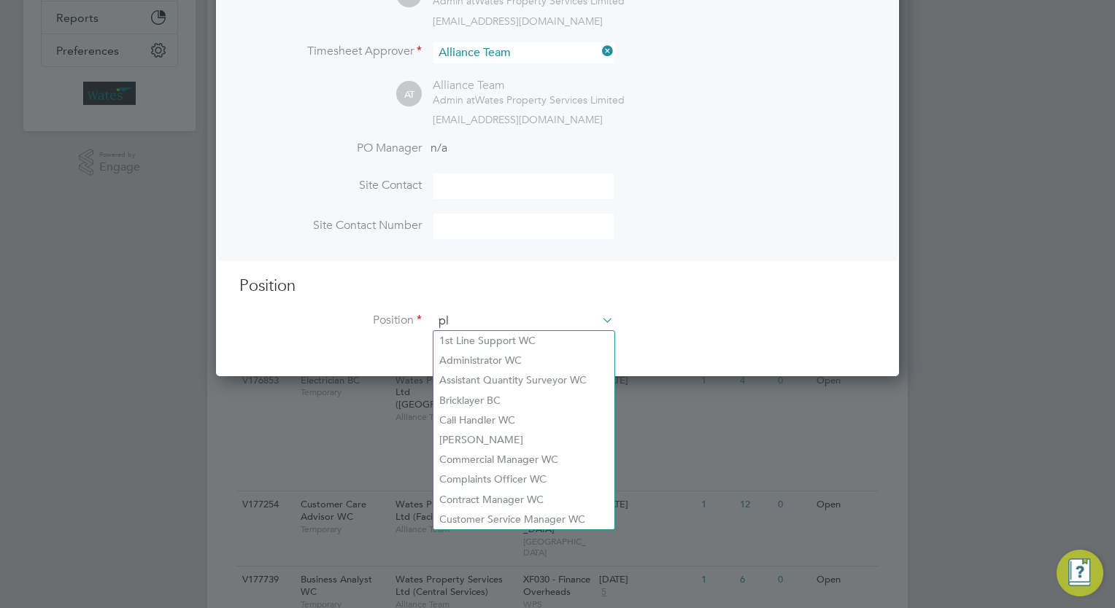
scroll to position [2095, 684]
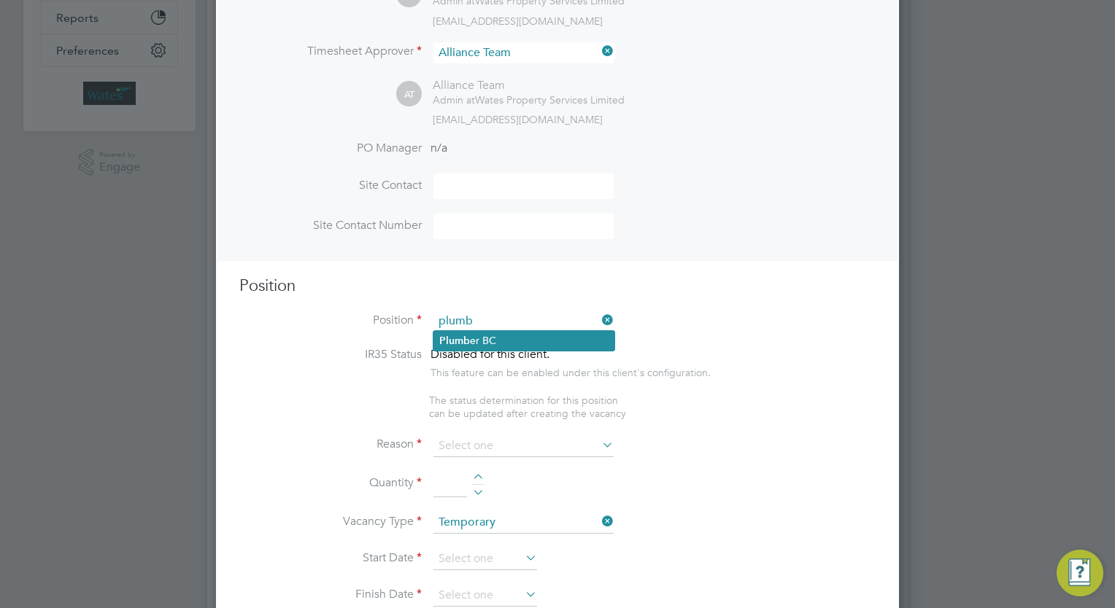
click at [500, 334] on li "[PERSON_NAME] BC" at bounding box center [523, 341] width 181 height 20
type input "Plumber BC"
type textarea "Plumber"
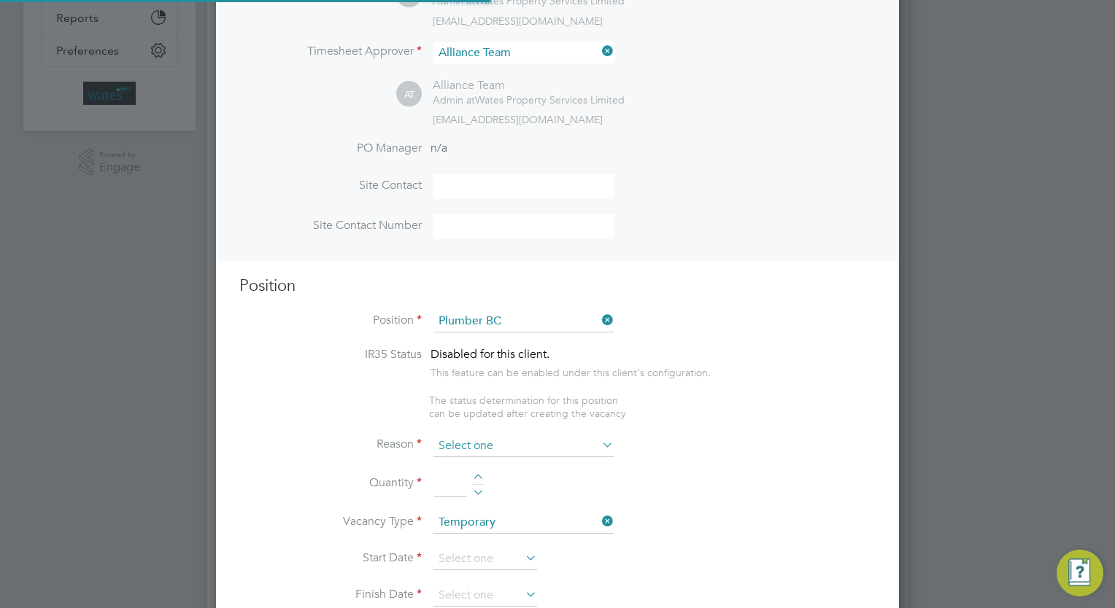
scroll to position [7, 7]
click at [510, 448] on input at bounding box center [523, 447] width 180 height 22
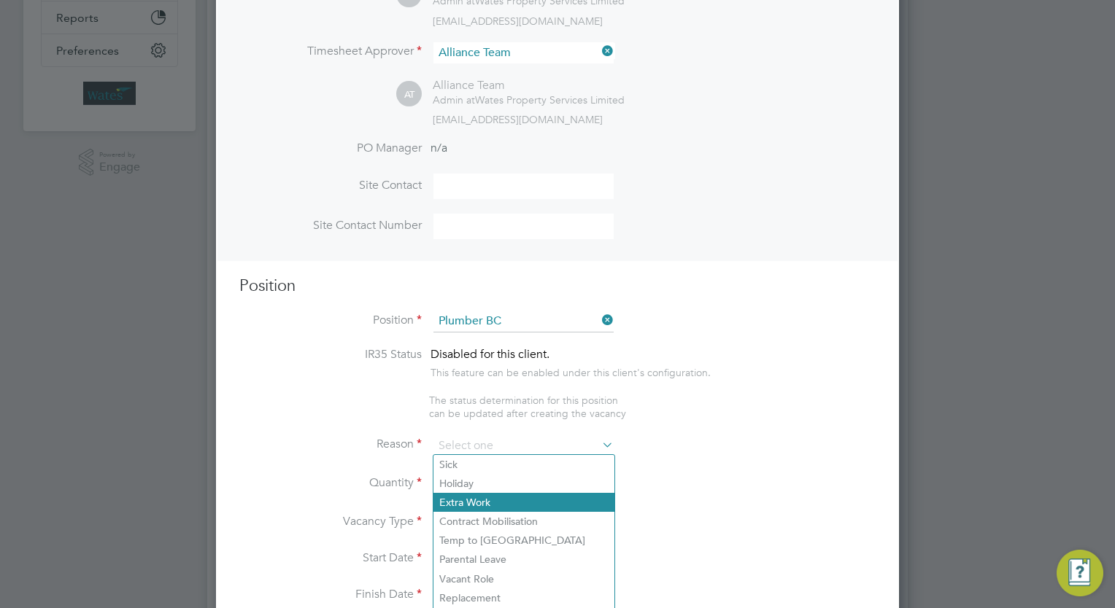
click at [513, 503] on li "Extra Work" at bounding box center [523, 502] width 181 height 19
type input "Extra Work"
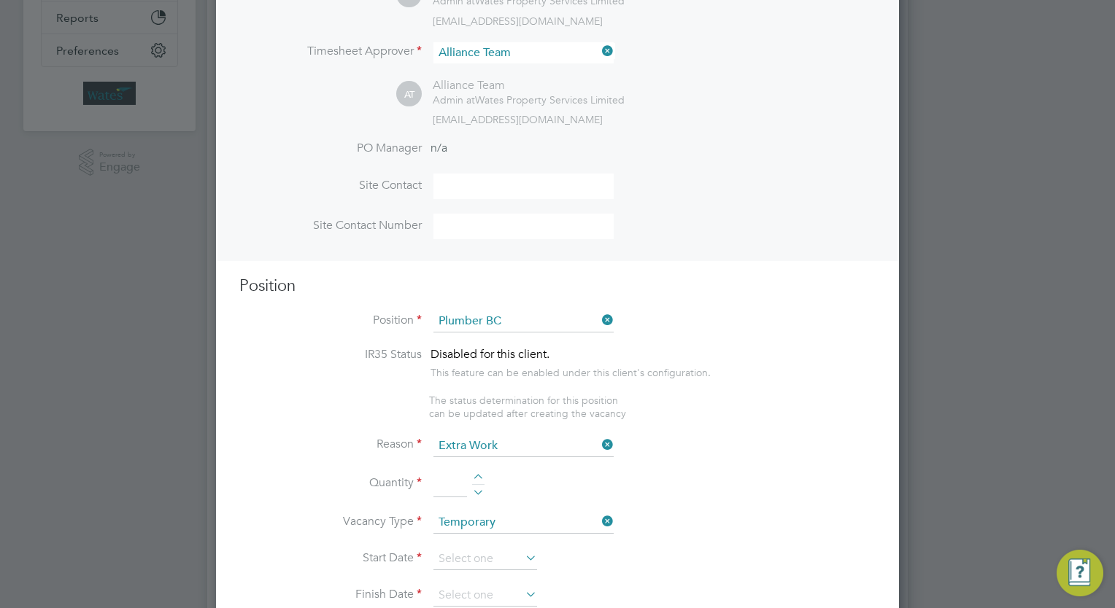
click at [475, 474] on div at bounding box center [478, 479] width 12 height 10
type input "4"
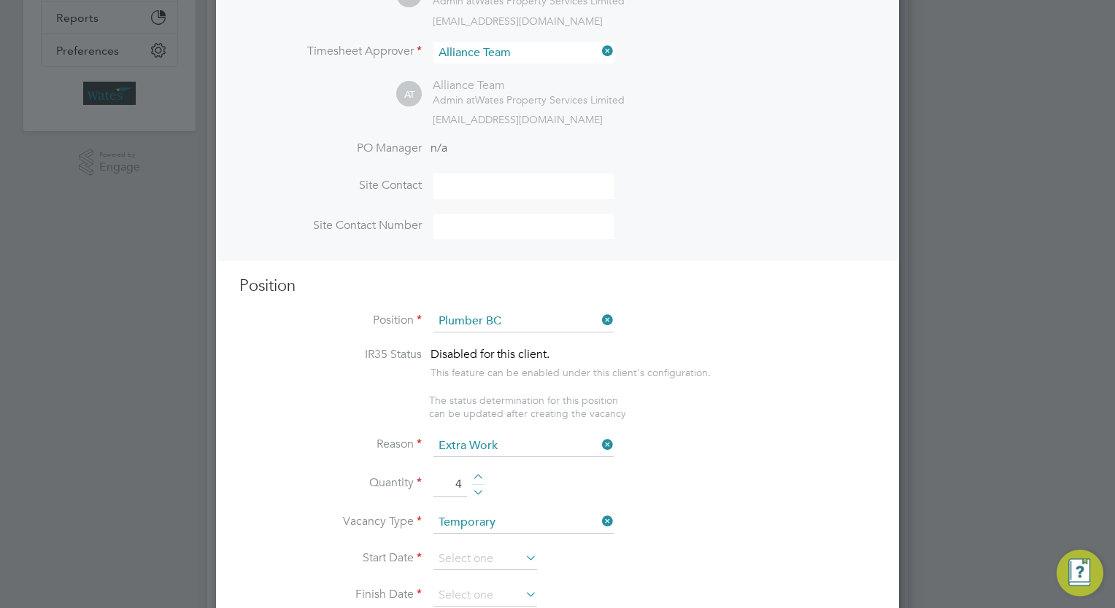
click at [754, 490] on li "Quantity 4" at bounding box center [557, 492] width 636 height 41
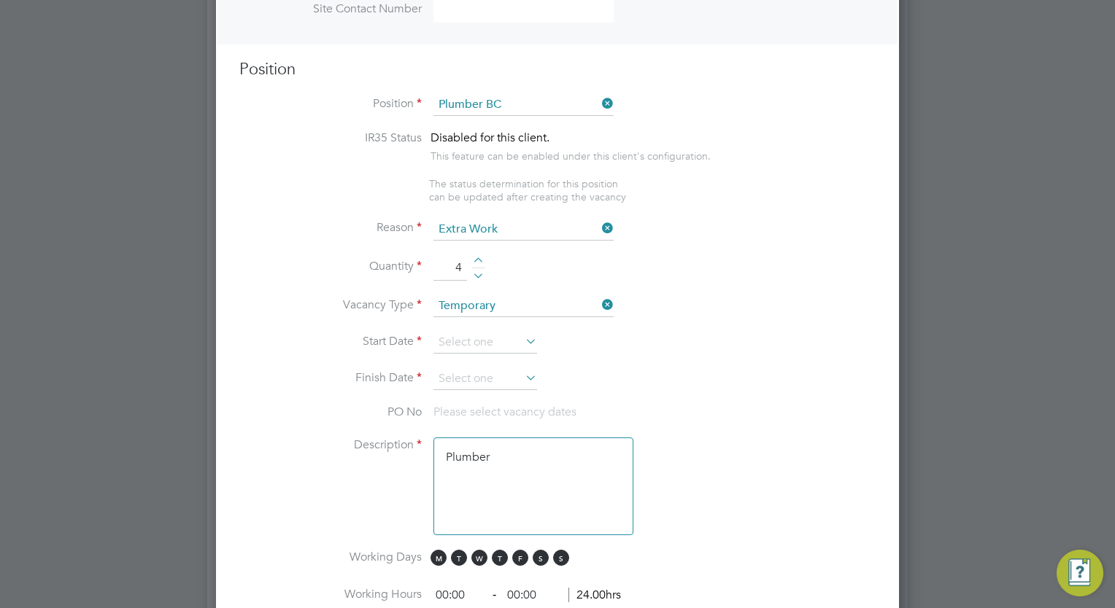
scroll to position [584, 0]
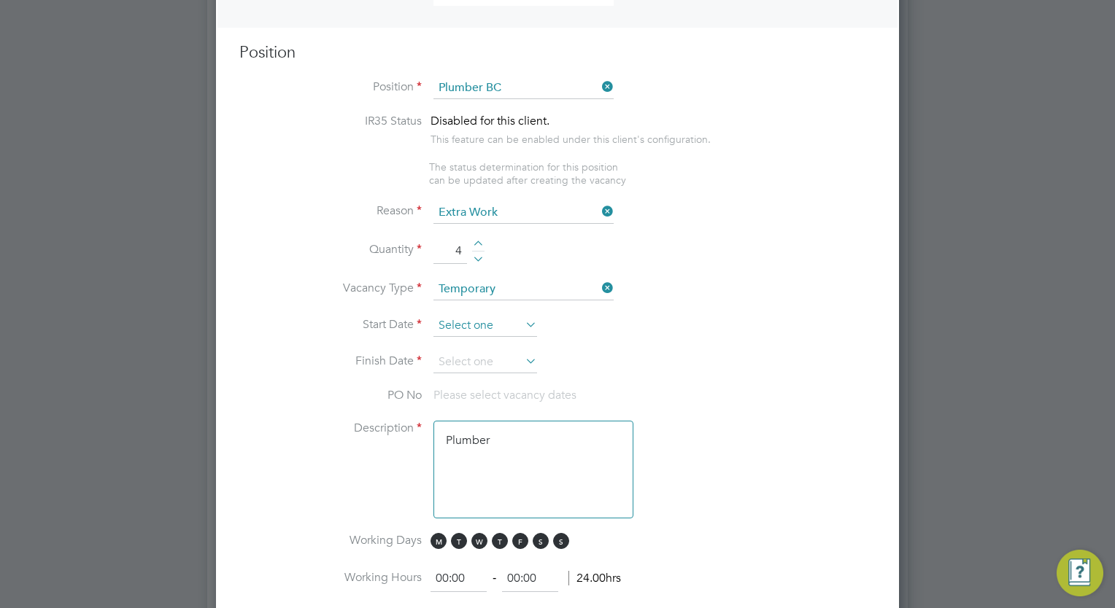
click at [455, 327] on input at bounding box center [485, 326] width 104 height 22
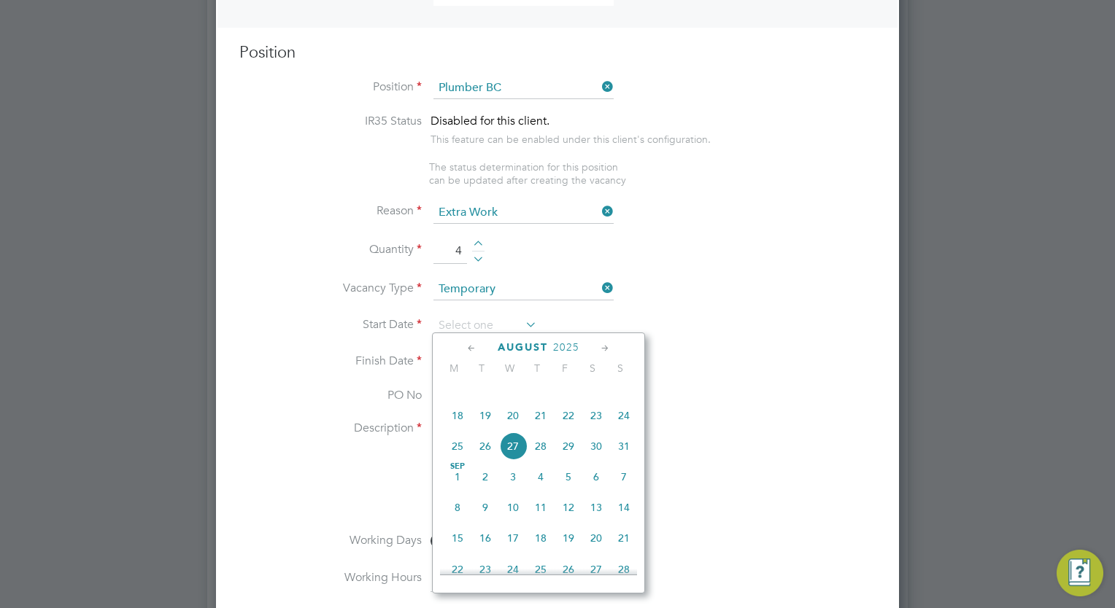
click at [511, 522] on span "10" at bounding box center [513, 508] width 28 height 28
type input "[DATE]"
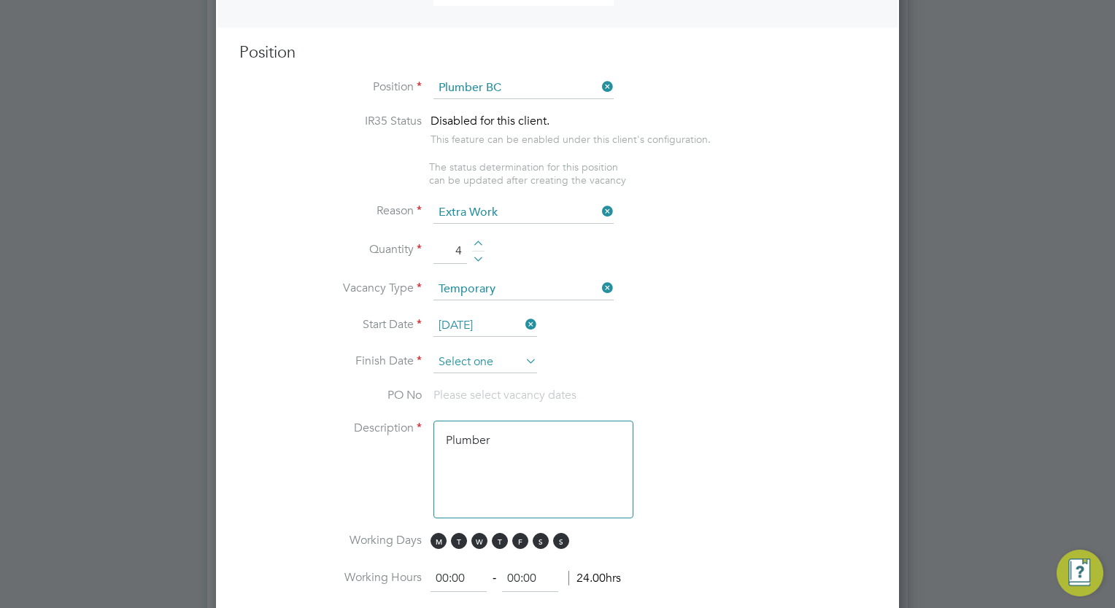
click at [476, 354] on input at bounding box center [485, 363] width 104 height 22
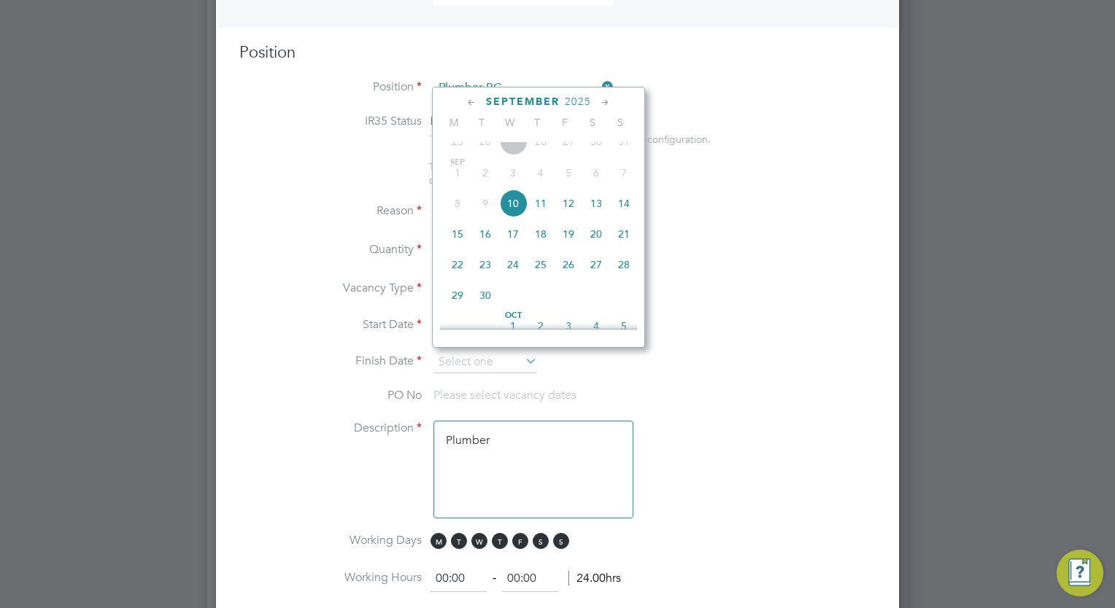
click at [606, 98] on icon at bounding box center [605, 103] width 14 height 16
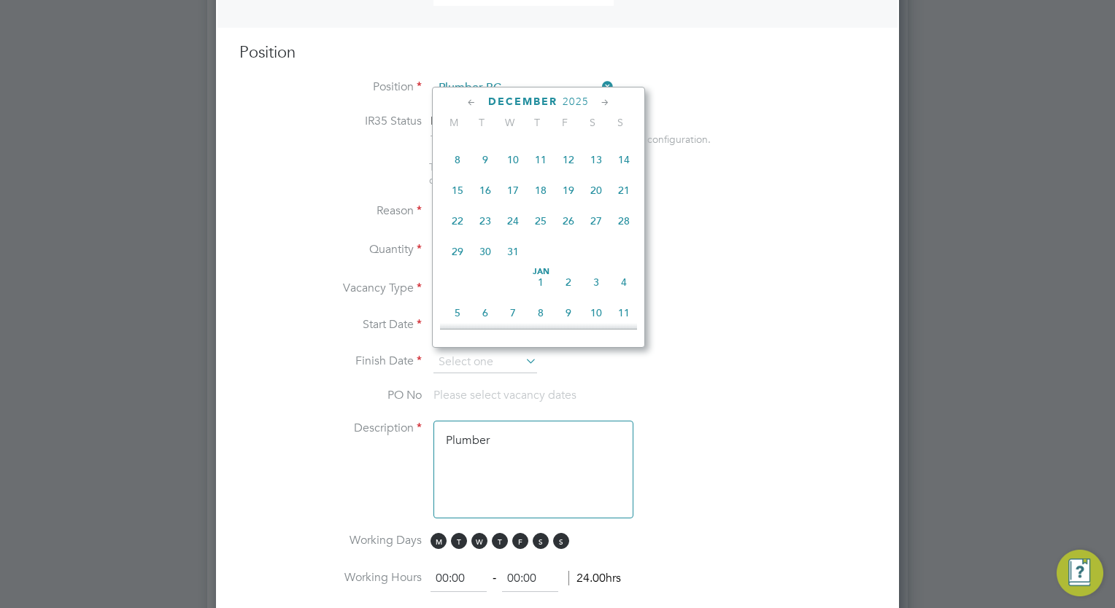
click at [510, 174] on span "10" at bounding box center [513, 160] width 28 height 28
type input "[DATE]"
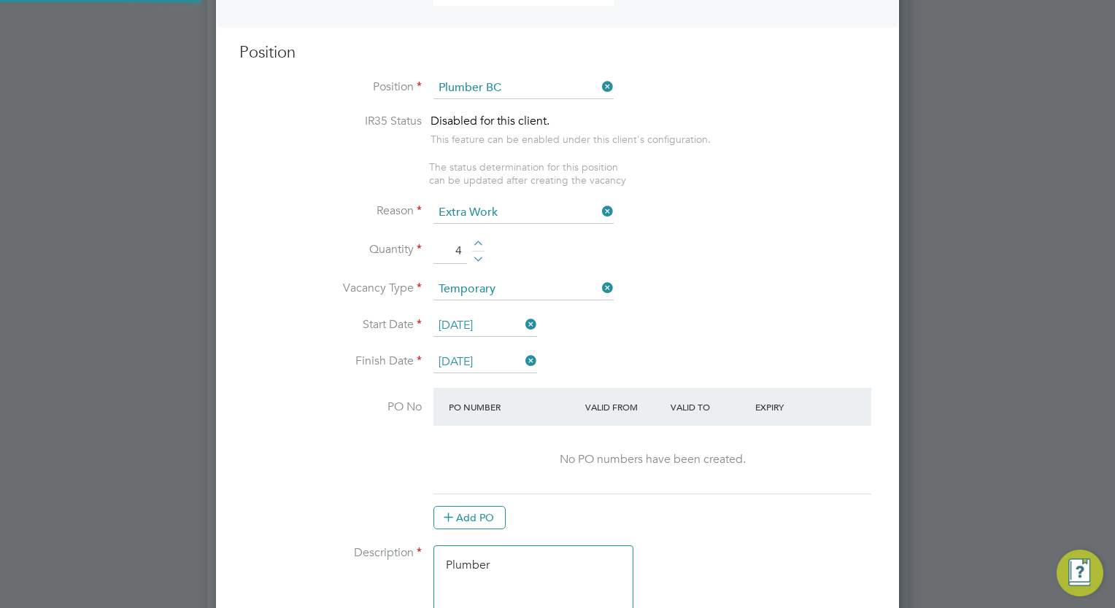
click at [718, 246] on li "Quantity 4" at bounding box center [557, 259] width 636 height 41
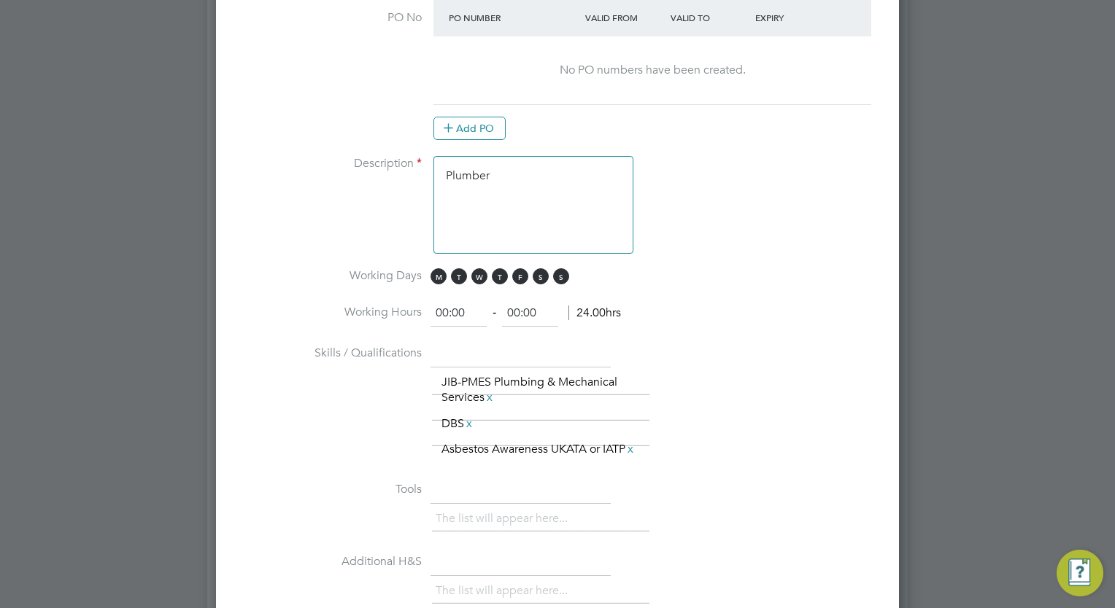
scroll to position [1021, 0]
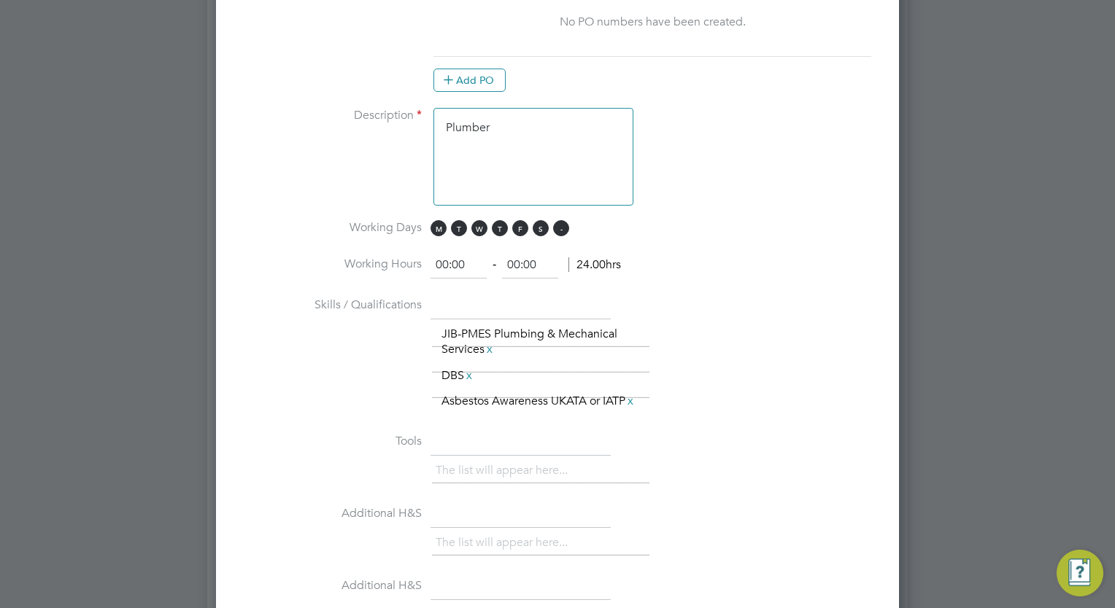
click at [557, 226] on span "S" at bounding box center [561, 228] width 16 height 16
click at [539, 226] on span "S" at bounding box center [541, 228] width 16 height 16
click at [445, 259] on input "00:00" at bounding box center [458, 265] width 56 height 26
type input "08:00"
click at [524, 261] on input "00:00" at bounding box center [530, 265] width 56 height 26
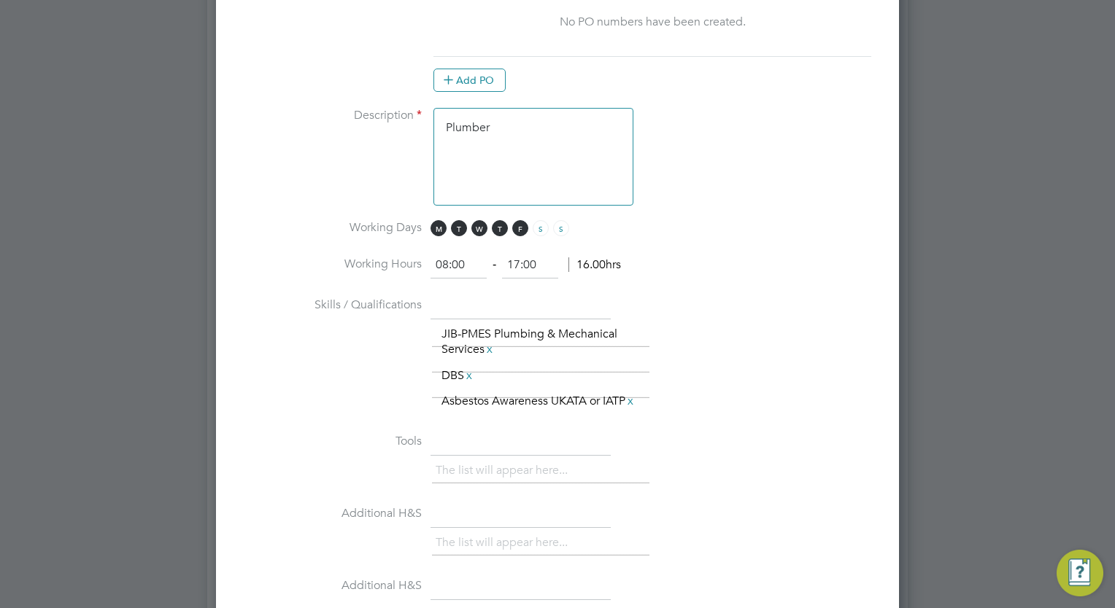
type input "17:00"
click at [560, 134] on textarea "Plumber" at bounding box center [533, 157] width 200 height 98
click at [722, 322] on div "The list will appear here... JIB-PMES Plumbing & Mechanical Services x DBS x As…" at bounding box center [654, 368] width 444 height 93
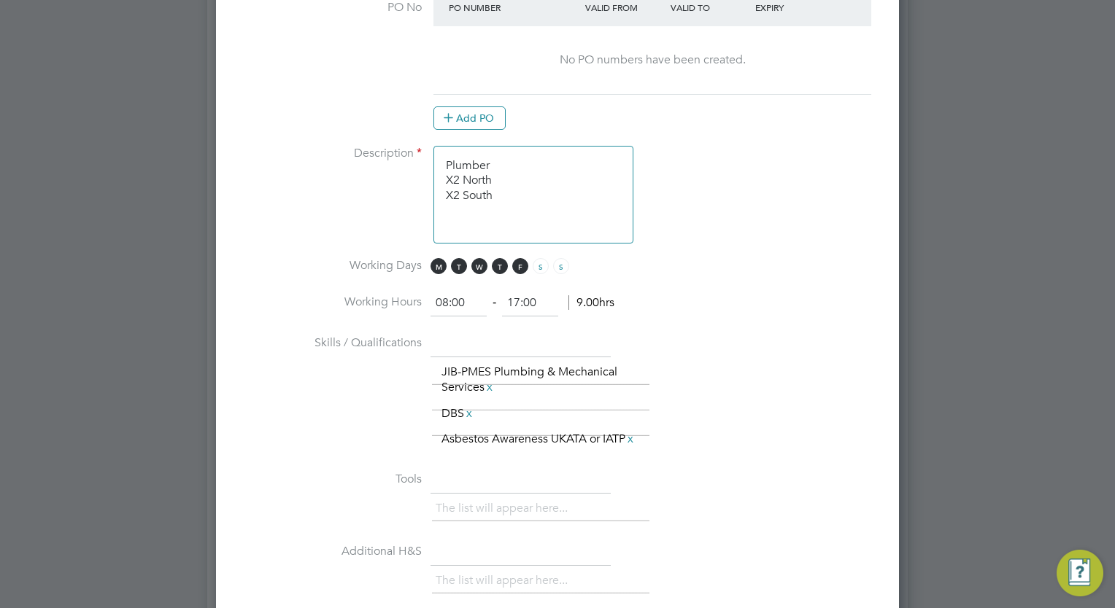
scroll to position [817, 0]
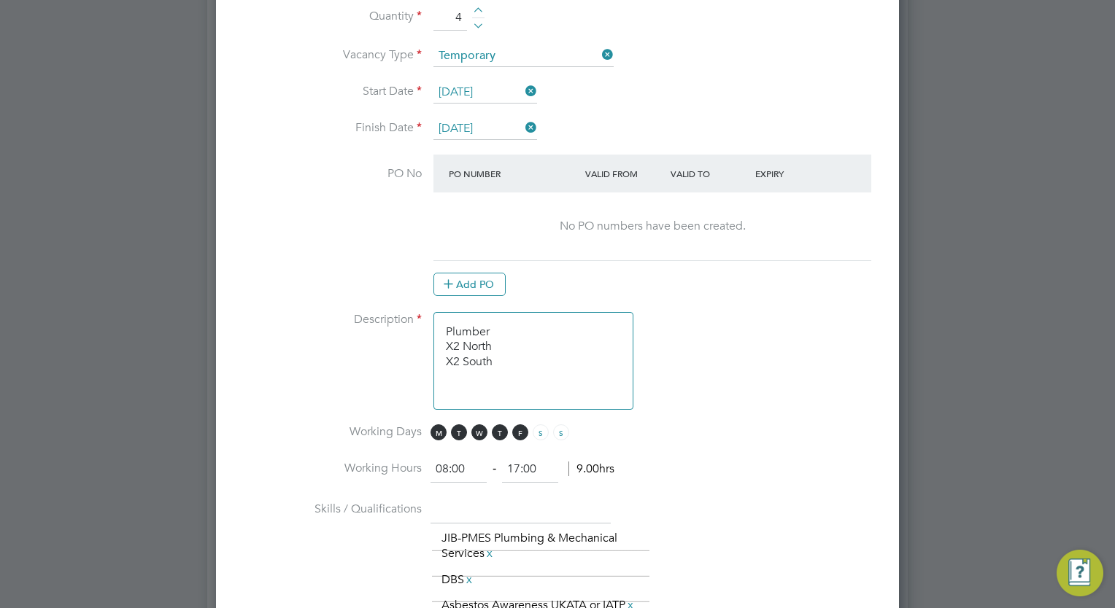
click at [508, 322] on textarea "Plumber X2 North X2 South" at bounding box center [533, 361] width 200 height 98
type textarea "Plumber Multi X2 North X2 South"
click at [800, 428] on li "Working Days M T W T F S S" at bounding box center [557, 441] width 636 height 33
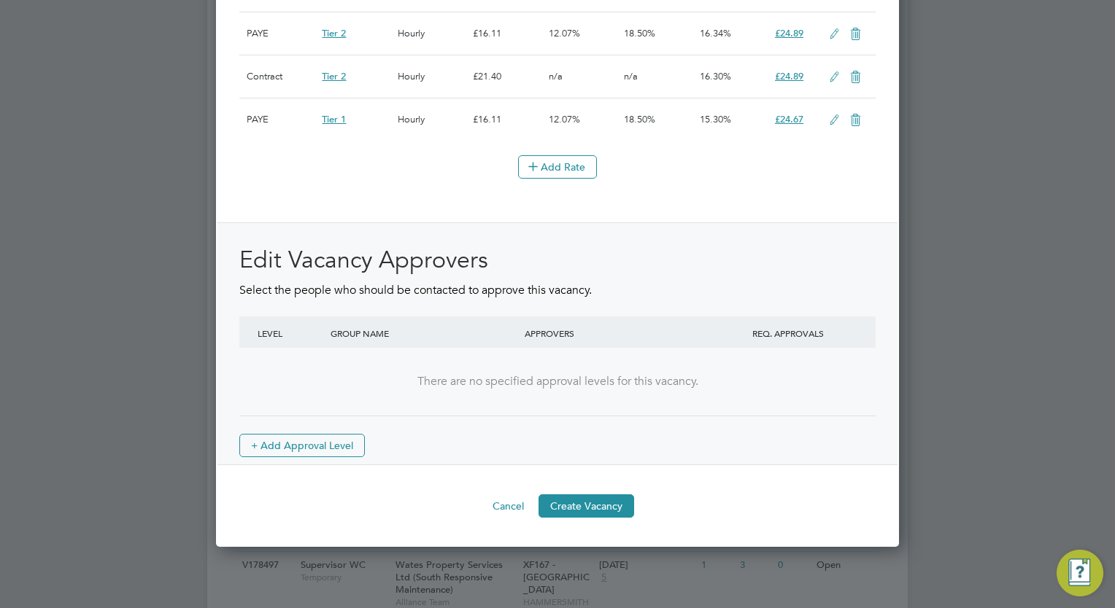
scroll to position [2013, 0]
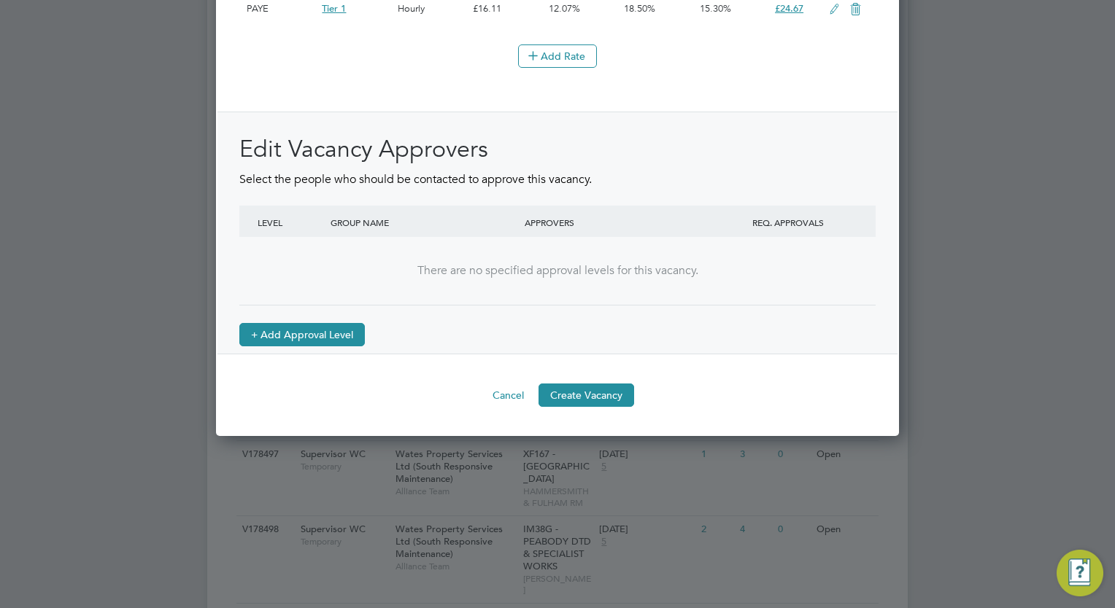
click at [336, 333] on button "+ Add Approval Level" at bounding box center [301, 334] width 125 height 23
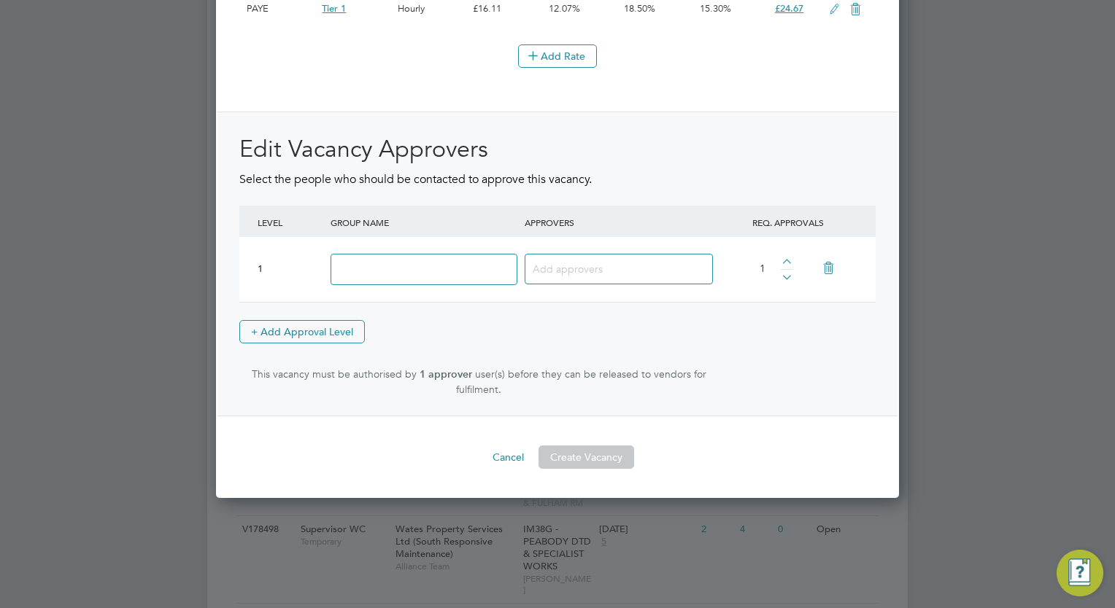
click at [375, 271] on input at bounding box center [423, 269] width 187 height 31
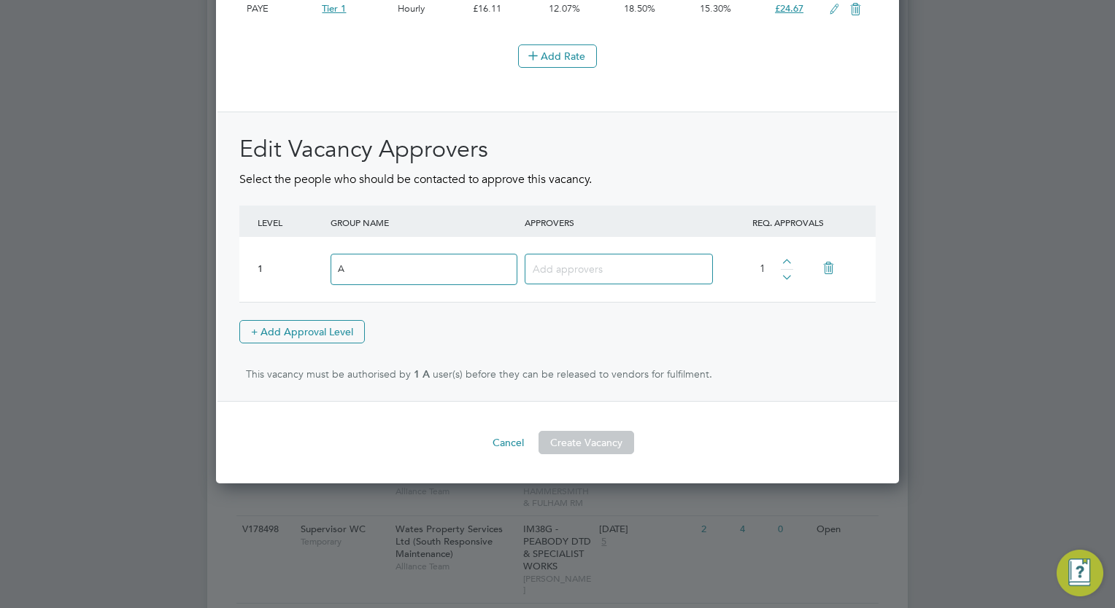
scroll to position [2448, 684]
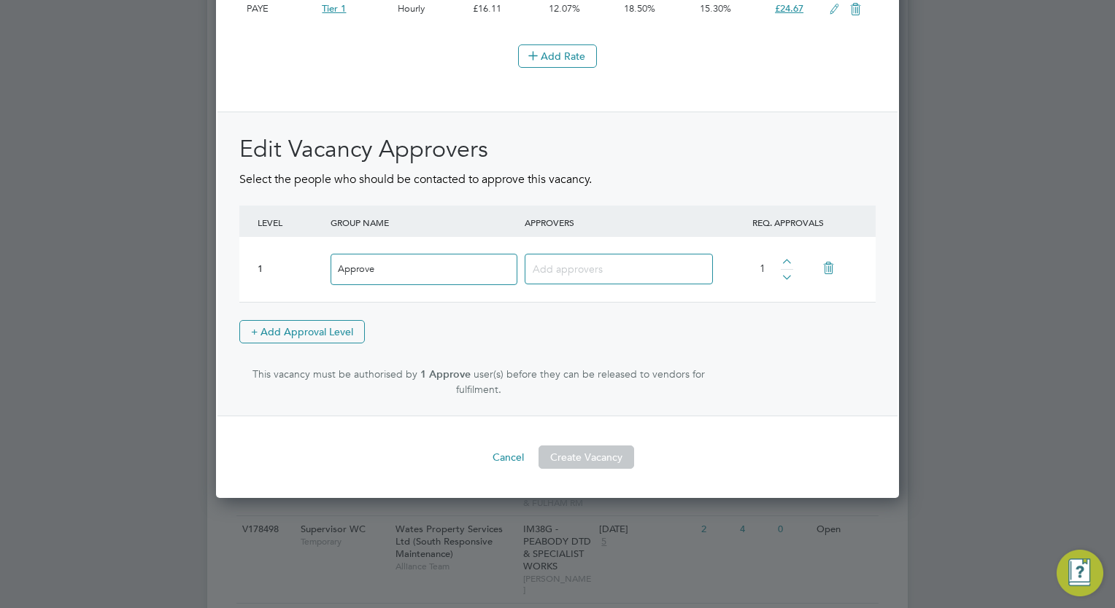
type input "Approve"
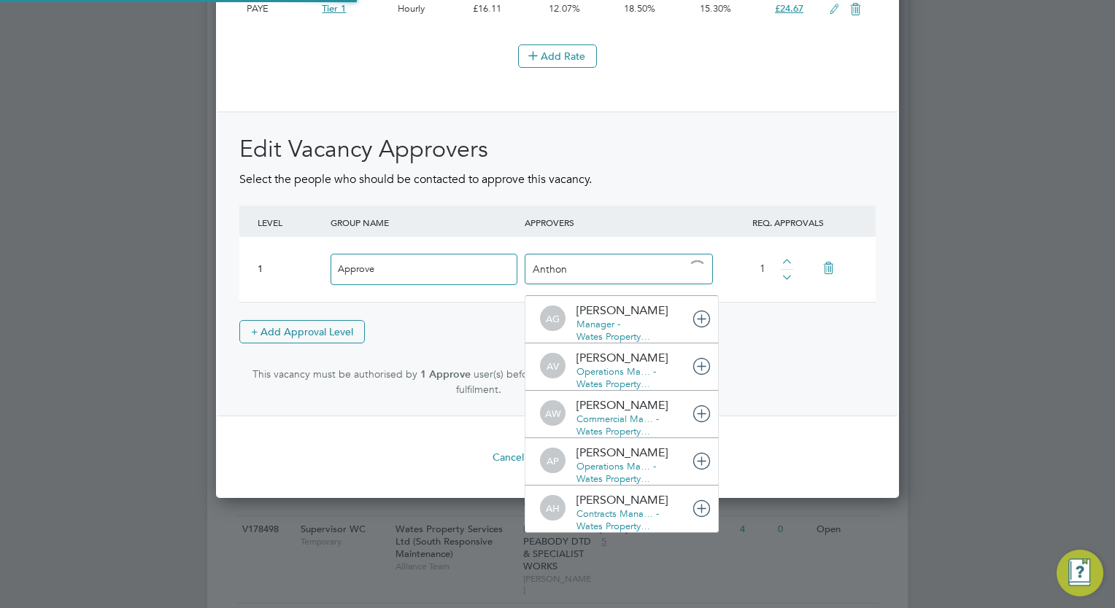
type input "[PERSON_NAME]"
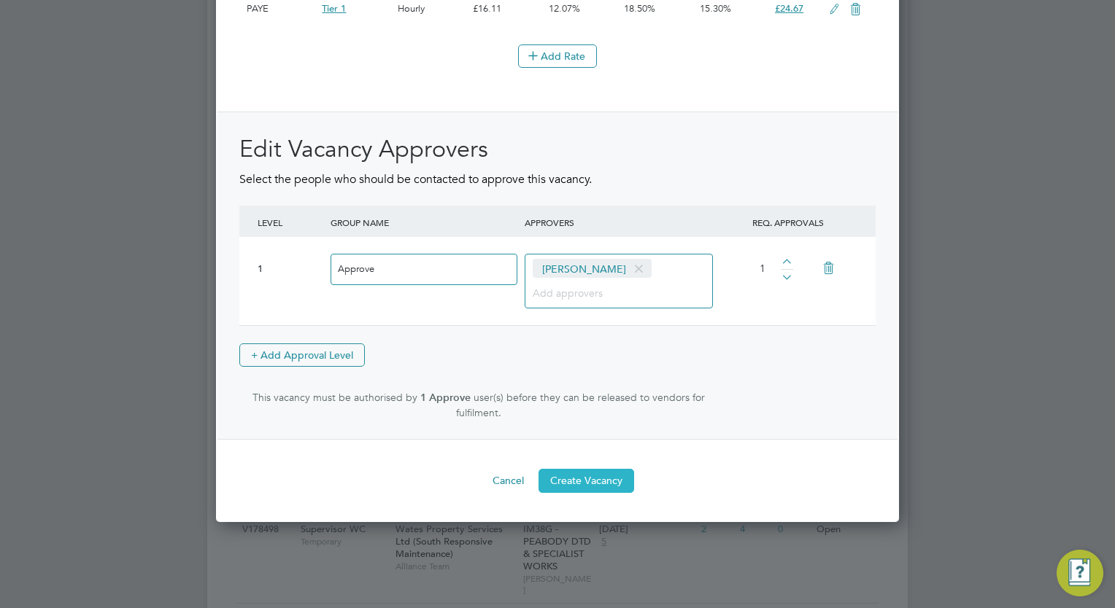
click at [608, 481] on button "Create Vacancy" at bounding box center [586, 480] width 96 height 23
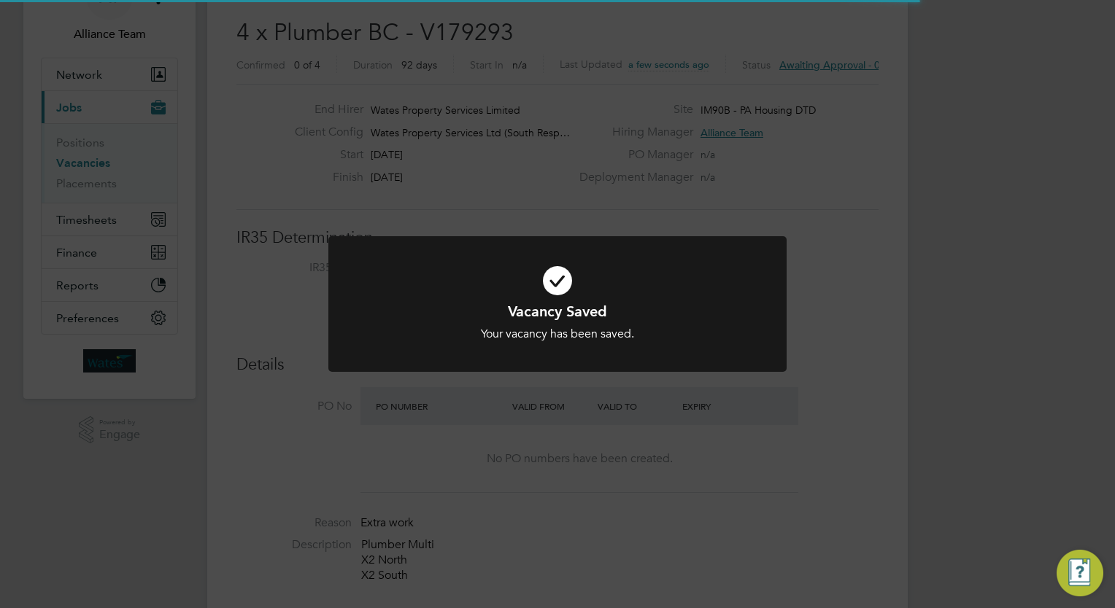
click at [1000, 274] on div "Vacancy Saved Your vacancy has been saved. Cancel Okay" at bounding box center [557, 304] width 1115 height 608
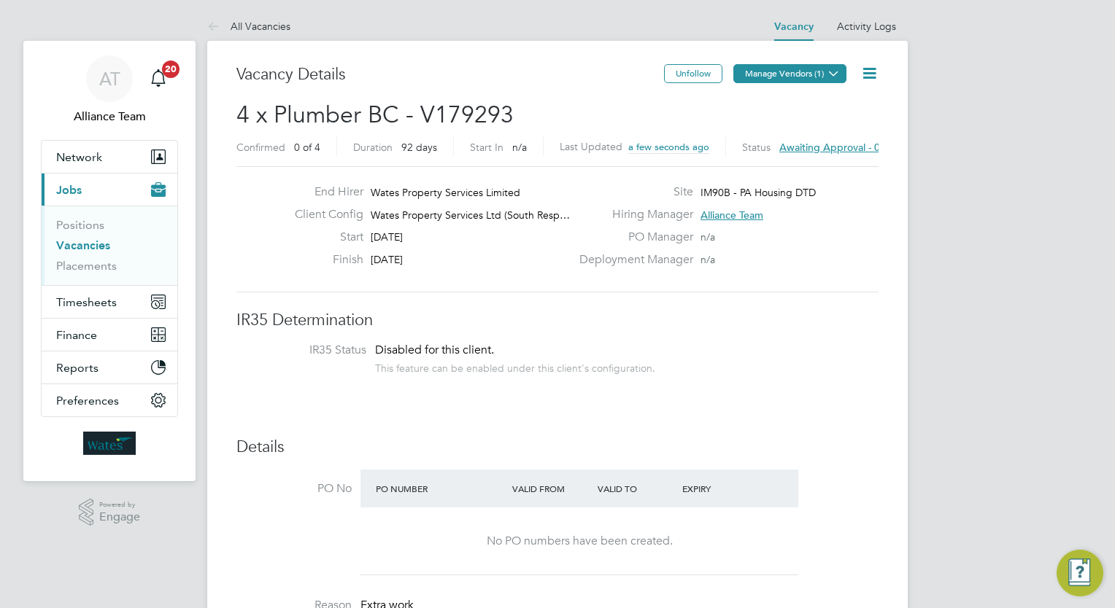
click at [805, 69] on button "Manage Vendors (1)" at bounding box center [789, 73] width 113 height 19
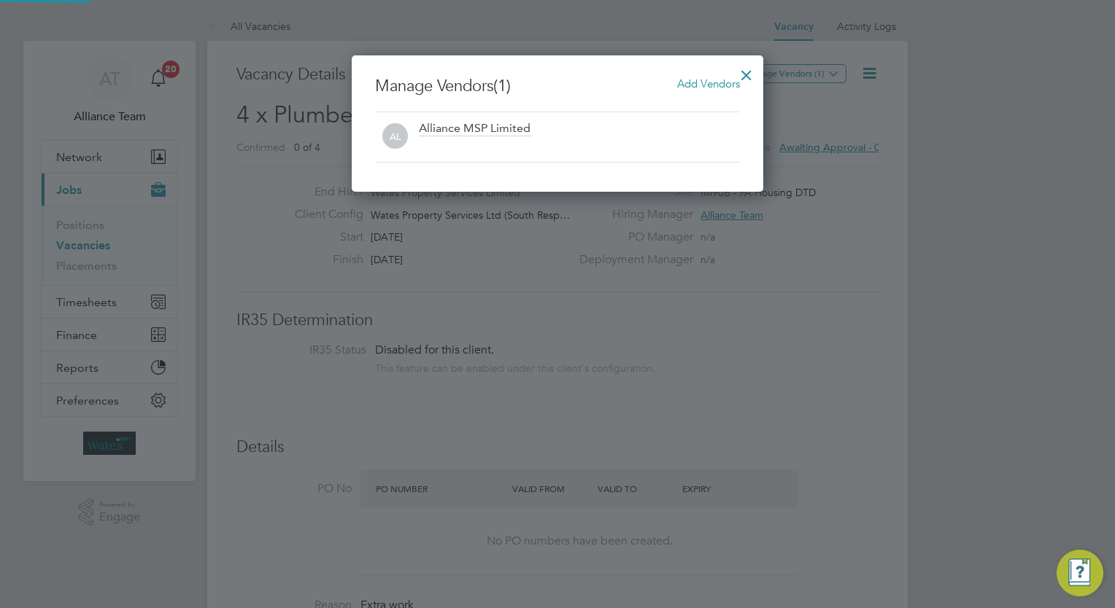
click at [720, 82] on span "Add Vendors" at bounding box center [708, 84] width 63 height 14
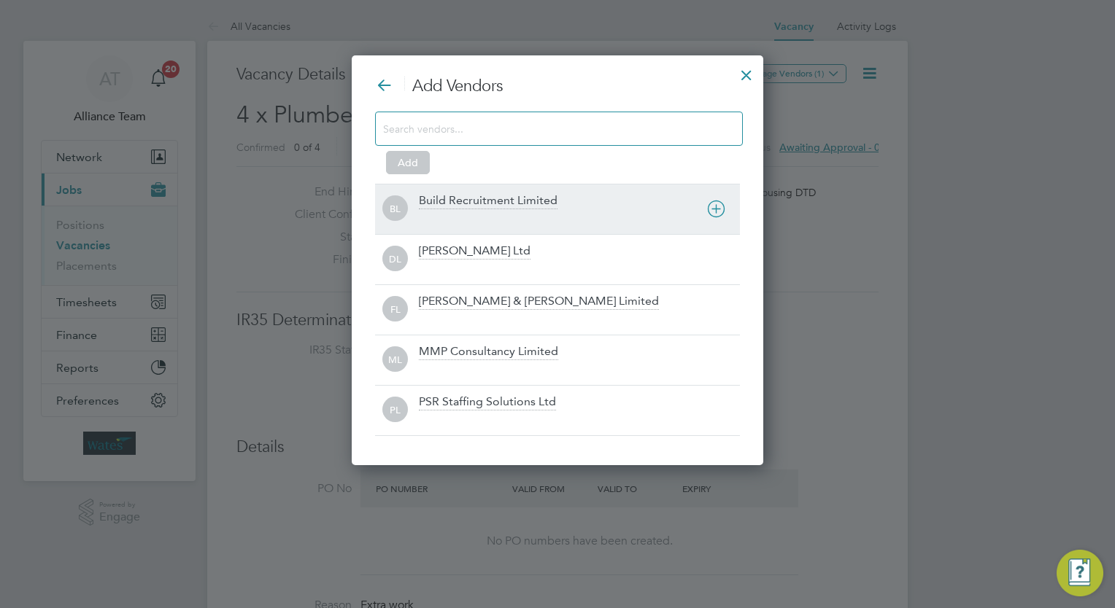
click at [566, 187] on div "BL Build Recruitment Limited" at bounding box center [557, 209] width 365 height 50
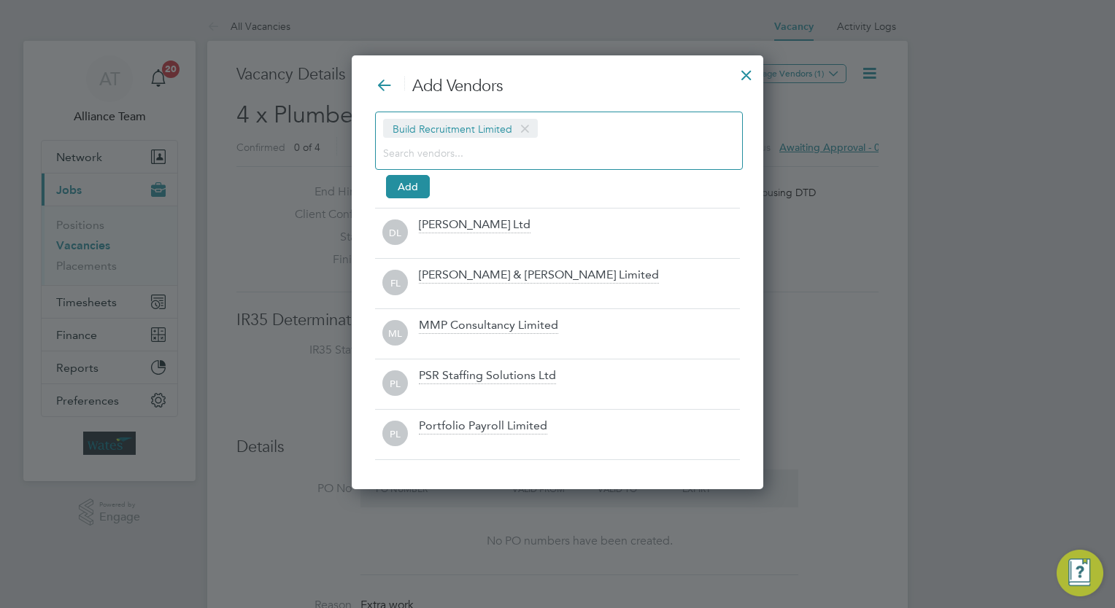
click at [536, 163] on div "Build Recruitment Limited" at bounding box center [559, 141] width 368 height 58
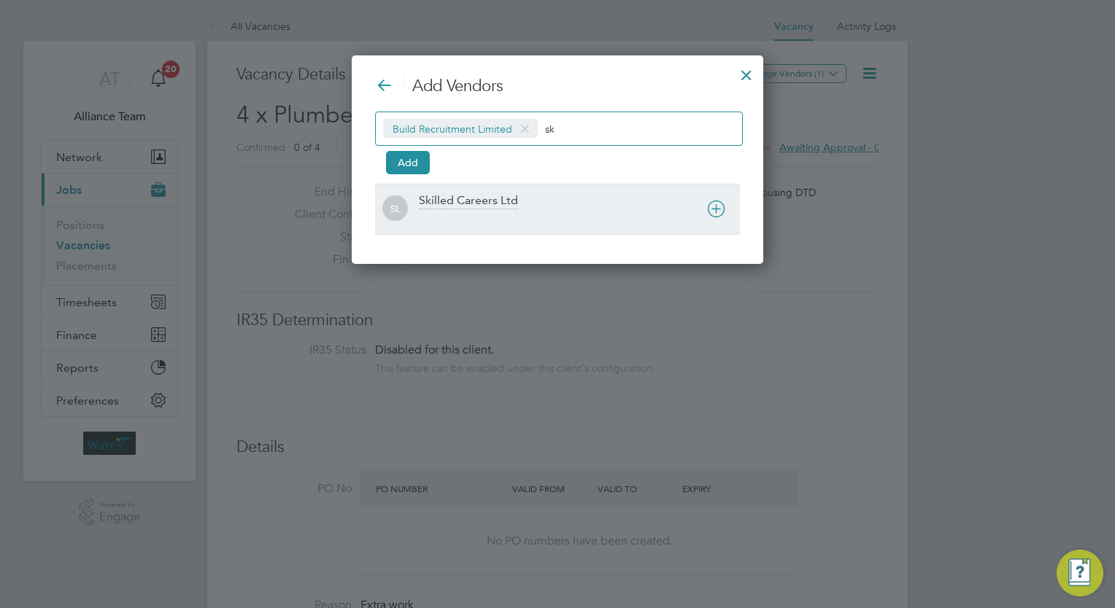
type input "sk"
click at [457, 204] on div "Skilled Careers Ltd" at bounding box center [468, 201] width 99 height 16
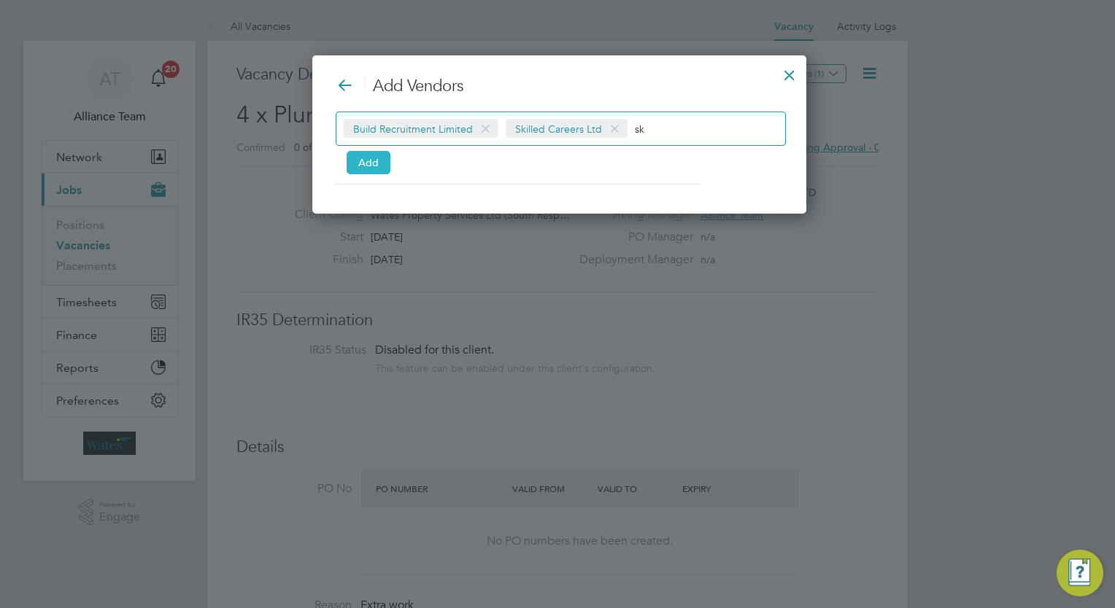
click at [375, 161] on button "Add" at bounding box center [369, 162] width 44 height 23
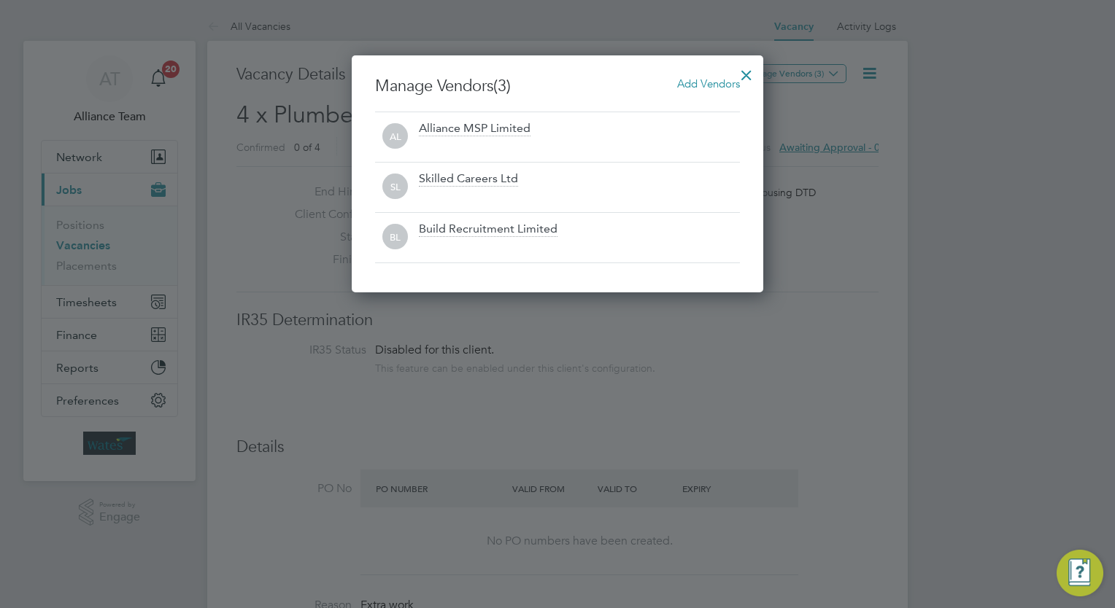
click at [743, 73] on div at bounding box center [746, 71] width 26 height 26
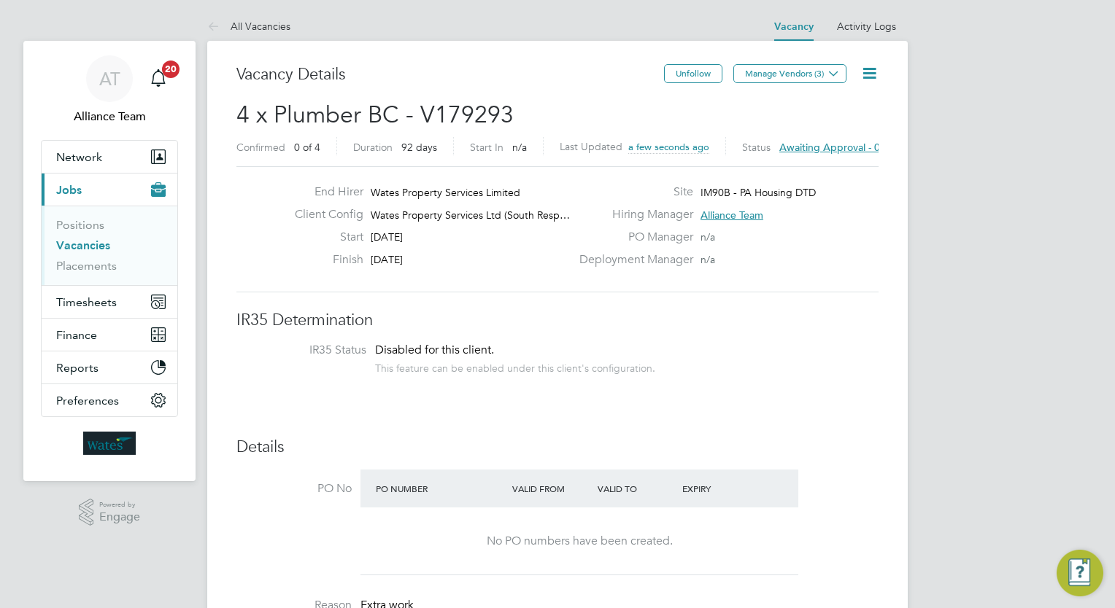
click at [867, 71] on icon at bounding box center [869, 73] width 18 height 18
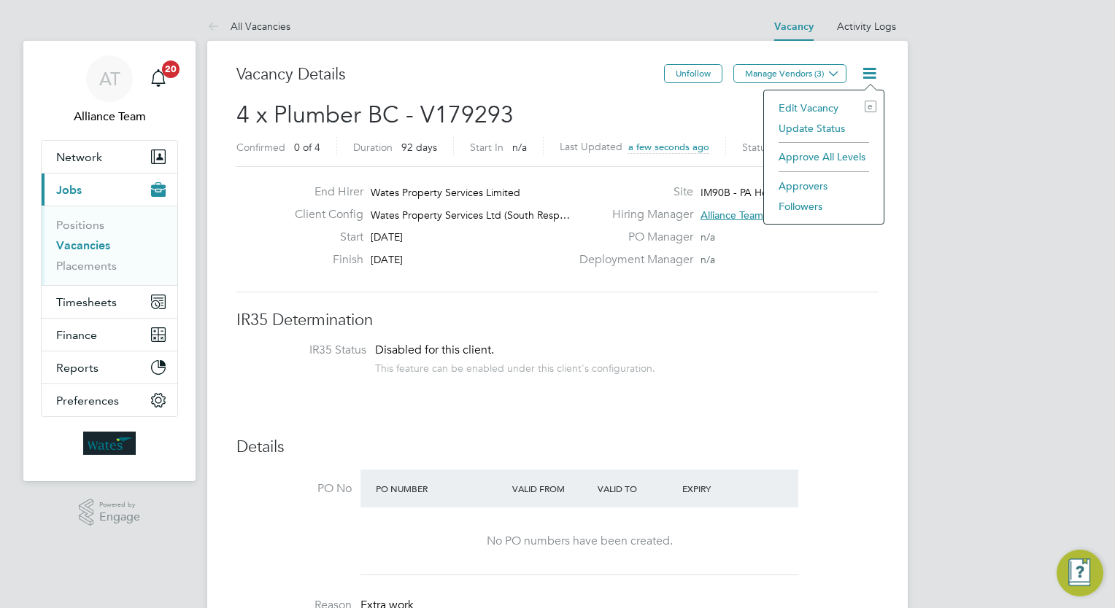
click at [803, 206] on li "Followers" at bounding box center [823, 206] width 105 height 20
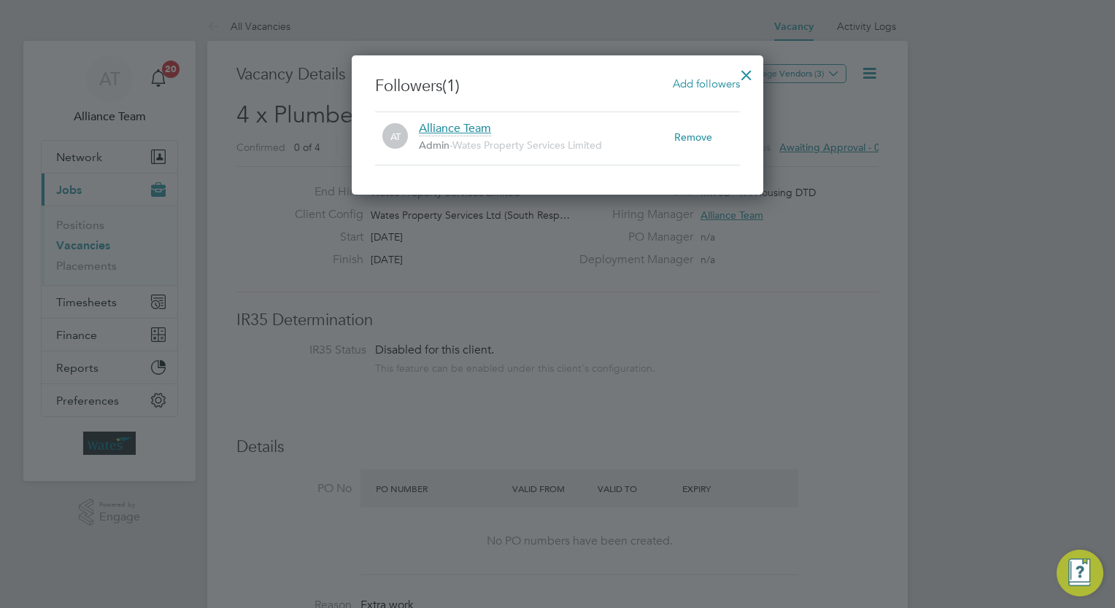
click at [704, 76] on div "Add followers" at bounding box center [706, 84] width 67 height 16
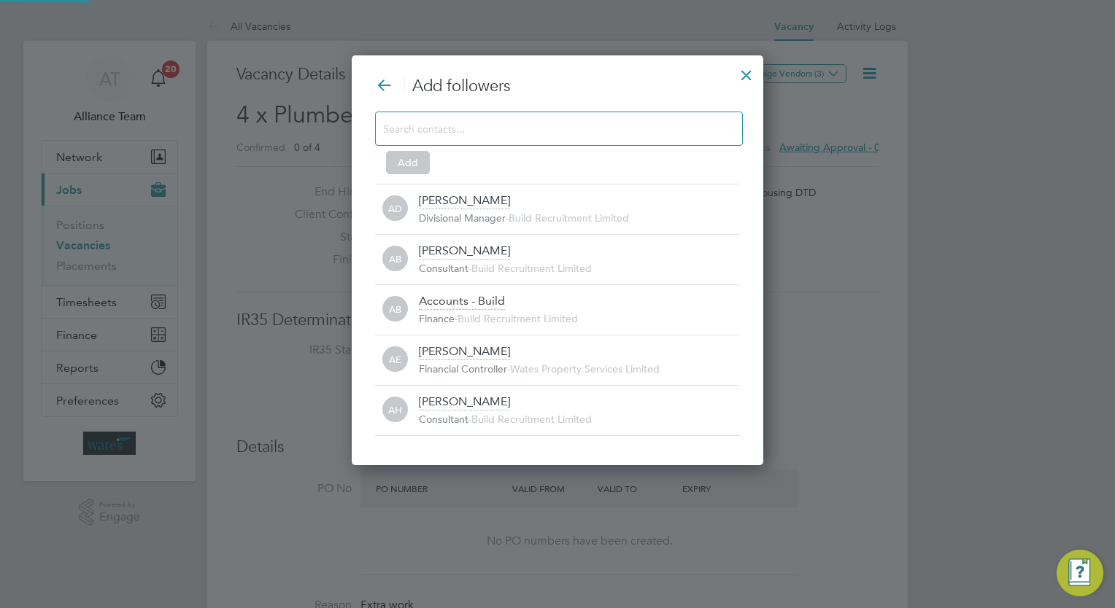
click at [506, 130] on input at bounding box center [547, 128] width 328 height 19
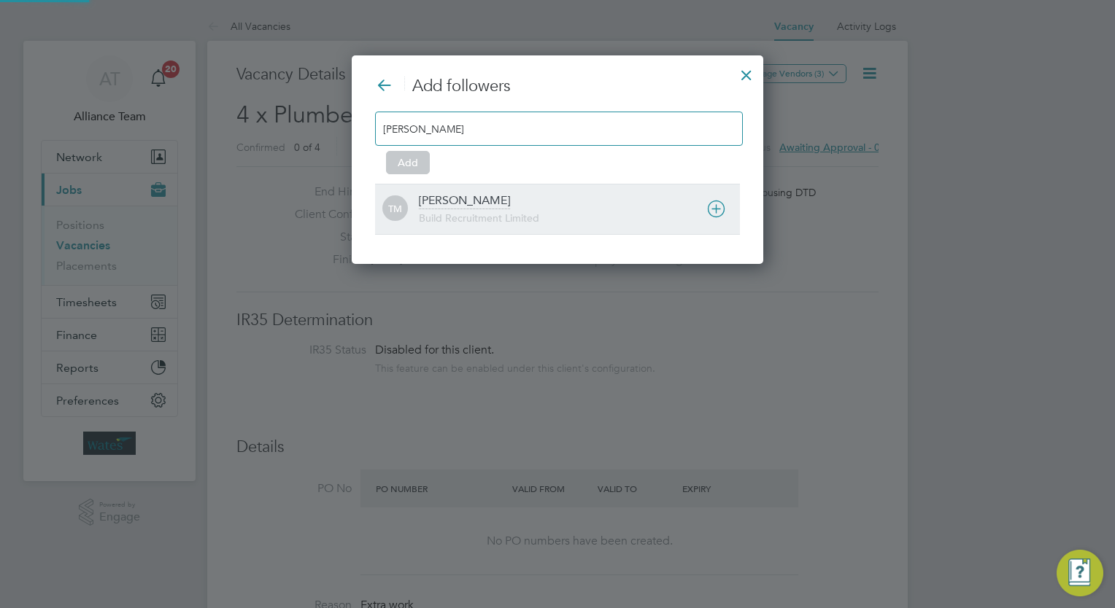
type input "[PERSON_NAME]"
click at [463, 227] on div "TM [PERSON_NAME] Build Recruitment Limited" at bounding box center [557, 209] width 365 height 50
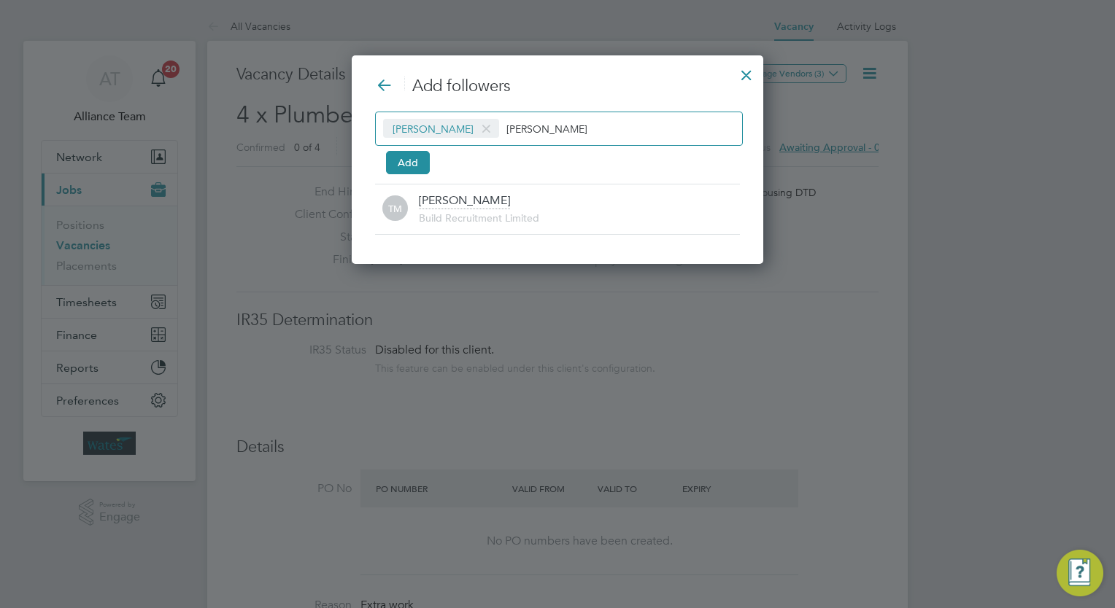
click at [561, 127] on input "[PERSON_NAME]" at bounding box center [551, 128] width 91 height 19
type input "t"
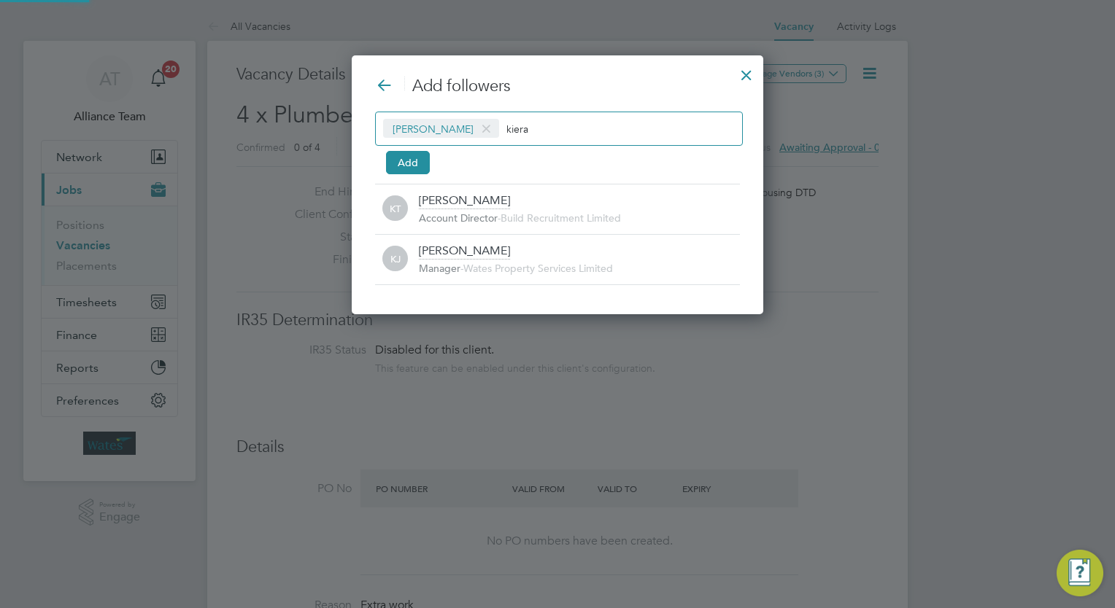
type input "kiera"
click at [519, 179] on div "Add followers [PERSON_NAME] [PERSON_NAME] Add KT [PERSON_NAME] Account Director…" at bounding box center [557, 180] width 365 height 209
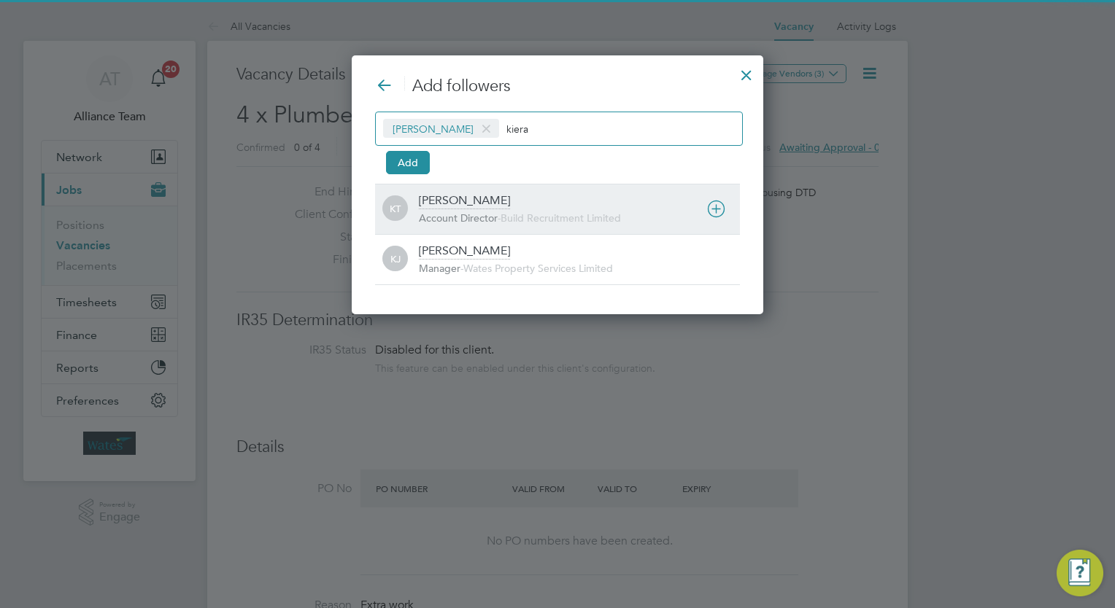
click at [511, 220] on span "Build Recruitment Limited" at bounding box center [560, 218] width 120 height 13
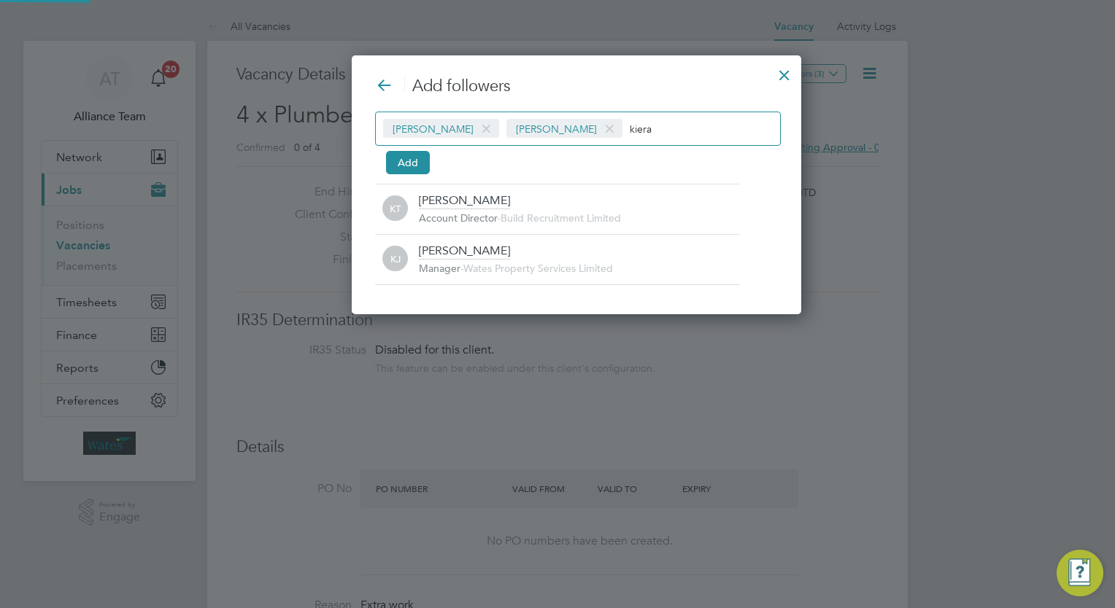
click at [647, 116] on div "[PERSON_NAME] [PERSON_NAME] [PERSON_NAME]" at bounding box center [578, 129] width 406 height 34
type input "k"
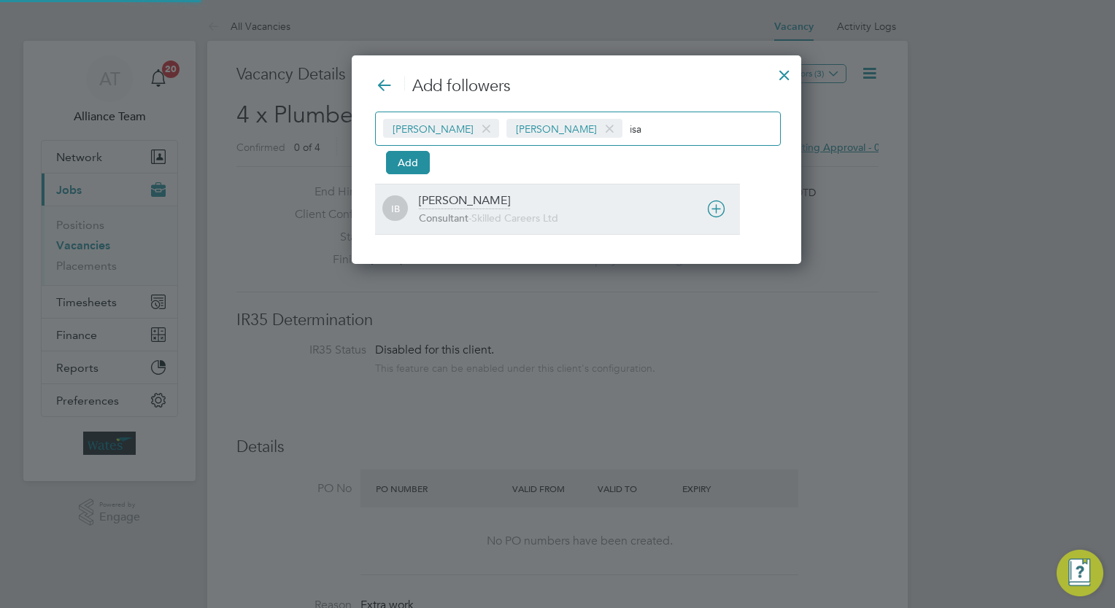
type input "isa"
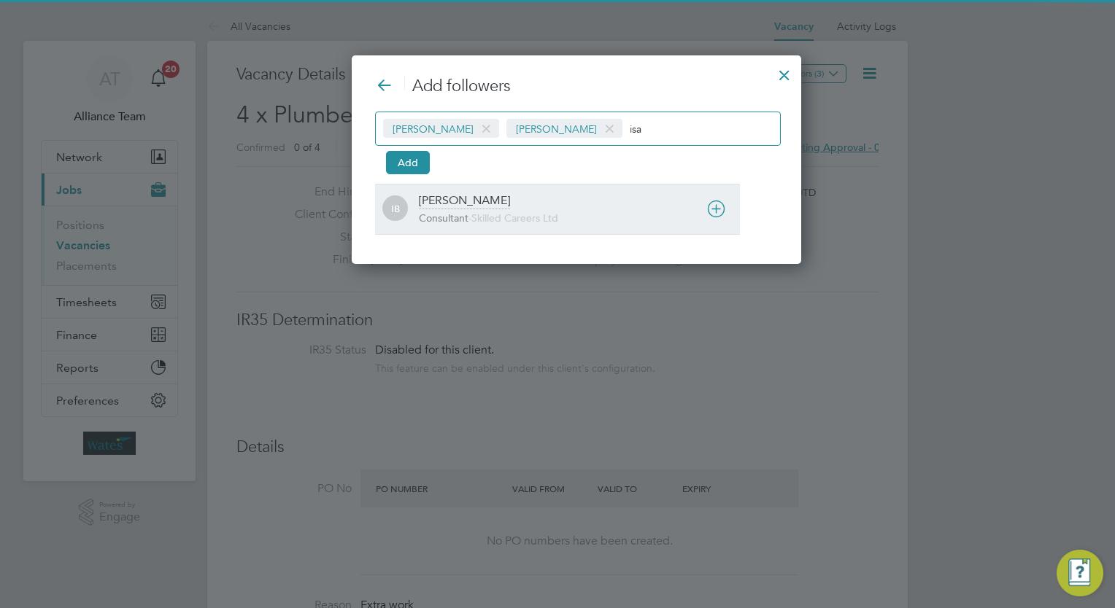
click at [515, 217] on span "Skilled Careers Ltd" at bounding box center [514, 218] width 87 height 13
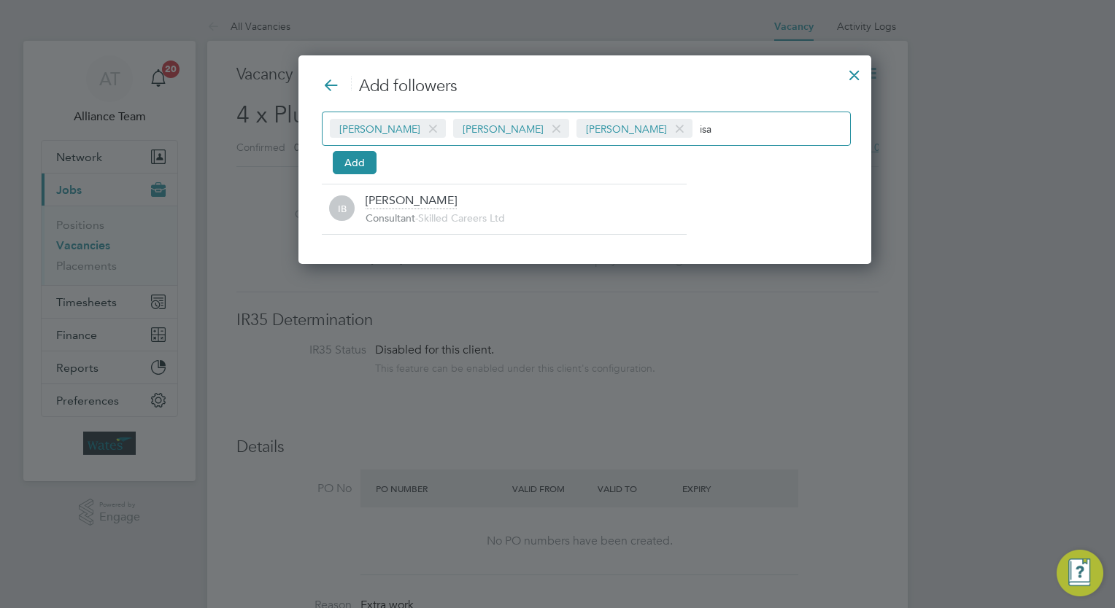
click at [713, 124] on input "isa" at bounding box center [745, 128] width 91 height 19
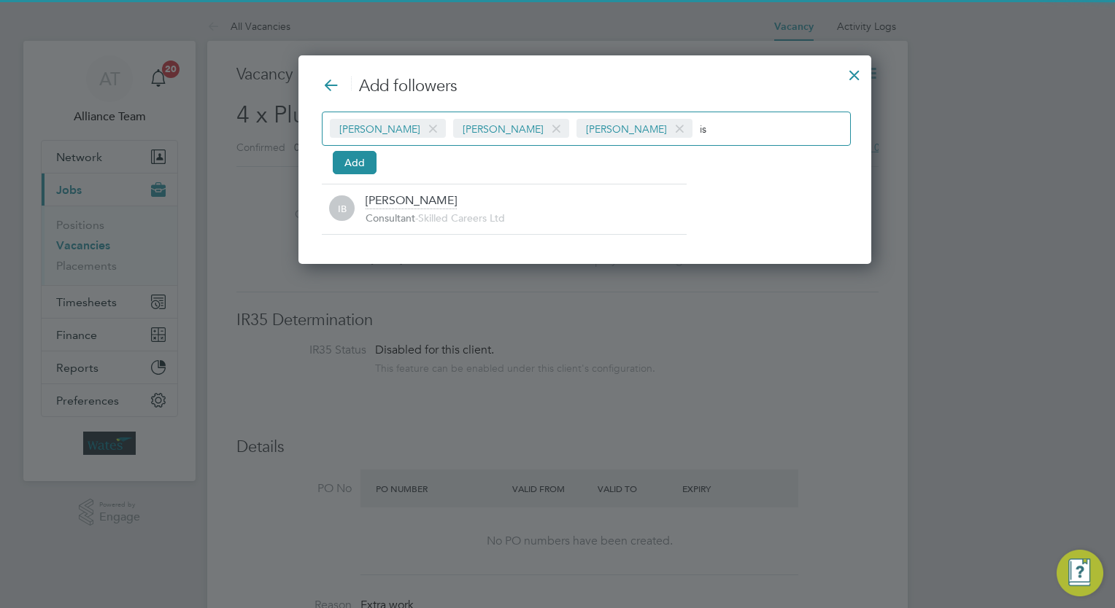
type input "i"
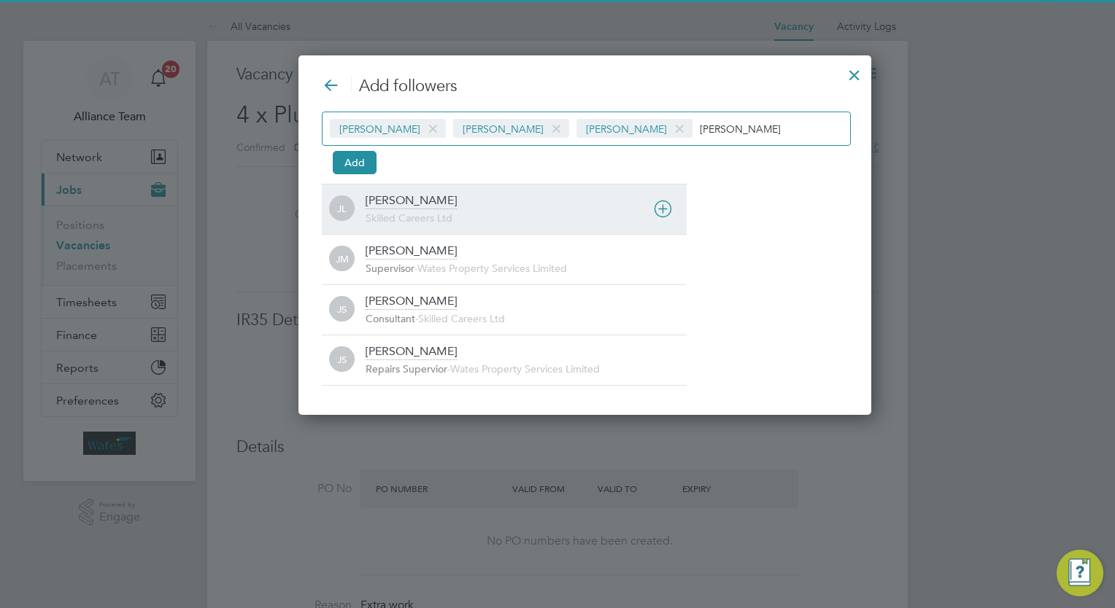
type input "[PERSON_NAME]"
click at [463, 214] on div "Skilled Careers Ltd" at bounding box center [526, 219] width 321 height 15
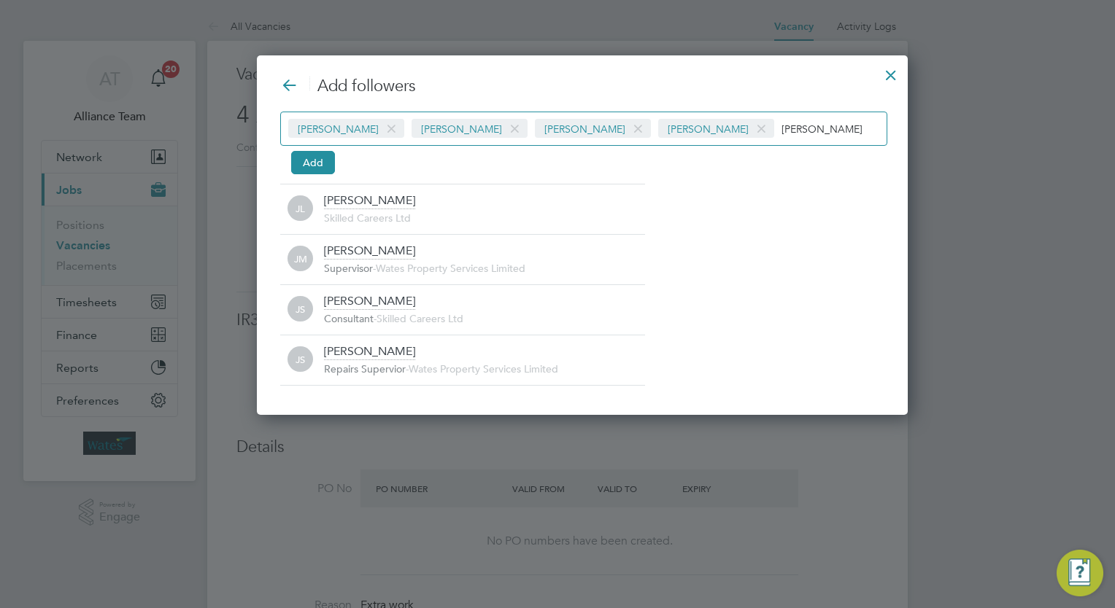
click at [781, 136] on input "[PERSON_NAME]" at bounding box center [826, 128] width 91 height 19
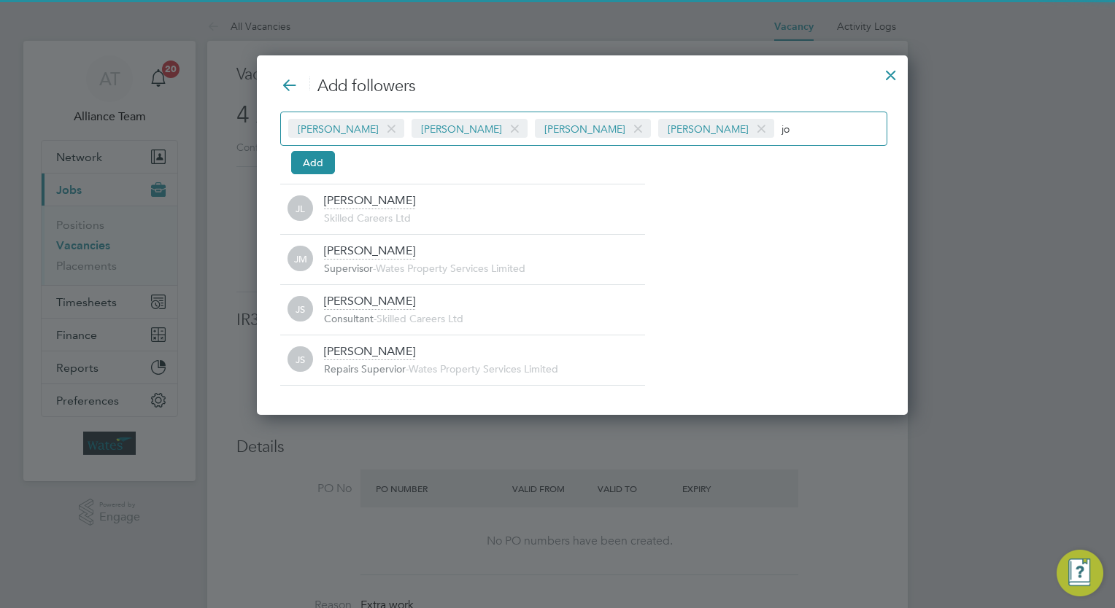
type input "j"
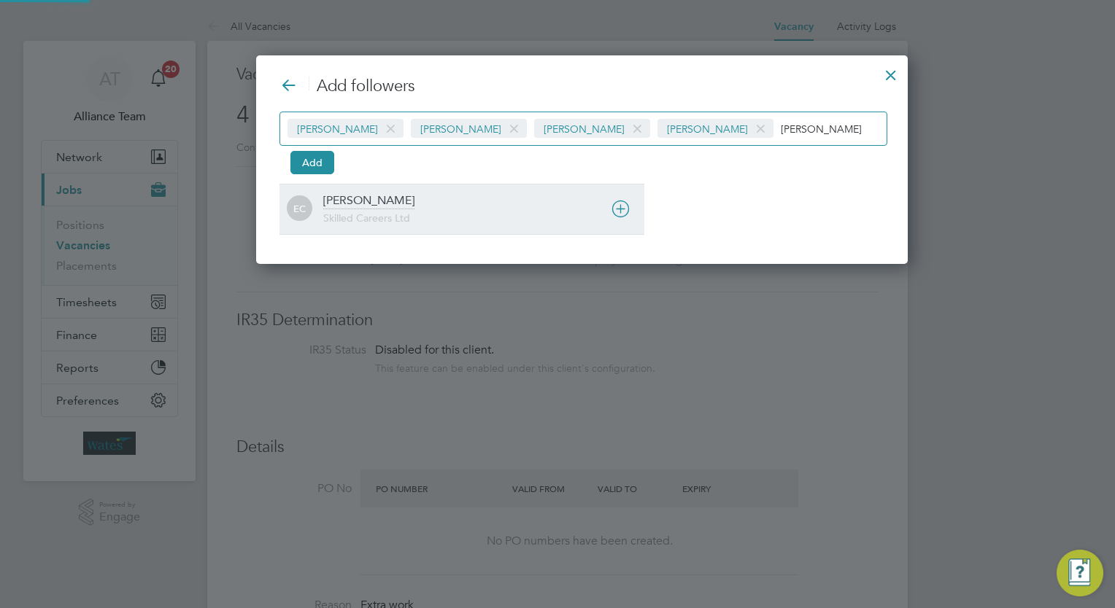
type input "[PERSON_NAME]"
click at [452, 209] on div "[PERSON_NAME] Skilled Careers Ltd" at bounding box center [483, 209] width 321 height 32
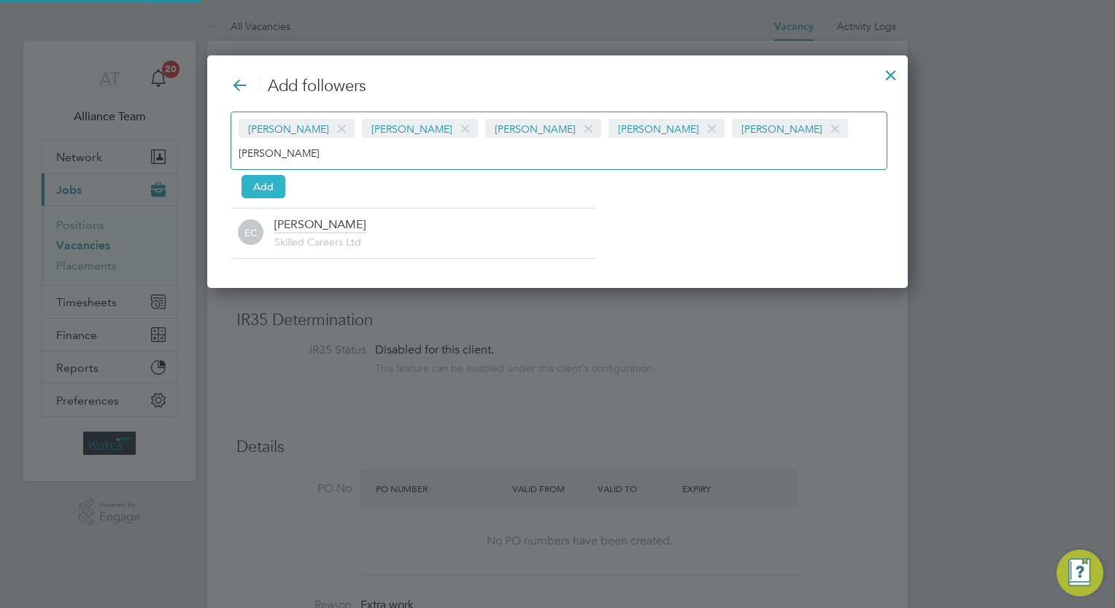
click at [266, 175] on button "Add" at bounding box center [263, 186] width 44 height 23
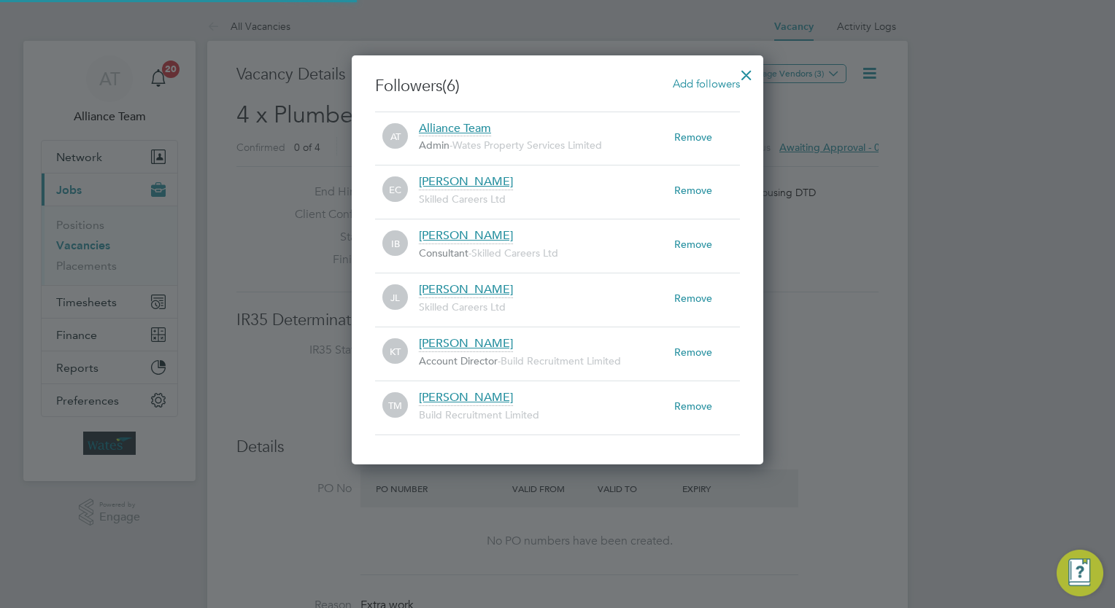
click at [750, 71] on div at bounding box center [746, 71] width 26 height 26
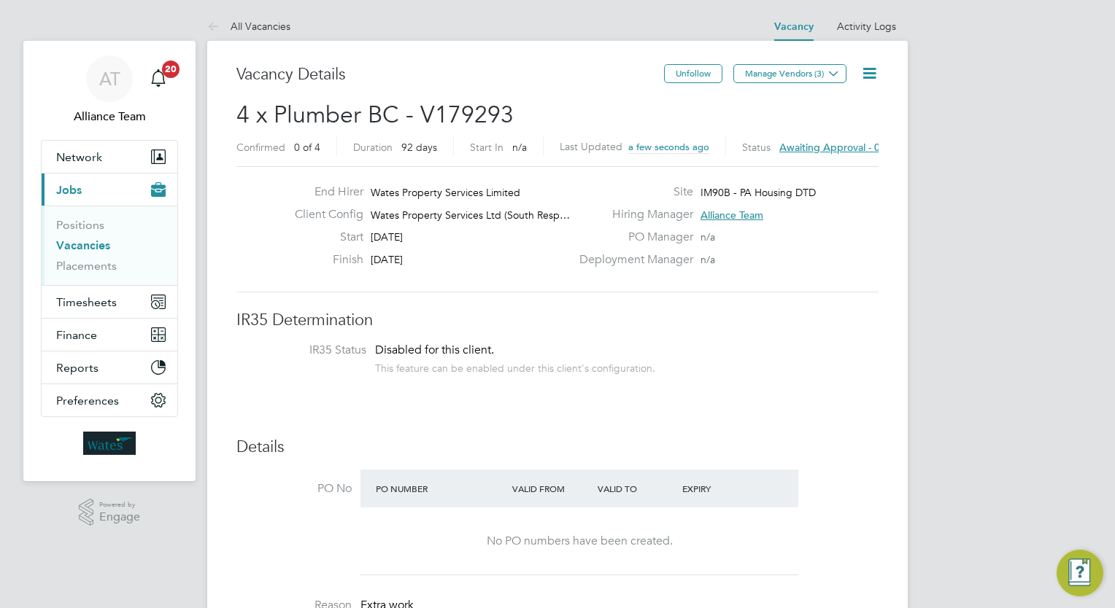
click at [529, 109] on h2 "4 x Plumber BC - V179293 Confirmed 0 of 4 Duration 92 days Start In n/a Last Up…" at bounding box center [557, 130] width 642 height 61
click at [480, 112] on span "4 x Plumber BC - V179293" at bounding box center [374, 115] width 277 height 28
click at [519, 115] on h2 "4 x Plumber BC - V179293 Confirmed 0 of 4 Duration 92 days Start In n/a Last Up…" at bounding box center [557, 130] width 642 height 61
drag, startPoint x: 514, startPoint y: 115, endPoint x: 420, endPoint y: 115, distance: 94.1
click at [420, 115] on h2 "4 x Plumber BC - V179293 Confirmed 0 of 4 Duration 92 days Start In n/a Last Up…" at bounding box center [557, 130] width 642 height 61
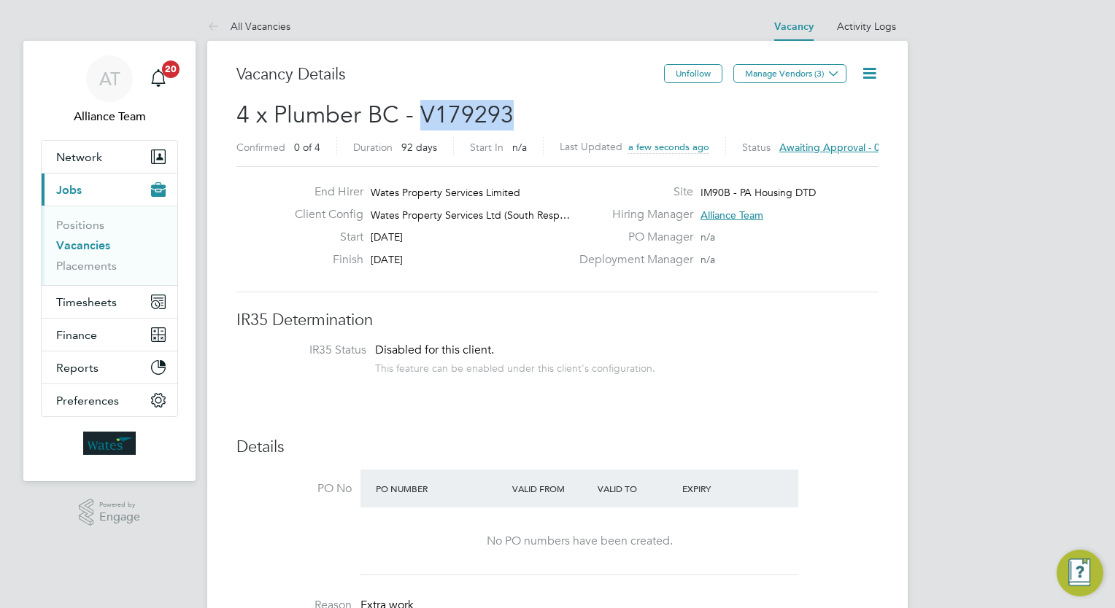
copy span "V179293"
click at [84, 241] on link "Vacancies" at bounding box center [83, 246] width 54 height 14
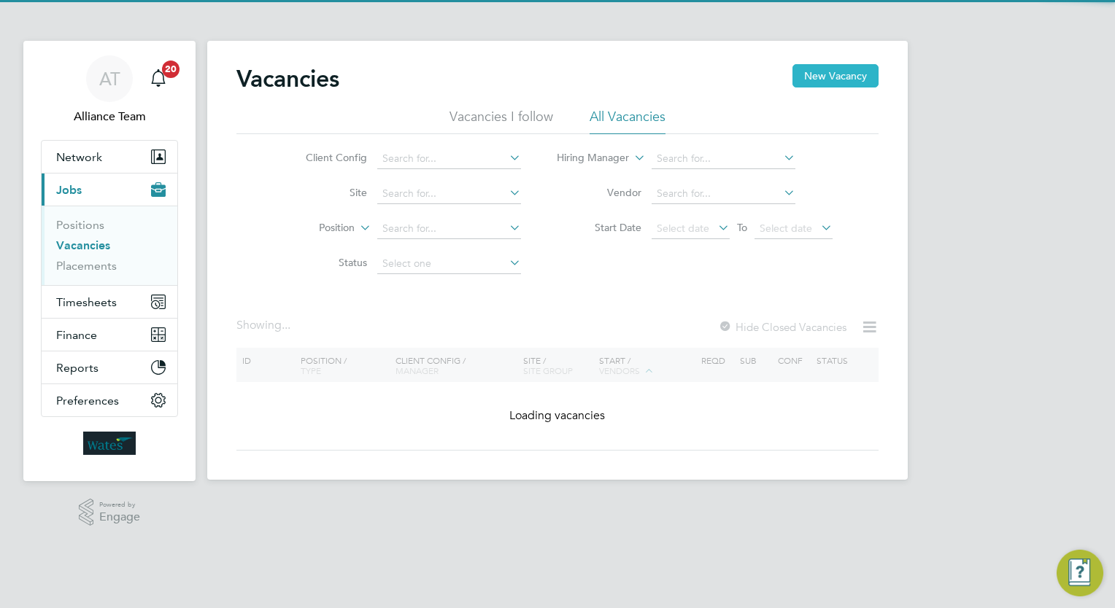
click at [838, 79] on button "New Vacancy" at bounding box center [835, 75] width 86 height 23
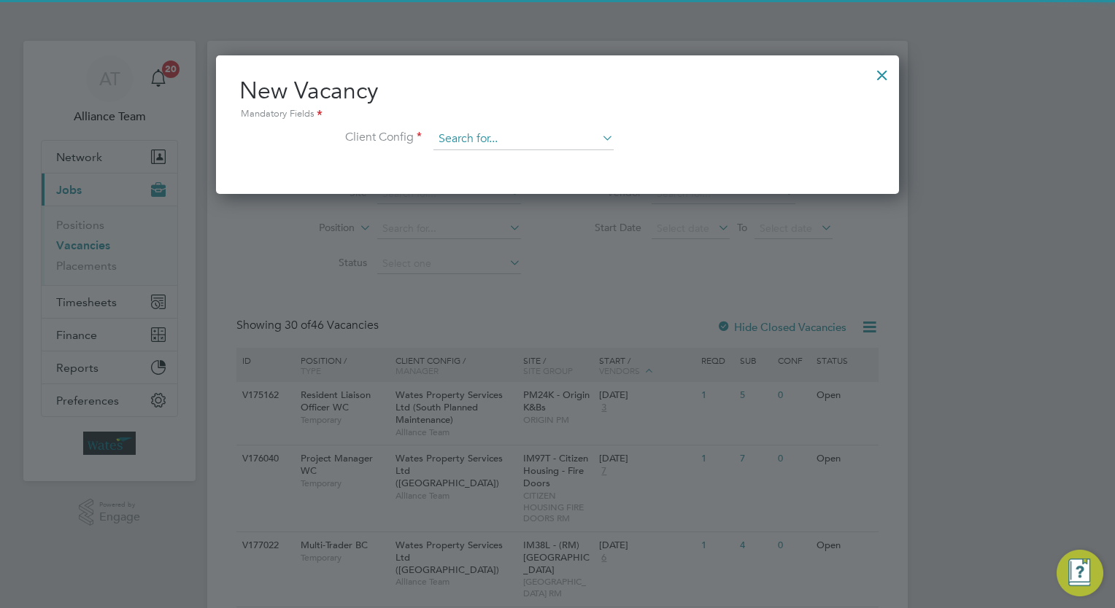
click at [469, 142] on input at bounding box center [523, 139] width 180 height 22
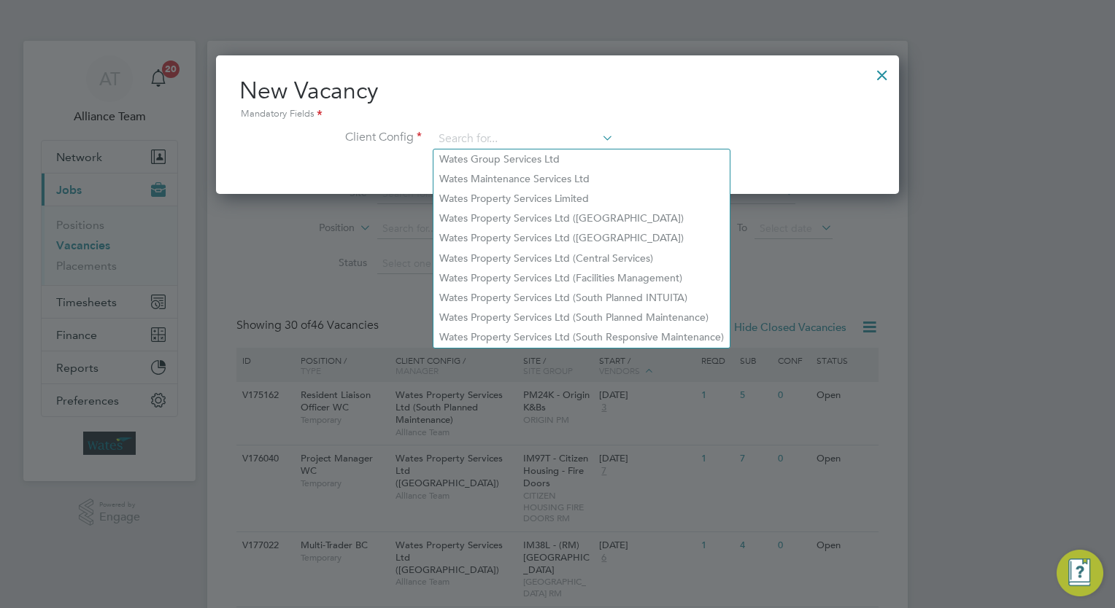
click at [641, 347] on div at bounding box center [557, 304] width 1115 height 608
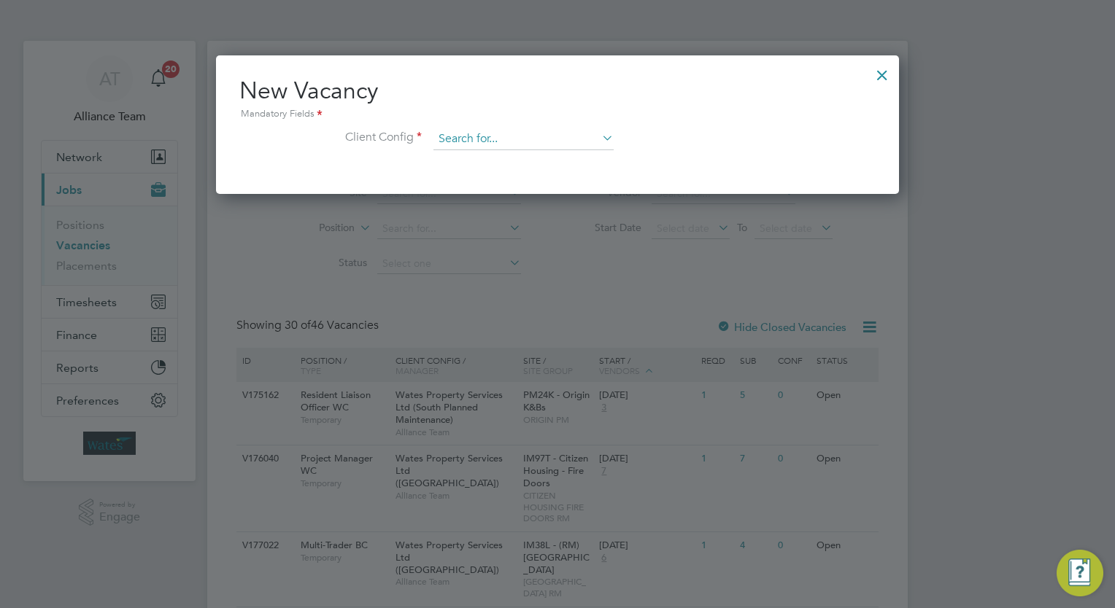
click at [541, 145] on input at bounding box center [523, 139] width 180 height 22
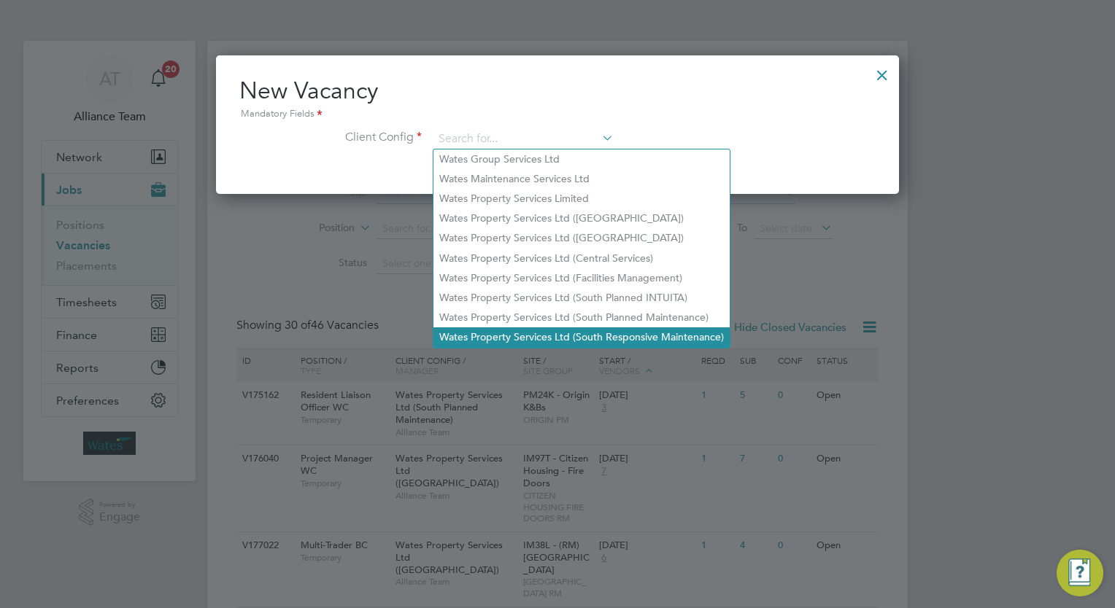
click at [608, 338] on li "Wates Property Services Ltd (South Responsive Maintenance)" at bounding box center [581, 338] width 296 height 20
type input "Wates Property Services Ltd (South Responsive Maintenance)"
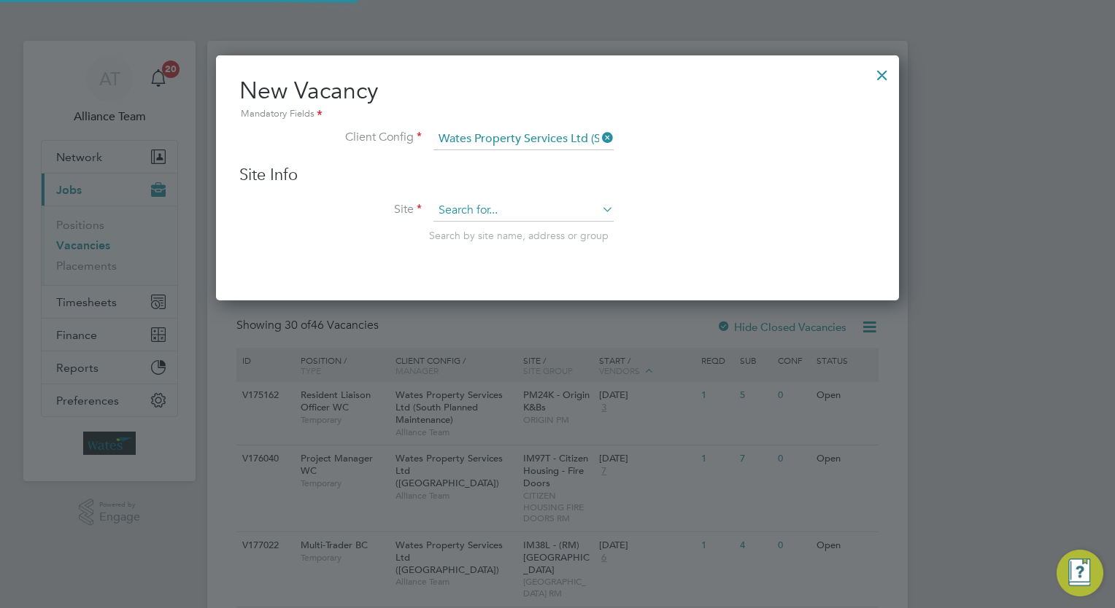
click at [512, 204] on input at bounding box center [523, 211] width 180 height 22
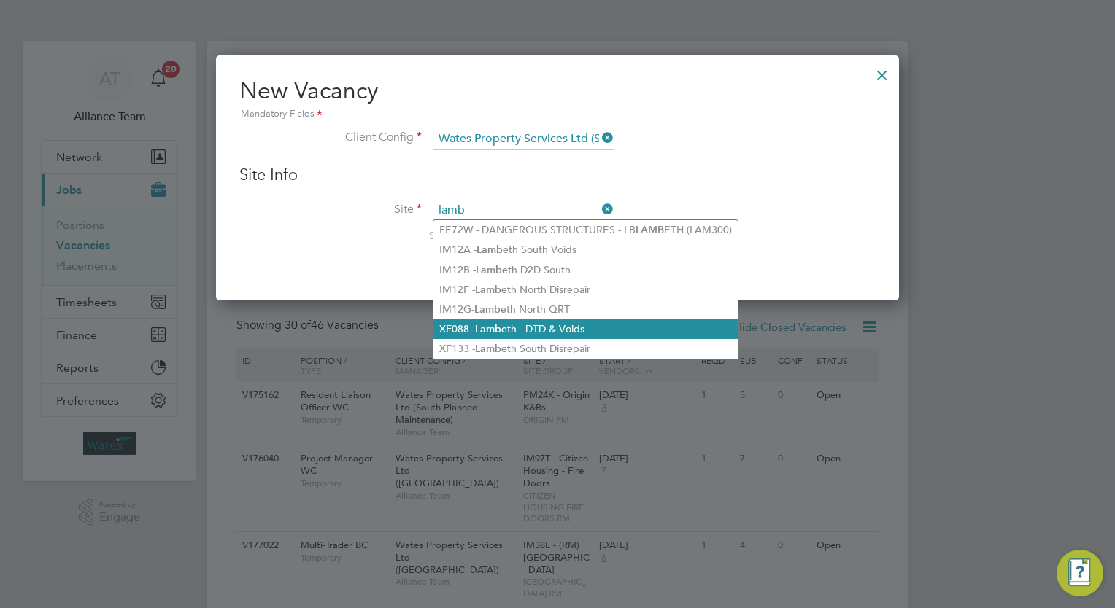
click at [552, 328] on li "XF088 - Lamb eth - DTD & Voids" at bounding box center [585, 330] width 304 height 20
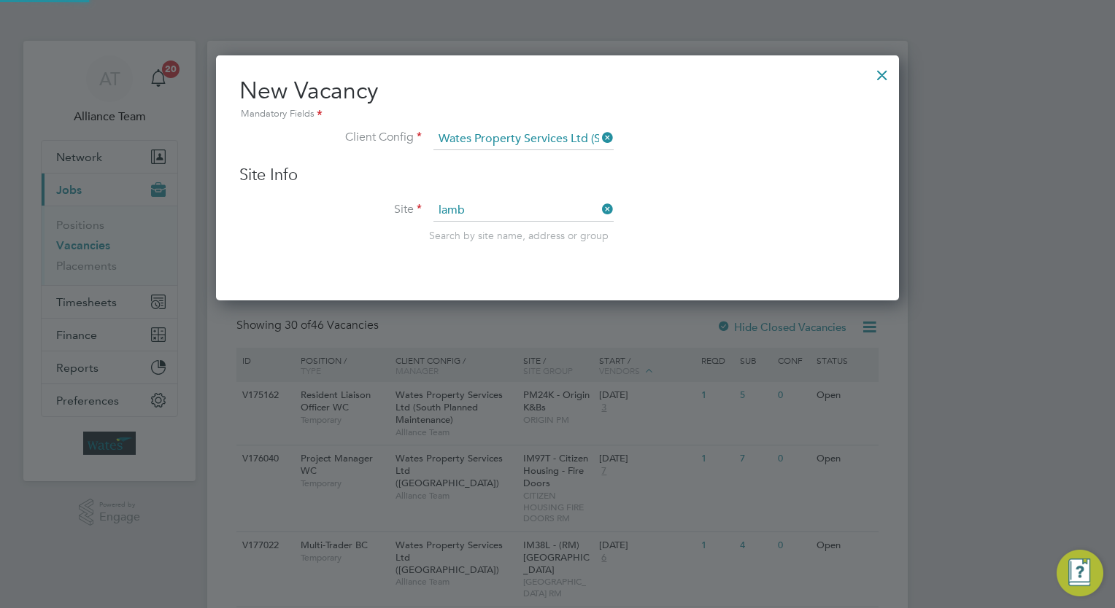
type input "XF088 - Lambeth - DTD & Voids"
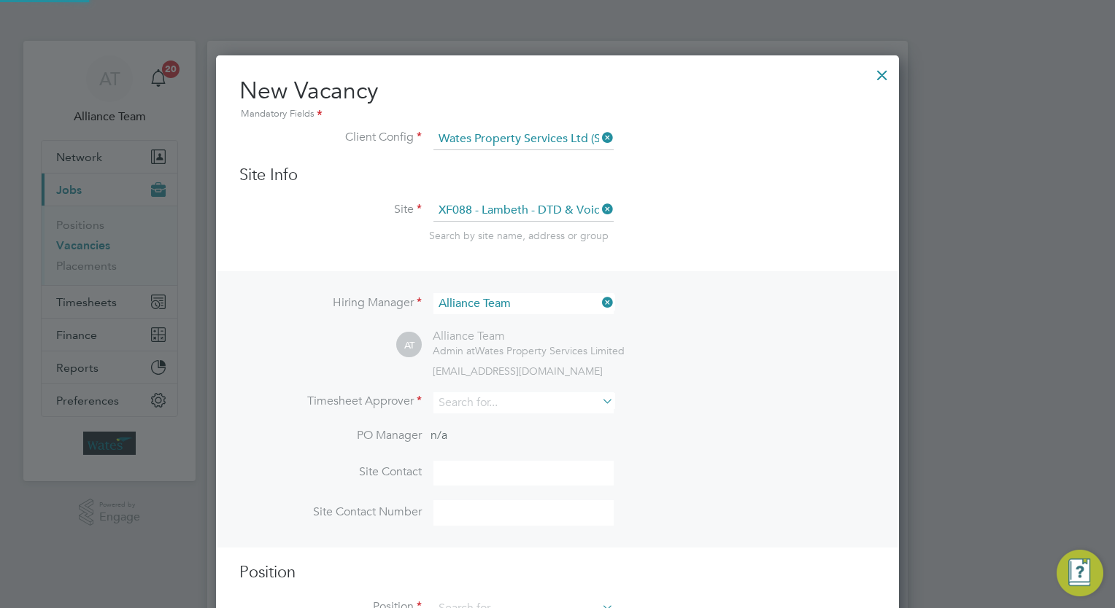
click at [759, 276] on div "Hiring Manager Alliance Team AT Alliance Team Admin at Wates Property Services …" at bounding box center [557, 409] width 680 height 277
click at [519, 393] on input at bounding box center [523, 403] width 180 height 21
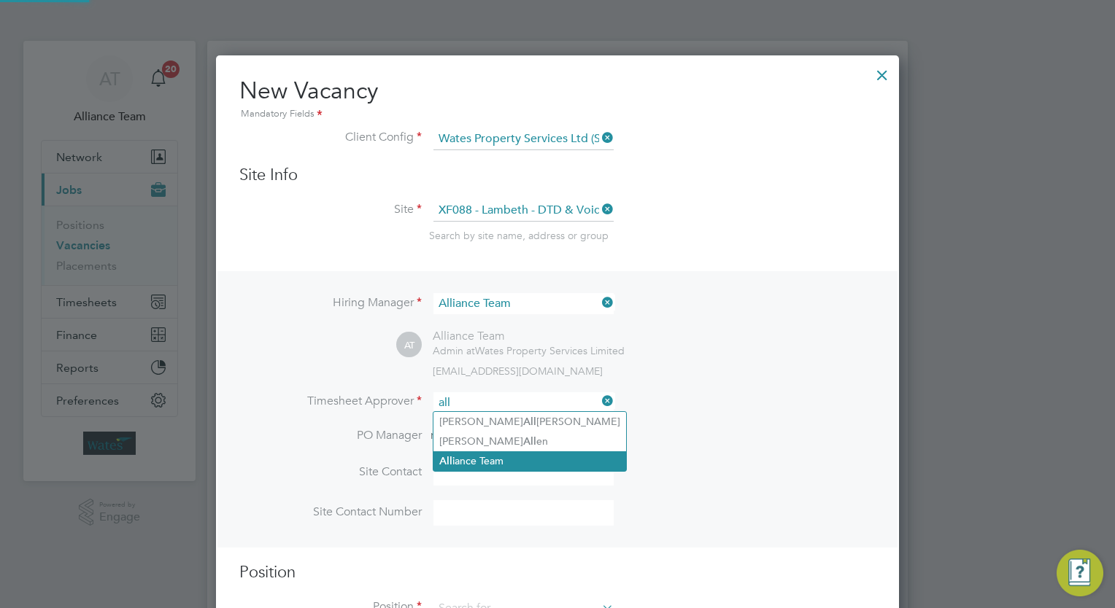
click at [511, 463] on li "All iance Team" at bounding box center [529, 462] width 193 height 20
type input "Alliance Team"
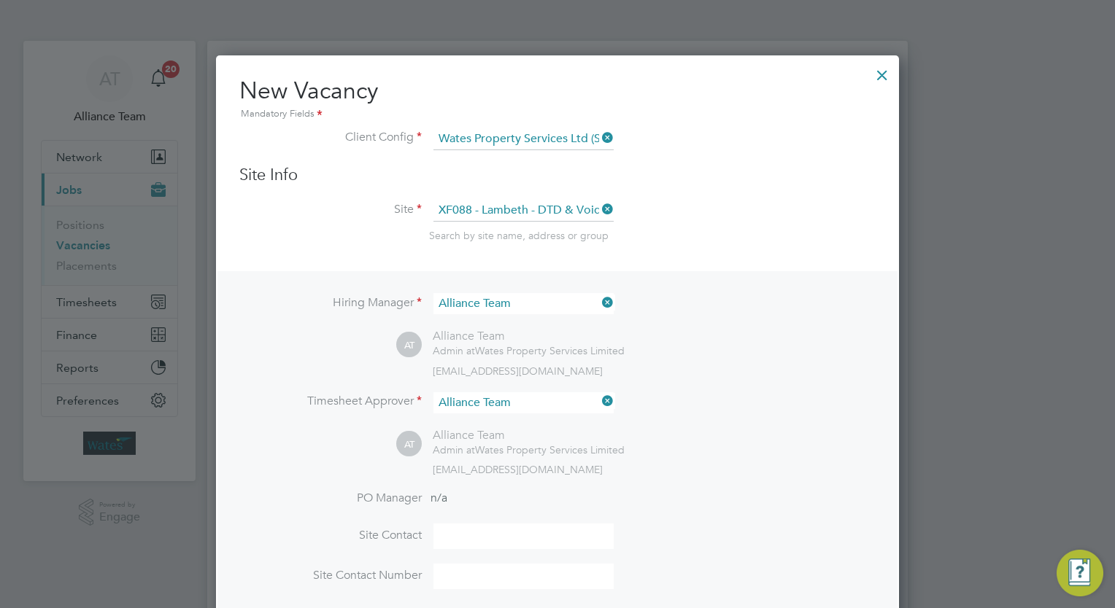
click at [780, 433] on div "AT Alliance Team Admin at Wates Property Services Limited [EMAIL_ADDRESS][DOMAI…" at bounding box center [635, 452] width 479 height 48
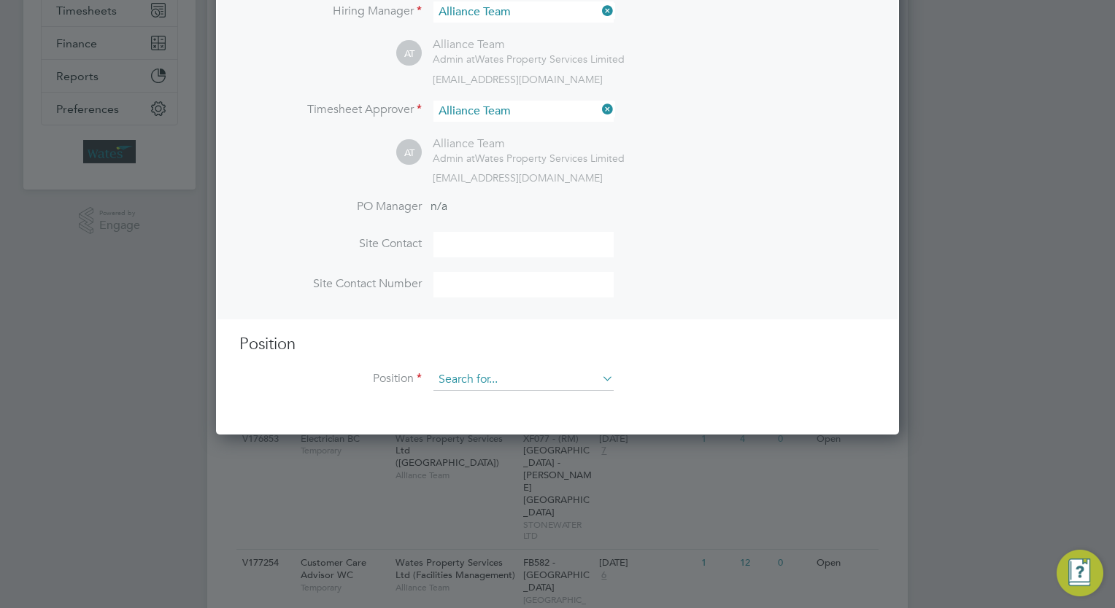
click at [533, 379] on input at bounding box center [523, 380] width 180 height 22
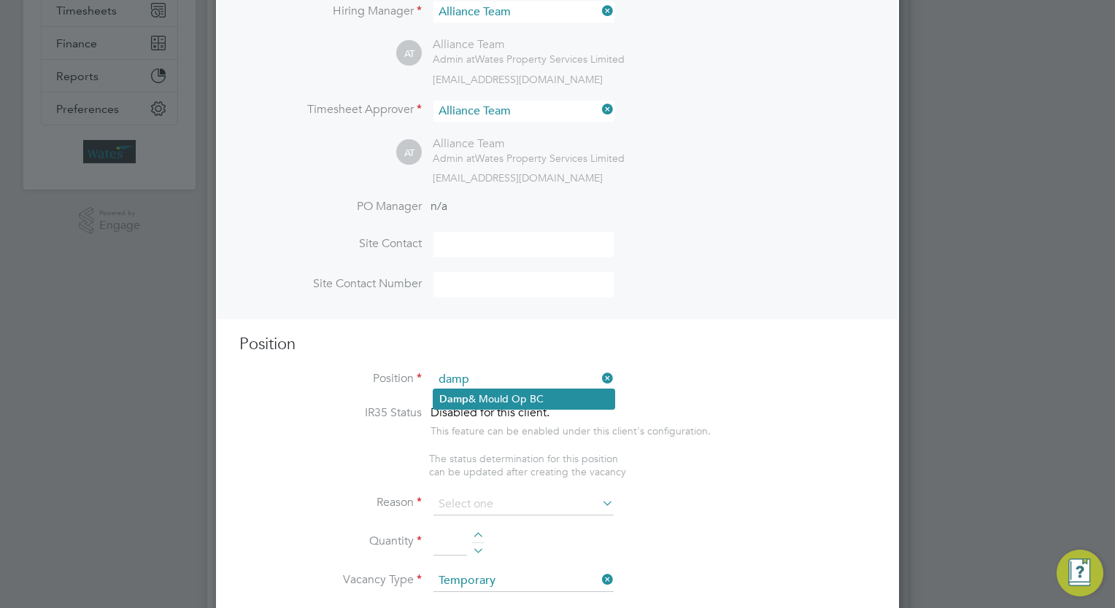
click at [523, 402] on li "Damp & Mould Op BC" at bounding box center [523, 400] width 181 height 20
type input "Damp & Mould Op BC"
type textarea "There are no qualifications for this other than having been rained in the corre…"
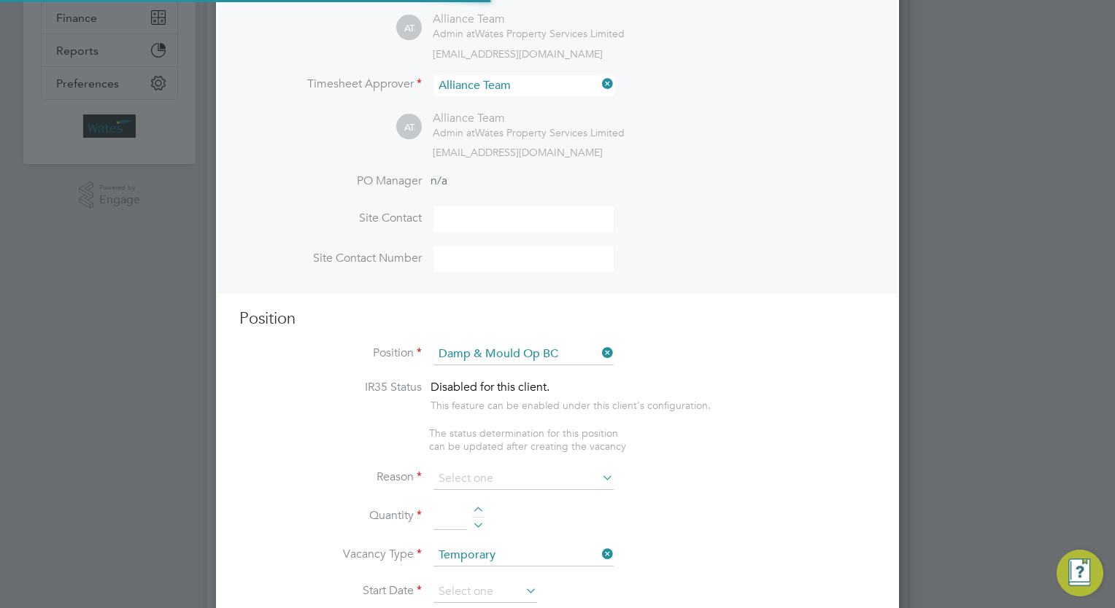
click at [763, 404] on li "IR35 Status Disabled for this client. This feature can be enabled under this cl…" at bounding box center [557, 403] width 636 height 47
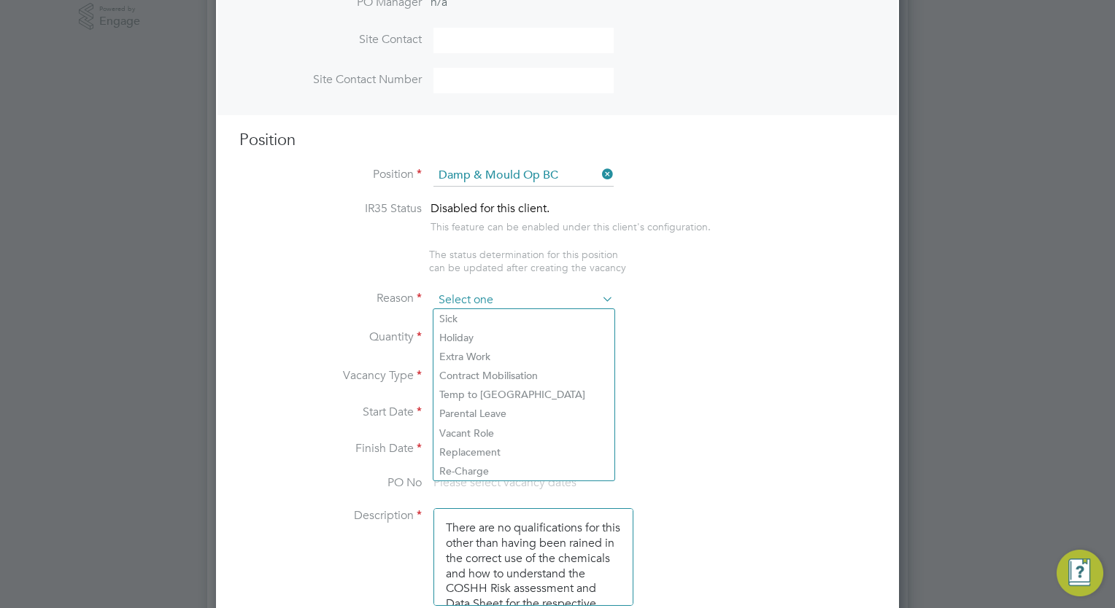
click at [476, 293] on input at bounding box center [523, 301] width 180 height 22
click at [507, 346] on li "Holiday" at bounding box center [523, 337] width 181 height 19
type input "Holiday"
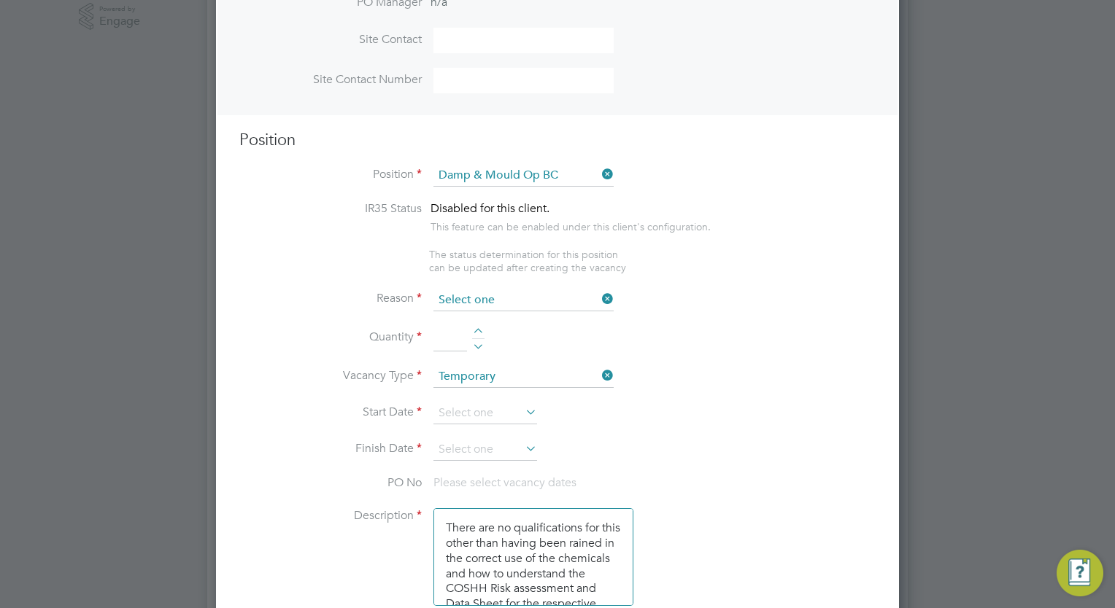
click at [500, 302] on input at bounding box center [523, 301] width 180 height 22
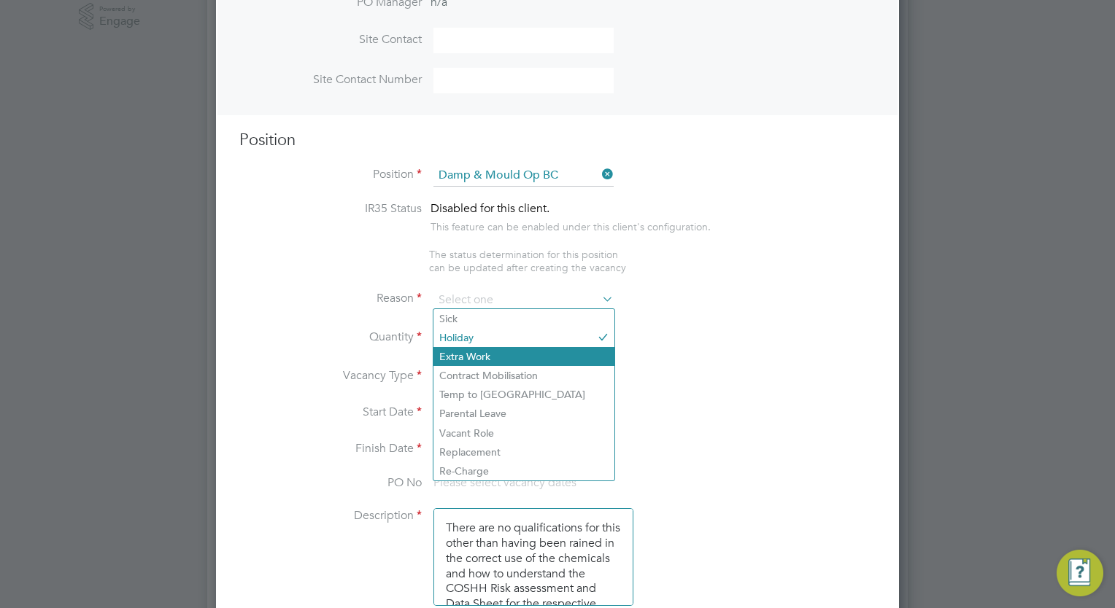
click at [502, 363] on li "Extra Work" at bounding box center [523, 356] width 181 height 19
type input "Extra Work"
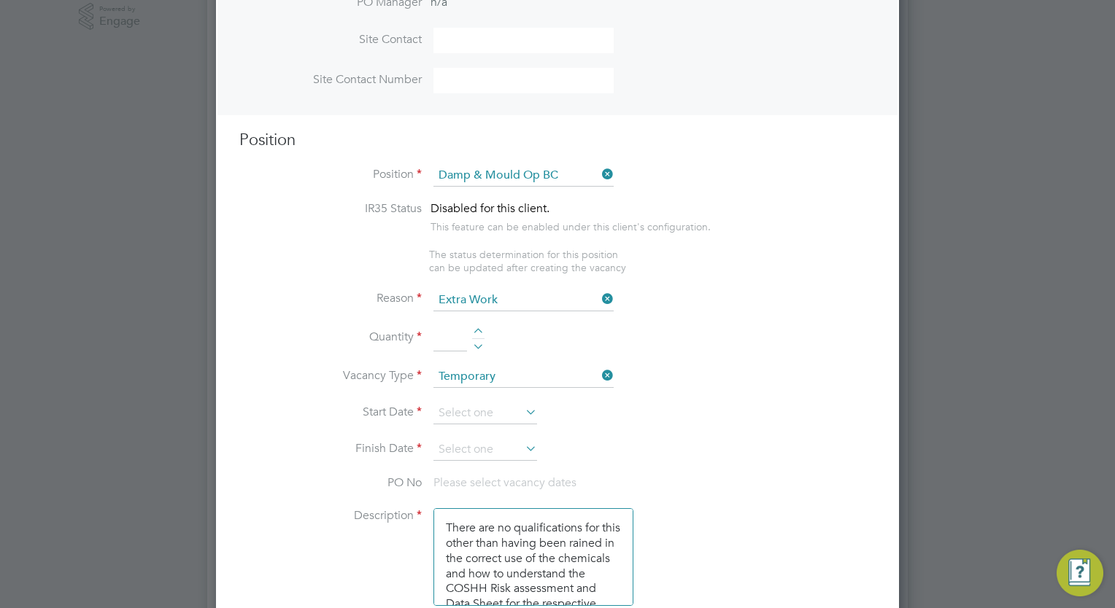
click at [479, 328] on div at bounding box center [478, 333] width 12 height 10
click at [481, 345] on div at bounding box center [478, 344] width 12 height 10
type input "1"
click at [482, 408] on input at bounding box center [485, 414] width 104 height 22
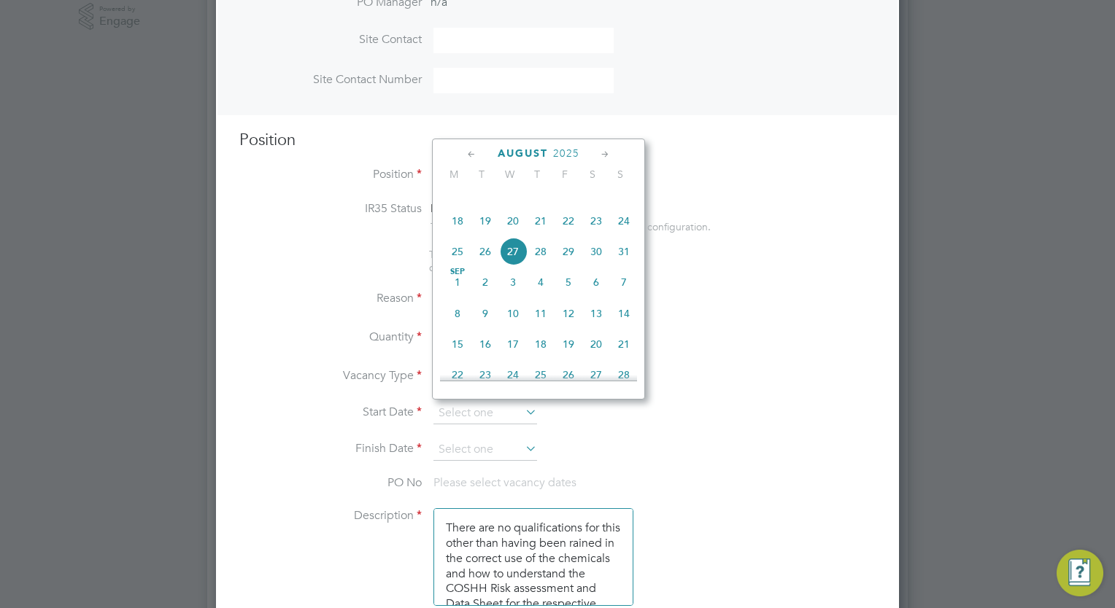
click at [512, 322] on span "10" at bounding box center [513, 314] width 28 height 28
type input "[DATE]"
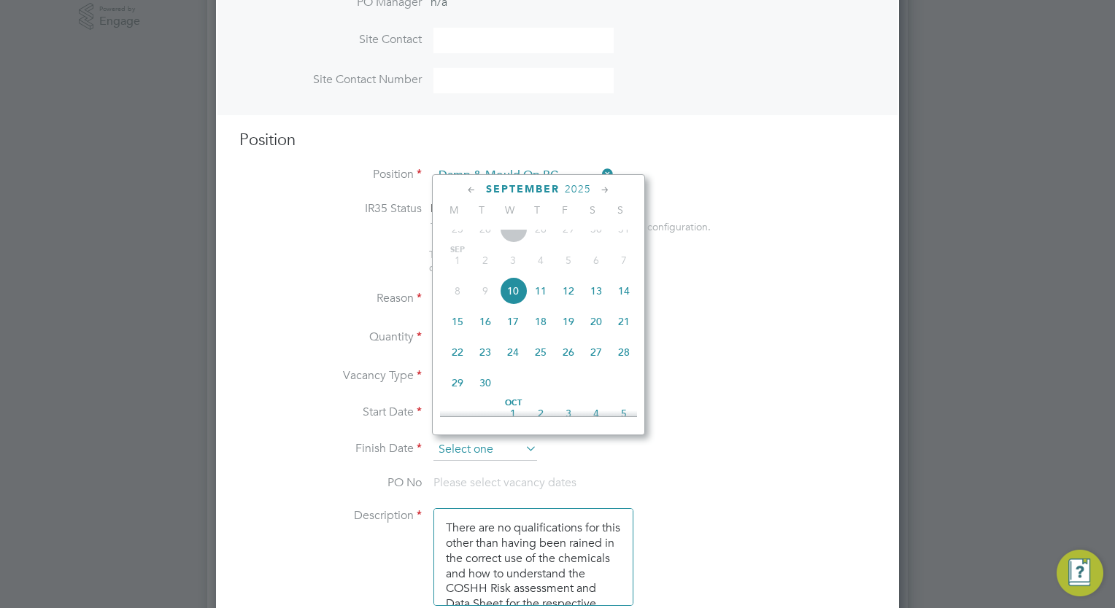
click at [487, 444] on input at bounding box center [485, 450] width 104 height 22
click at [605, 194] on icon at bounding box center [605, 190] width 14 height 16
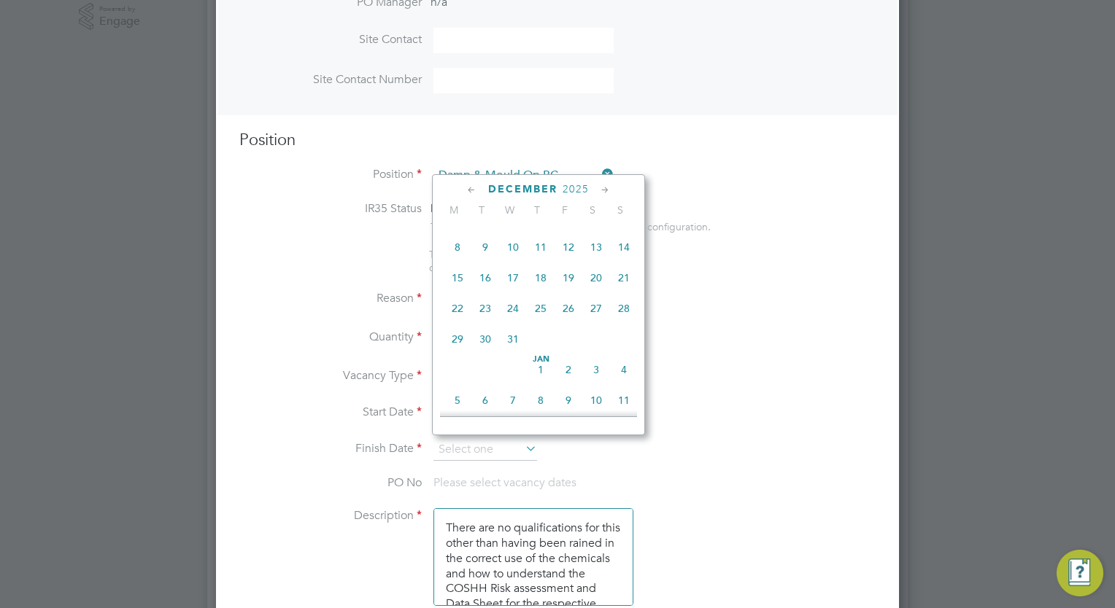
click at [508, 261] on span "10" at bounding box center [513, 247] width 28 height 28
type input "[DATE]"
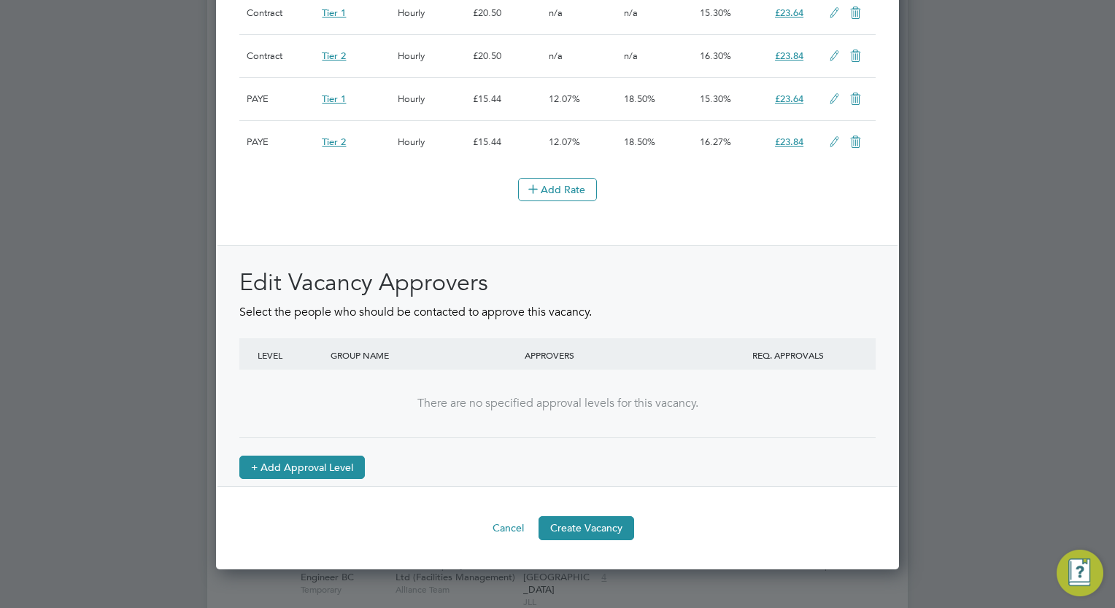
click at [295, 470] on button "+ Add Approval Level" at bounding box center [301, 467] width 125 height 23
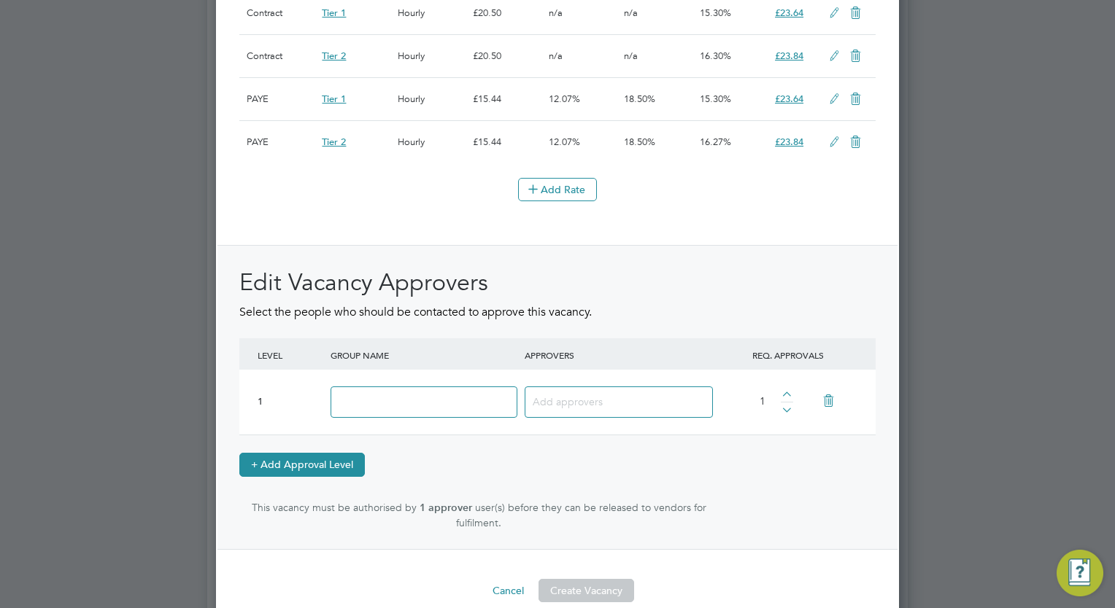
scroll to position [2422, 684]
click at [436, 418] on input at bounding box center [423, 402] width 187 height 31
type input "Approve"
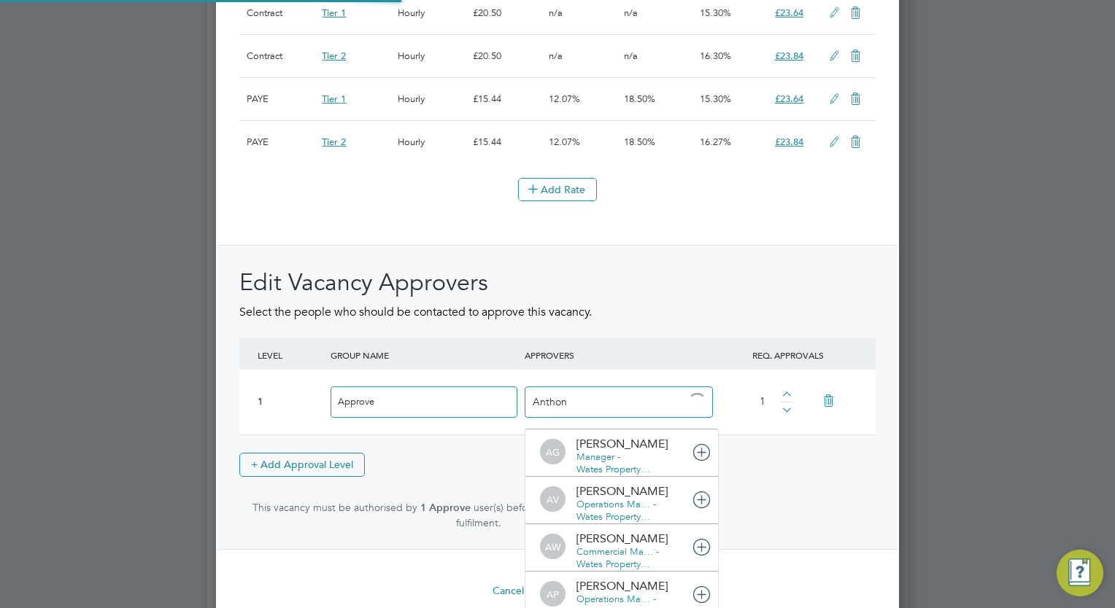
type input "[PERSON_NAME]"
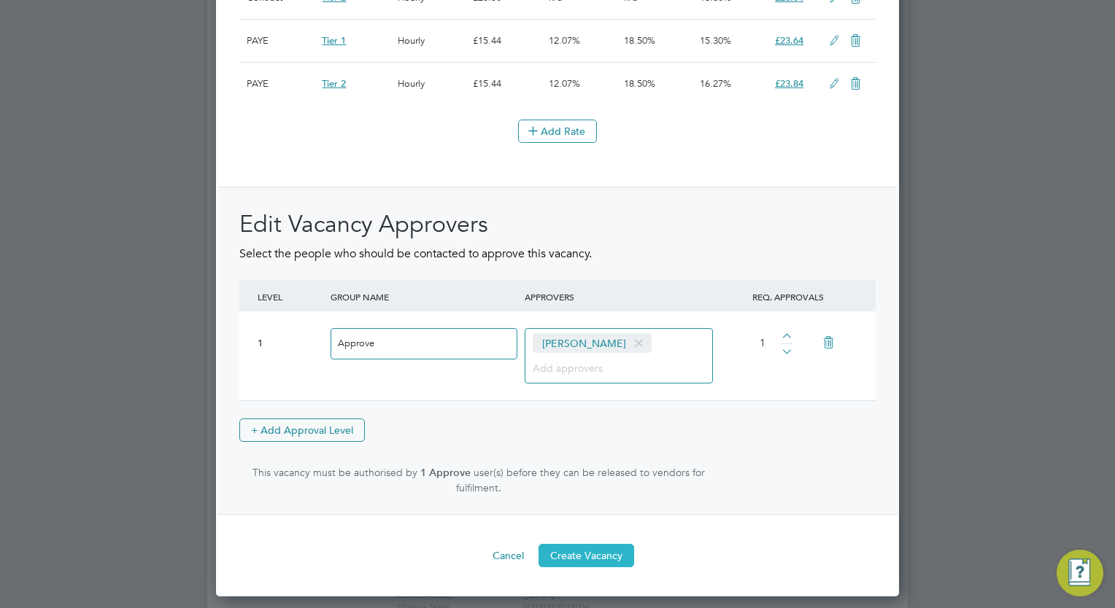
click at [601, 568] on button "Create Vacancy" at bounding box center [586, 555] width 96 height 23
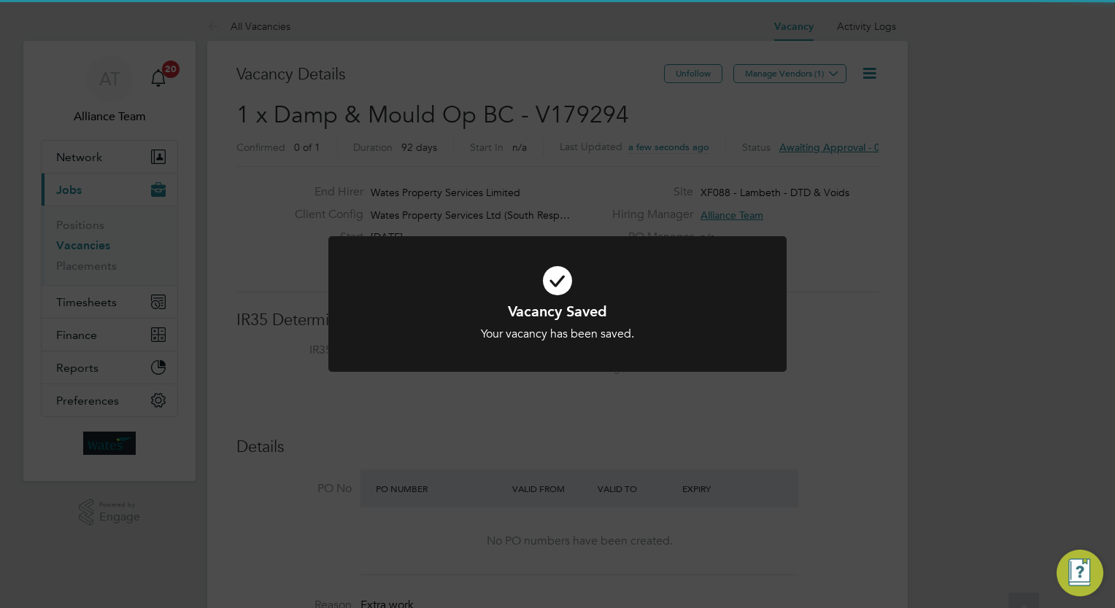
click at [981, 304] on div "Vacancy Saved Your vacancy has been saved. Cancel Okay" at bounding box center [557, 304] width 1115 height 608
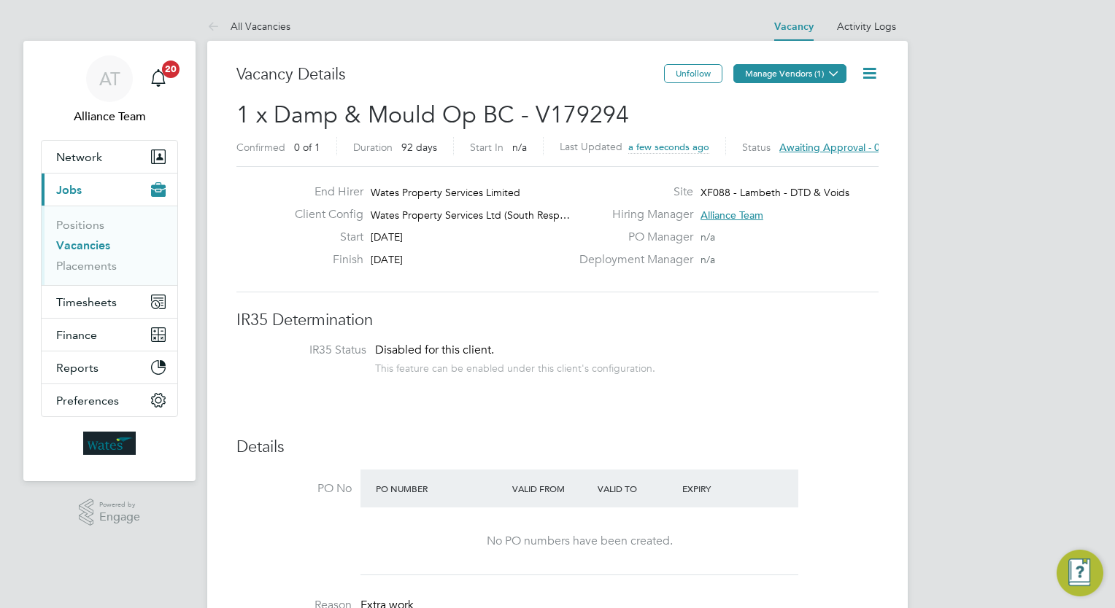
click at [814, 71] on button "Manage Vendors (1)" at bounding box center [789, 73] width 113 height 19
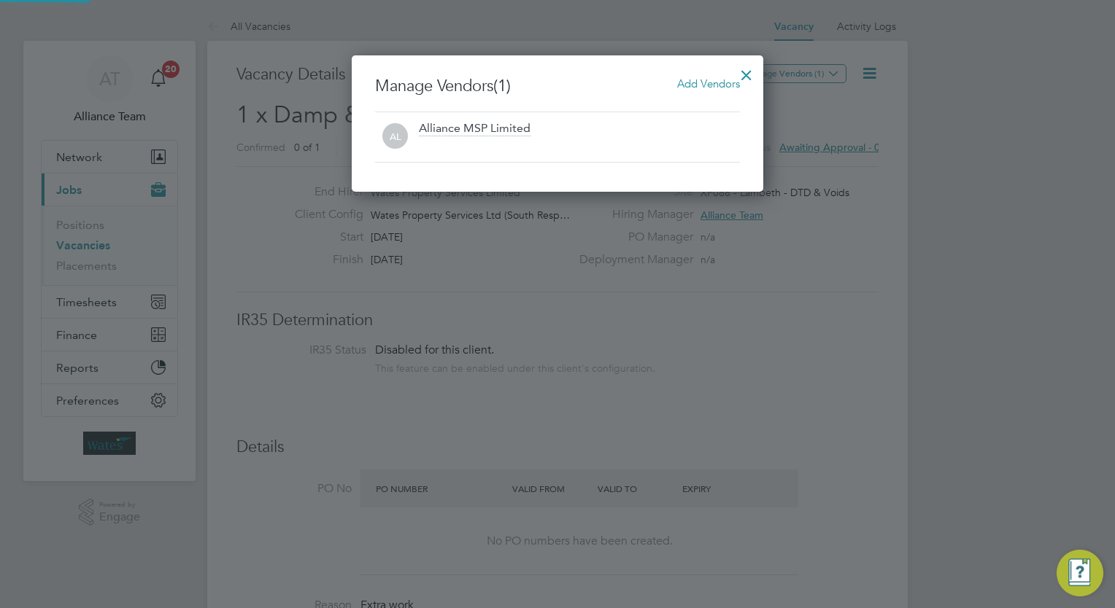
click at [719, 88] on span "Add Vendors" at bounding box center [708, 84] width 63 height 14
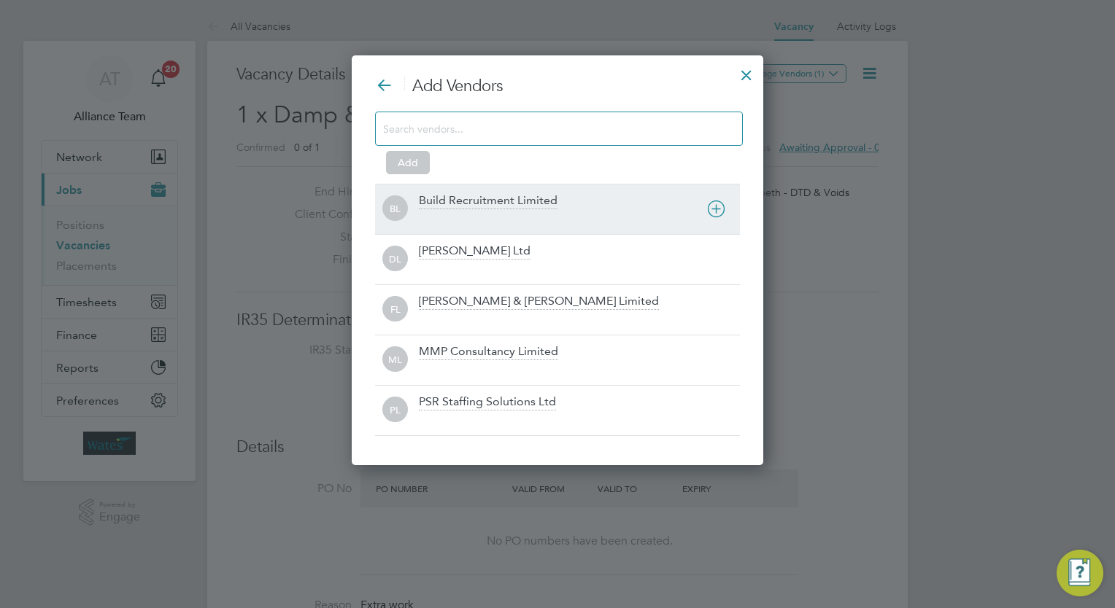
click at [478, 209] on div "Build Recruitment Limited" at bounding box center [579, 209] width 321 height 32
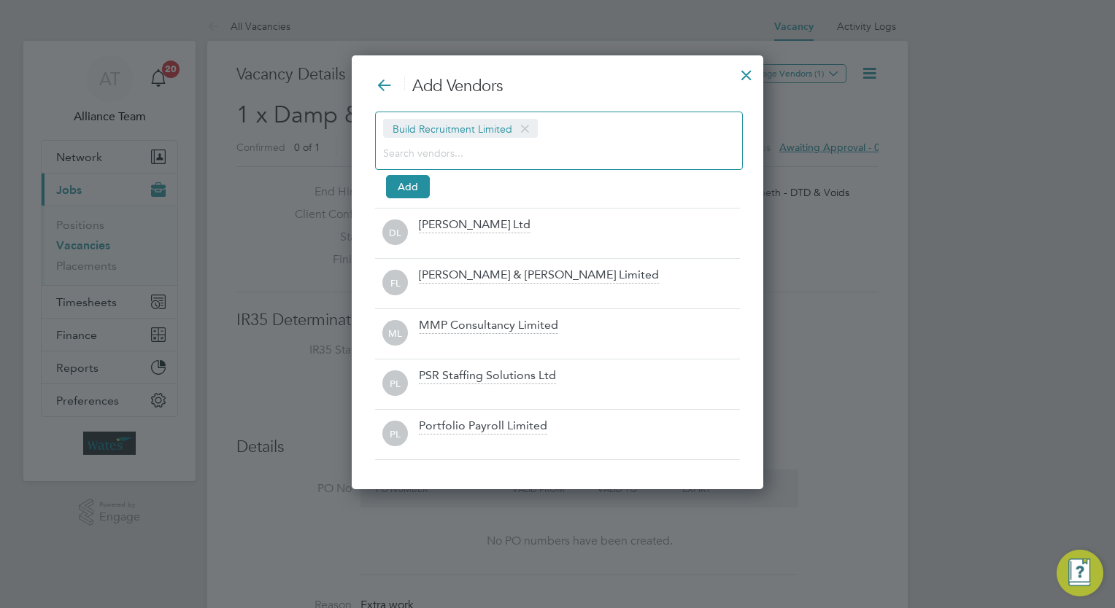
click at [457, 152] on input at bounding box center [547, 152] width 328 height 19
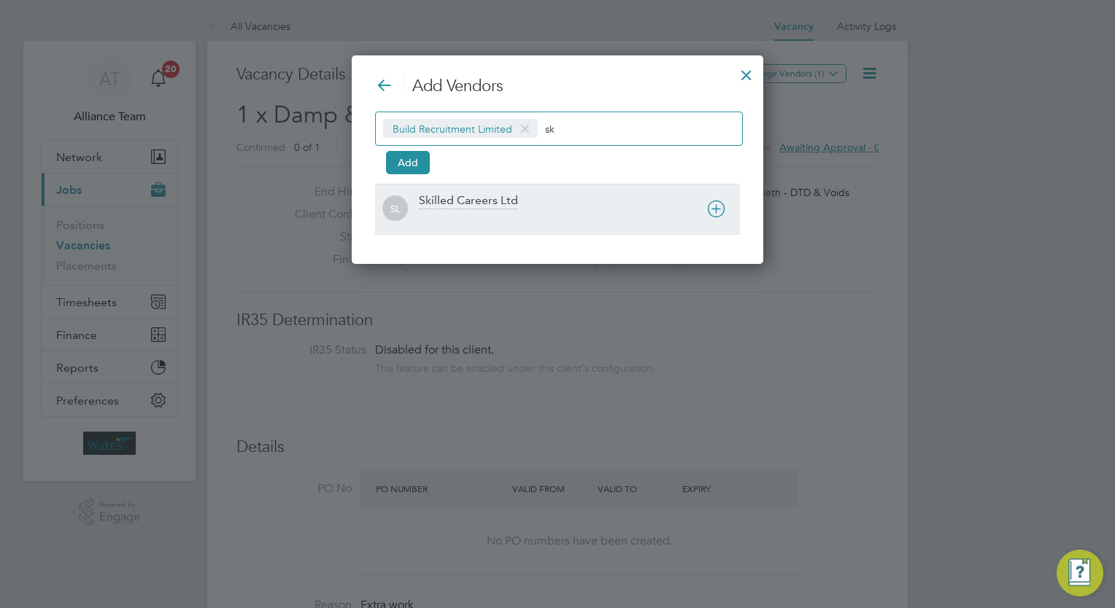
type input "sk"
click at [469, 212] on div at bounding box center [579, 219] width 321 height 15
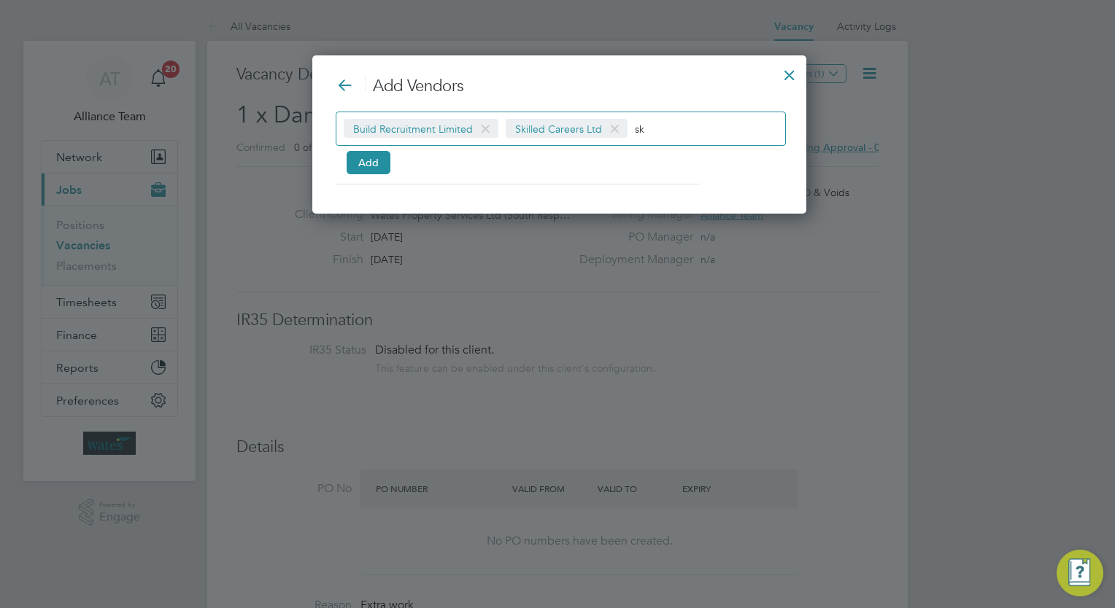
click at [679, 123] on input "sk" at bounding box center [680, 128] width 91 height 19
type input "s"
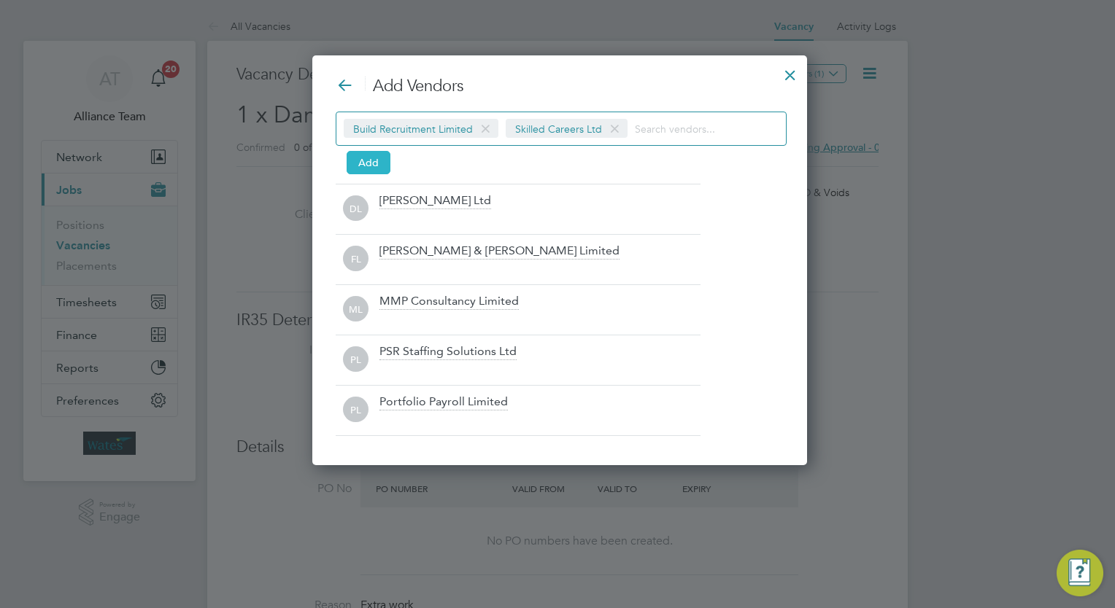
click at [376, 163] on button "Add" at bounding box center [369, 162] width 44 height 23
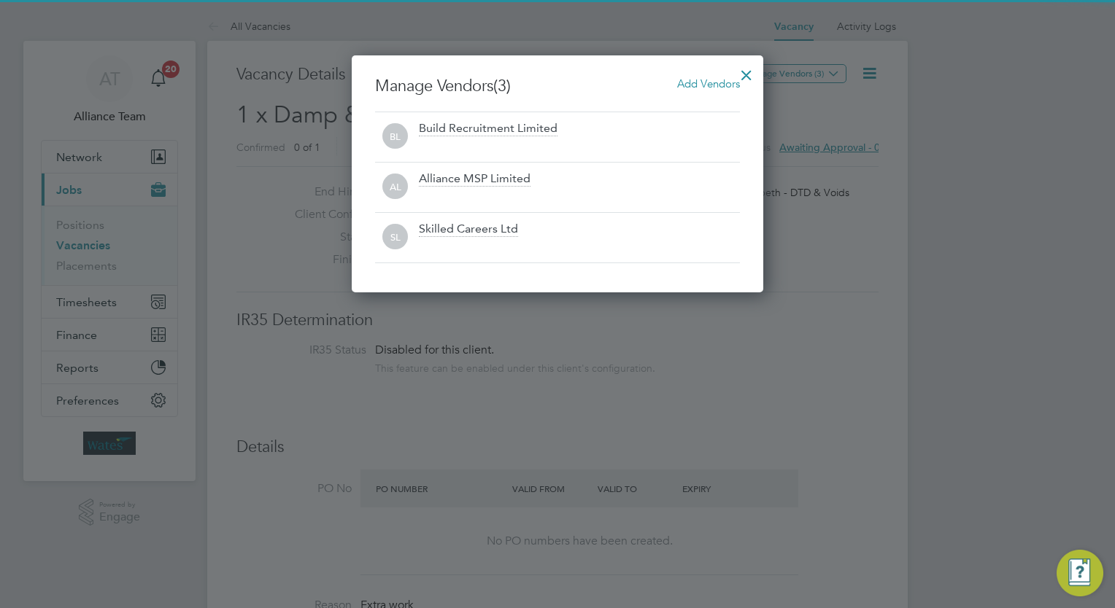
click at [749, 74] on div at bounding box center [746, 71] width 26 height 26
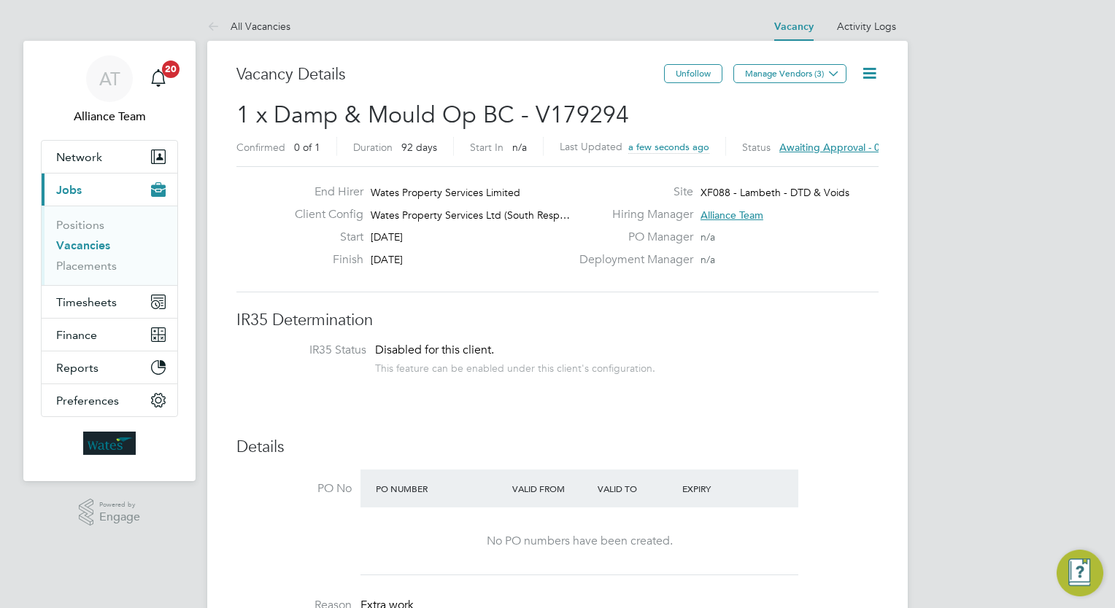
click at [867, 70] on icon at bounding box center [869, 73] width 18 height 18
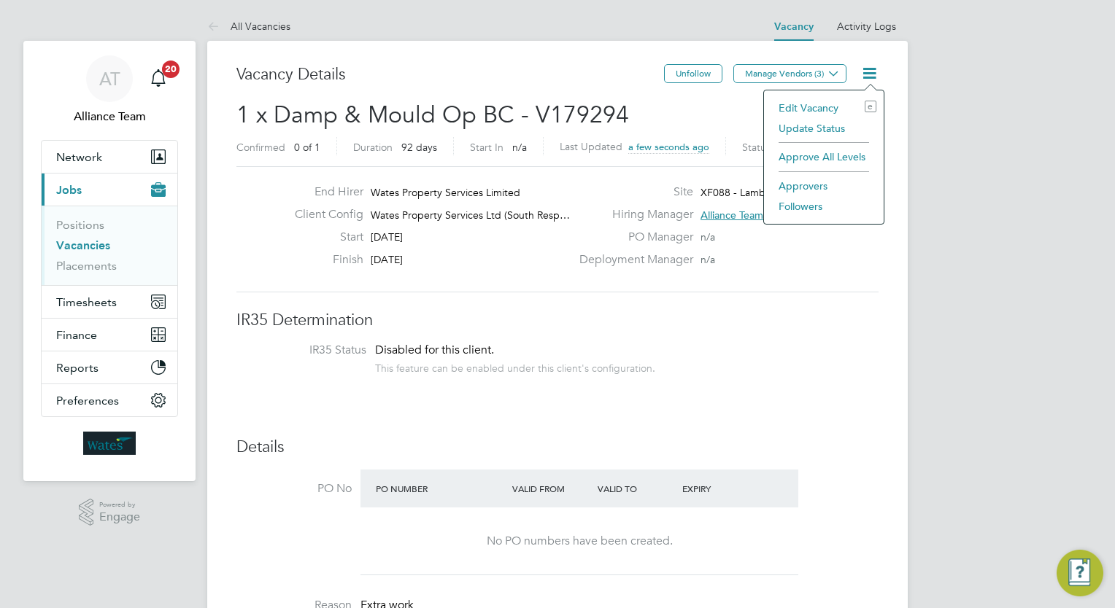
click at [808, 206] on li "Followers" at bounding box center [823, 206] width 105 height 20
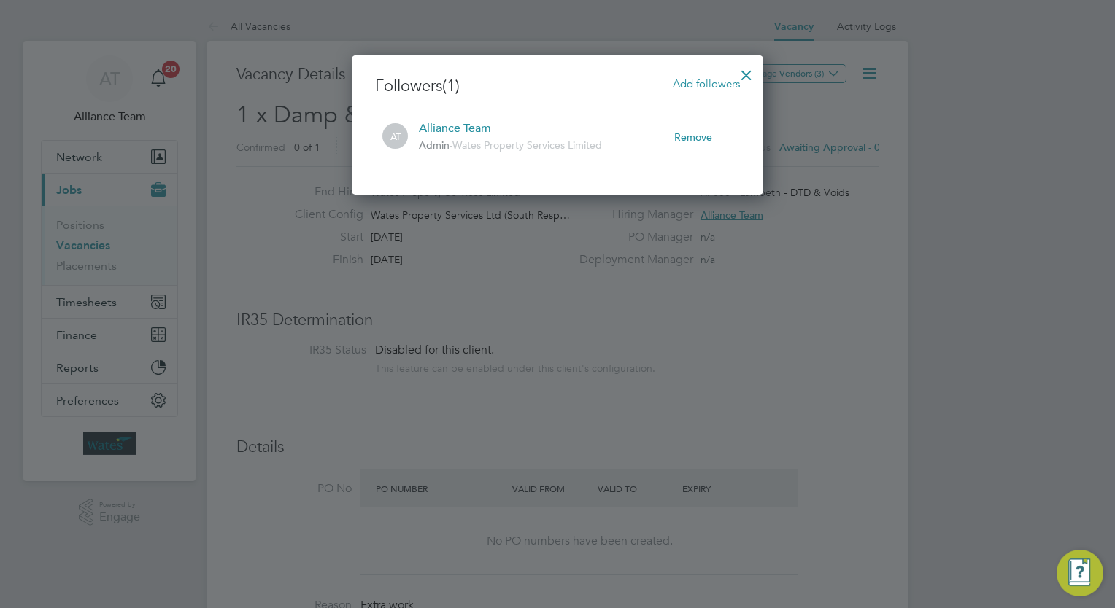
click at [697, 83] on span "Add followers" at bounding box center [706, 84] width 67 height 14
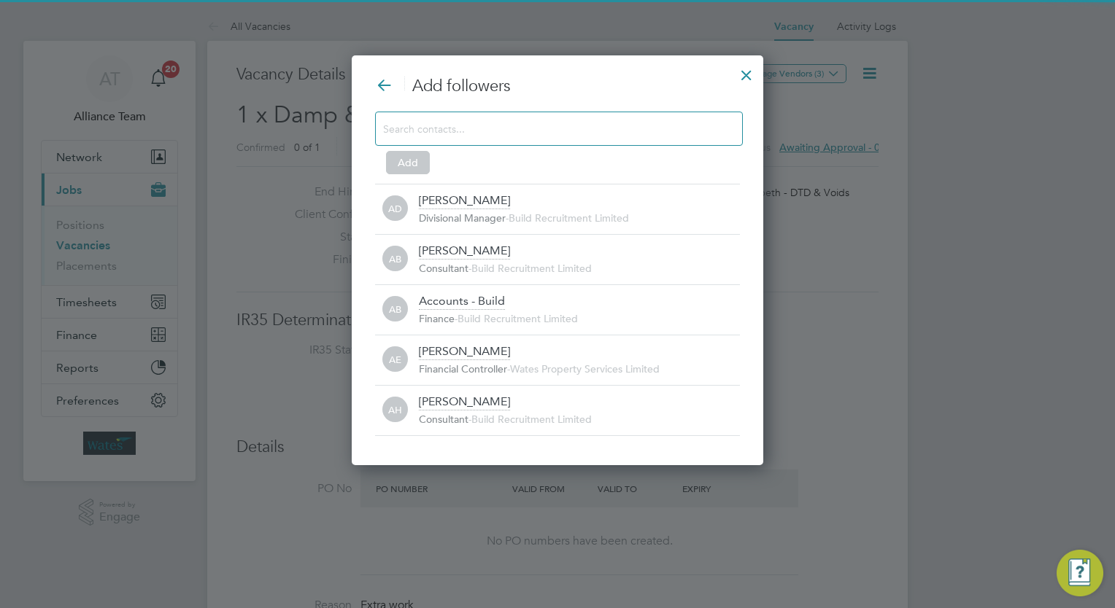
click at [509, 130] on input at bounding box center [547, 128] width 328 height 19
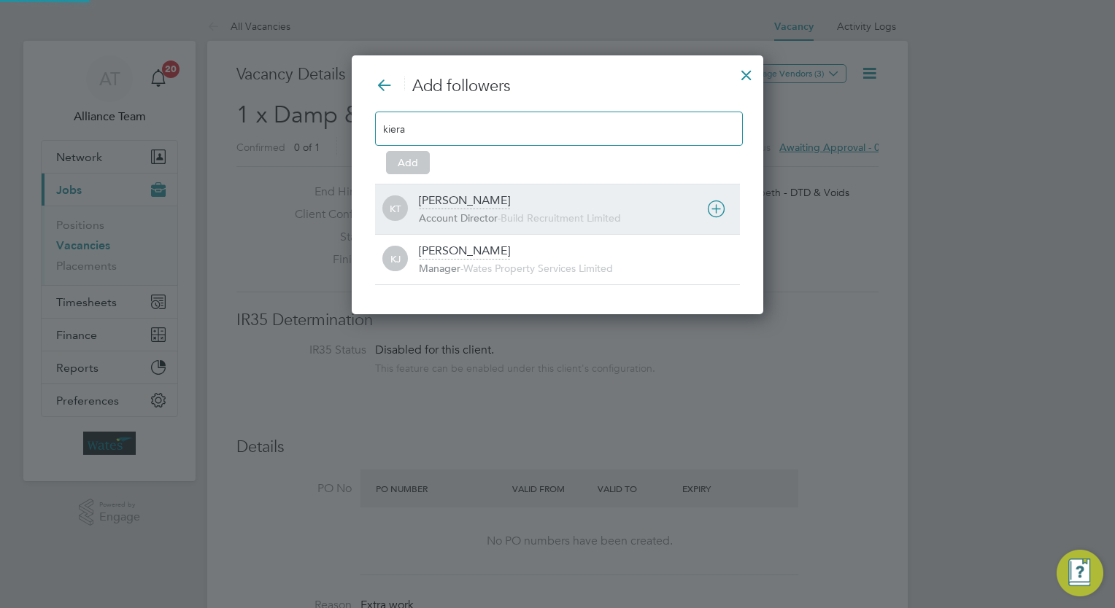
type input "kiera"
click at [487, 197] on div "[PERSON_NAME] Account Director - Build Recruitment Limited" at bounding box center [579, 209] width 321 height 32
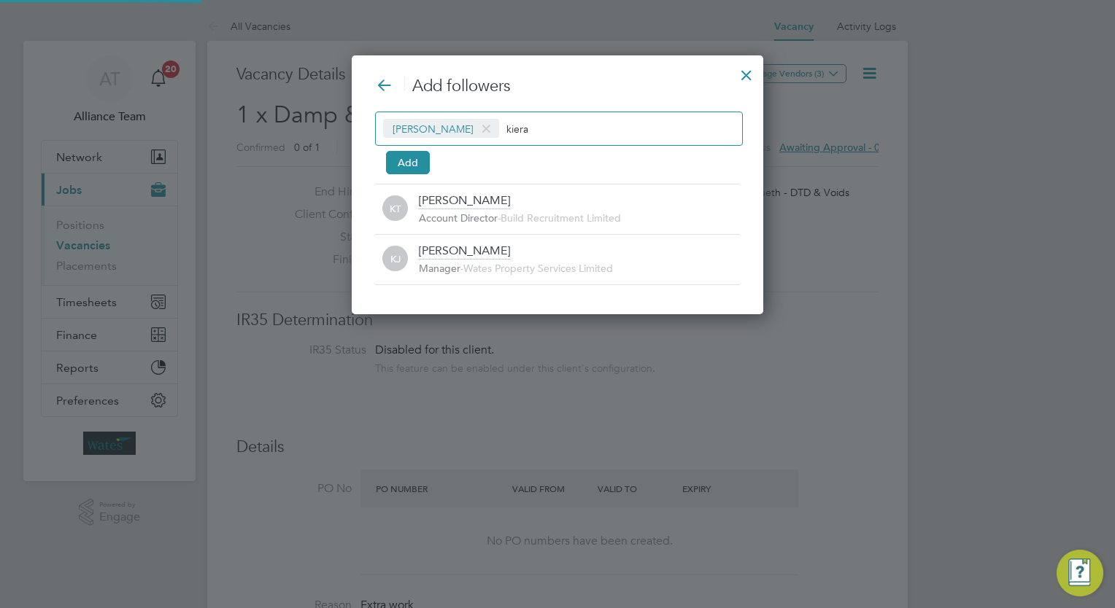
click at [571, 121] on div "[PERSON_NAME] [PERSON_NAME]" at bounding box center [559, 129] width 368 height 34
type input "k"
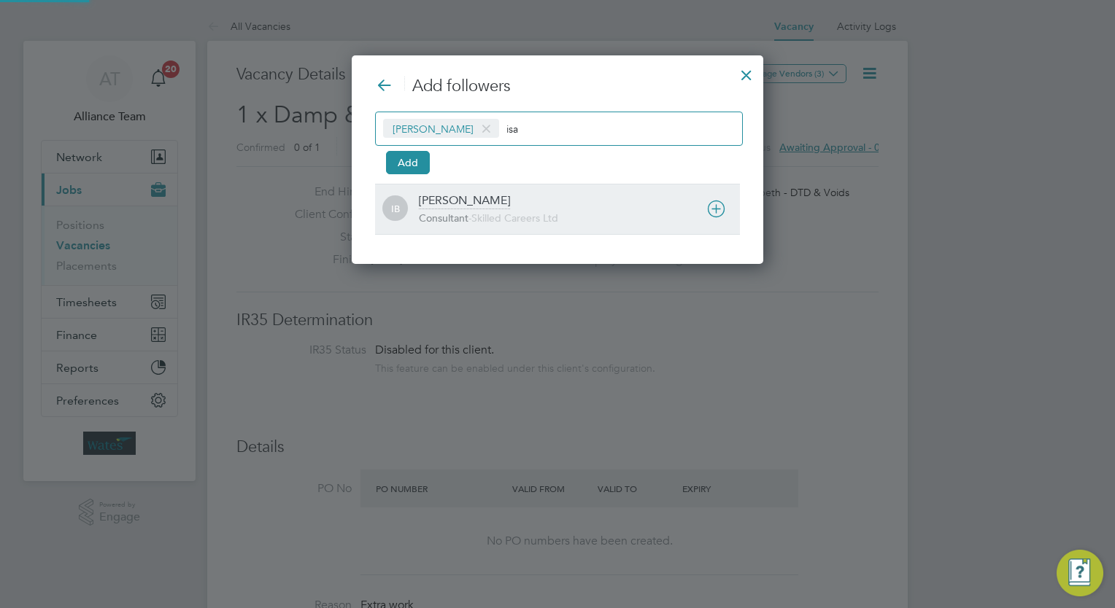
type input "isa"
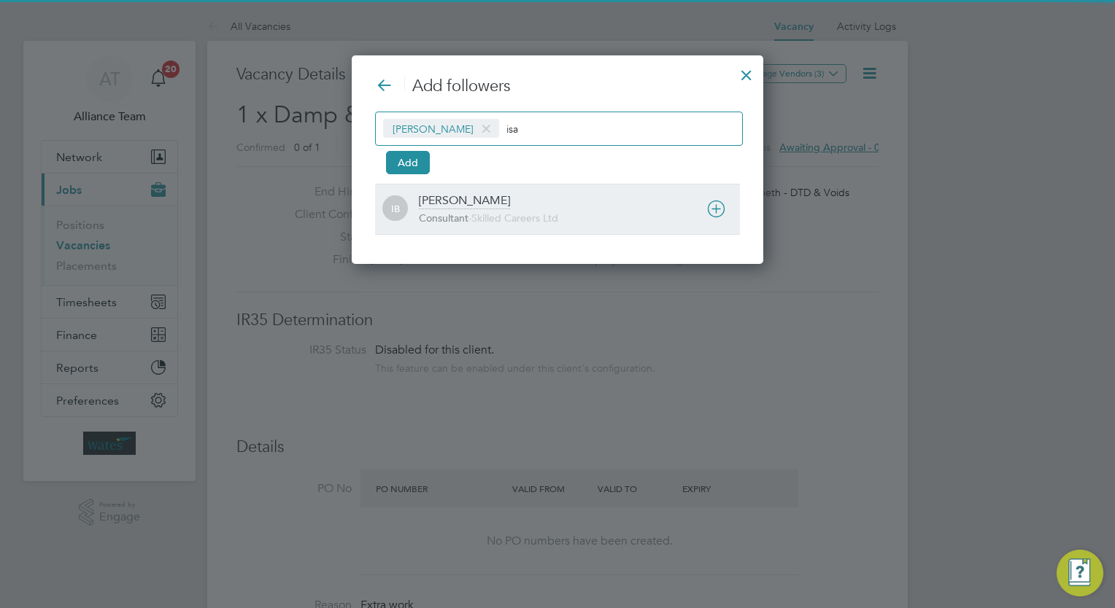
click at [508, 204] on div "[PERSON_NAME] Consultant - Skilled Careers Ltd" at bounding box center [579, 209] width 321 height 32
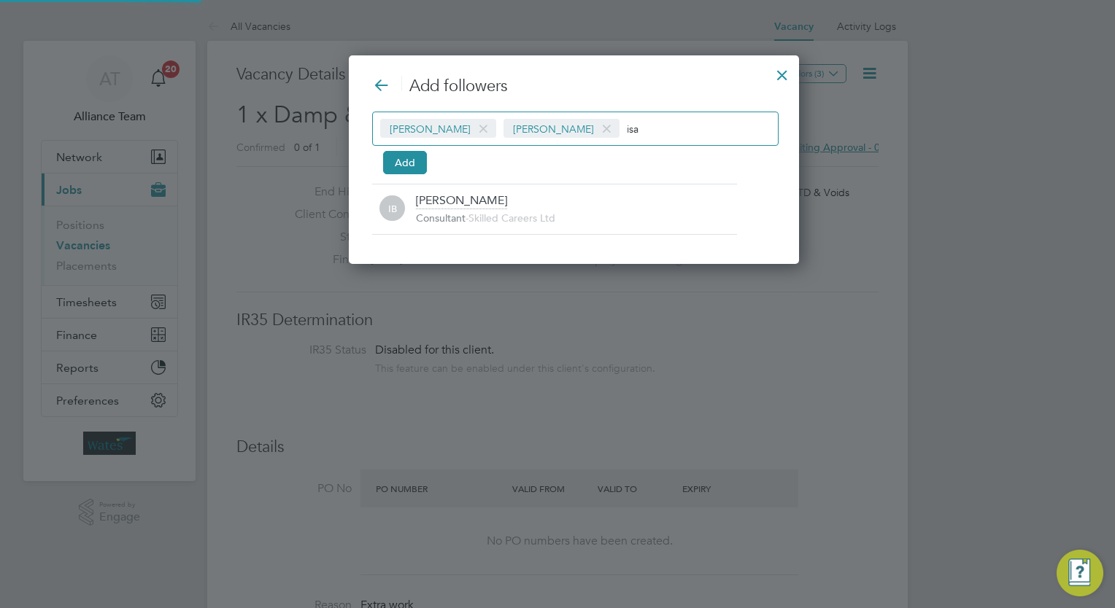
click at [637, 136] on input "isa" at bounding box center [673, 128] width 92 height 19
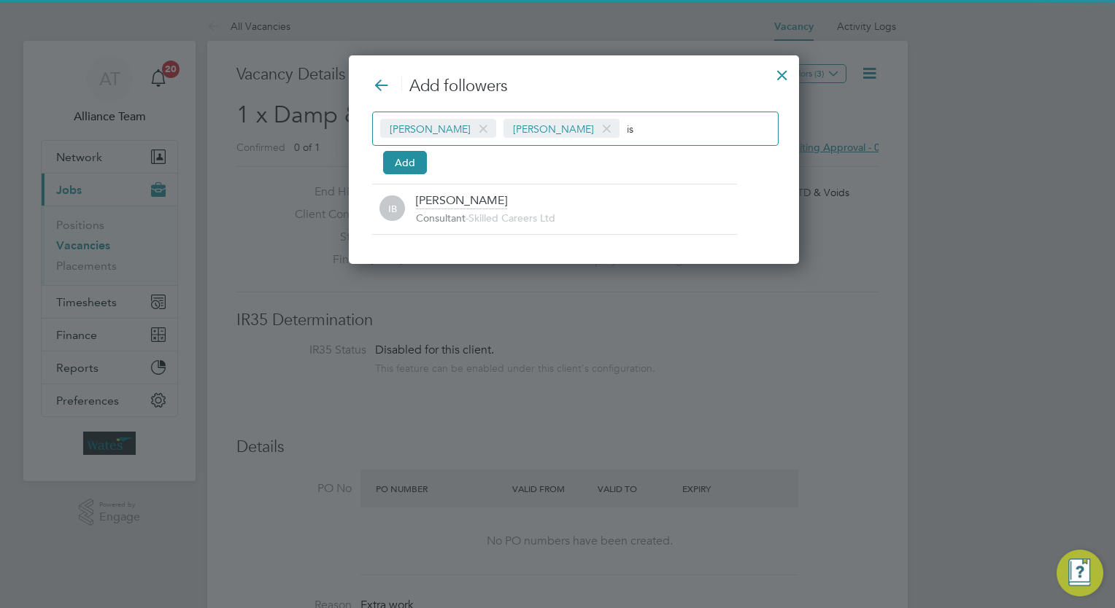
type input "i"
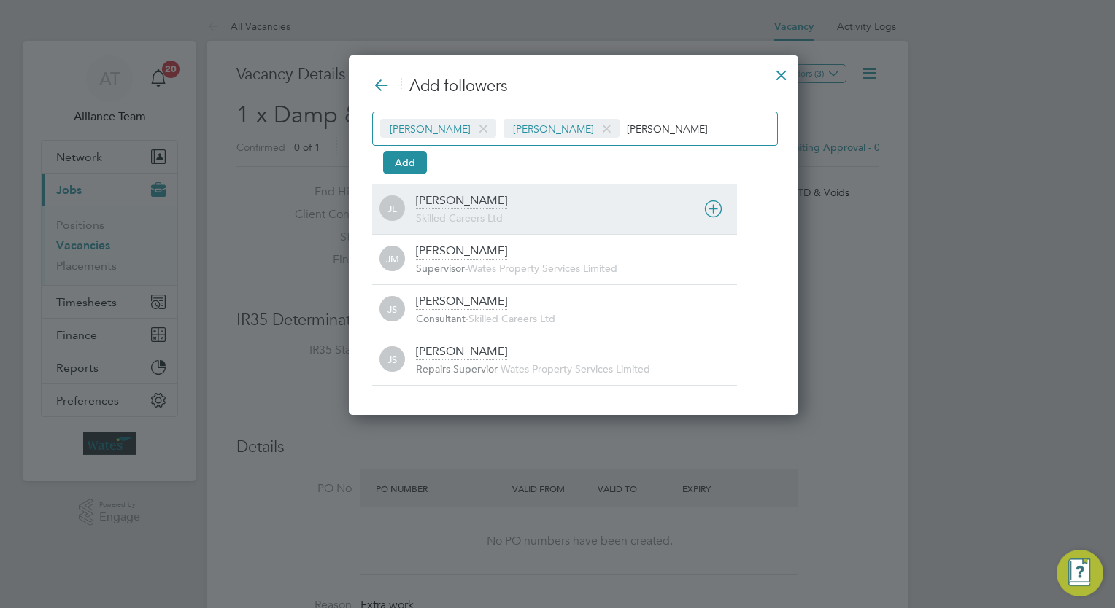
type input "[PERSON_NAME]"
click at [516, 202] on div "[PERSON_NAME] Skilled Careers Ltd" at bounding box center [576, 209] width 321 height 32
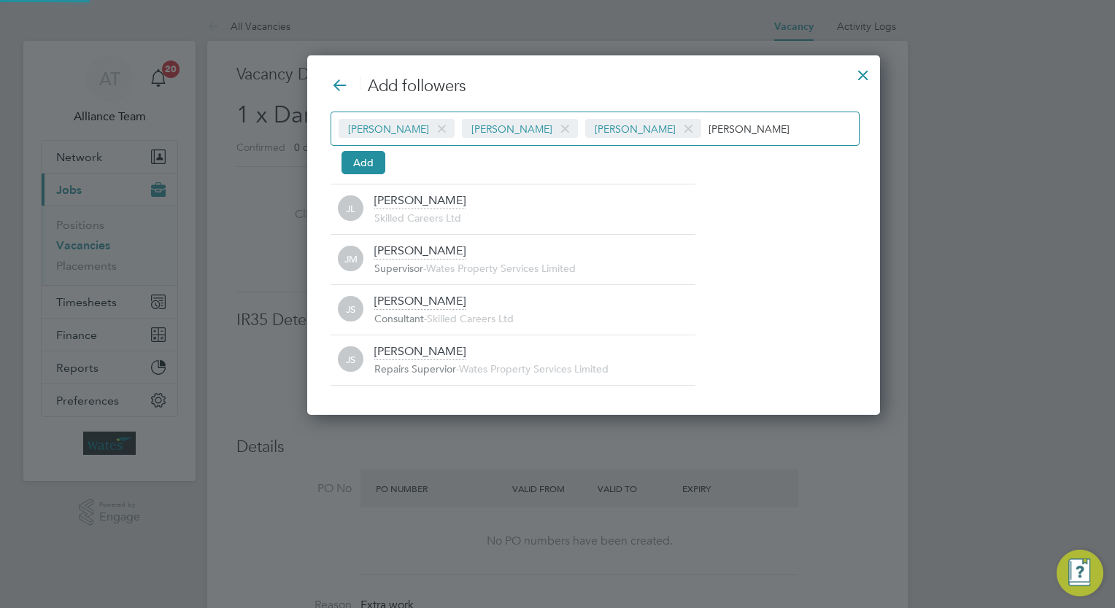
click at [708, 125] on input "[PERSON_NAME]" at bounding box center [753, 128] width 91 height 19
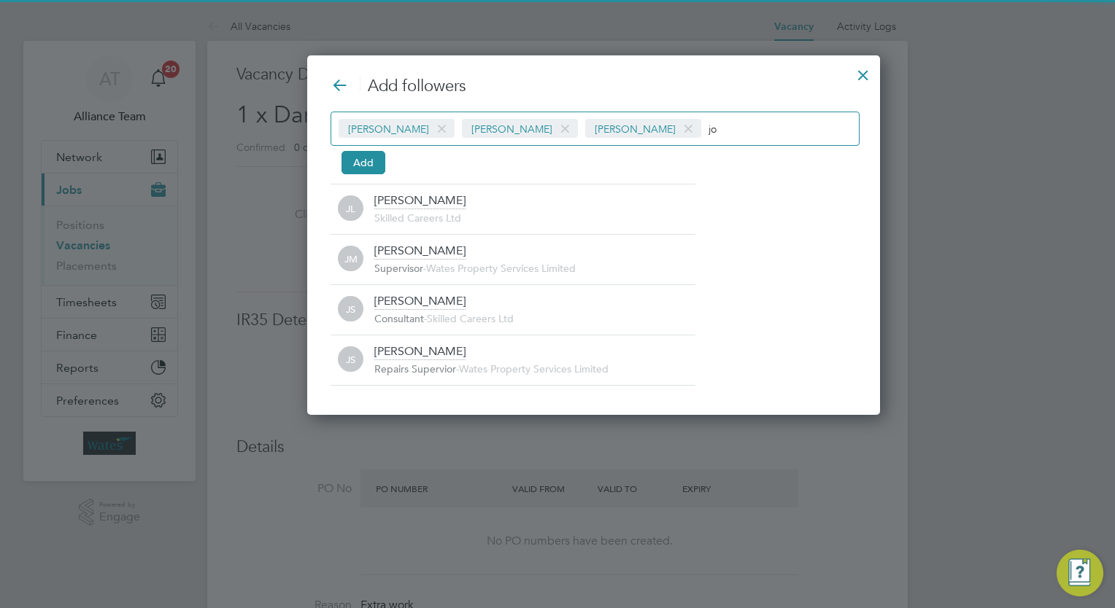
type input "j"
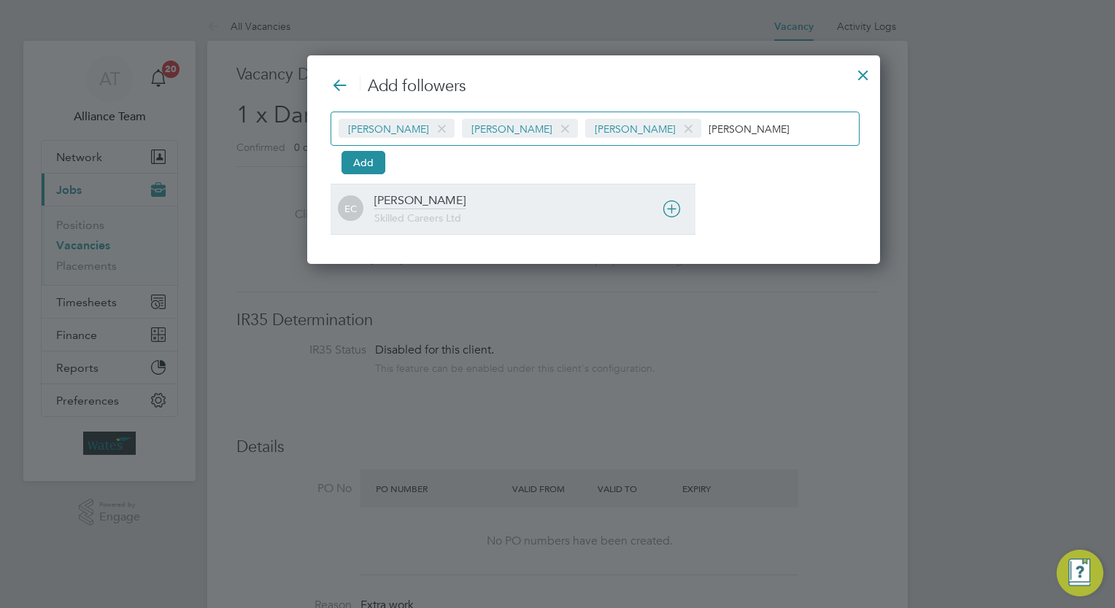
type input "[PERSON_NAME]"
click at [429, 208] on div "[PERSON_NAME]" at bounding box center [419, 201] width 91 height 16
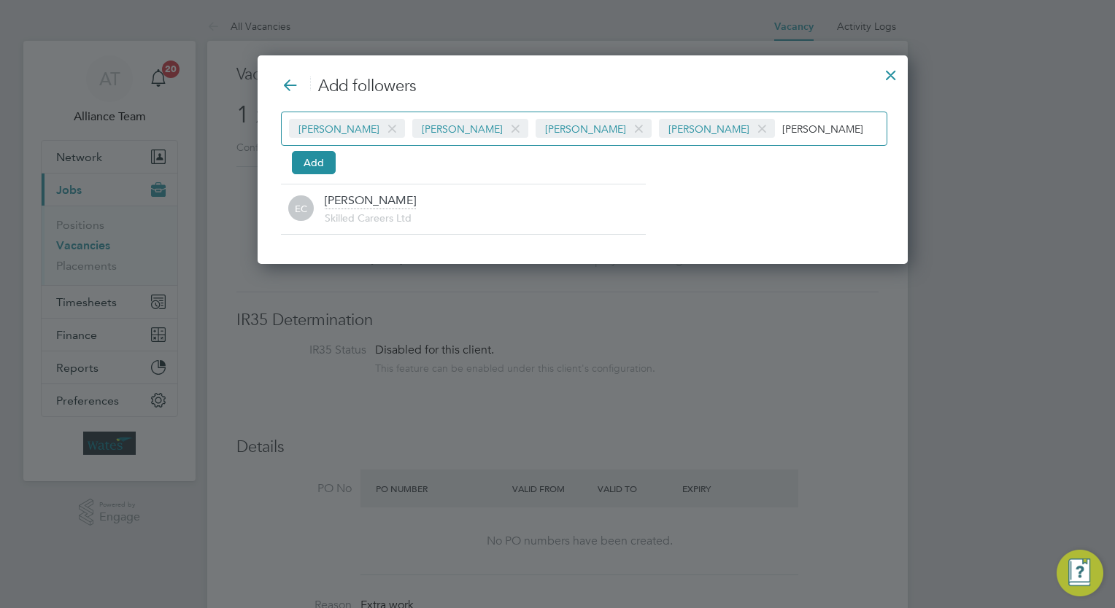
click at [782, 121] on input "[PERSON_NAME]" at bounding box center [827, 128] width 91 height 19
type input "e"
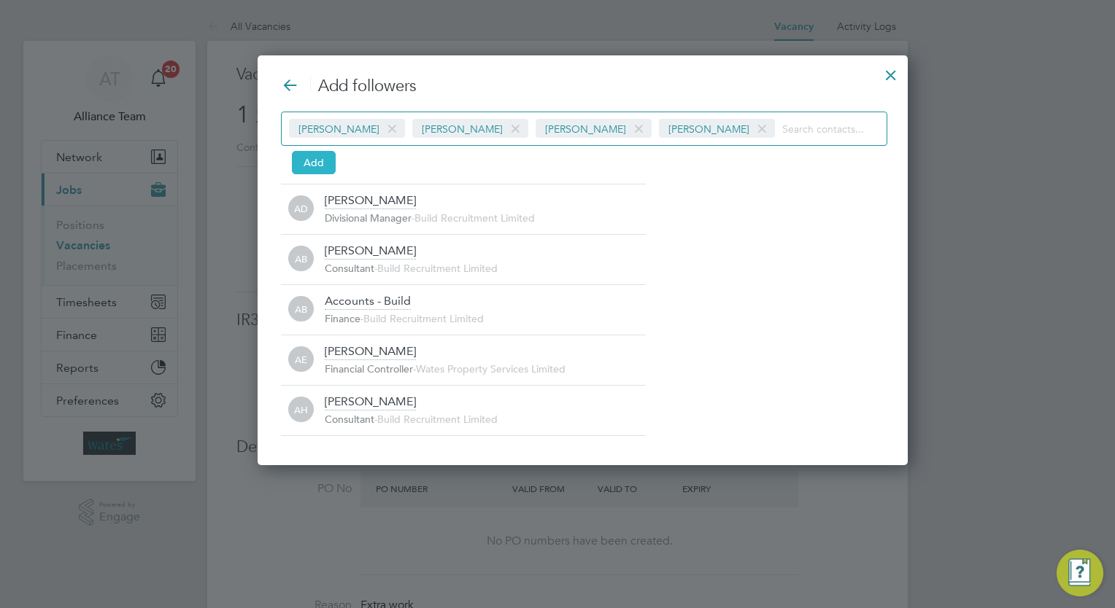
click at [309, 161] on button "Add" at bounding box center [314, 162] width 44 height 23
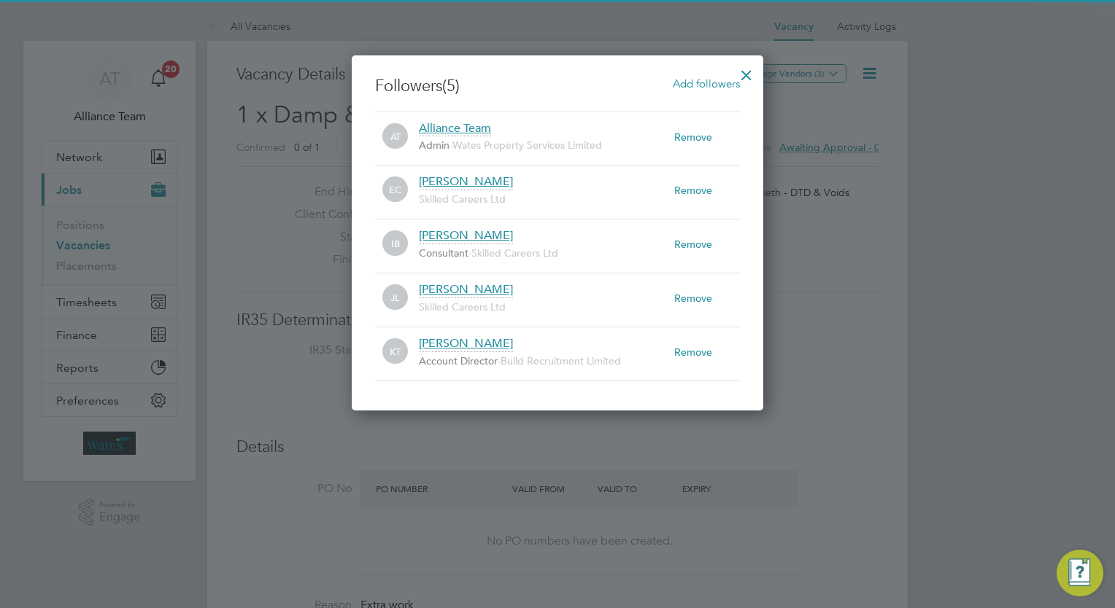
click at [744, 77] on div at bounding box center [746, 71] width 26 height 26
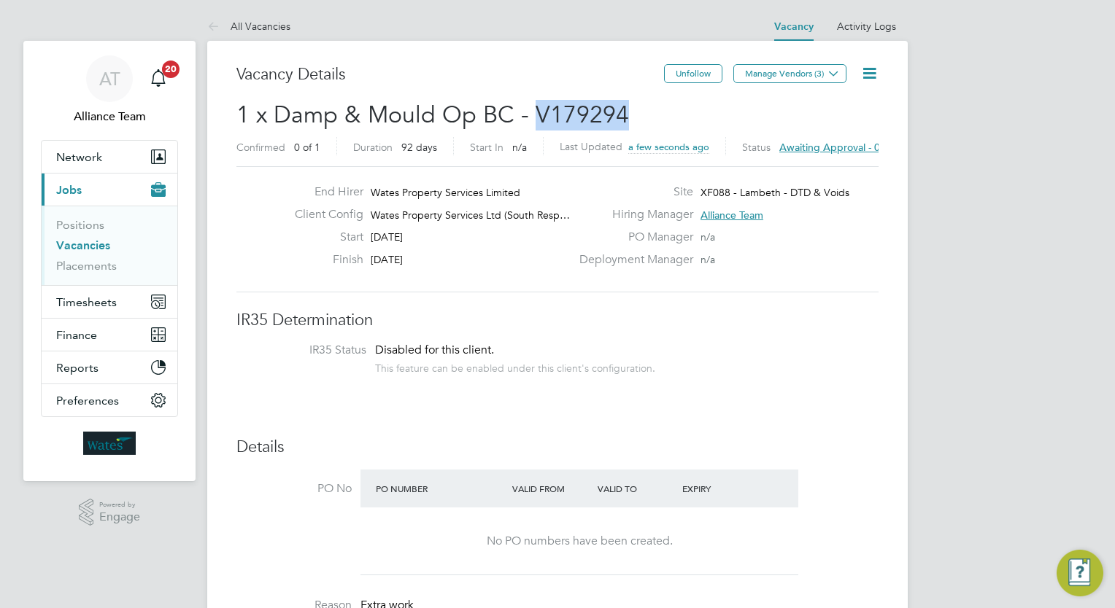
drag, startPoint x: 645, startPoint y: 110, endPoint x: 537, endPoint y: 112, distance: 108.0
click at [537, 112] on h2 "1 x Damp & Mould Op BC - V179294 Confirmed 0 of 1 Duration 92 days Start In n/a…" at bounding box center [557, 130] width 642 height 61
copy span "V179294"
